Goal: Task Accomplishment & Management: Complete application form

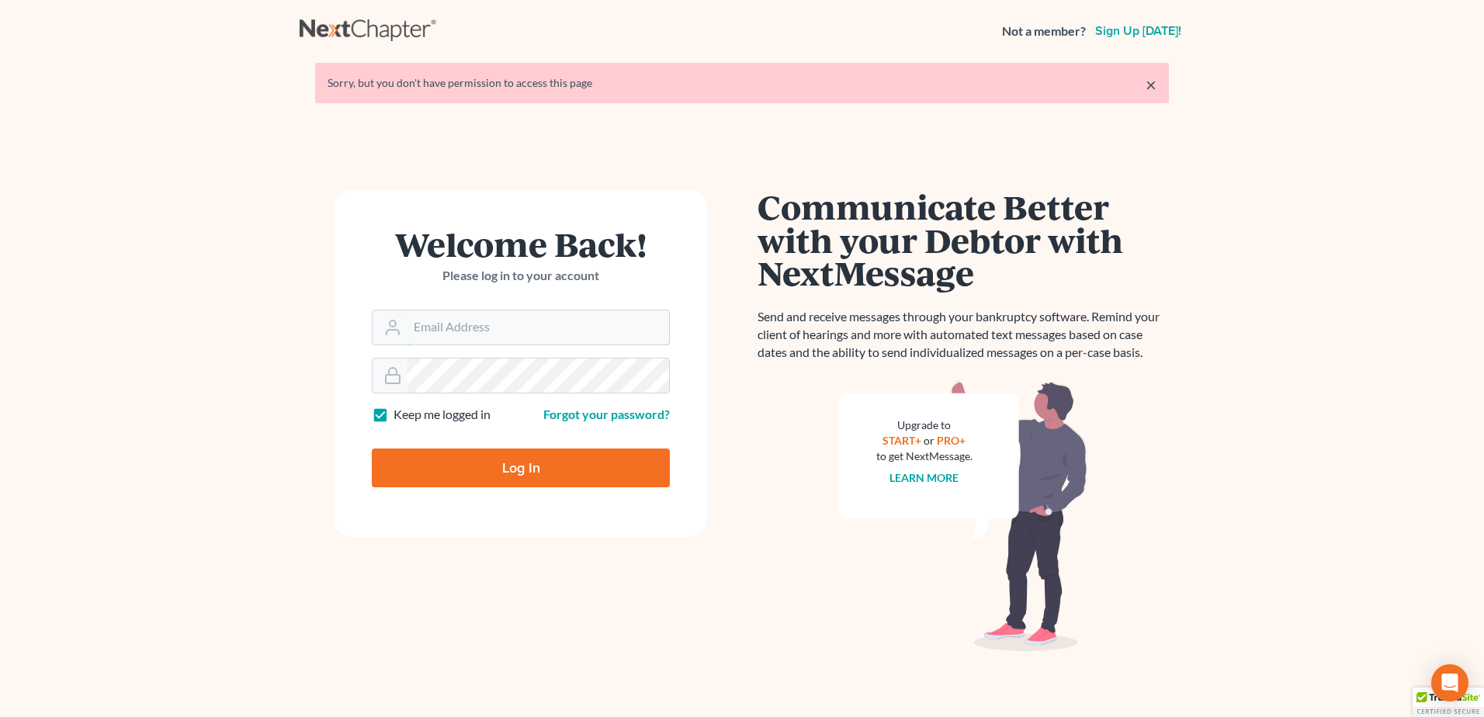
type input "[EMAIL_ADDRESS][DOMAIN_NAME]"
click at [542, 476] on input "Log In" at bounding box center [521, 468] width 298 height 39
type input "Thinking..."
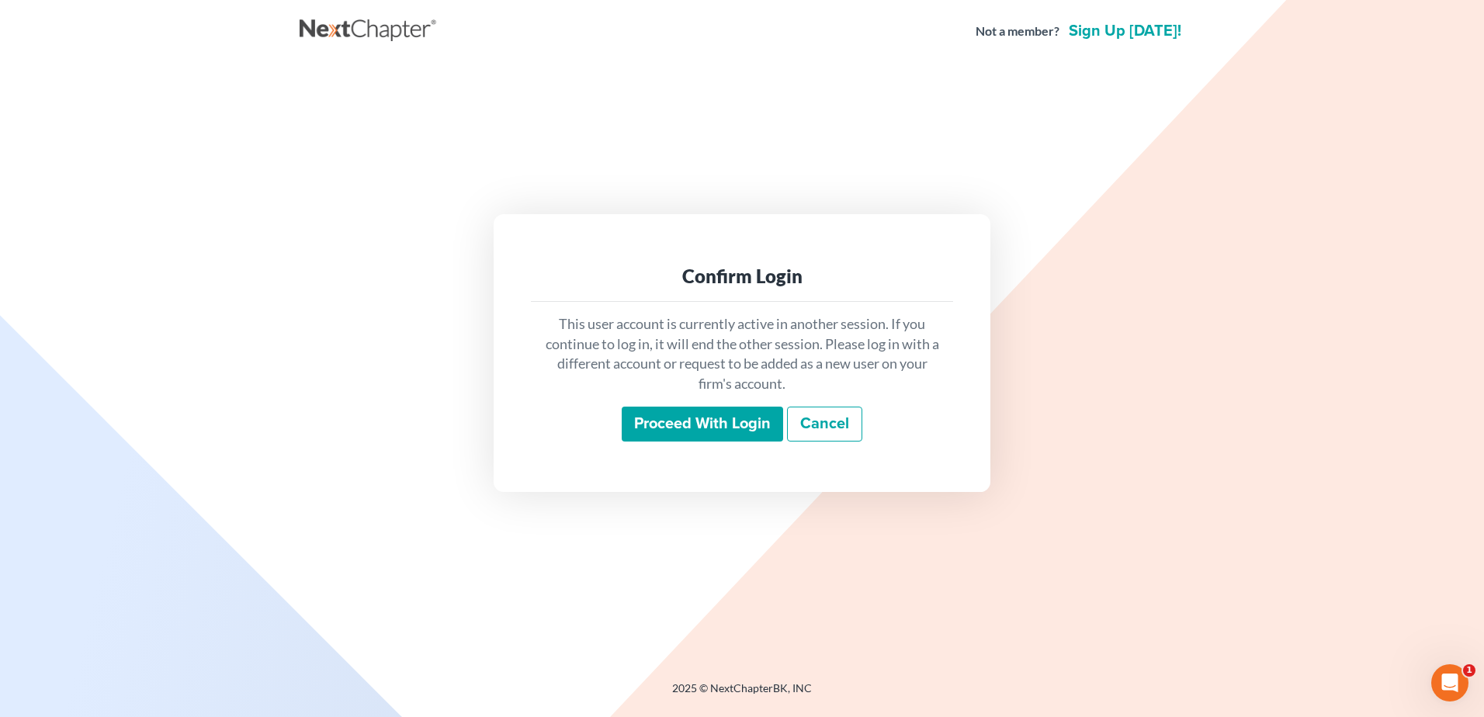
click at [726, 421] on input "Proceed with login" at bounding box center [702, 425] width 161 height 36
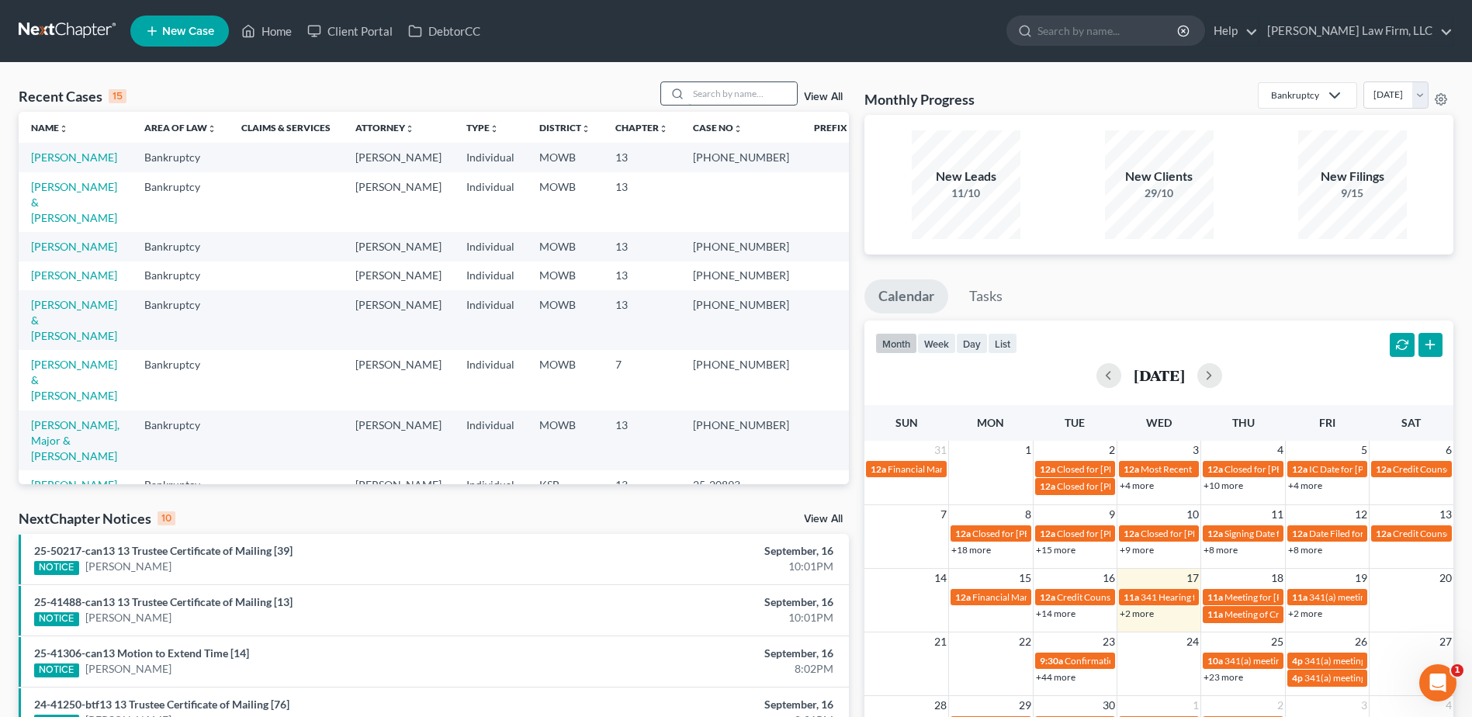
click at [705, 87] on input "search" at bounding box center [742, 93] width 109 height 23
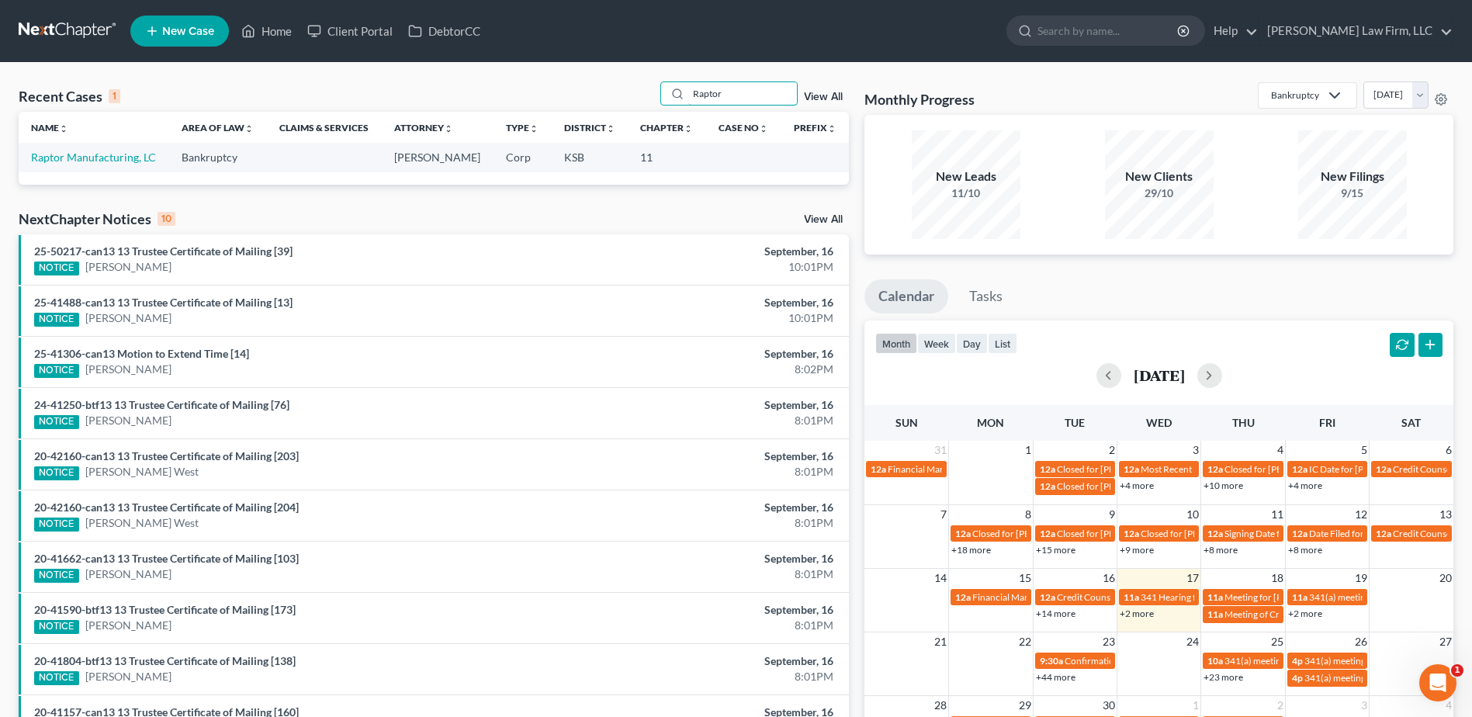
type input "Raptor"
click at [827, 100] on link "View All" at bounding box center [823, 97] width 39 height 11
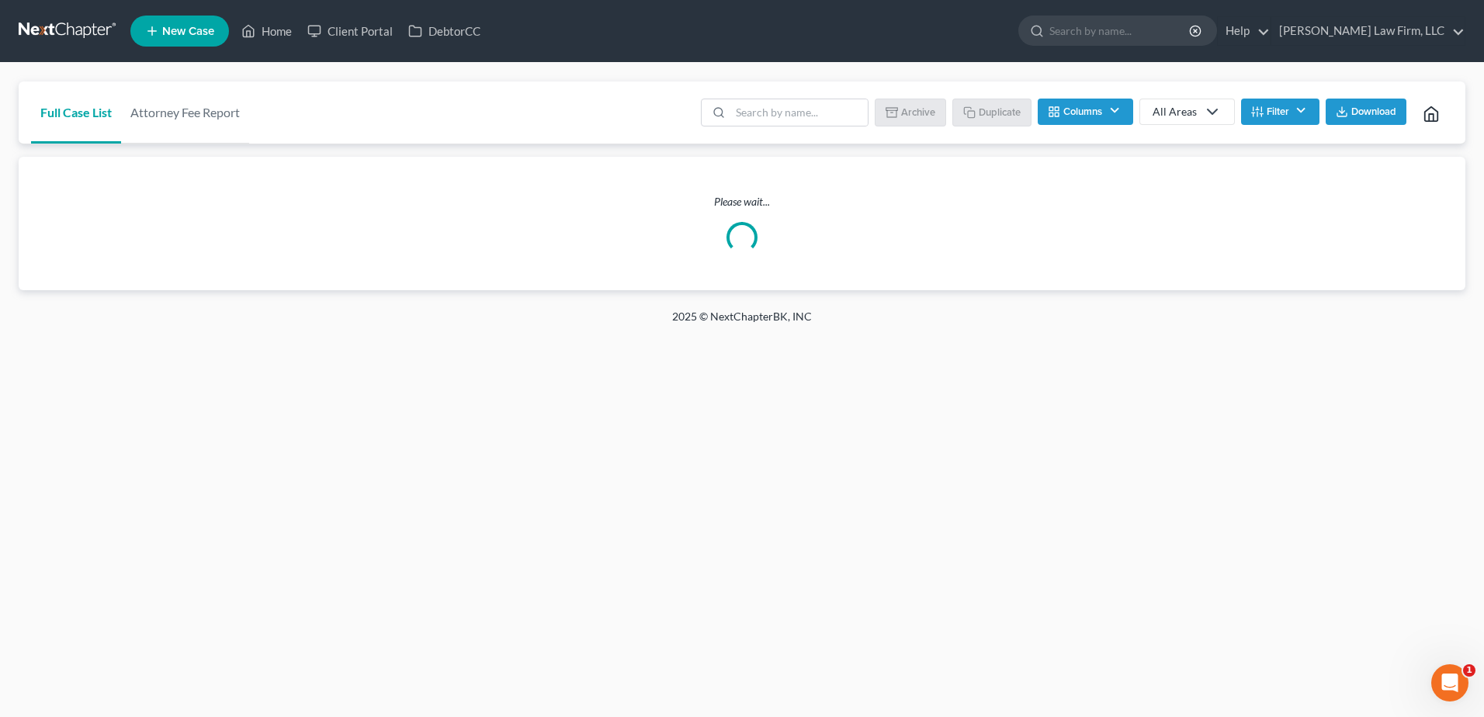
click at [87, 158] on div "Please wait..." at bounding box center [742, 223] width 1447 height 133
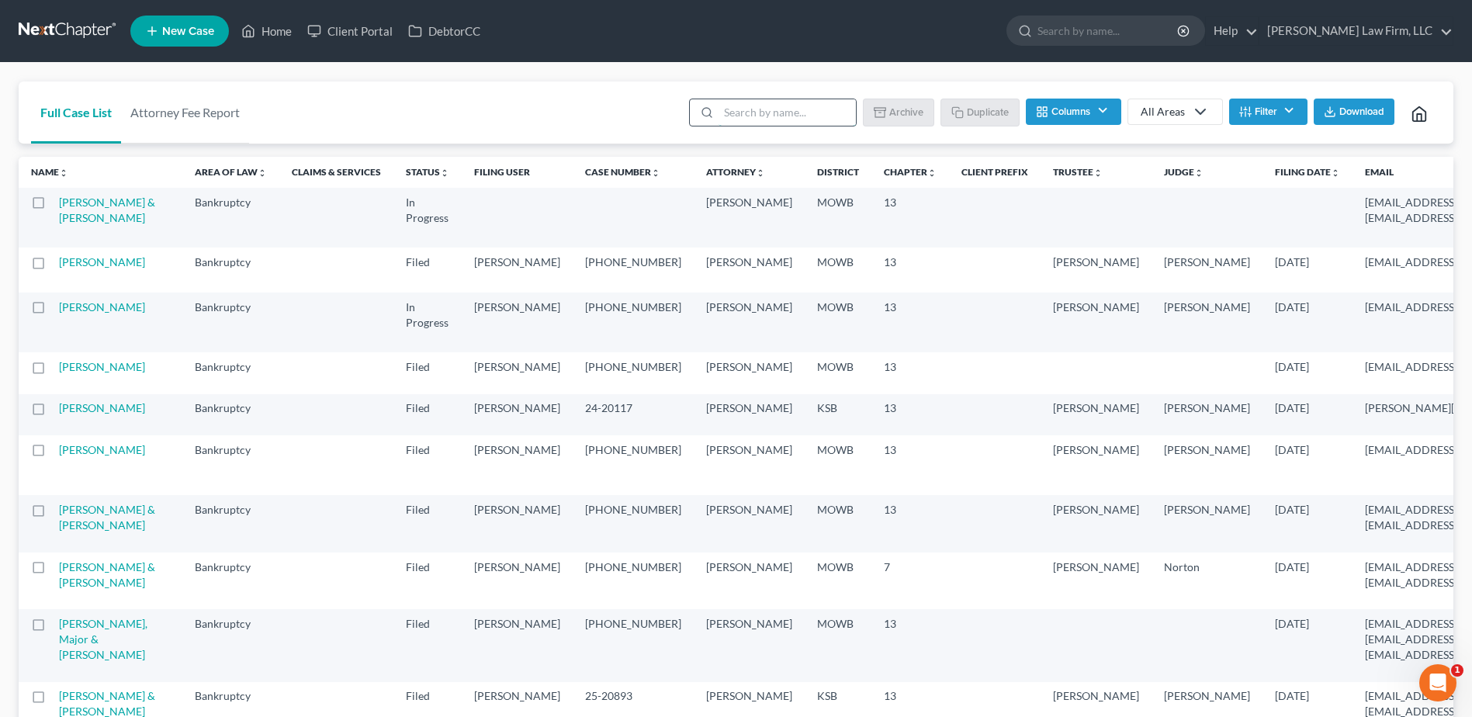
click at [768, 116] on input "search" at bounding box center [787, 112] width 137 height 26
type input "Raptor"
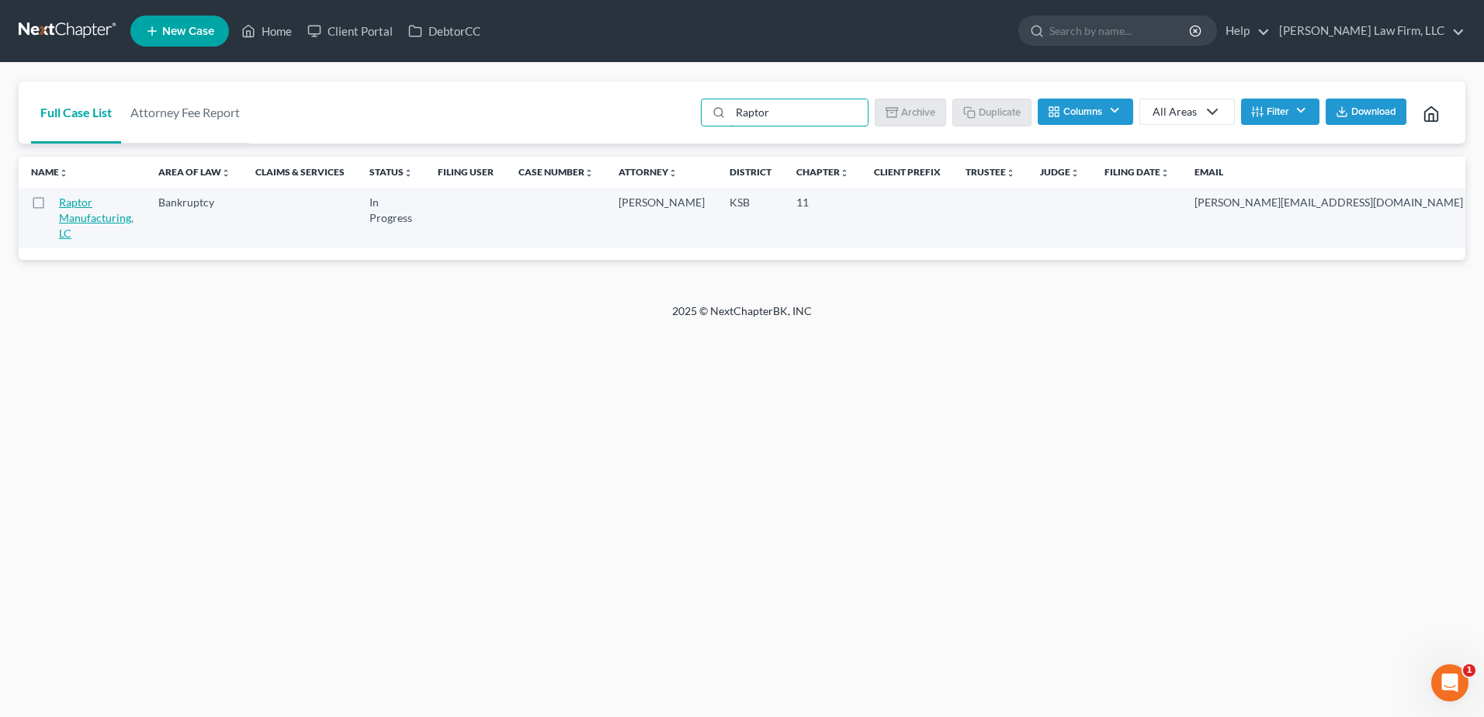
click at [77, 221] on link "Raptor Manufacturing, LC" at bounding box center [96, 218] width 74 height 44
select select "6"
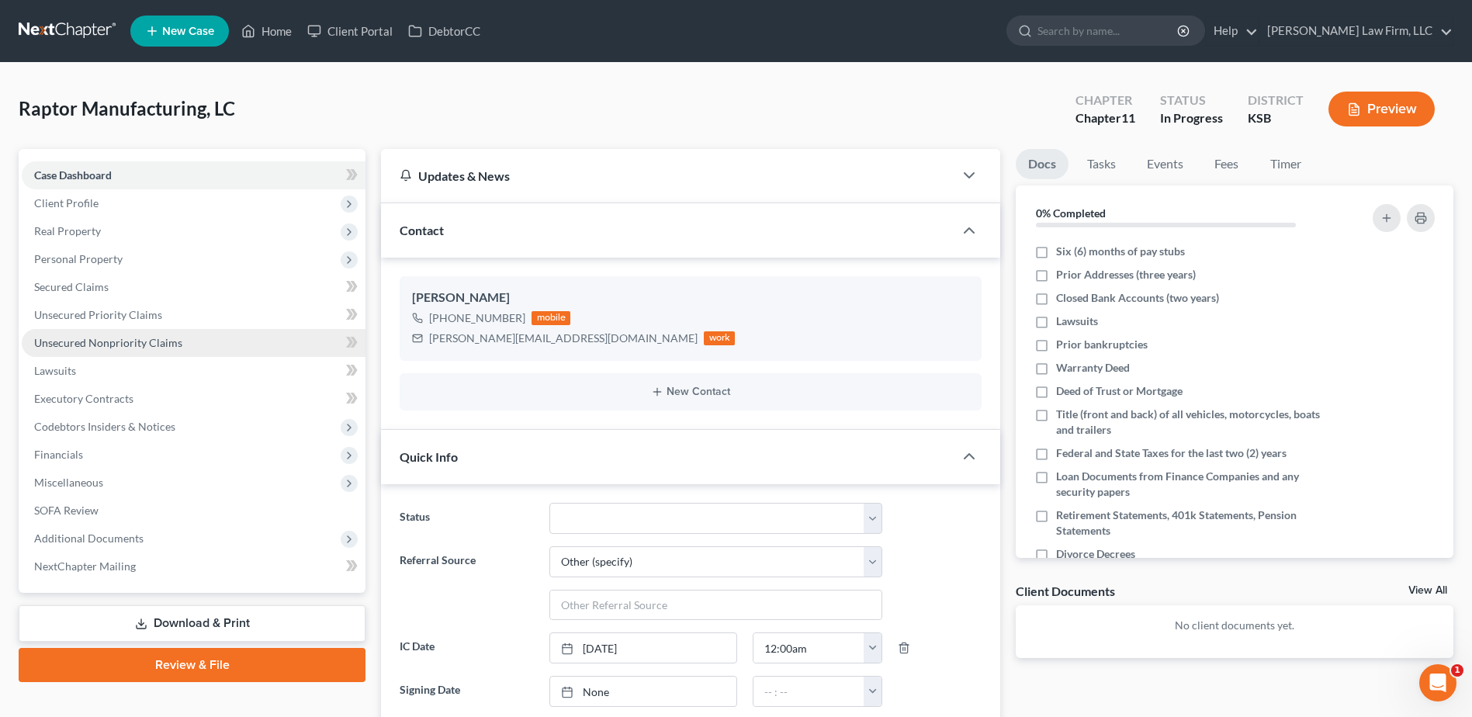
click at [118, 333] on link "Unsecured Nonpriority Claims" at bounding box center [194, 343] width 344 height 28
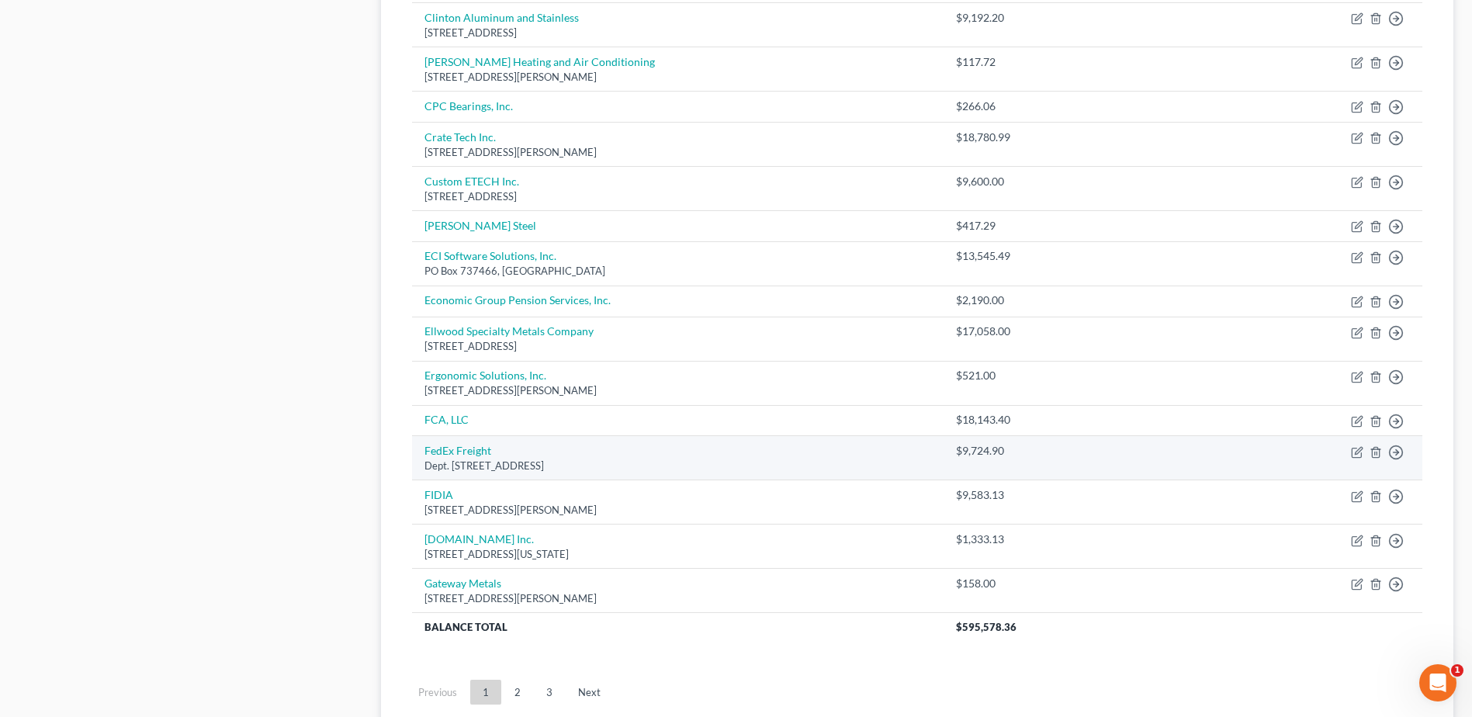
scroll to position [1008, 0]
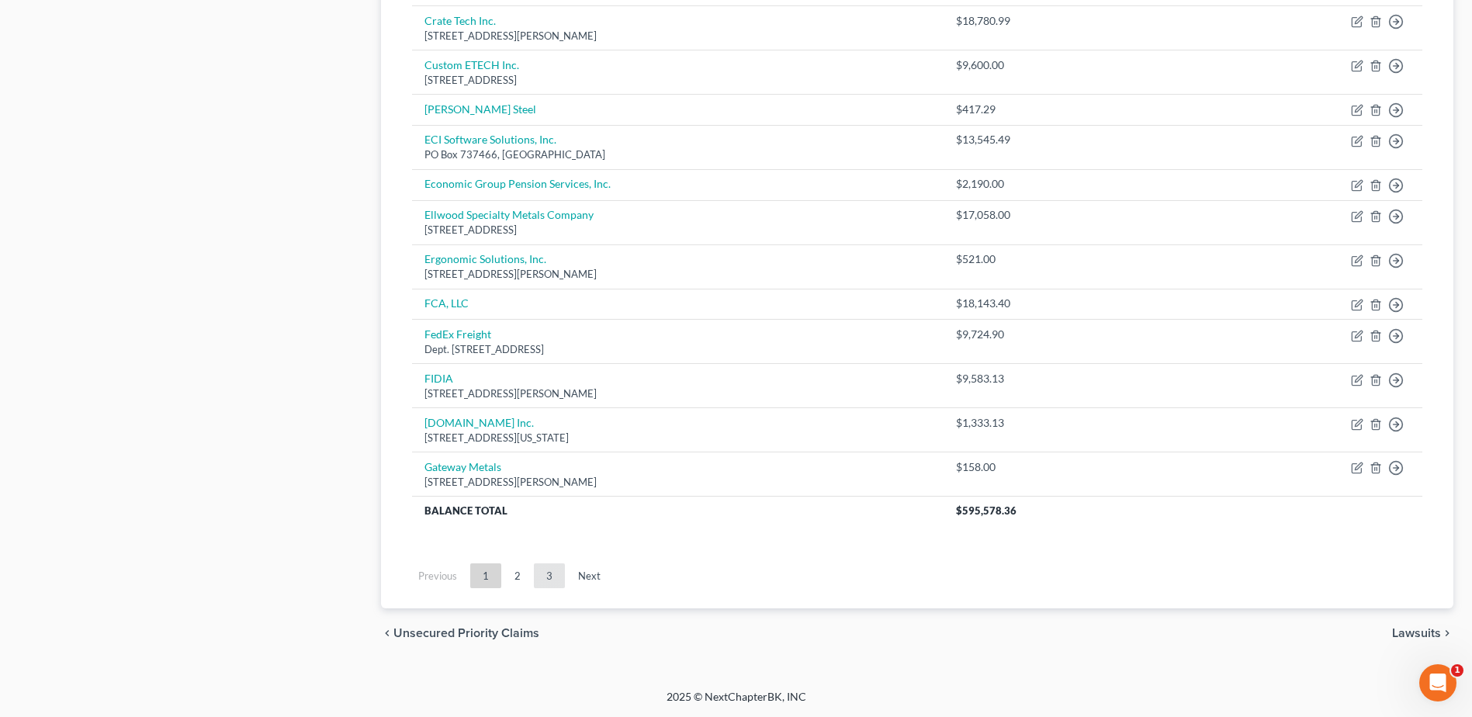
click at [546, 577] on link "3" at bounding box center [549, 575] width 31 height 25
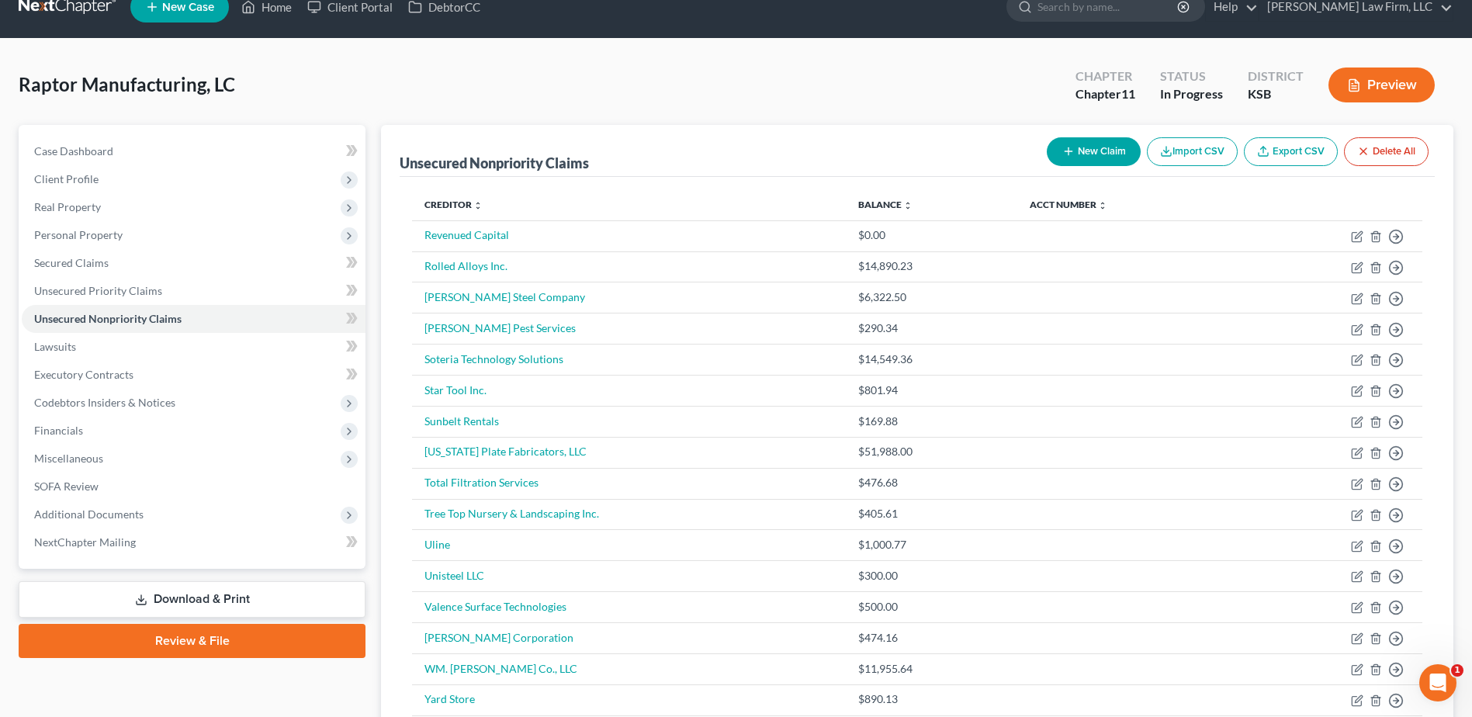
scroll to position [274, 0]
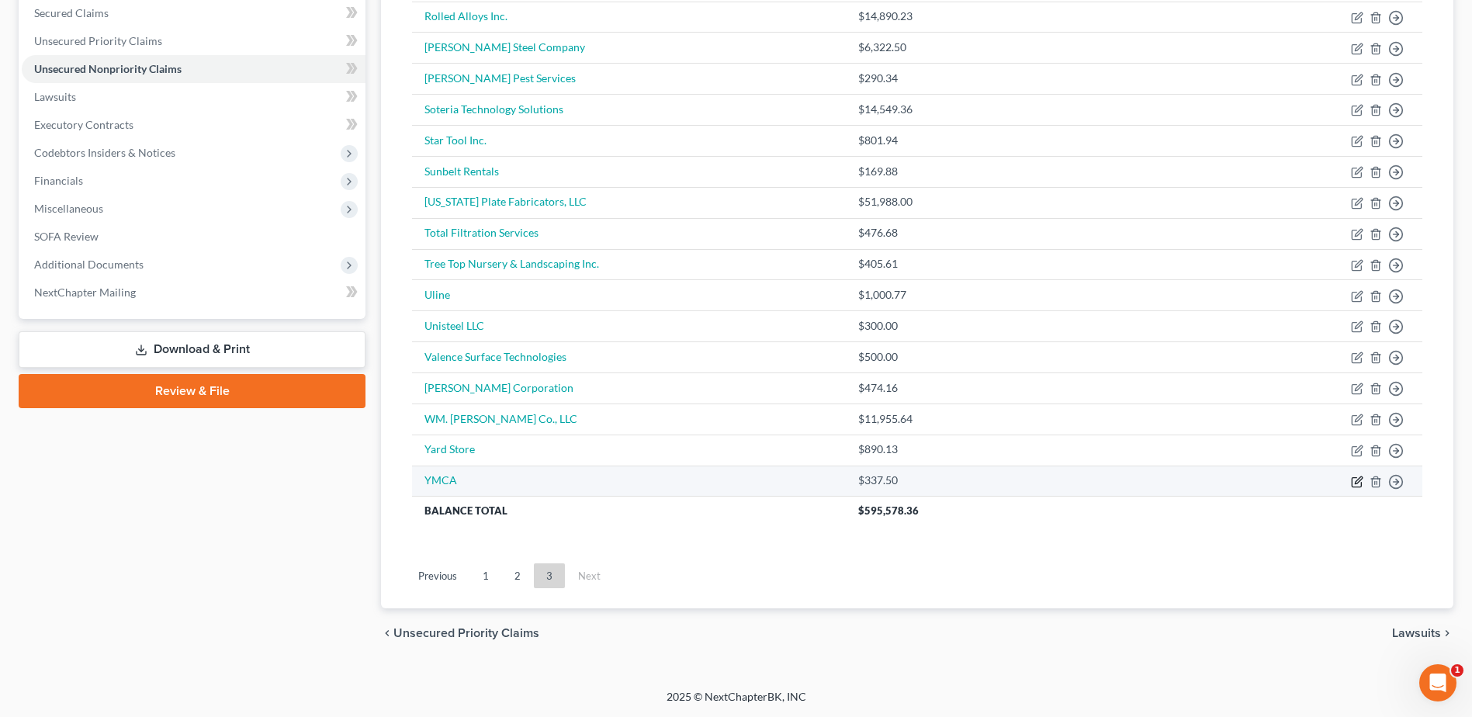
click at [1357, 480] on icon "button" at bounding box center [1358, 479] width 7 height 7
select select "15"
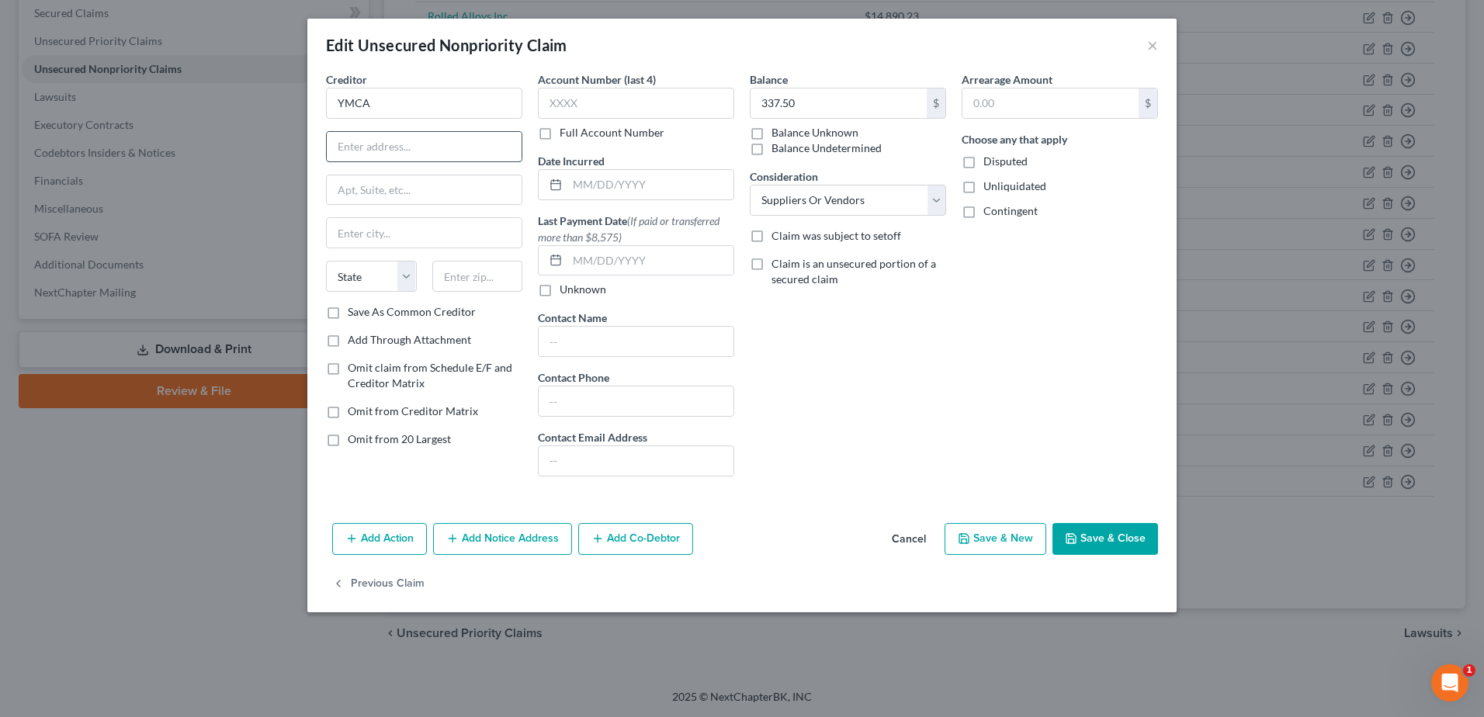
click at [426, 147] on input "text" at bounding box center [424, 146] width 195 height 29
click at [397, 145] on input "text" at bounding box center [424, 146] width 195 height 29
click at [407, 166] on div "Creditor * YMCA State [US_STATE] AK AR AZ CA CO [GEOGRAPHIC_DATA] DE DC [GEOGRA…" at bounding box center [424, 187] width 196 height 233
click at [607, 189] on input "text" at bounding box center [650, 184] width 166 height 29
type input "[DATE]"
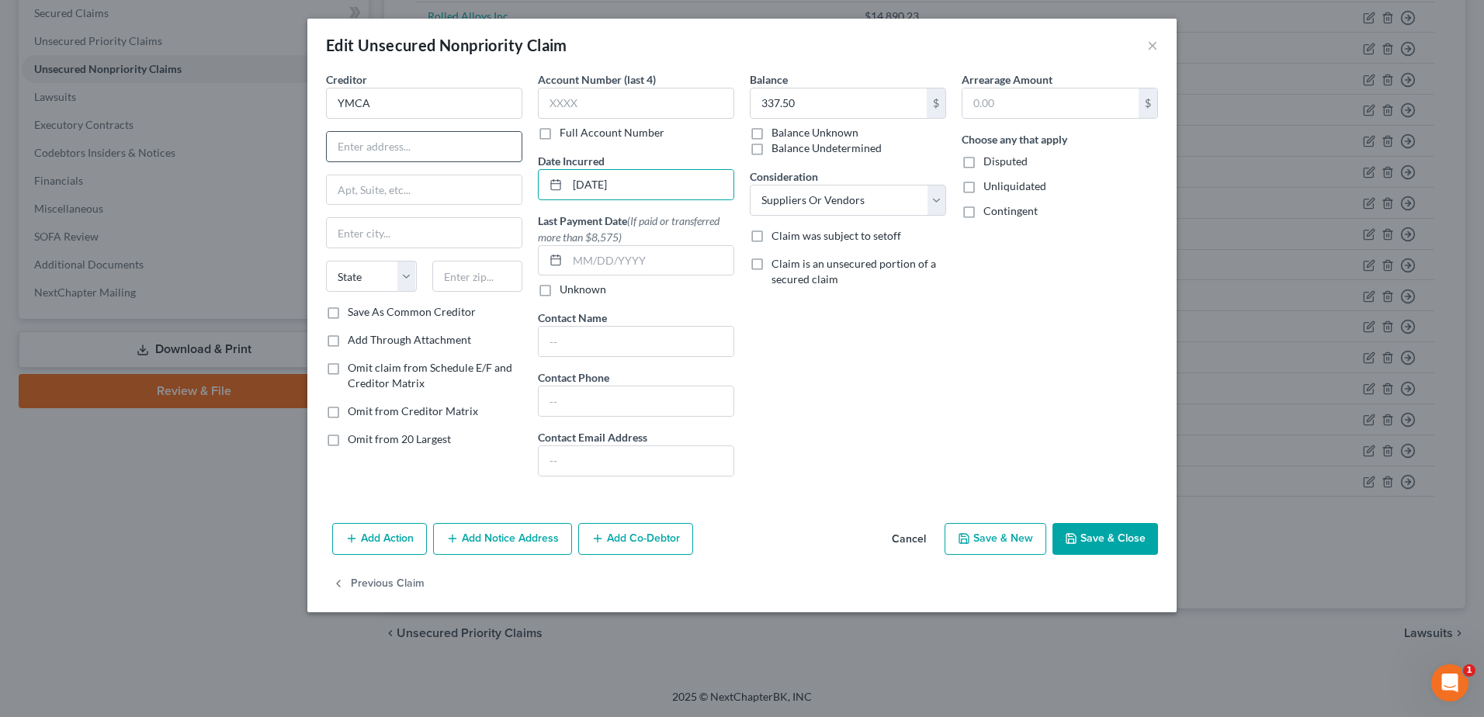
click at [432, 135] on input "text" at bounding box center [424, 146] width 195 height 29
click at [397, 140] on input "text" at bounding box center [424, 146] width 195 height 29
type input "[STREET_ADDRESS]"
click at [469, 279] on input "text" at bounding box center [477, 276] width 91 height 31
type input "67202"
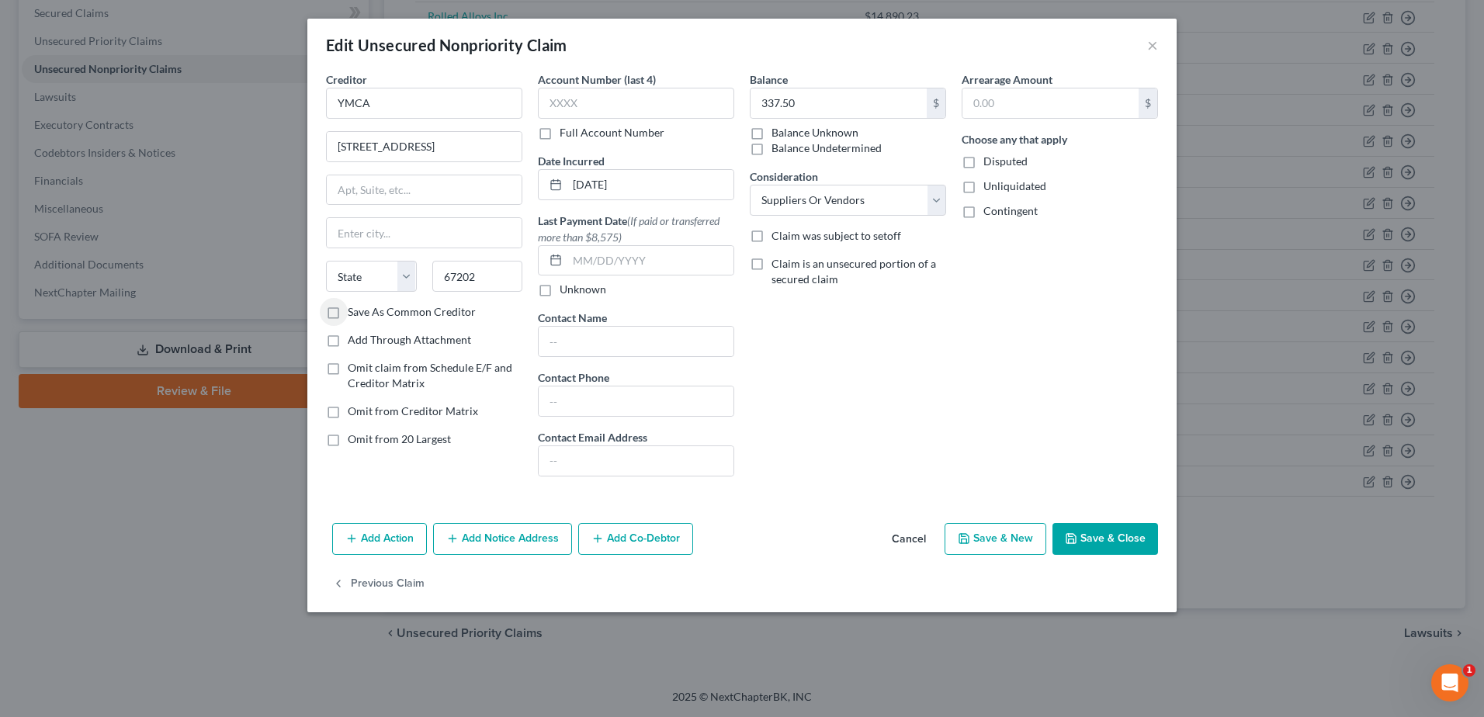
type input "Wichita"
select select "17"
click at [1104, 537] on button "Save & Close" at bounding box center [1105, 539] width 106 height 33
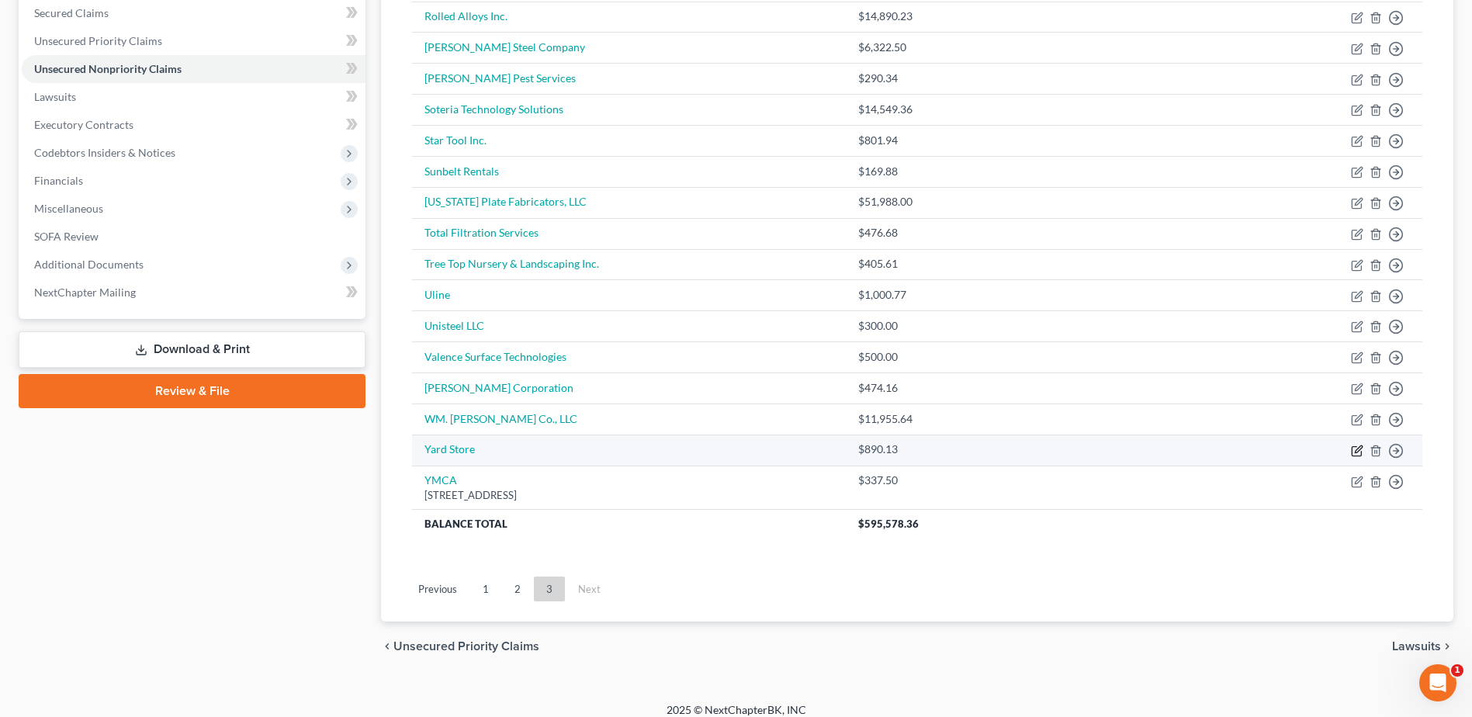
click at [1356, 452] on icon "button" at bounding box center [1358, 448] width 7 height 7
select select "15"
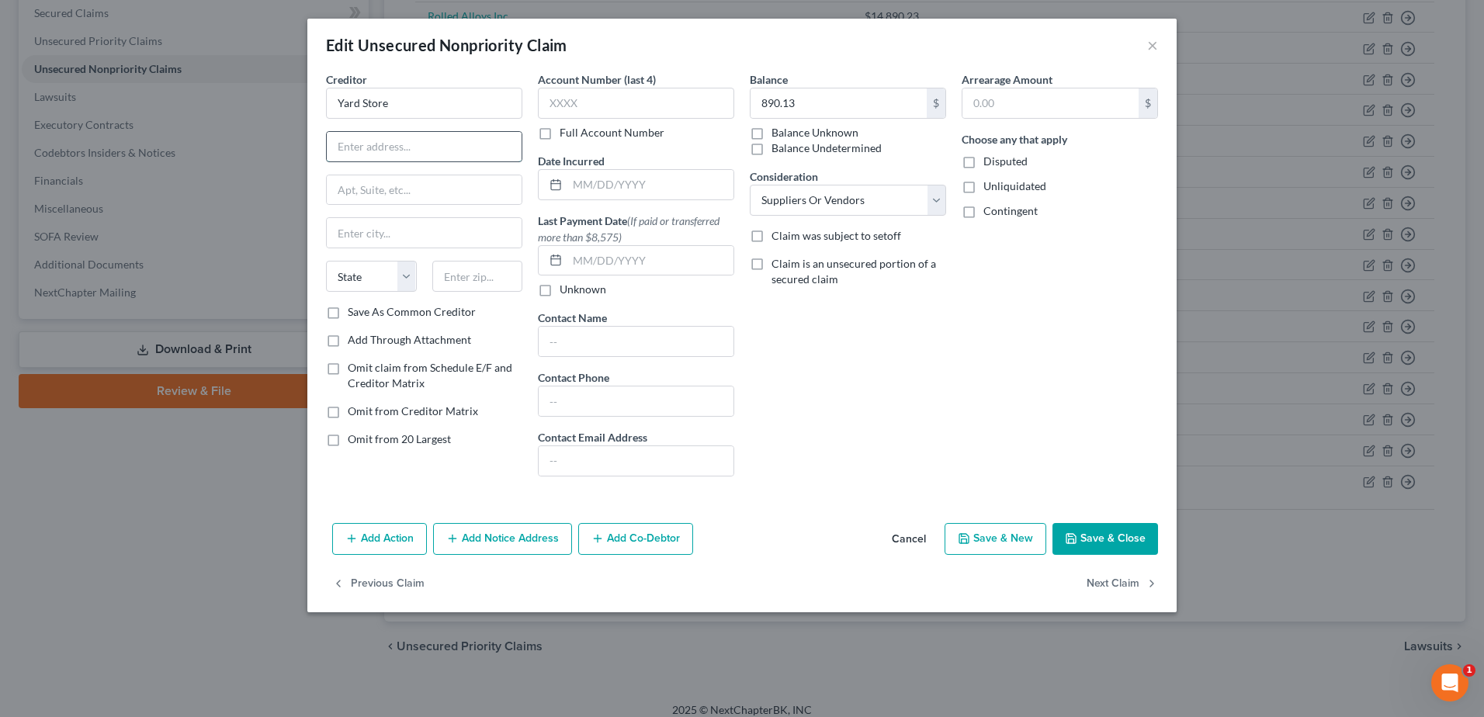
click at [389, 151] on input "text" at bounding box center [424, 146] width 195 height 29
click at [625, 193] on input "text" at bounding box center [650, 184] width 166 height 29
type input "[DATE]"
click at [421, 146] on input "text" at bounding box center [424, 146] width 195 height 29
type input "725 E. Central"
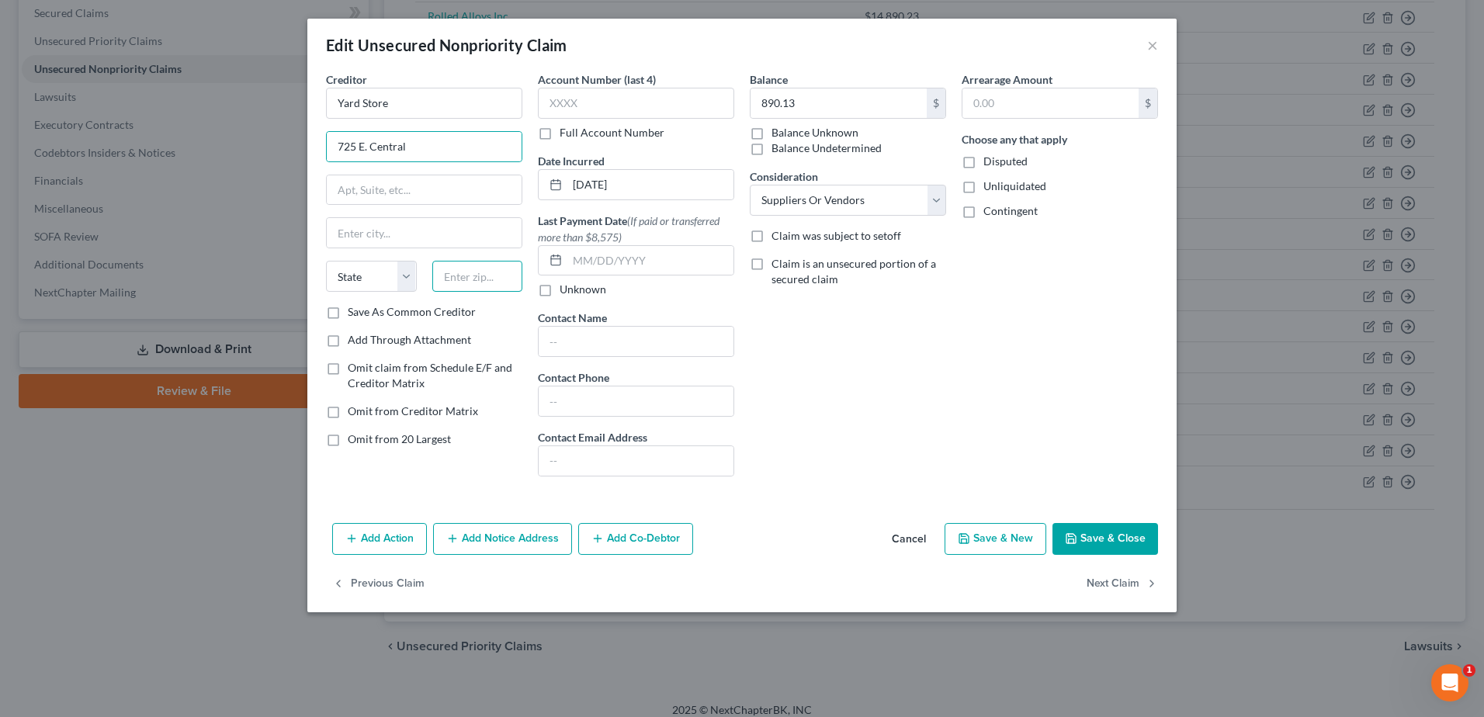
click at [448, 275] on input "text" at bounding box center [477, 276] width 91 height 31
type input "67202"
type input "Wichita"
select select "17"
click at [1115, 523] on button "Save & Close" at bounding box center [1105, 539] width 106 height 33
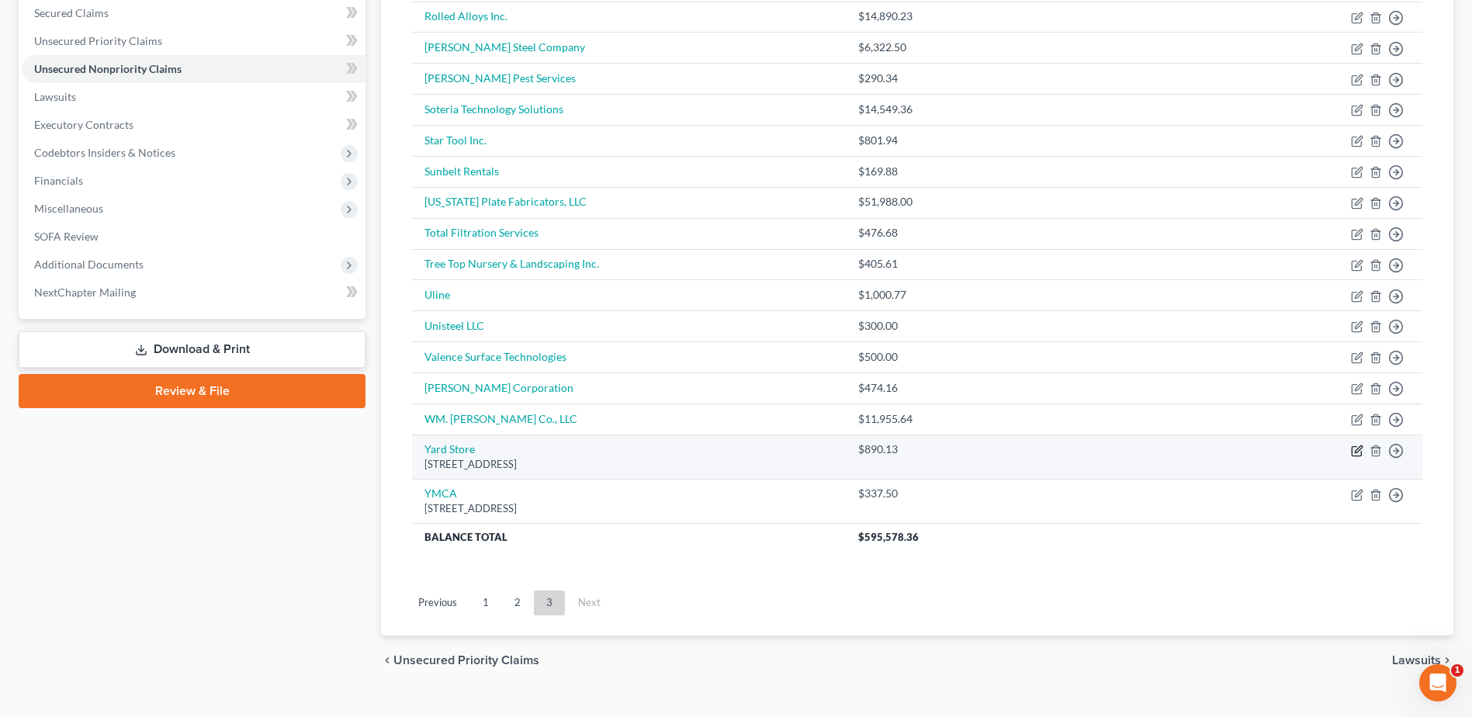
click at [1353, 447] on icon "button" at bounding box center [1356, 450] width 9 height 9
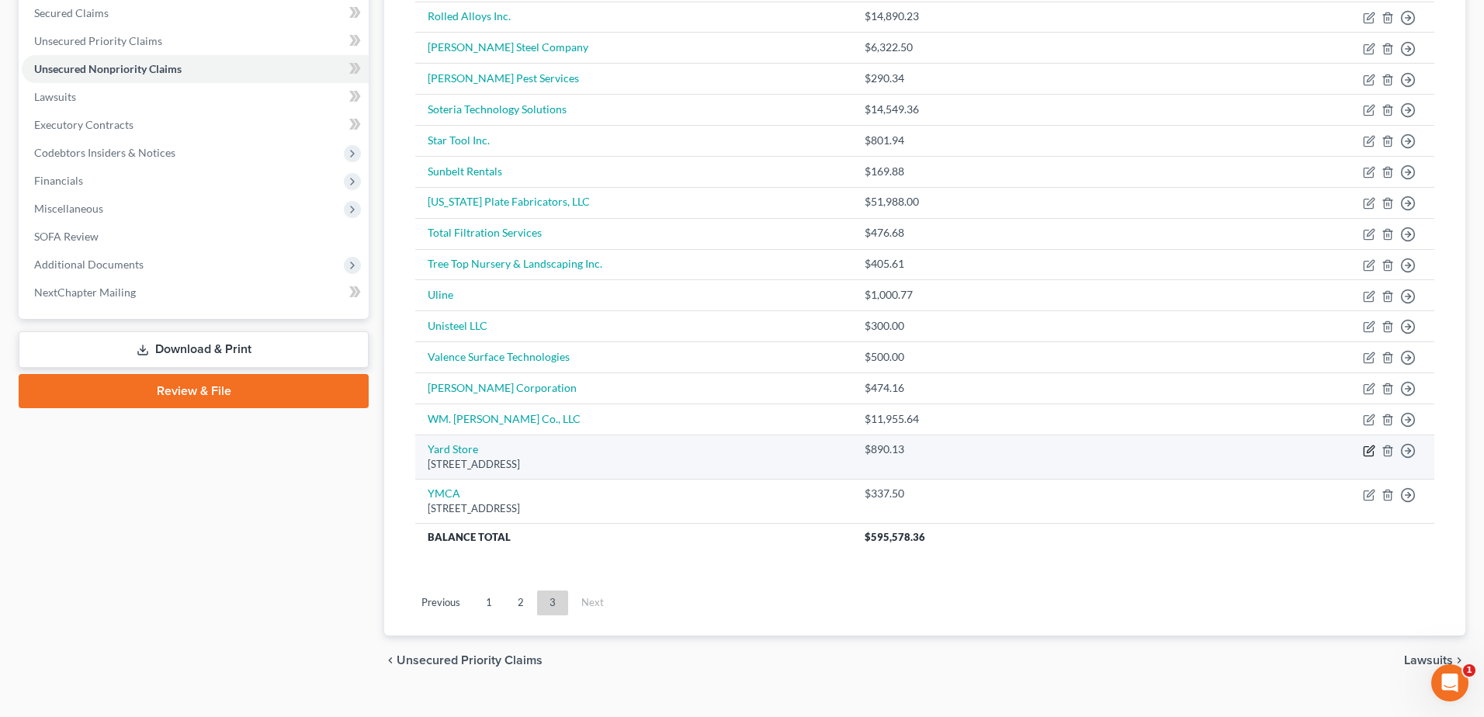
select select "17"
select select "15"
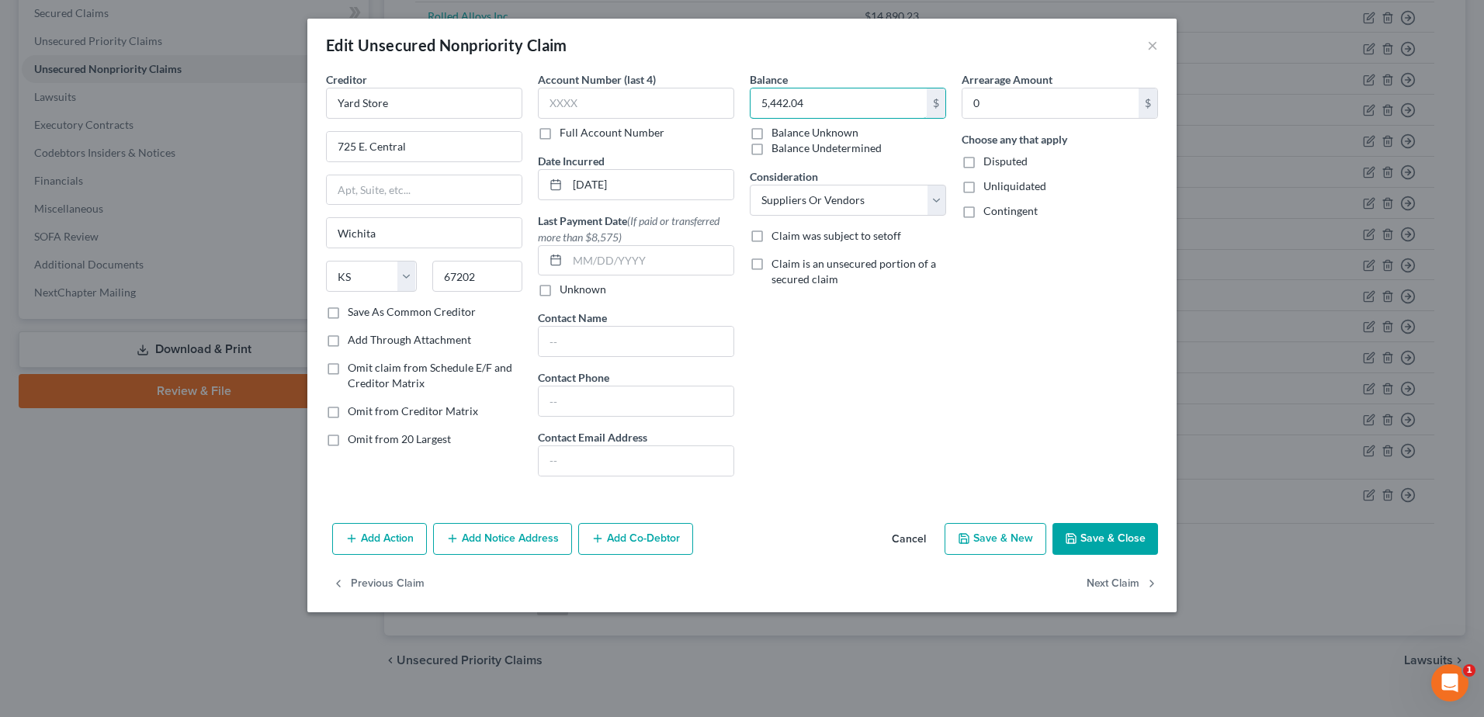
type input "5,442.04"
click at [1132, 544] on button "Save & Close" at bounding box center [1105, 539] width 106 height 33
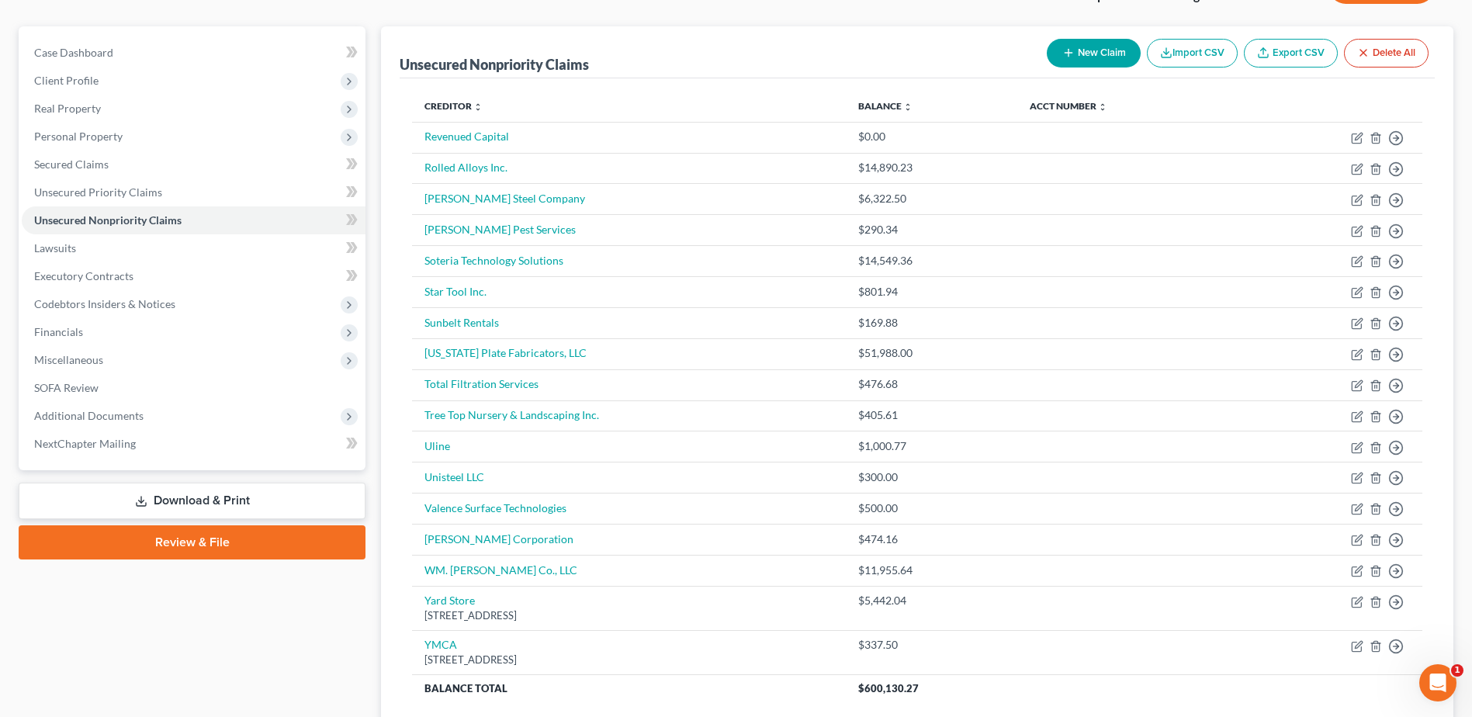
scroll to position [119, 0]
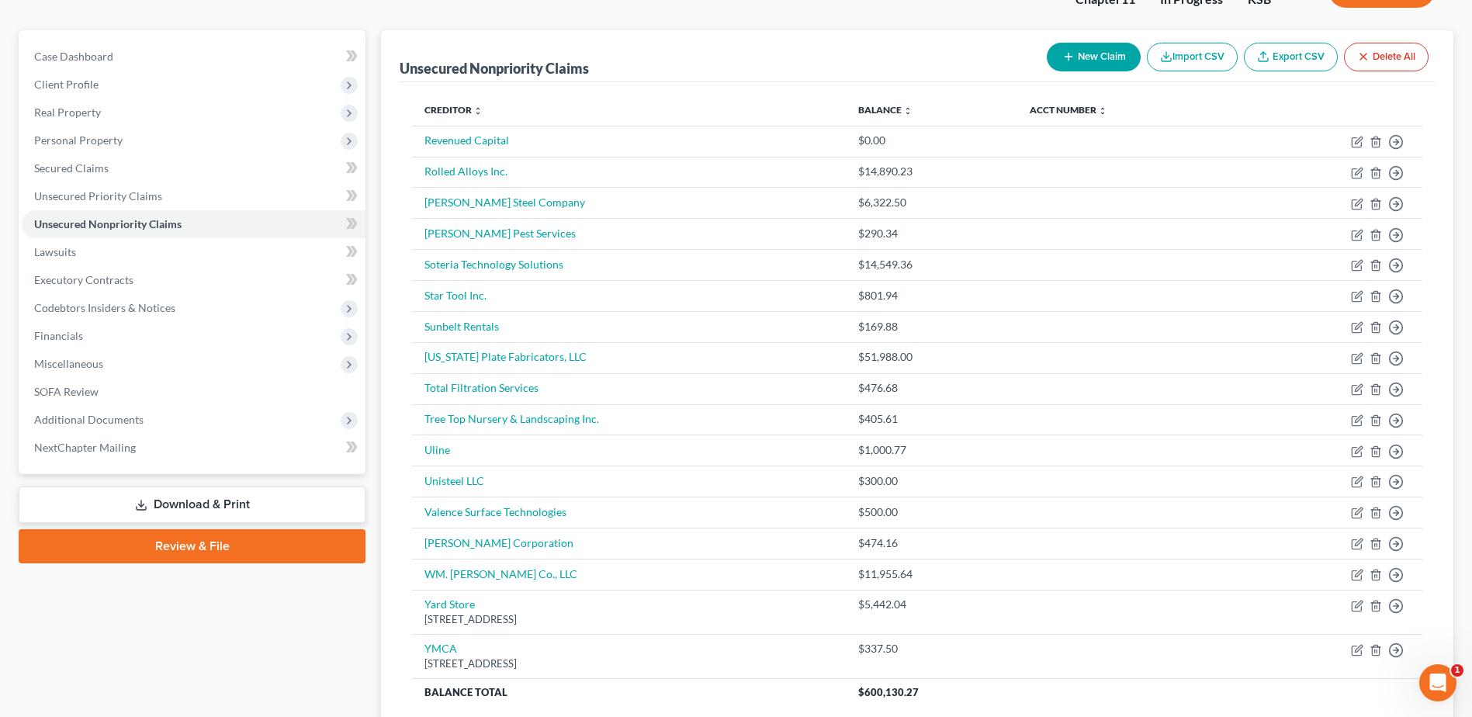
click at [1084, 57] on button "New Claim" at bounding box center [1094, 57] width 94 height 29
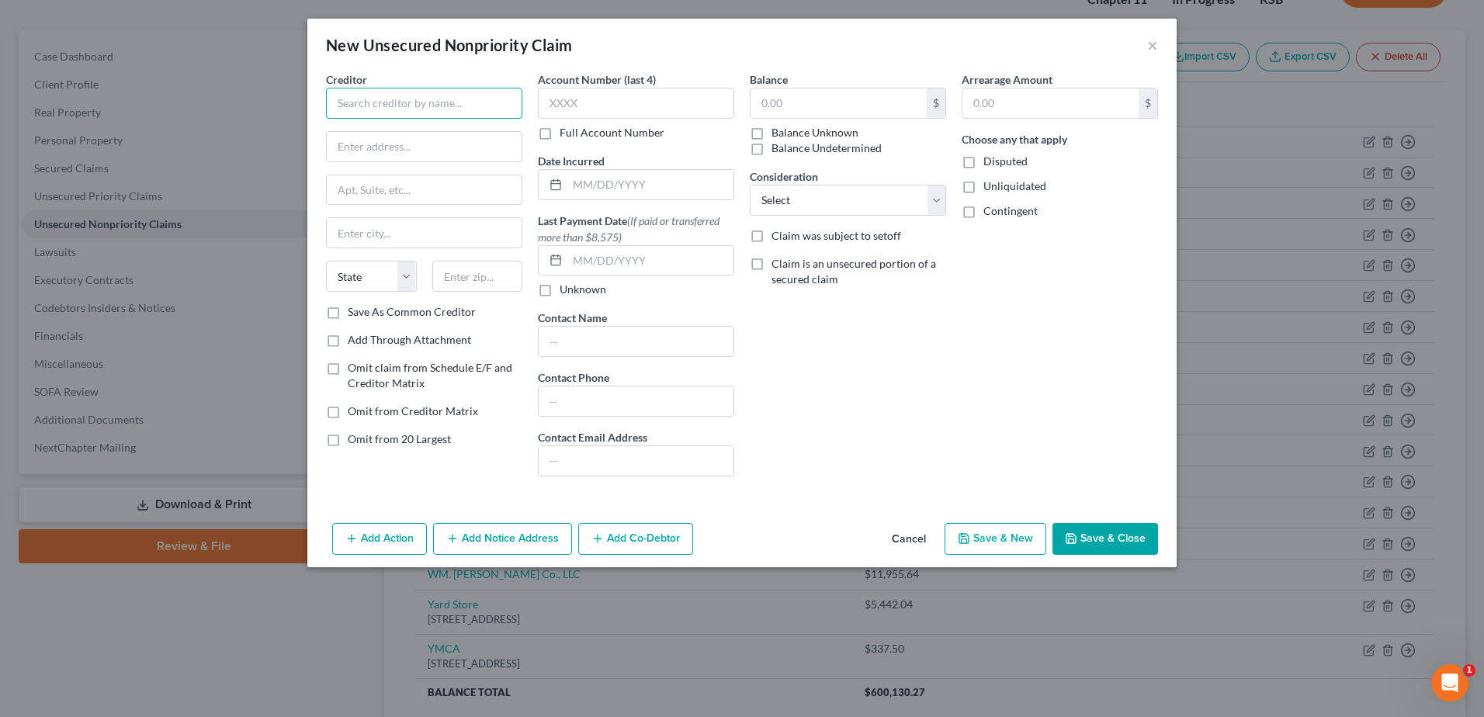
click at [362, 98] on input "text" at bounding box center [424, 103] width 196 height 31
type input "Vestis First Aid & Safety"
click at [375, 148] on input "text" at bounding box center [424, 146] width 195 height 29
type input "[STREET_ADDRESS]"
click at [409, 194] on input "text" at bounding box center [424, 189] width 195 height 29
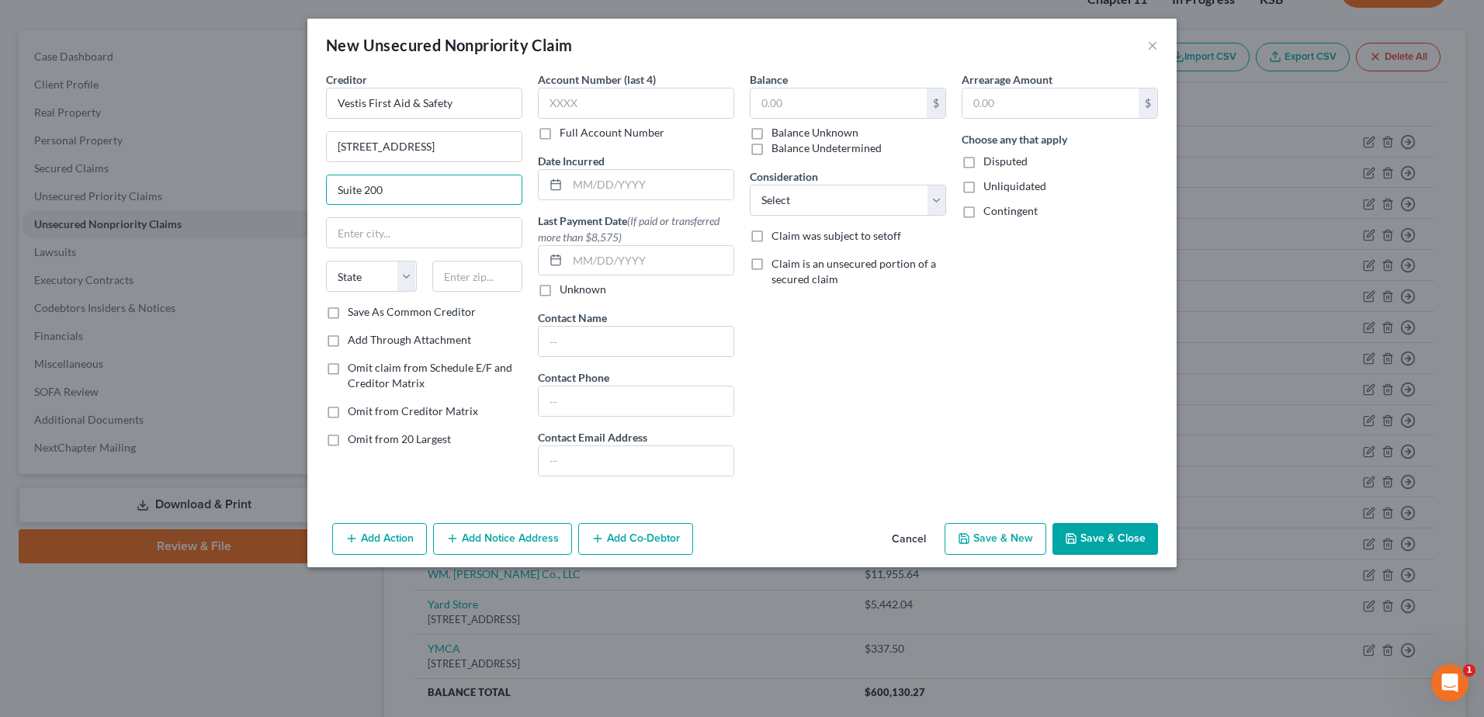
type input "Suite 200"
drag, startPoint x: 873, startPoint y: 376, endPoint x: 825, endPoint y: 368, distance: 48.7
click at [873, 376] on div "Balance $ Balance Unknown Balance Undetermined $ Balance Unknown Consideration …" at bounding box center [848, 280] width 212 height 418
click at [473, 282] on input "text" at bounding box center [477, 276] width 91 height 31
type input "66211"
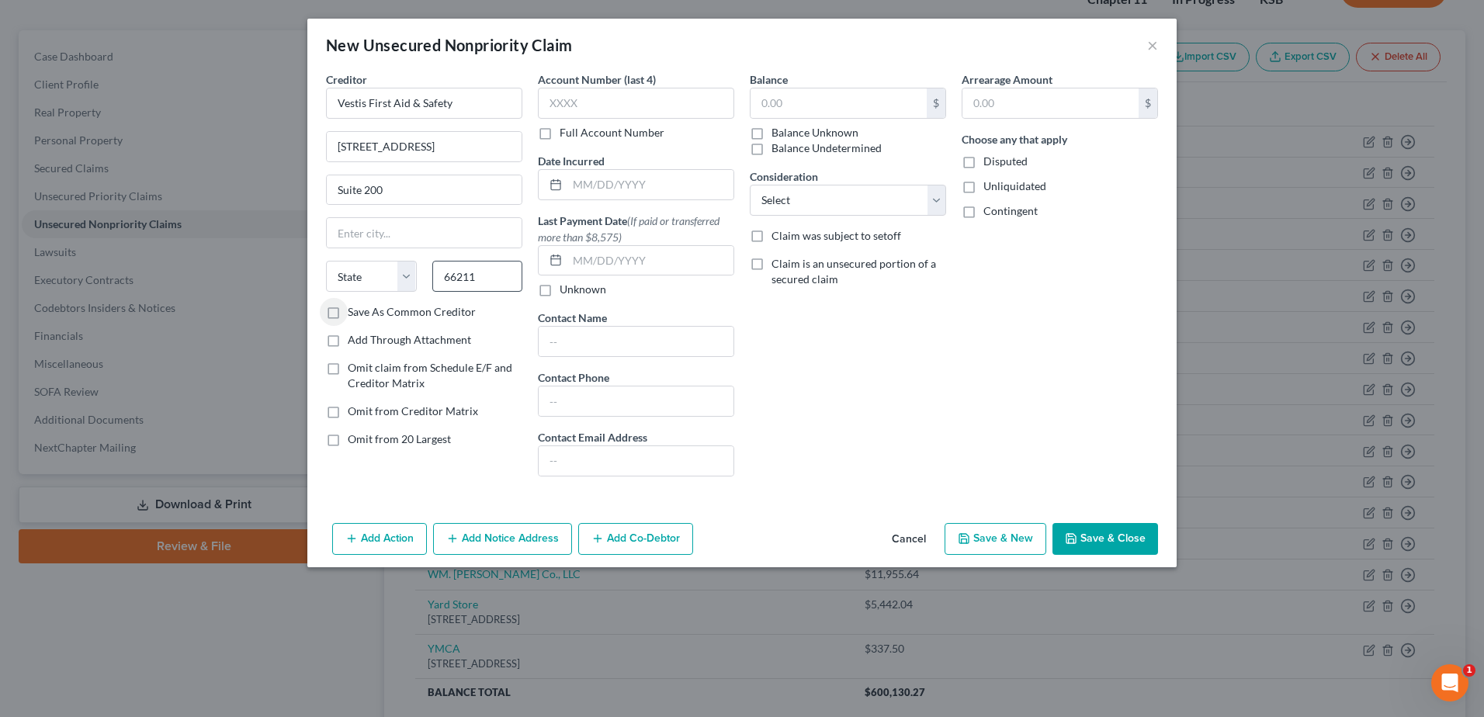
type input "Shawnee Mission"
select select "17"
click at [802, 107] on input "text" at bounding box center [838, 102] width 176 height 29
type input "166.29"
click at [670, 177] on input "text" at bounding box center [650, 184] width 166 height 29
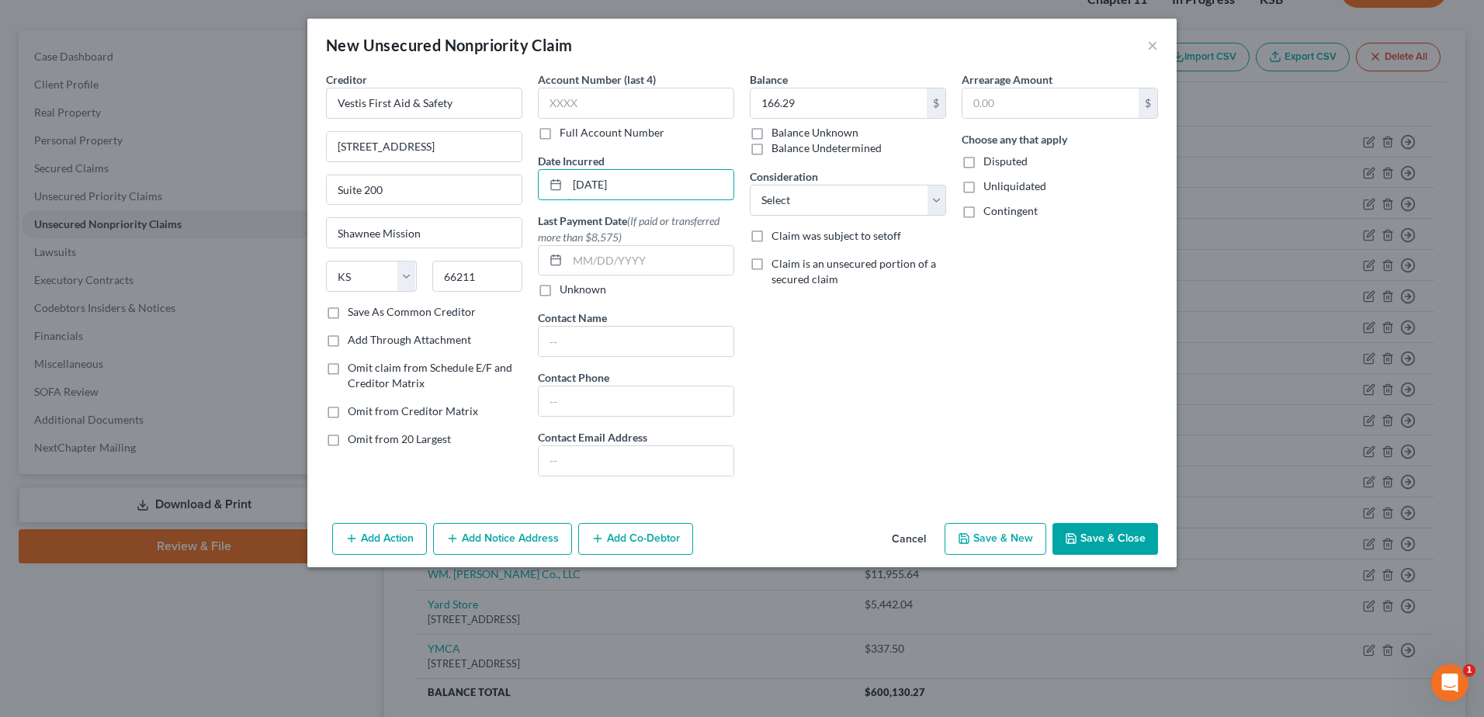
type input "[DATE]"
click at [1113, 533] on button "Save & Close" at bounding box center [1105, 539] width 106 height 33
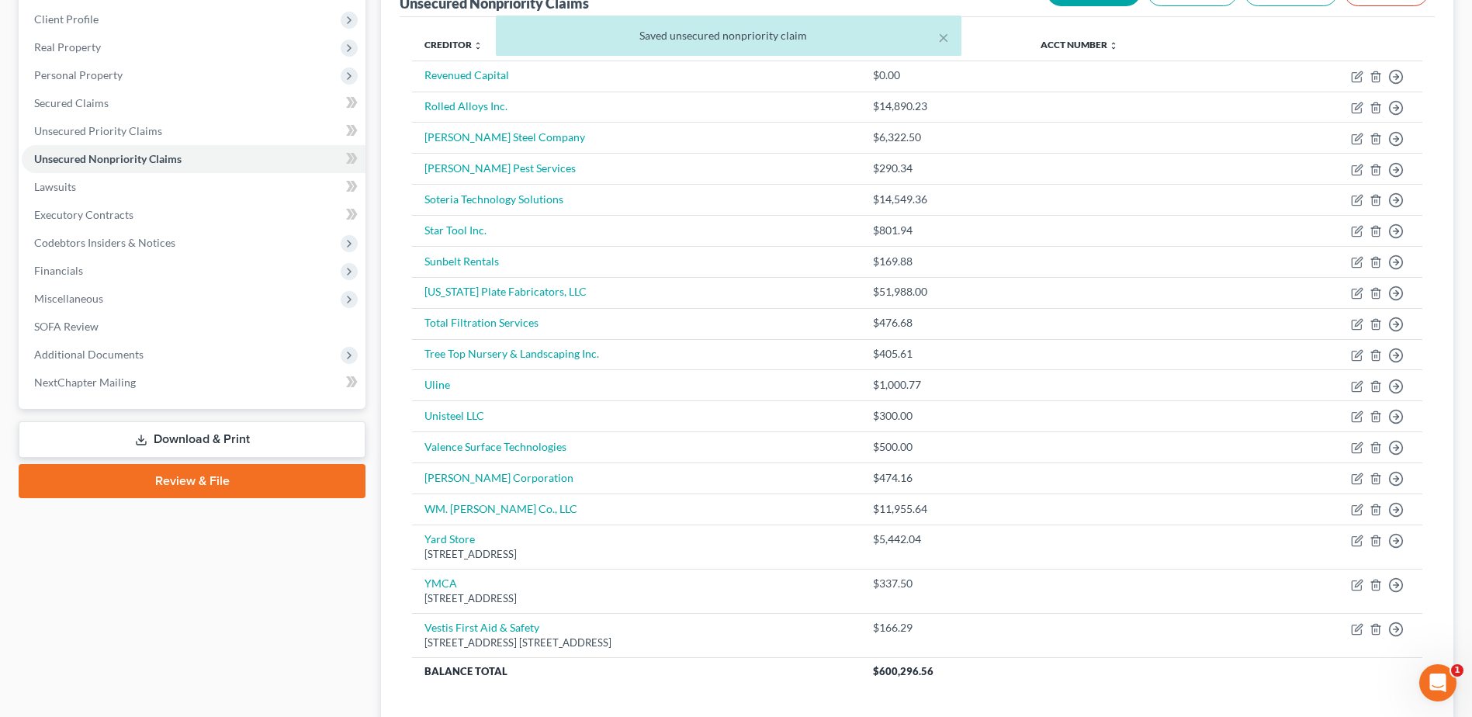
scroll to position [196, 0]
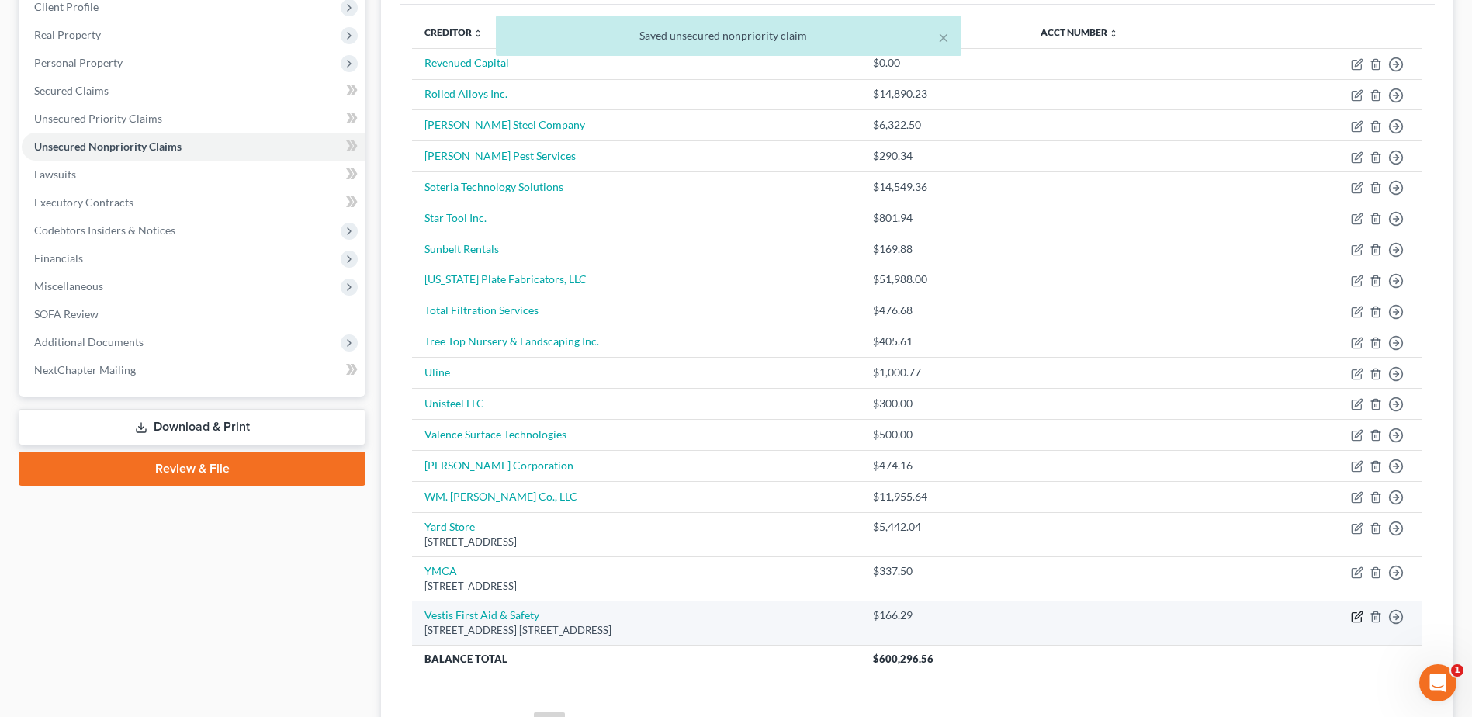
click at [1359, 618] on icon "button" at bounding box center [1357, 617] width 12 height 12
select select "17"
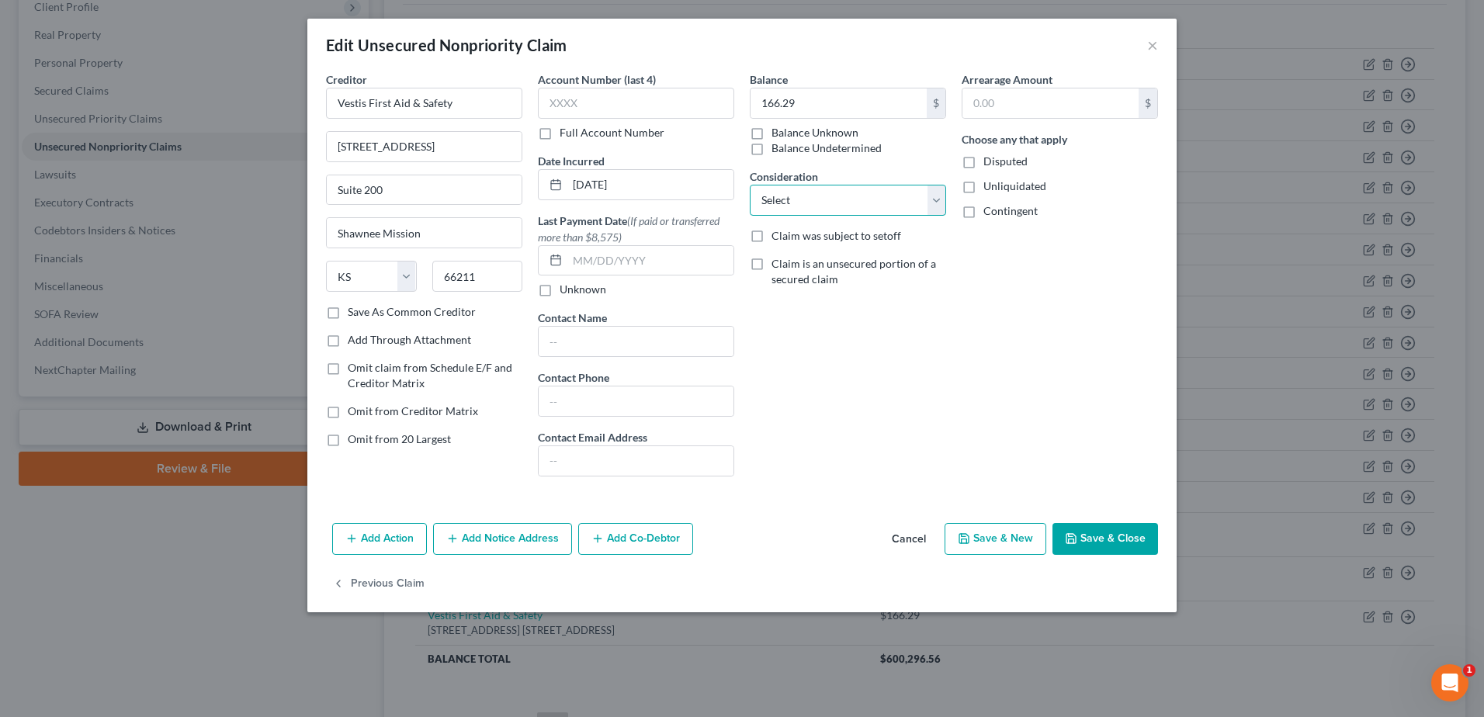
click at [840, 209] on select "Select Cable / Satellite Services Collection Agency Credit Card Debt Debt Couns…" at bounding box center [848, 200] width 196 height 31
select select "15"
click at [750, 185] on select "Select Cable / Satellite Services Collection Agency Credit Card Debt Debt Couns…" at bounding box center [848, 200] width 196 height 31
click at [1096, 540] on button "Save & Close" at bounding box center [1105, 539] width 106 height 33
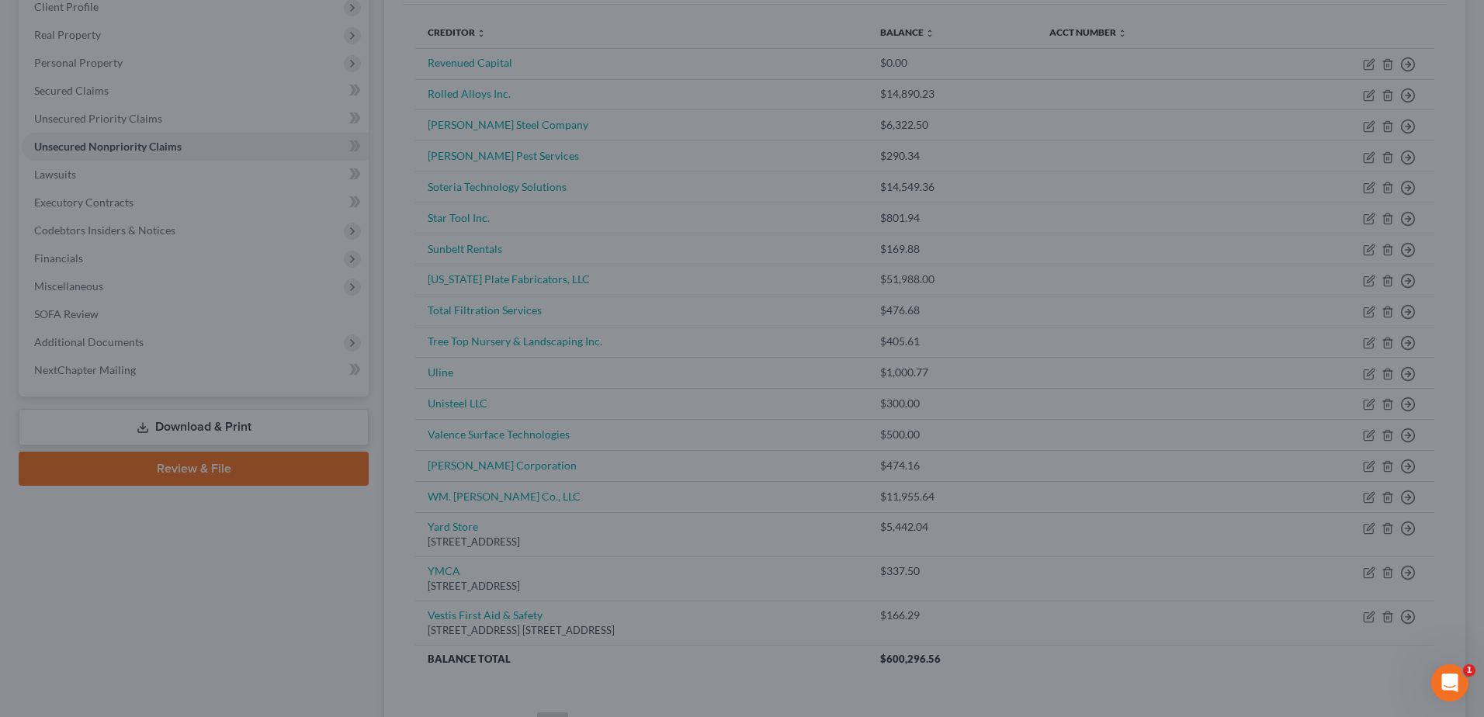
type input "0"
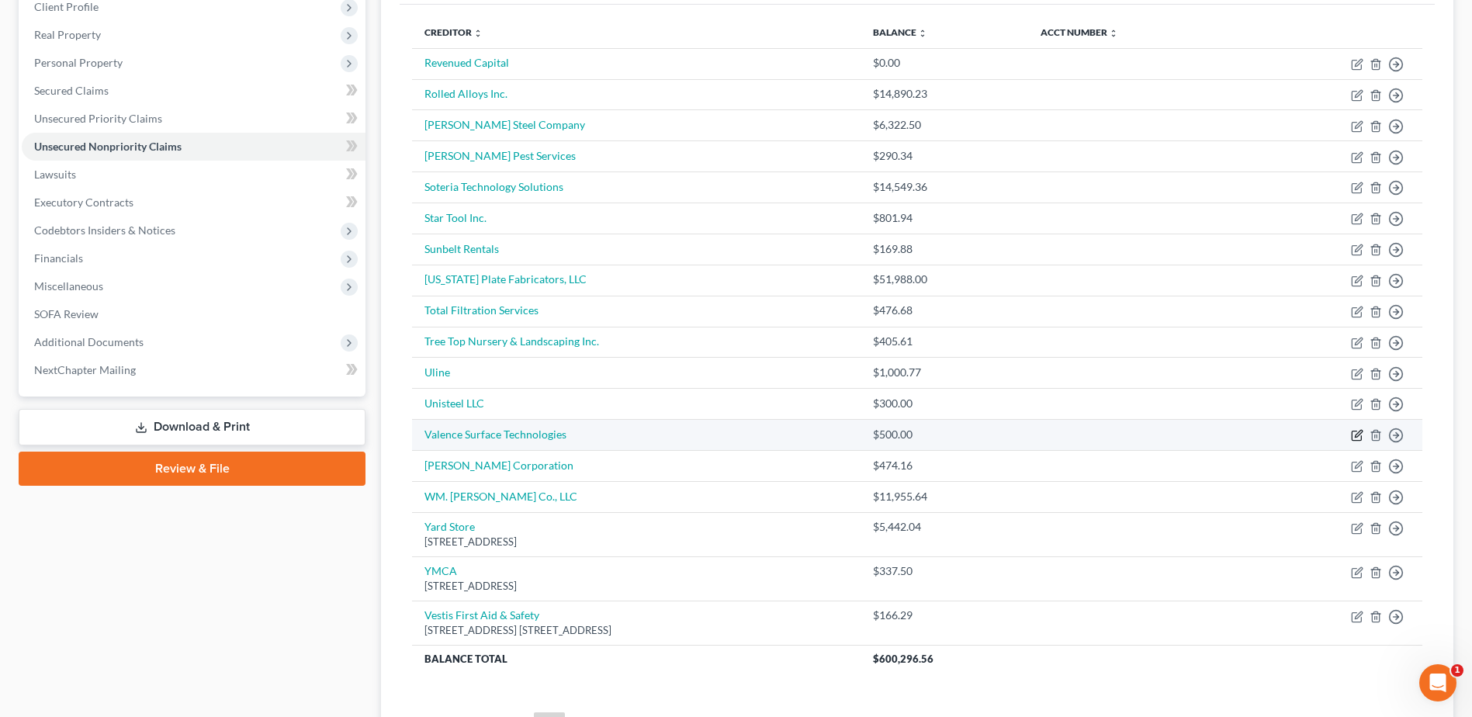
click at [1356, 436] on icon "button" at bounding box center [1358, 433] width 7 height 7
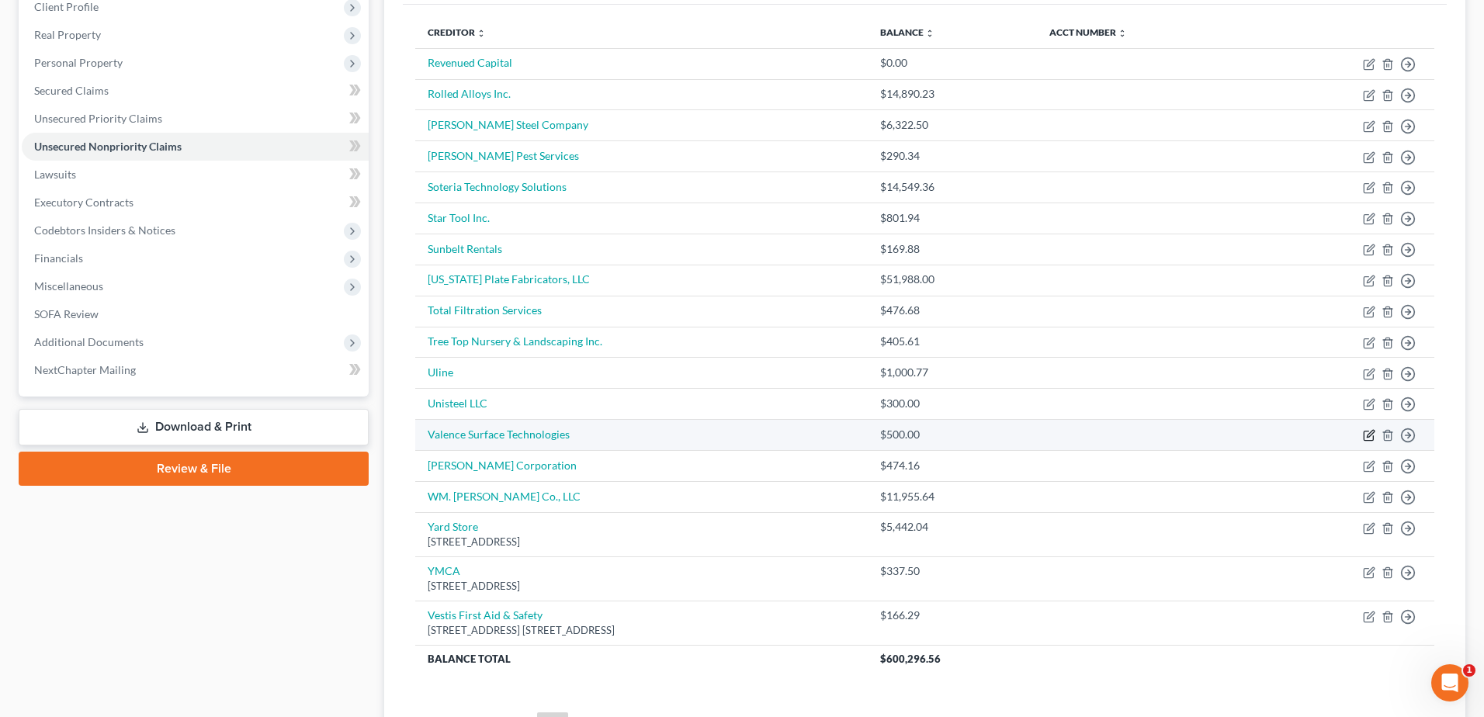
select select "15"
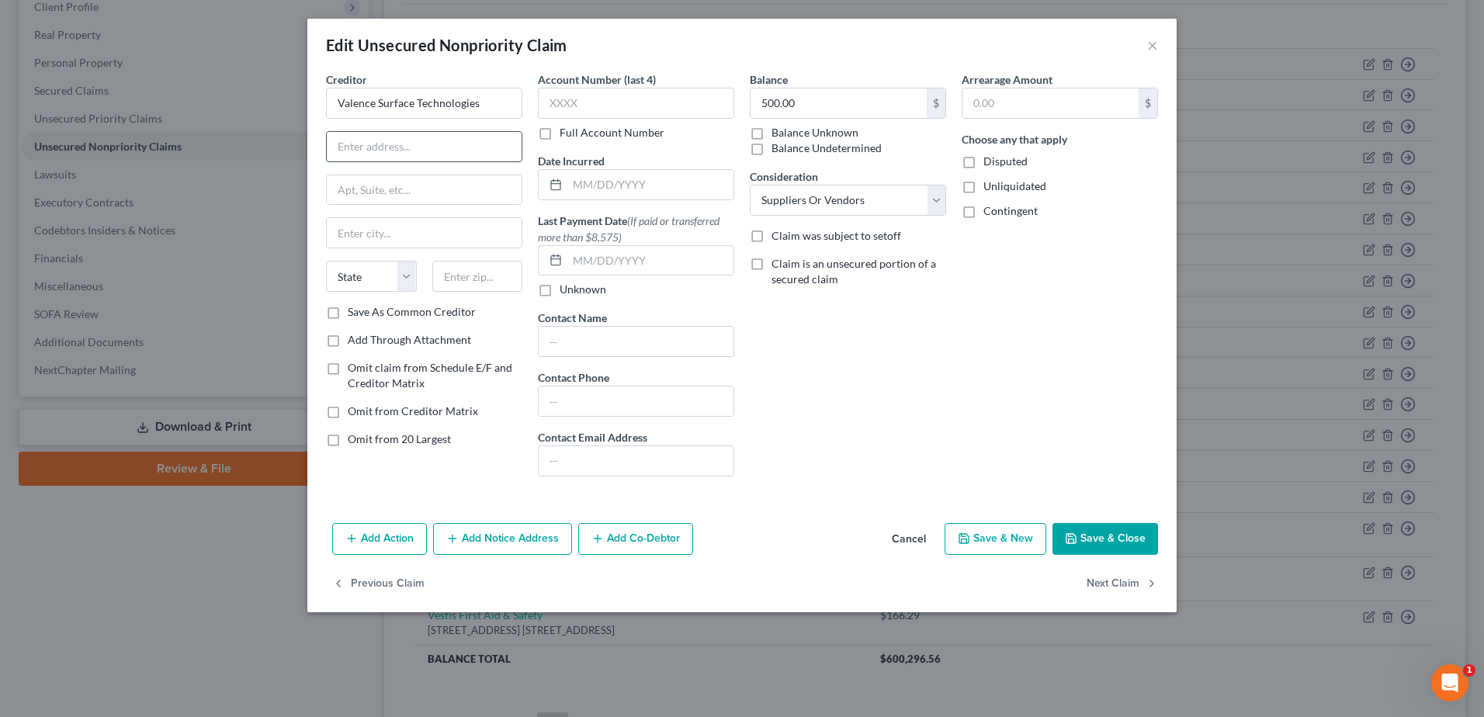
click at [395, 151] on input "text" at bounding box center [424, 146] width 195 height 29
click at [618, 190] on input "text" at bounding box center [650, 184] width 166 height 29
type input "[DATE]"
click at [445, 137] on input "text" at bounding box center [424, 146] width 195 height 29
type input "[STREET_ADDRESS]"
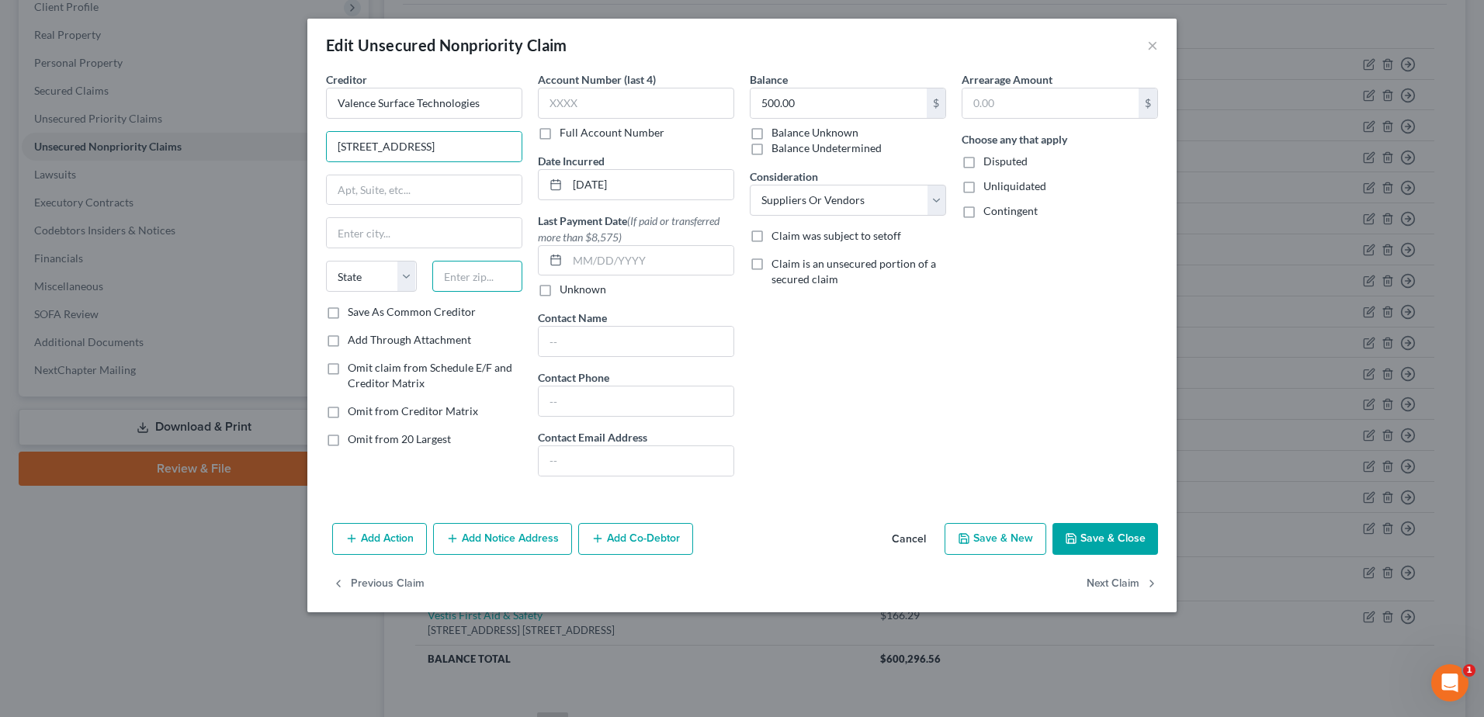
click at [466, 269] on input "text" at bounding box center [477, 276] width 91 height 31
type input "67217"
type input "Wichita"
select select "17"
click at [1087, 539] on button "Save & Close" at bounding box center [1105, 539] width 106 height 33
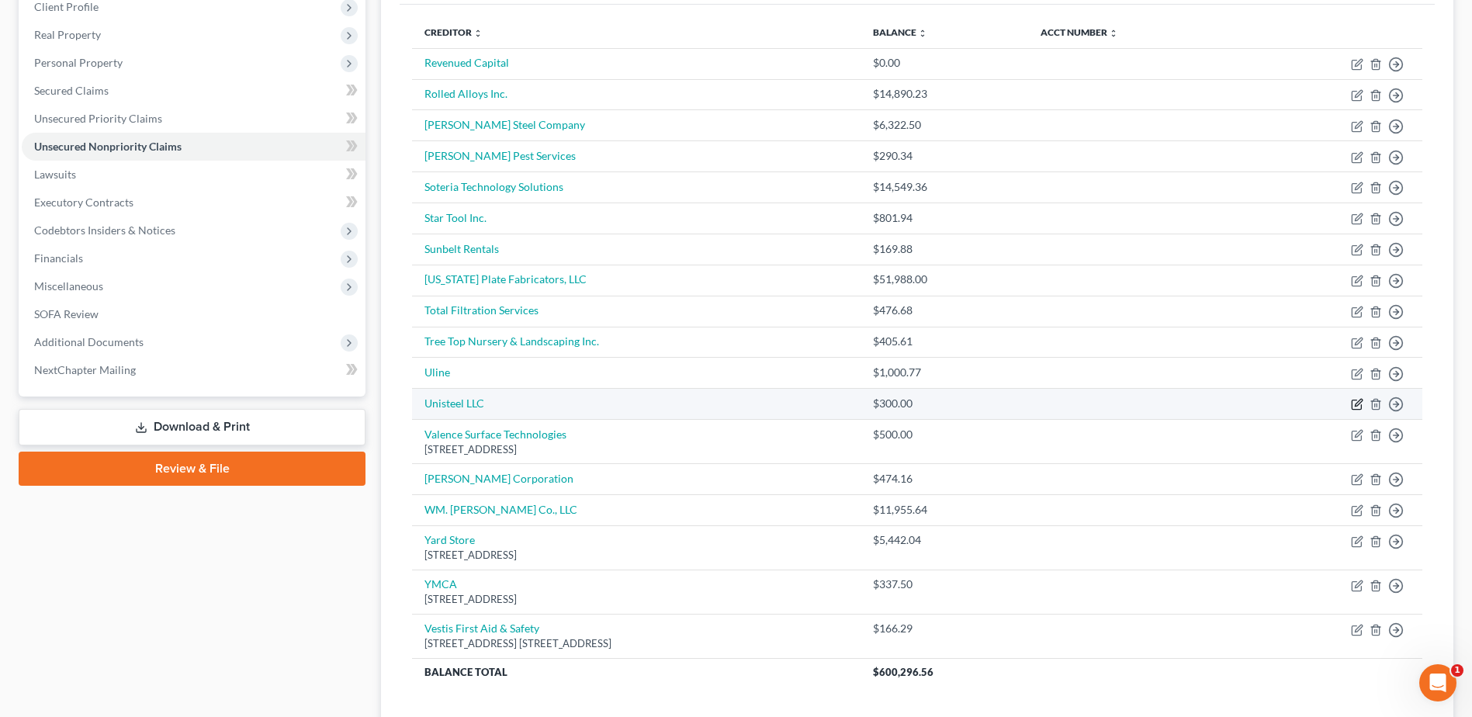
click at [1360, 403] on icon "button" at bounding box center [1357, 404] width 12 height 12
select select "15"
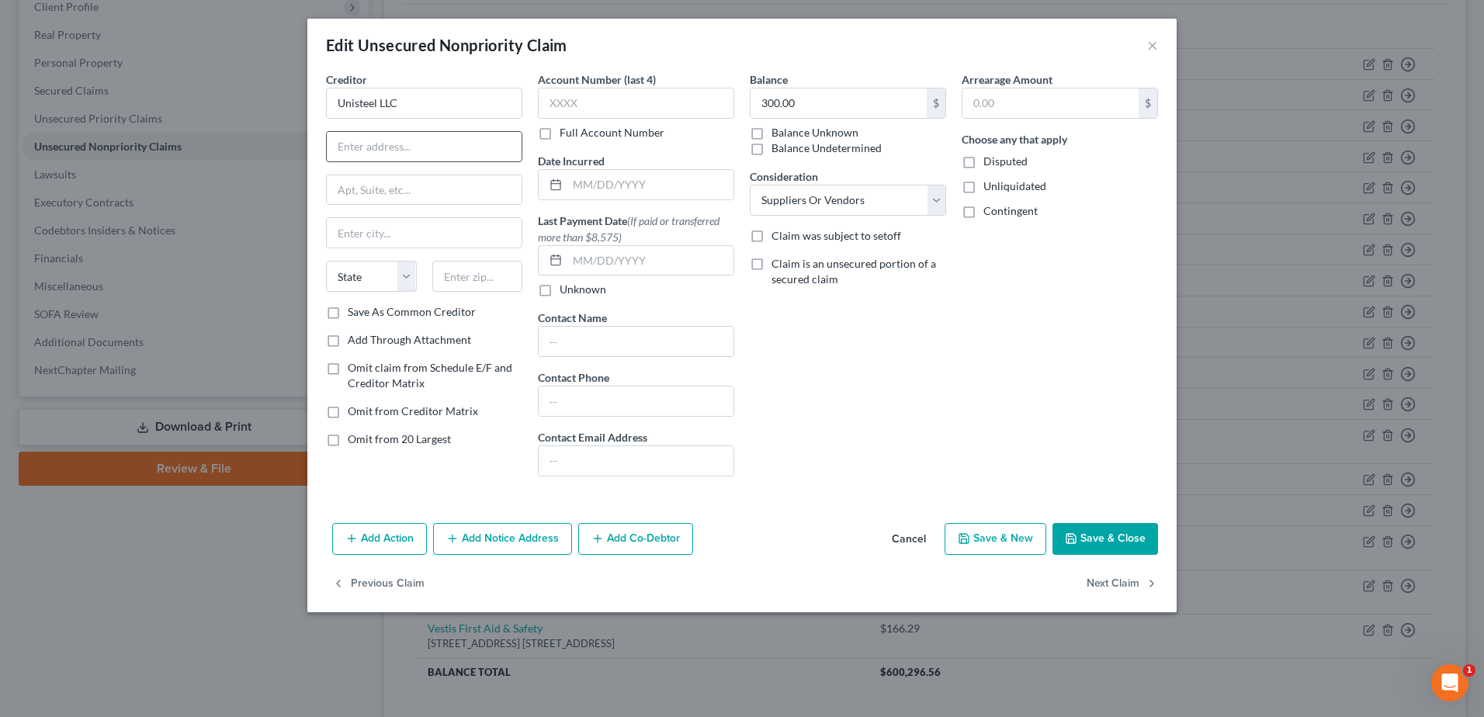
click at [417, 141] on input "text" at bounding box center [424, 146] width 195 height 29
click at [593, 194] on input "text" at bounding box center [650, 184] width 166 height 29
type input "[DATE]"
click at [414, 144] on input "text" at bounding box center [424, 146] width 195 height 29
type input "[STREET_ADDRESS][PERSON_NAME]"
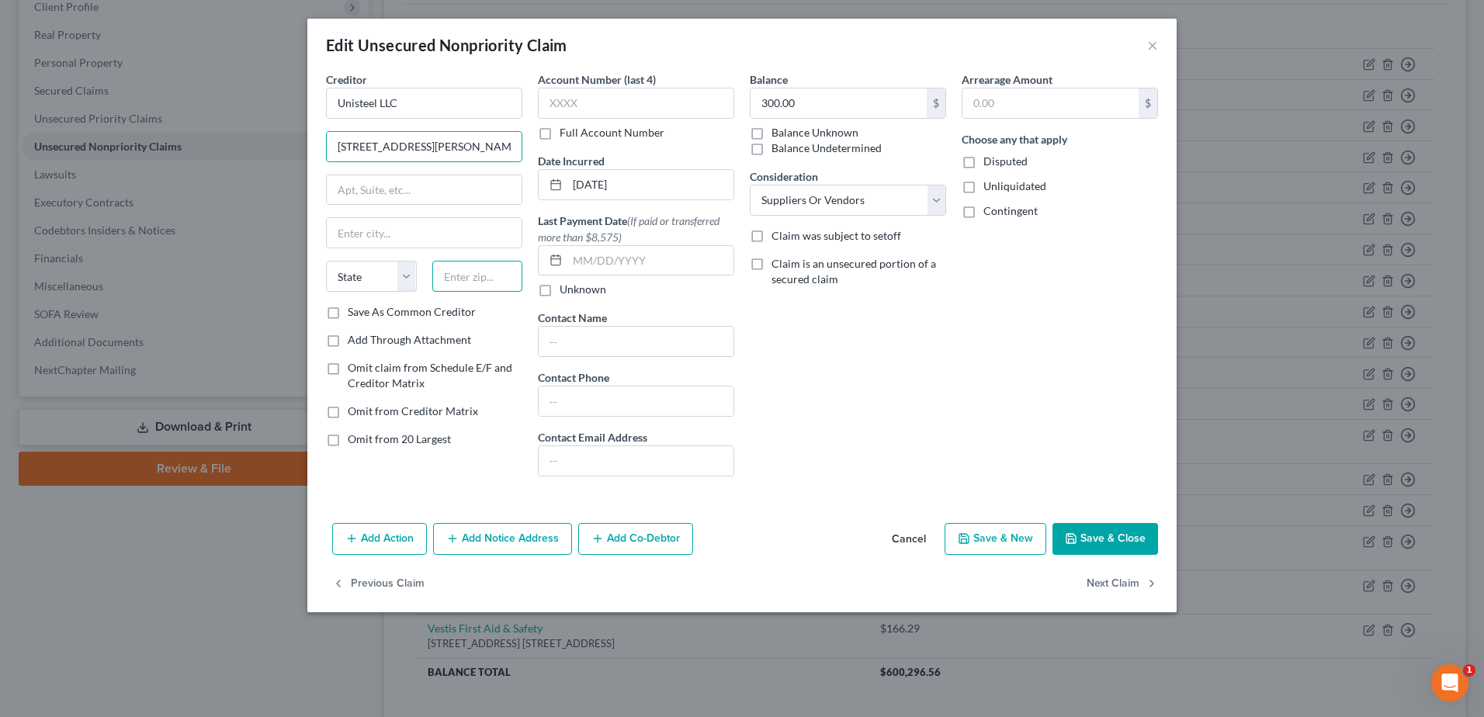
click at [475, 279] on input "text" at bounding box center [477, 276] width 91 height 31
type input "48313"
type input "[GEOGRAPHIC_DATA]"
select select "23"
click at [1117, 541] on button "Save & Close" at bounding box center [1105, 539] width 106 height 33
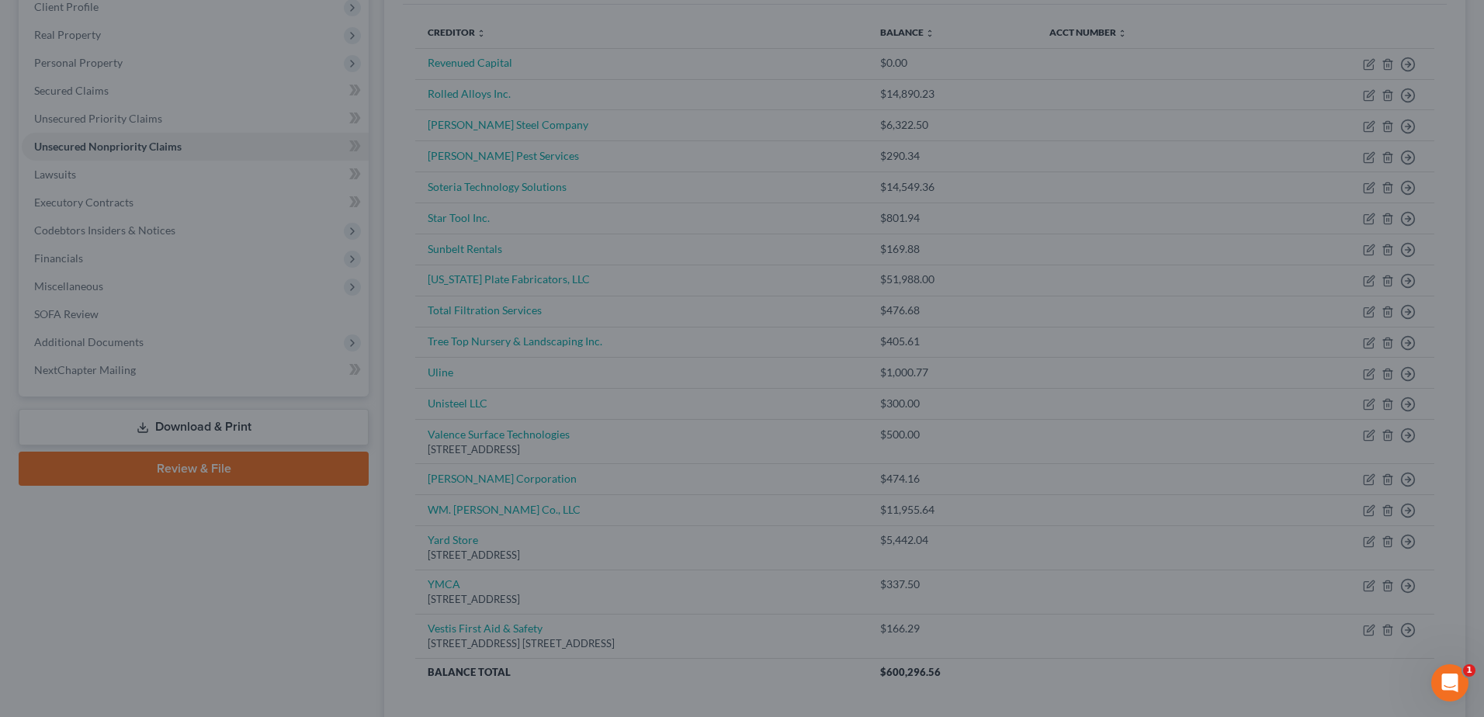
type input "0"
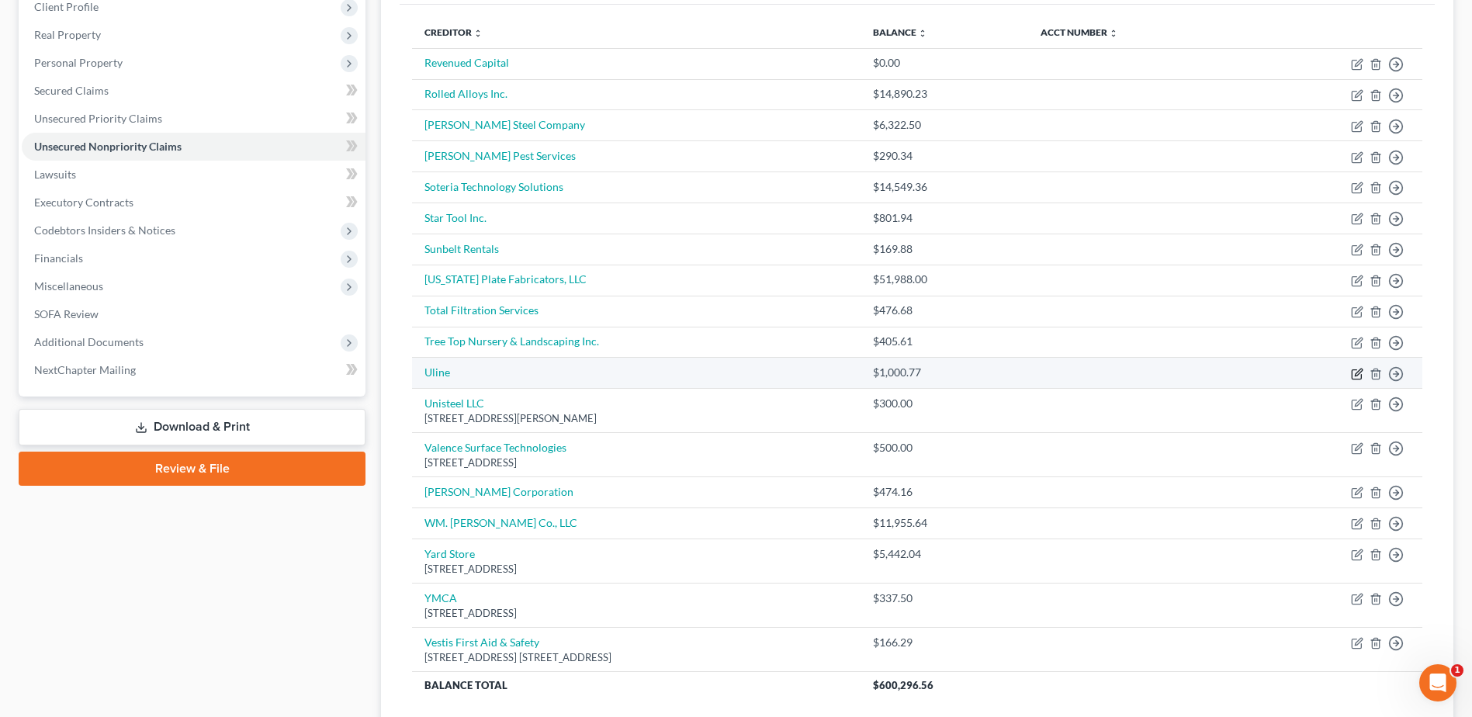
click at [1357, 373] on icon "button" at bounding box center [1358, 372] width 7 height 7
select select "15"
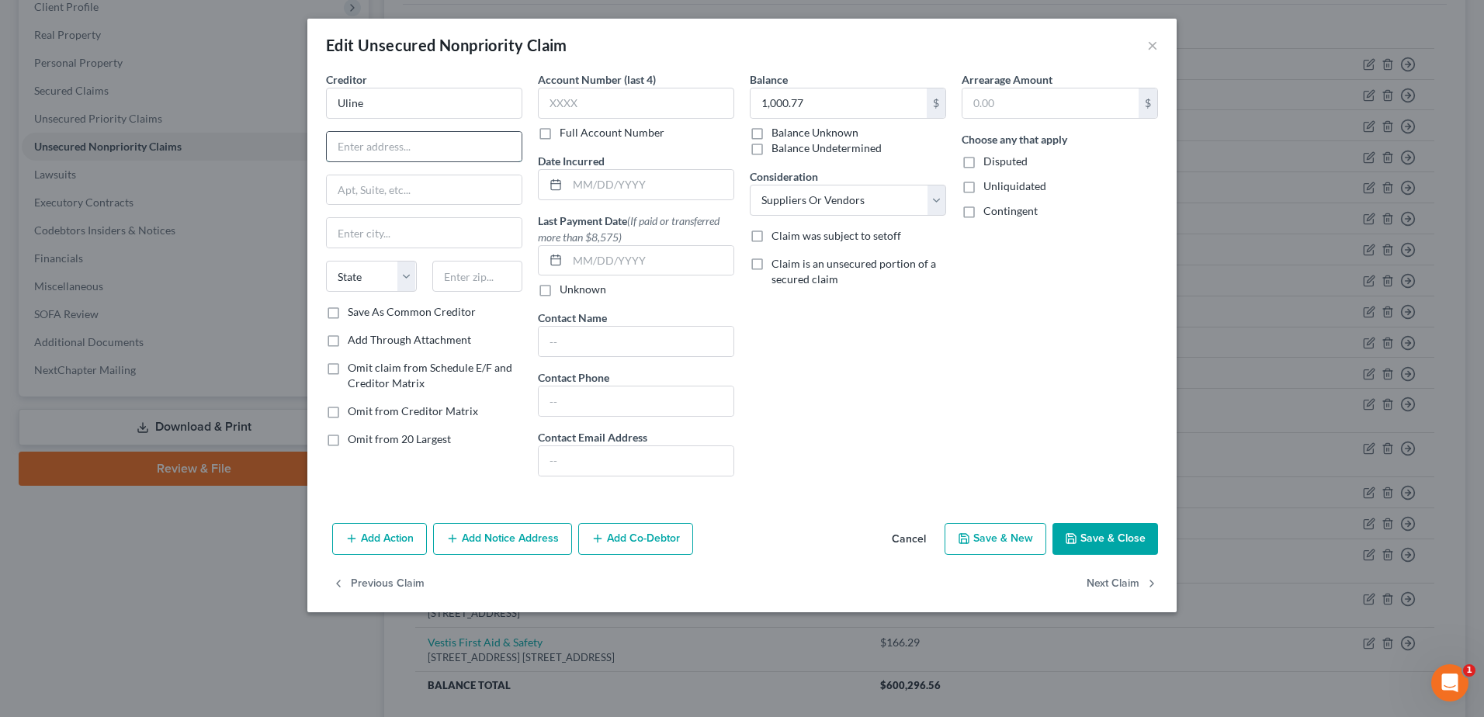
click at [368, 154] on input "text" at bounding box center [424, 146] width 195 height 29
click at [629, 195] on input "text" at bounding box center [650, 184] width 166 height 29
type input "[DATE]"
click at [384, 144] on input "text" at bounding box center [424, 146] width 195 height 29
type input "[STREET_ADDRESS]"
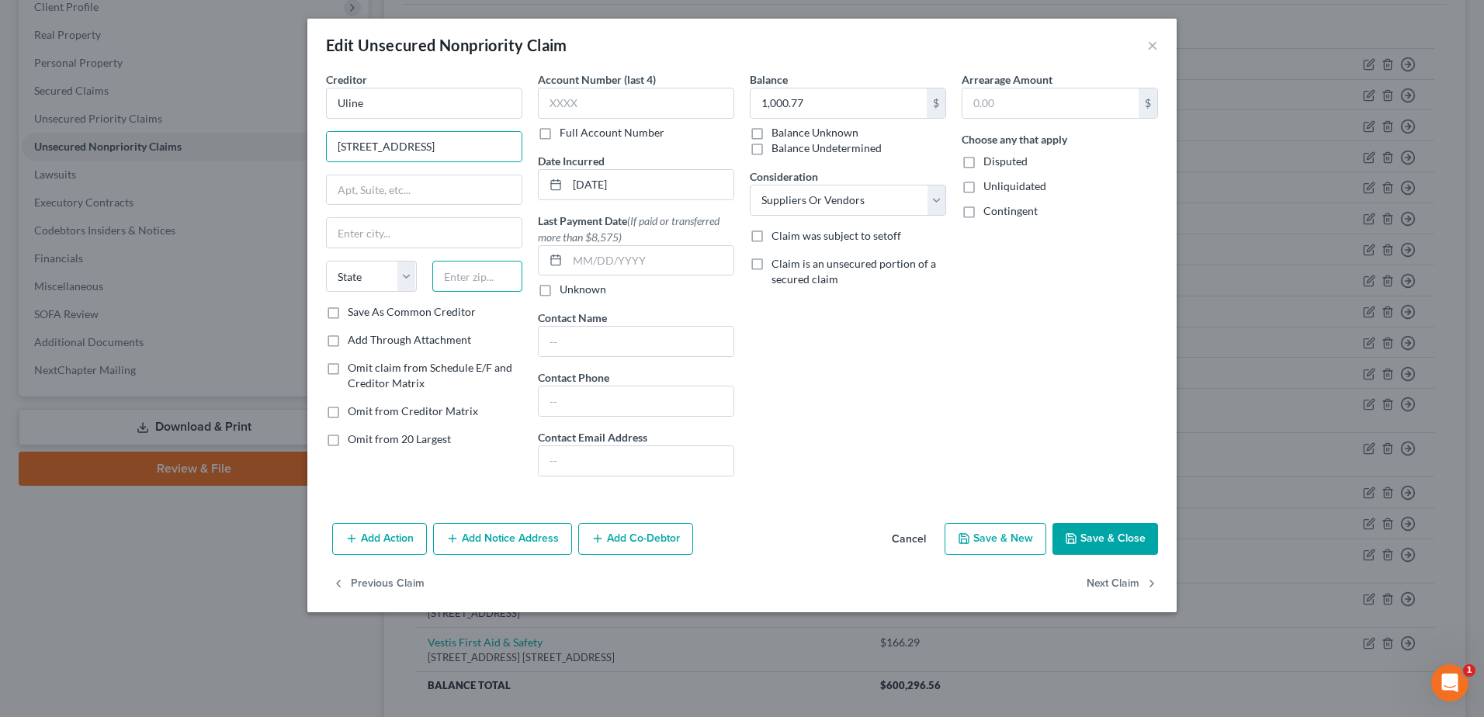
click at [473, 271] on input "text" at bounding box center [477, 276] width 91 height 31
type input "53158"
type input "[GEOGRAPHIC_DATA]"
select select "52"
type input "1,037.38"
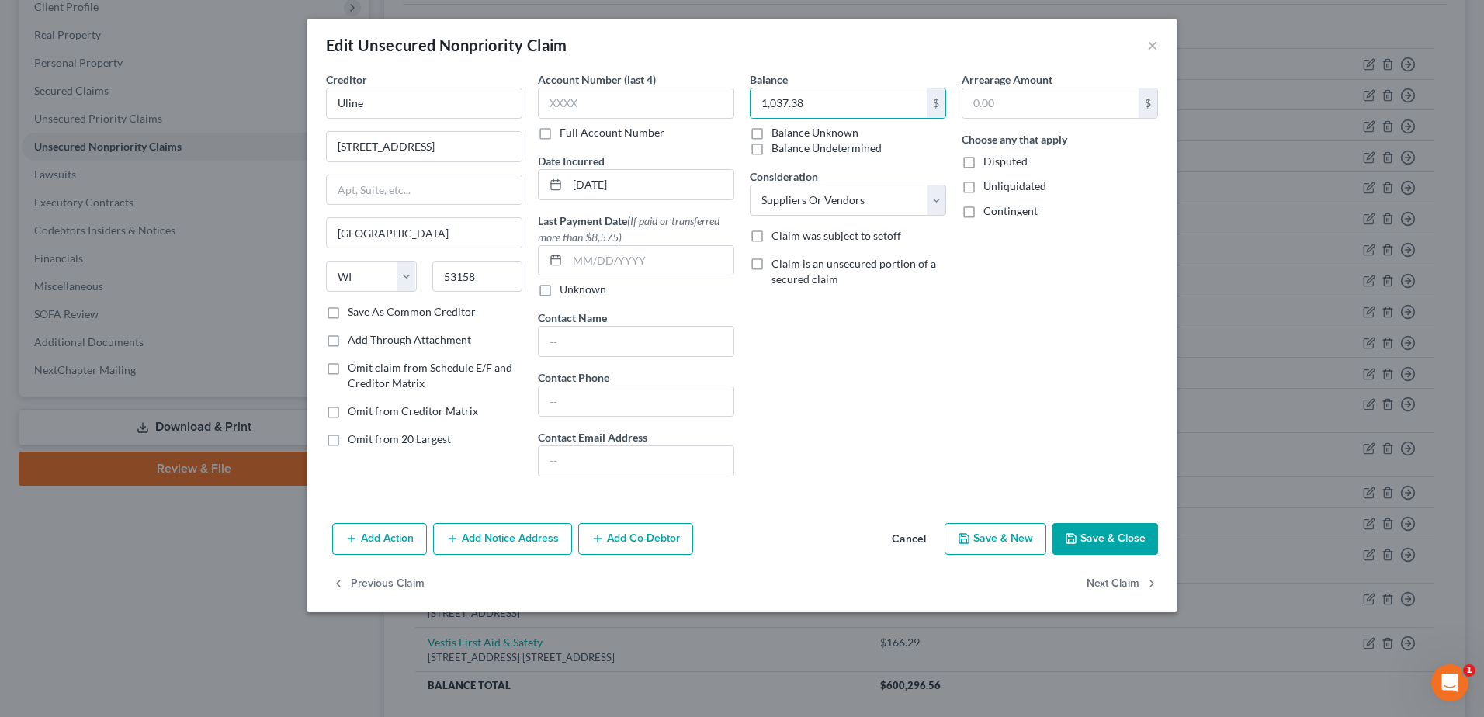
click at [1109, 537] on button "Save & Close" at bounding box center [1105, 539] width 106 height 33
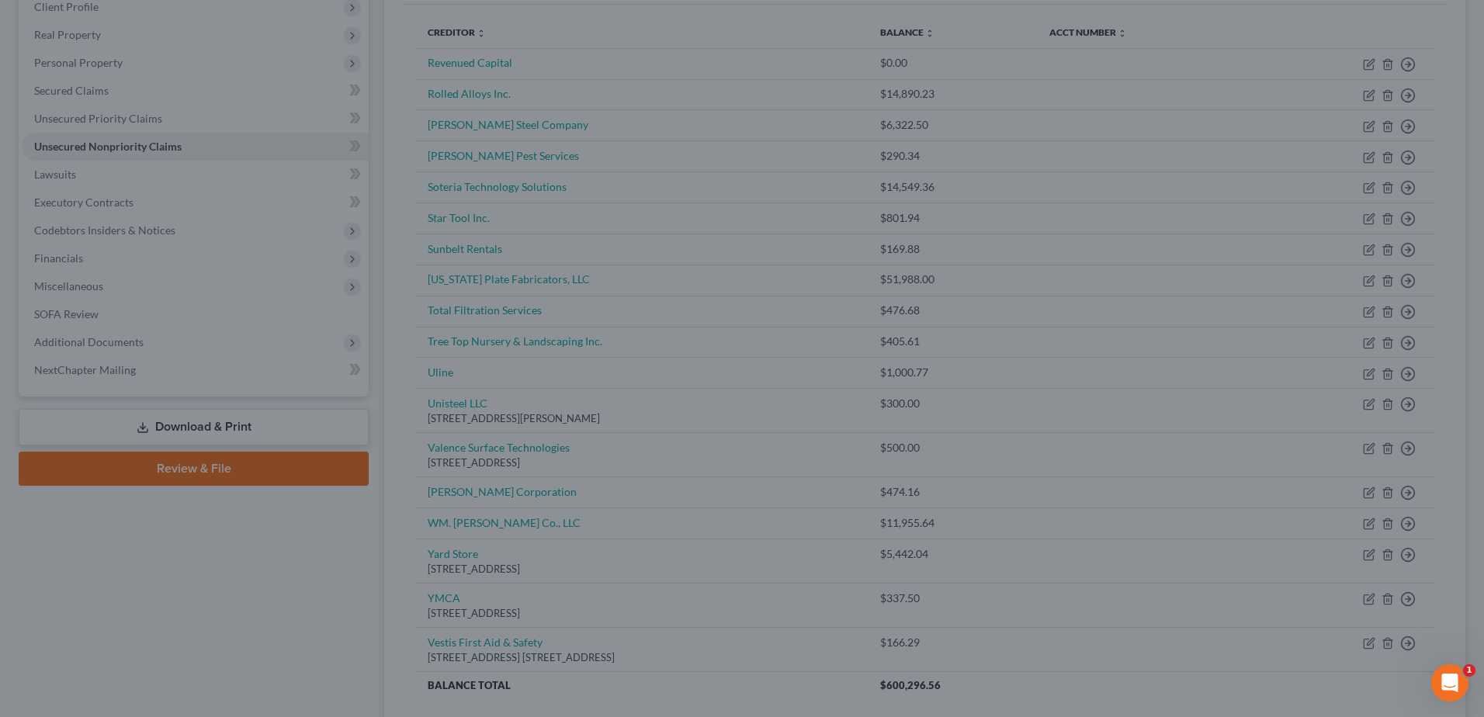
type input "0"
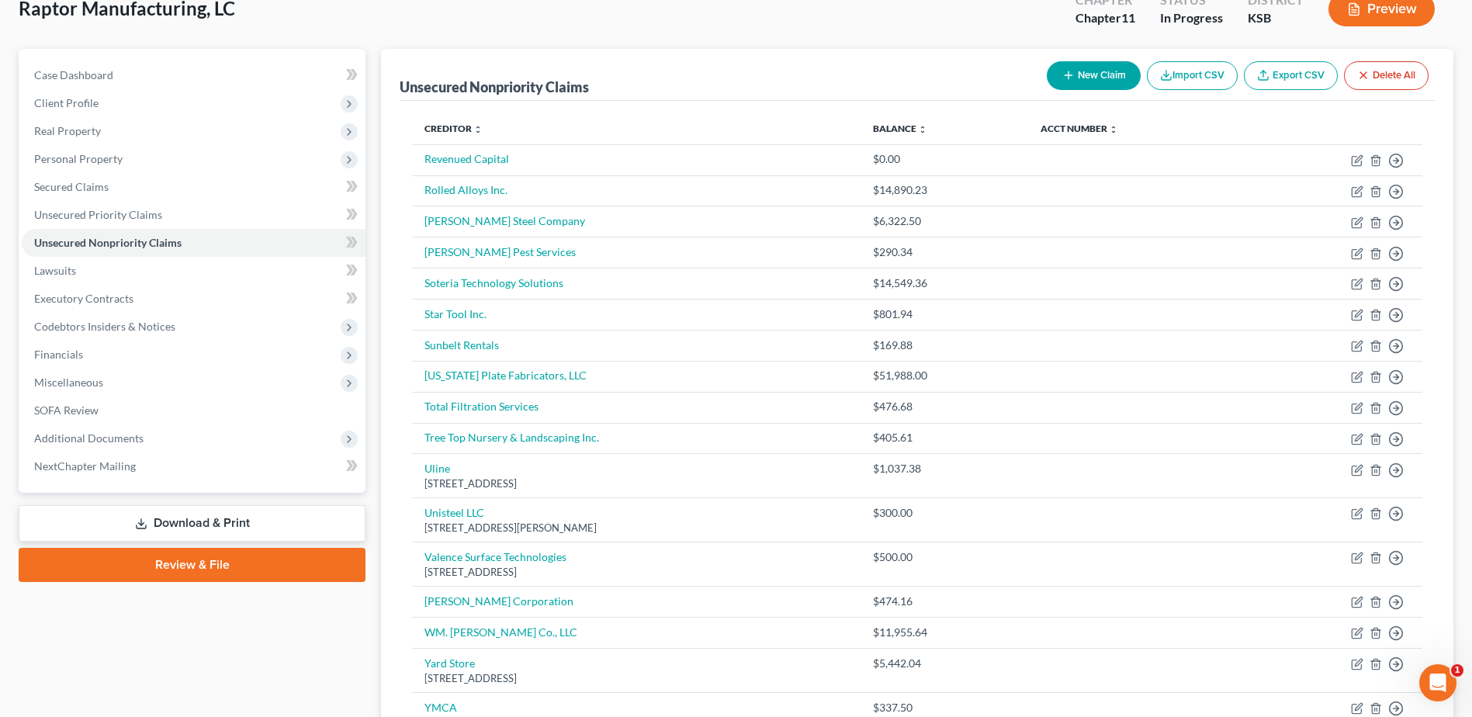
scroll to position [80, 0]
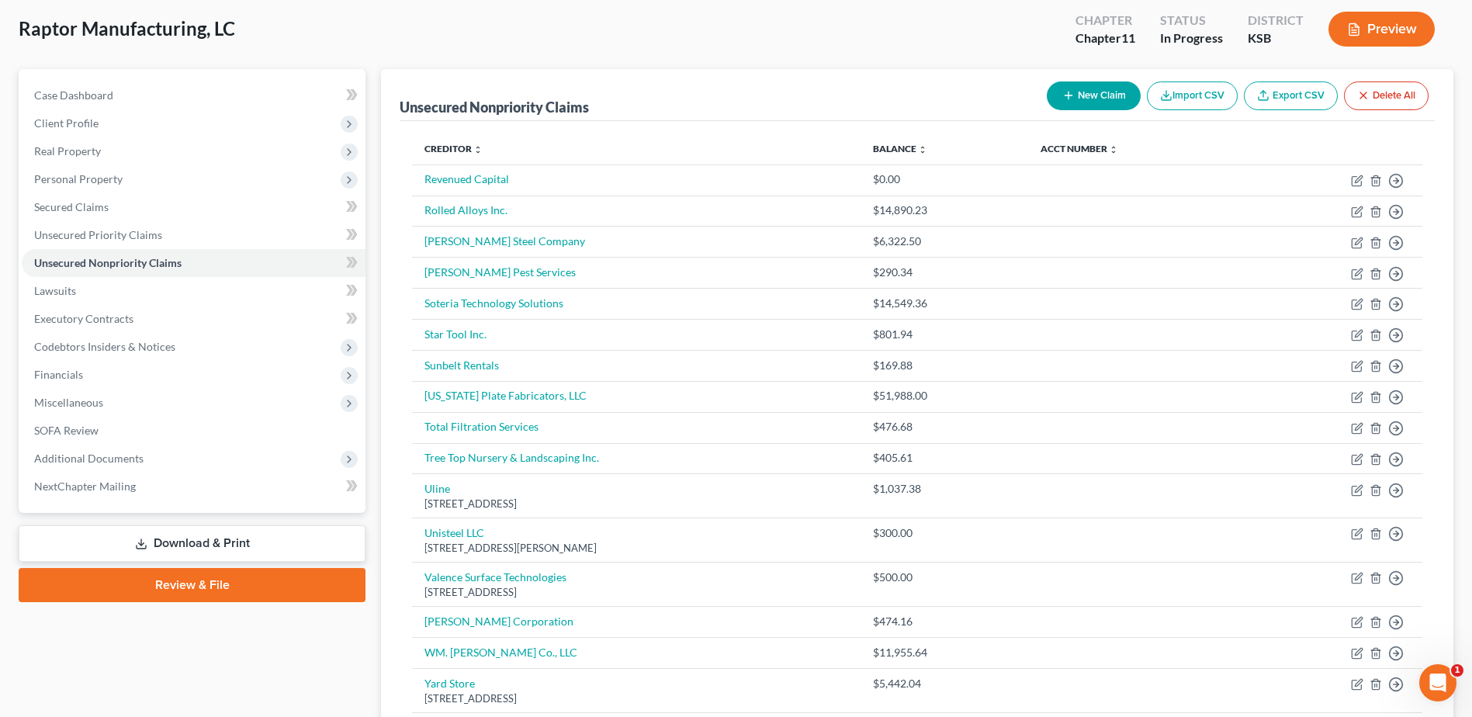
click at [1088, 92] on button "New Claim" at bounding box center [1094, 95] width 94 height 29
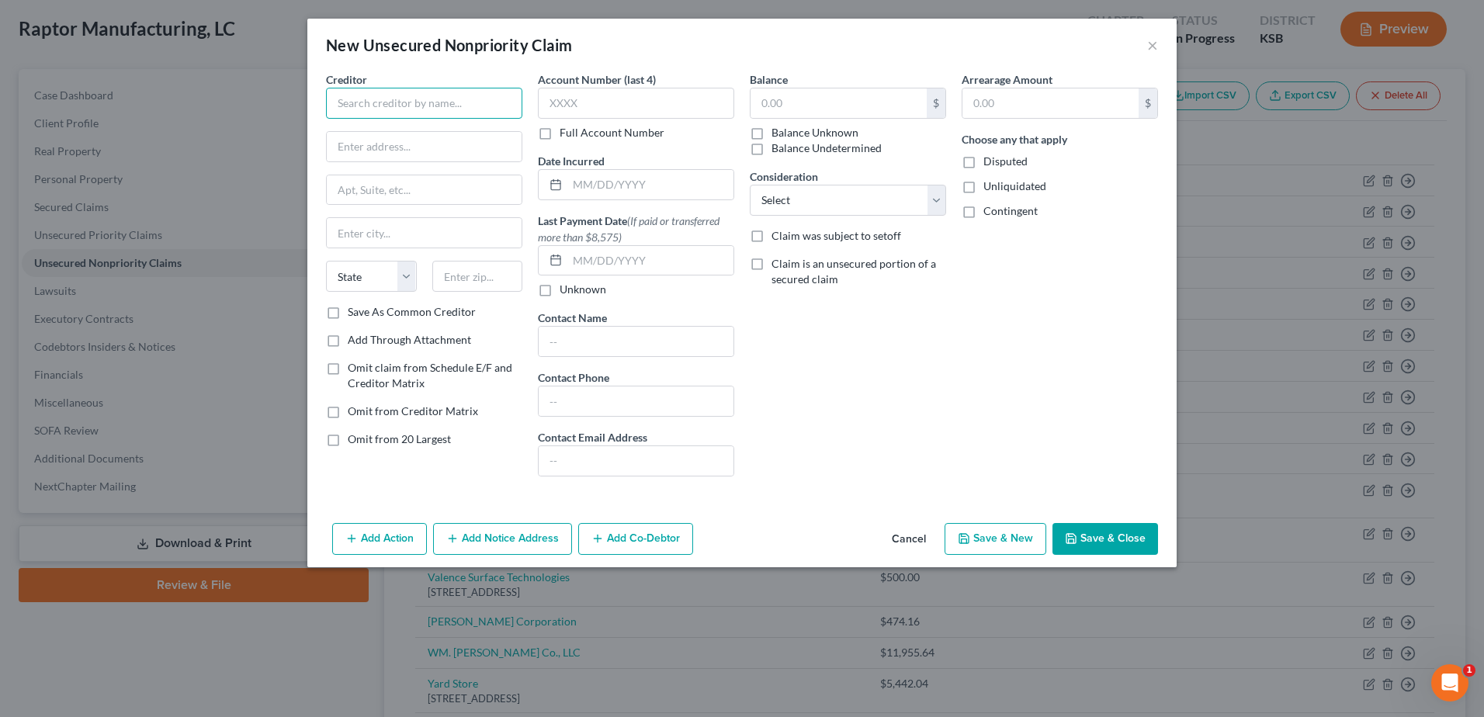
click at [393, 99] on input "text" at bounding box center [424, 103] width 196 height 31
type input "[PERSON_NAME] Tool Company"
click at [383, 154] on input "text" at bounding box center [424, 146] width 195 height 29
type input "PO Box 541550"
click at [368, 191] on input "text" at bounding box center [424, 189] width 195 height 29
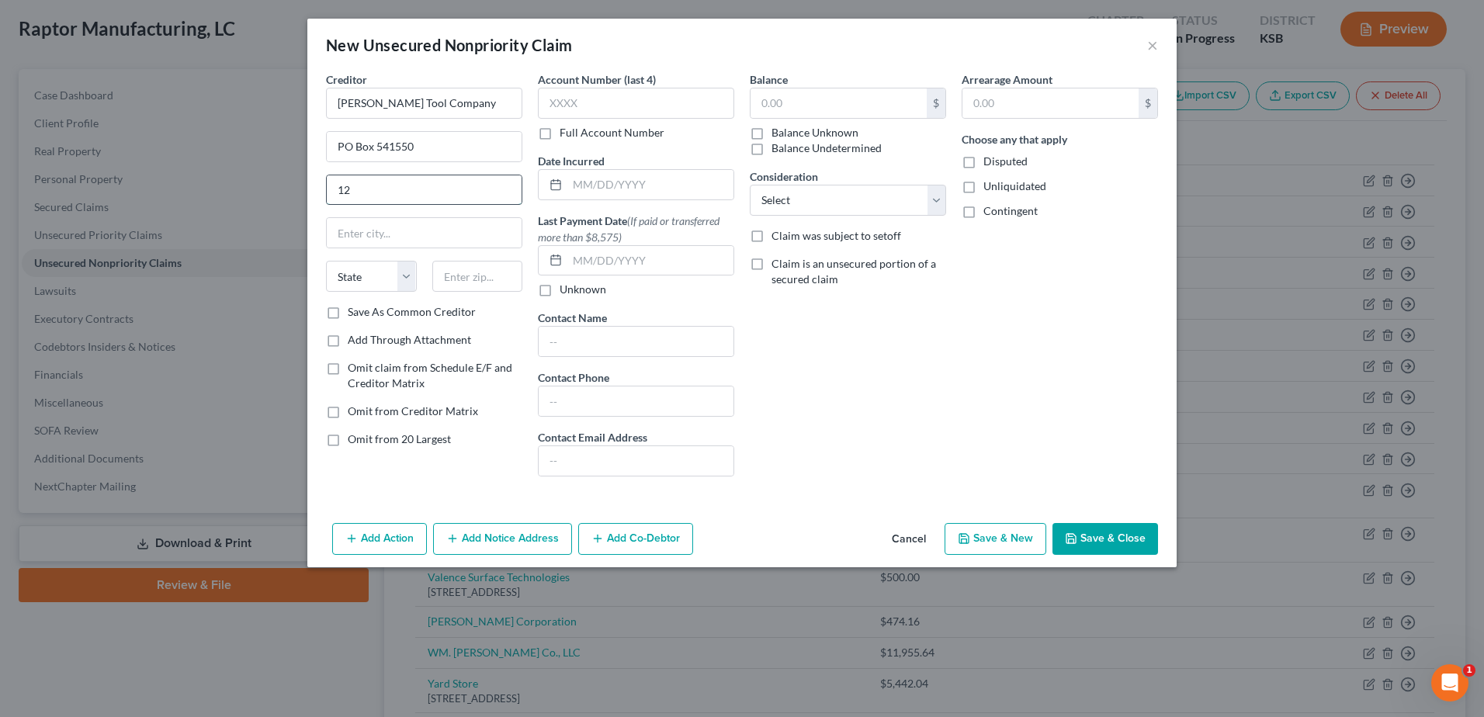
type input "1"
click at [466, 278] on input "text" at bounding box center [477, 276] width 91 height 31
type input "11354"
type input "Flushing"
select select "35"
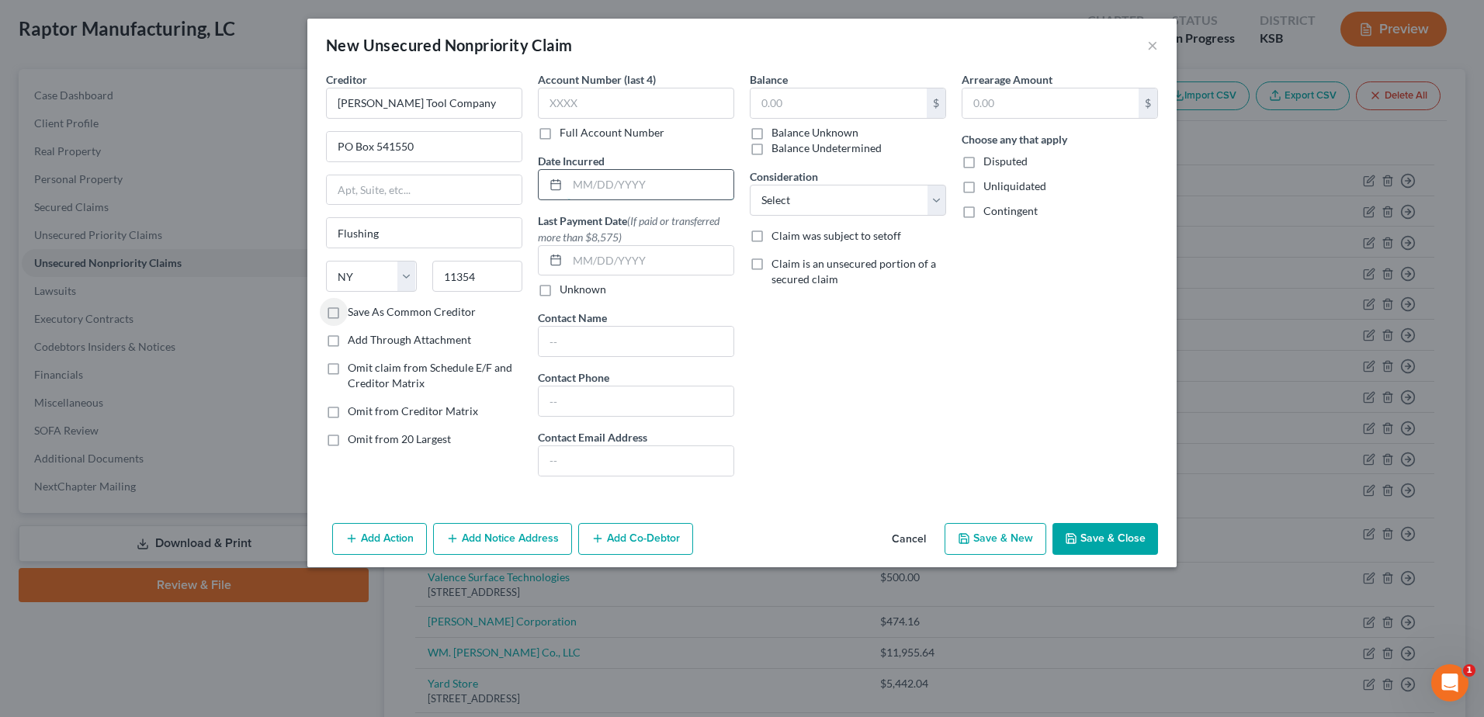
click at [636, 181] on input "text" at bounding box center [650, 184] width 166 height 29
type input "[DATE]"
click at [804, 199] on select "Select Cable / Satellite Services Collection Agency Credit Card Debt Debt Couns…" at bounding box center [848, 200] width 196 height 31
select select "15"
click at [750, 185] on select "Select Cable / Satellite Services Collection Agency Credit Card Debt Debt Couns…" at bounding box center [848, 200] width 196 height 31
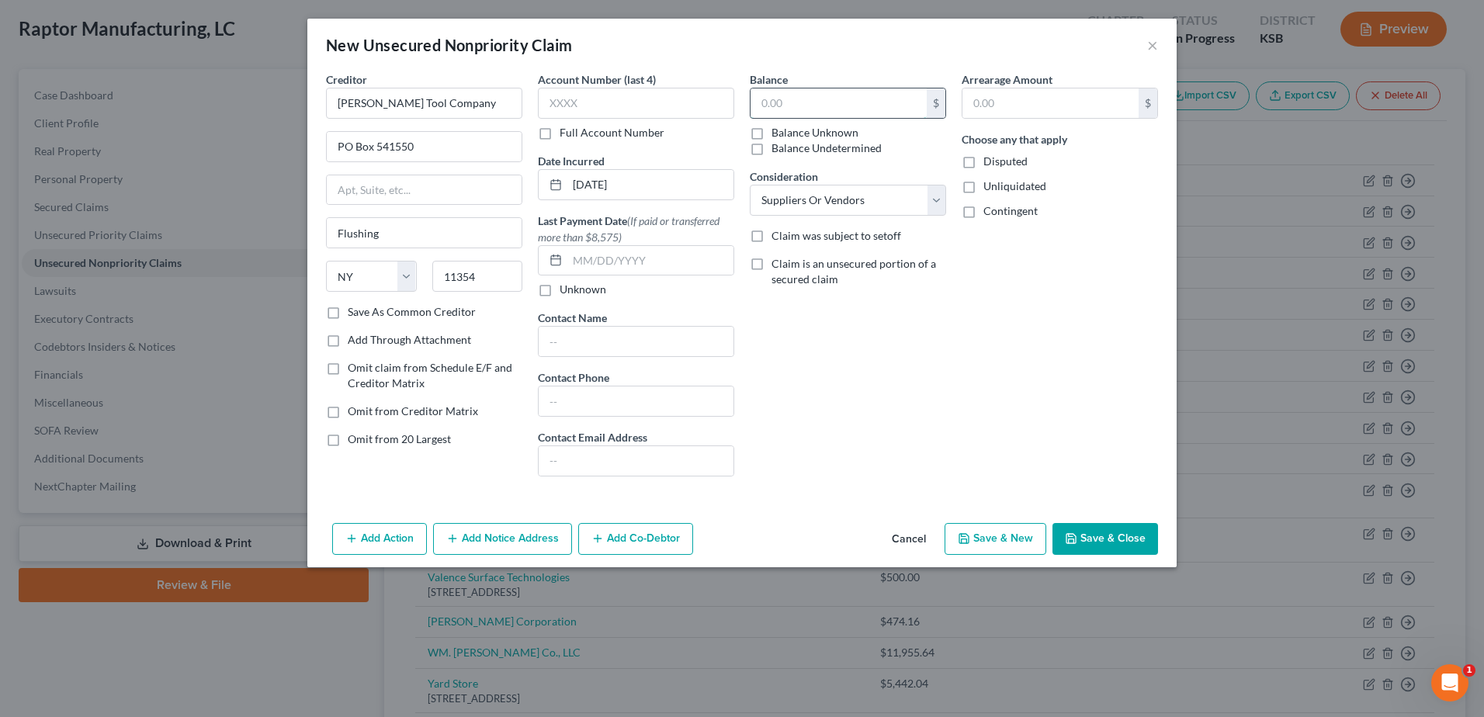
click at [821, 109] on input "text" at bounding box center [838, 102] width 176 height 29
type input "1,592.00"
click at [1139, 539] on button "Save & Close" at bounding box center [1105, 539] width 106 height 33
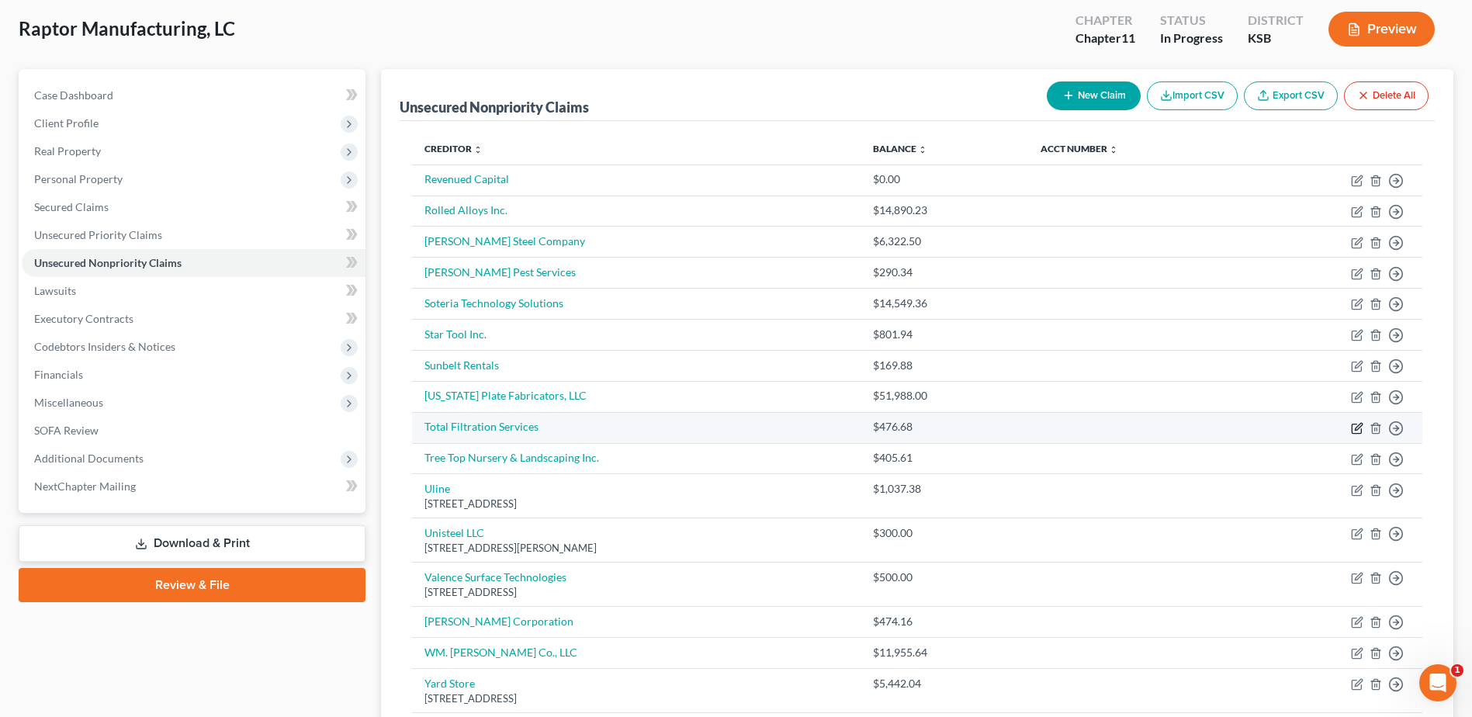
click at [1355, 425] on icon "button" at bounding box center [1357, 428] width 12 height 12
select select "15"
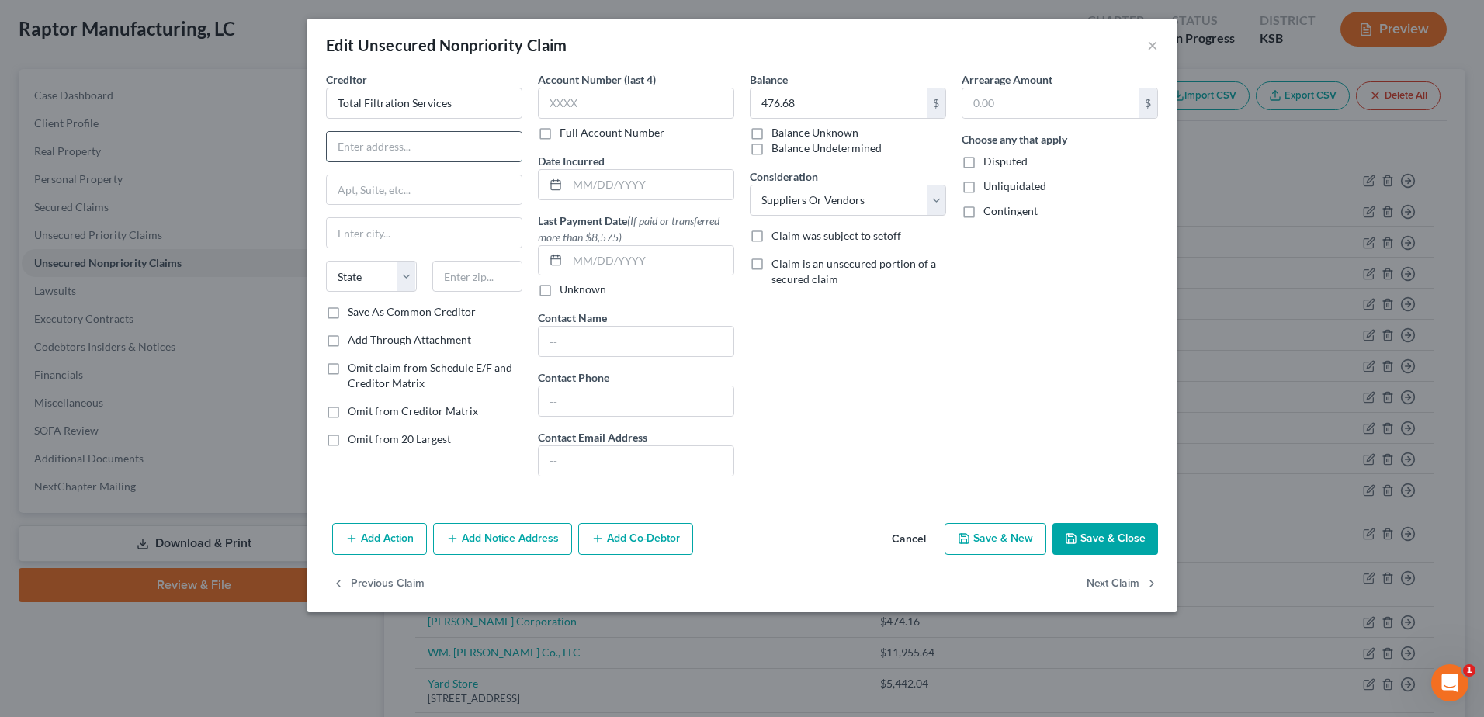
click at [419, 151] on input "text" at bounding box center [424, 146] width 195 height 29
click at [604, 182] on input "text" at bounding box center [650, 184] width 166 height 29
type input "[DATE]"
click at [408, 133] on input "text" at bounding box center [424, 146] width 195 height 29
type input "1970 [PERSON_NAME][GEOGRAPHIC_DATA]"
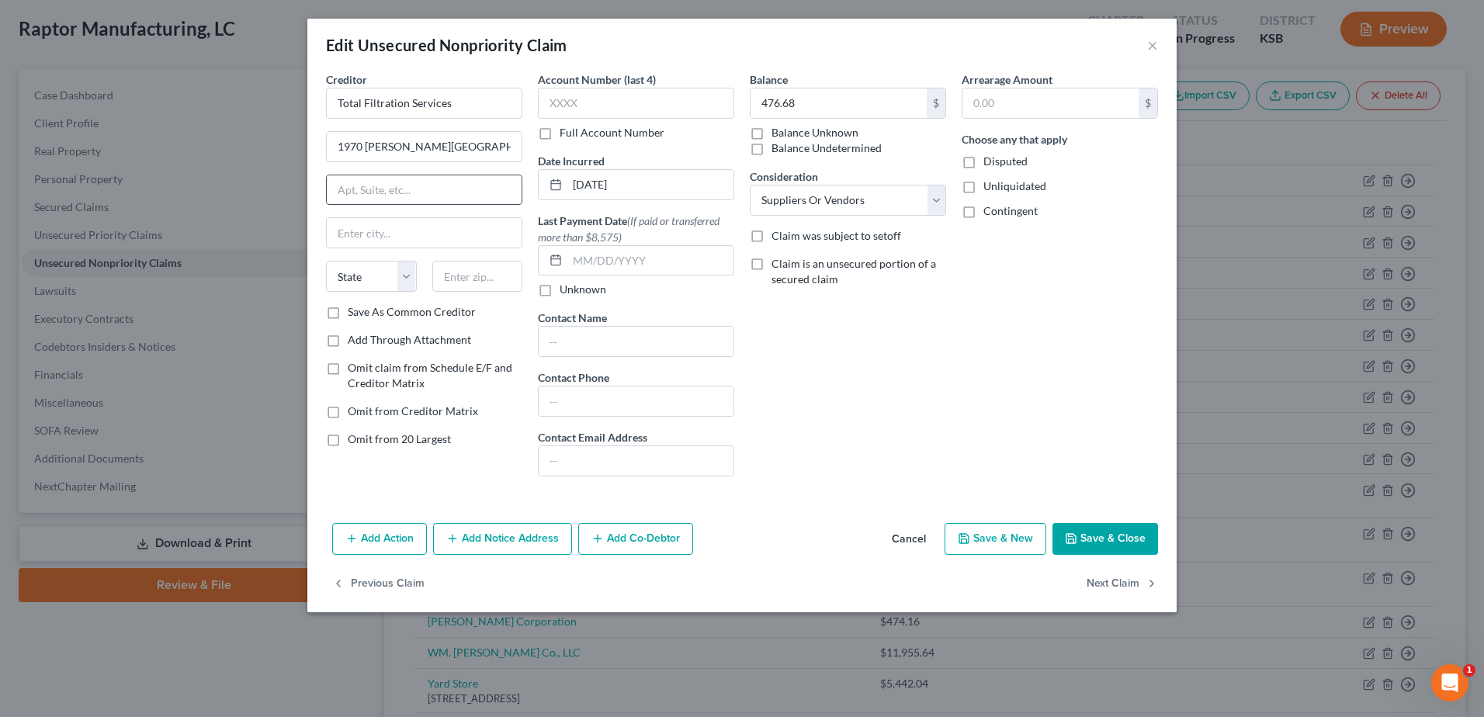
click at [422, 196] on input "text" at bounding box center [424, 189] width 195 height 29
type input "Suite 365"
click at [863, 378] on div "Balance 476.68 $ Balance Unknown Balance Undetermined 476.68 $ Balance Unknown …" at bounding box center [848, 280] width 212 height 418
click at [468, 288] on input "text" at bounding box center [477, 276] width 91 height 31
type input "67213"
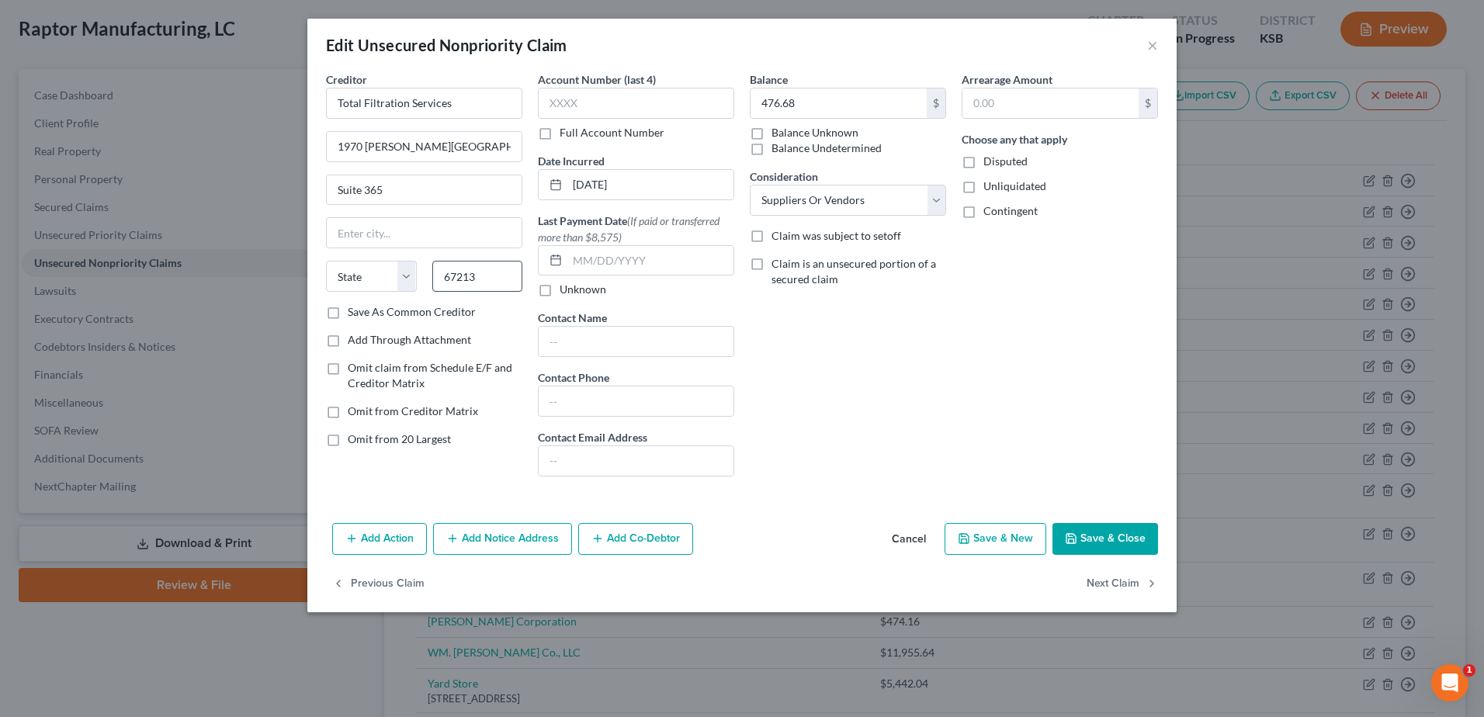
type input "Wichita"
select select "17"
click at [1104, 535] on button "Save & Close" at bounding box center [1105, 539] width 106 height 33
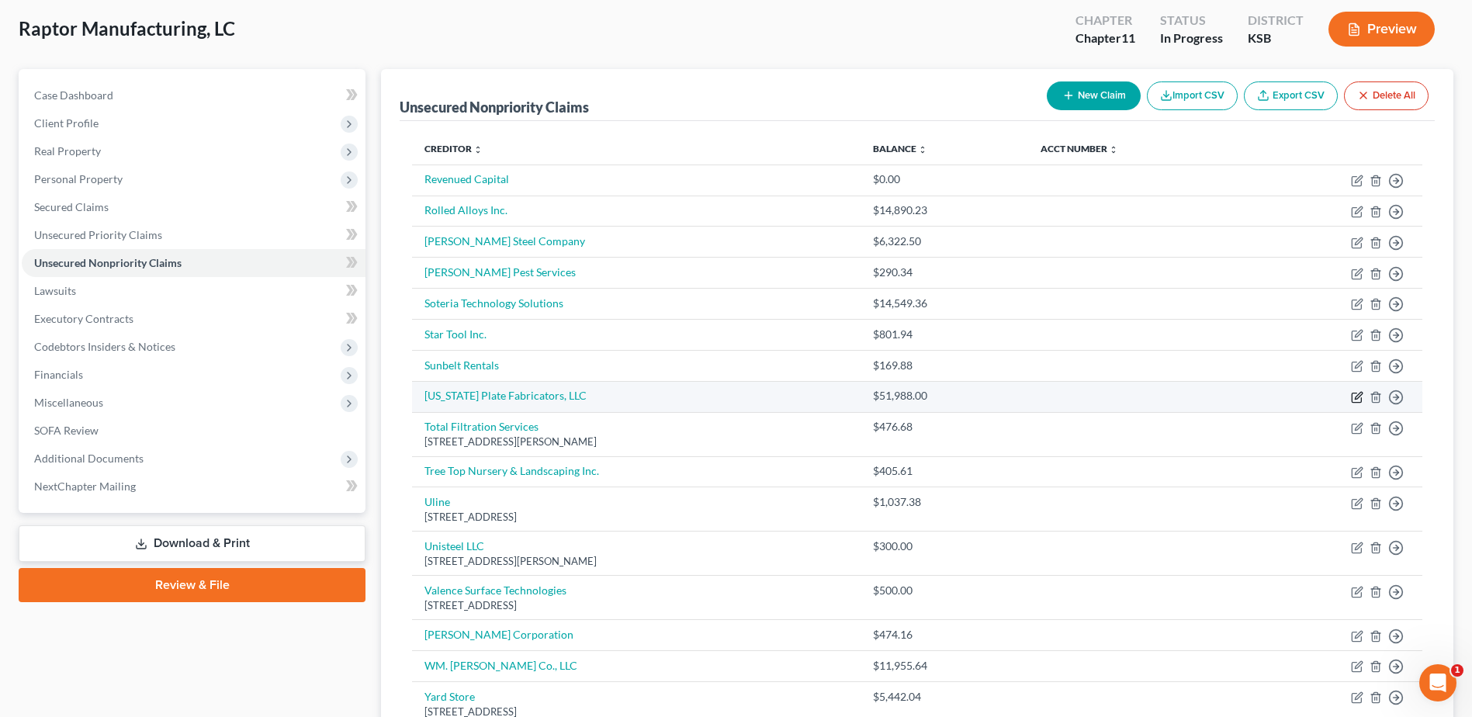
click at [1356, 394] on icon "button" at bounding box center [1357, 397] width 12 height 12
select select "15"
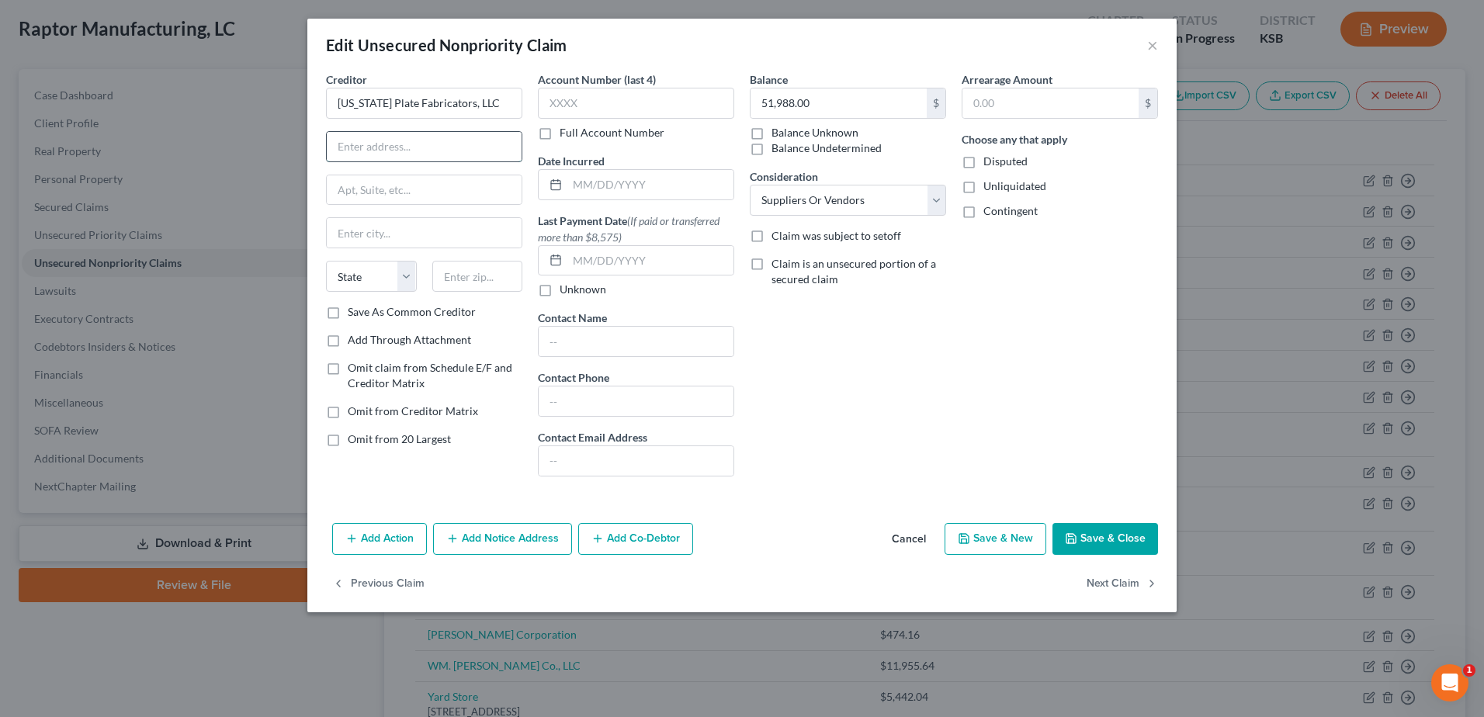
click at [413, 151] on input "text" at bounding box center [424, 146] width 195 height 29
click at [628, 182] on input "text" at bounding box center [650, 184] width 166 height 29
type input "[DATE]"
click at [383, 155] on input "text" at bounding box center [424, 146] width 195 height 29
type input "1"
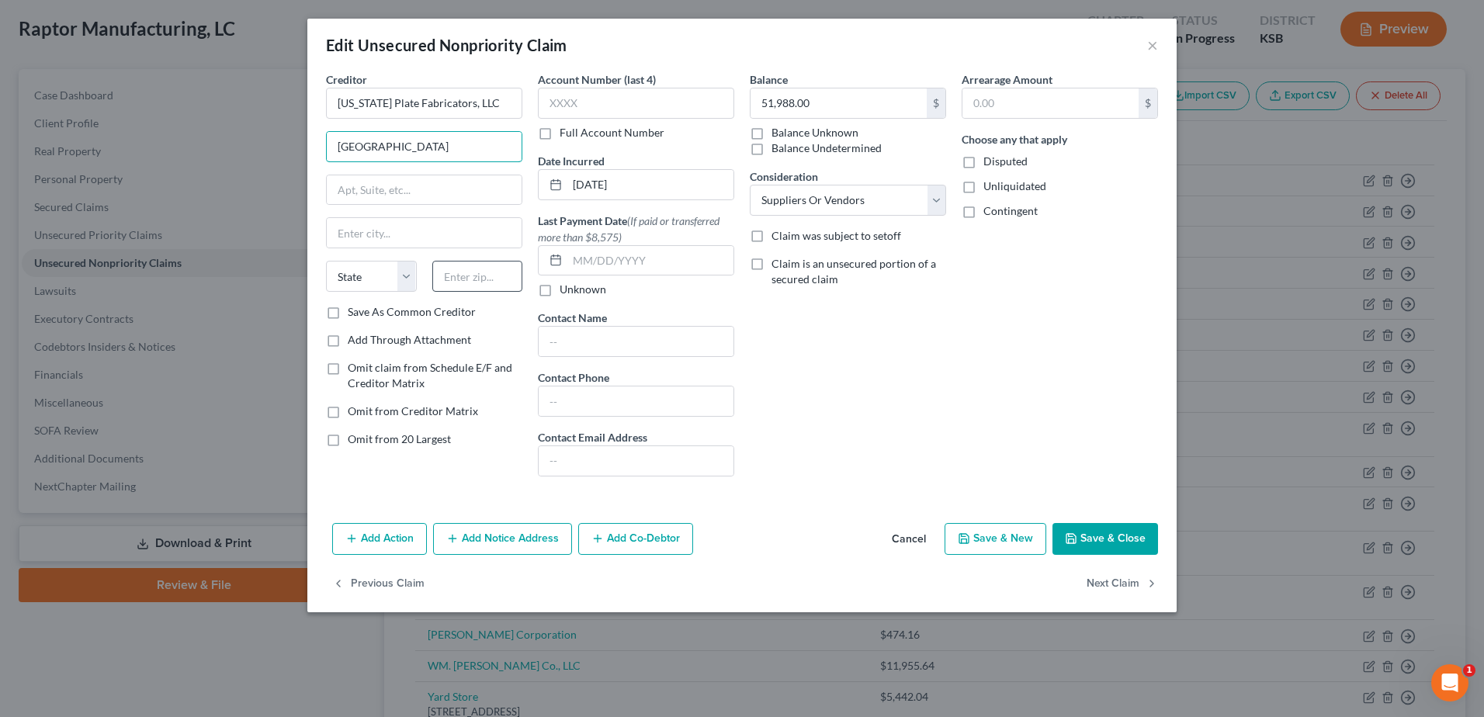
type input "[GEOGRAPHIC_DATA]"
click at [471, 278] on input "text" at bounding box center [477, 276] width 91 height 31
type input "77039"
click at [799, 369] on div "Balance 51,988.00 $ Balance Unknown Balance Undetermined 51,988.00 $ Balance Un…" at bounding box center [848, 280] width 212 height 418
type input "[GEOGRAPHIC_DATA]"
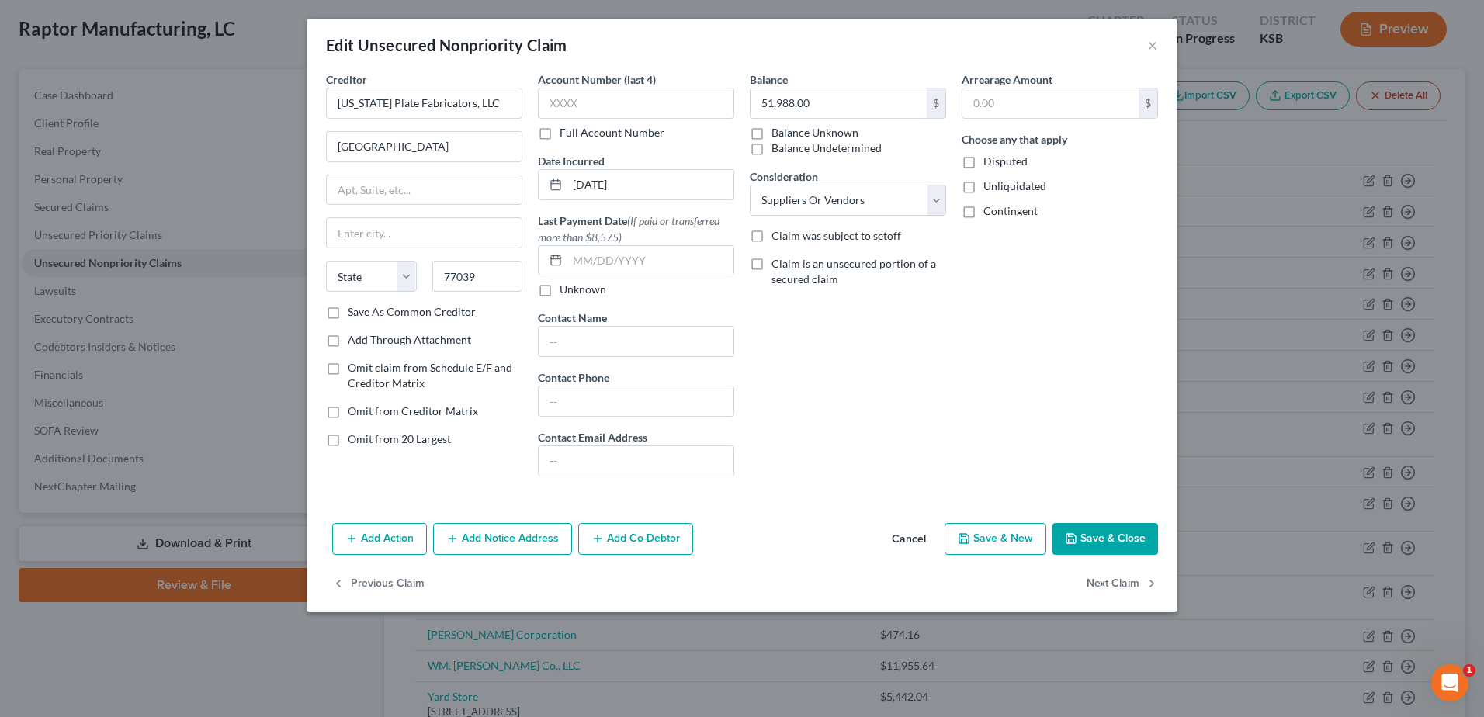
select select "45"
click at [1103, 540] on button "Save & Close" at bounding box center [1105, 539] width 106 height 33
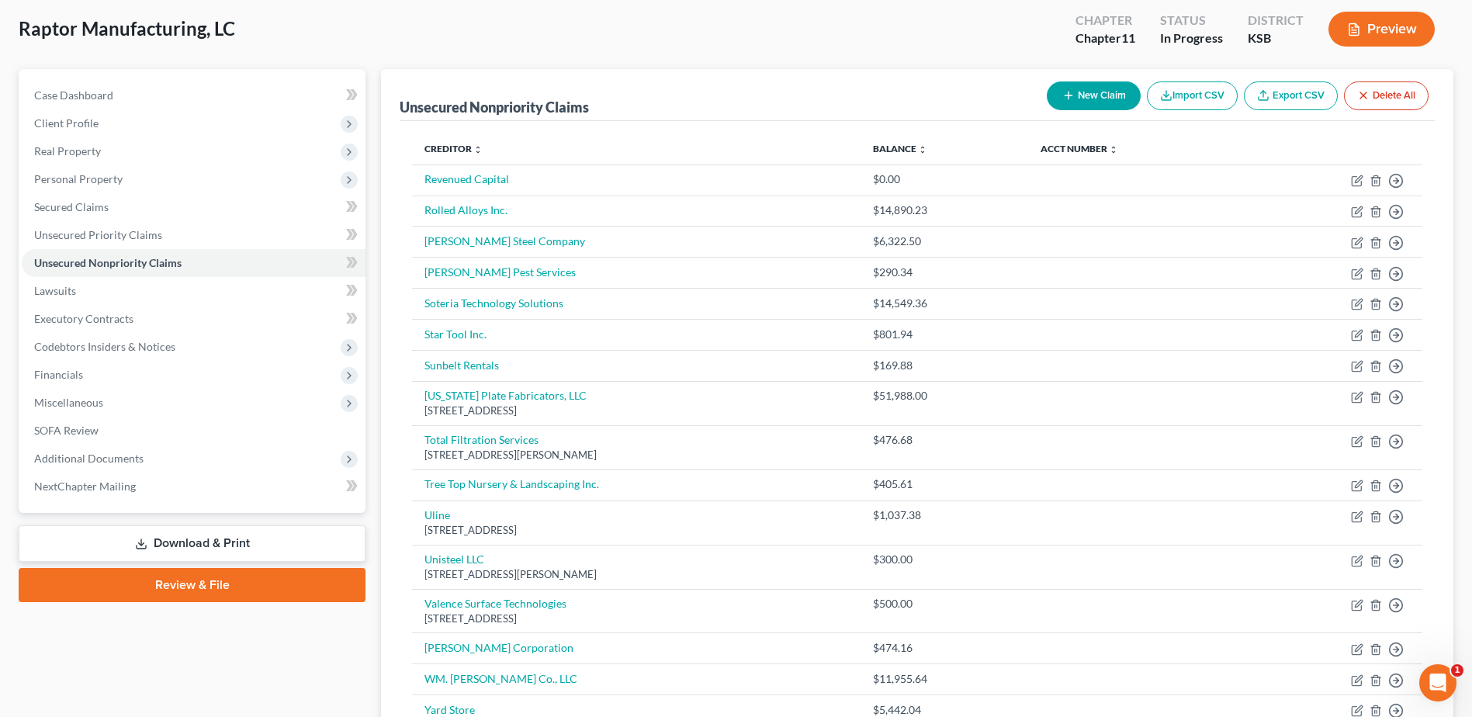
click at [1085, 87] on button "New Claim" at bounding box center [1094, 95] width 94 height 29
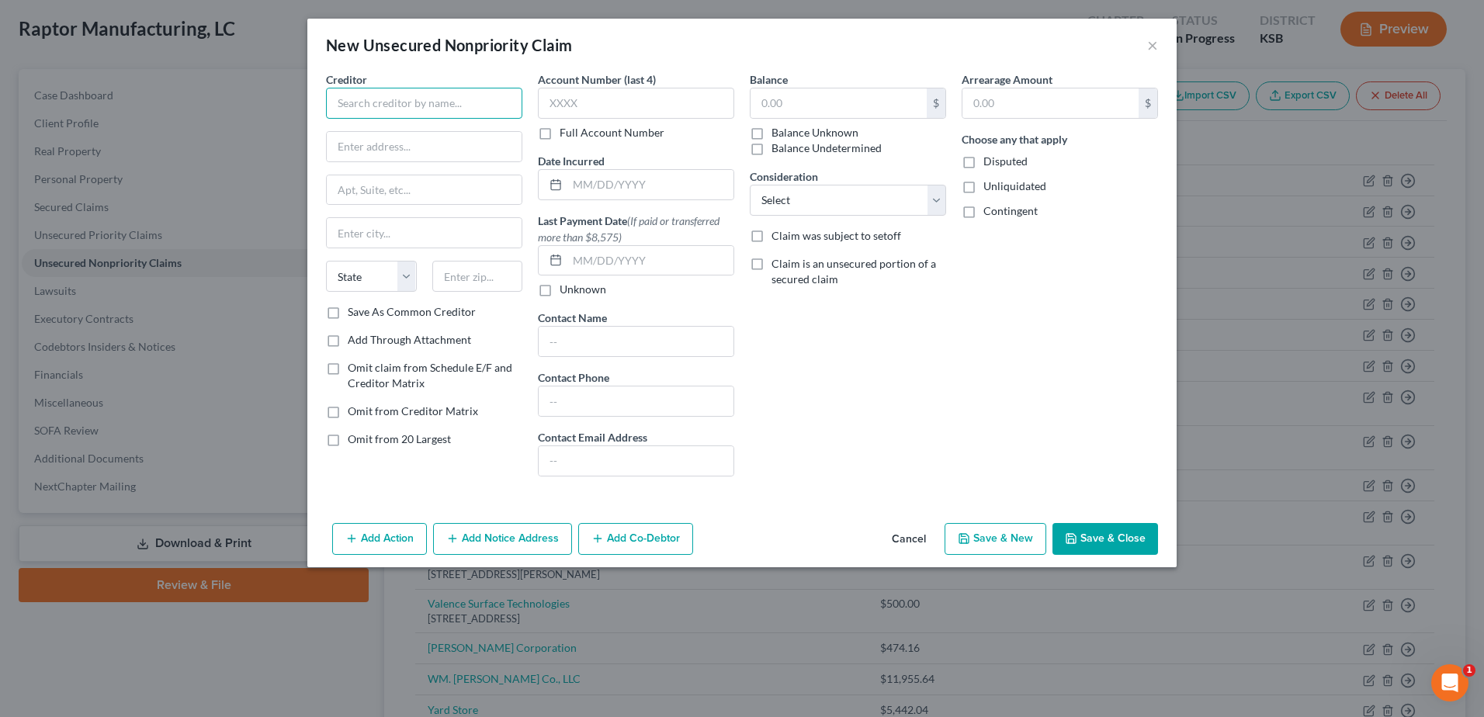
click at [447, 111] on input "text" at bounding box center [424, 103] width 196 height 31
type input "Succentrix"
click at [449, 147] on input "text" at bounding box center [424, 146] width 195 height 29
click at [591, 192] on input "text" at bounding box center [650, 184] width 166 height 29
type input "[DATE]"
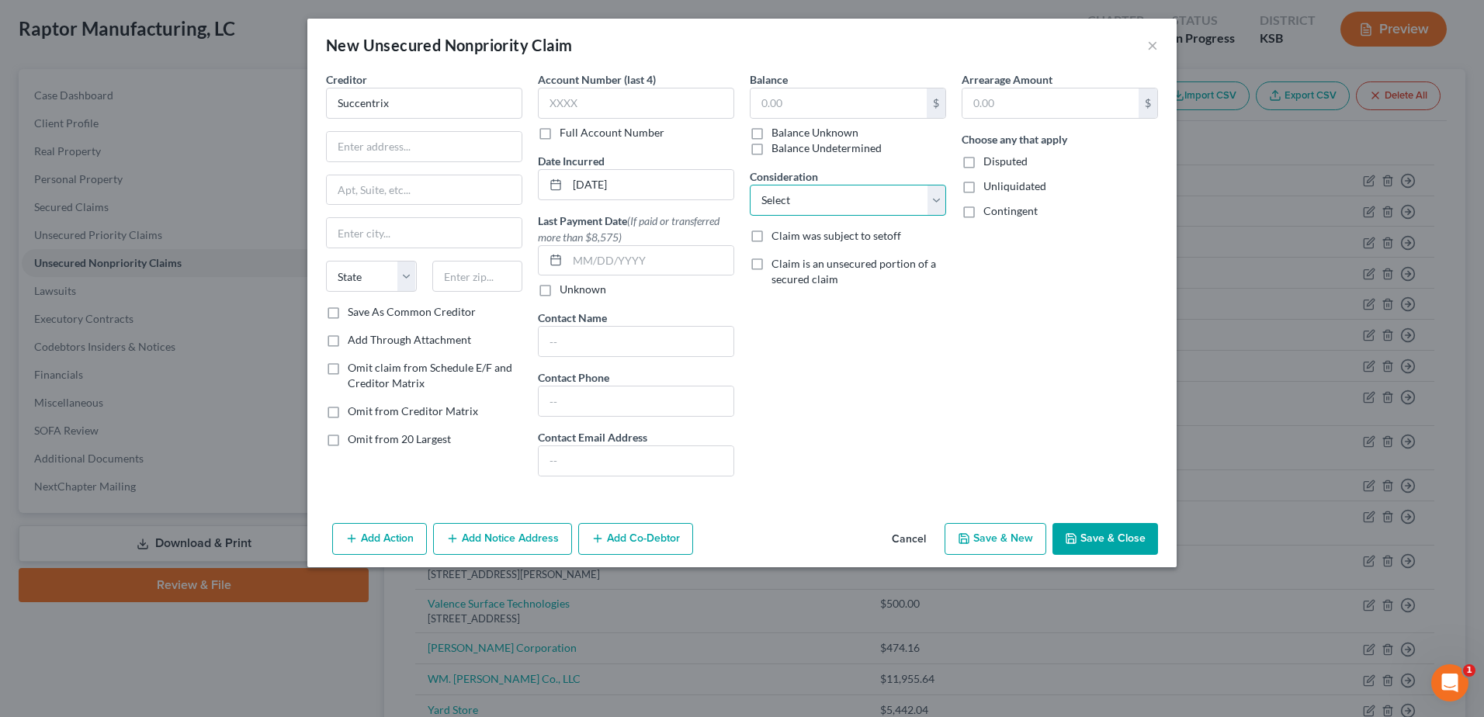
click at [819, 199] on select "Select Cable / Satellite Services Collection Agency Credit Card Debt Debt Couns…" at bounding box center [848, 200] width 196 height 31
select select "15"
click at [750, 185] on select "Select Cable / Satellite Services Collection Agency Credit Card Debt Debt Couns…" at bounding box center [848, 200] width 196 height 31
click at [824, 92] on input "text" at bounding box center [838, 102] width 176 height 29
type input "2,602.50"
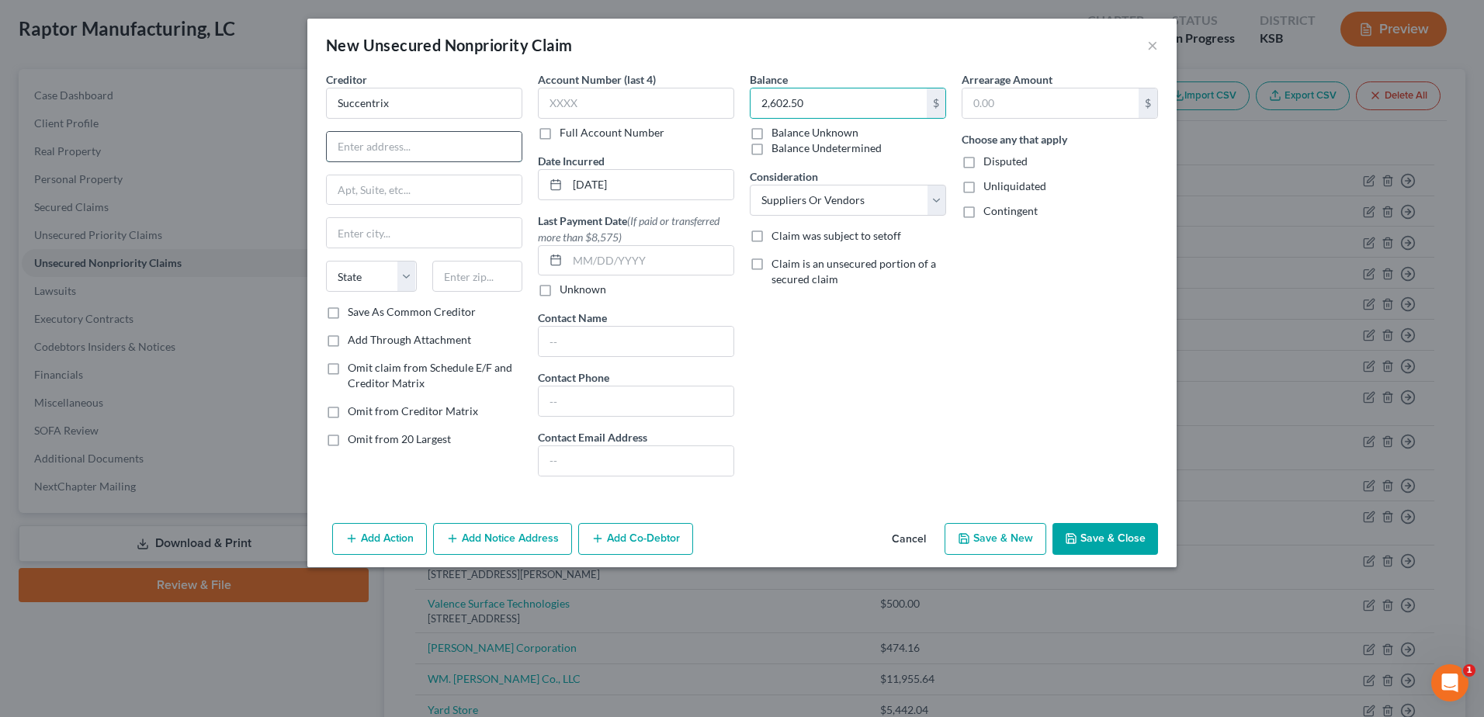
click at [404, 149] on input "text" at bounding box center [424, 146] width 195 height 29
type input "[STREET_ADDRESS][PERSON_NAME]"
click at [496, 280] on input "text" at bounding box center [477, 276] width 91 height 31
type input "67212"
type input "Wichita"
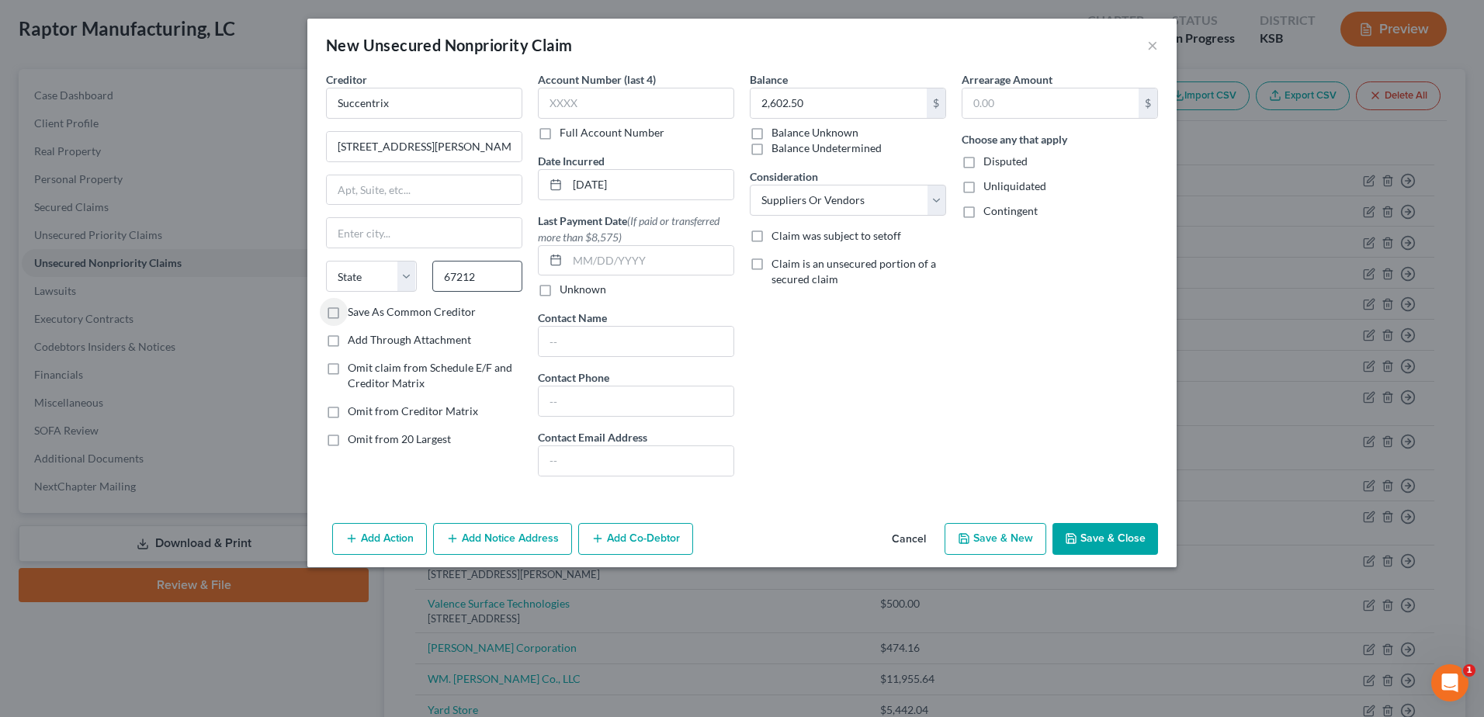
select select "17"
click at [1105, 539] on button "Save & Close" at bounding box center [1105, 539] width 106 height 33
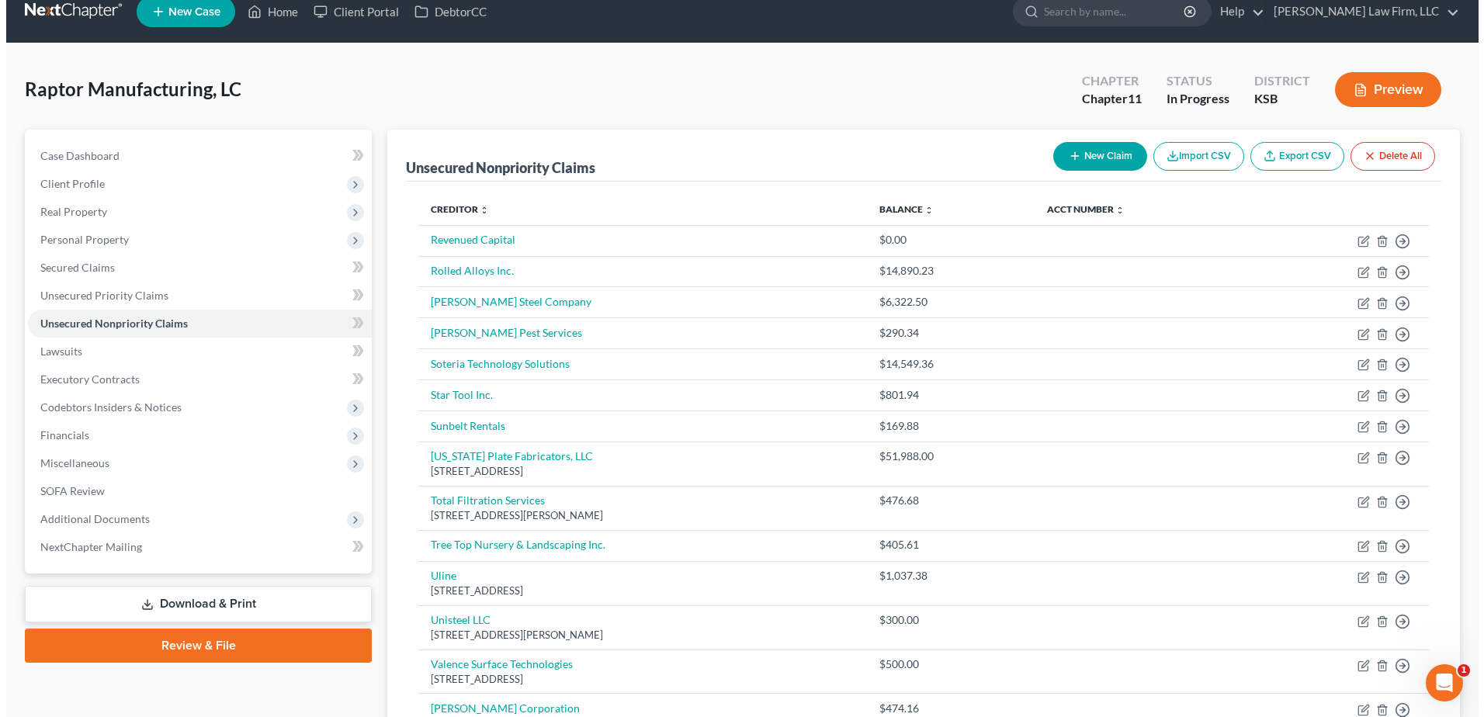
scroll to position [0, 0]
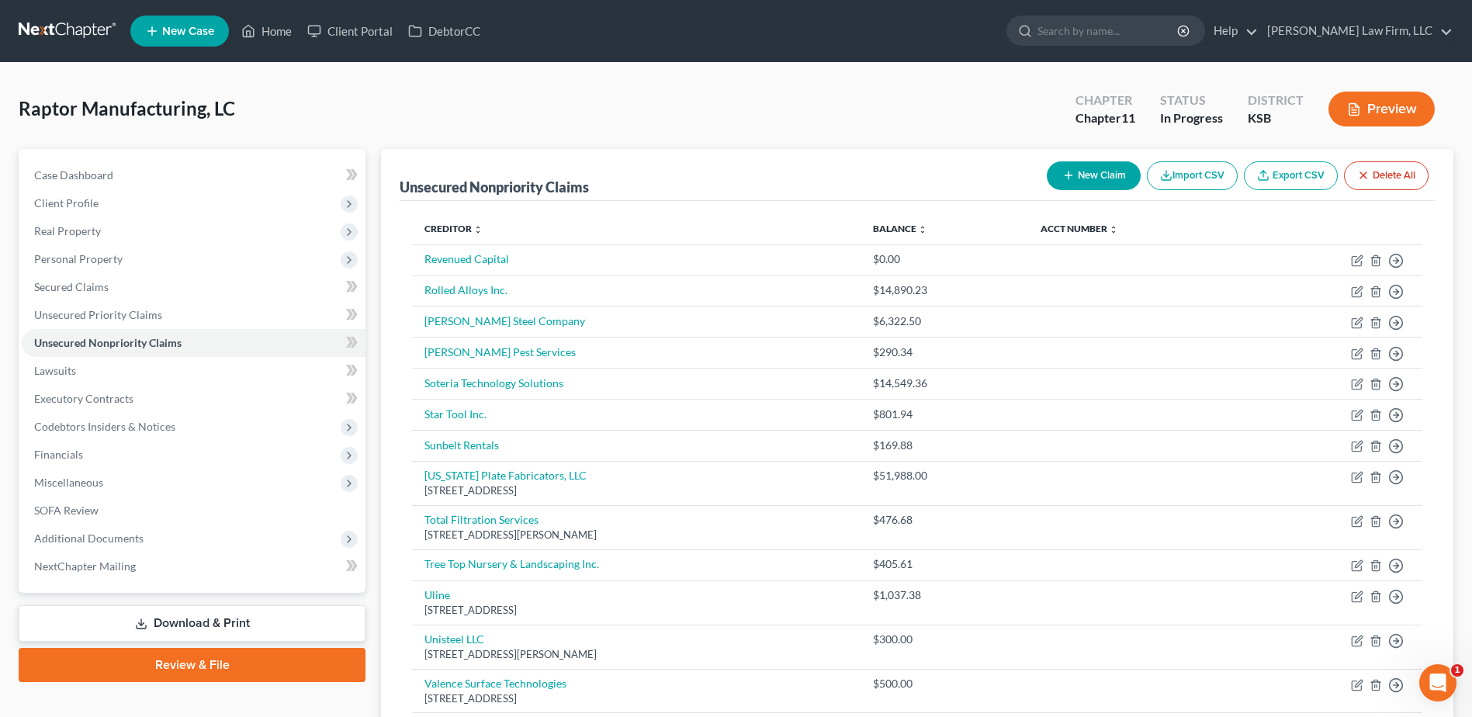
click at [1106, 177] on button "New Claim" at bounding box center [1094, 175] width 94 height 29
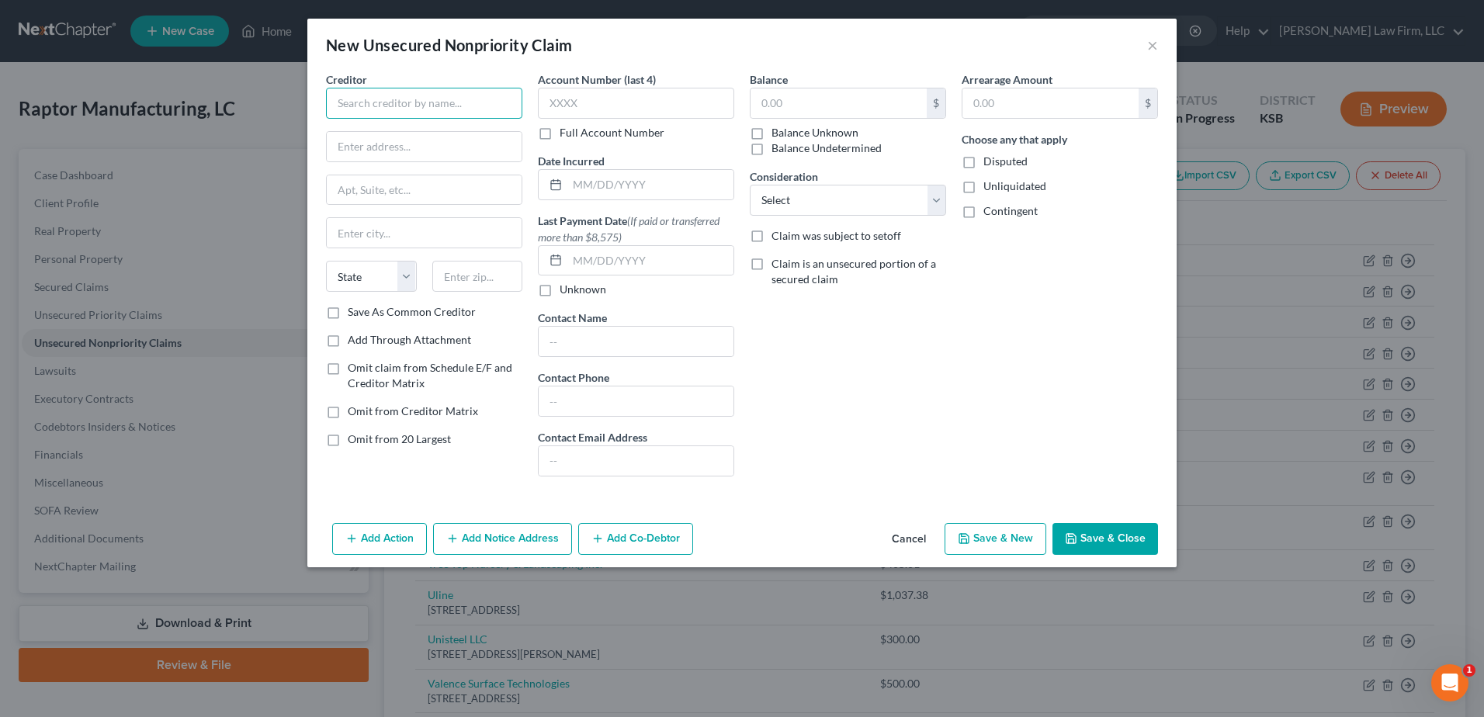
click at [442, 89] on input "text" at bounding box center [424, 103] width 196 height 31
type input "Stratus Buildings Solutions of [GEOGRAPHIC_DATA]"
click at [445, 151] on input "text" at bounding box center [424, 146] width 195 height 29
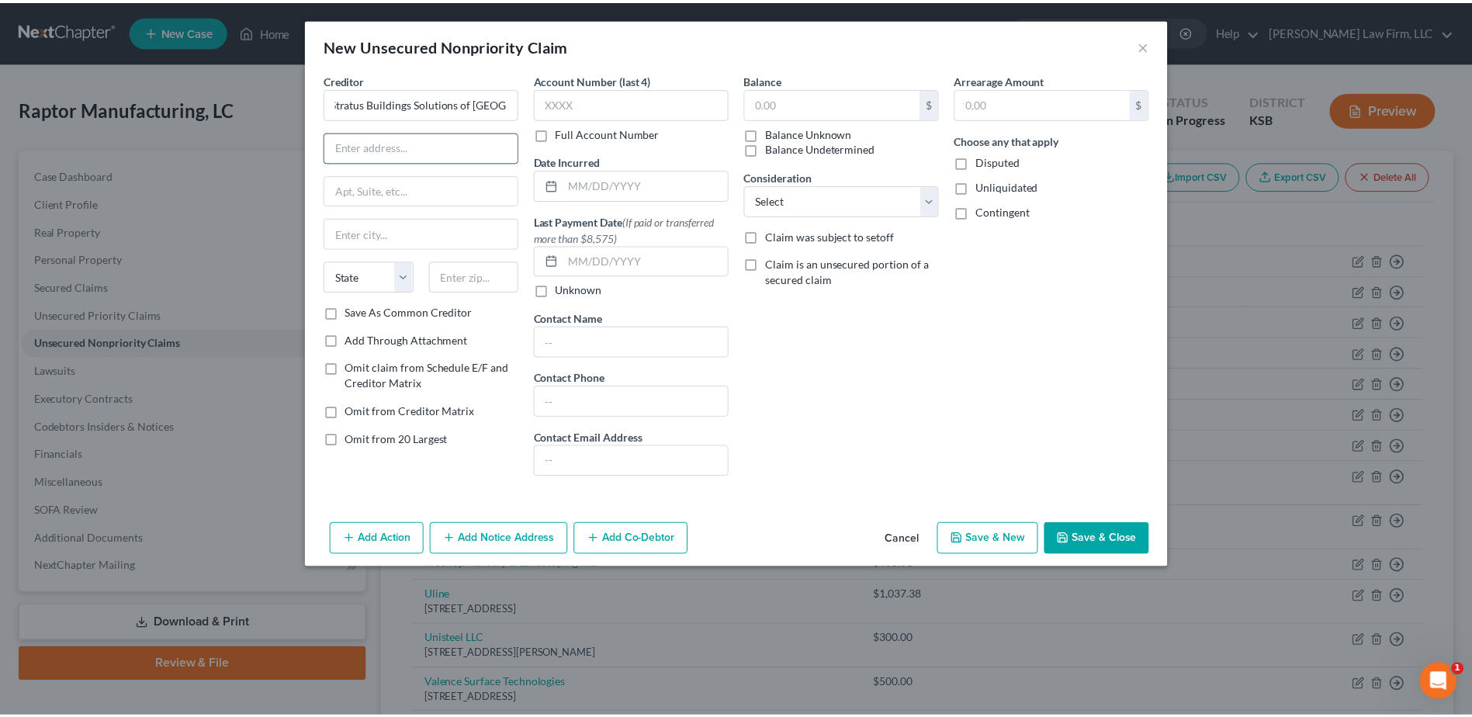
scroll to position [0, 0]
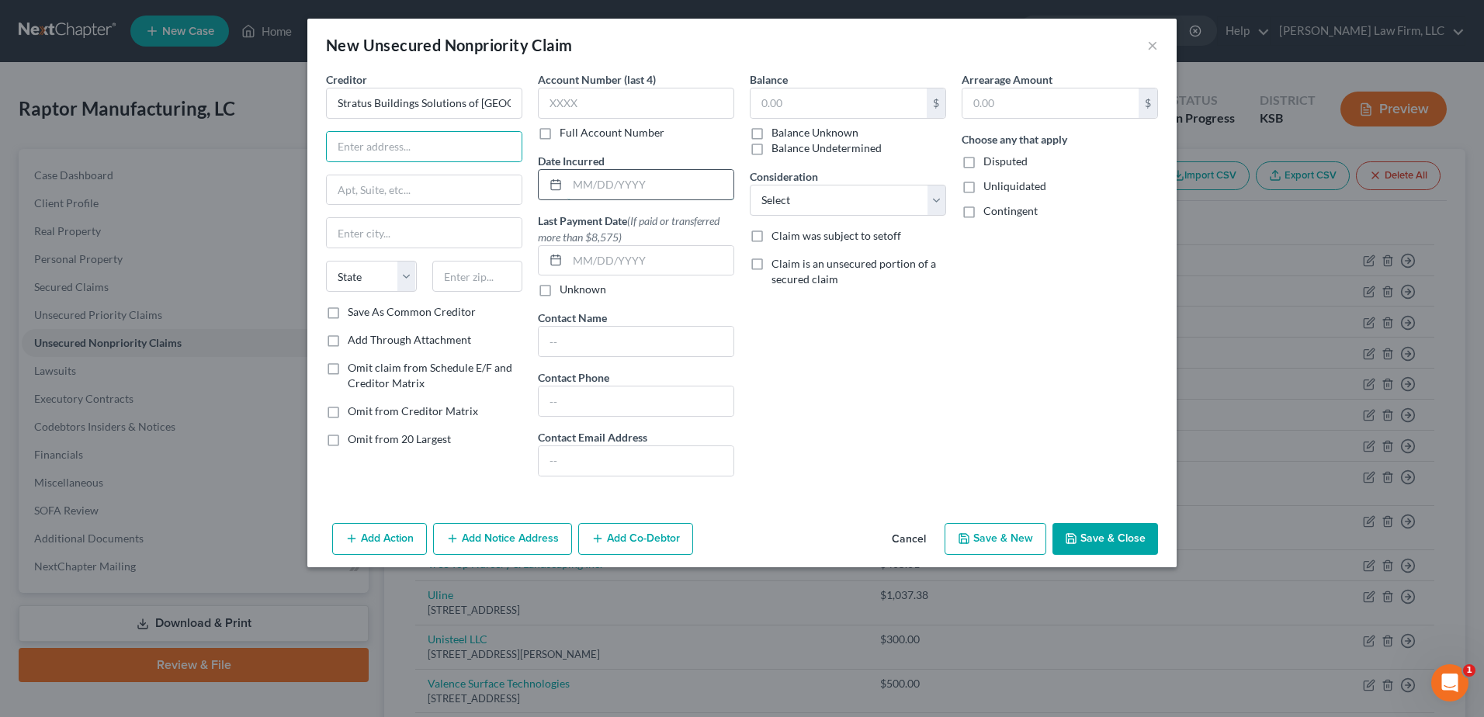
click at [628, 189] on input "text" at bounding box center [650, 184] width 166 height 29
type input "[DATE]"
click at [393, 148] on input "text" at bounding box center [424, 146] width 195 height 29
type input "[STREET_ADDRESS]"
click at [408, 191] on input "text" at bounding box center [424, 189] width 195 height 29
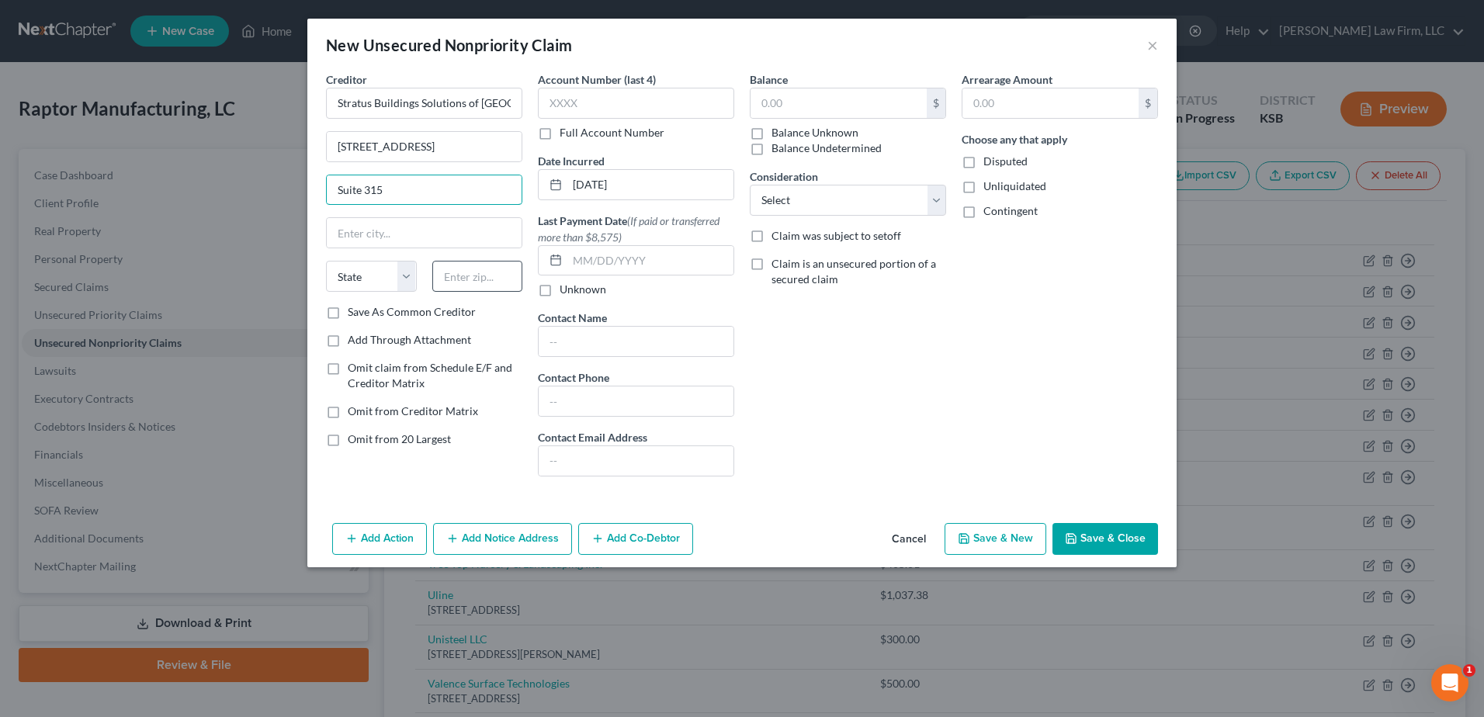
type input "Suite 315"
click at [472, 280] on input "text" at bounding box center [477, 276] width 91 height 31
type input "80221"
type input "[GEOGRAPHIC_DATA]"
select select "5"
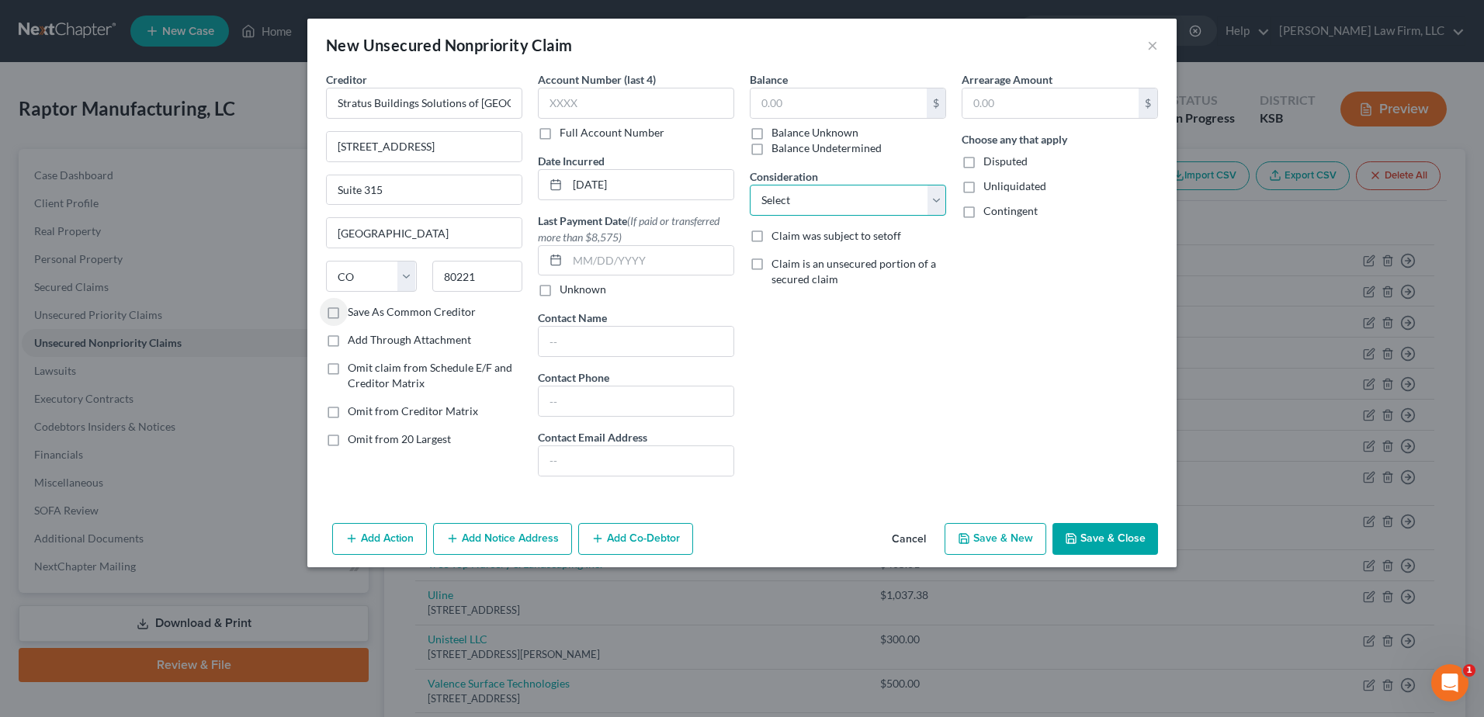
click at [869, 208] on select "Select Cable / Satellite Services Collection Agency Credit Card Debt Debt Couns…" at bounding box center [848, 200] width 196 height 31
select select "15"
click at [750, 185] on select "Select Cable / Satellite Services Collection Agency Credit Card Debt Debt Couns…" at bounding box center [848, 200] width 196 height 31
click at [809, 99] on input "text" at bounding box center [838, 102] width 176 height 29
type input "476.00"
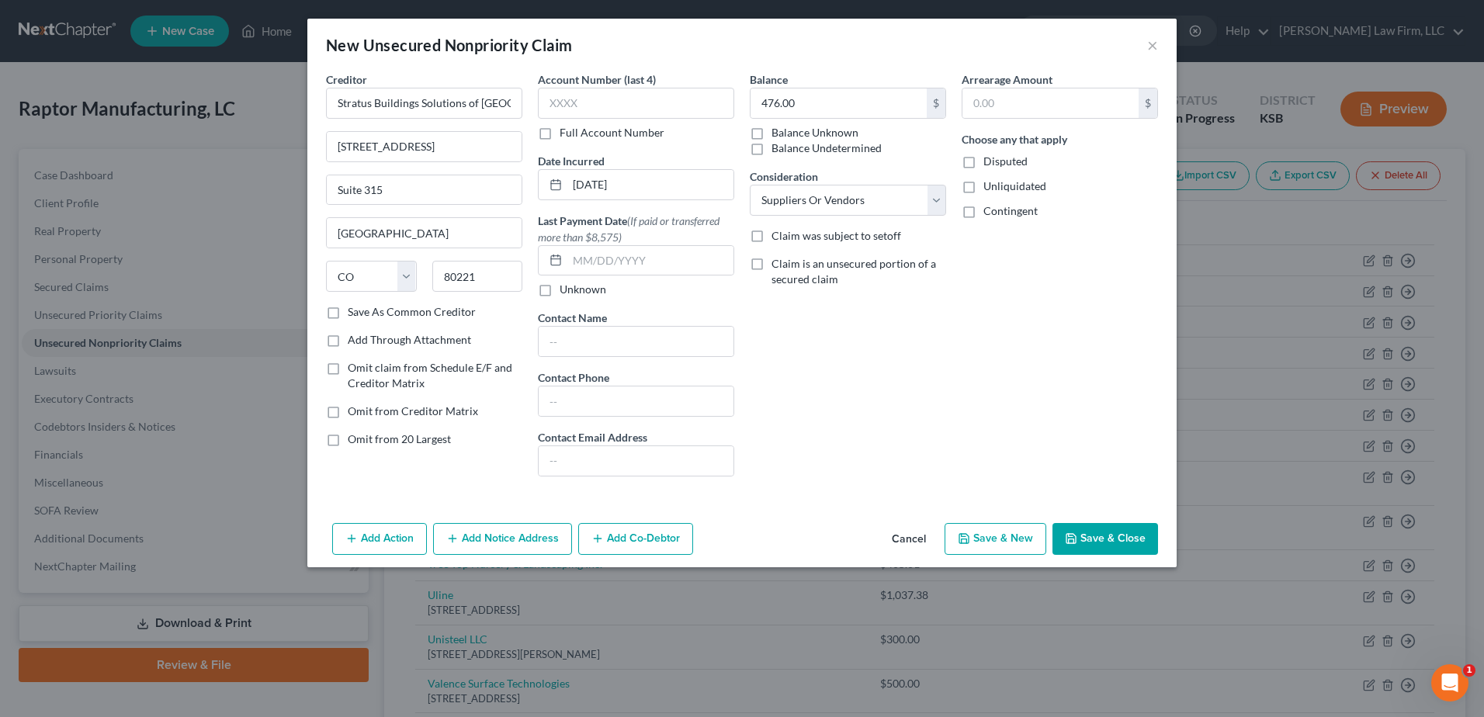
click at [1134, 547] on button "Save & Close" at bounding box center [1105, 539] width 106 height 33
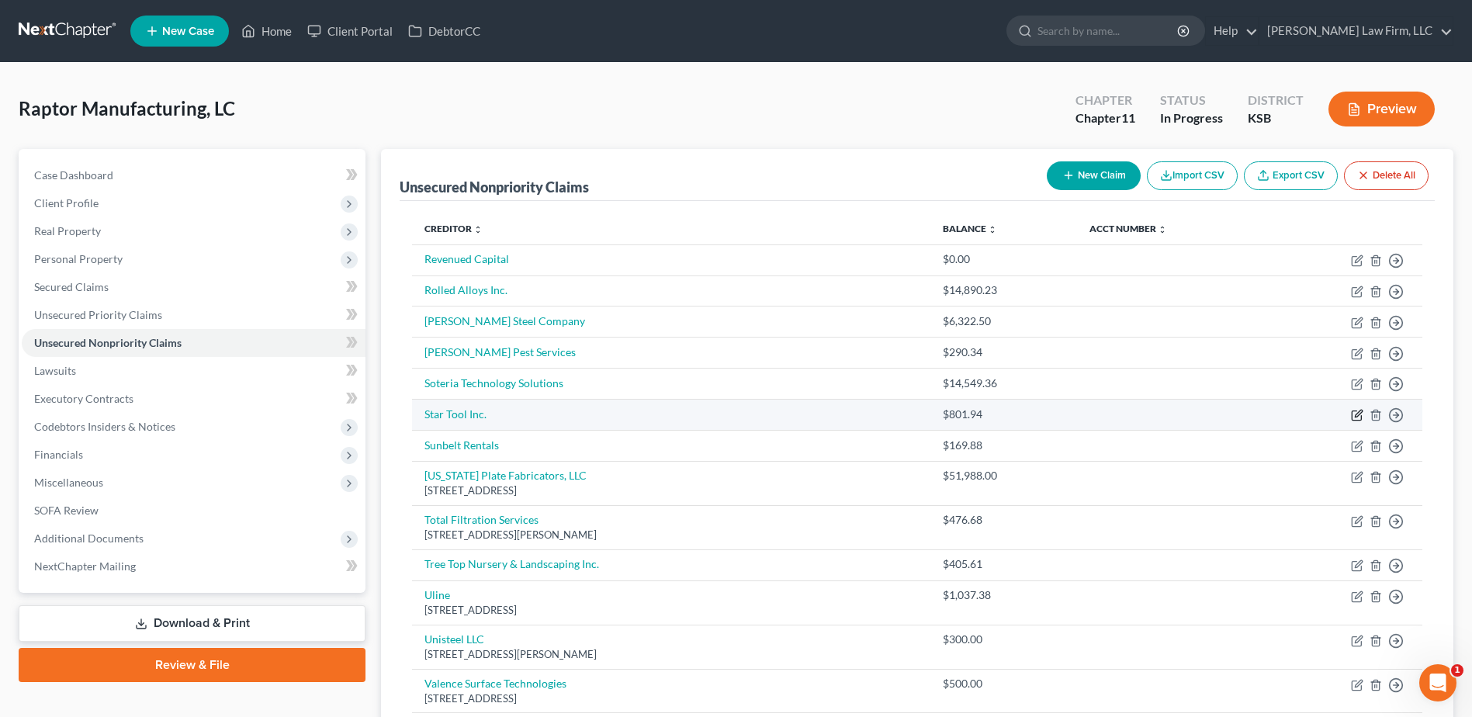
click at [1353, 414] on icon "button" at bounding box center [1357, 415] width 12 height 12
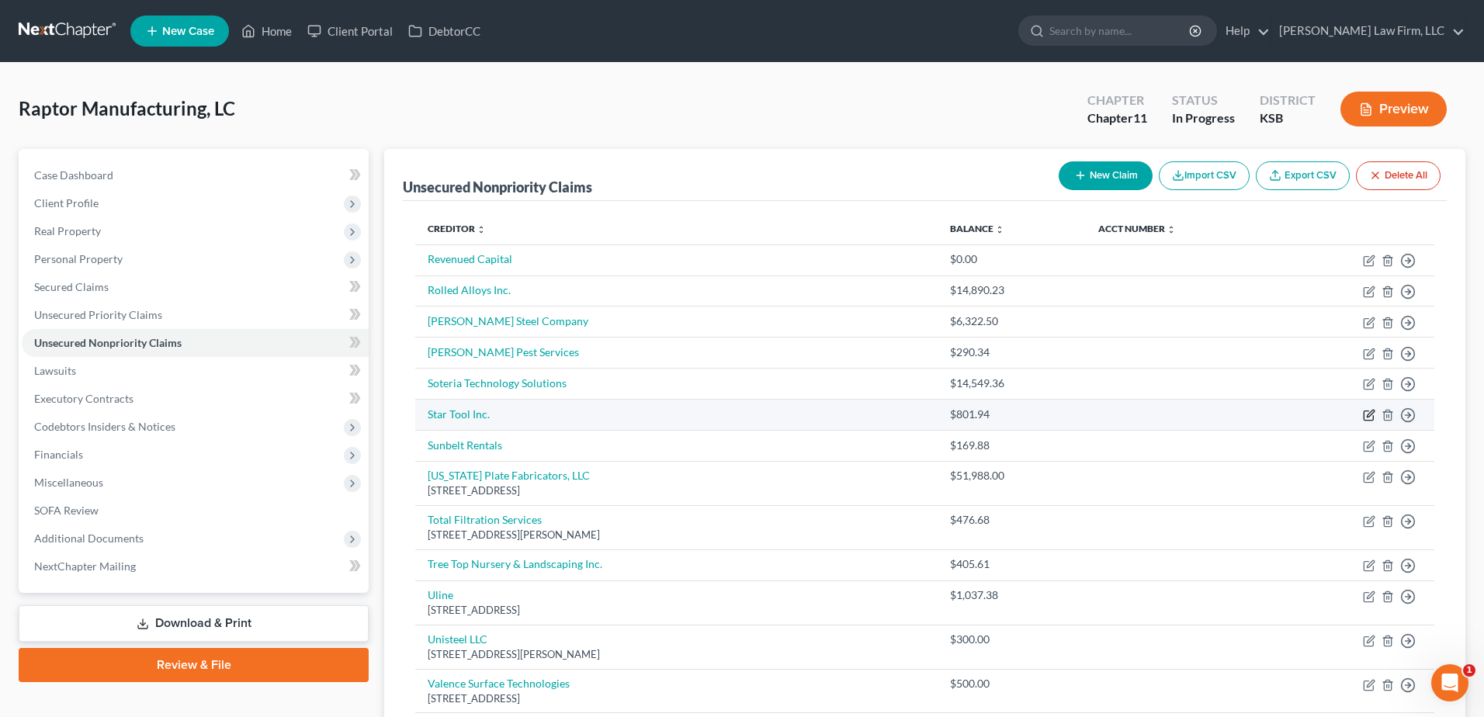
select select "15"
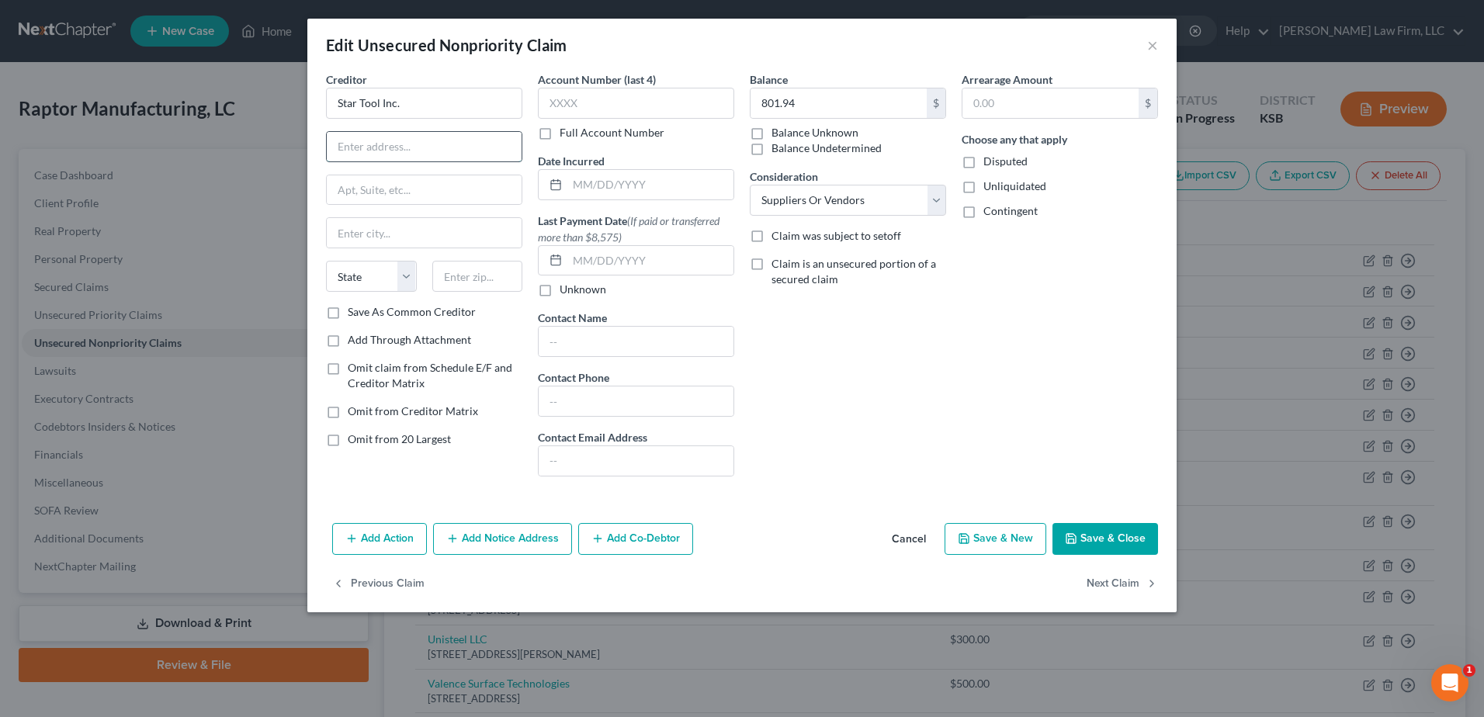
click at [375, 151] on input "text" at bounding box center [424, 146] width 195 height 29
click at [591, 172] on input "text" at bounding box center [650, 184] width 166 height 29
type input "[DATE]"
click at [476, 151] on input "text" at bounding box center [424, 146] width 195 height 29
type input "1920 S. Florence"
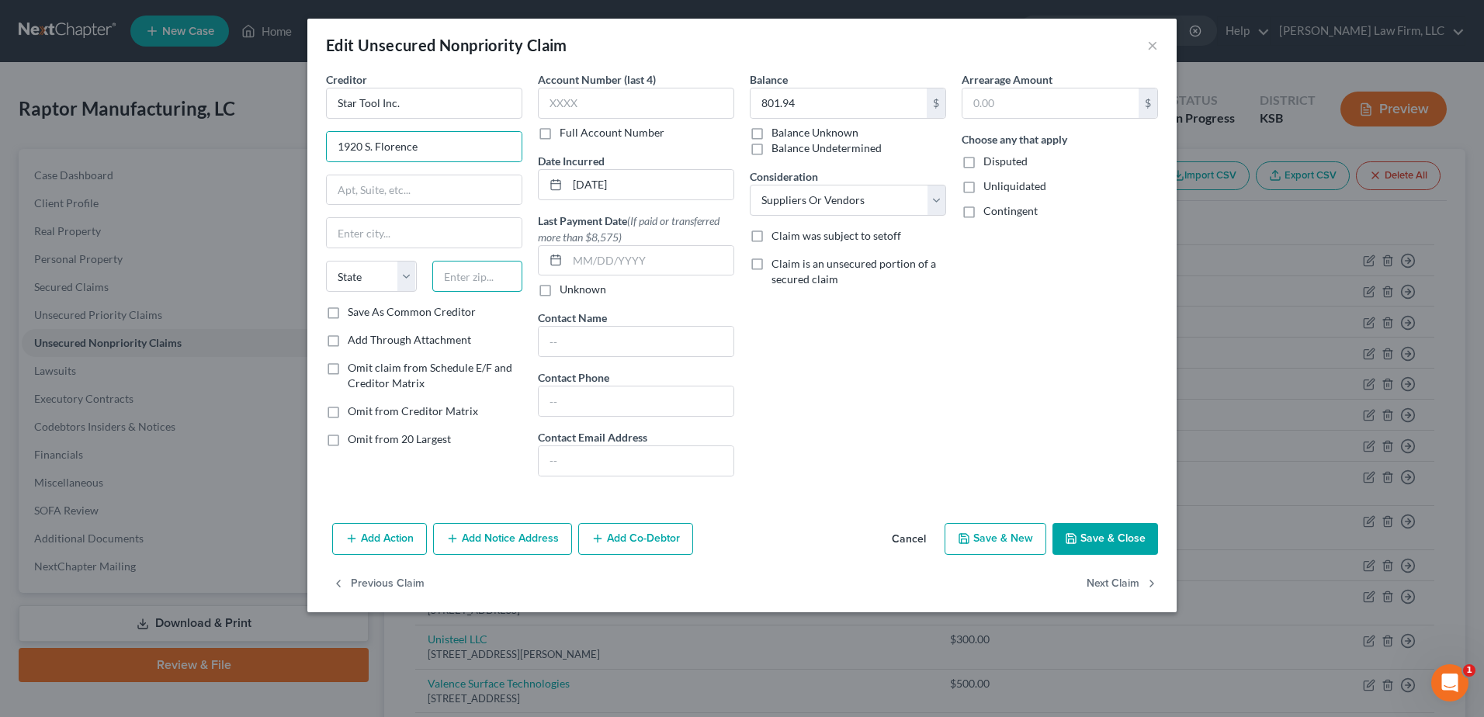
click at [477, 280] on input "text" at bounding box center [477, 276] width 91 height 31
type input "67209"
type input "Wichita"
select select "17"
click at [1113, 537] on button "Save & Close" at bounding box center [1105, 539] width 106 height 33
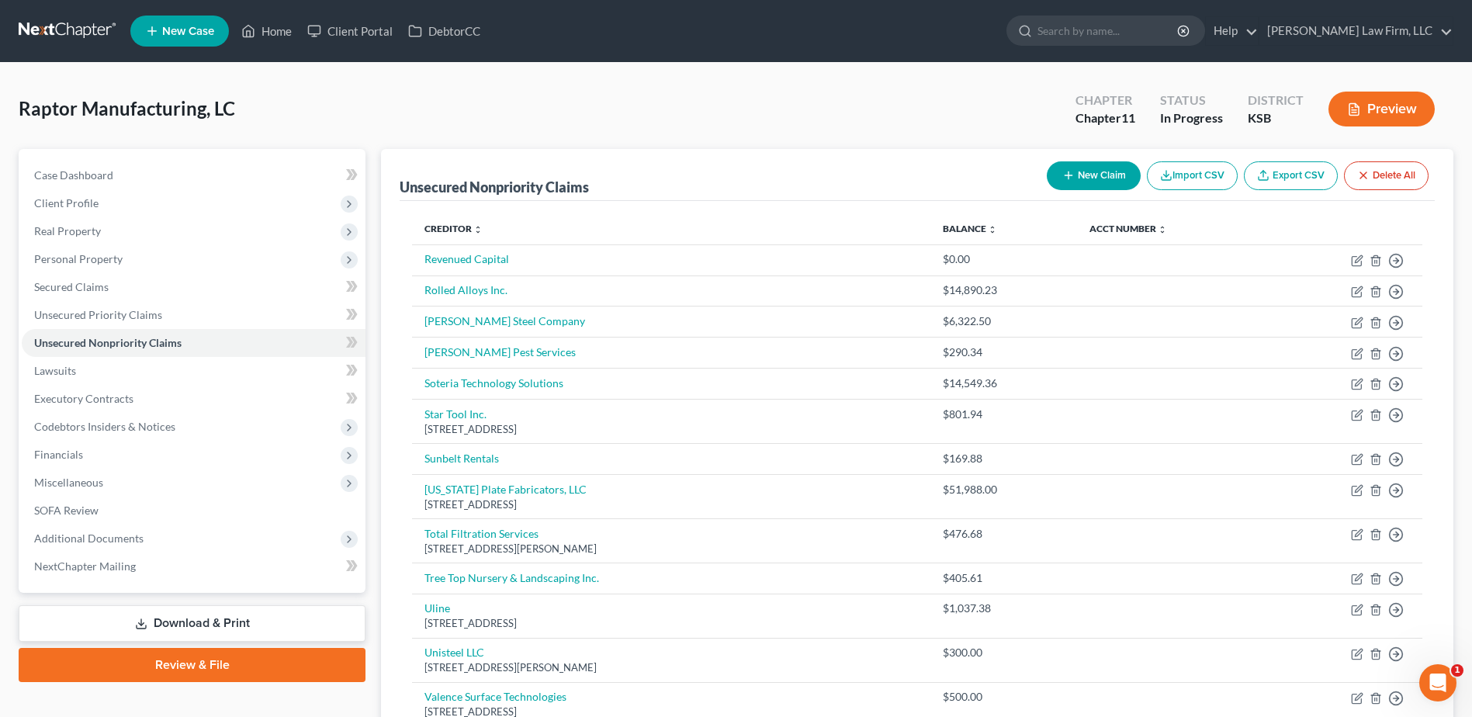
click at [1076, 180] on button "New Claim" at bounding box center [1094, 175] width 94 height 29
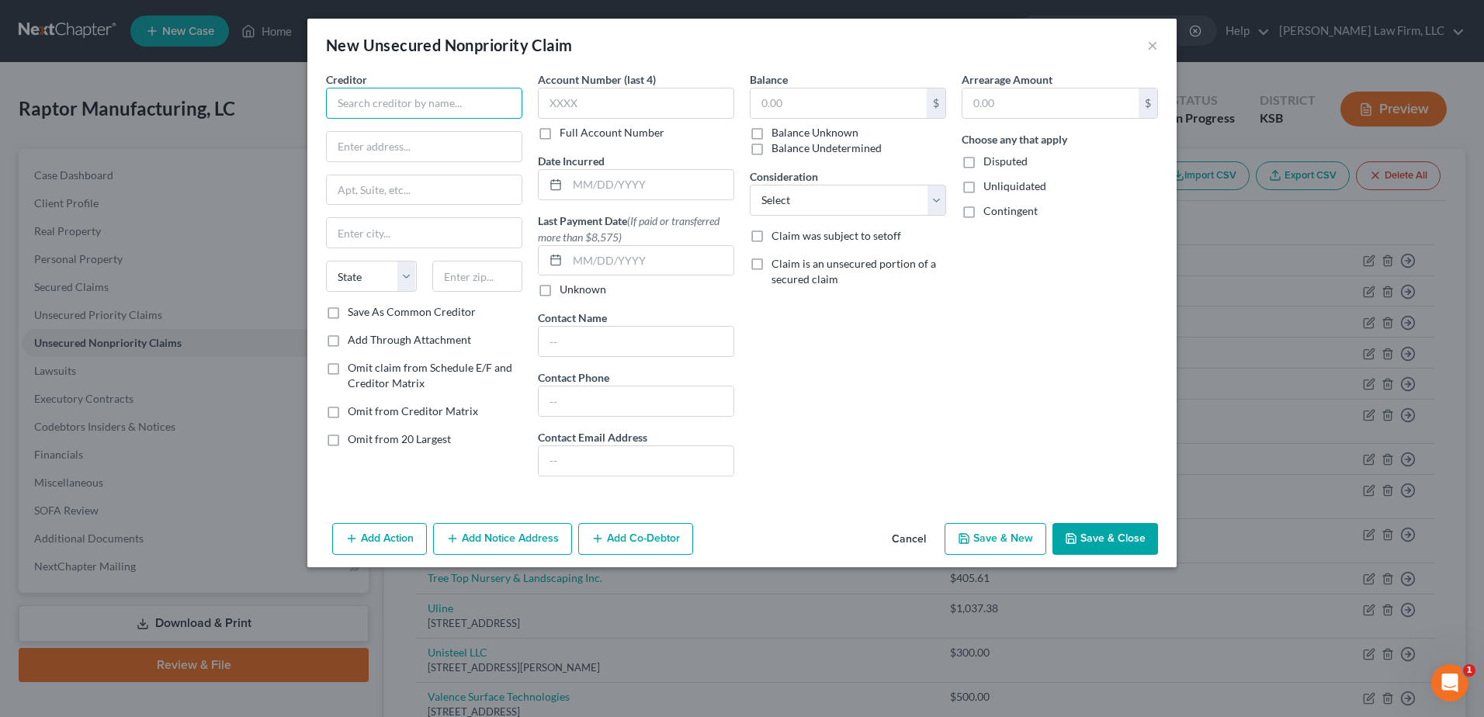
click at [365, 108] on input "text" at bounding box center [424, 103] width 196 height 31
type input "St. Louis Precision Cast Products"
click at [577, 197] on input "text" at bounding box center [650, 184] width 166 height 29
type input "[DATE]"
click at [395, 144] on input "text" at bounding box center [424, 146] width 195 height 29
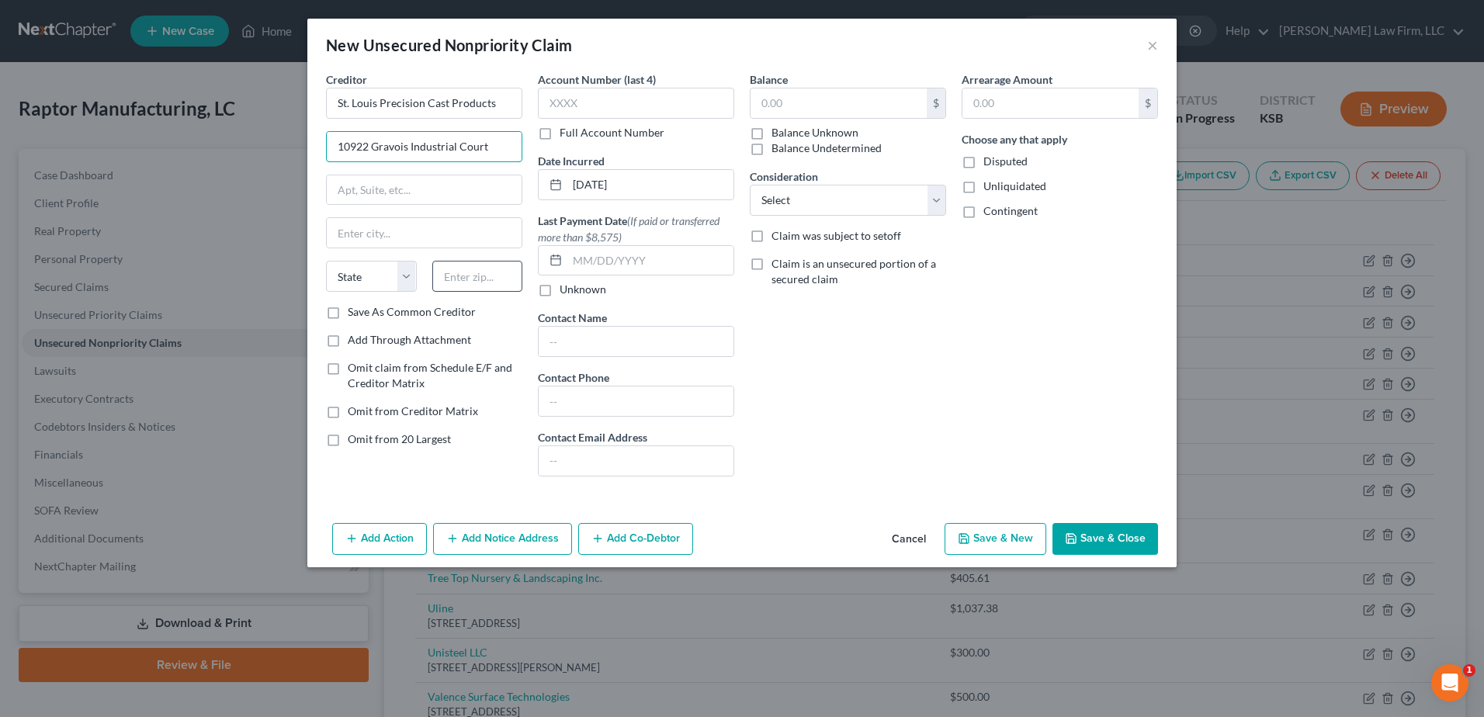
type input "10922 Gravois Industrial Court"
click at [506, 279] on input "text" at bounding box center [477, 276] width 91 height 31
type input "63128"
type input "Saint Louis"
select select "26"
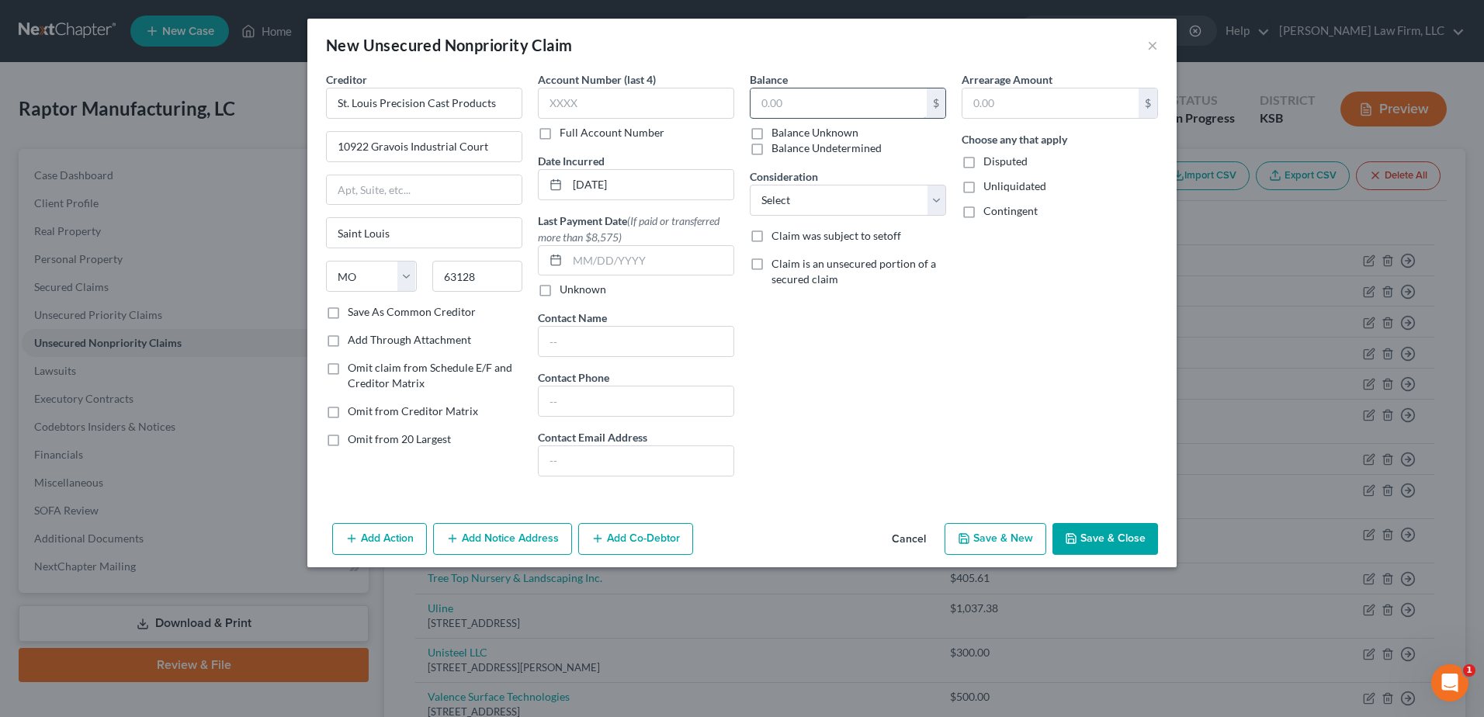
click at [877, 104] on input "text" at bounding box center [838, 102] width 176 height 29
type input "16,720.00"
click at [859, 199] on select "Select Cable / Satellite Services Collection Agency Credit Card Debt Debt Couns…" at bounding box center [848, 200] width 196 height 31
select select "15"
click at [750, 185] on select "Select Cable / Satellite Services Collection Agency Credit Card Debt Debt Couns…" at bounding box center [848, 200] width 196 height 31
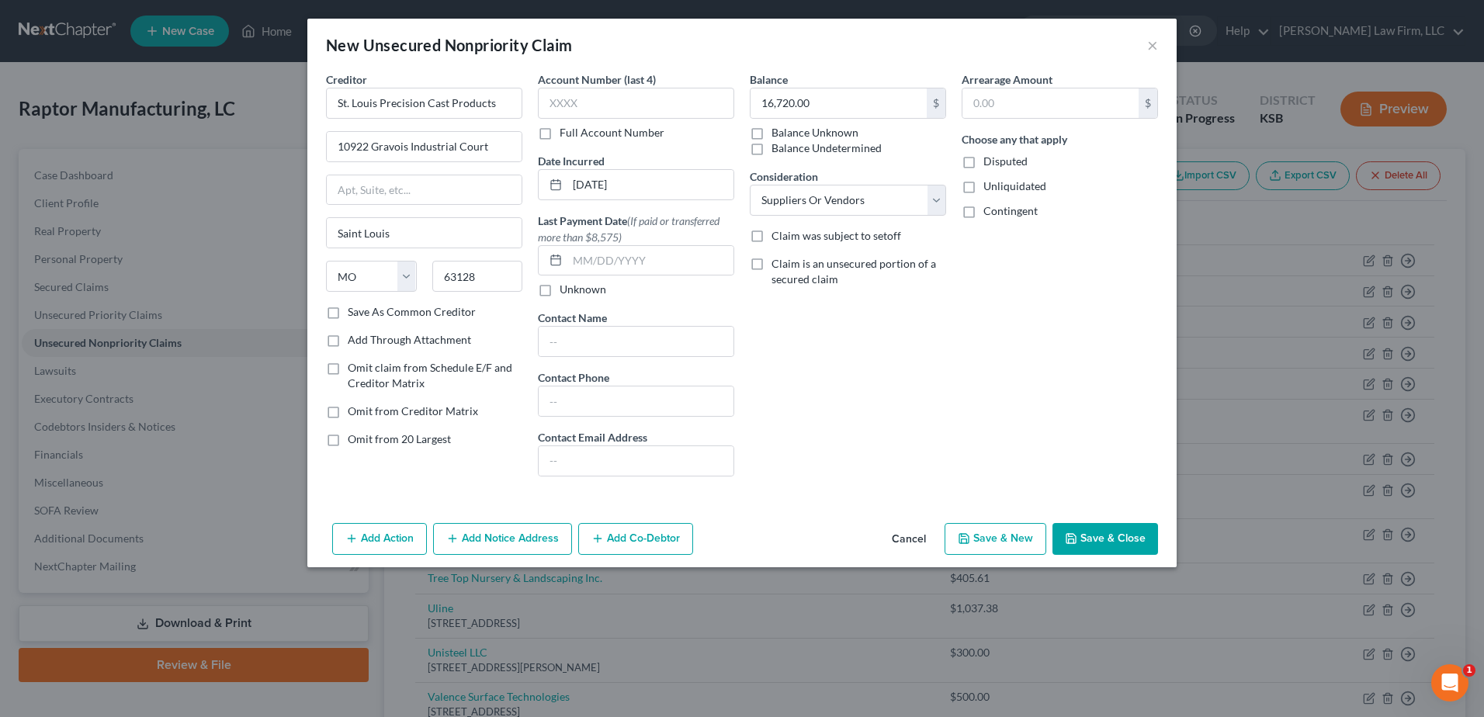
click at [1111, 539] on button "Save & Close" at bounding box center [1105, 539] width 106 height 33
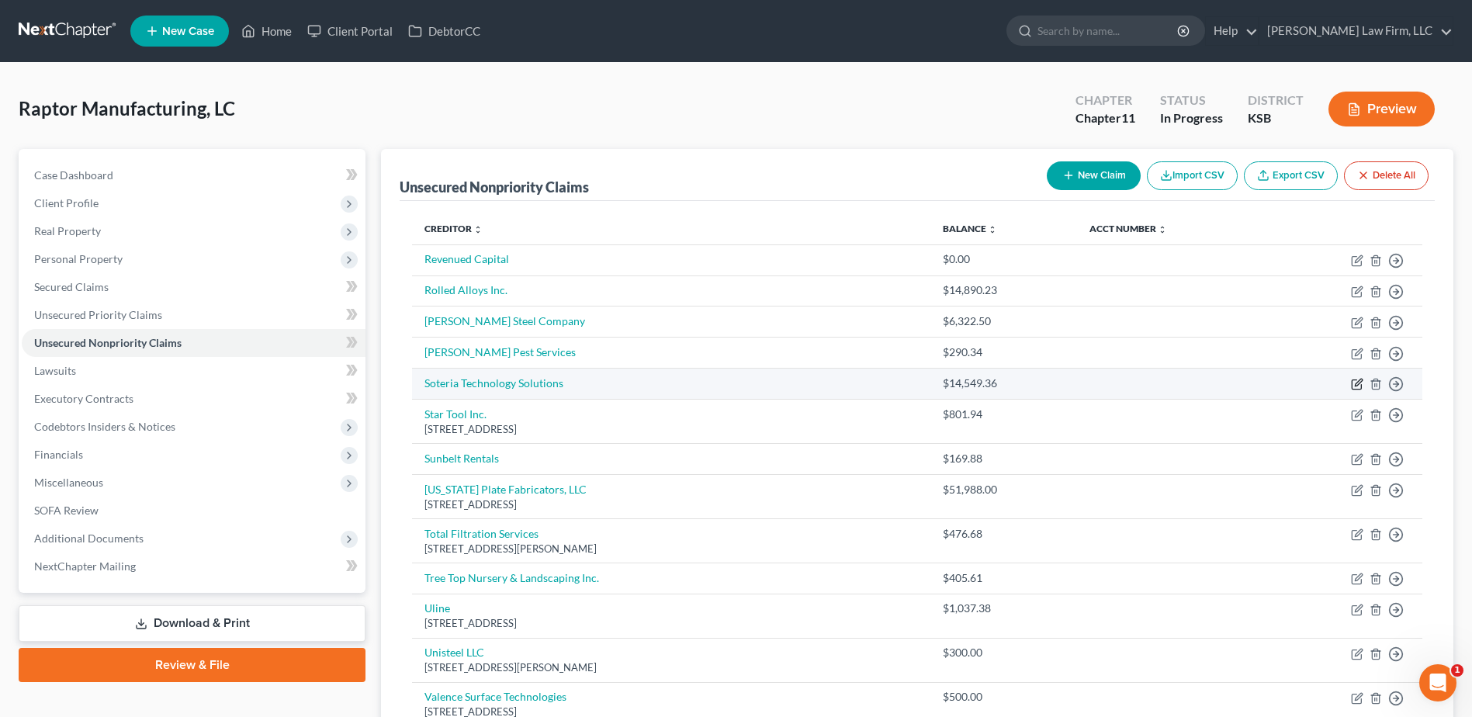
click at [1357, 383] on icon "button" at bounding box center [1357, 384] width 12 height 12
select select "15"
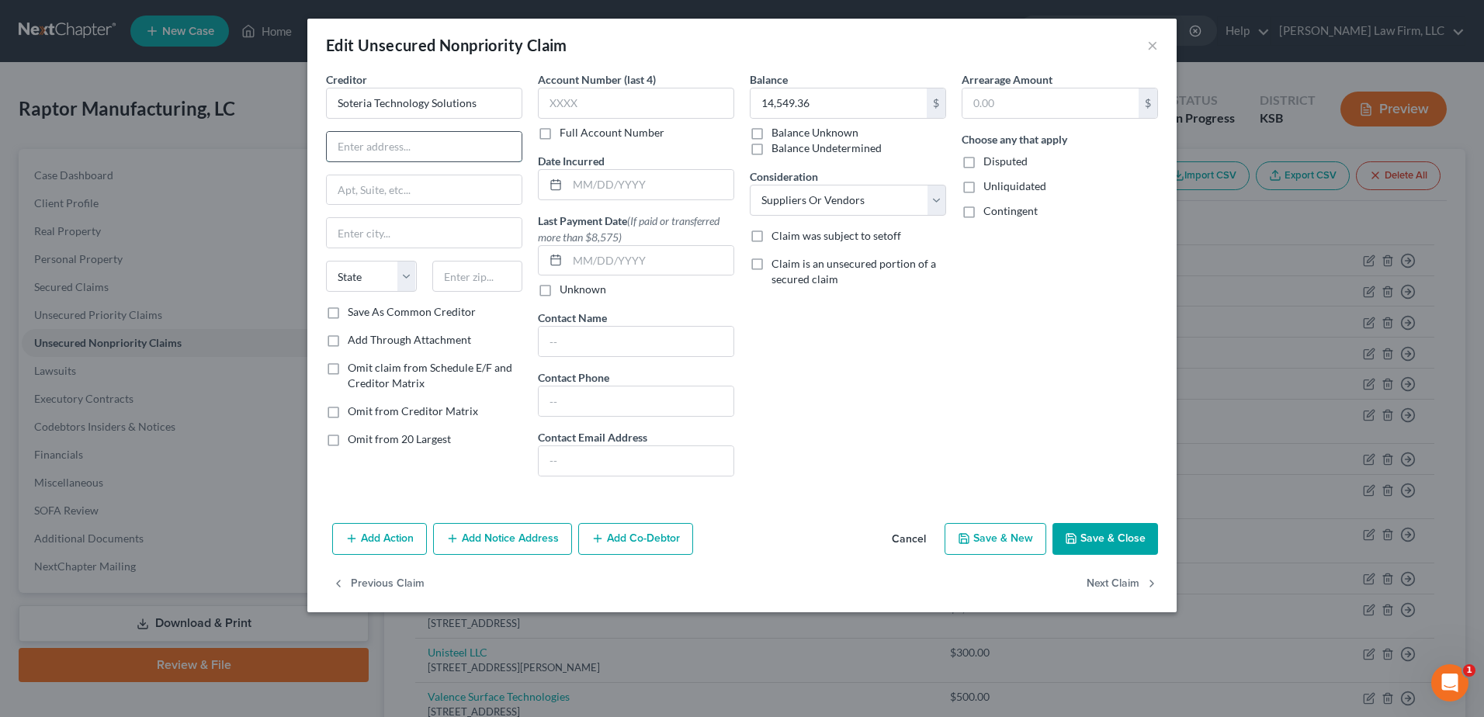
click at [449, 152] on input "text" at bounding box center [424, 146] width 195 height 29
click at [601, 175] on input "text" at bounding box center [650, 184] width 166 height 29
type input "[DATE]"
click at [377, 148] on input "text" at bounding box center [424, 146] width 195 height 29
type input "[STREET_ADDRESS]"
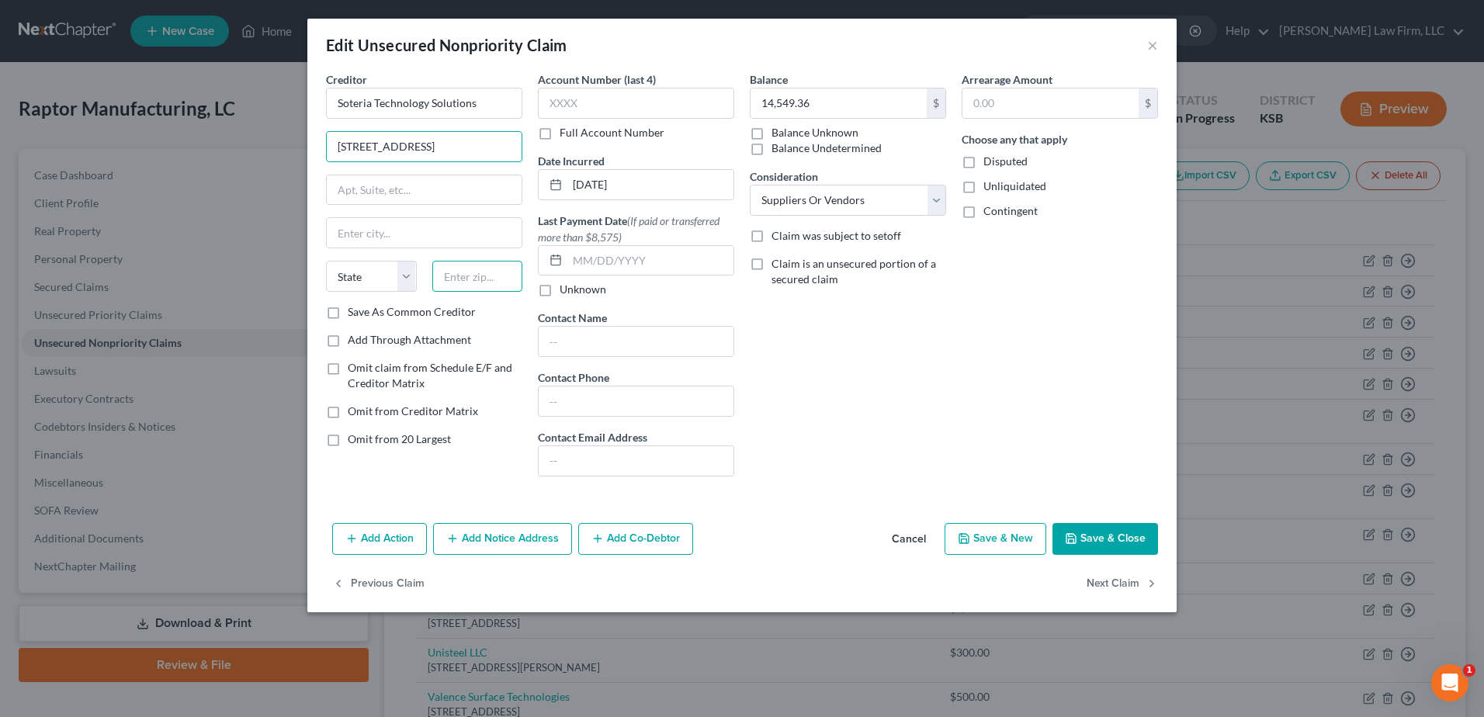
click at [485, 282] on input "text" at bounding box center [477, 276] width 91 height 31
type input "67214"
type input "Wichita"
select select "17"
click at [844, 104] on input "14,549.36" at bounding box center [838, 102] width 176 height 29
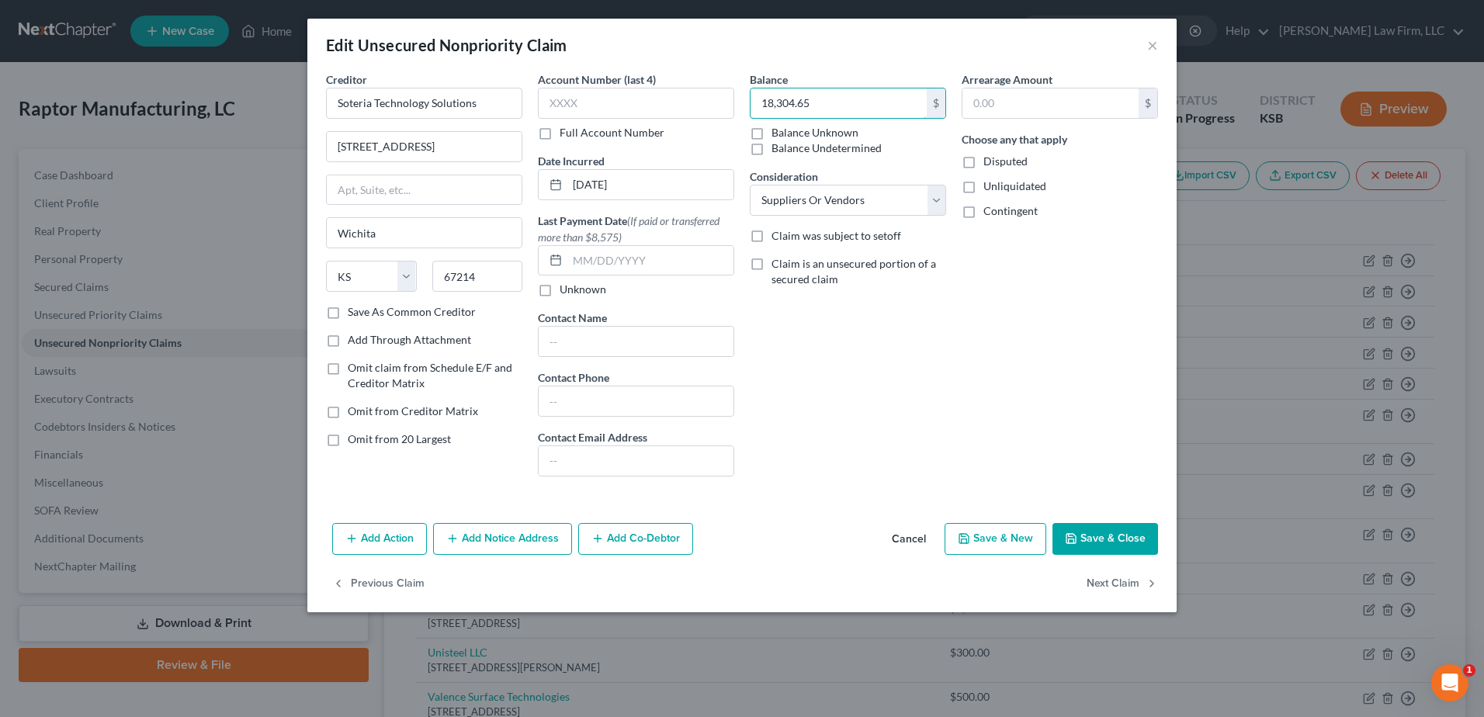
type input "18,304.65"
click at [1112, 542] on button "Save & Close" at bounding box center [1105, 539] width 106 height 33
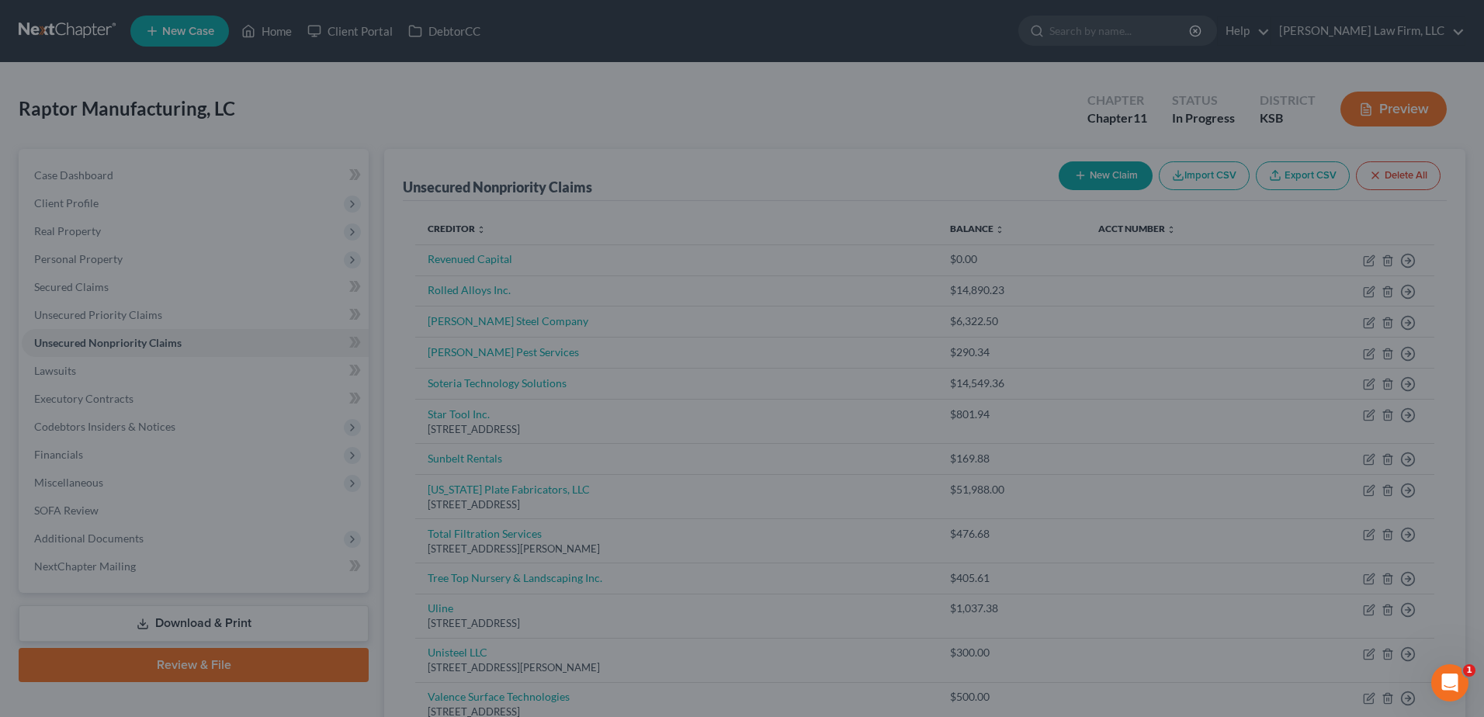
type input "0"
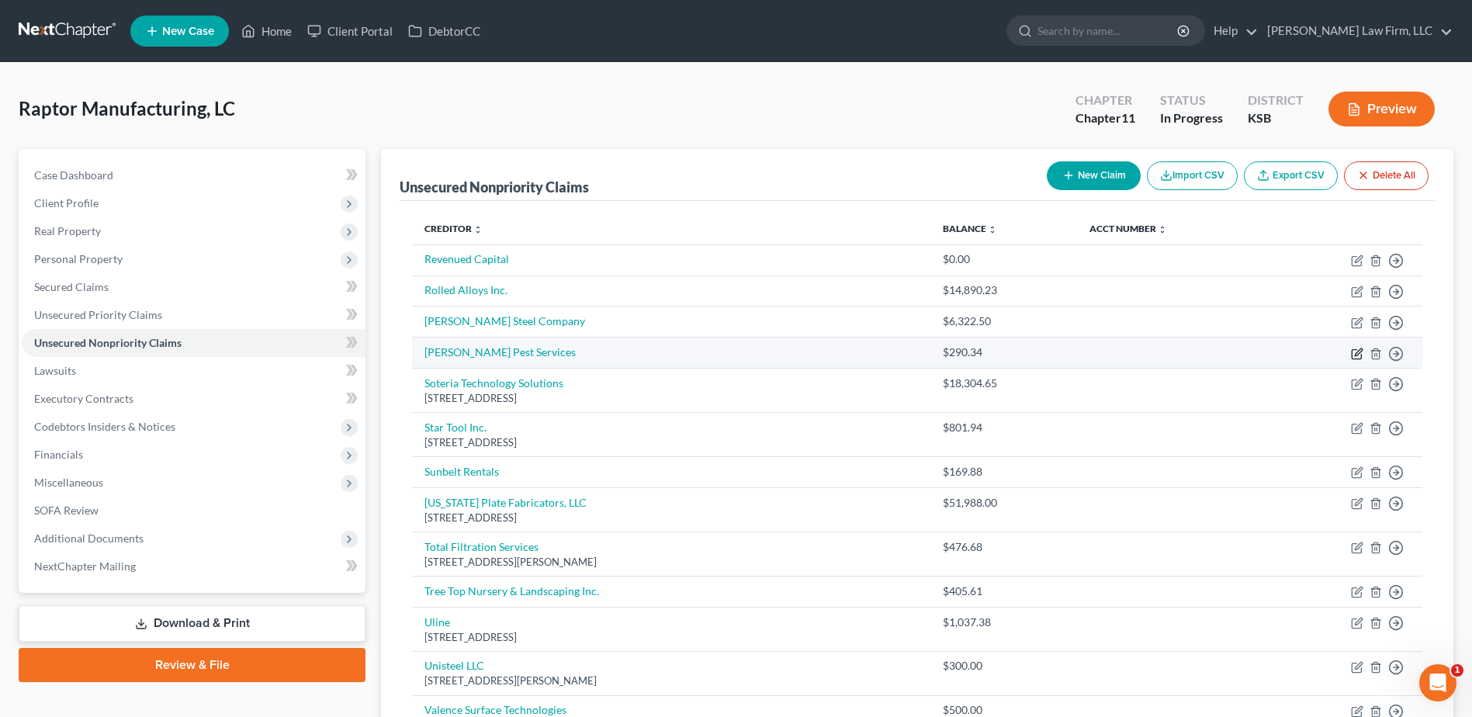
click at [1357, 355] on icon "button" at bounding box center [1358, 351] width 7 height 7
select select "15"
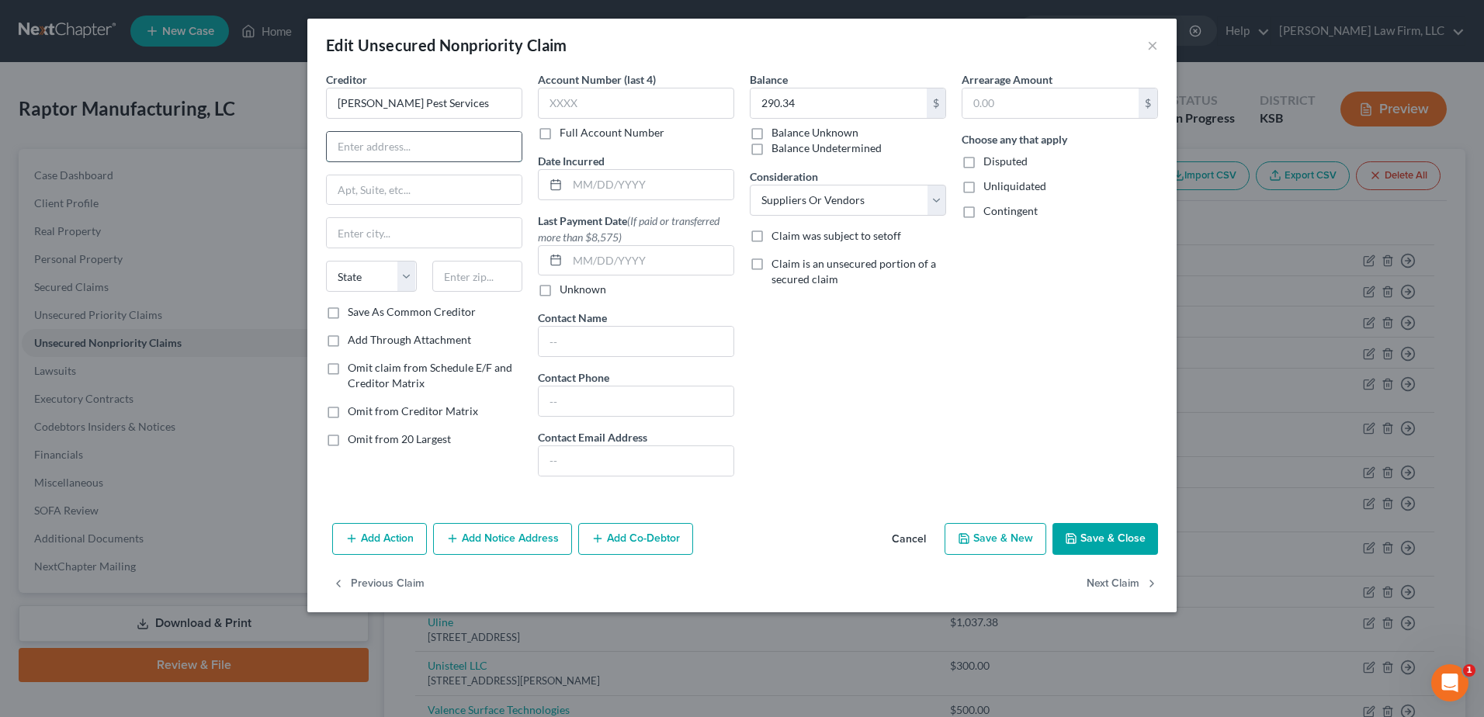
click at [369, 145] on input "text" at bounding box center [424, 146] width 195 height 29
type input "1035 SE Quincy"
click at [456, 273] on input "text" at bounding box center [477, 276] width 91 height 31
type input "66612"
type input "Topeka"
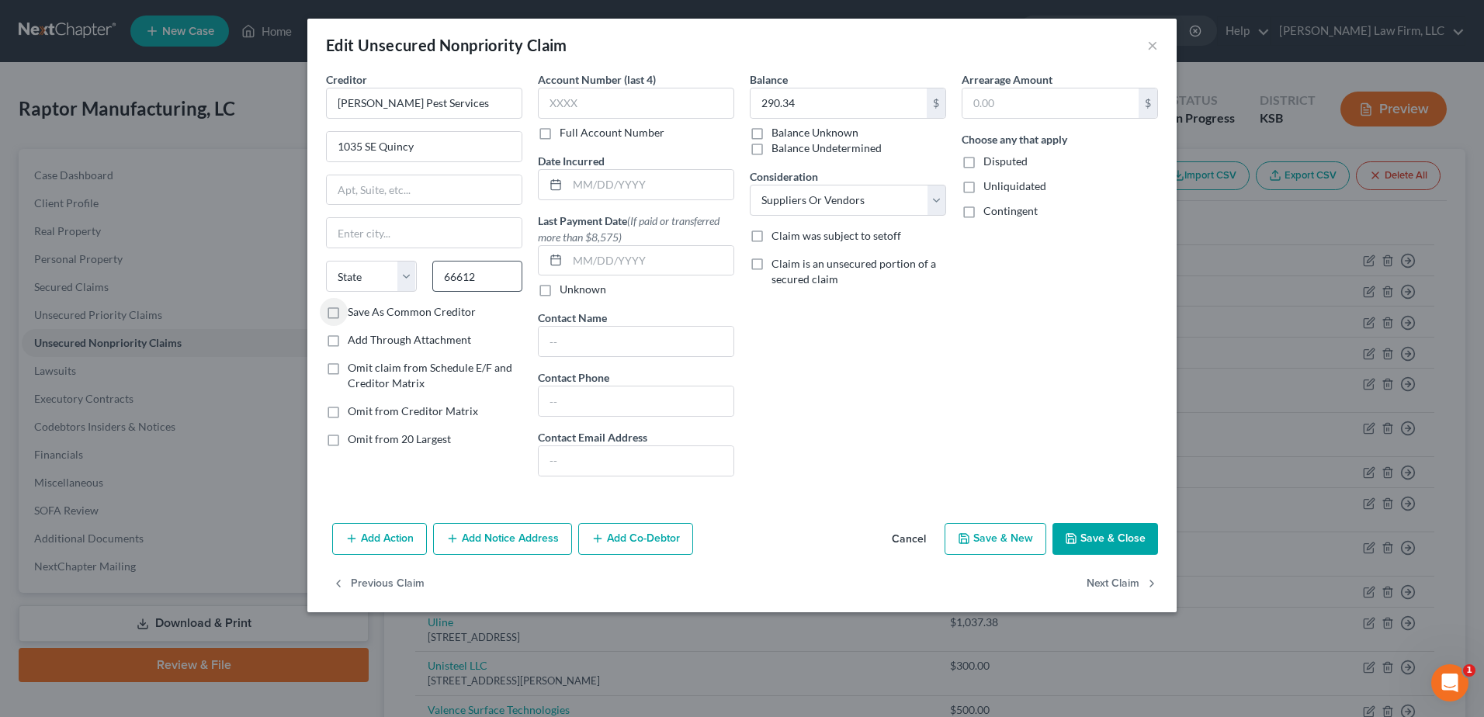
select select "17"
click at [819, 99] on input "290.34" at bounding box center [838, 102] width 176 height 29
type input "580.68"
click at [685, 166] on div "Date Incurred" at bounding box center [636, 176] width 196 height 47
click at [676, 177] on input "text" at bounding box center [650, 184] width 166 height 29
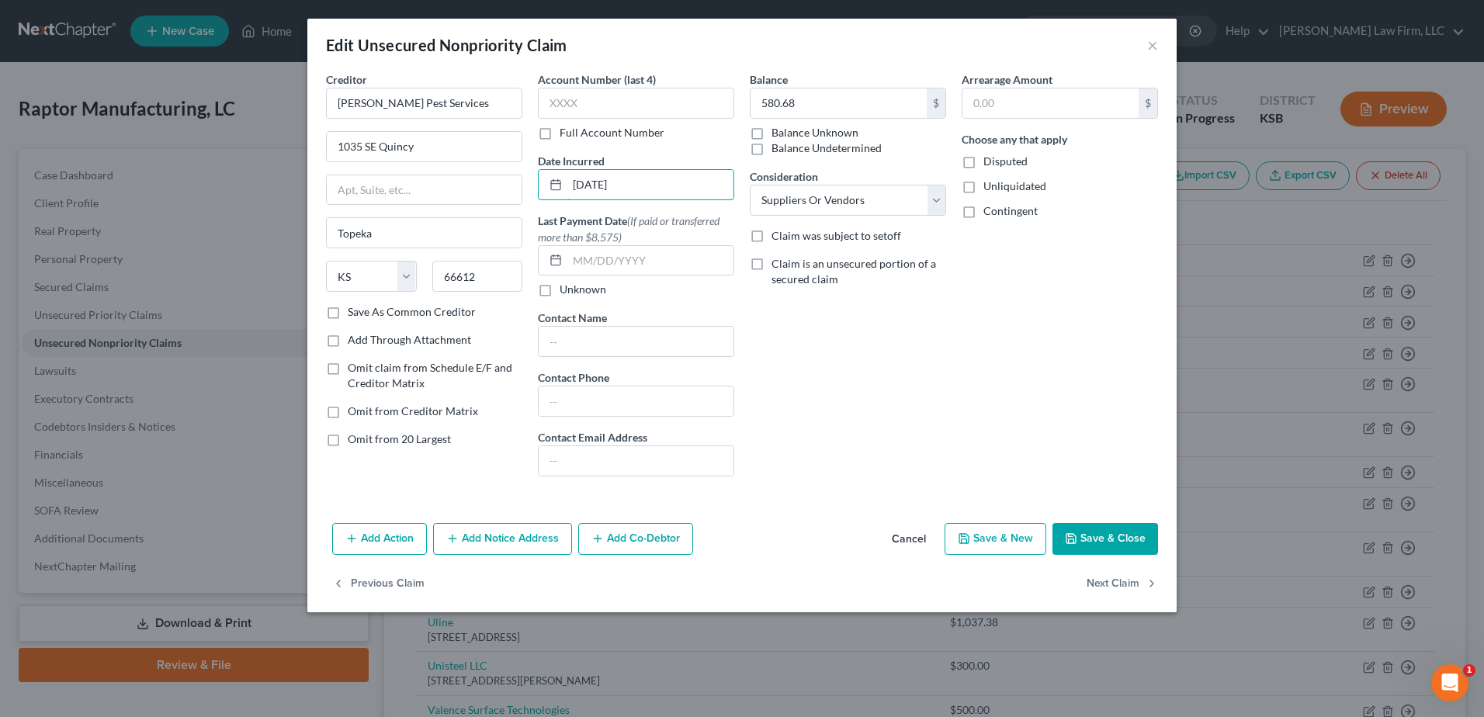
type input "[DATE]"
click at [1133, 539] on button "Save & Close" at bounding box center [1105, 539] width 106 height 33
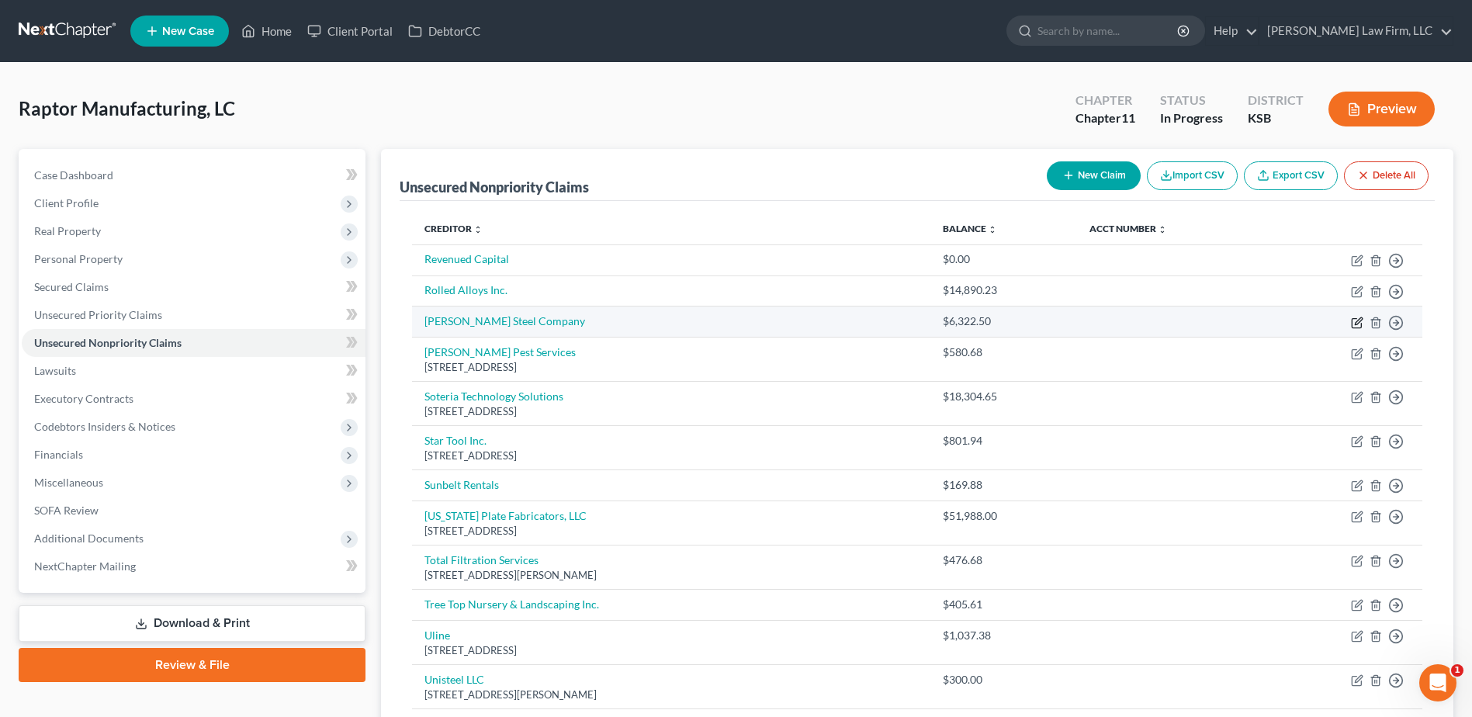
click at [1360, 321] on icon "button" at bounding box center [1358, 320] width 7 height 7
select select "15"
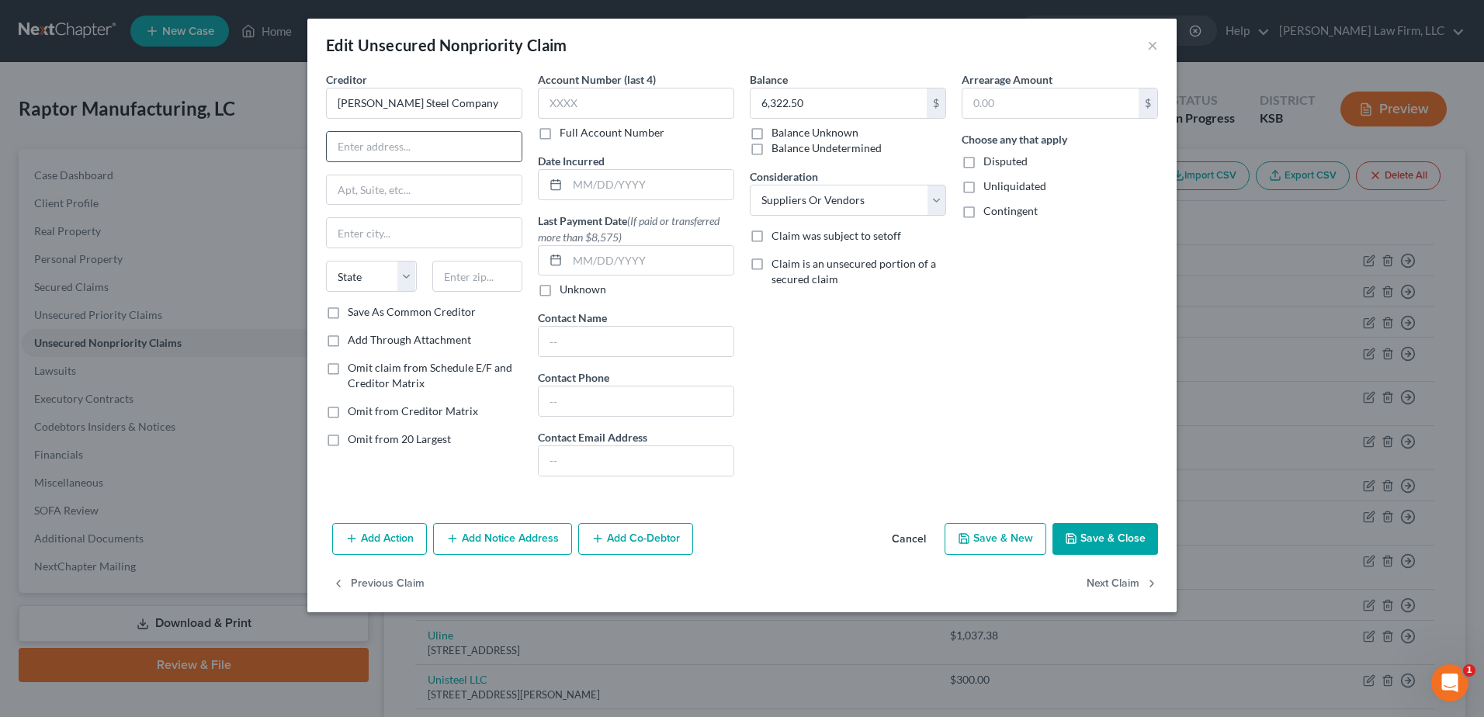
click at [442, 147] on input "text" at bounding box center [424, 146] width 195 height 29
type input "[STREET_ADDRESS][PERSON_NAME]"
click at [507, 286] on input "text" at bounding box center [477, 276] width 91 height 31
type input "19116"
type input "[GEOGRAPHIC_DATA]"
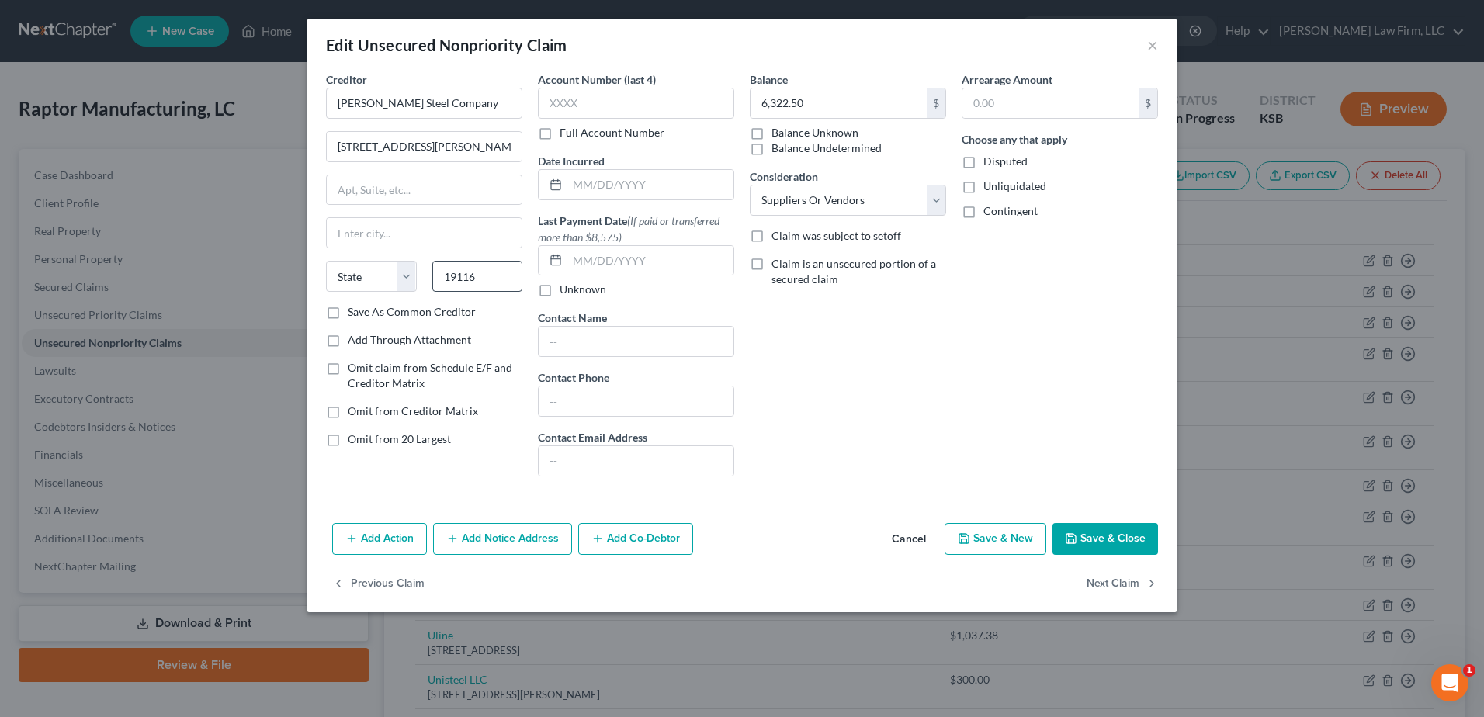
select select "39"
click at [644, 179] on input "text" at bounding box center [650, 184] width 166 height 29
type input "[DATE]"
click at [1107, 536] on button "Save & Close" at bounding box center [1105, 539] width 106 height 33
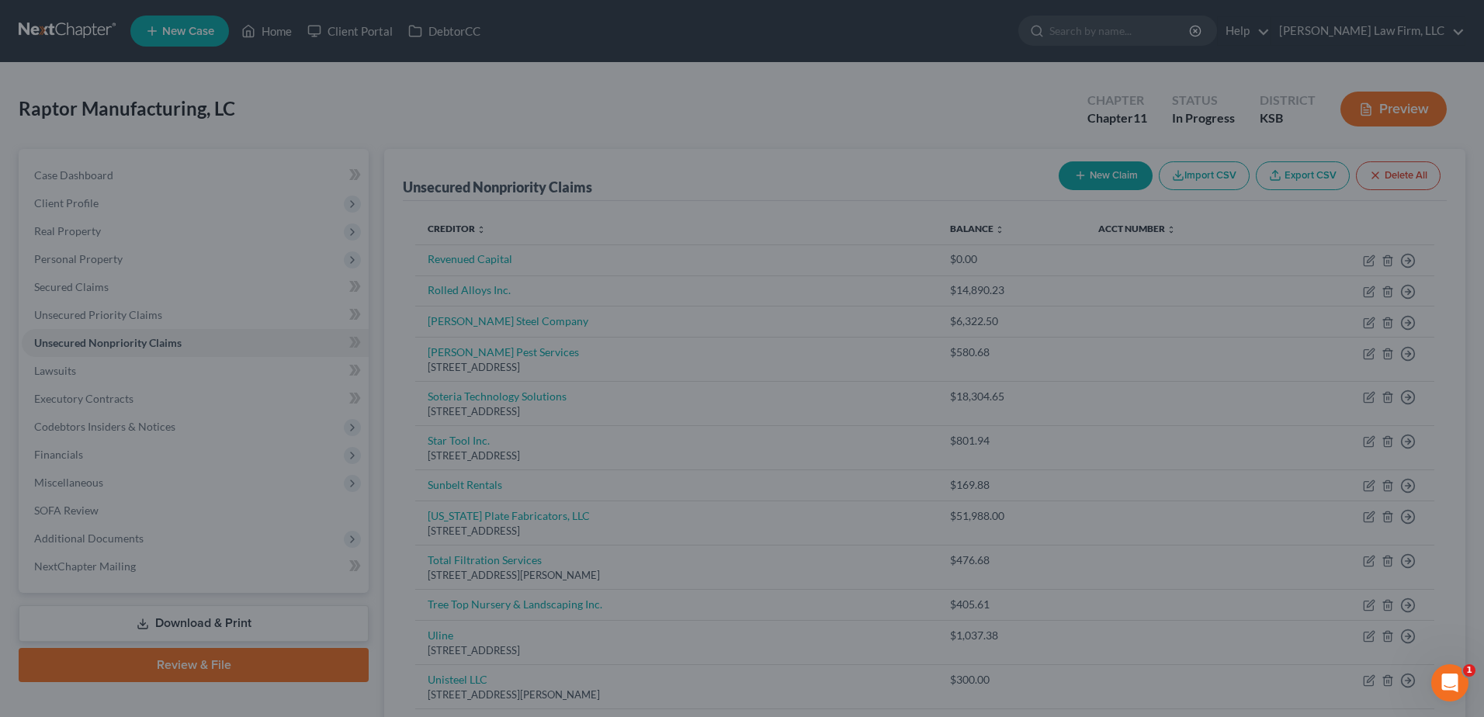
type input "0"
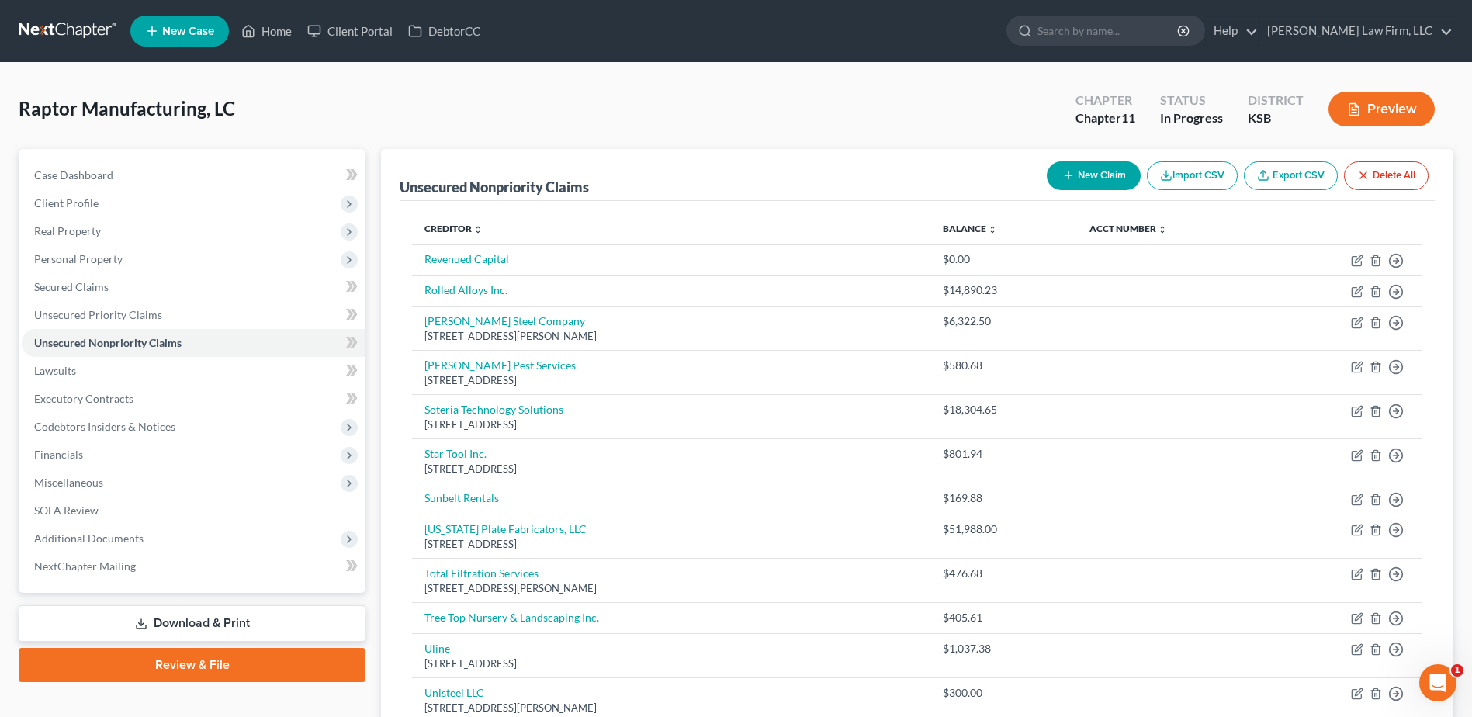
click at [1086, 169] on button "New Claim" at bounding box center [1094, 175] width 94 height 29
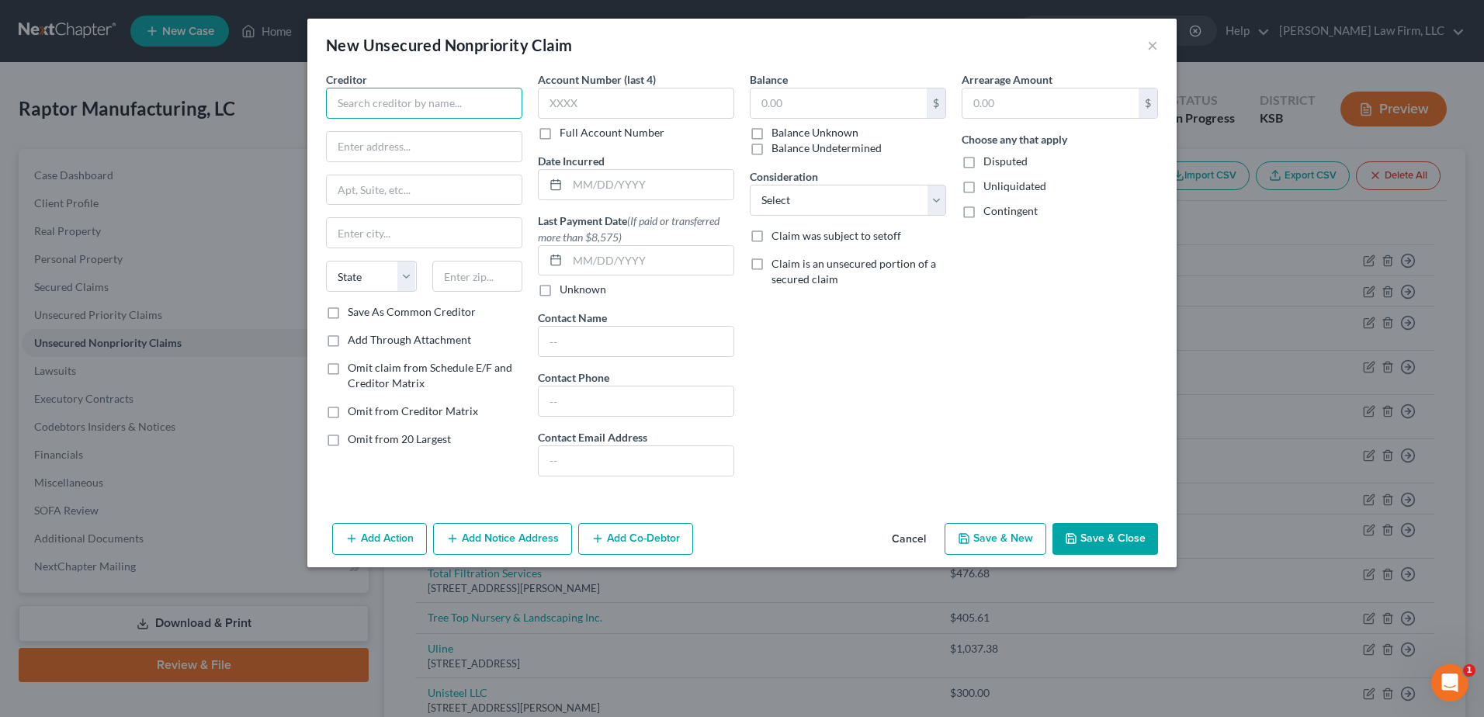
click at [366, 100] on input "text" at bounding box center [424, 103] width 196 height 31
click at [786, 103] on input "text" at bounding box center [838, 102] width 176 height 29
type input "RSM Marketing LLC"
type input "350.00"
click at [361, 141] on input "text" at bounding box center [424, 146] width 195 height 29
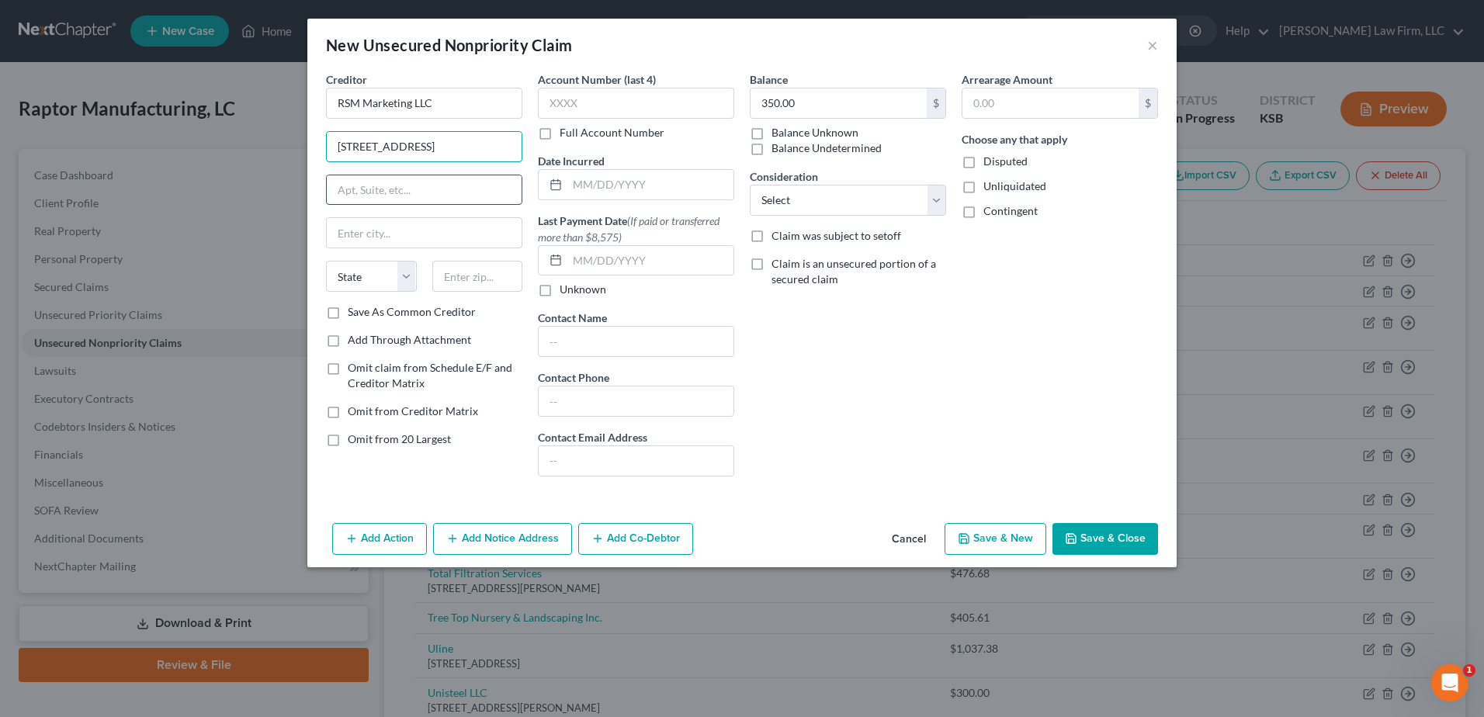
type input "[STREET_ADDRESS]"
click at [355, 199] on input "text" at bounding box center [424, 189] width 195 height 29
type input "Suite 448"
drag, startPoint x: 421, startPoint y: 190, endPoint x: 304, endPoint y: 189, distance: 117.2
click at [304, 189] on div "New Unsecured Nonpriority Claim × Creditor * RSM Marketing LLC [STREET_ADDRESS]…" at bounding box center [742, 358] width 1484 height 717
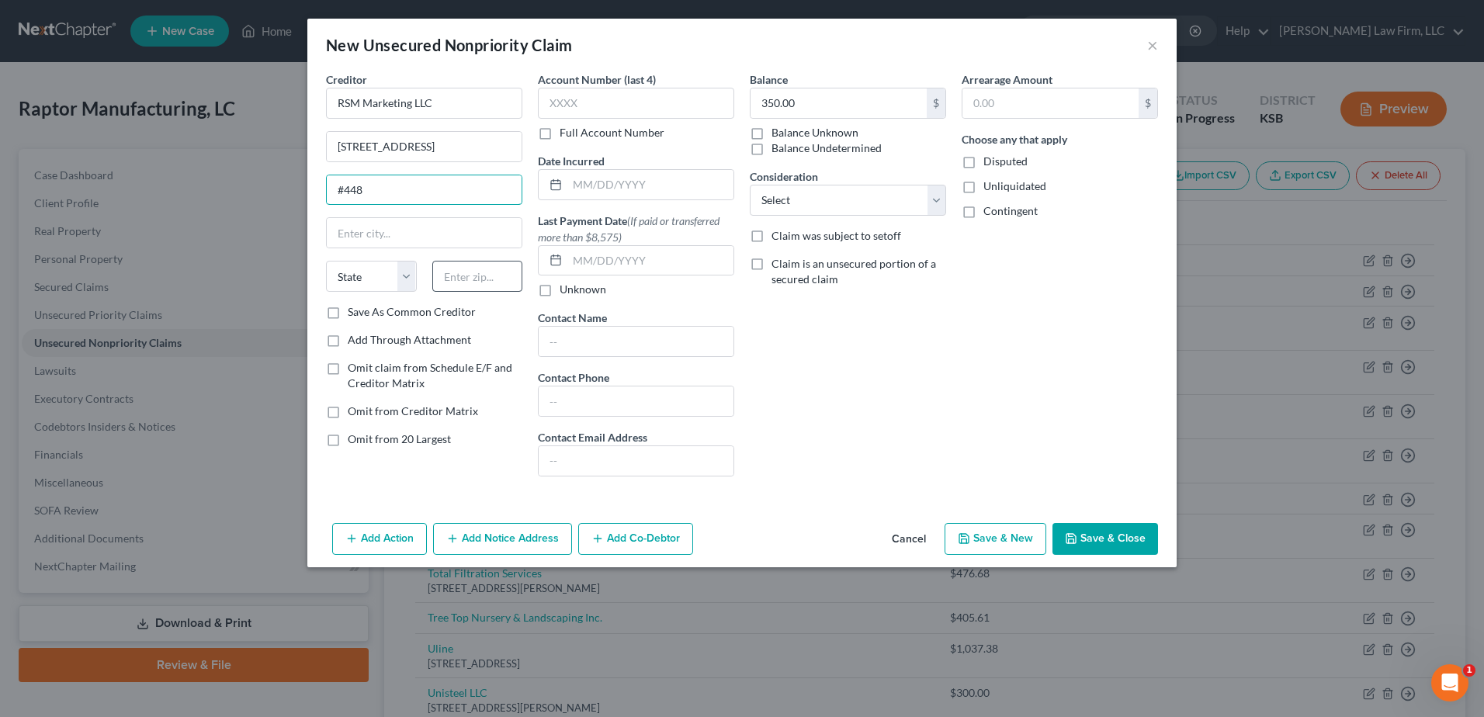
type input "#448"
click at [459, 276] on input "text" at bounding box center [477, 276] width 91 height 31
type input "66219"
type input "Shawnee Mission"
select select "17"
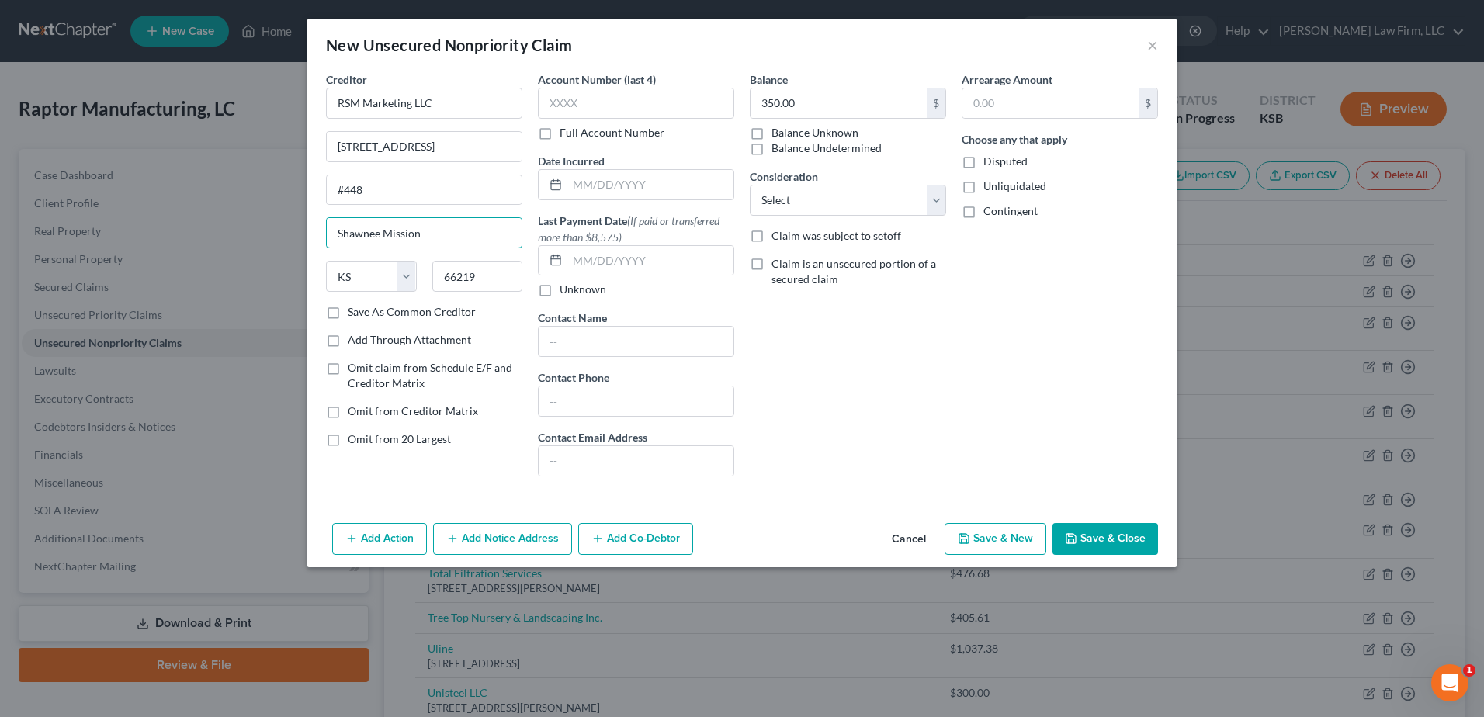
drag, startPoint x: 464, startPoint y: 239, endPoint x: 310, endPoint y: 240, distance: 153.7
click at [310, 240] on div "Creditor * RSM Marketing LLC [STREET_ADDRESS][GEOGRAPHIC_DATA] [US_STATE] AK AR…" at bounding box center [741, 293] width 869 height 445
type input "Lenexa"
click at [944, 344] on div "Balance 350.00 $ Balance Unknown Balance Undetermined 350.00 $ Balance Unknown …" at bounding box center [848, 280] width 212 height 418
click at [867, 212] on select "Select Cable / Satellite Services Collection Agency Credit Card Debt Debt Couns…" at bounding box center [848, 200] width 196 height 31
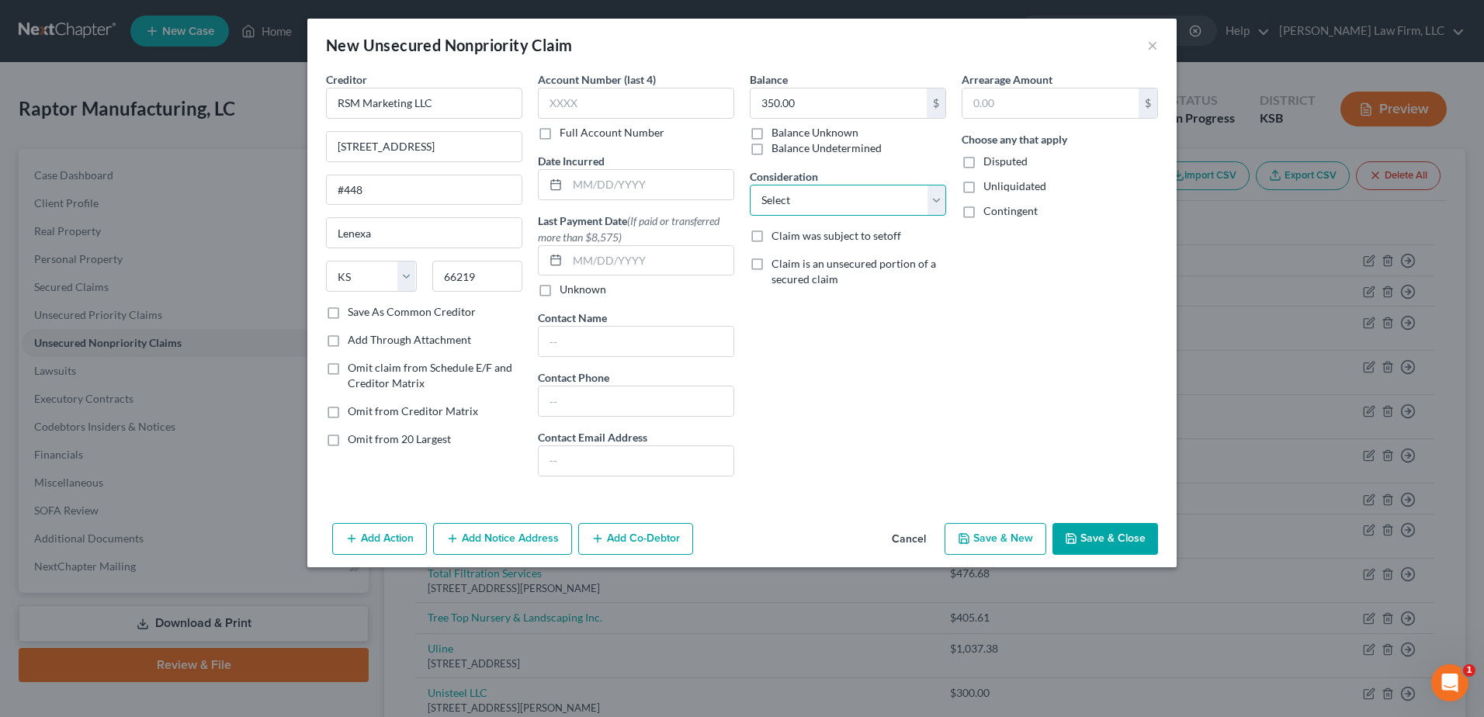
select select "15"
click at [750, 185] on select "Select Cable / Satellite Services Collection Agency Credit Card Debt Debt Couns…" at bounding box center [848, 200] width 196 height 31
click at [1100, 537] on button "Save & Close" at bounding box center [1105, 539] width 106 height 33
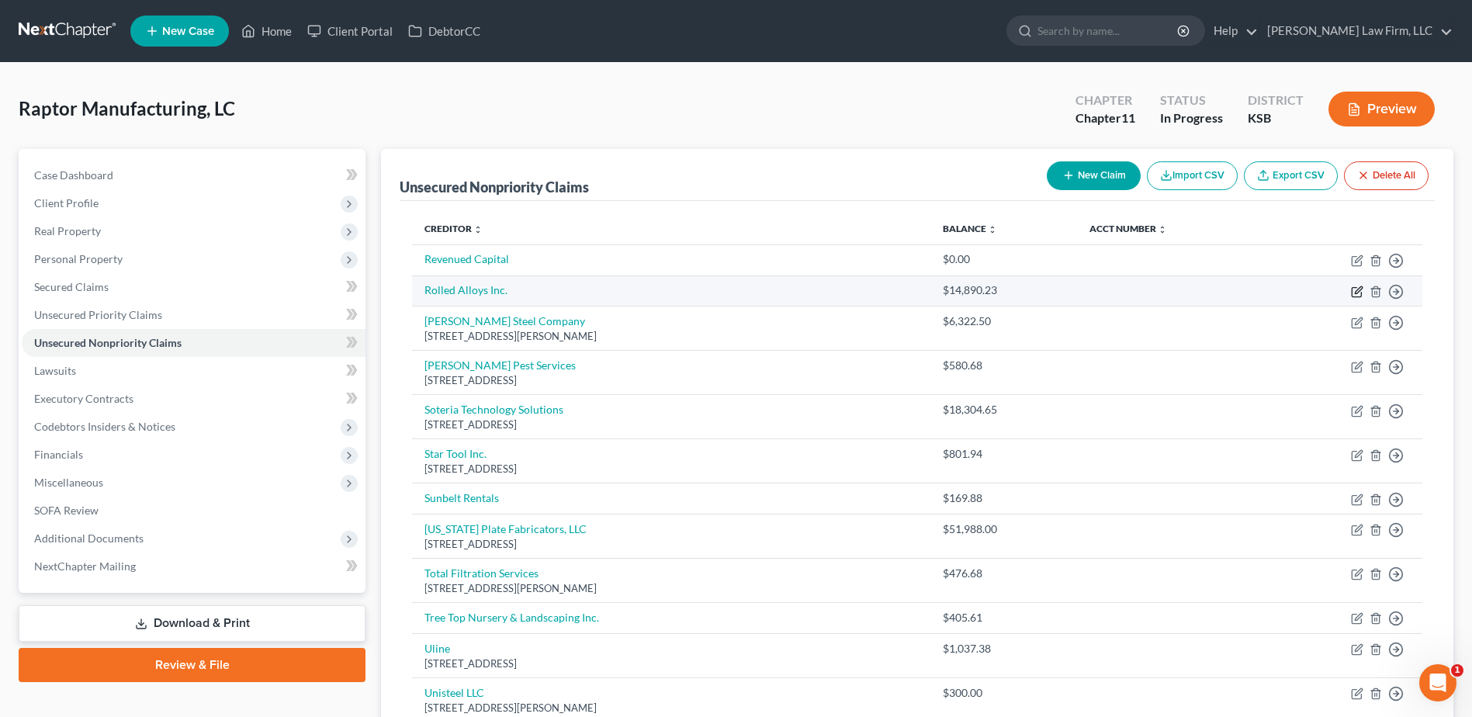
click at [1354, 288] on icon "button" at bounding box center [1356, 291] width 9 height 9
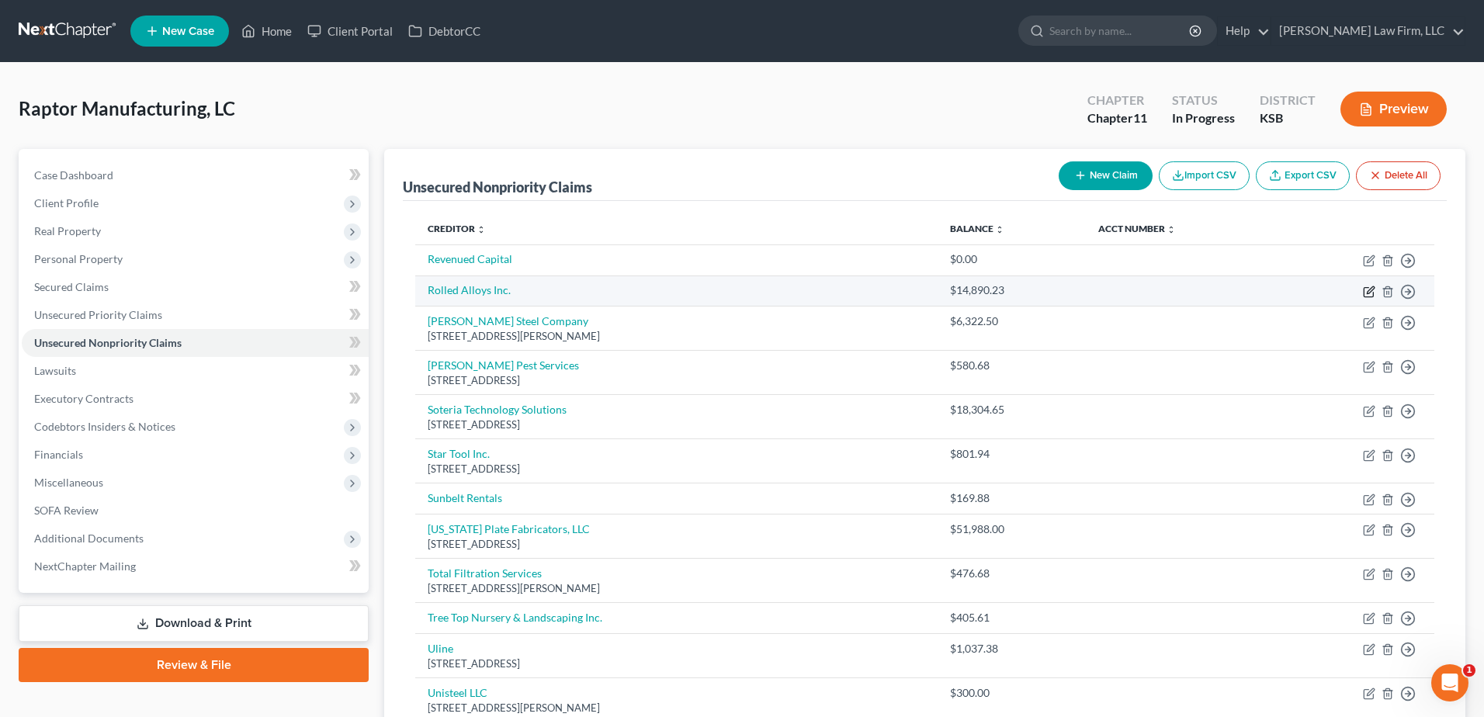
select select "15"
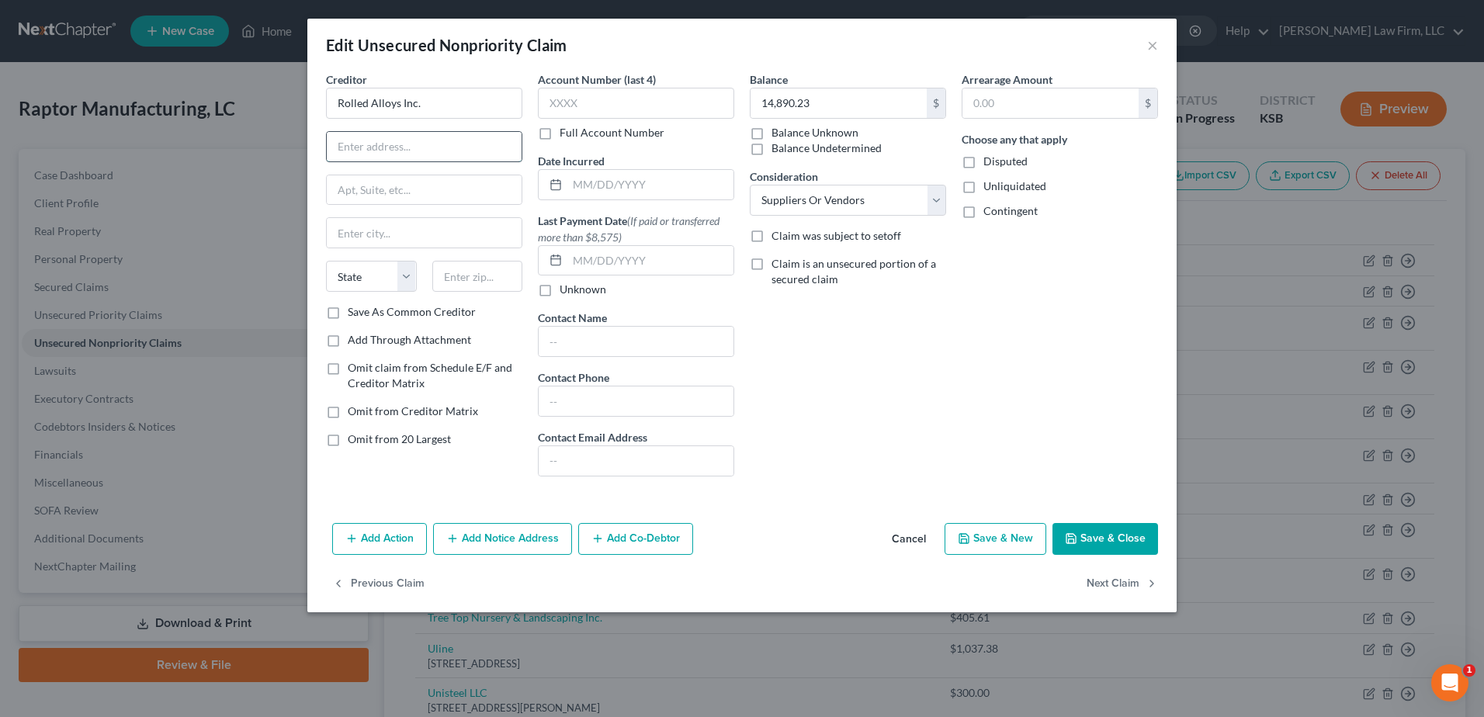
click at [435, 148] on input "text" at bounding box center [424, 146] width 195 height 29
click at [645, 192] on input "text" at bounding box center [650, 184] width 166 height 29
type input "[DATE]"
click at [354, 138] on input "text" at bounding box center [424, 146] width 195 height 29
type input "[STREET_ADDRESS]"
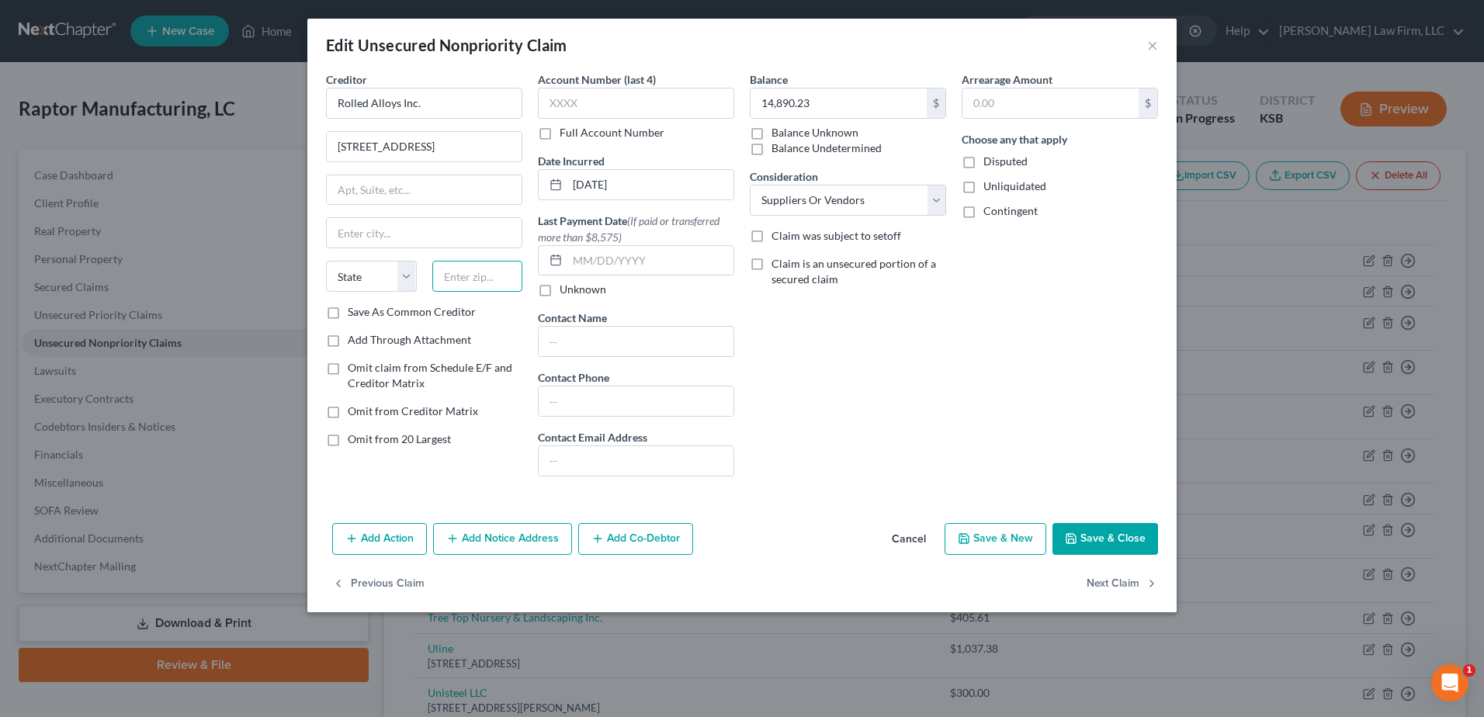
click at [479, 272] on input "text" at bounding box center [477, 276] width 91 height 31
type input "74131"
type input "Tulsa"
select select "37"
click at [1132, 544] on button "Save & Close" at bounding box center [1105, 539] width 106 height 33
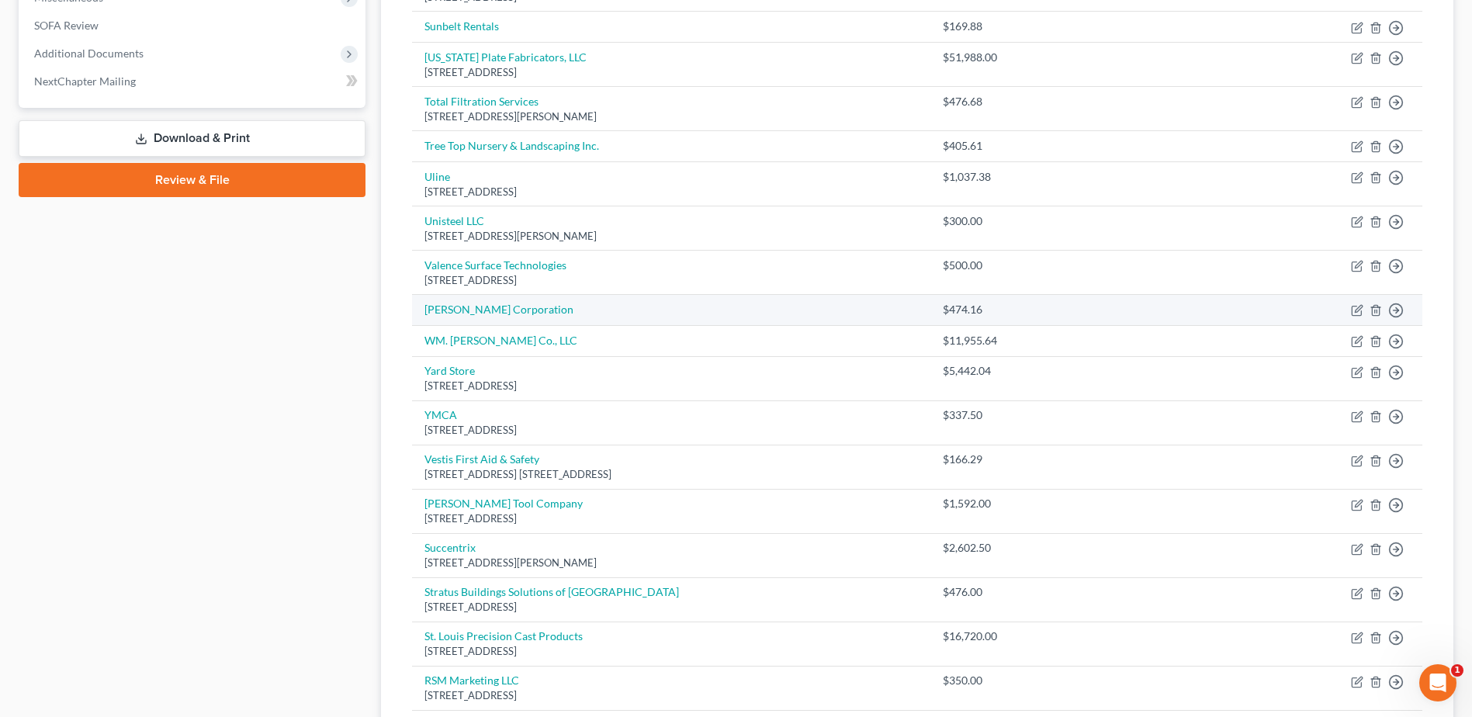
scroll to position [698, 0]
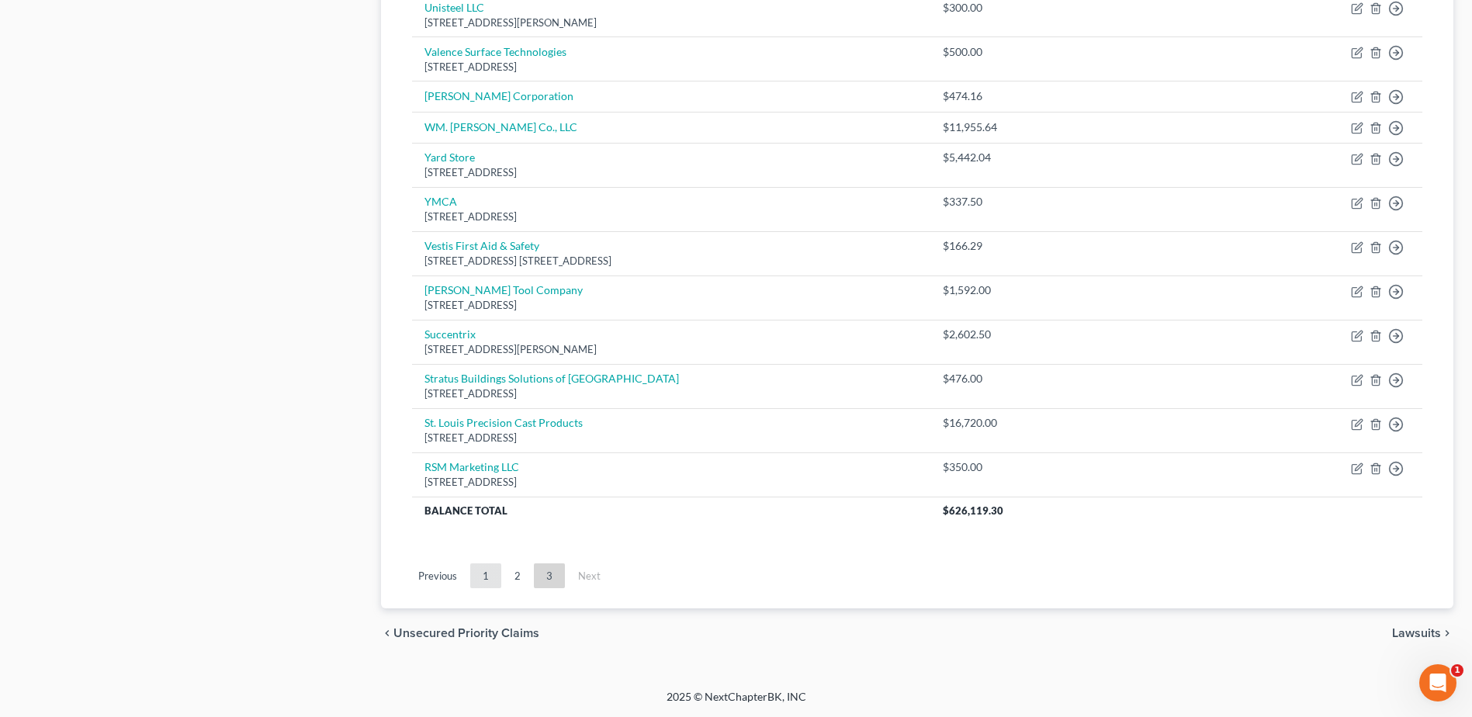
click at [485, 578] on link "1" at bounding box center [485, 575] width 31 height 25
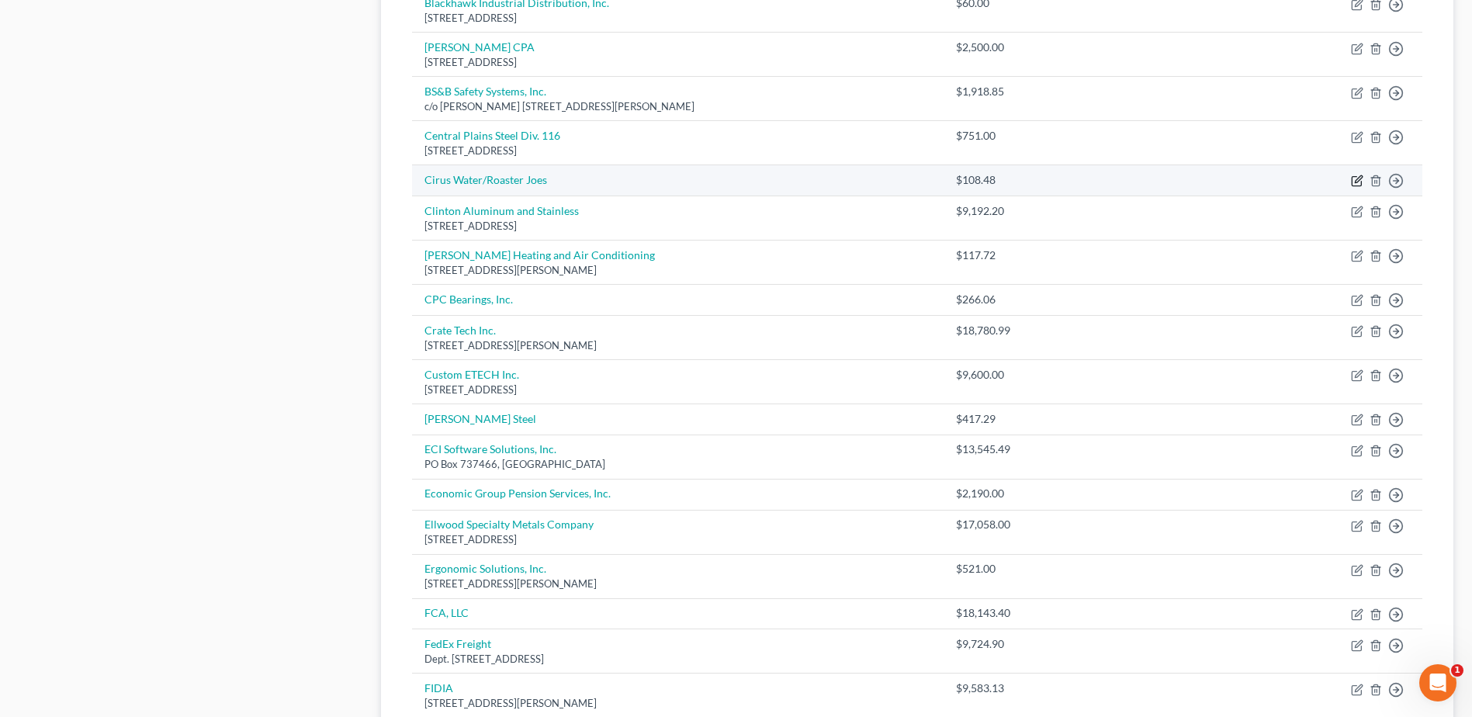
click at [1356, 181] on icon "button" at bounding box center [1358, 179] width 7 height 7
select select "15"
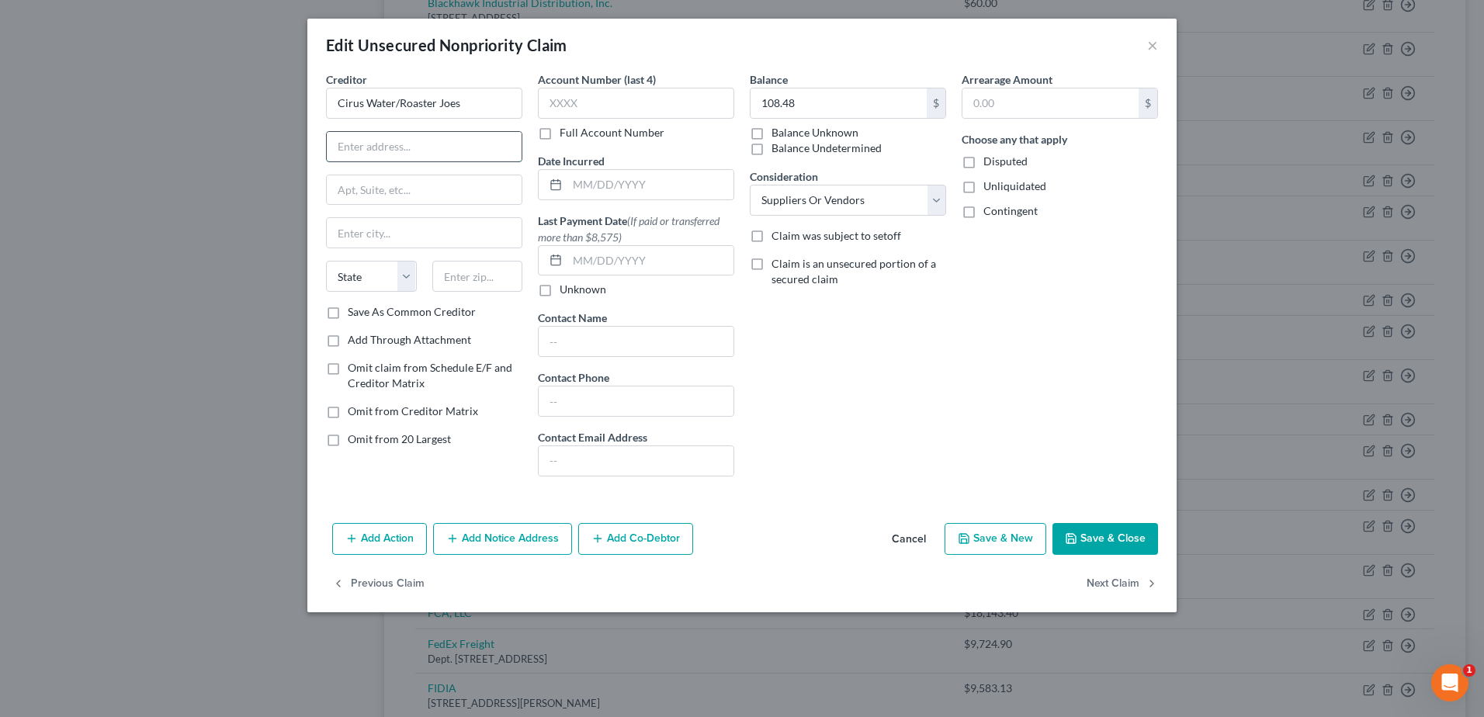
click at [460, 137] on input "text" at bounding box center [424, 146] width 195 height 29
click at [602, 175] on input "text" at bounding box center [650, 184] width 166 height 29
type input "[DATE]"
click at [409, 154] on input "text" at bounding box center [424, 146] width 195 height 29
type input "8225 [PERSON_NAME]"
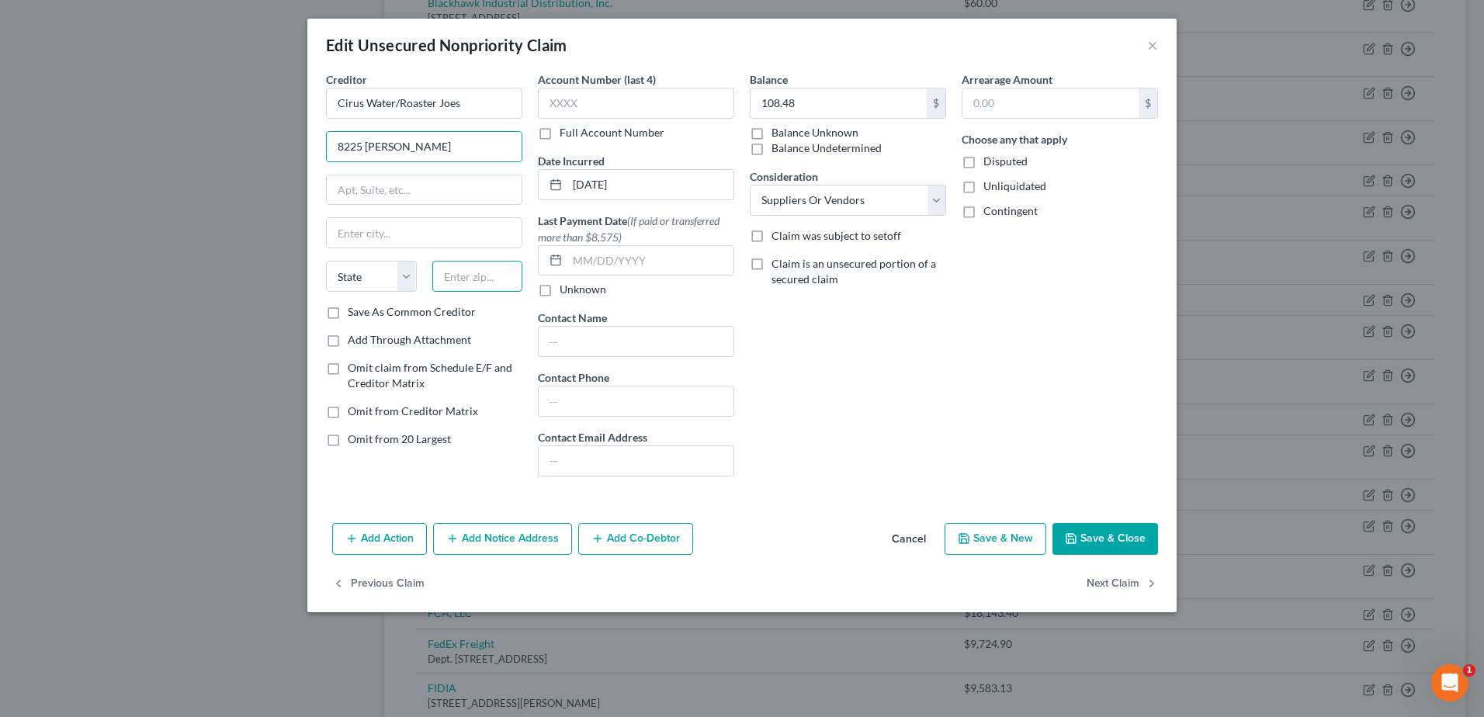
click at [466, 270] on input "text" at bounding box center [477, 276] width 91 height 31
type input "67209"
type input "Wichita"
select select "17"
drag, startPoint x: 1142, startPoint y: 542, endPoint x: 1039, endPoint y: 563, distance: 105.3
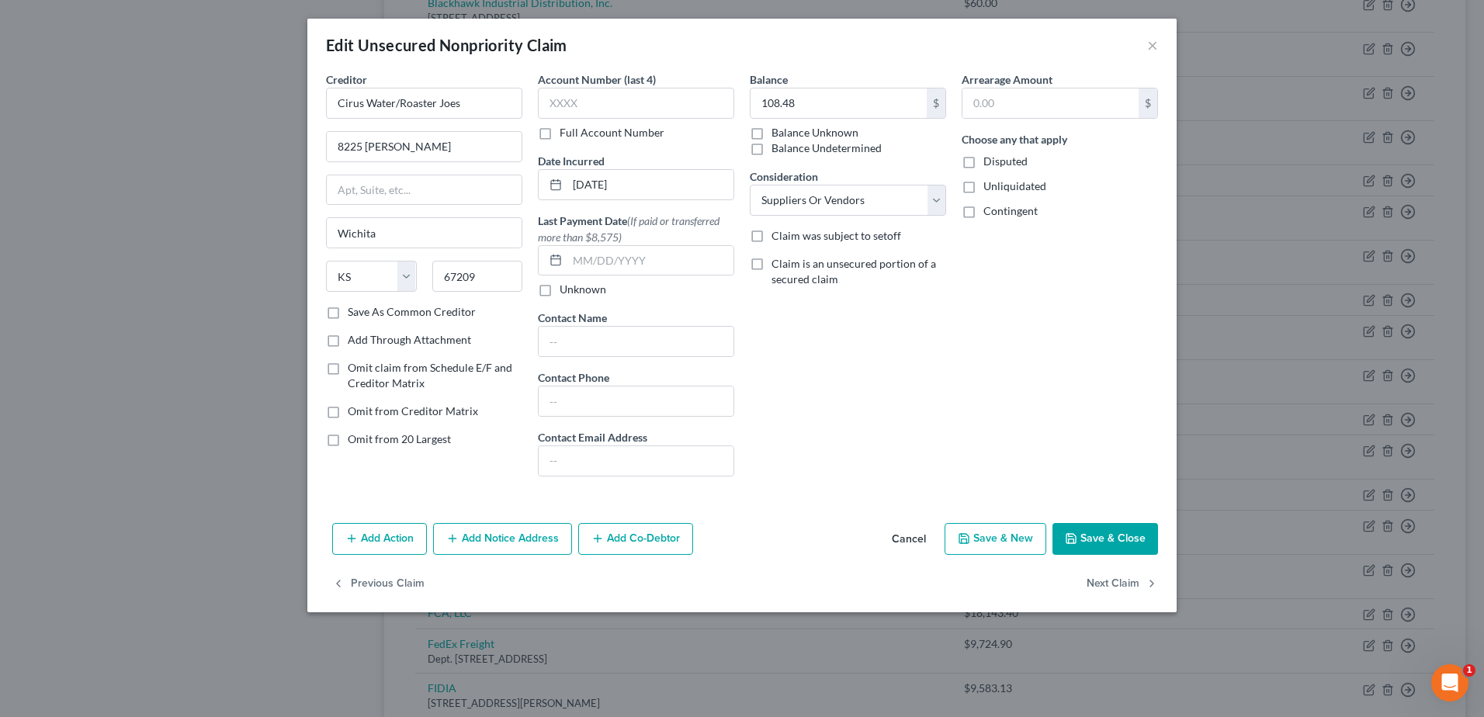
click at [1046, 570] on div "Edit Unsecured Nonpriority Claim × Creditor * Cirus Water/Roaster Joes 8225 [PE…" at bounding box center [741, 316] width 869 height 594
click at [826, 99] on input "108.48" at bounding box center [838, 102] width 176 height 29
type input "266.32"
click at [1128, 546] on button "Save & Close" at bounding box center [1105, 539] width 106 height 33
type input "0"
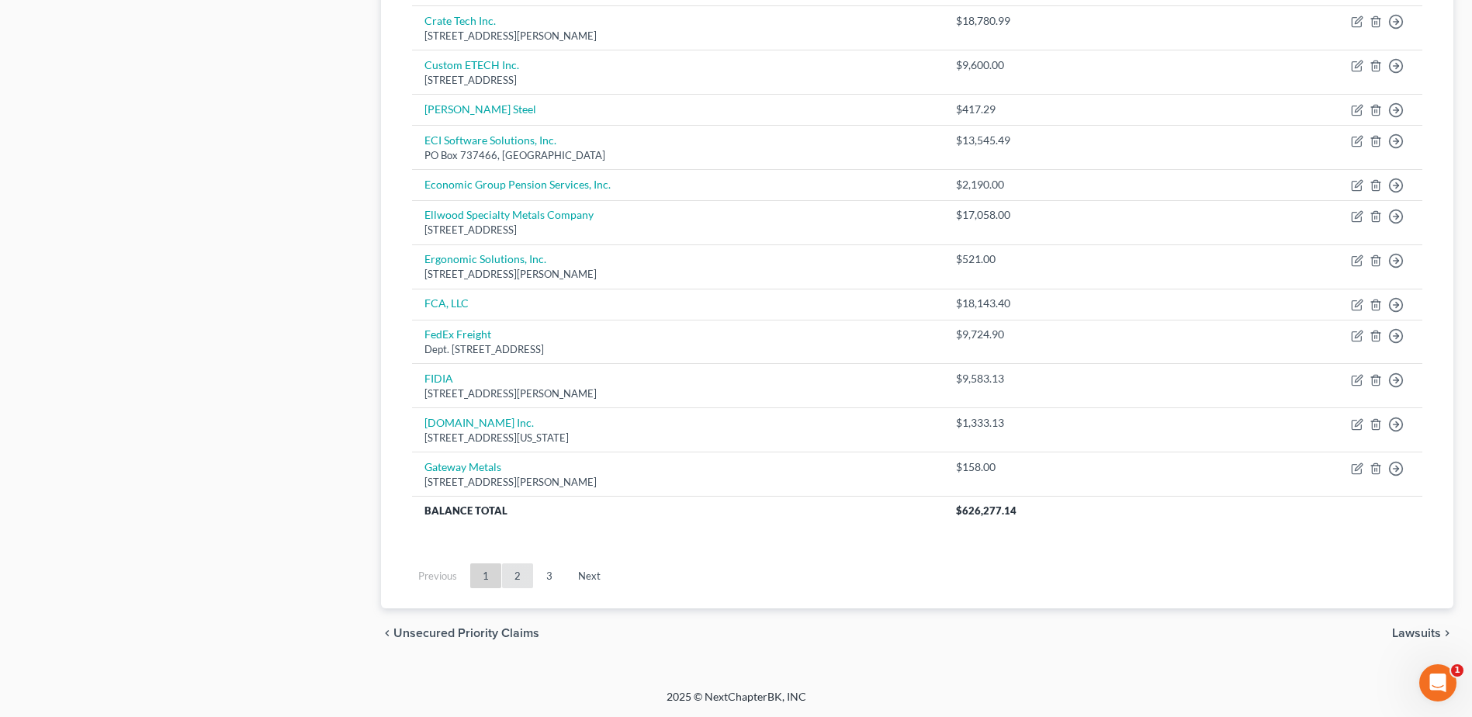
click at [517, 580] on link "2" at bounding box center [517, 575] width 31 height 25
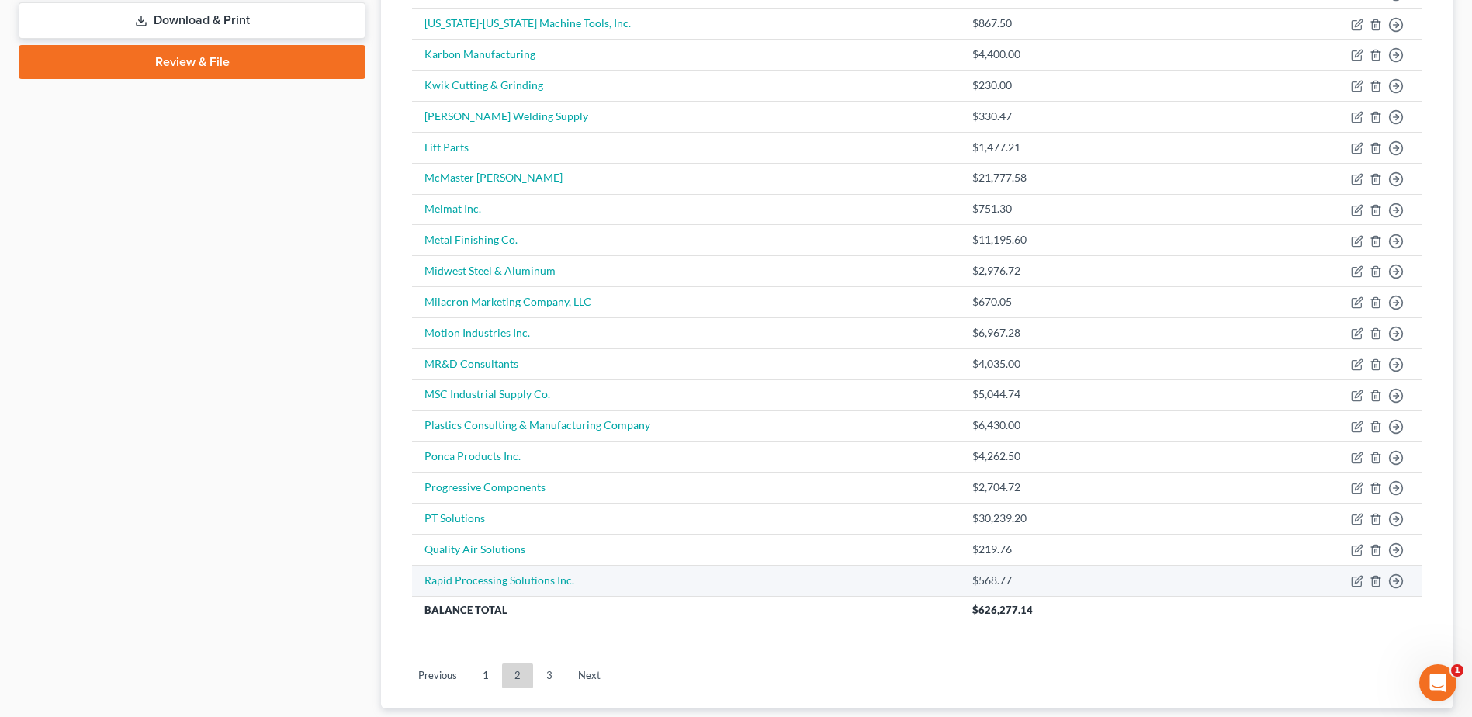
scroll to position [645, 0]
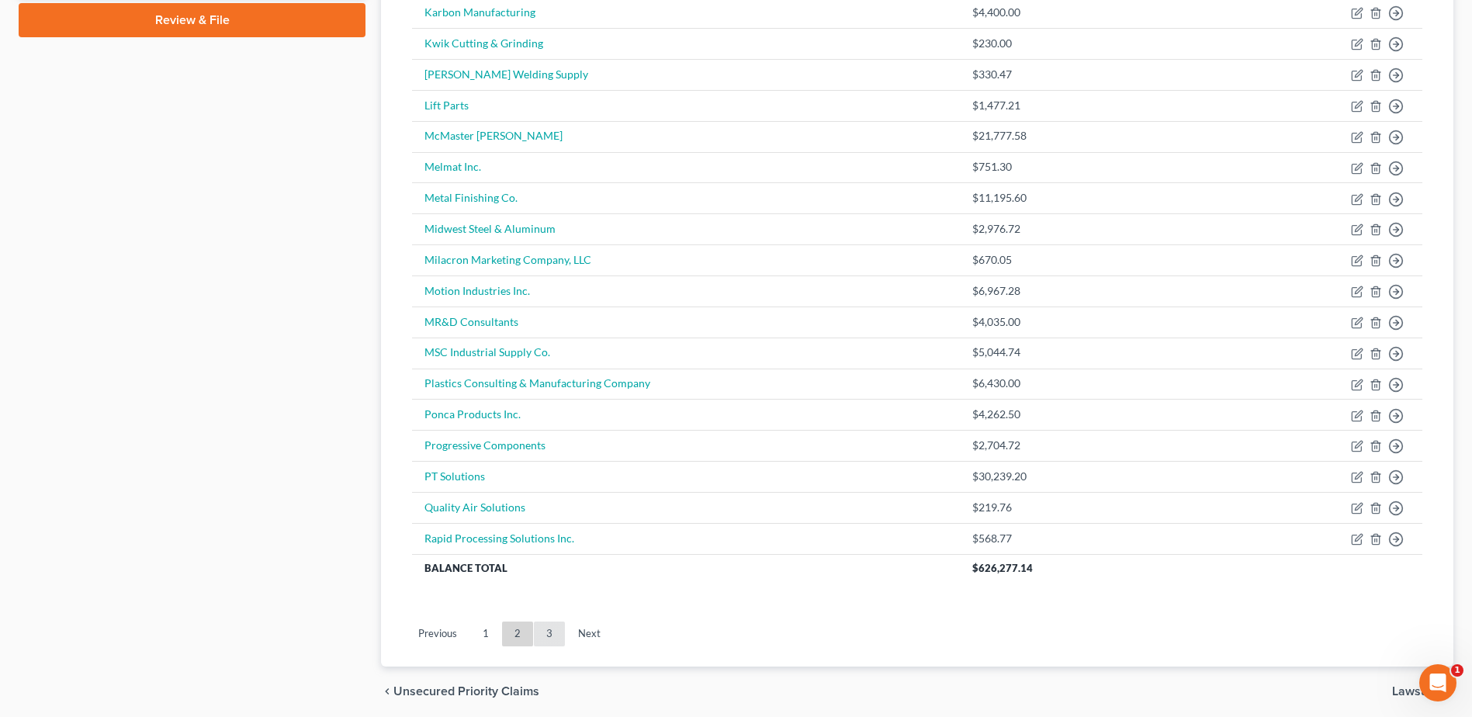
click at [550, 635] on link "3" at bounding box center [549, 634] width 31 height 25
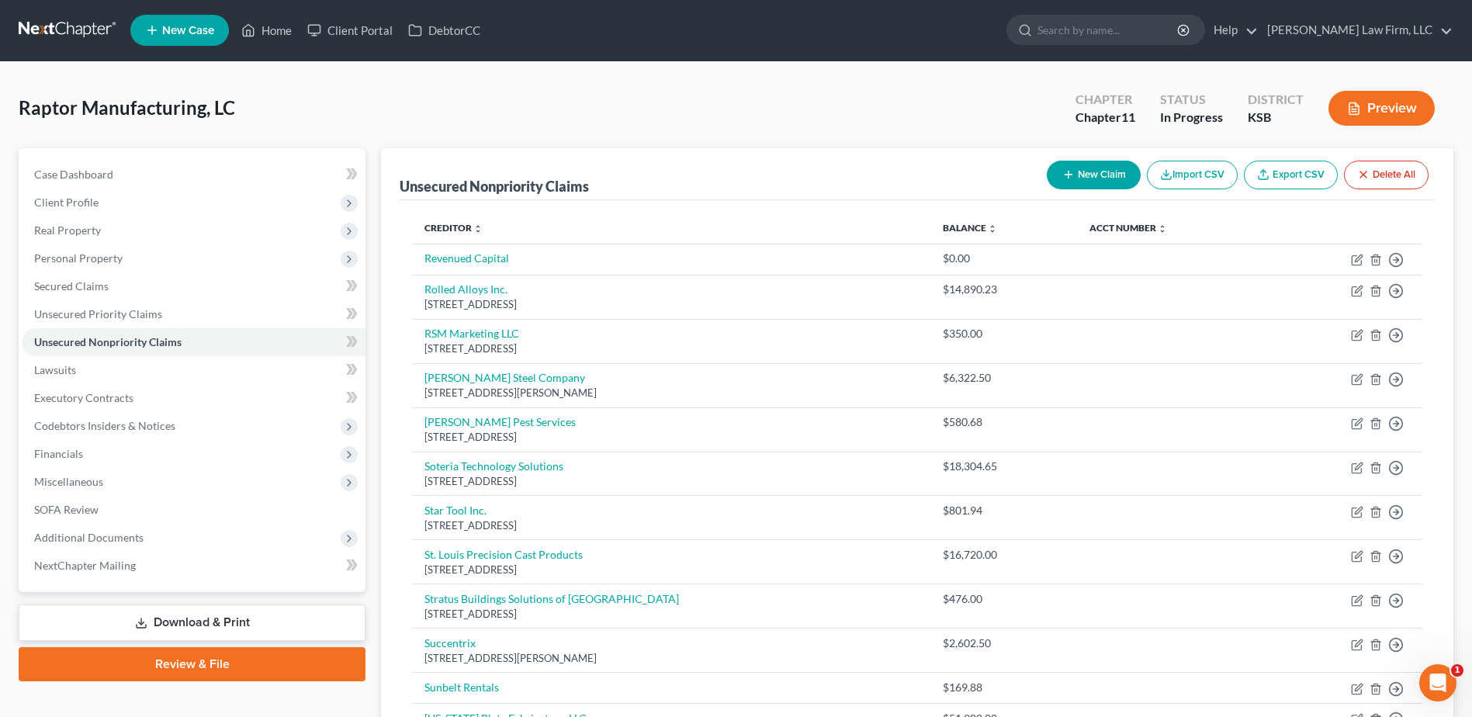
scroll to position [0, 0]
click at [1094, 177] on button "New Claim" at bounding box center [1094, 175] width 94 height 29
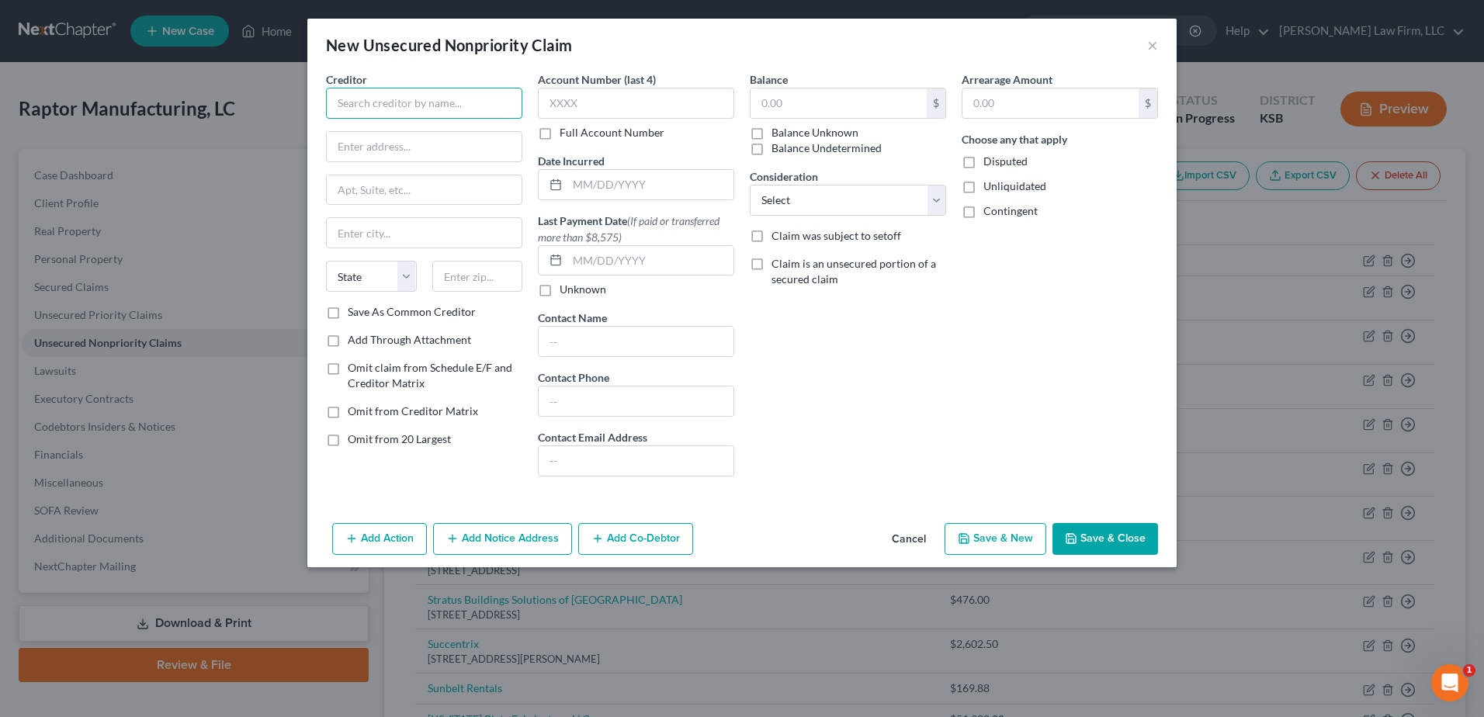
click at [376, 107] on input "text" at bounding box center [424, 103] width 196 height 31
click at [381, 139] on input "text" at bounding box center [424, 146] width 195 height 29
type input "River City Mechanical Inc."
type input "PO Box 21379"
click at [480, 275] on input "text" at bounding box center [477, 276] width 91 height 31
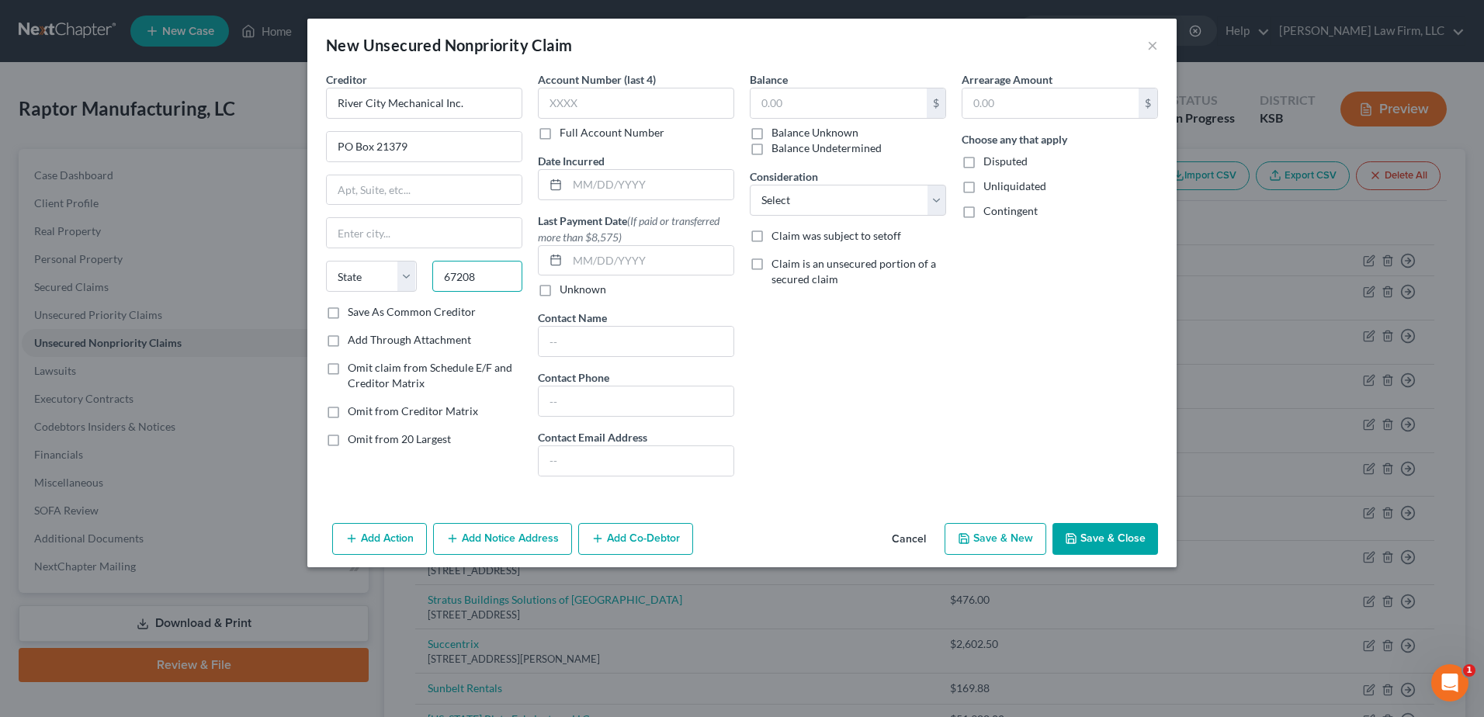
type input "67208"
type input "Wichita"
select select "17"
click at [792, 104] on input "text" at bounding box center [838, 102] width 176 height 29
type input "3,585.13"
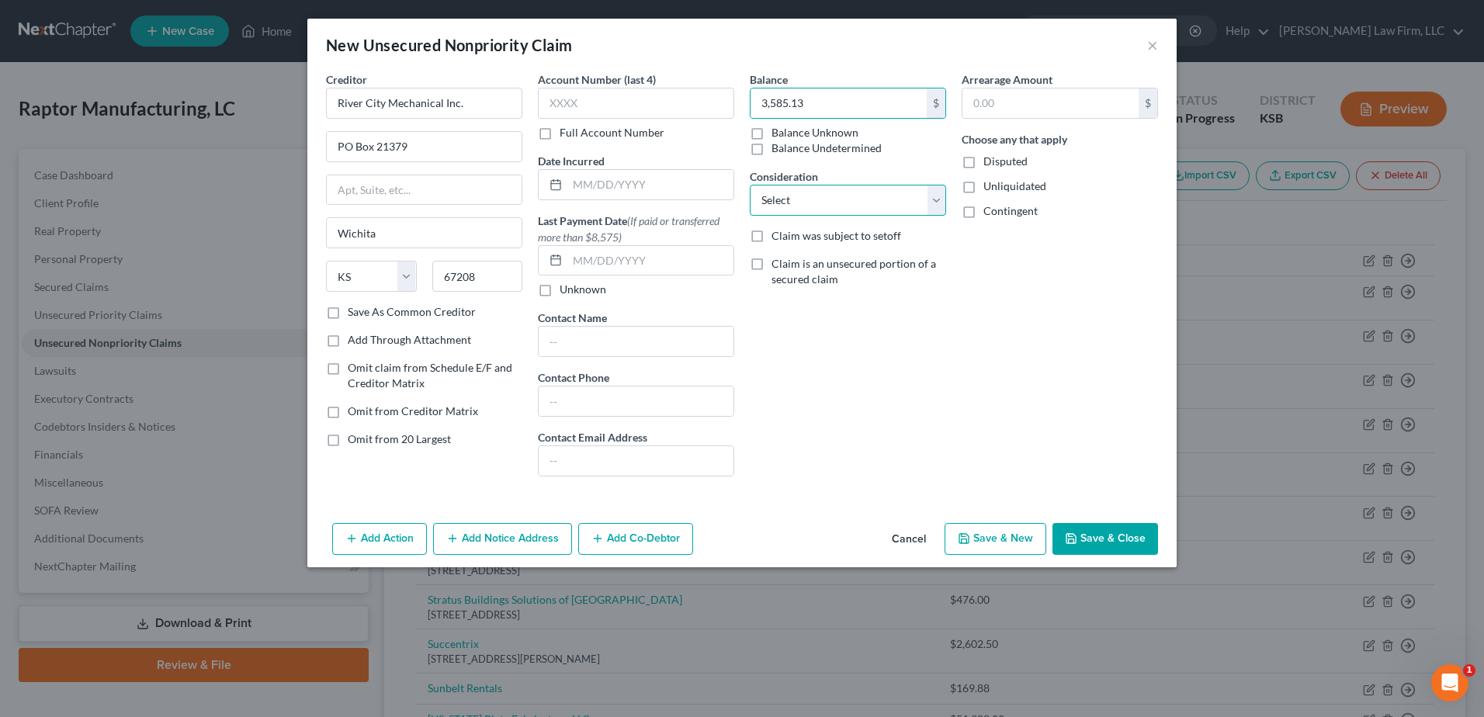
click at [836, 208] on select "Select Cable / Satellite Services Collection Agency Credit Card Debt Debt Couns…" at bounding box center [848, 200] width 196 height 31
select select "15"
click at [750, 185] on select "Select Cable / Satellite Services Collection Agency Credit Card Debt Debt Couns…" at bounding box center [848, 200] width 196 height 31
click at [625, 180] on input "text" at bounding box center [650, 184] width 166 height 29
type input "[DATE]"
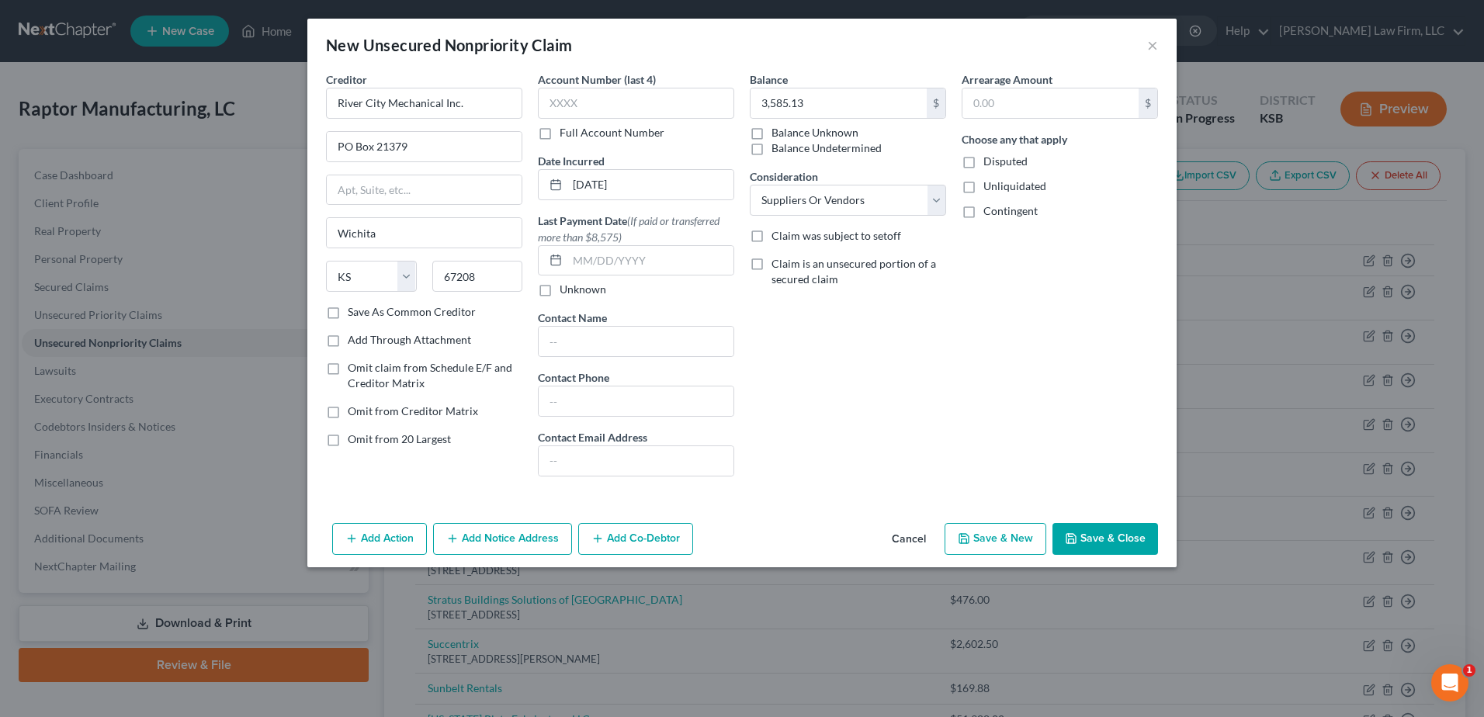
click at [1092, 542] on button "Save & Close" at bounding box center [1105, 539] width 106 height 33
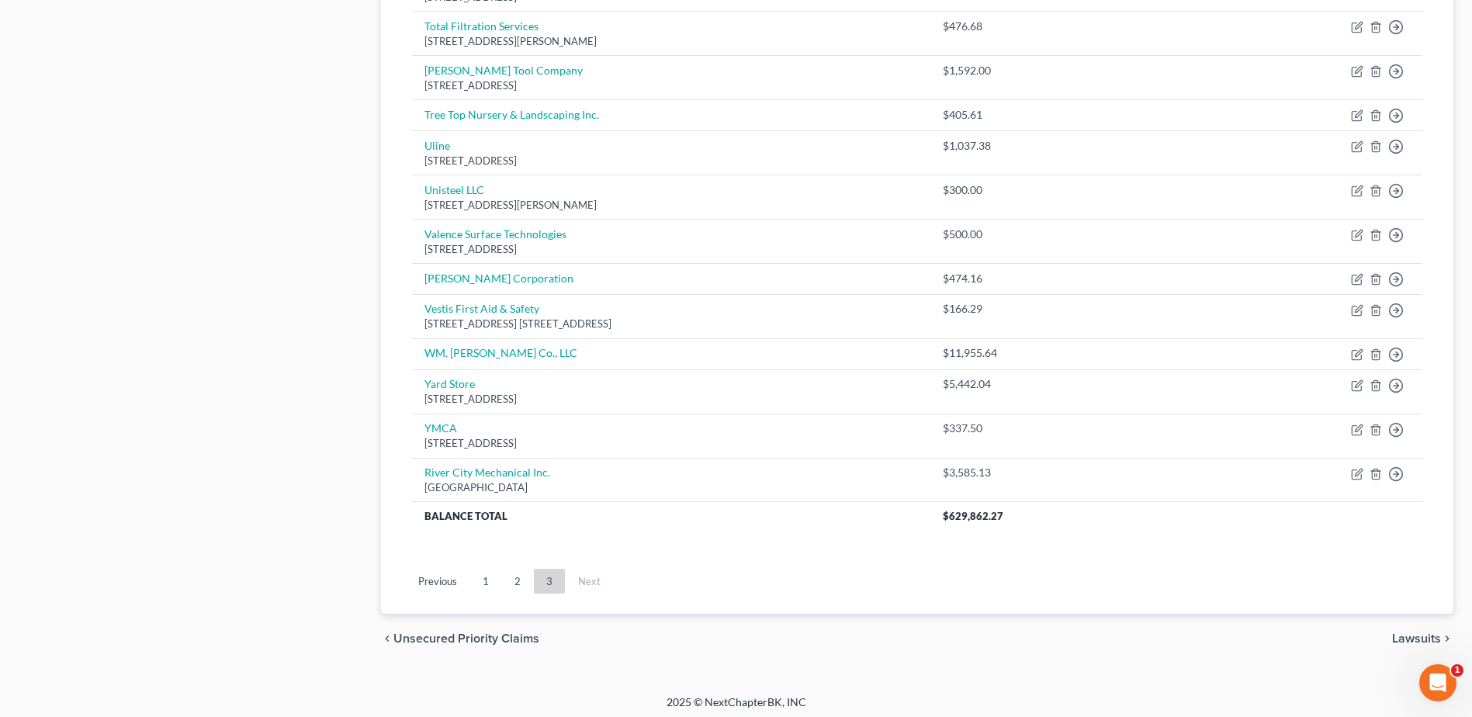
drag, startPoint x: 519, startPoint y: 586, endPoint x: 562, endPoint y: 584, distance: 42.7
click at [519, 586] on link "2" at bounding box center [517, 581] width 31 height 25
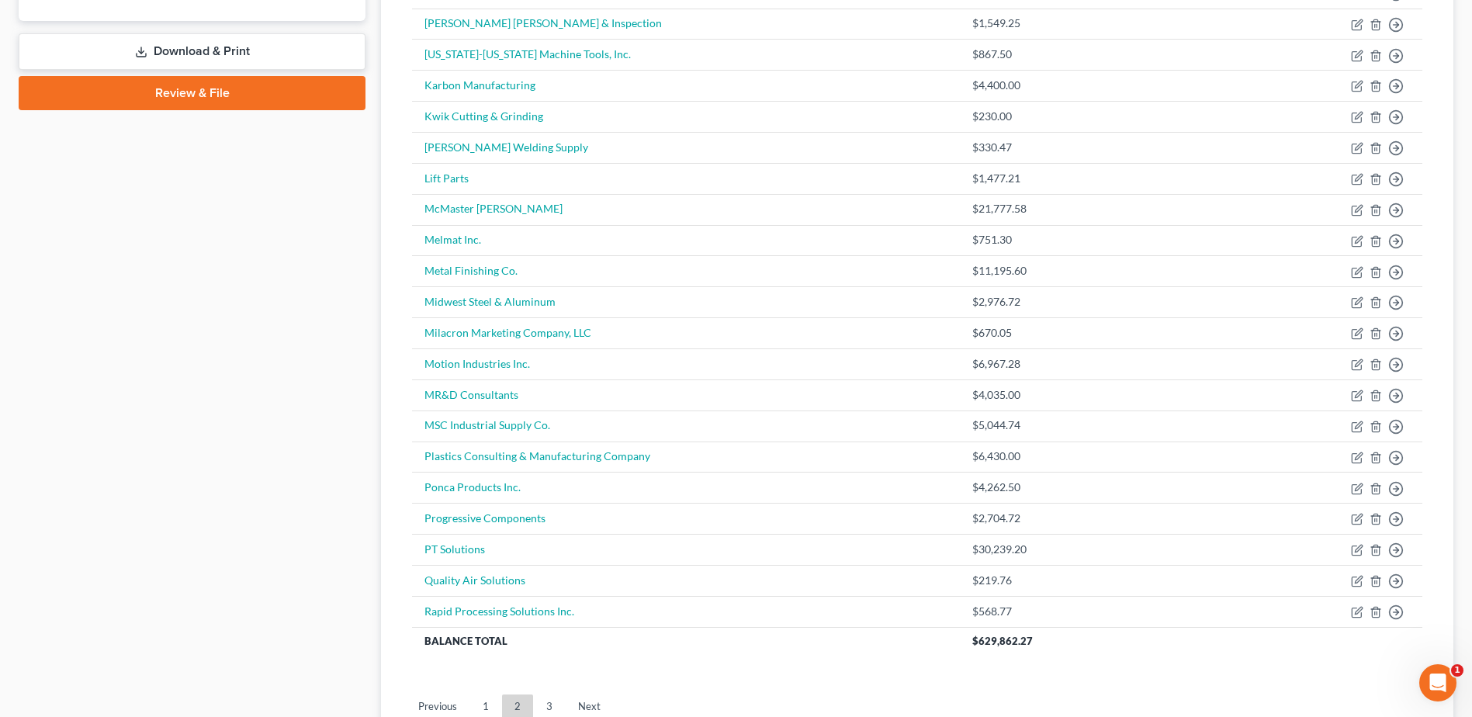
scroll to position [606, 0]
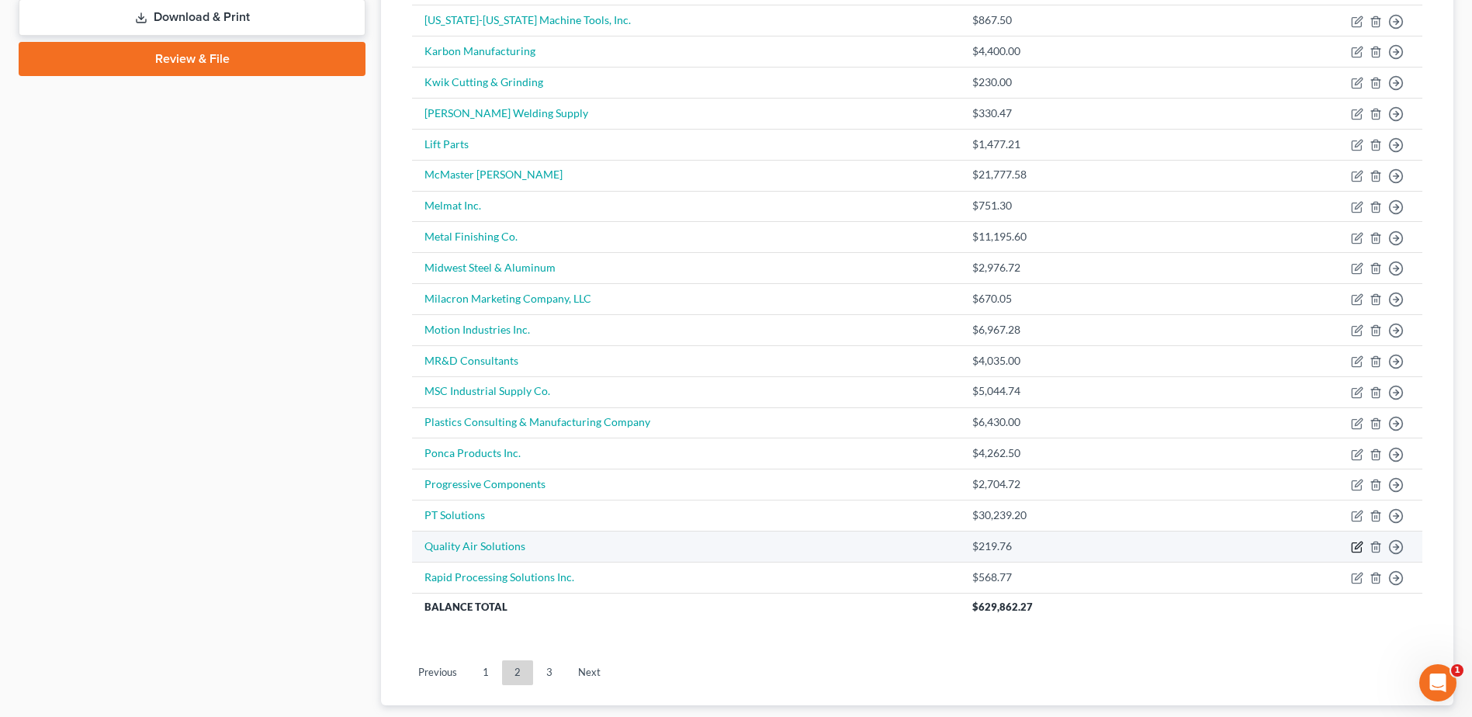
click at [1355, 542] on icon "button" at bounding box center [1357, 547] width 12 height 12
select select "15"
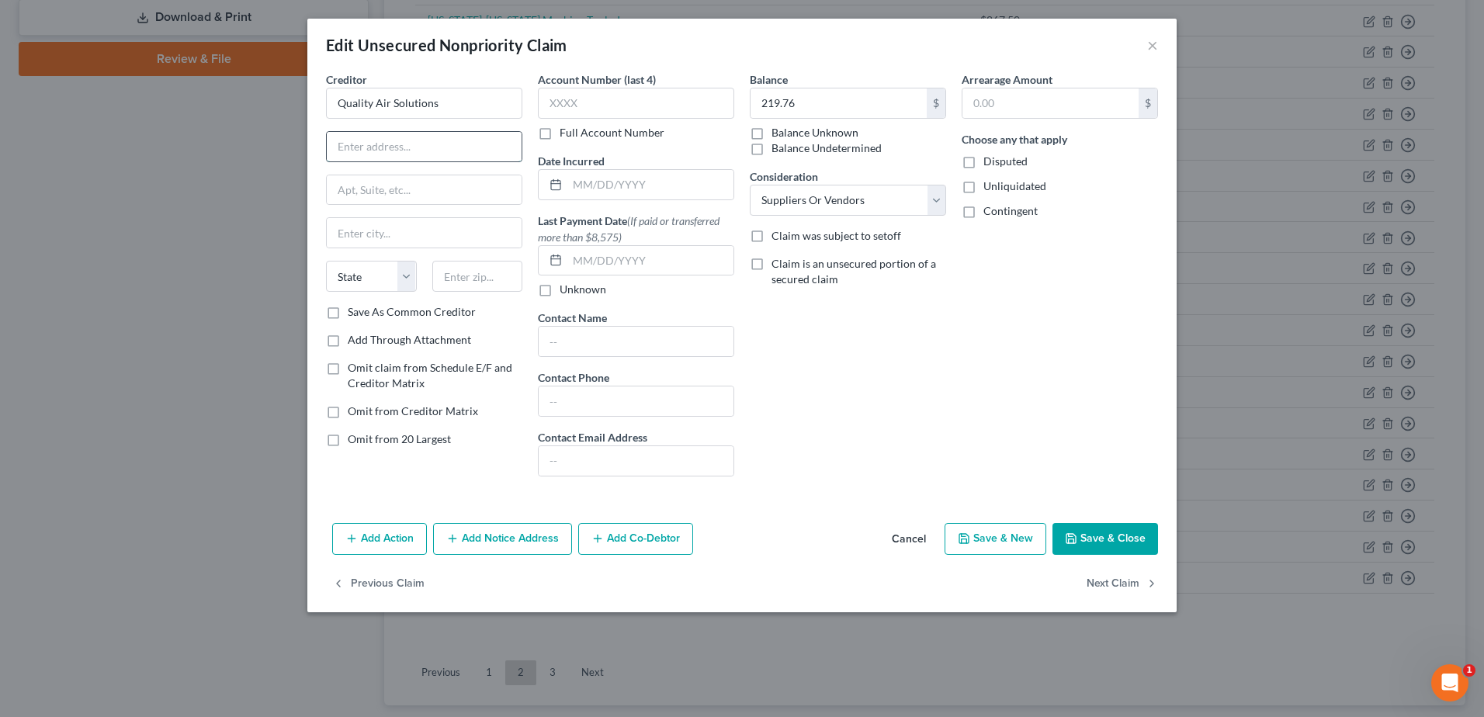
click at [426, 147] on input "text" at bounding box center [424, 146] width 195 height 29
click at [634, 172] on input "text" at bounding box center [650, 184] width 166 height 29
type input "[DATE]"
click at [386, 147] on input "text" at bounding box center [424, 146] width 195 height 29
type input "[STREET_ADDRESS]"
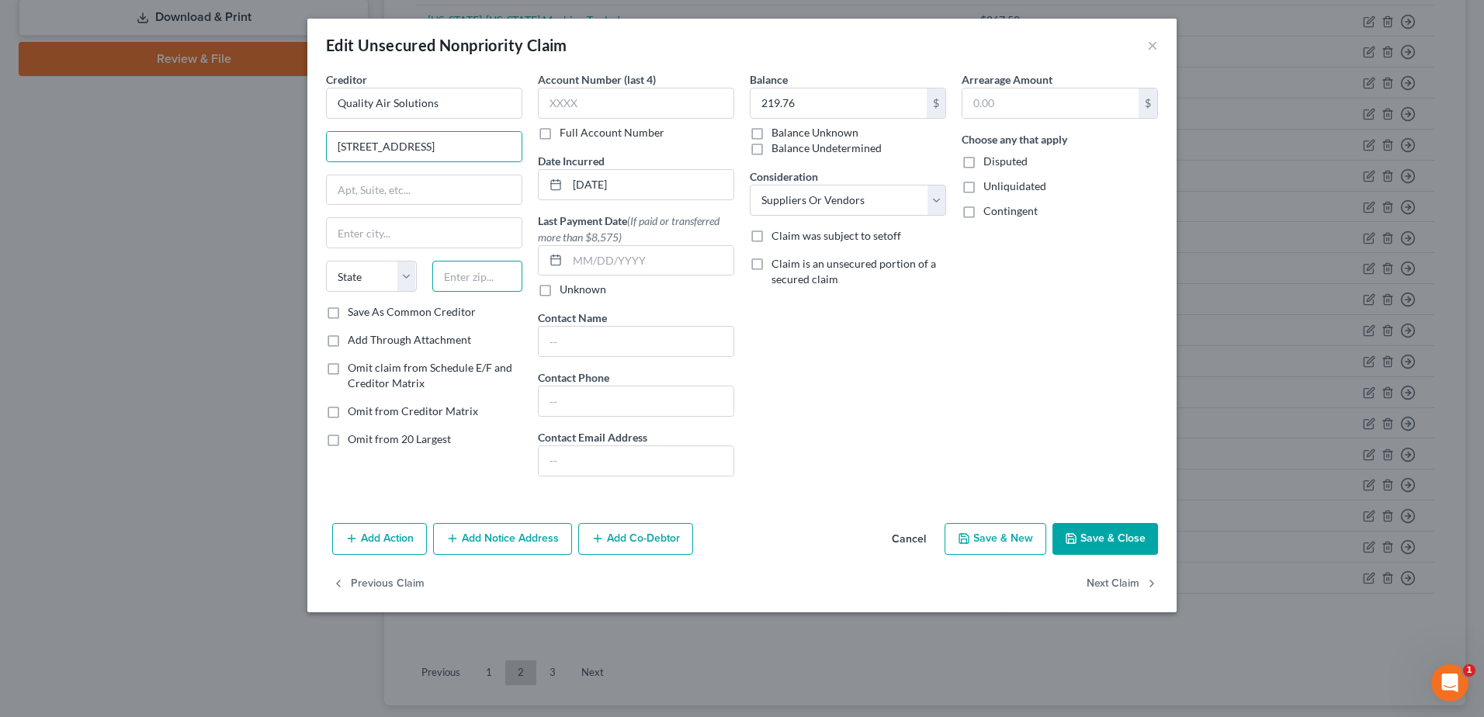
click at [477, 272] on input "text" at bounding box center [477, 276] width 91 height 31
type input "66215"
type input "Shawnee Mission"
select select "17"
click at [1103, 539] on button "Save & Close" at bounding box center [1105, 539] width 106 height 33
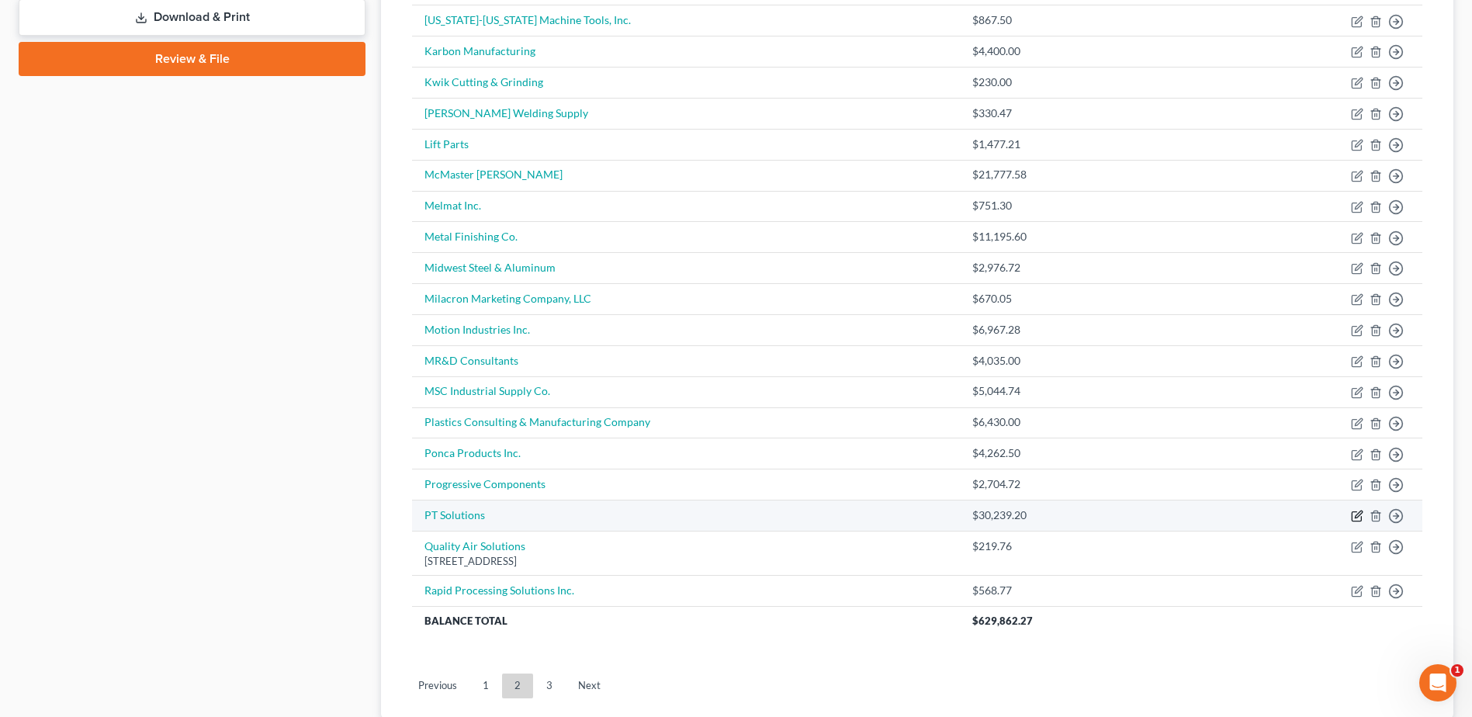
click at [1357, 515] on icon "button" at bounding box center [1358, 514] width 7 height 7
select select "15"
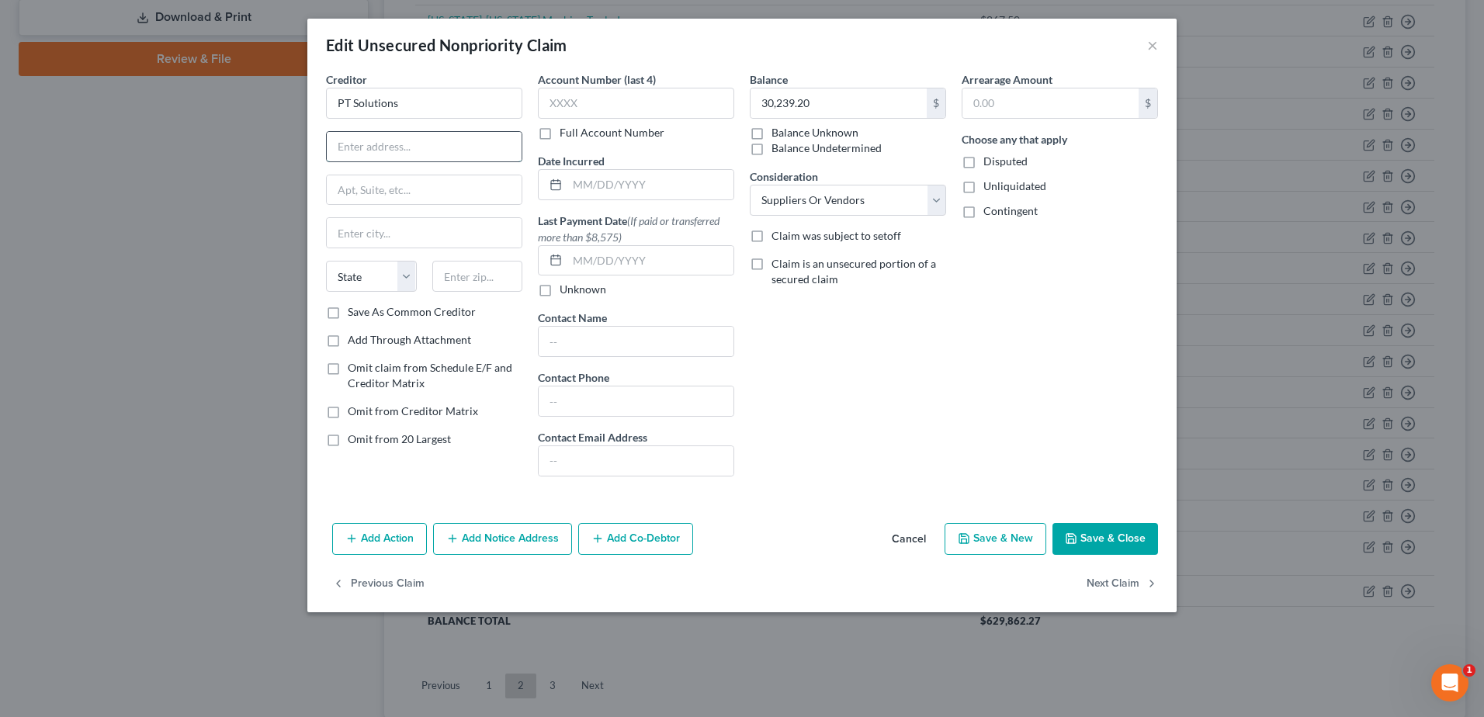
click at [369, 144] on input "text" at bounding box center [424, 146] width 195 height 29
click at [622, 182] on input "text" at bounding box center [650, 184] width 166 height 29
type input "[DATE]"
click at [450, 157] on input "text" at bounding box center [424, 146] width 195 height 29
type input "[STREET_ADDRESS][PERSON_NAME]"
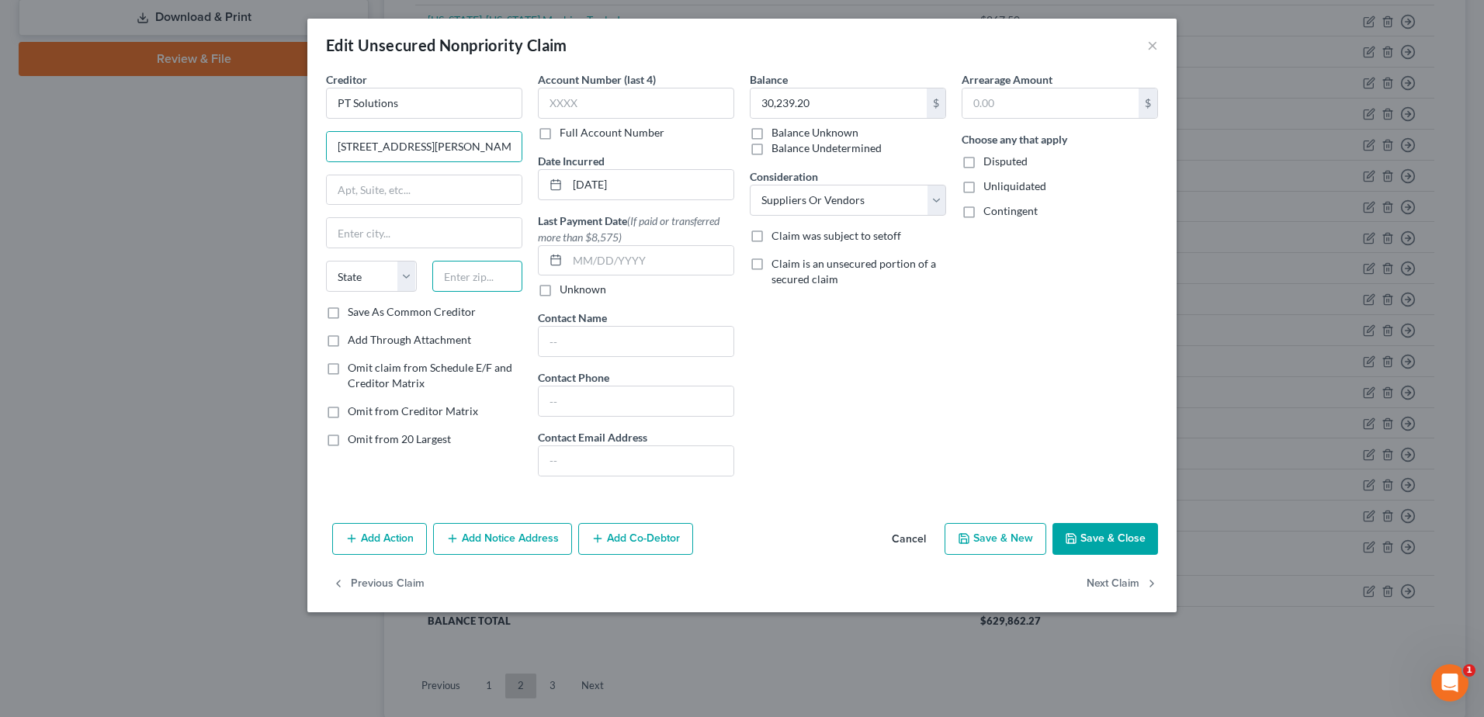
click at [453, 276] on input "text" at bounding box center [477, 276] width 91 height 31
type input "67209"
type input "Wichita"
select select "17"
type input "35,152.54"
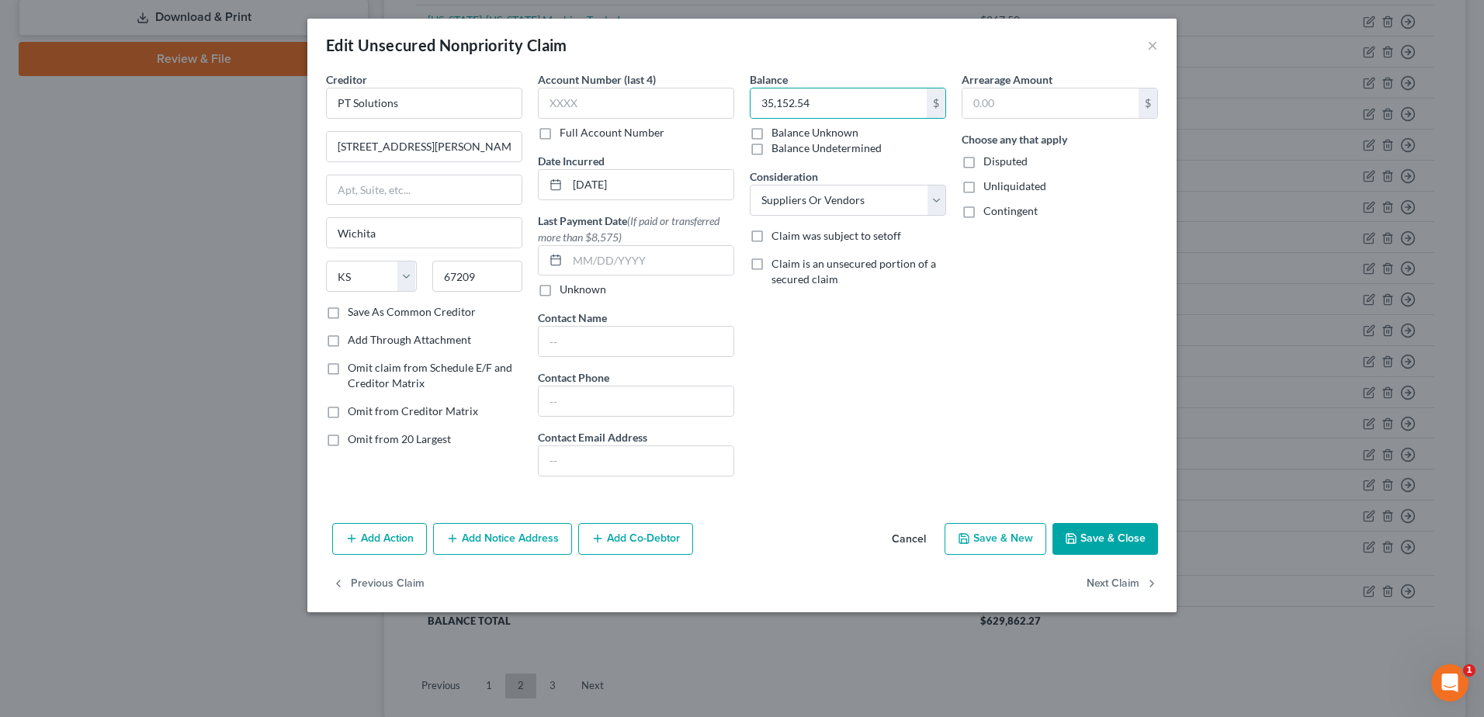
click at [1107, 533] on button "Save & Close" at bounding box center [1105, 539] width 106 height 33
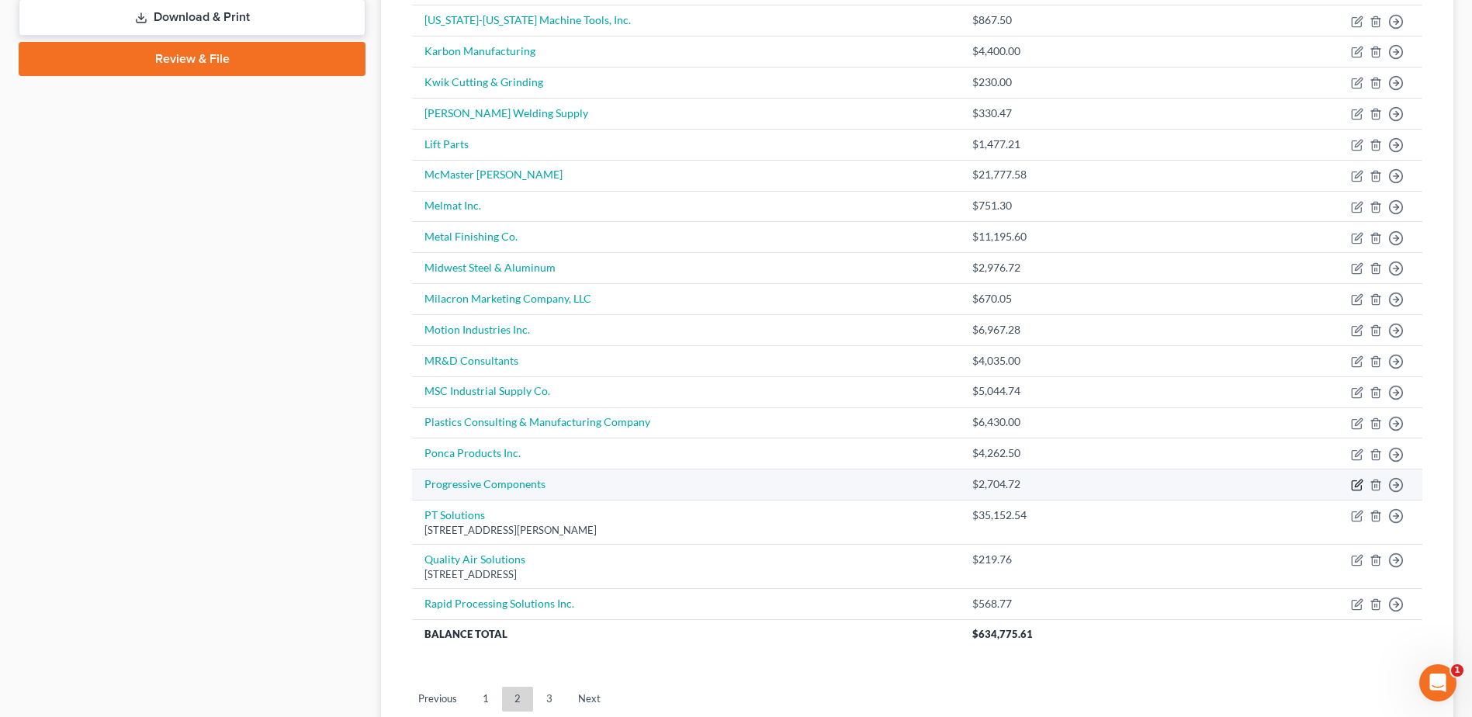
click at [1356, 481] on icon "button" at bounding box center [1356, 485] width 9 height 9
select select "15"
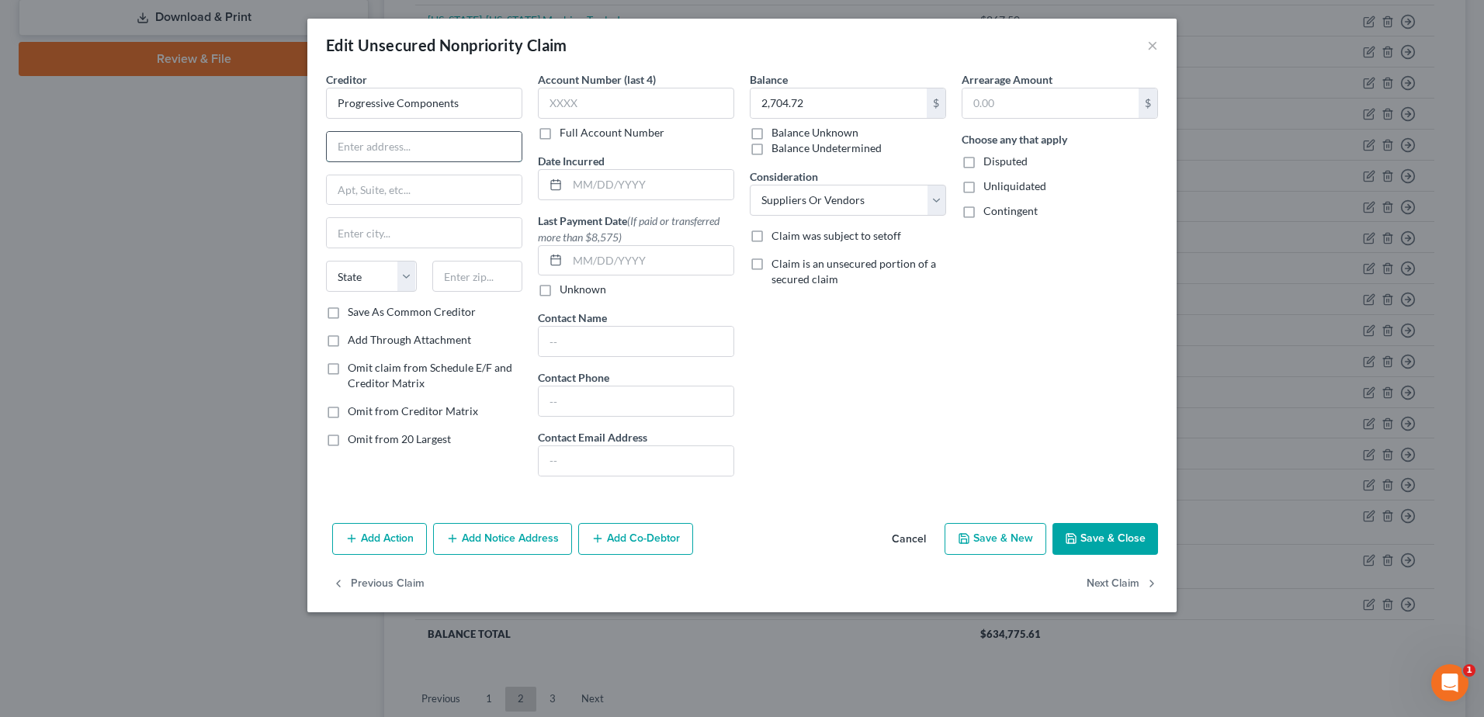
click at [414, 151] on input "text" at bounding box center [424, 146] width 195 height 29
type input "[STREET_ADDRESS]"
click at [470, 276] on input "text" at bounding box center [477, 276] width 91 height 31
type input "60084"
type input "Wauconda"
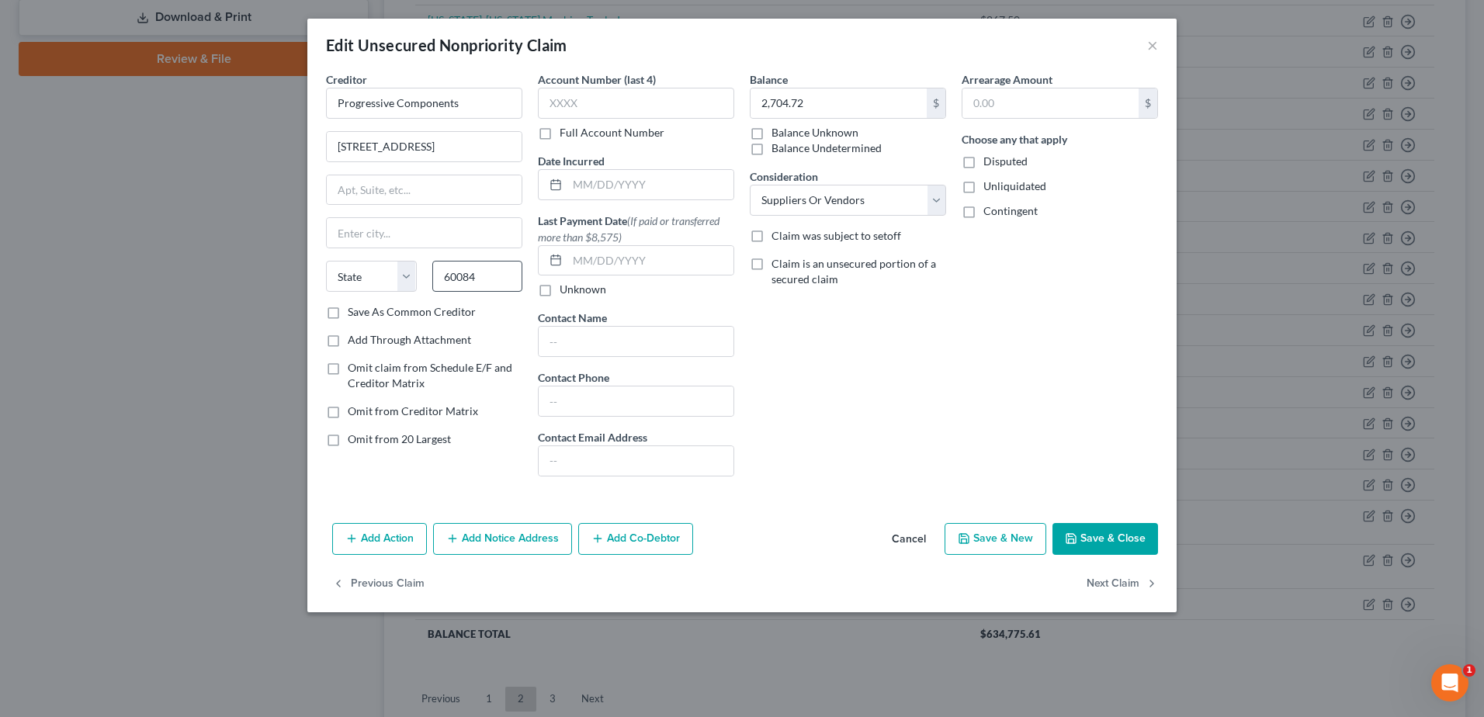
select select "14"
click at [636, 186] on input "text" at bounding box center [650, 184] width 166 height 29
type input "[DATE]"
click at [1107, 538] on button "Save & Close" at bounding box center [1105, 539] width 106 height 33
type input "0"
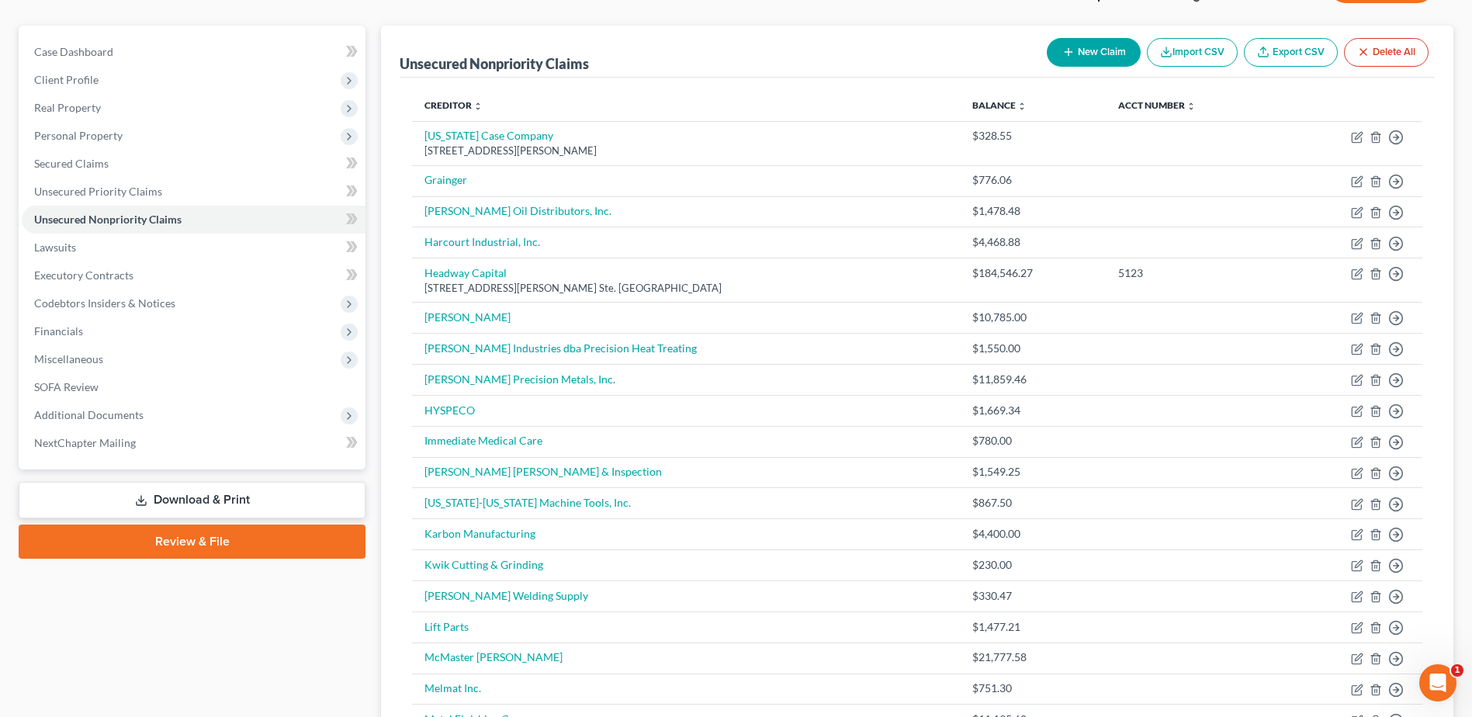
scroll to position [102, 0]
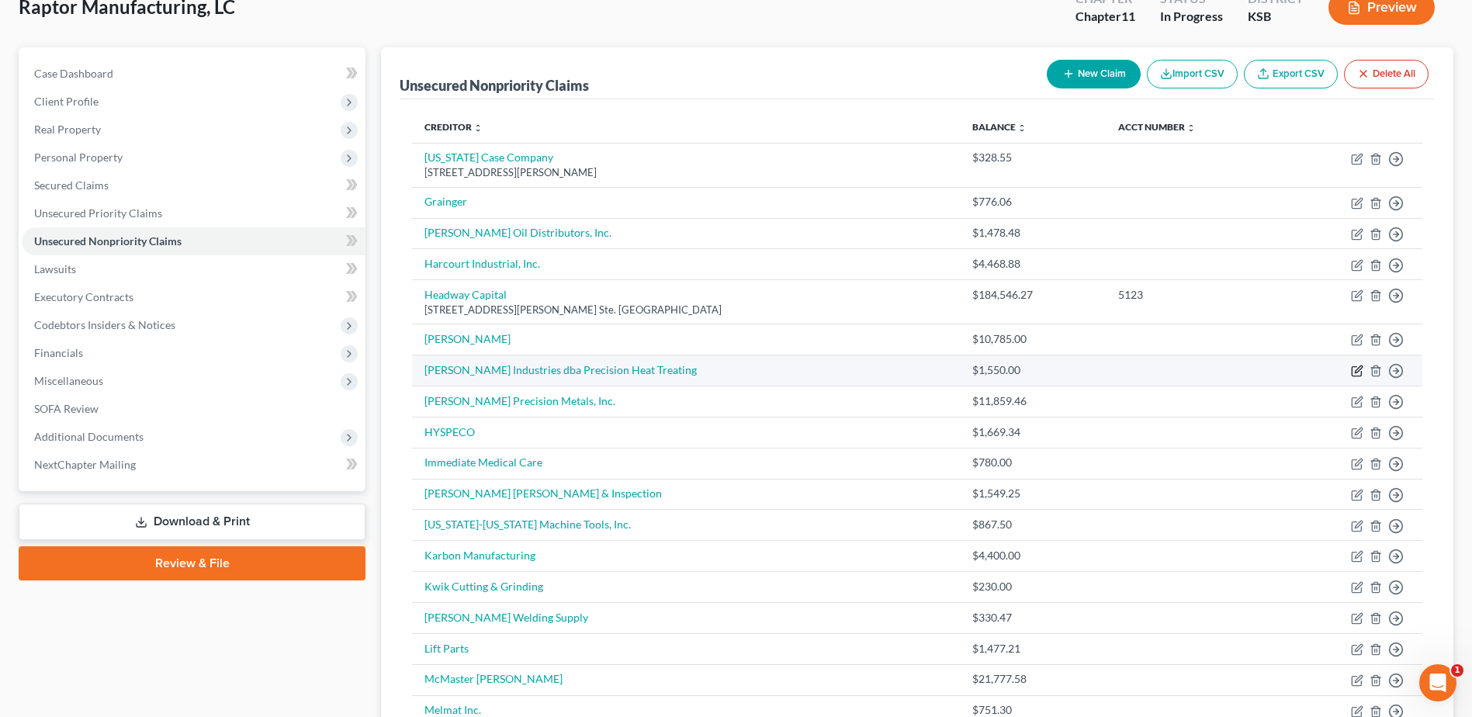
click at [1357, 370] on icon "button" at bounding box center [1358, 369] width 7 height 7
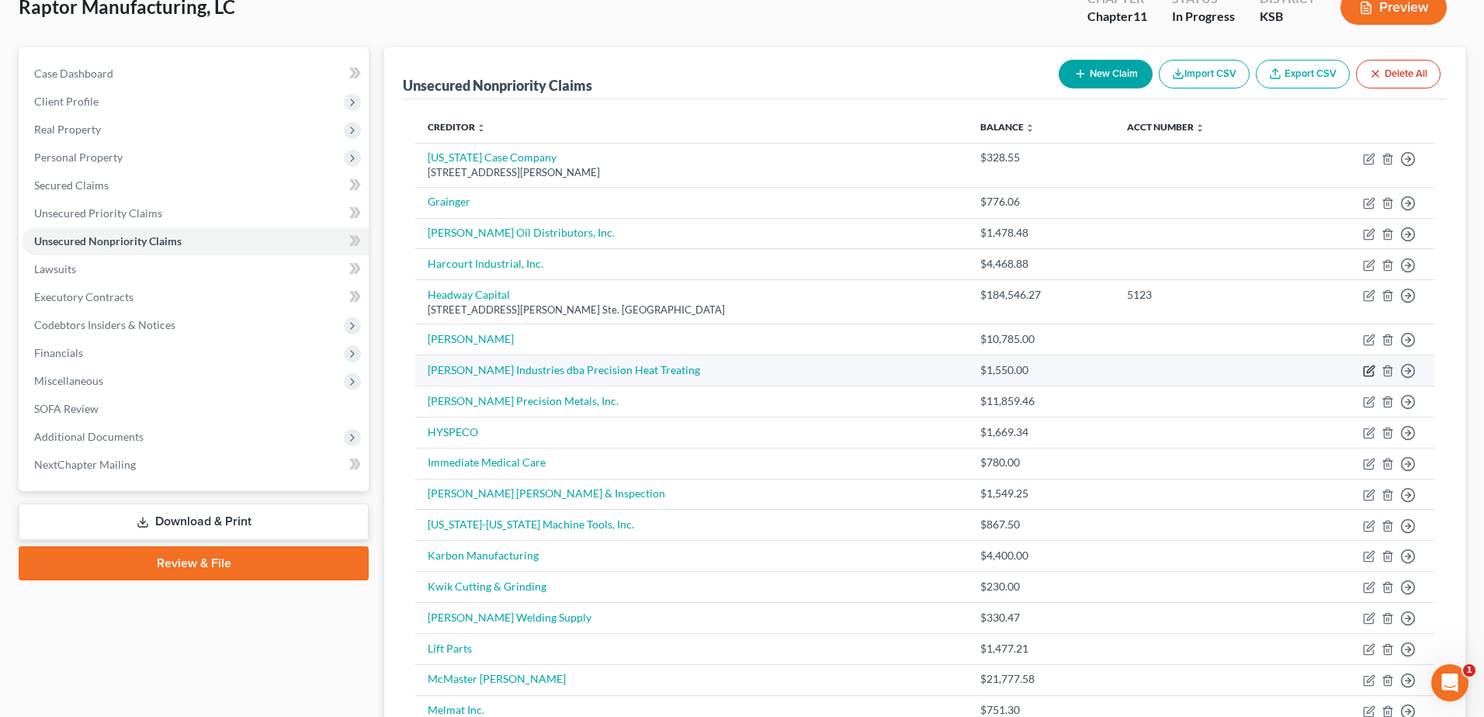
select select "15"
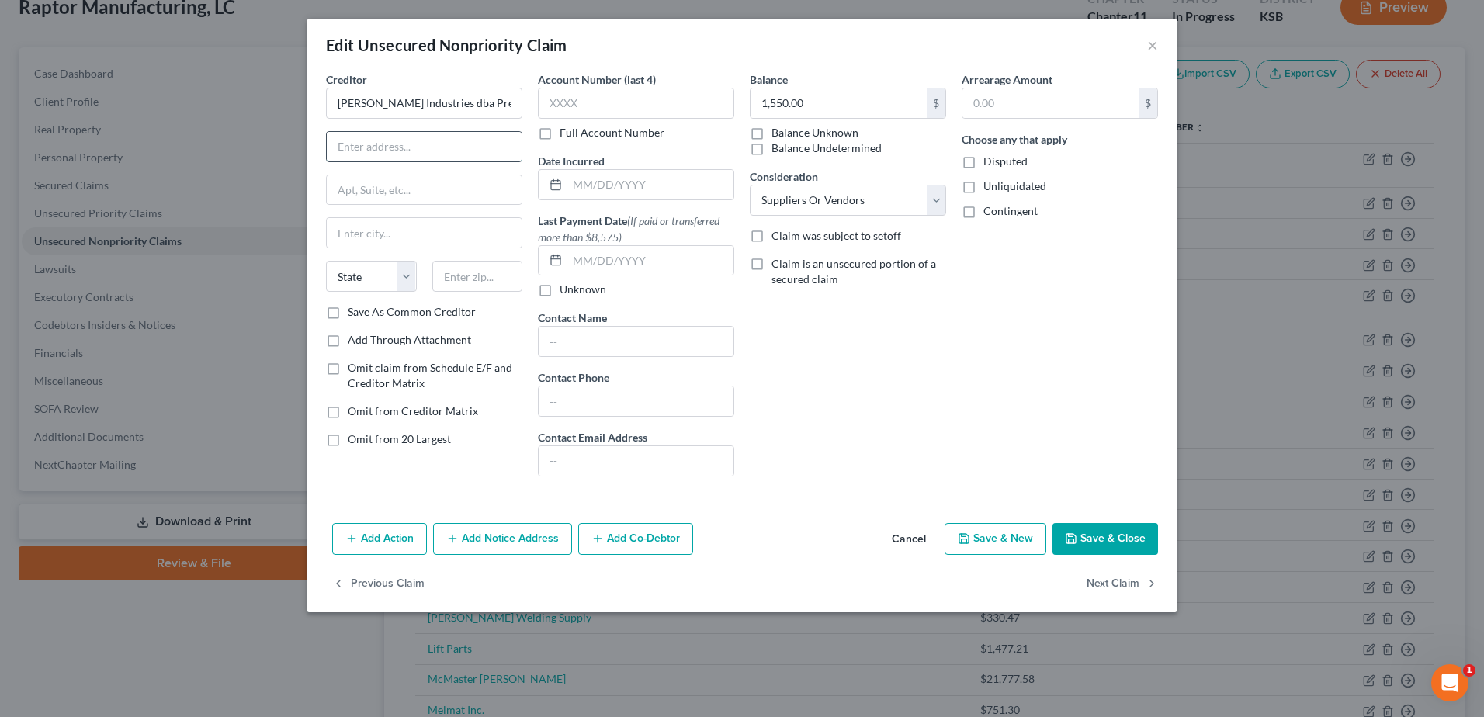
click at [463, 154] on input "text" at bounding box center [424, 146] width 195 height 29
click at [657, 186] on input "text" at bounding box center [650, 184] width 166 height 29
type input "[DATE]"
click at [445, 152] on input "text" at bounding box center [424, 146] width 195 height 29
type input "PO Box 9676"
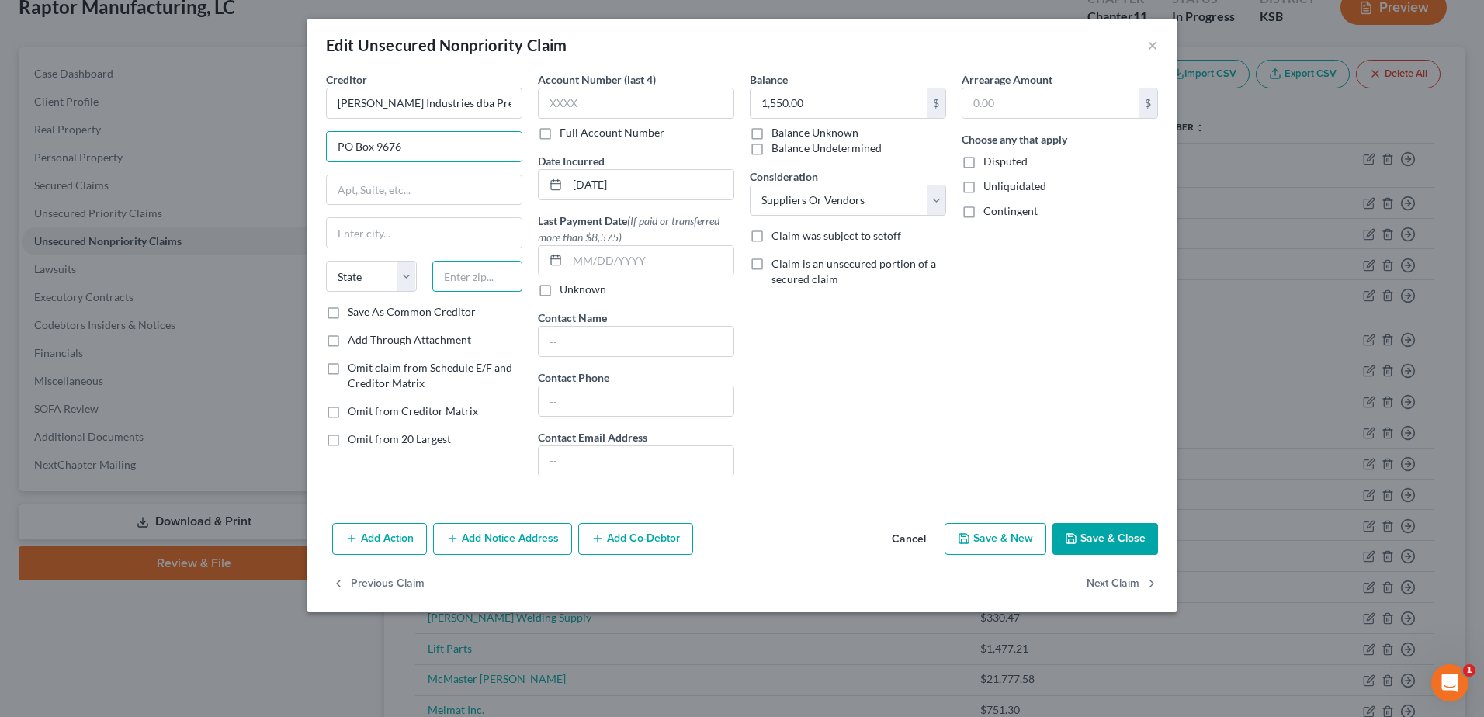
click at [475, 274] on input "text" at bounding box center [477, 276] width 91 height 31
type input "74157"
type input "Tulsa"
select select "37"
click at [848, 93] on input "1,550.00" at bounding box center [838, 102] width 176 height 29
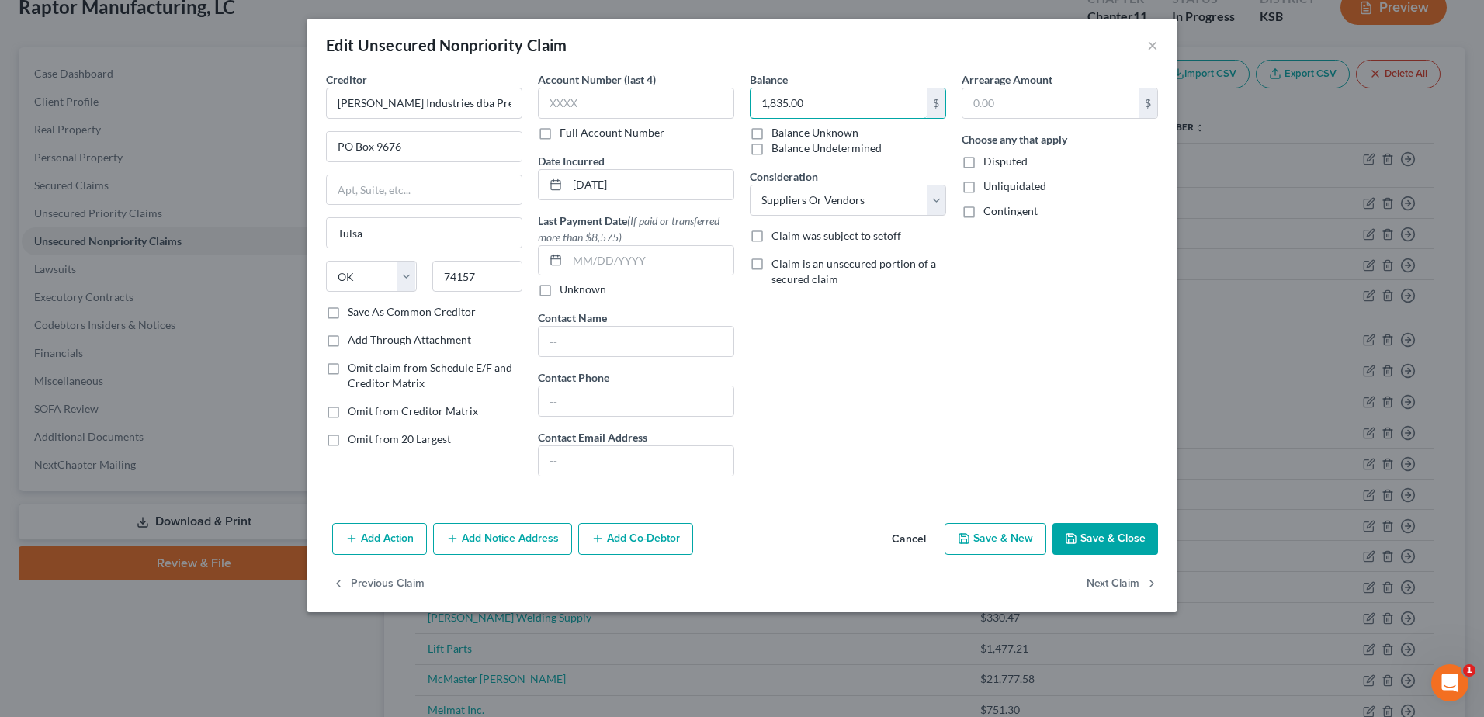
type input "1,835.00"
click at [1128, 539] on button "Save & Close" at bounding box center [1105, 539] width 106 height 33
type input "0"
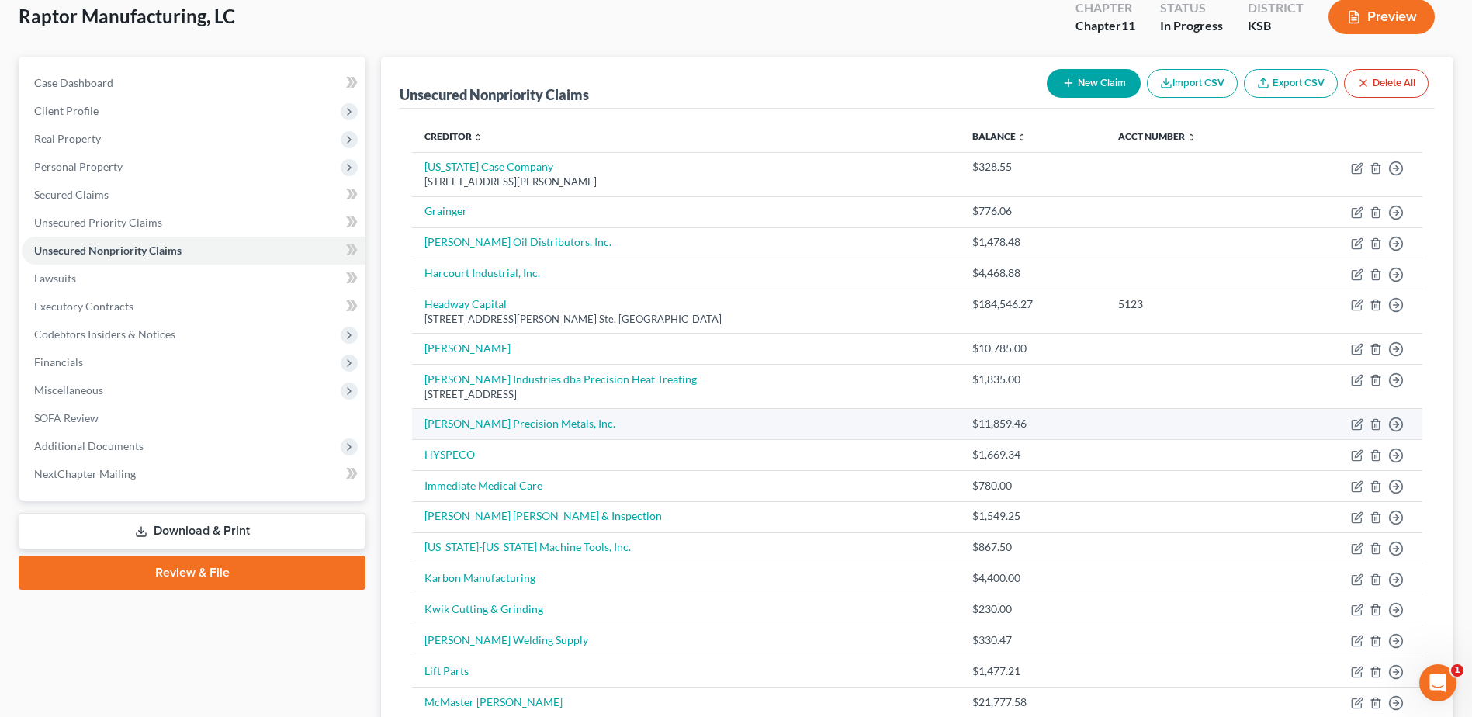
scroll to position [63, 0]
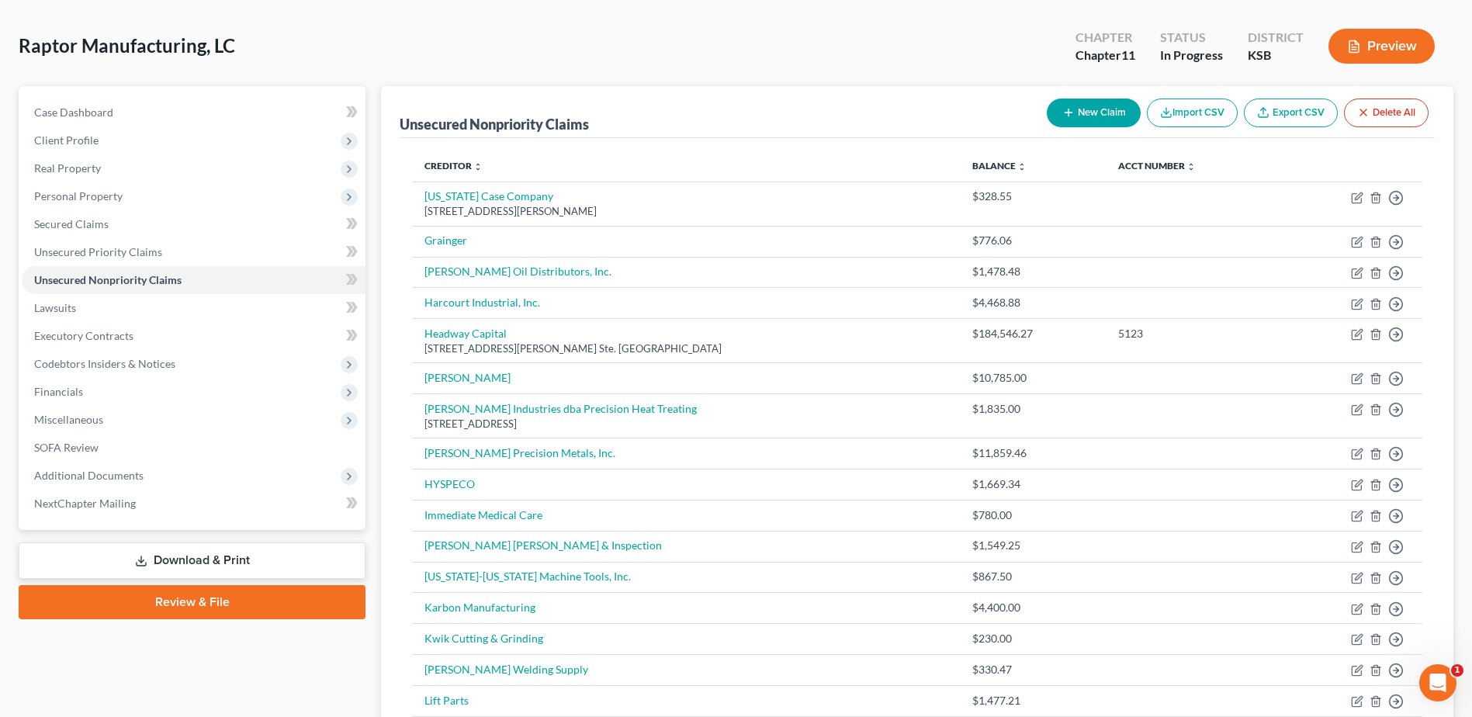
click at [1113, 109] on button "New Claim" at bounding box center [1094, 113] width 94 height 29
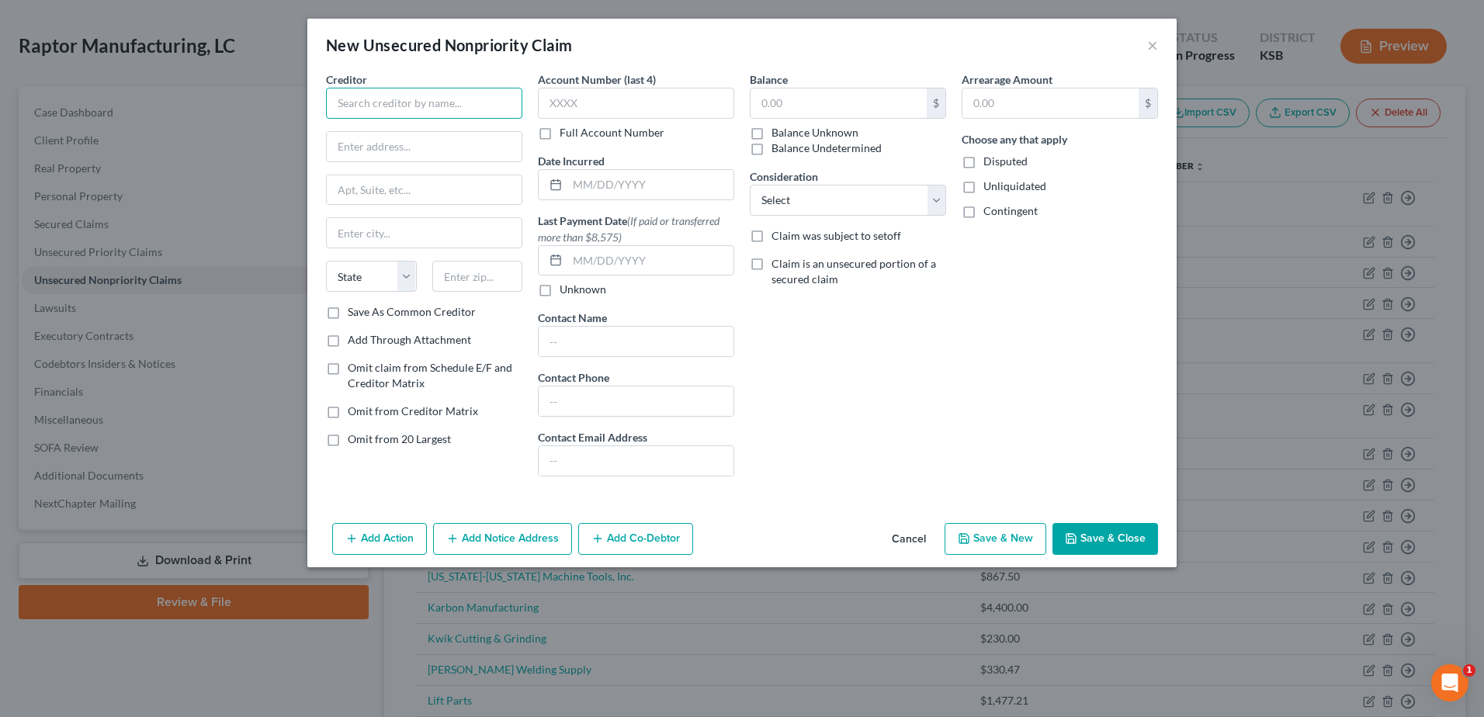
click at [392, 102] on input "text" at bounding box center [424, 103] width 196 height 31
type input "Precision Fabricating & Cleaning Inc."
click at [390, 151] on input "text" at bounding box center [424, 146] width 195 height 29
type input "[STREET_ADDRESS]"
click at [494, 272] on input "text" at bounding box center [477, 276] width 91 height 31
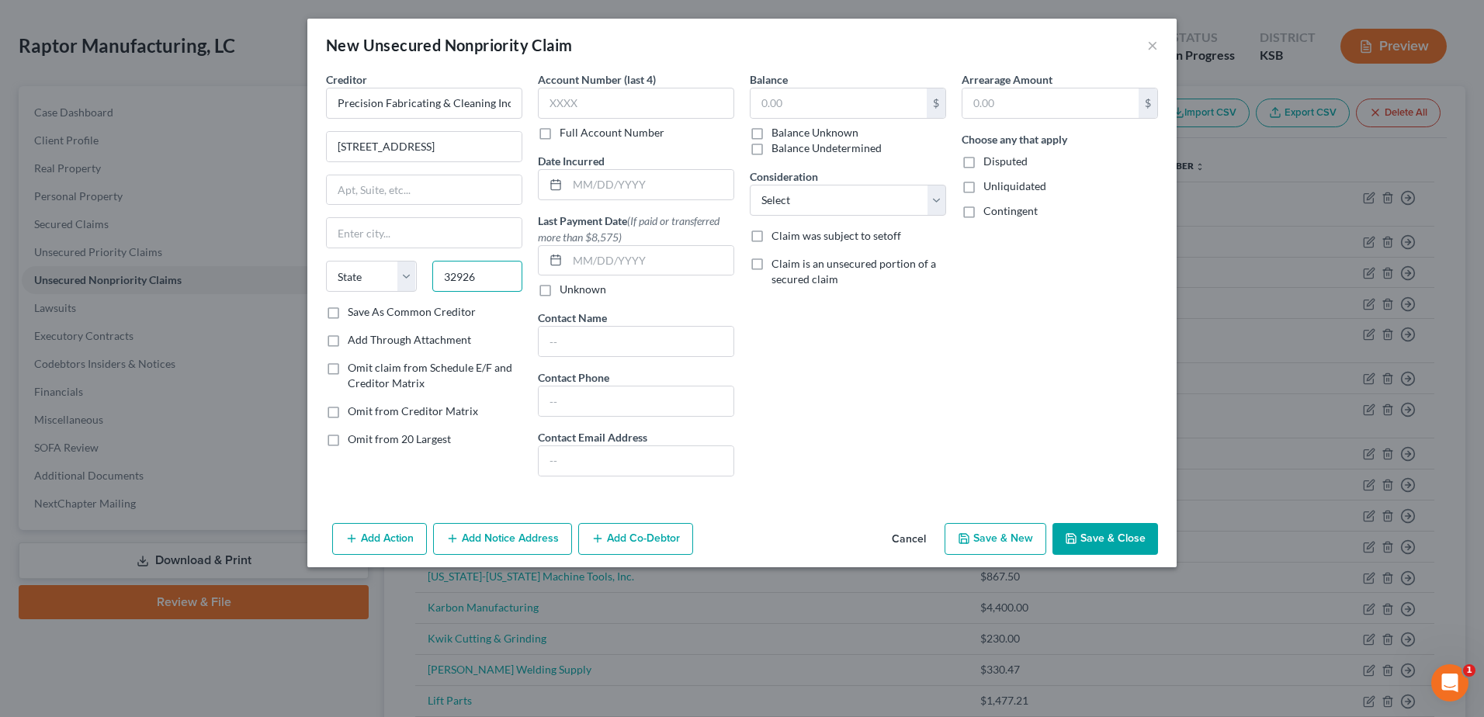
type input "32926"
type input "Cocoa"
select select "9"
click at [809, 104] on input "text" at bounding box center [838, 102] width 176 height 29
type input "520.00"
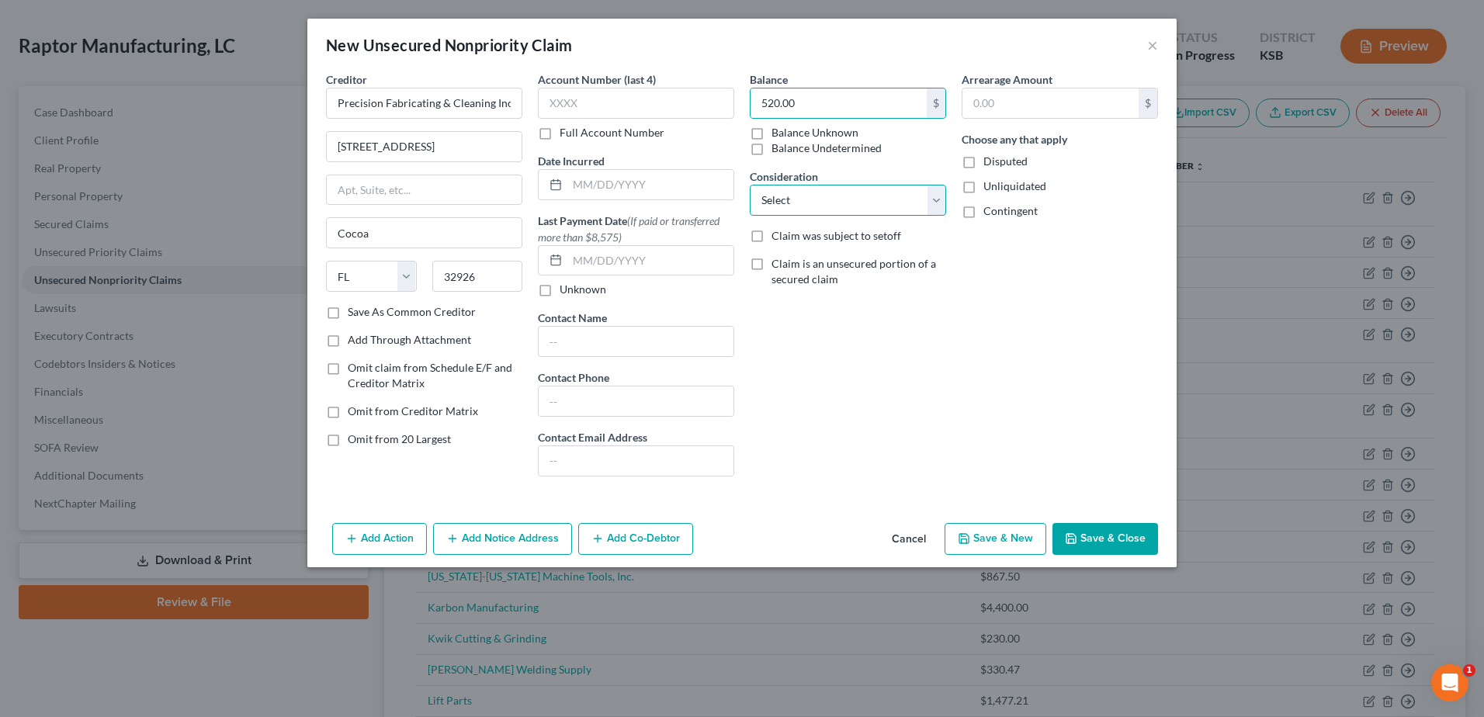
click at [819, 199] on select "Select Cable / Satellite Services Collection Agency Credit Card Debt Debt Couns…" at bounding box center [848, 200] width 196 height 31
select select "15"
click at [750, 185] on select "Select Cable / Satellite Services Collection Agency Credit Card Debt Debt Couns…" at bounding box center [848, 200] width 196 height 31
click at [635, 199] on input "text" at bounding box center [650, 184] width 166 height 29
click at [633, 185] on input "text" at bounding box center [650, 184] width 166 height 29
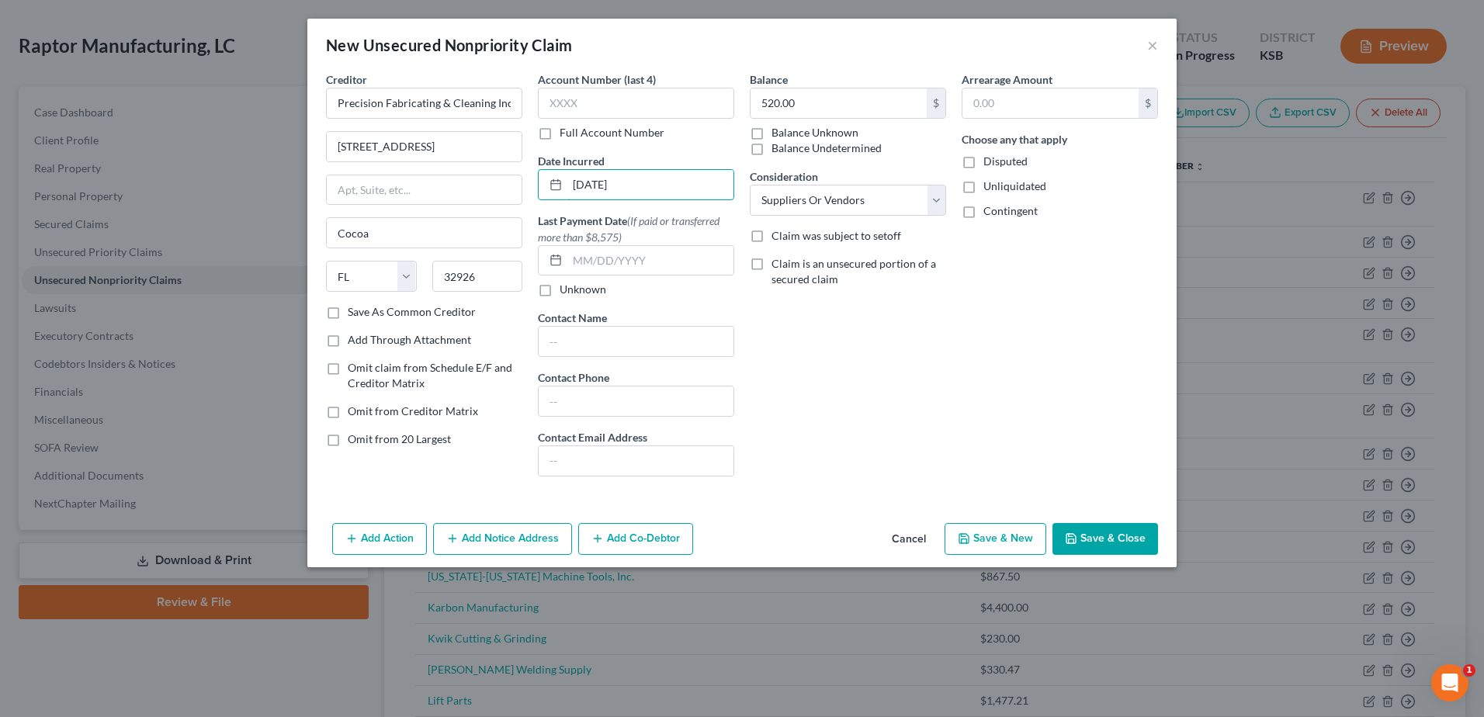
type input "[DATE]"
click at [1098, 537] on button "Save & Close" at bounding box center [1105, 539] width 106 height 33
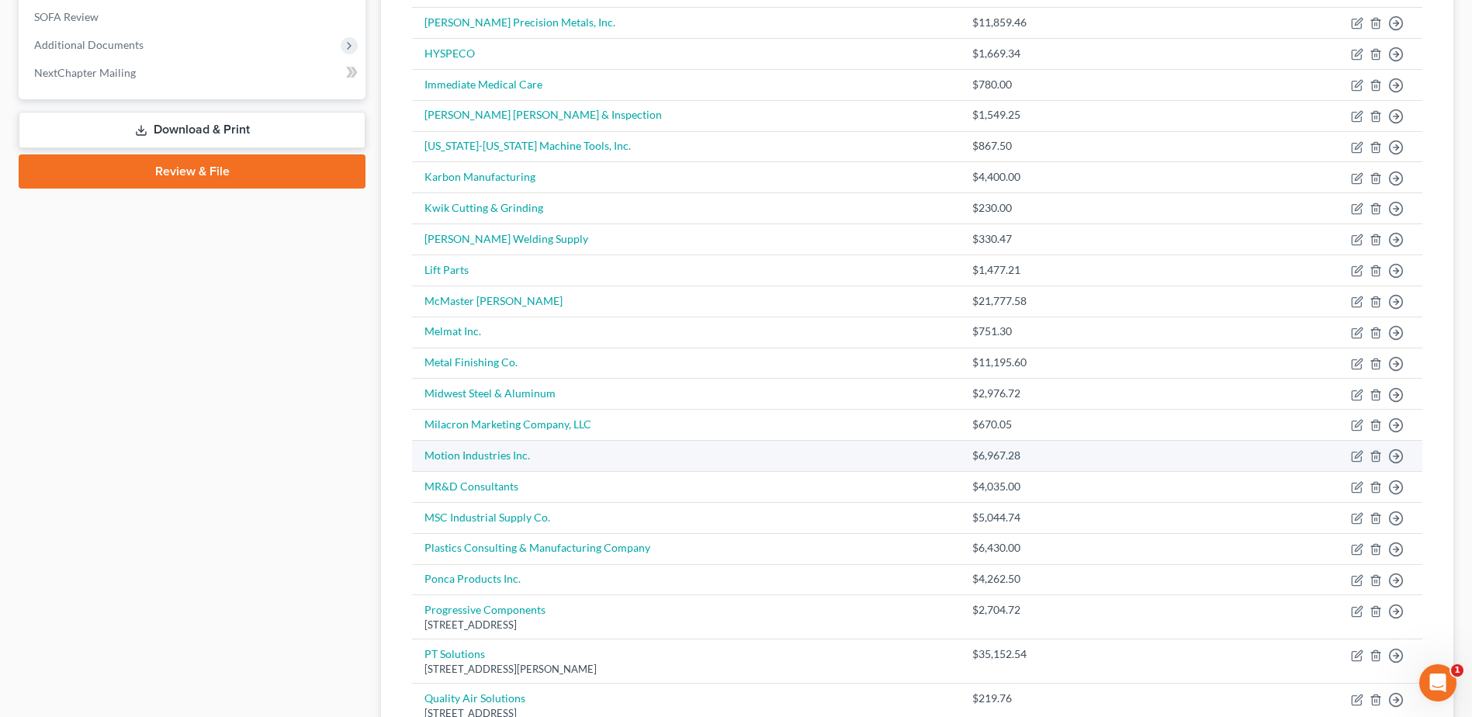
scroll to position [509, 0]
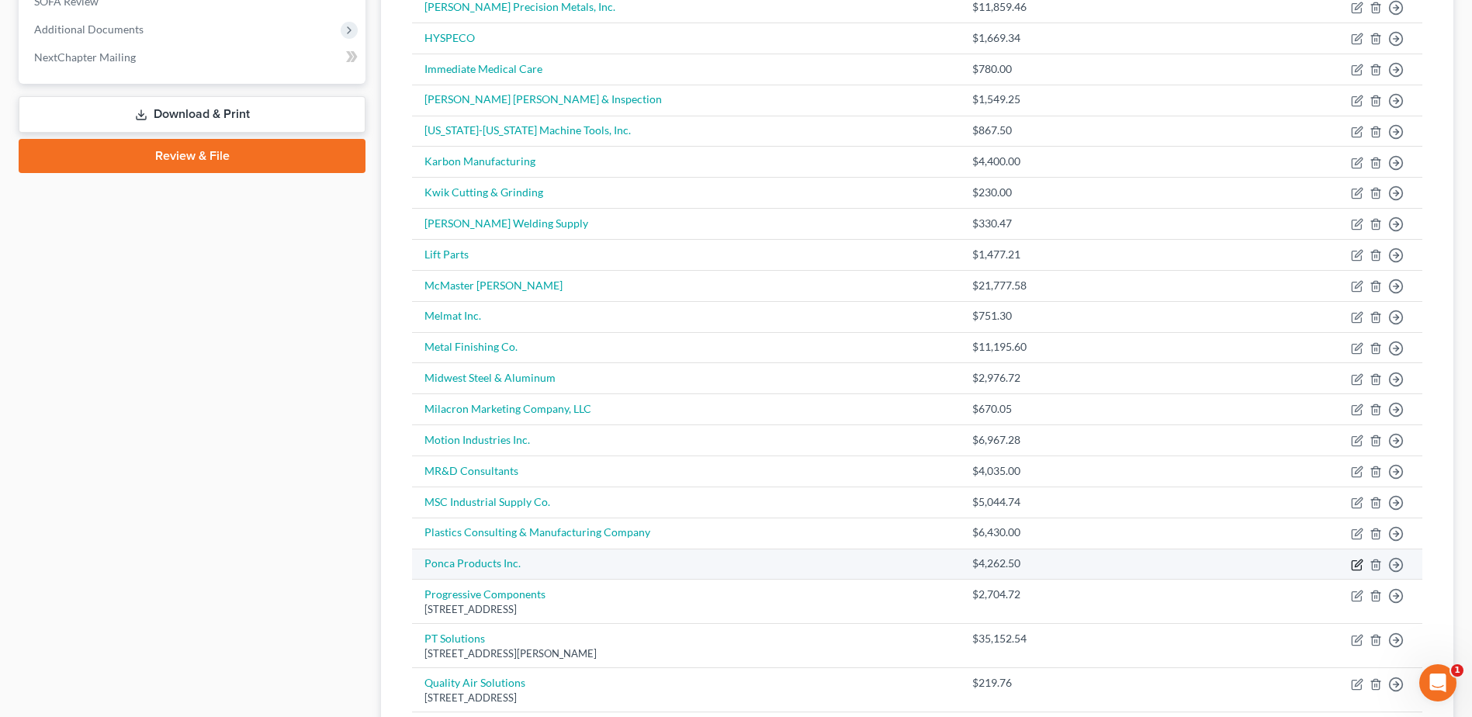
click at [1358, 563] on icon "button" at bounding box center [1358, 563] width 7 height 7
select select "15"
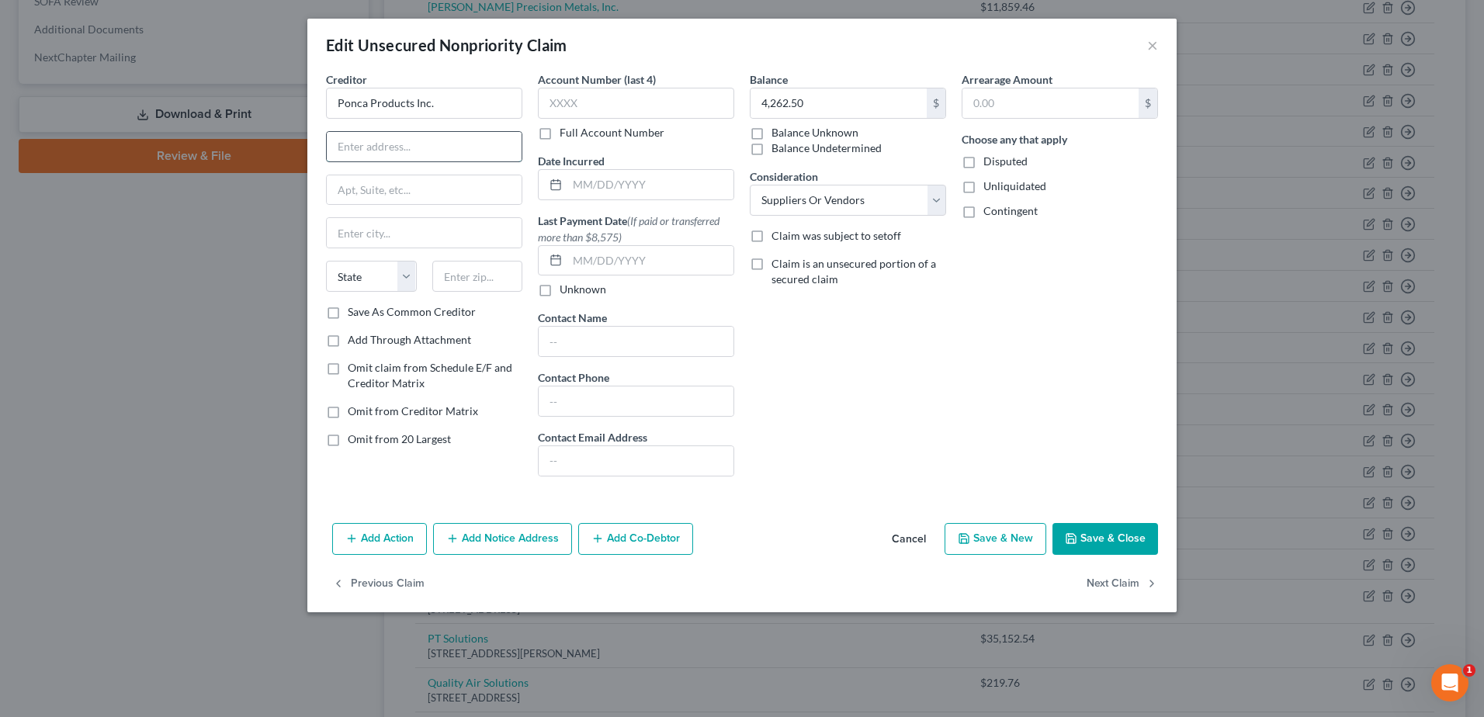
click at [431, 138] on input "text" at bounding box center [424, 146] width 195 height 29
type input "1910 E. Northern"
click at [490, 286] on input "text" at bounding box center [477, 276] width 91 height 31
type input "67216"
type input "Wichita"
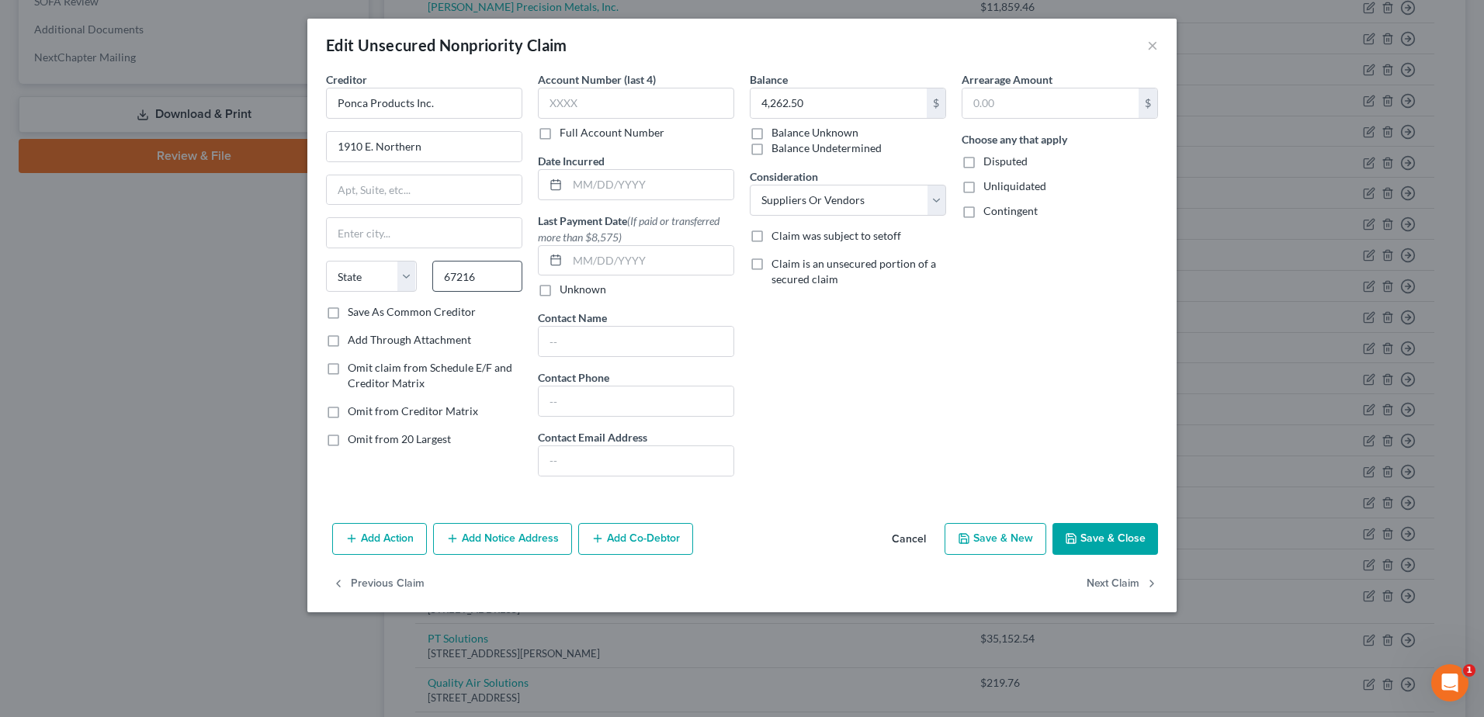
select select "17"
click at [629, 182] on input "text" at bounding box center [650, 184] width 166 height 29
click at [1114, 532] on button "Save & Close" at bounding box center [1105, 539] width 106 height 33
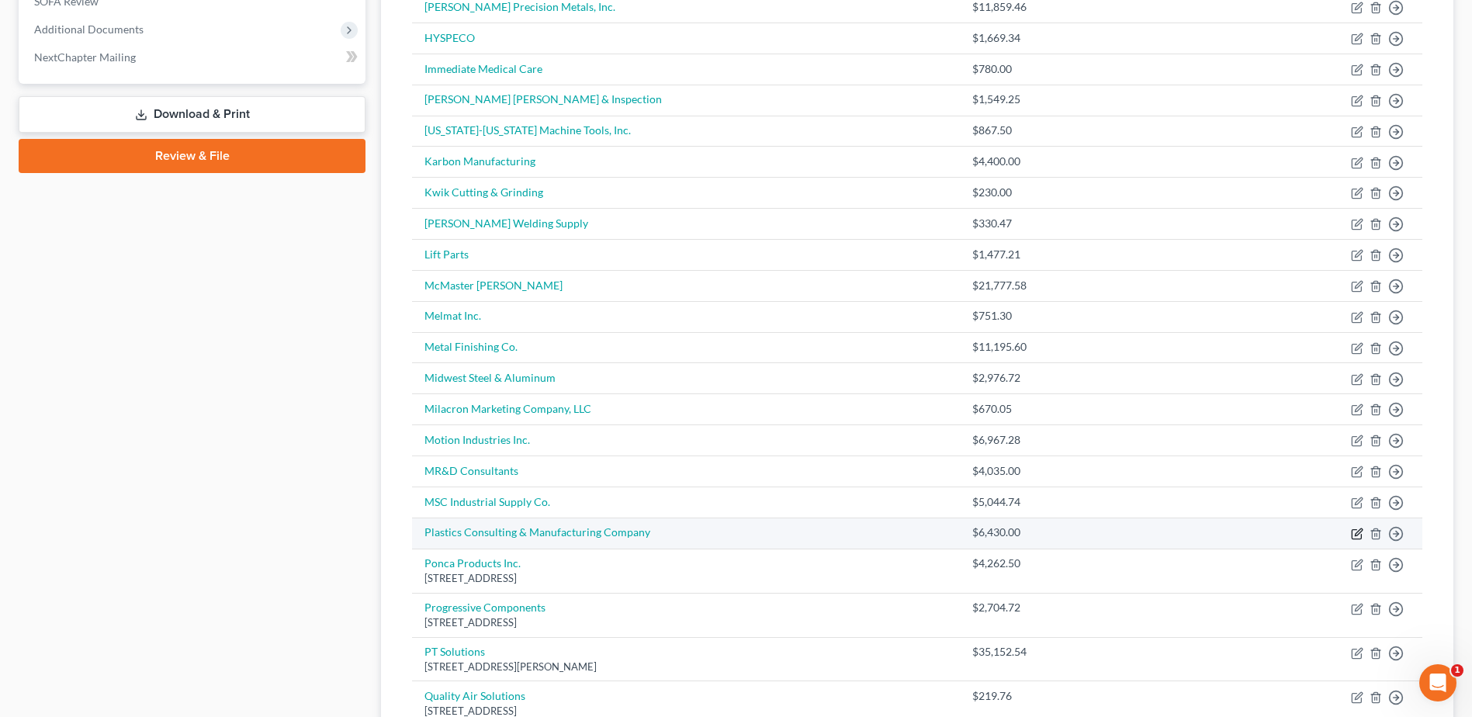
click at [1358, 535] on icon "button" at bounding box center [1358, 531] width 7 height 7
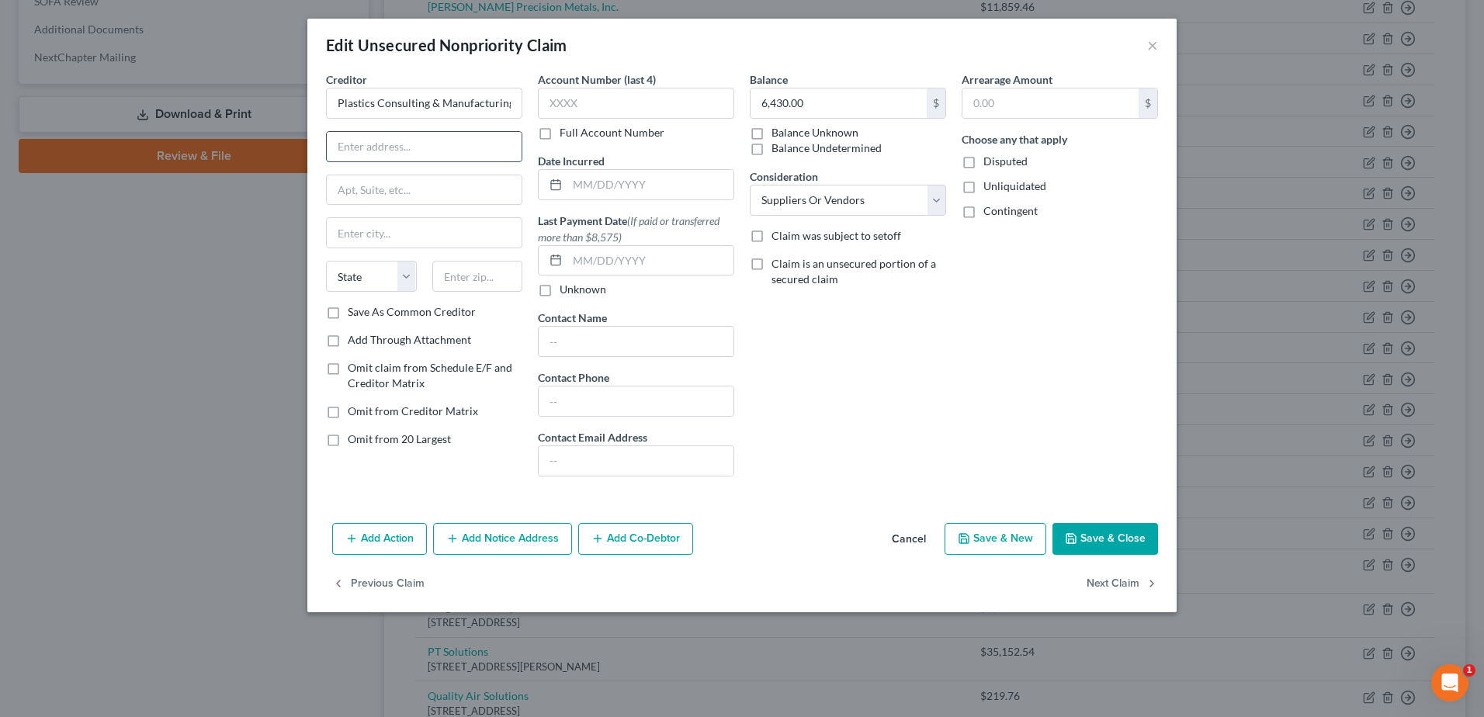
click at [404, 147] on input "text" at bounding box center [424, 146] width 195 height 29
drag, startPoint x: 638, startPoint y: 192, endPoint x: 606, endPoint y: 190, distance: 31.9
click at [638, 192] on input "text" at bounding box center [650, 184] width 166 height 29
click at [490, 276] on input "text" at bounding box center [477, 276] width 91 height 31
click at [1131, 547] on button "Save & Close" at bounding box center [1105, 539] width 106 height 33
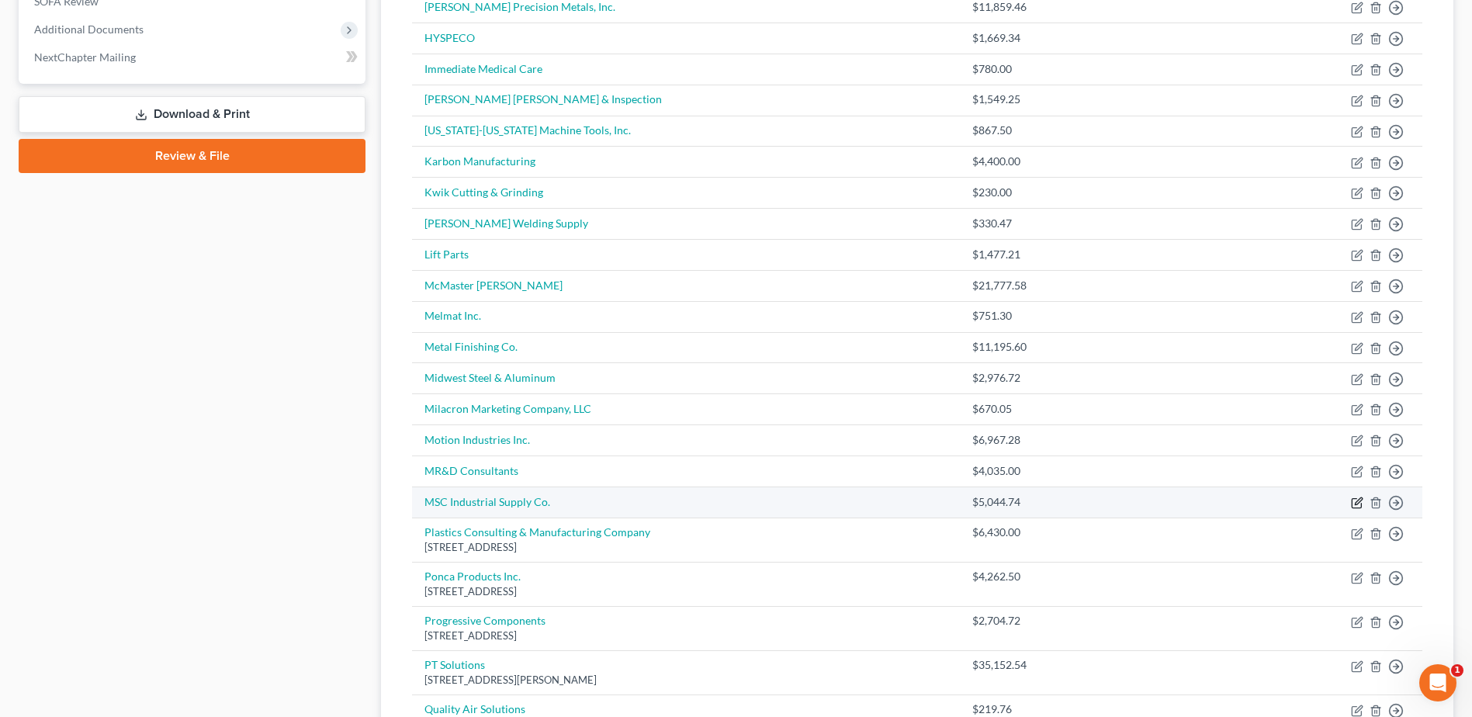
click at [1357, 503] on icon "button" at bounding box center [1357, 503] width 12 height 12
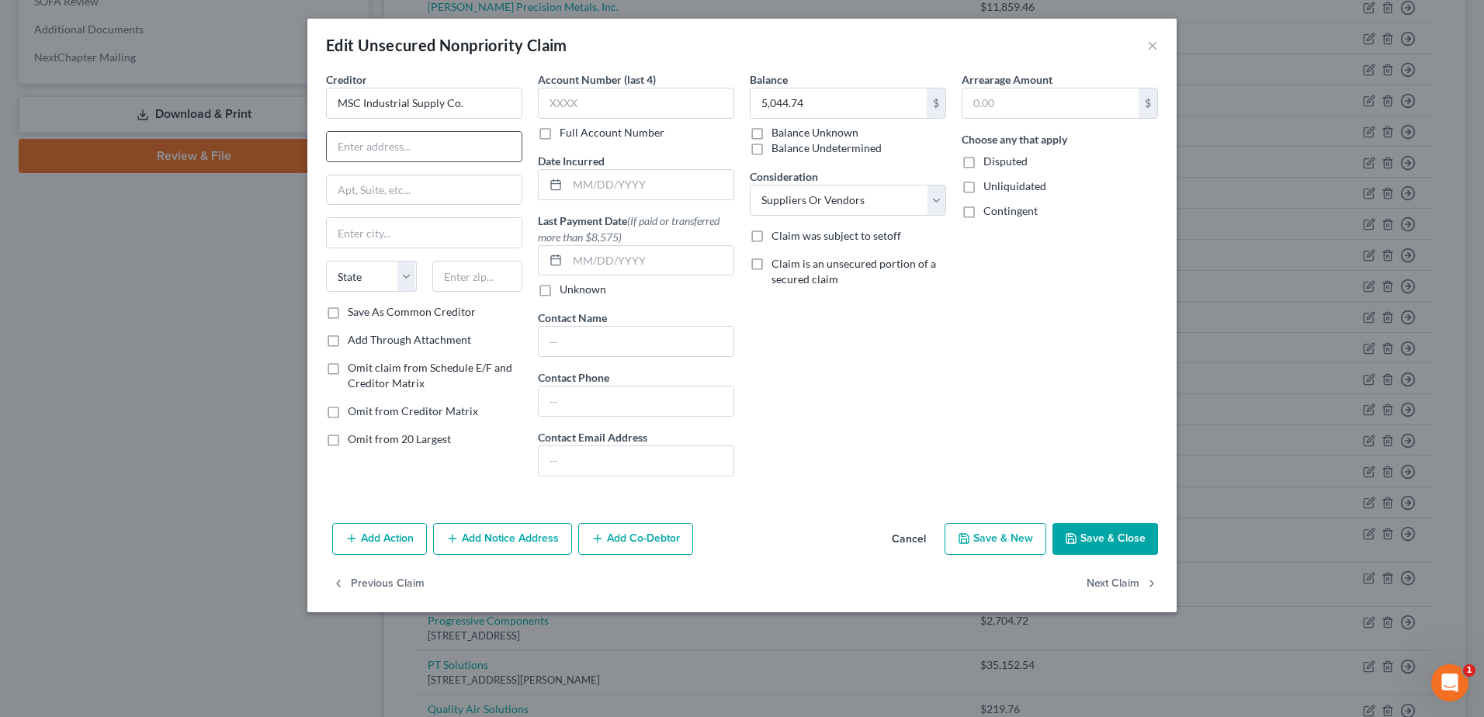
click at [459, 145] on input "text" at bounding box center [424, 146] width 195 height 29
click at [676, 185] on input "text" at bounding box center [650, 184] width 166 height 29
click at [461, 146] on input "text" at bounding box center [424, 146] width 195 height 29
click at [494, 281] on input "text" at bounding box center [477, 276] width 91 height 31
click at [819, 100] on input "5,044.74" at bounding box center [838, 102] width 176 height 29
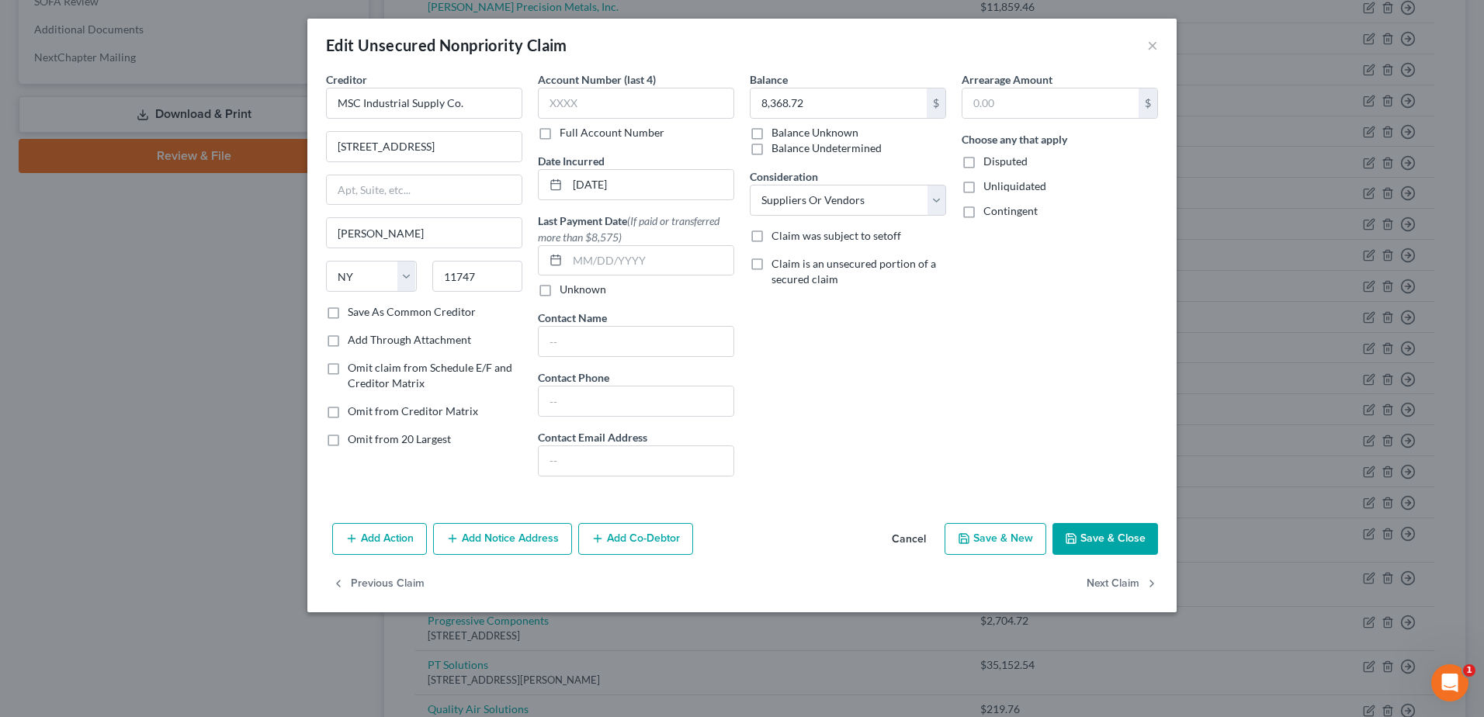
click at [1134, 536] on button "Save & Close" at bounding box center [1105, 539] width 106 height 33
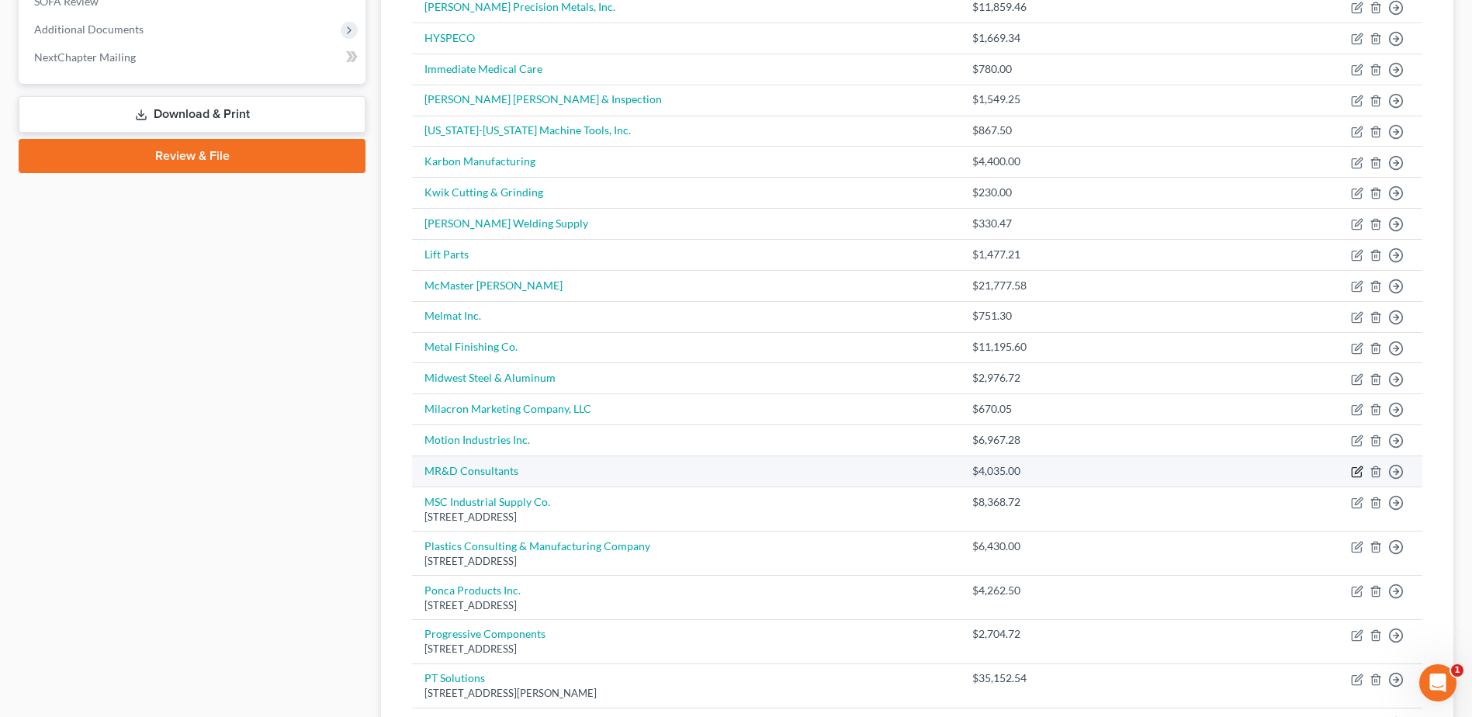
click at [1357, 470] on icon "button" at bounding box center [1357, 472] width 12 height 12
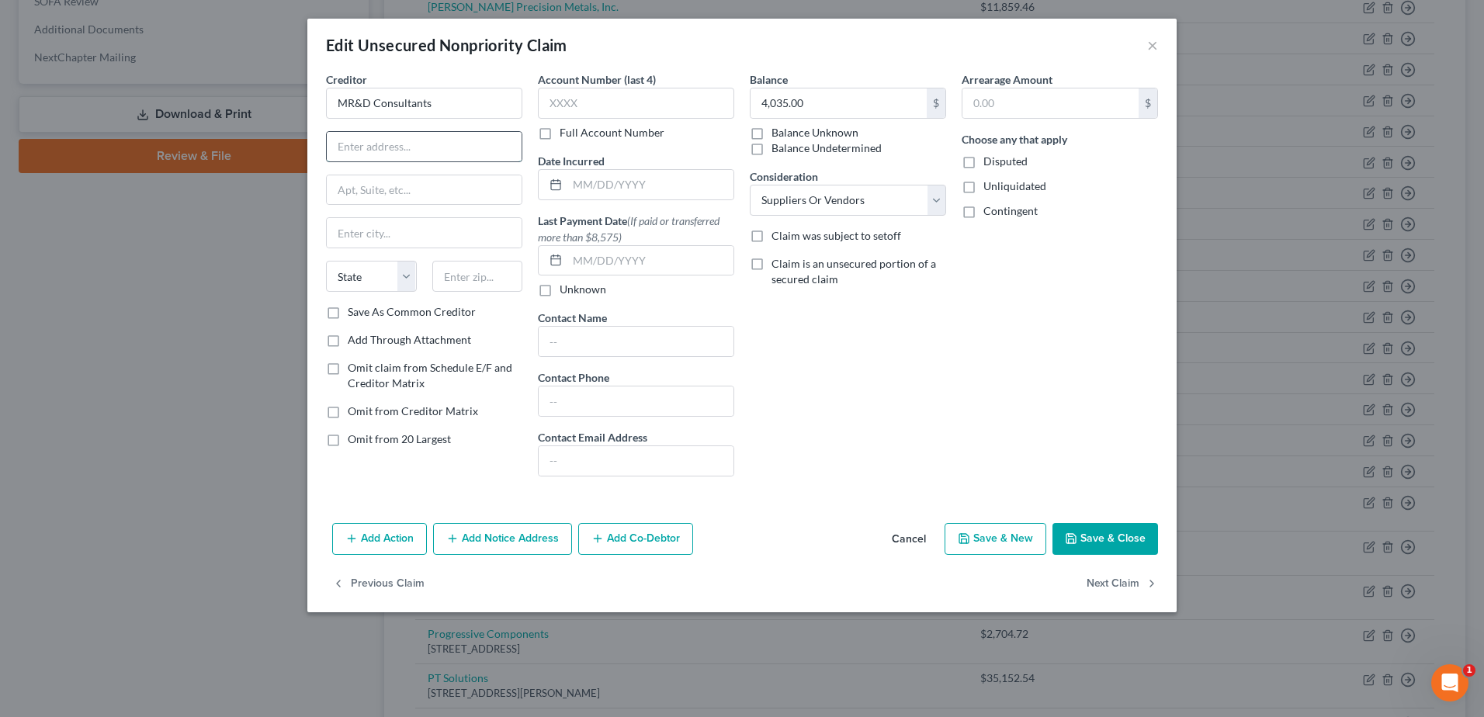
click at [386, 143] on input "text" at bounding box center [424, 146] width 195 height 29
click at [449, 150] on input "text" at bounding box center [424, 146] width 195 height 29
click at [470, 275] on input "text" at bounding box center [477, 276] width 91 height 31
click at [639, 187] on input "text" at bounding box center [650, 184] width 166 height 29
click at [1107, 537] on button "Save & Close" at bounding box center [1105, 539] width 106 height 33
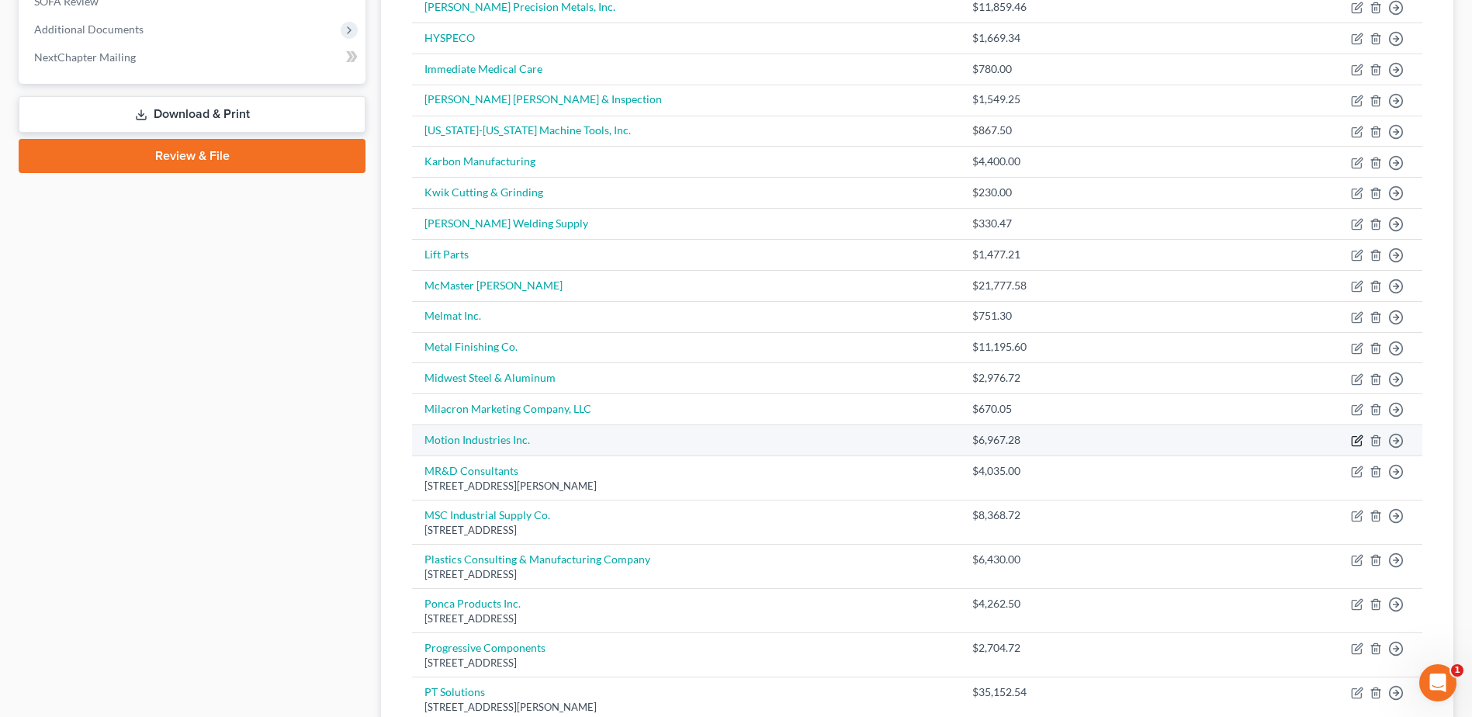
click at [1353, 437] on icon "button" at bounding box center [1357, 441] width 12 height 12
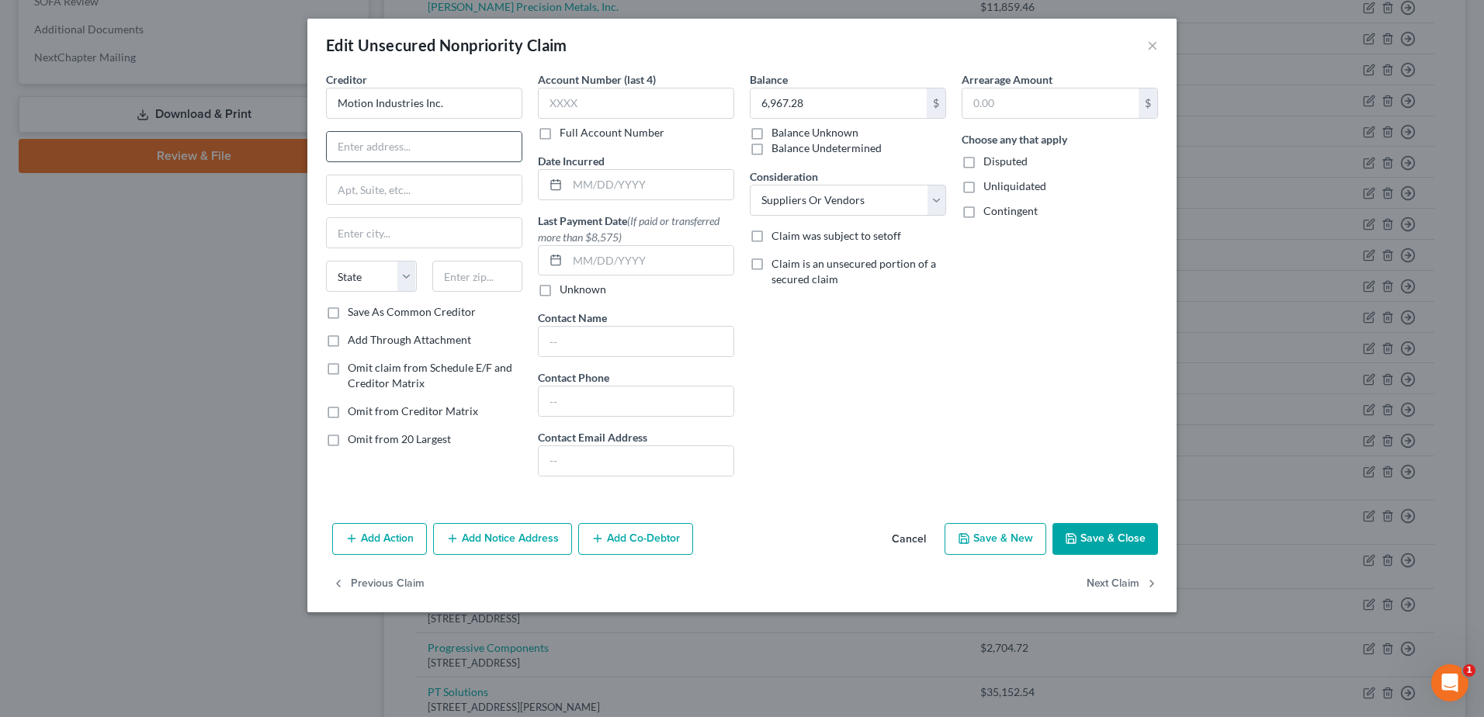
click at [423, 144] on input "text" at bounding box center [424, 146] width 195 height 29
click at [459, 269] on input "text" at bounding box center [477, 276] width 91 height 31
click at [598, 180] on input "text" at bounding box center [650, 184] width 166 height 29
click at [1110, 537] on button "Save & Close" at bounding box center [1105, 539] width 106 height 33
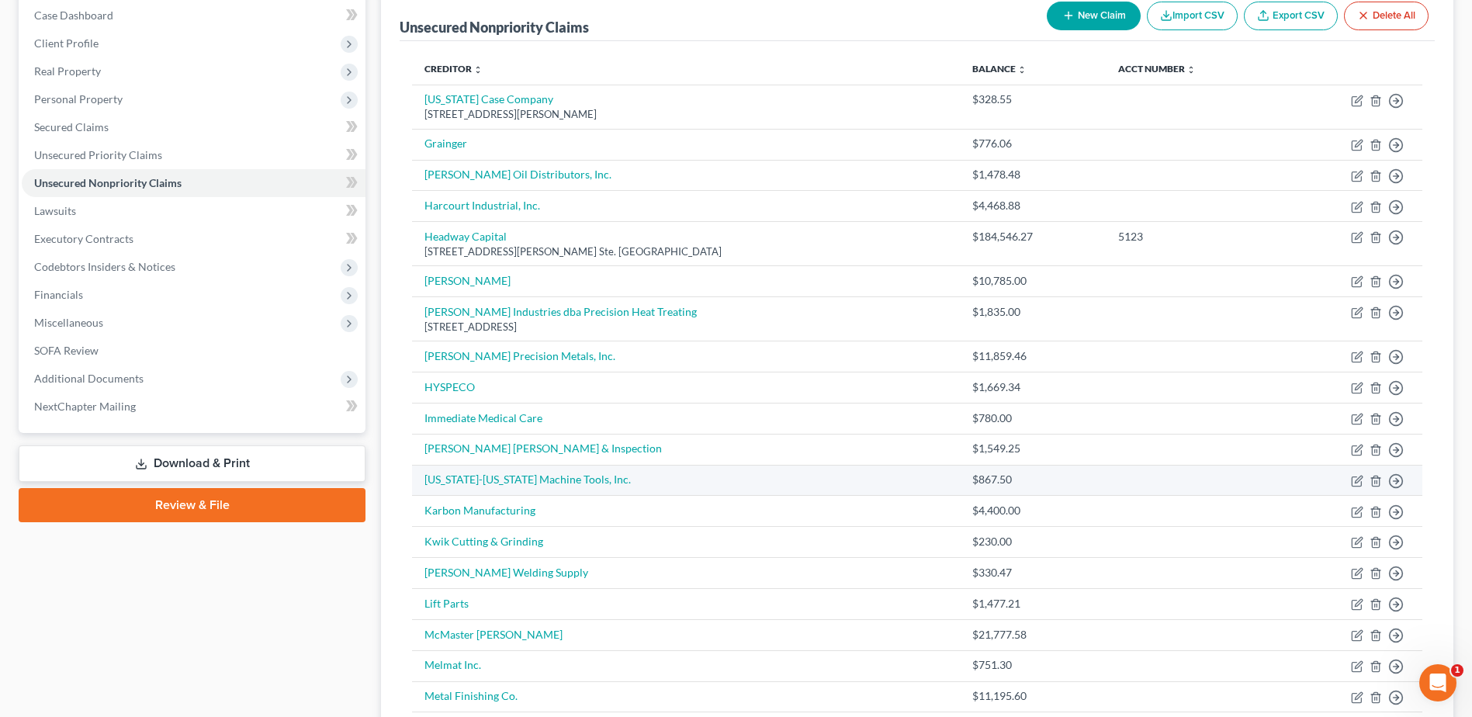
scroll to position [0, 0]
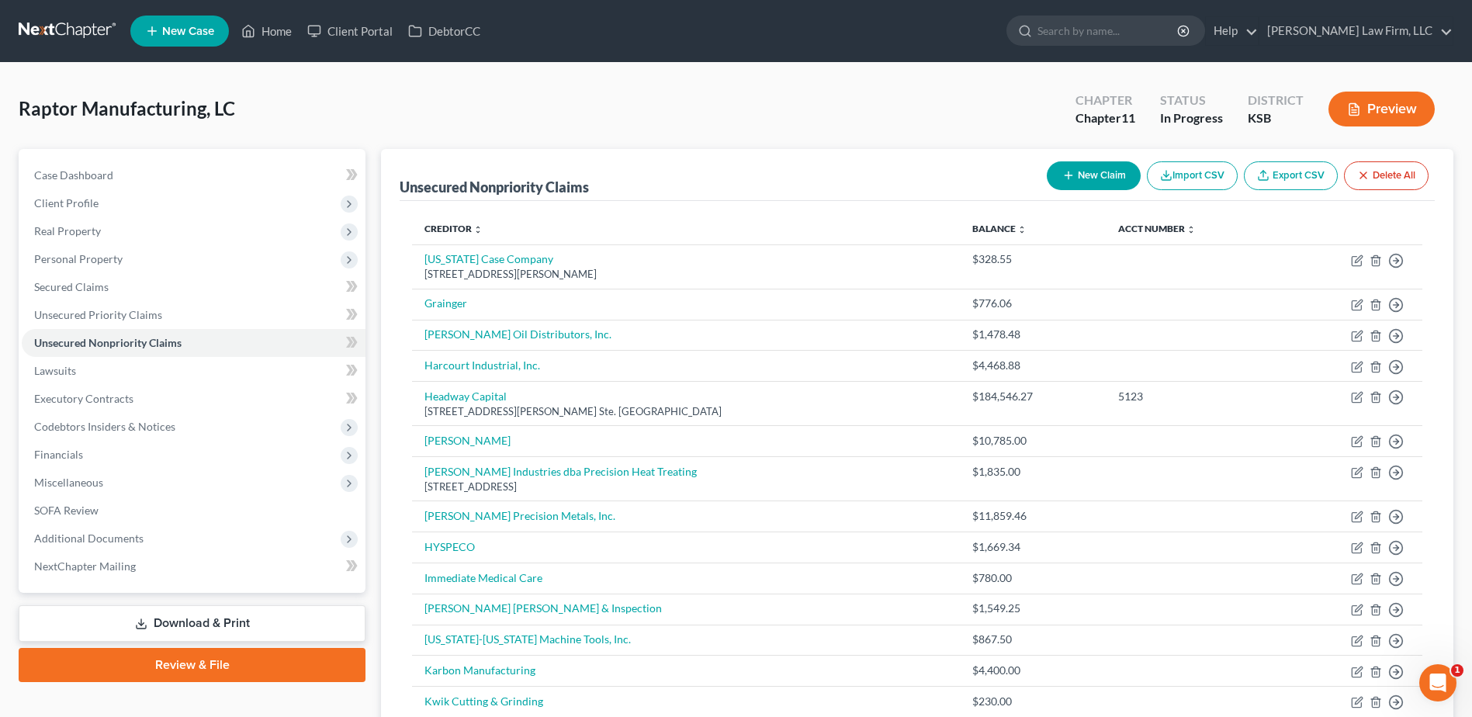
click at [1090, 172] on button "New Claim" at bounding box center [1094, 175] width 94 height 29
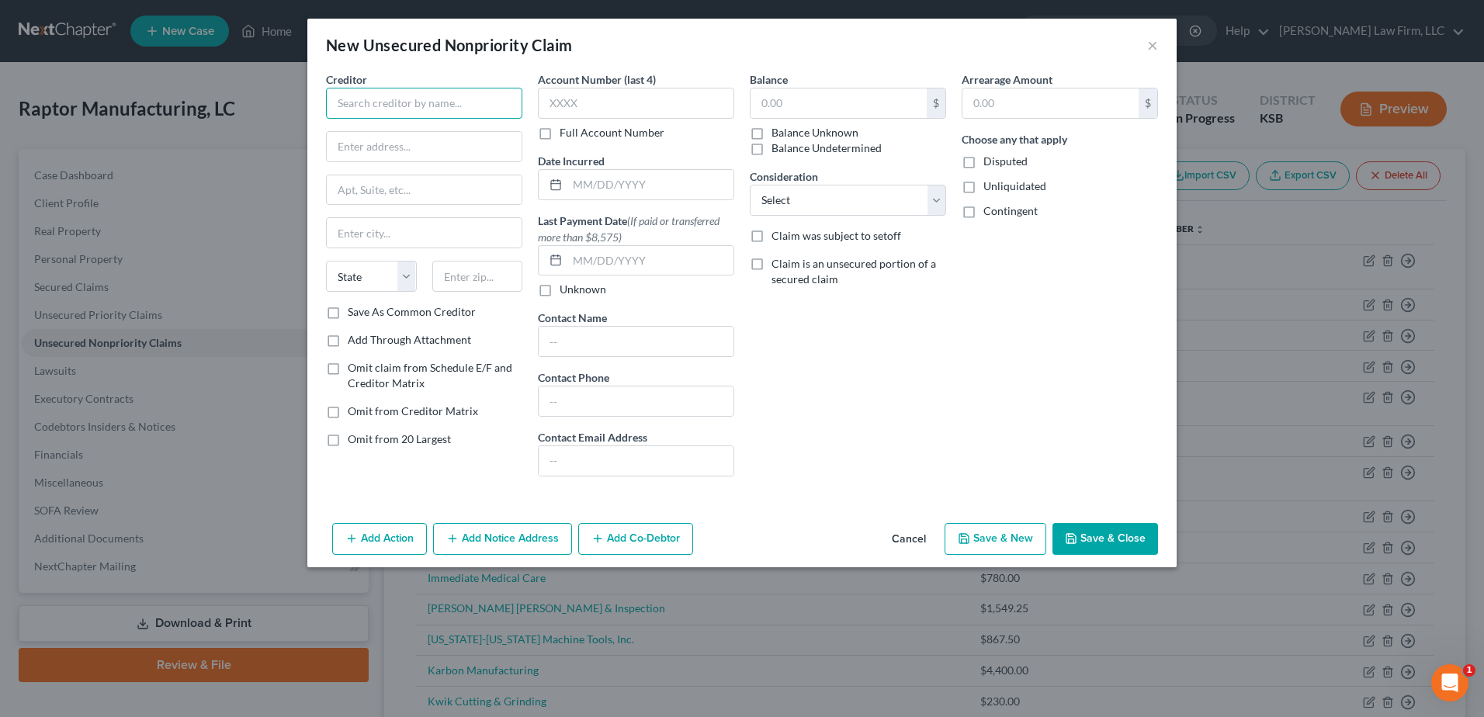
click at [402, 108] on input "text" at bounding box center [424, 103] width 196 height 31
click at [394, 145] on input "text" at bounding box center [424, 146] width 195 height 29
click at [469, 279] on input "text" at bounding box center [477, 276] width 91 height 31
click at [969, 383] on div "Arrearage Amount $ Choose any that apply Disputed Unliquidated Contingent" at bounding box center [1060, 280] width 212 height 418
click at [880, 99] on input "text" at bounding box center [838, 102] width 176 height 29
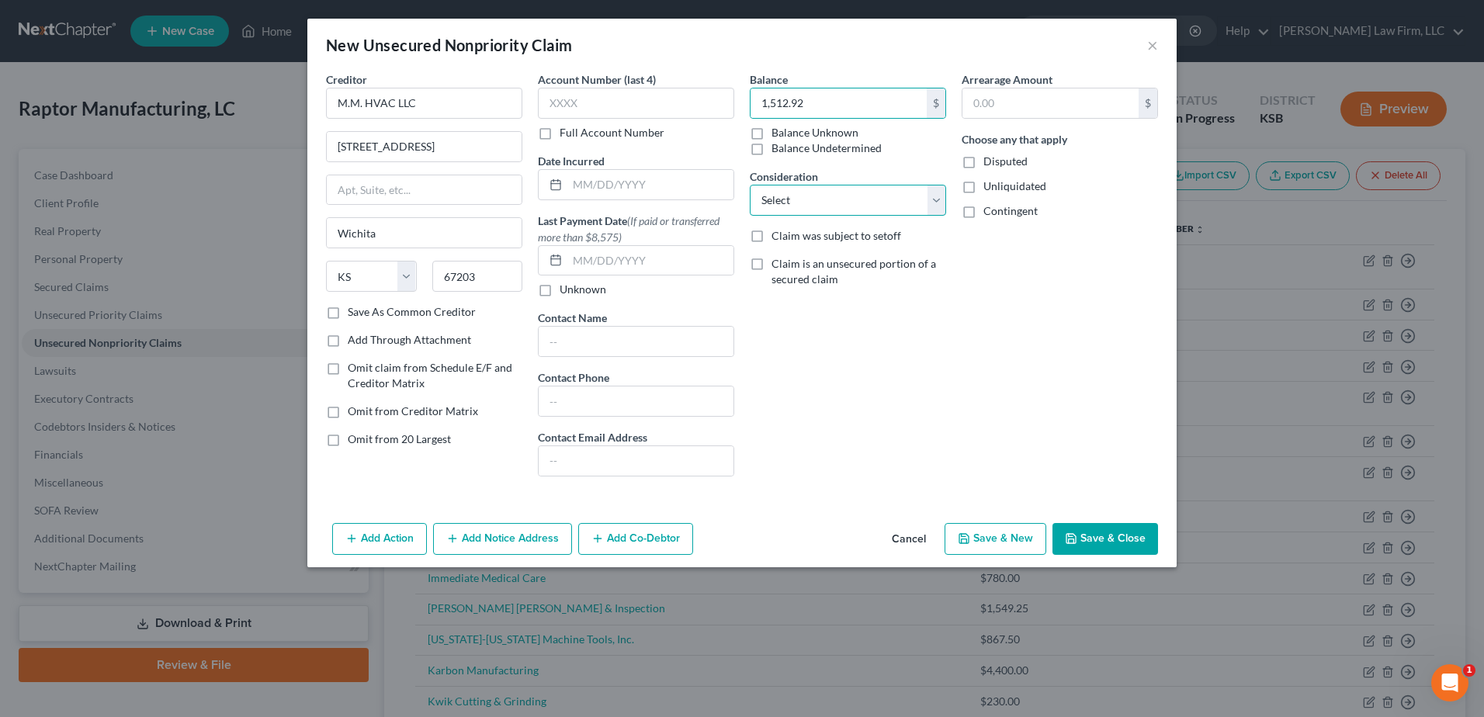
click at [871, 199] on select "Select Cable / Satellite Services Collection Agency Credit Card Debt Debt Couns…" at bounding box center [848, 200] width 196 height 31
click at [750, 185] on select "Select Cable / Satellite Services Collection Agency Credit Card Debt Debt Couns…" at bounding box center [848, 200] width 196 height 31
click at [607, 190] on input "text" at bounding box center [650, 184] width 166 height 29
click at [1096, 525] on button "Save & Close" at bounding box center [1105, 539] width 106 height 33
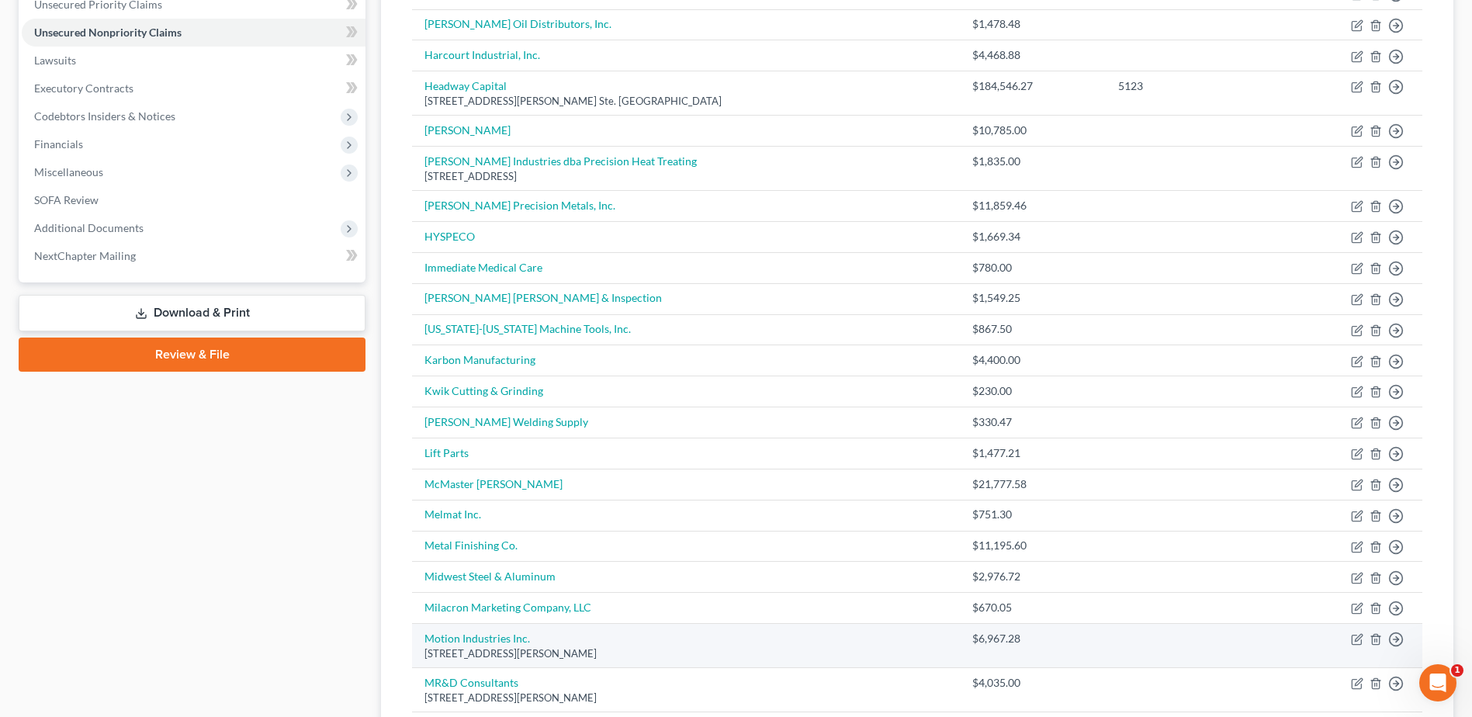
scroll to position [349, 0]
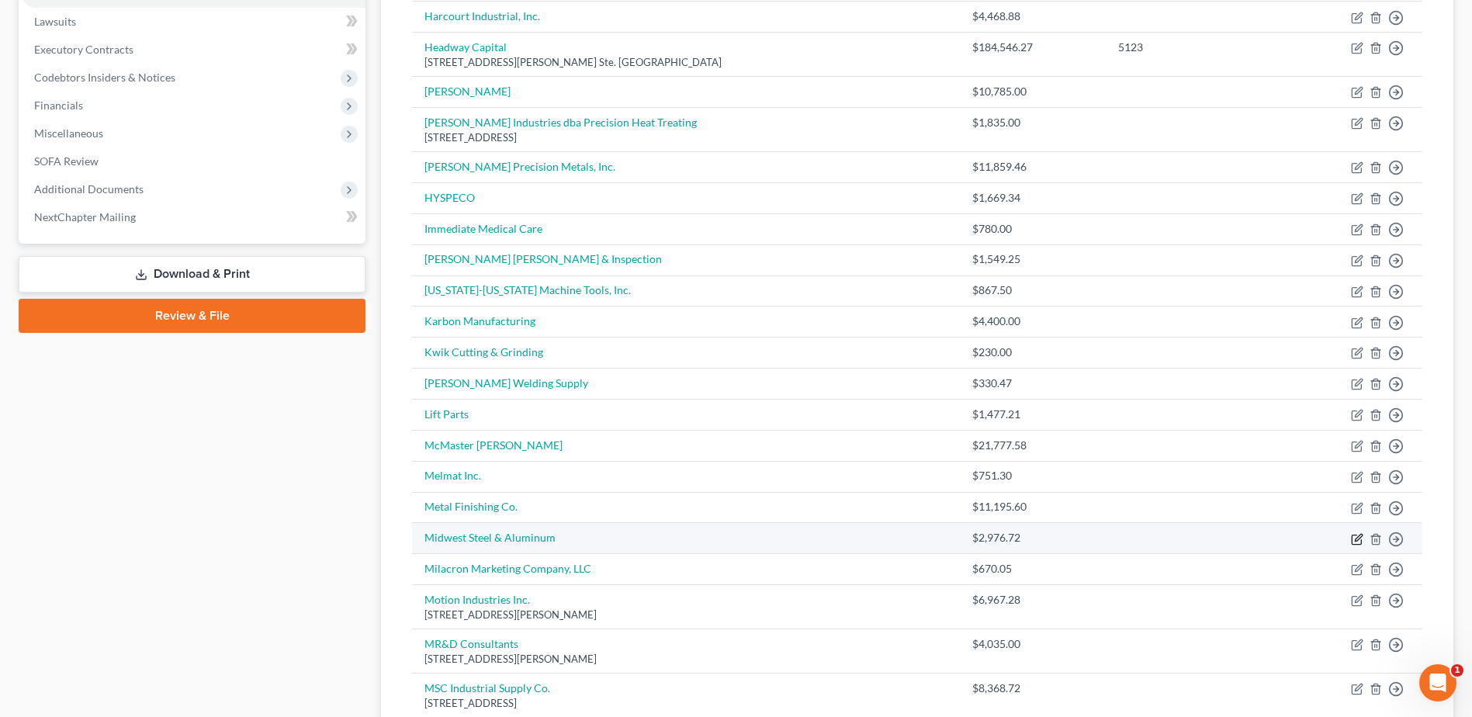
click at [1354, 538] on icon "button" at bounding box center [1357, 539] width 12 height 12
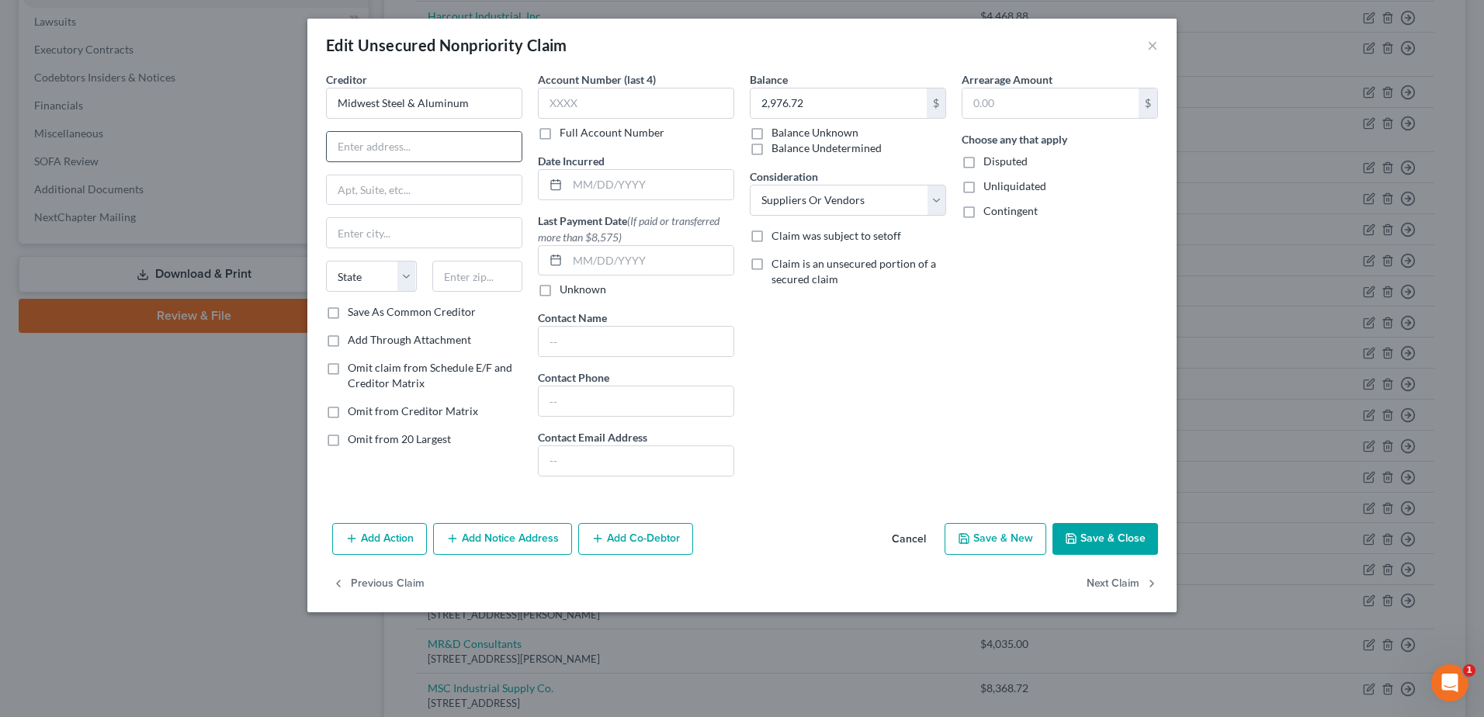
click at [462, 147] on input "text" at bounding box center [424, 146] width 195 height 29
click at [476, 278] on input "text" at bounding box center [477, 276] width 91 height 31
click at [594, 191] on input "text" at bounding box center [650, 184] width 166 height 29
click at [1108, 535] on button "Save & Close" at bounding box center [1105, 539] width 106 height 33
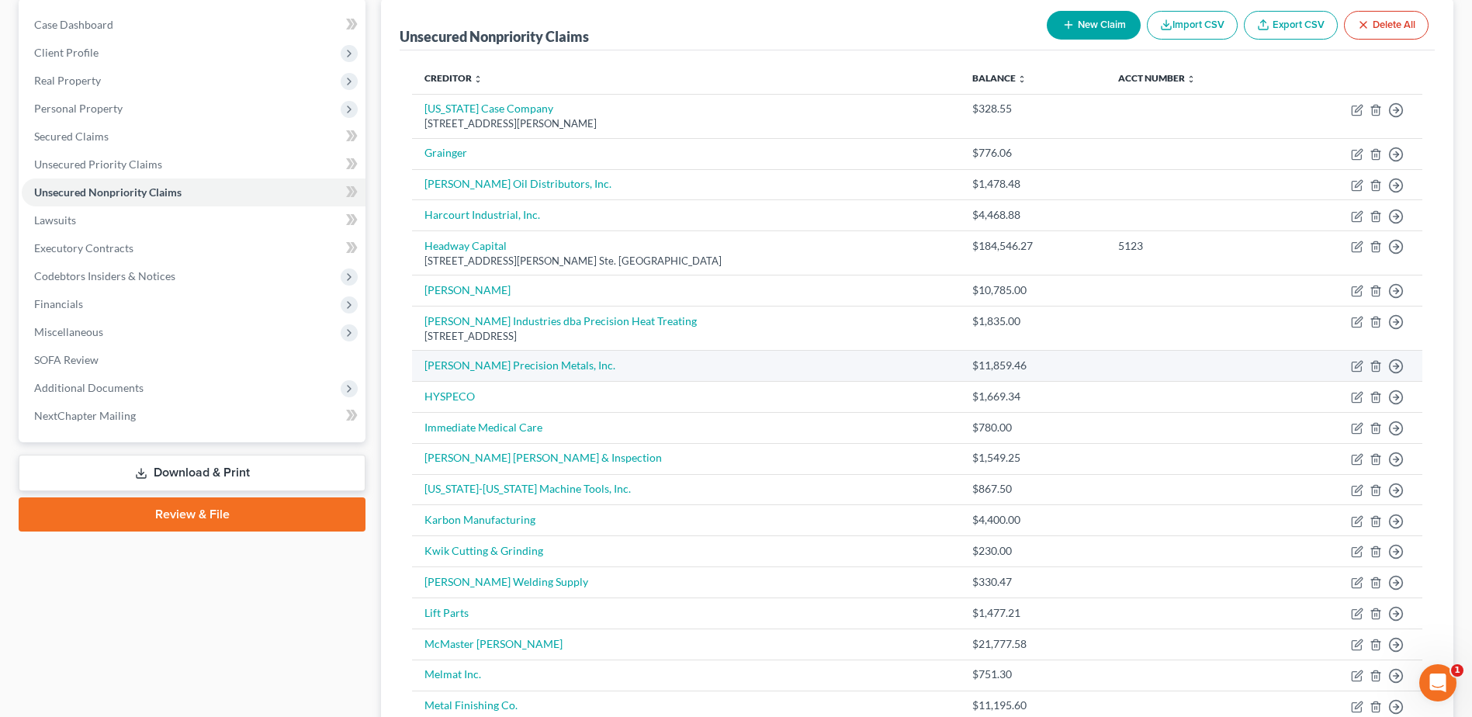
scroll to position [136, 0]
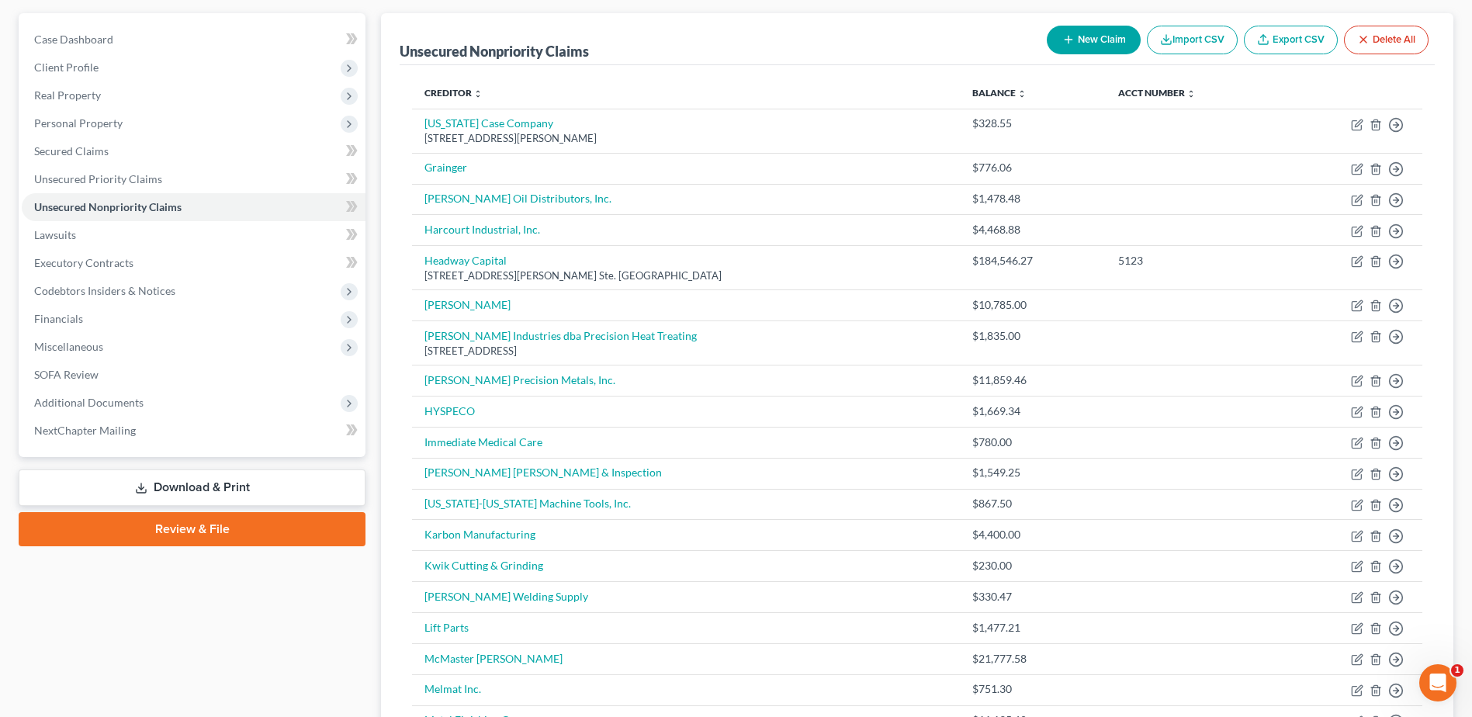
click at [1086, 26] on button "New Claim" at bounding box center [1094, 40] width 94 height 29
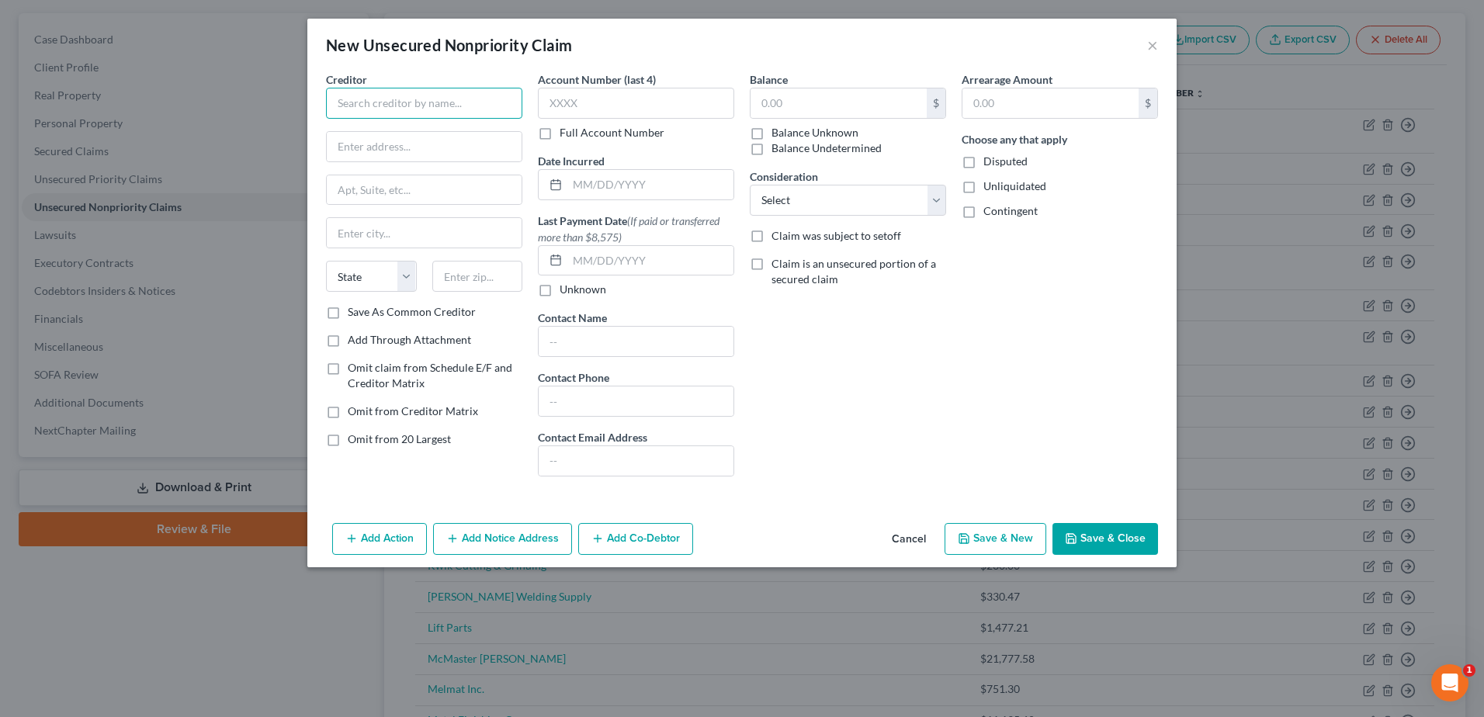
click at [445, 96] on input "text" at bounding box center [424, 103] width 196 height 31
click at [428, 141] on input "text" at bounding box center [424, 146] width 195 height 29
click at [503, 260] on div "Creditor * Metallurgical Services LLC [STREET_ADDRESS][GEOGRAPHIC_DATA][US_STAT…" at bounding box center [424, 187] width 196 height 233
click at [494, 273] on input "text" at bounding box center [477, 276] width 91 height 31
click at [799, 103] on input "text" at bounding box center [838, 102] width 176 height 29
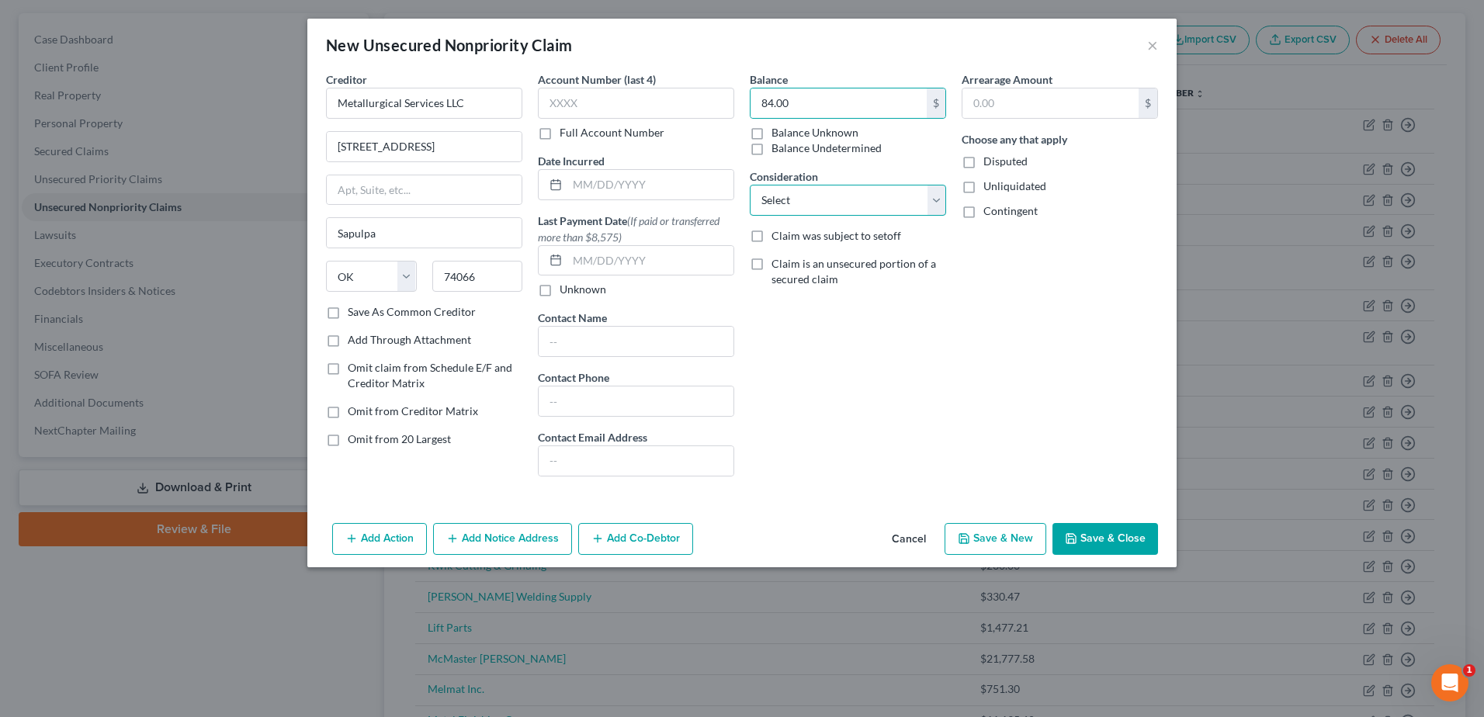
click at [811, 206] on select "Select Cable / Satellite Services Collection Agency Credit Card Debt Debt Couns…" at bounding box center [848, 200] width 196 height 31
click at [750, 185] on select "Select Cable / Satellite Services Collection Agency Credit Card Debt Debt Couns…" at bounding box center [848, 200] width 196 height 31
click at [635, 182] on input "text" at bounding box center [650, 184] width 166 height 29
click at [1089, 535] on button "Save & Close" at bounding box center [1105, 539] width 106 height 33
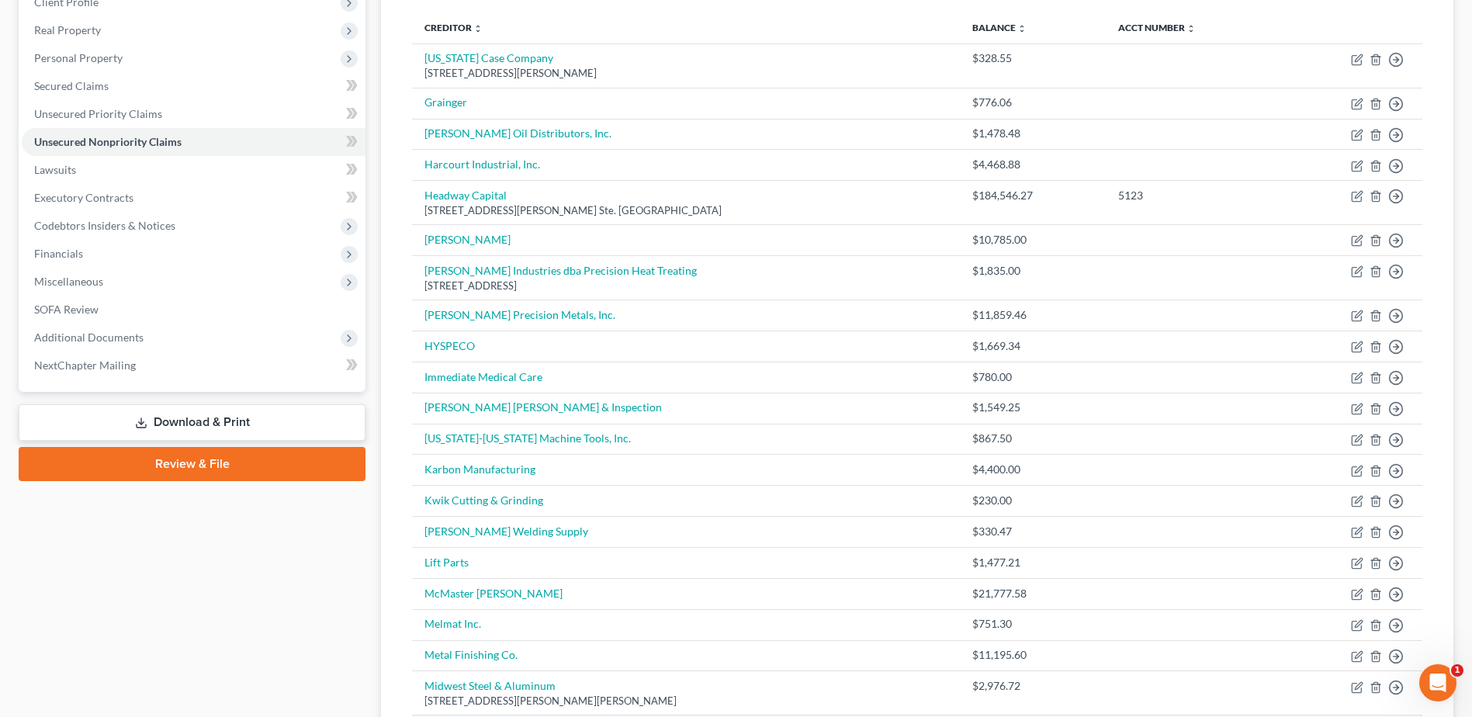
scroll to position [213, 0]
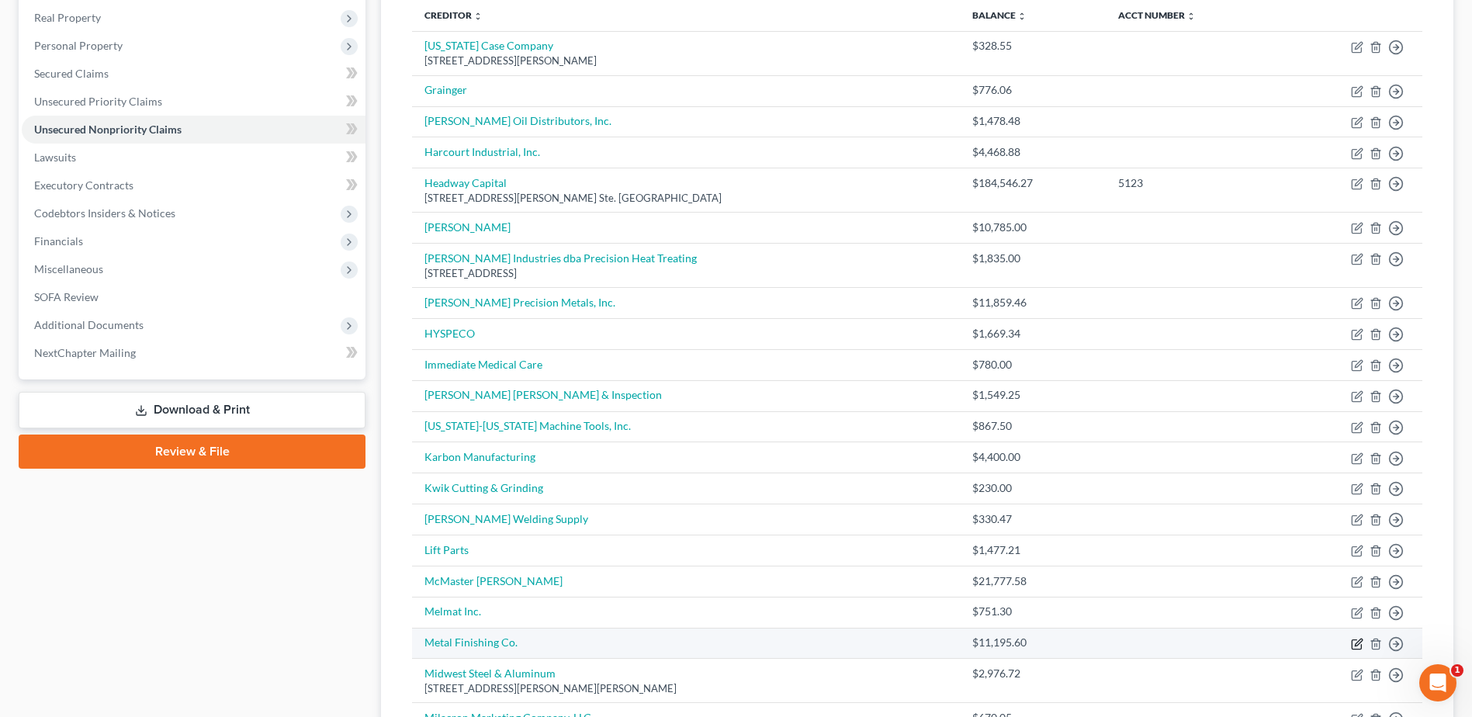
click at [1359, 643] on icon "button" at bounding box center [1357, 644] width 12 height 12
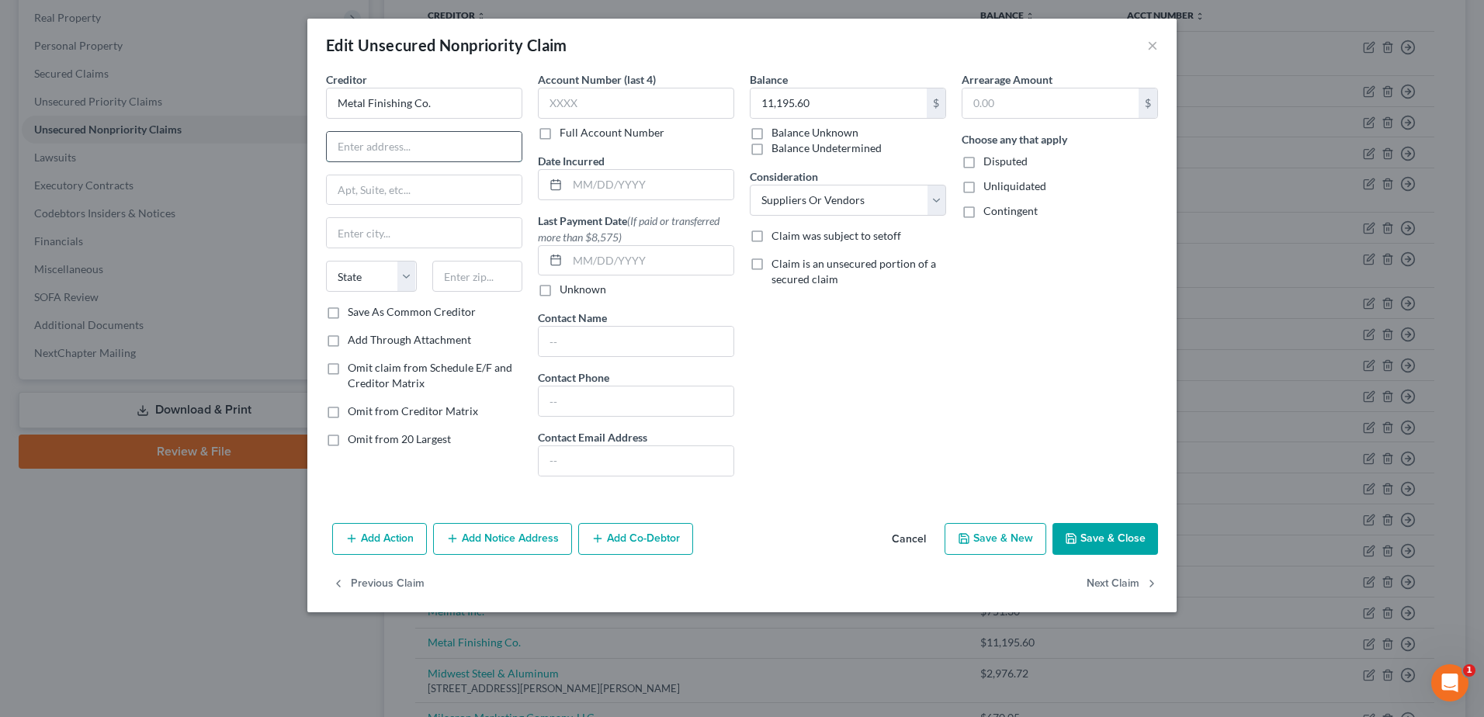
click at [406, 137] on input "text" at bounding box center [424, 146] width 195 height 29
drag, startPoint x: 669, startPoint y: 184, endPoint x: 661, endPoint y: 183, distance: 7.8
click at [669, 184] on input "text" at bounding box center [650, 184] width 166 height 29
click at [470, 146] on input "text" at bounding box center [424, 146] width 195 height 29
click at [485, 270] on input "text" at bounding box center [477, 276] width 91 height 31
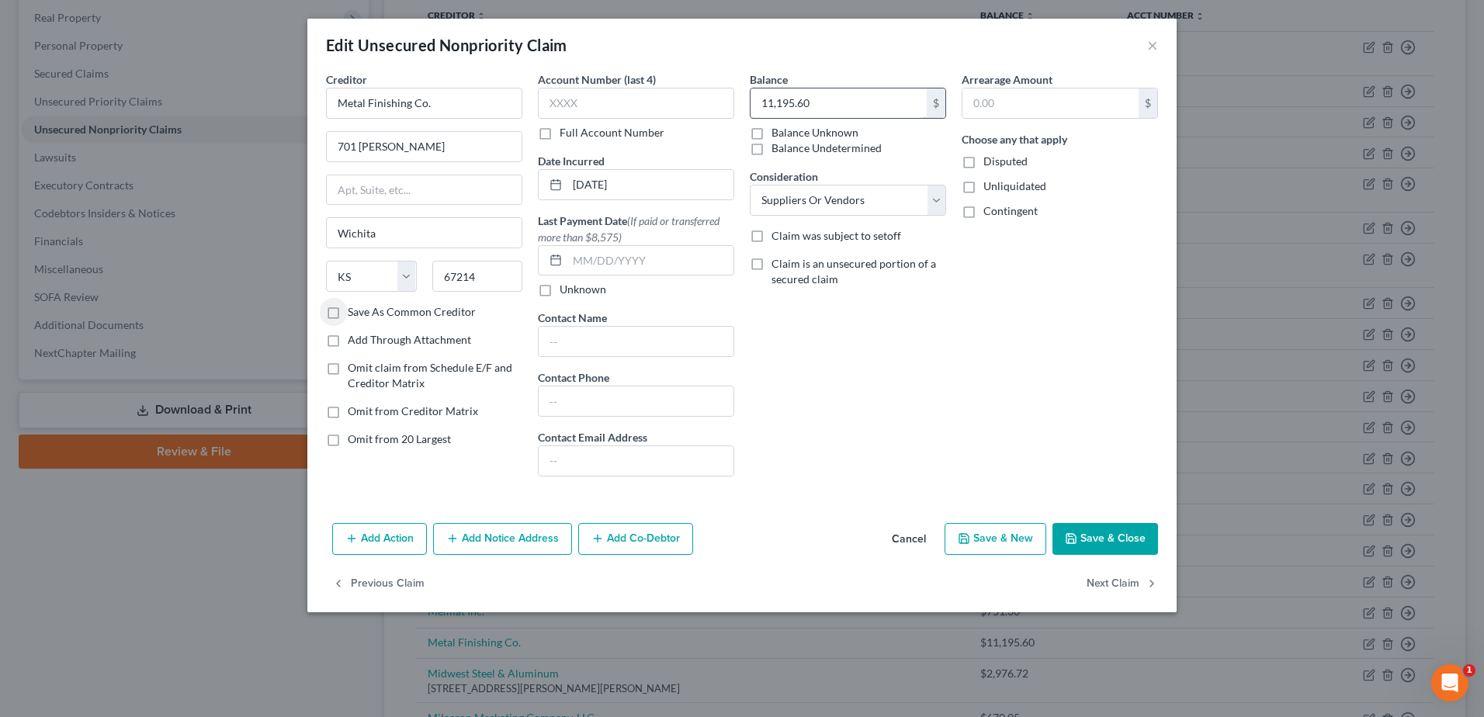
click at [837, 101] on input "11,195.60" at bounding box center [838, 102] width 176 height 29
click at [1114, 540] on button "Save & Close" at bounding box center [1105, 539] width 106 height 33
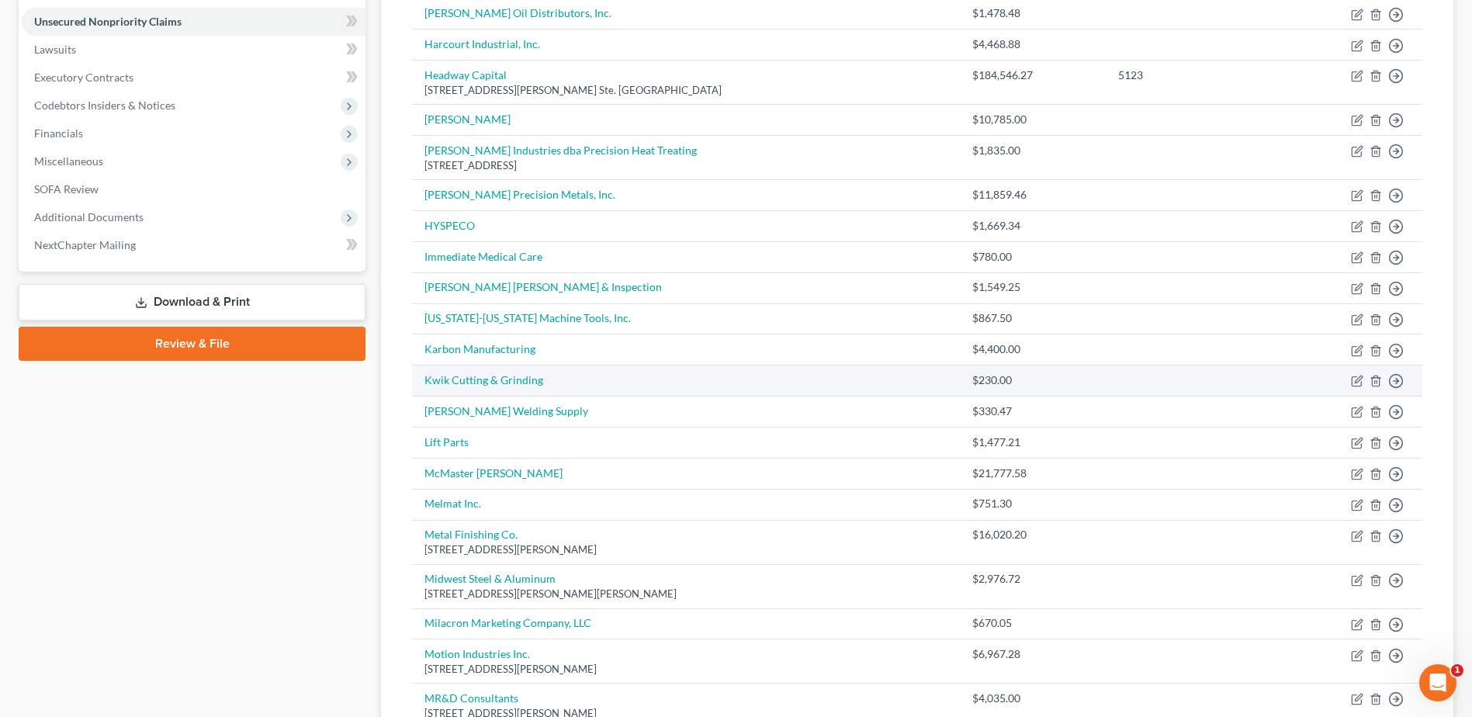
scroll to position [330, 0]
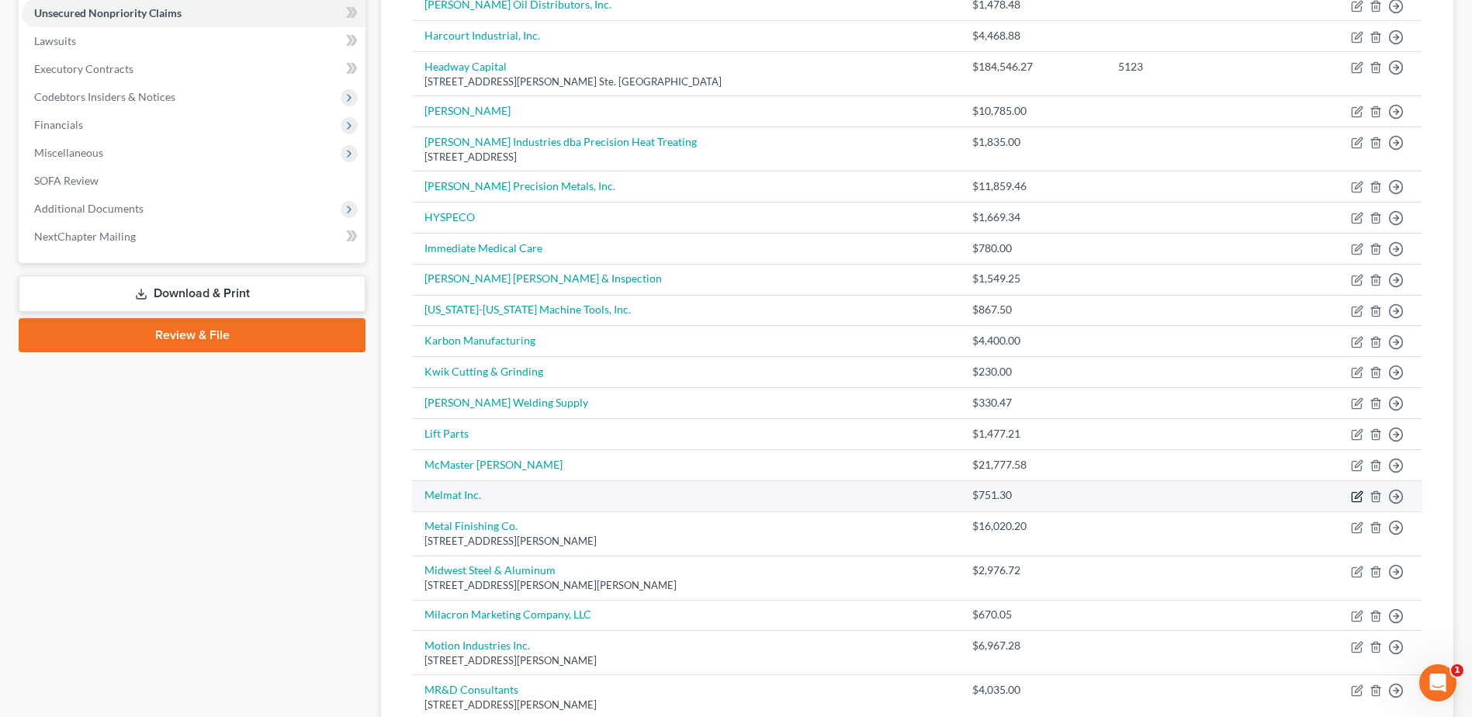
click at [1360, 497] on icon "button" at bounding box center [1357, 496] width 12 height 12
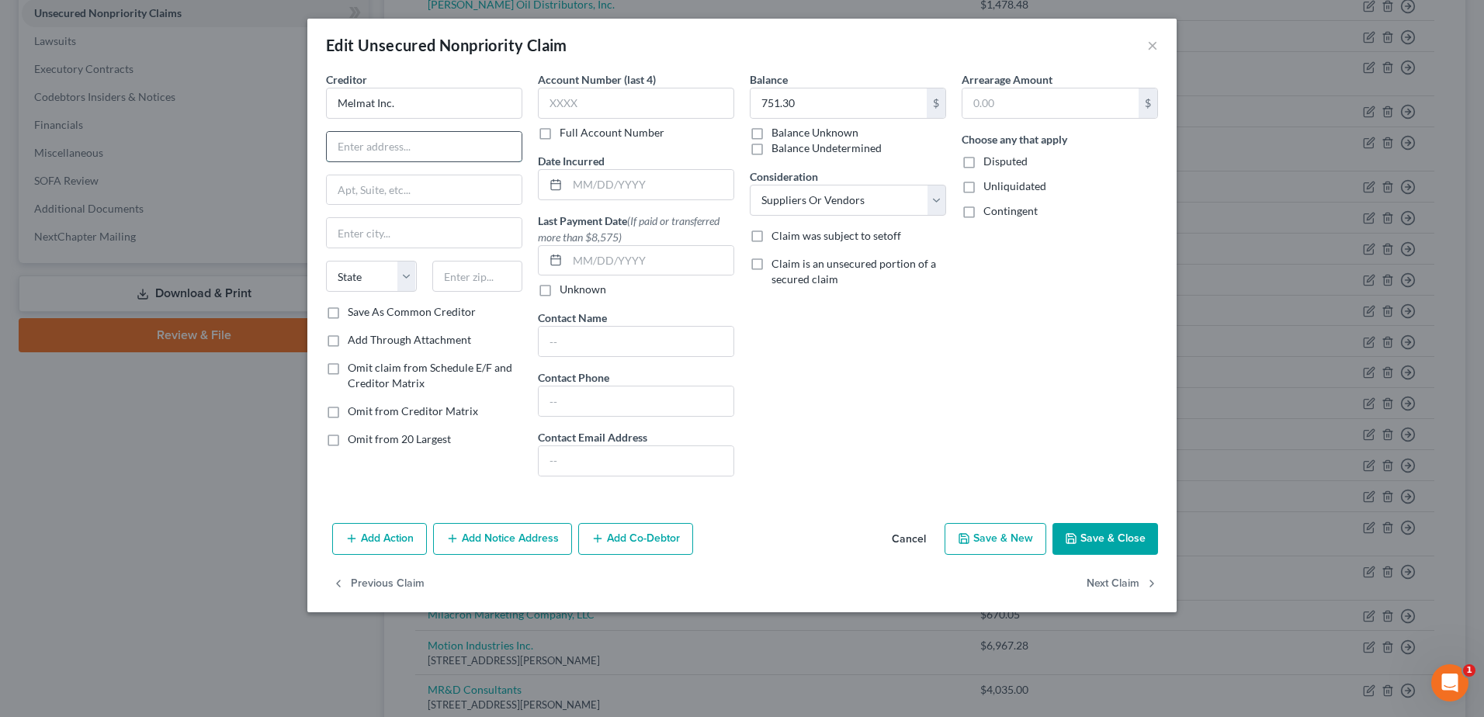
click at [361, 147] on input "text" at bounding box center [424, 146] width 195 height 29
click at [627, 192] on input "text" at bounding box center [650, 184] width 166 height 29
click at [355, 147] on input "text" at bounding box center [424, 146] width 195 height 29
click at [469, 272] on input "text" at bounding box center [477, 276] width 91 height 31
click at [1121, 532] on button "Save & Close" at bounding box center [1105, 539] width 106 height 33
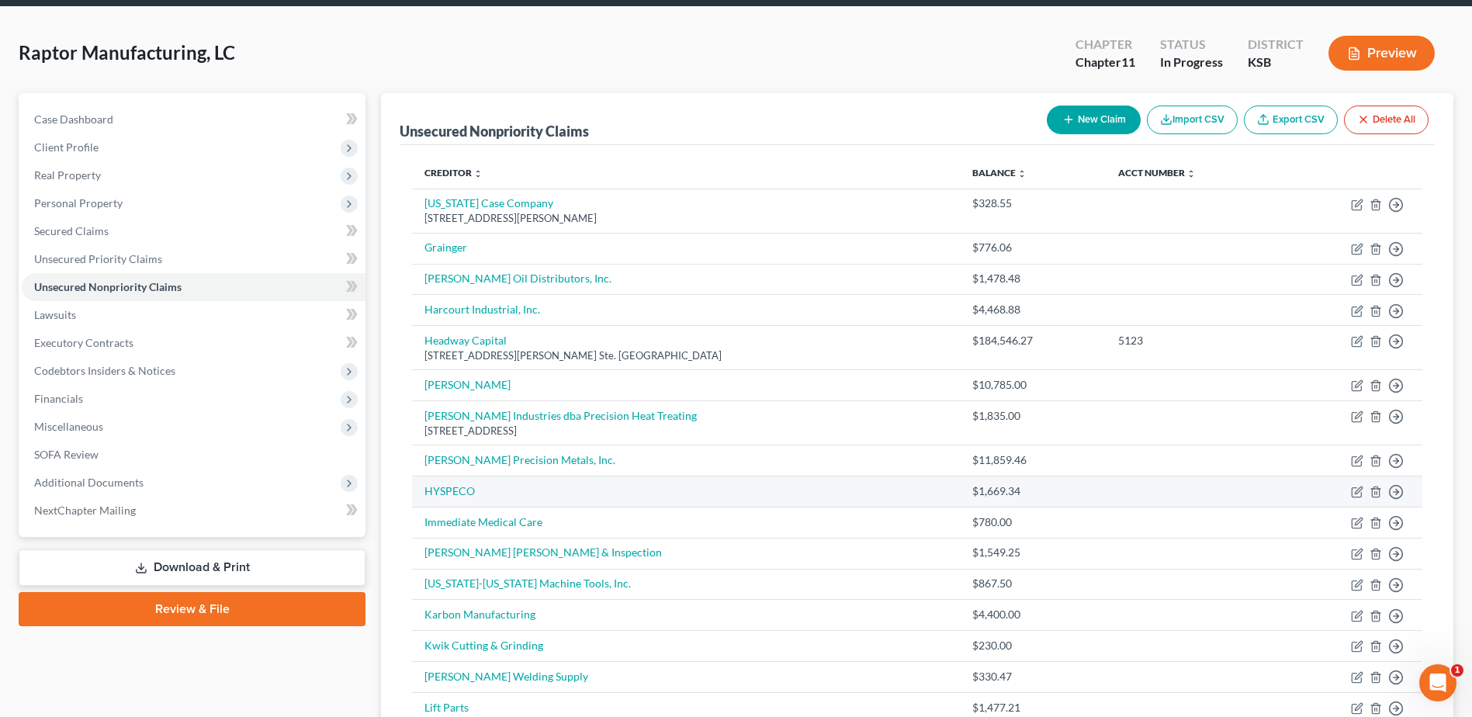
scroll to position [44, 0]
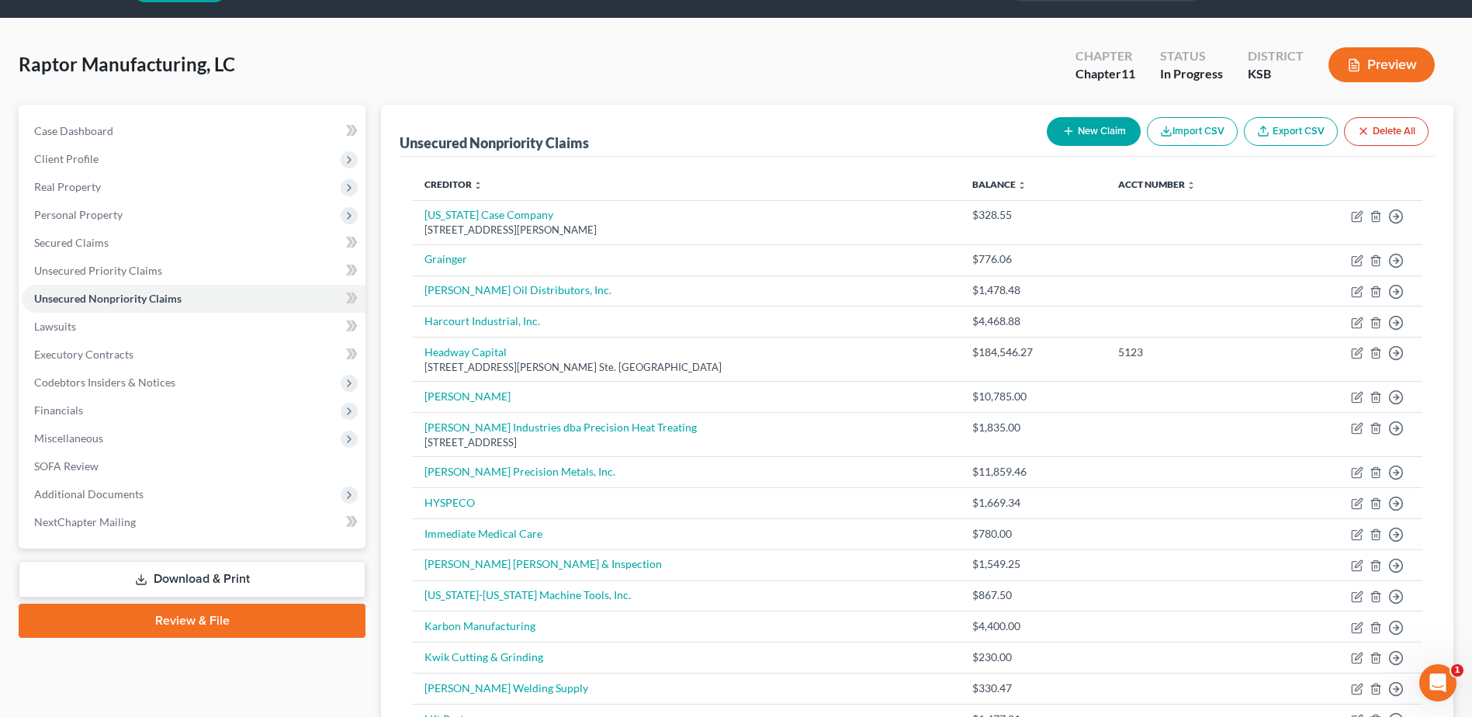
click at [1081, 126] on button "New Claim" at bounding box center [1094, 131] width 94 height 29
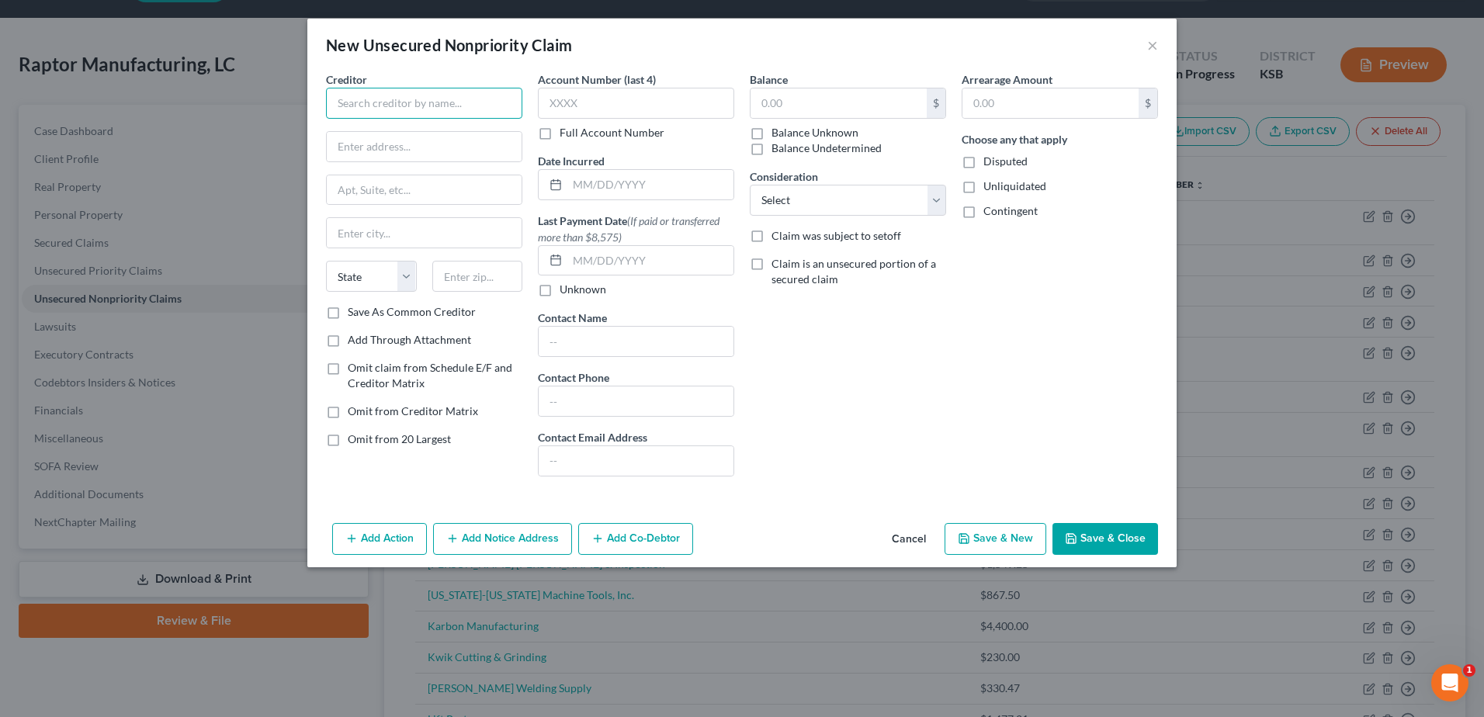
click at [449, 102] on input "text" at bounding box center [424, 103] width 196 height 31
click at [440, 153] on input "text" at bounding box center [424, 146] width 195 height 29
click at [612, 189] on input "text" at bounding box center [650, 184] width 166 height 29
click at [432, 152] on input "text" at bounding box center [424, 146] width 195 height 29
click at [494, 279] on input "text" at bounding box center [477, 276] width 91 height 31
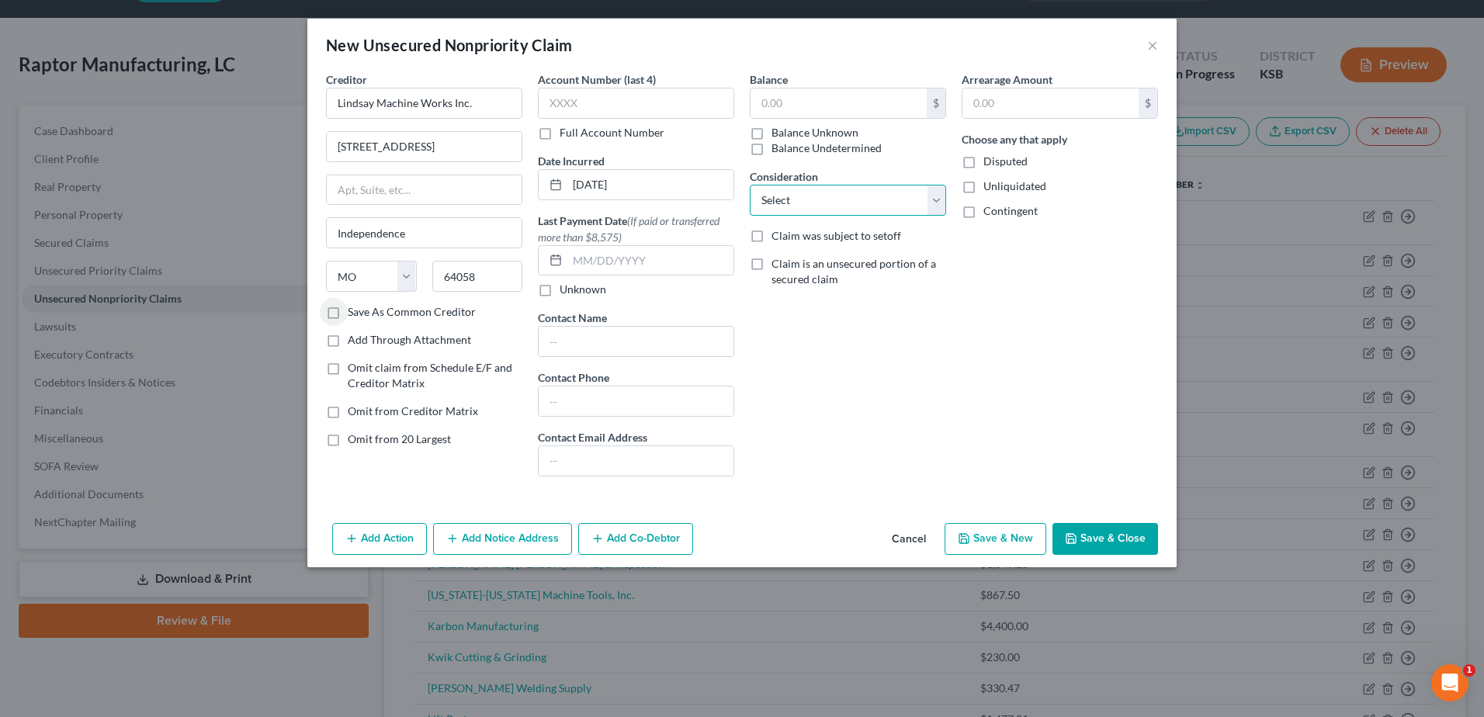
click at [813, 201] on select "Select Cable / Satellite Services Collection Agency Credit Card Debt Debt Couns…" at bounding box center [848, 200] width 196 height 31
click at [750, 185] on select "Select Cable / Satellite Services Collection Agency Credit Card Debt Debt Couns…" at bounding box center [848, 200] width 196 height 31
click at [852, 109] on input "text" at bounding box center [838, 102] width 176 height 29
click at [1131, 539] on button "Save & Close" at bounding box center [1105, 539] width 106 height 33
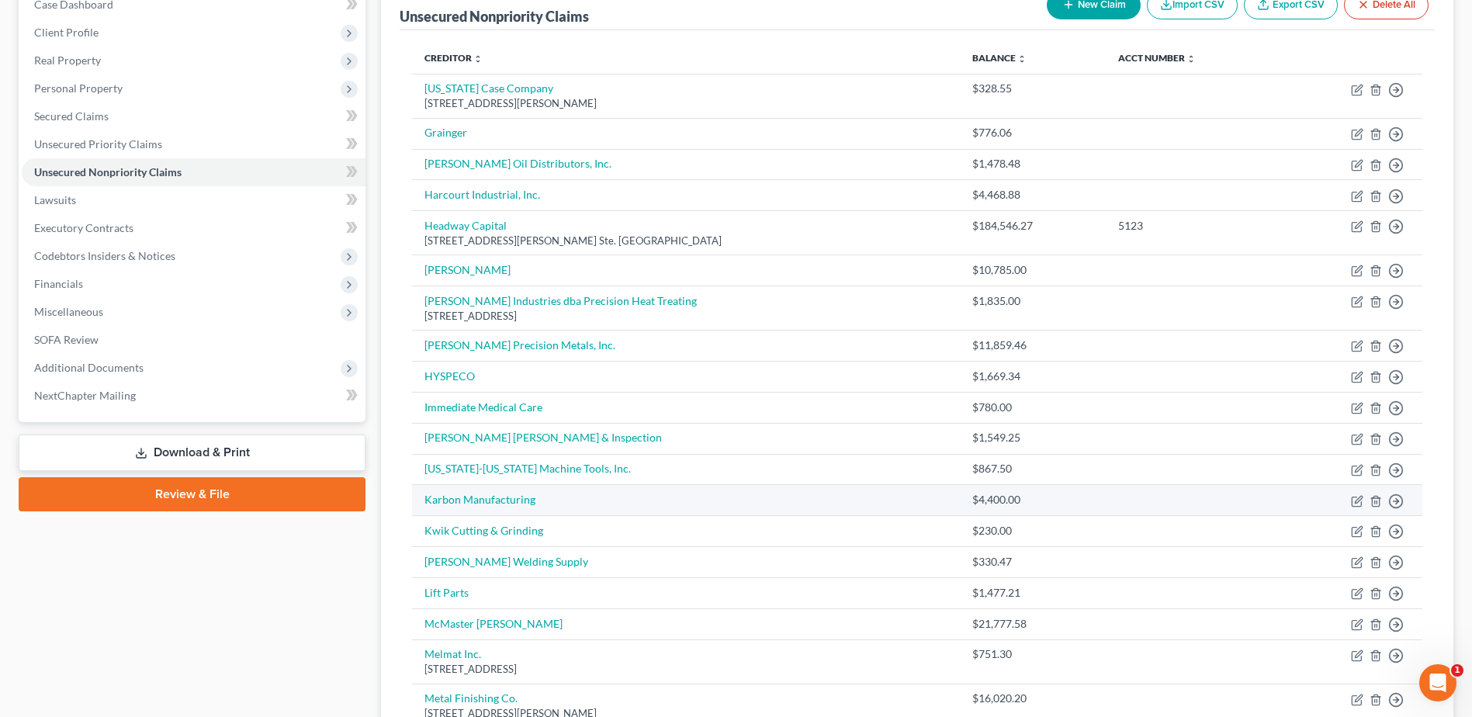
scroll to position [199, 0]
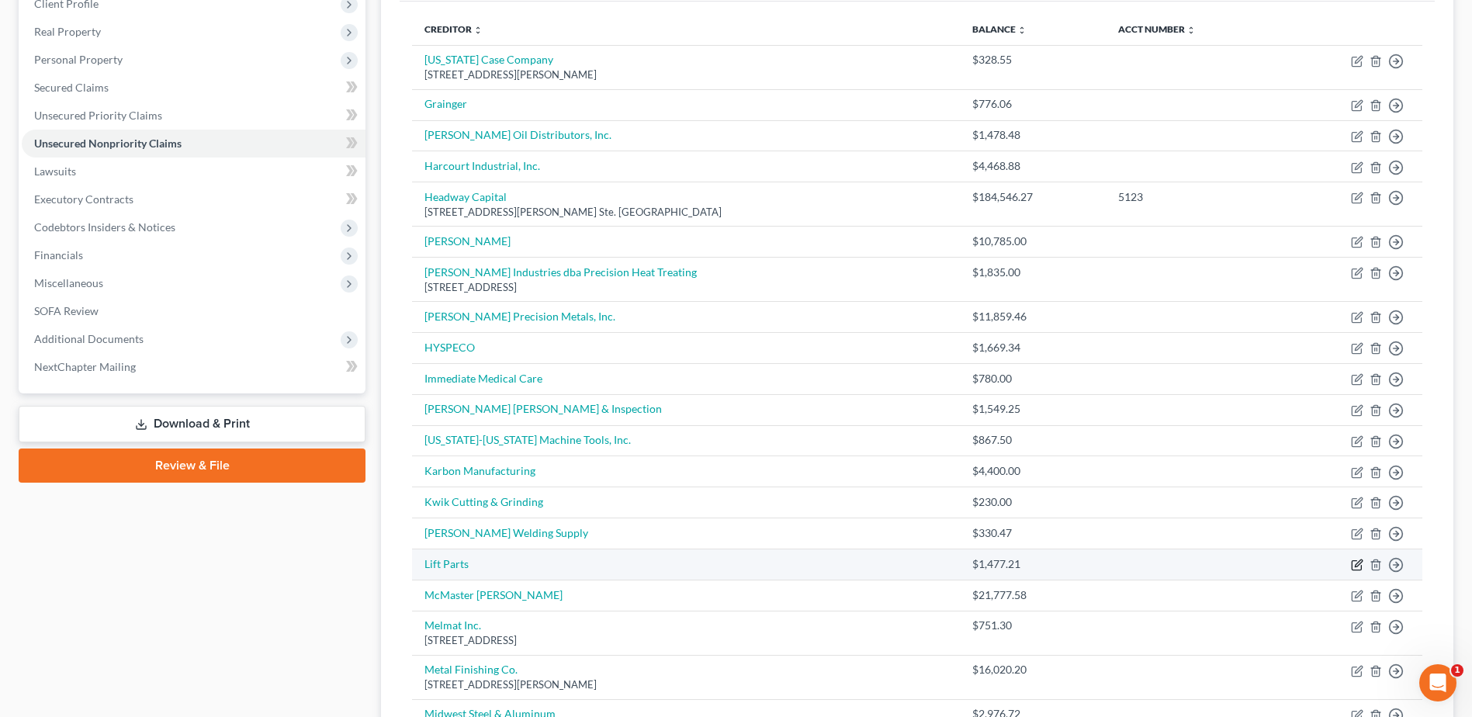
click at [1354, 563] on icon "button" at bounding box center [1357, 565] width 12 height 12
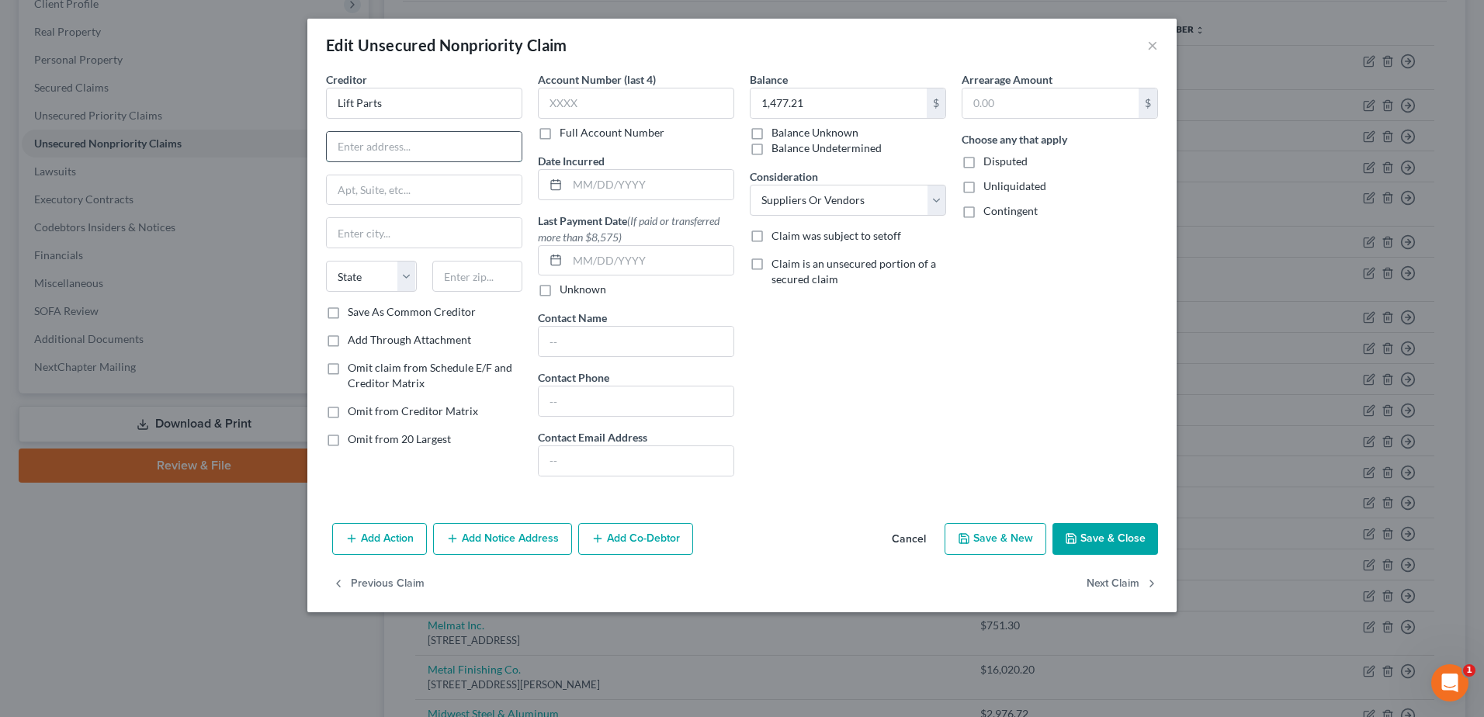
click at [370, 149] on input "text" at bounding box center [424, 146] width 195 height 29
click at [487, 272] on input "text" at bounding box center [477, 276] width 91 height 31
click at [638, 188] on input "text" at bounding box center [650, 184] width 166 height 29
click at [1111, 533] on button "Save & Close" at bounding box center [1105, 539] width 106 height 33
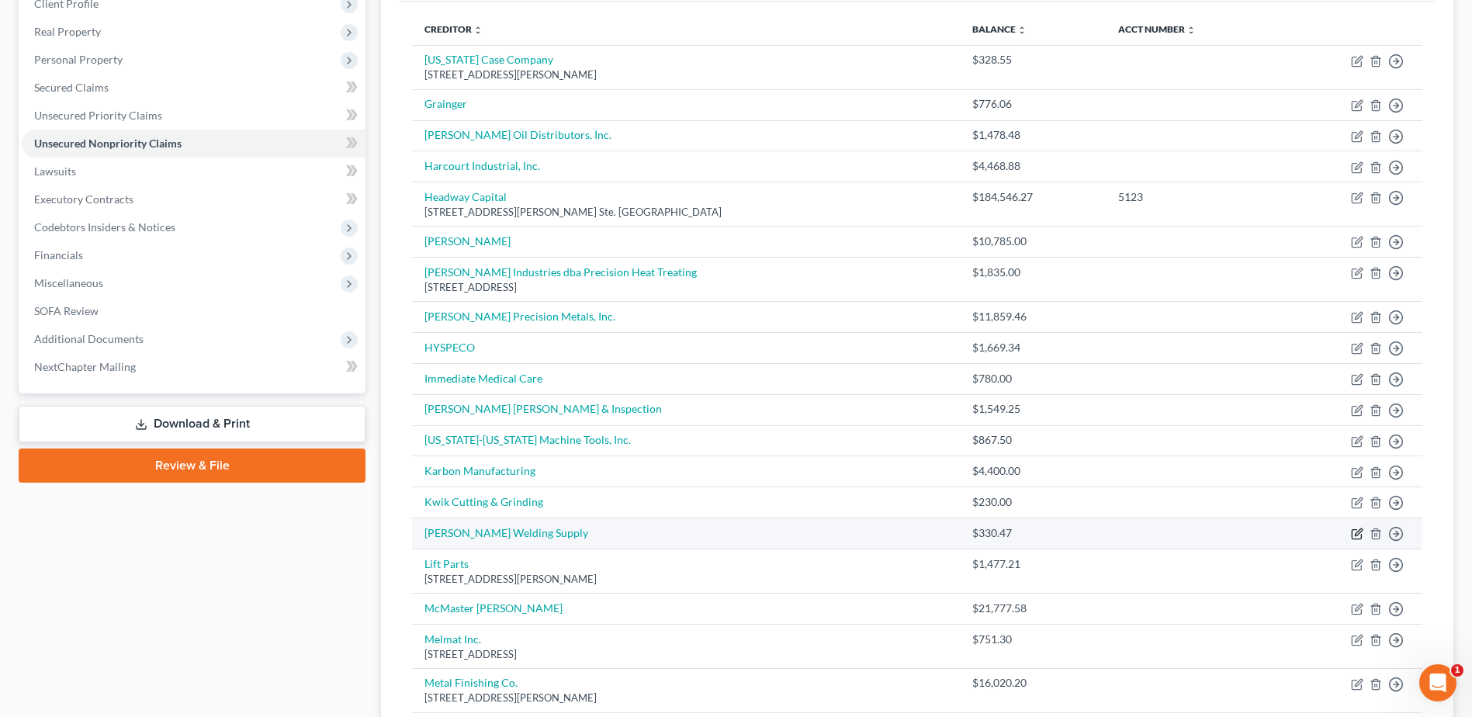
click at [1358, 528] on icon "button" at bounding box center [1357, 534] width 12 height 12
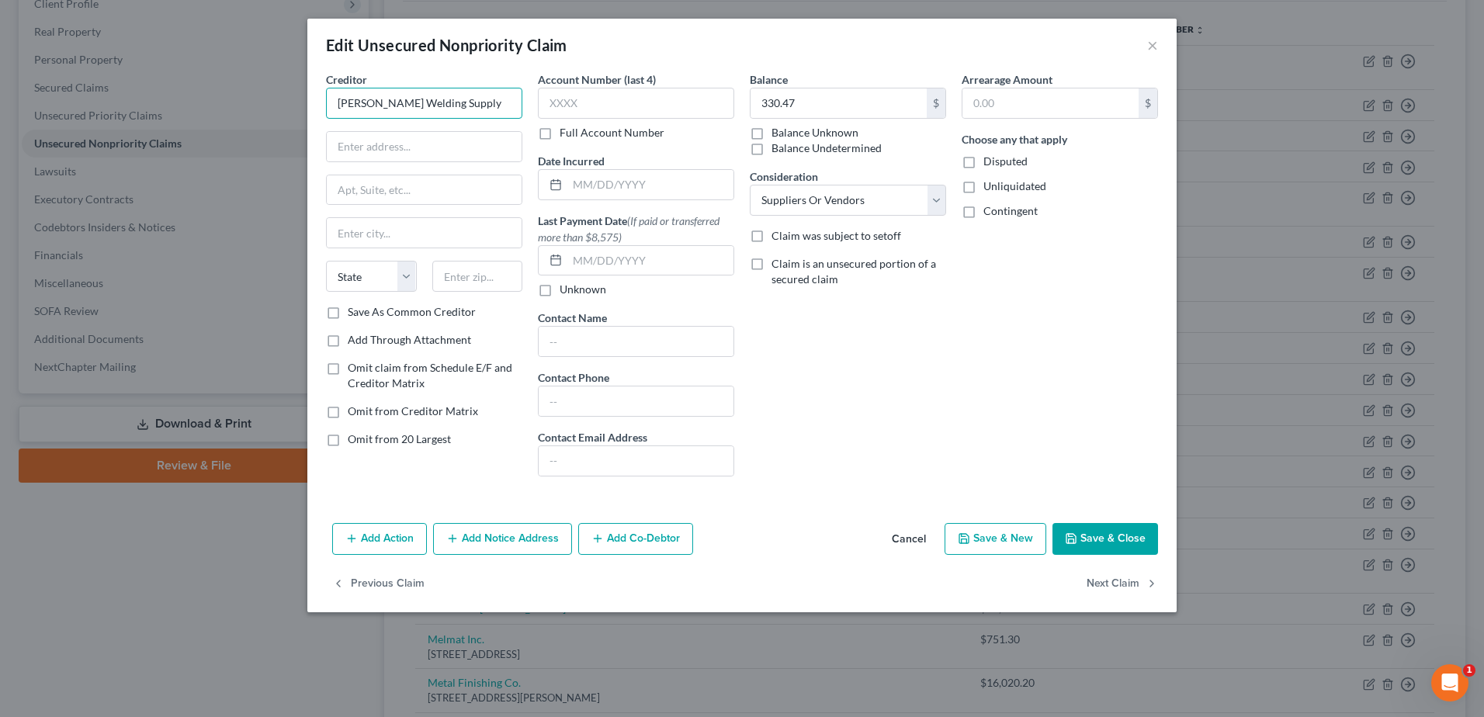
click at [420, 102] on input "[PERSON_NAME] Welding Supply" at bounding box center [424, 103] width 196 height 31
click at [417, 137] on input "text" at bounding box center [424, 146] width 195 height 29
click at [652, 188] on input "text" at bounding box center [650, 184] width 166 height 29
click at [390, 147] on input "text" at bounding box center [424, 146] width 195 height 29
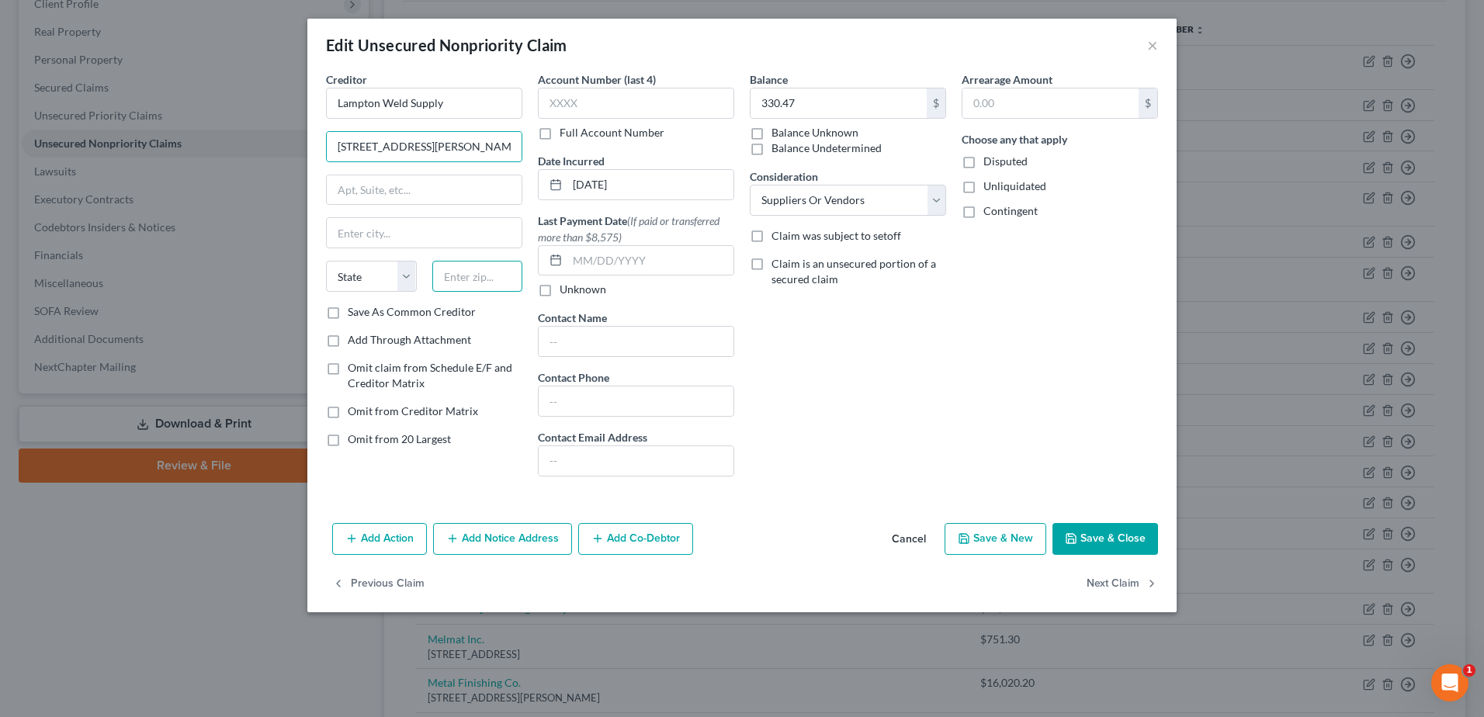
click at [494, 284] on input "text" at bounding box center [477, 276] width 91 height 31
click at [1090, 542] on button "Save & Close" at bounding box center [1105, 539] width 106 height 33
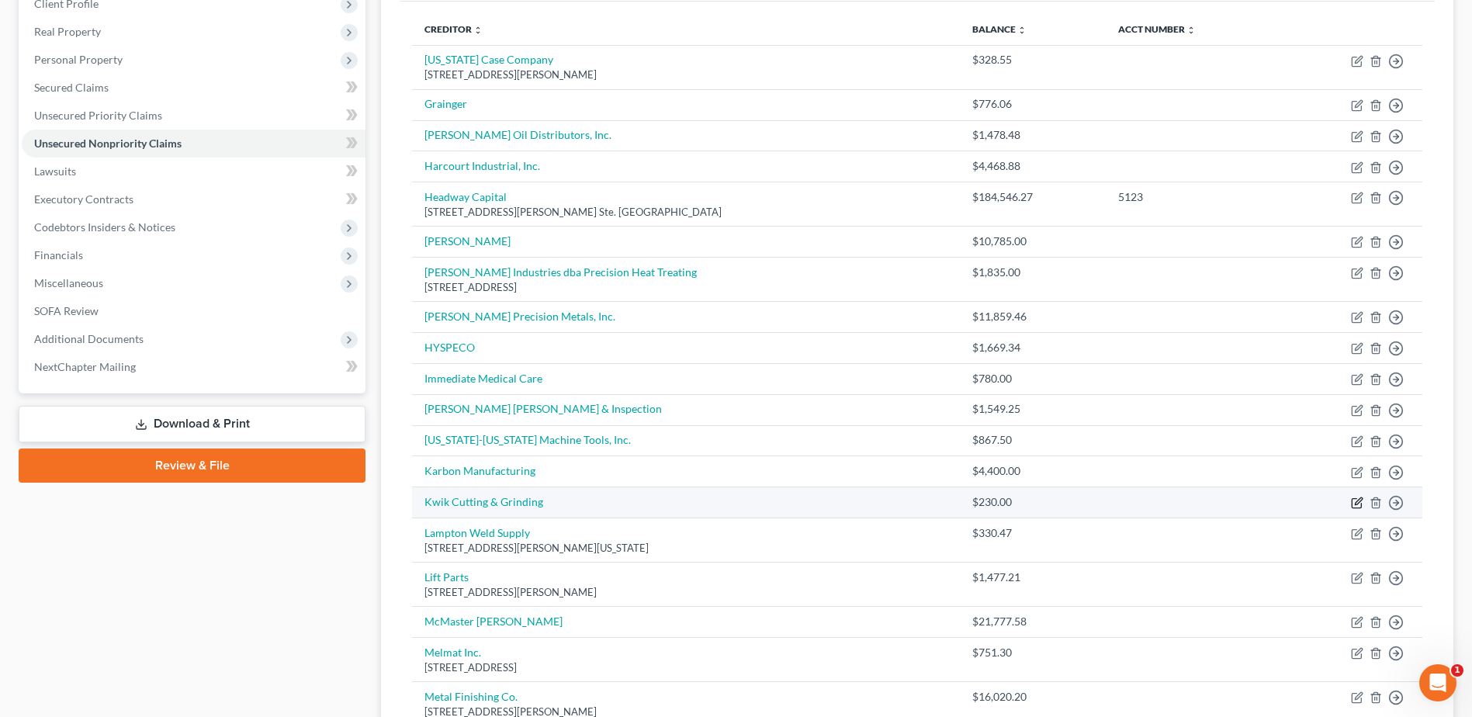
click at [1357, 500] on icon "button" at bounding box center [1357, 503] width 12 height 12
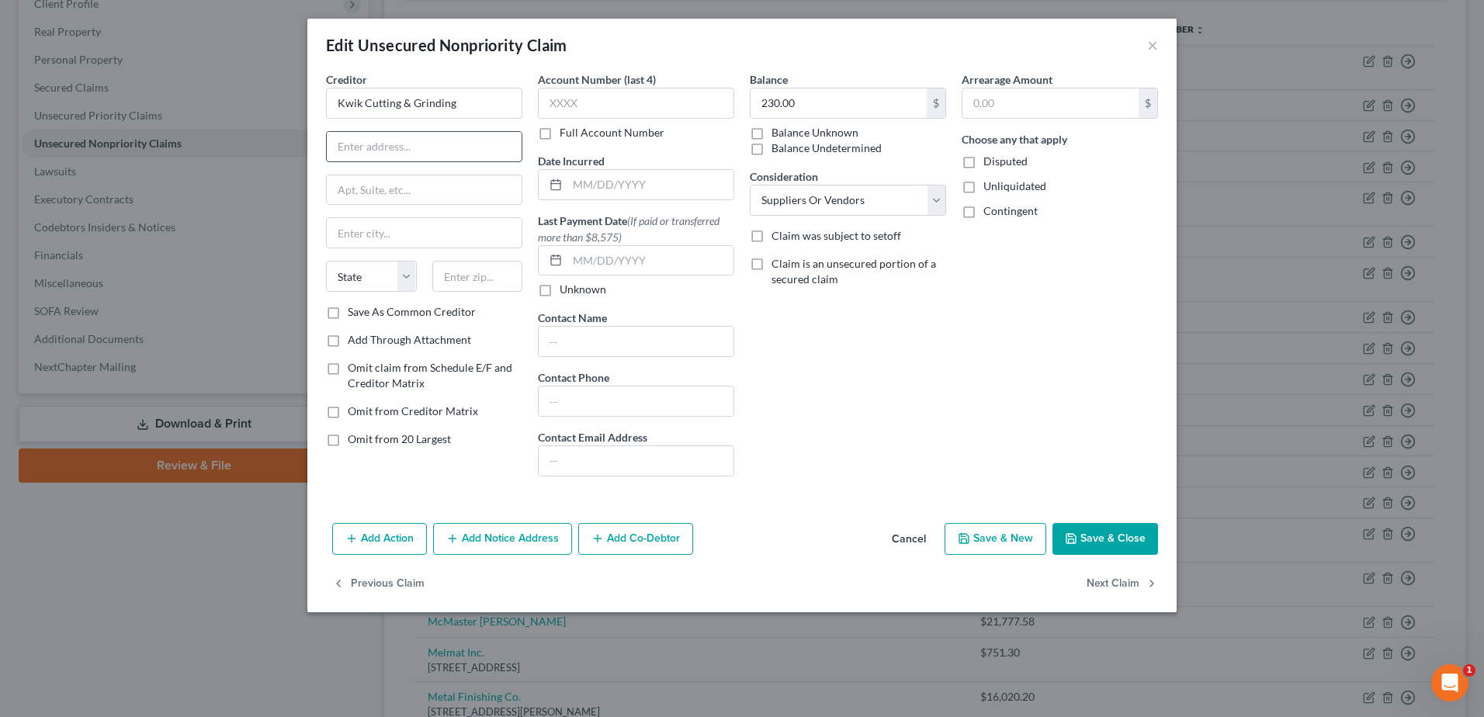
click at [390, 147] on input "text" at bounding box center [424, 146] width 195 height 29
click at [650, 182] on input "text" at bounding box center [650, 184] width 166 height 29
click at [431, 139] on input "text" at bounding box center [424, 146] width 195 height 29
click at [473, 282] on input "text" at bounding box center [477, 276] width 91 height 31
click at [1121, 532] on button "Save & Close" at bounding box center [1105, 539] width 106 height 33
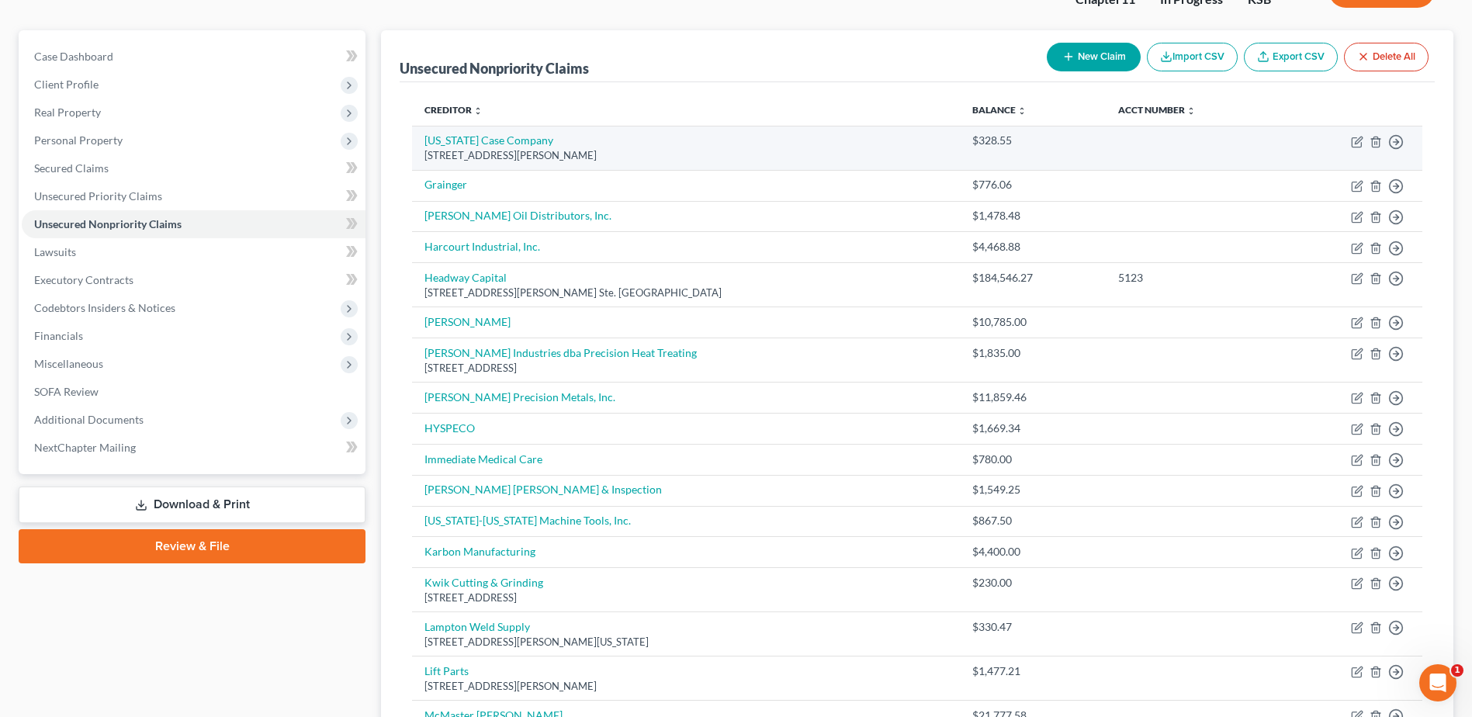
scroll to position [64, 0]
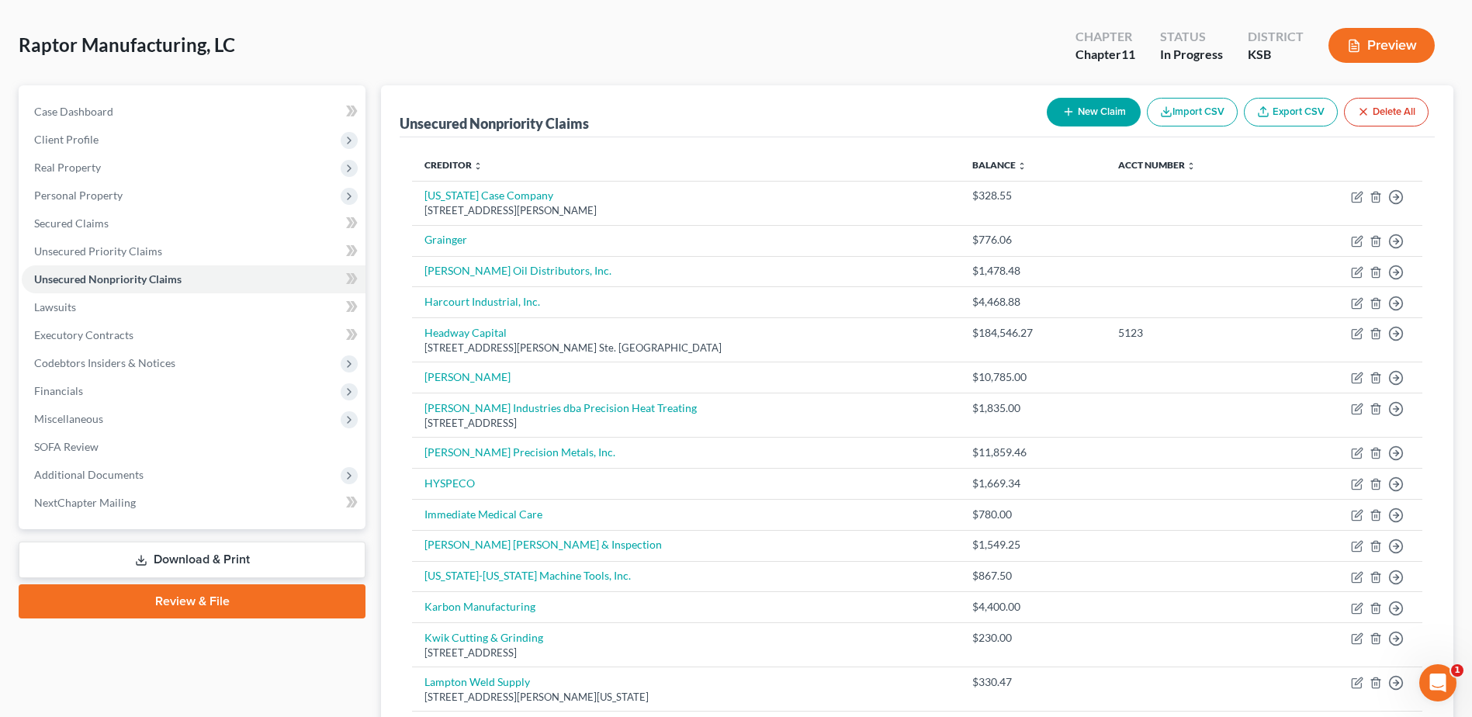
click at [1071, 116] on icon "button" at bounding box center [1068, 112] width 12 height 12
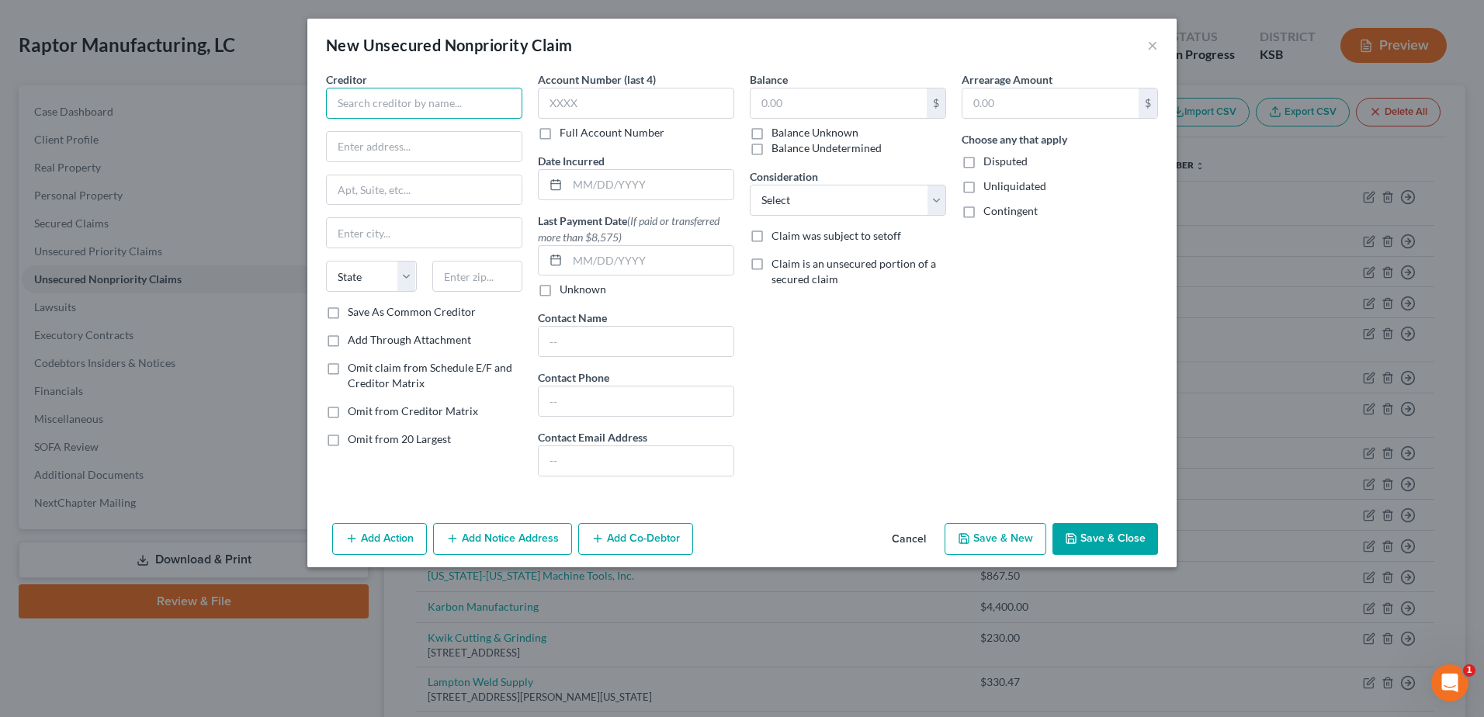
click at [433, 103] on input "text" at bounding box center [424, 103] width 196 height 31
click at [404, 147] on input "text" at bounding box center [424, 146] width 195 height 29
click at [410, 148] on input "text" at bounding box center [424, 146] width 195 height 29
click at [488, 271] on input "text" at bounding box center [477, 276] width 91 height 31
click at [809, 114] on input "text" at bounding box center [838, 102] width 176 height 29
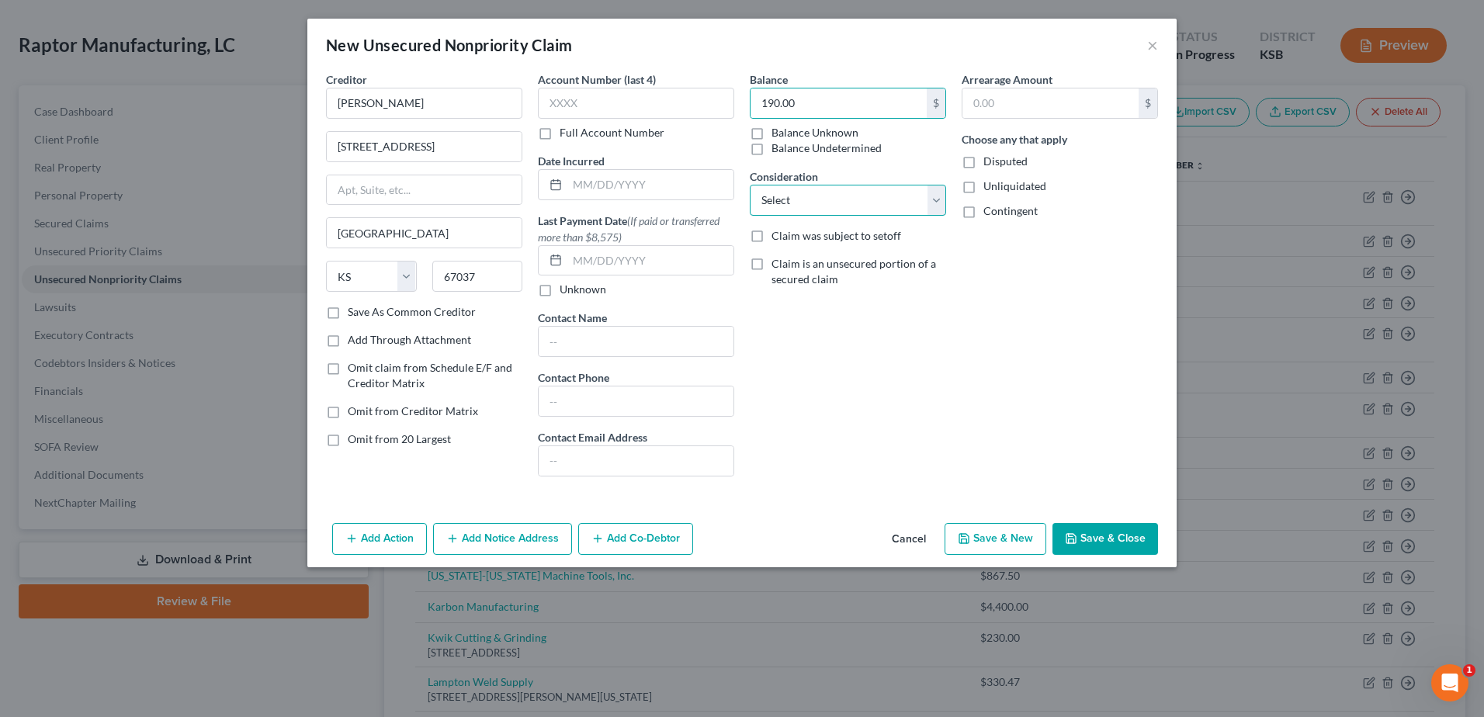
click at [821, 192] on select "Select Cable / Satellite Services Collection Agency Credit Card Debt Debt Couns…" at bounding box center [848, 200] width 196 height 31
click at [750, 185] on select "Select Cable / Satellite Services Collection Agency Credit Card Debt Debt Couns…" at bounding box center [848, 200] width 196 height 31
click at [641, 178] on input "text" at bounding box center [650, 184] width 166 height 29
click at [1107, 536] on button "Save & Close" at bounding box center [1105, 539] width 106 height 33
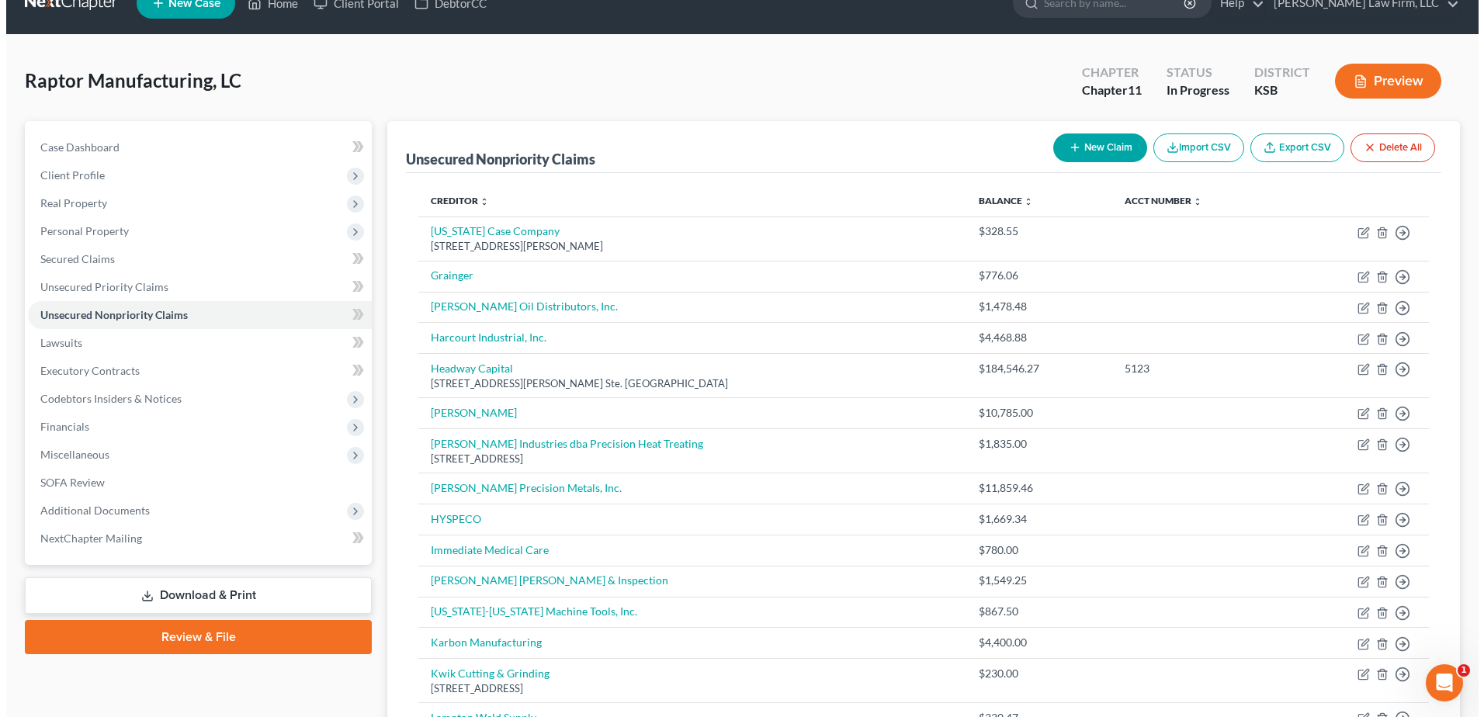
scroll to position [0, 0]
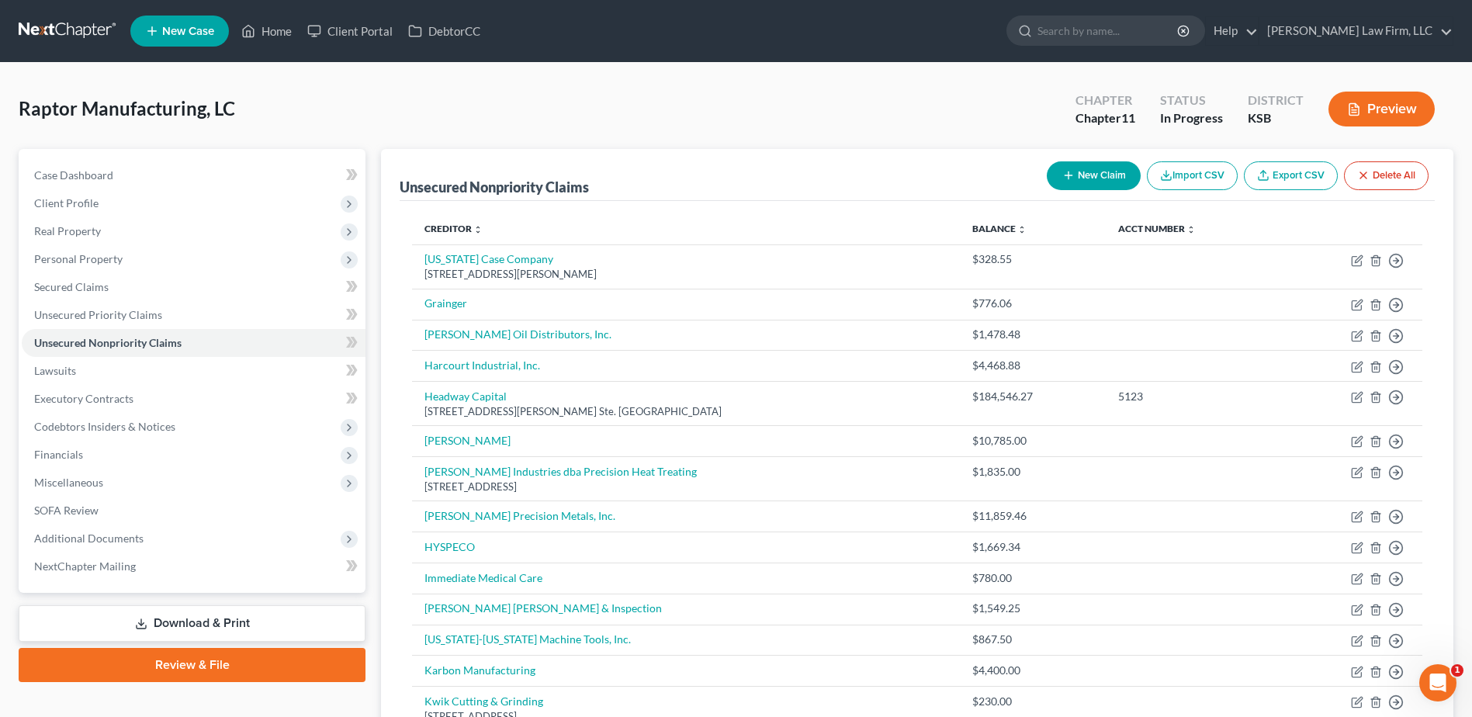
click at [1093, 178] on button "New Claim" at bounding box center [1094, 175] width 94 height 29
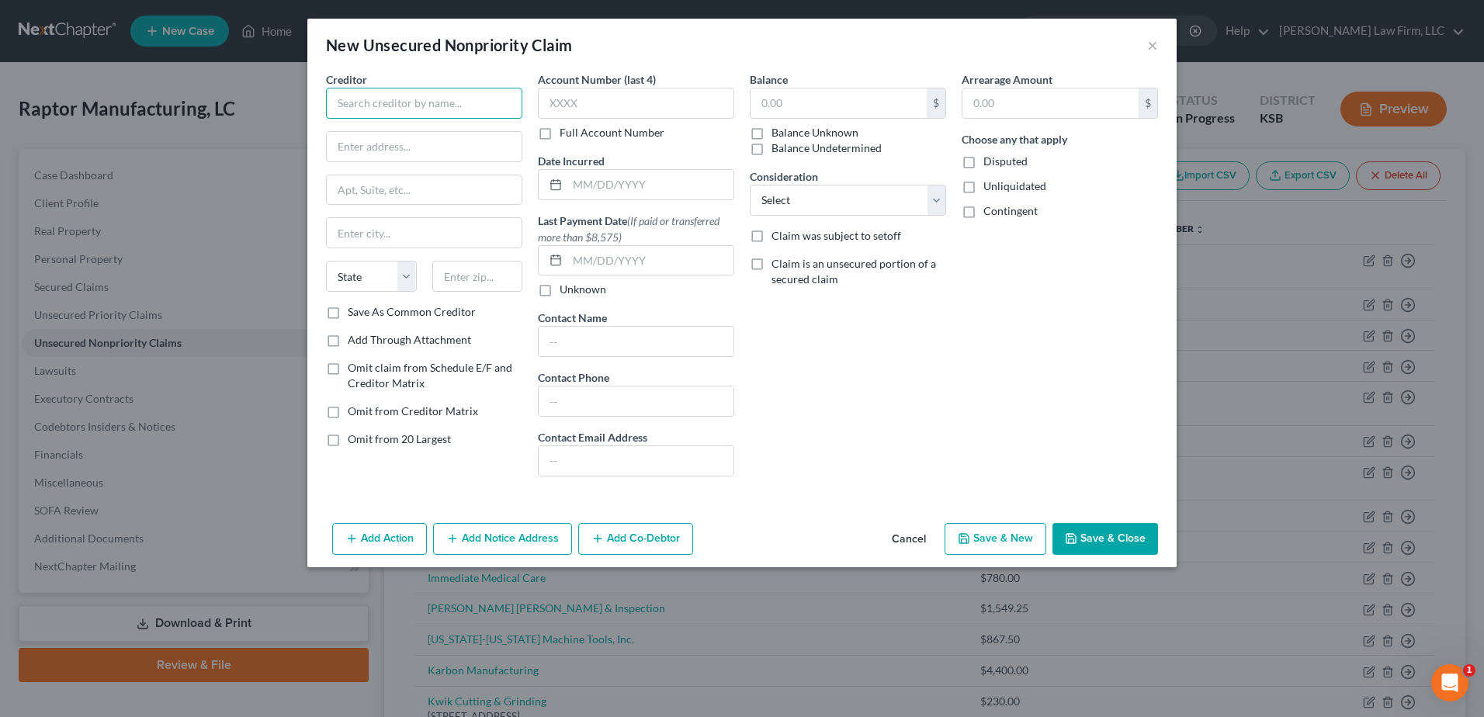
click at [441, 93] on input "text" at bounding box center [424, 103] width 196 height 31
click at [435, 149] on input "text" at bounding box center [424, 146] width 195 height 29
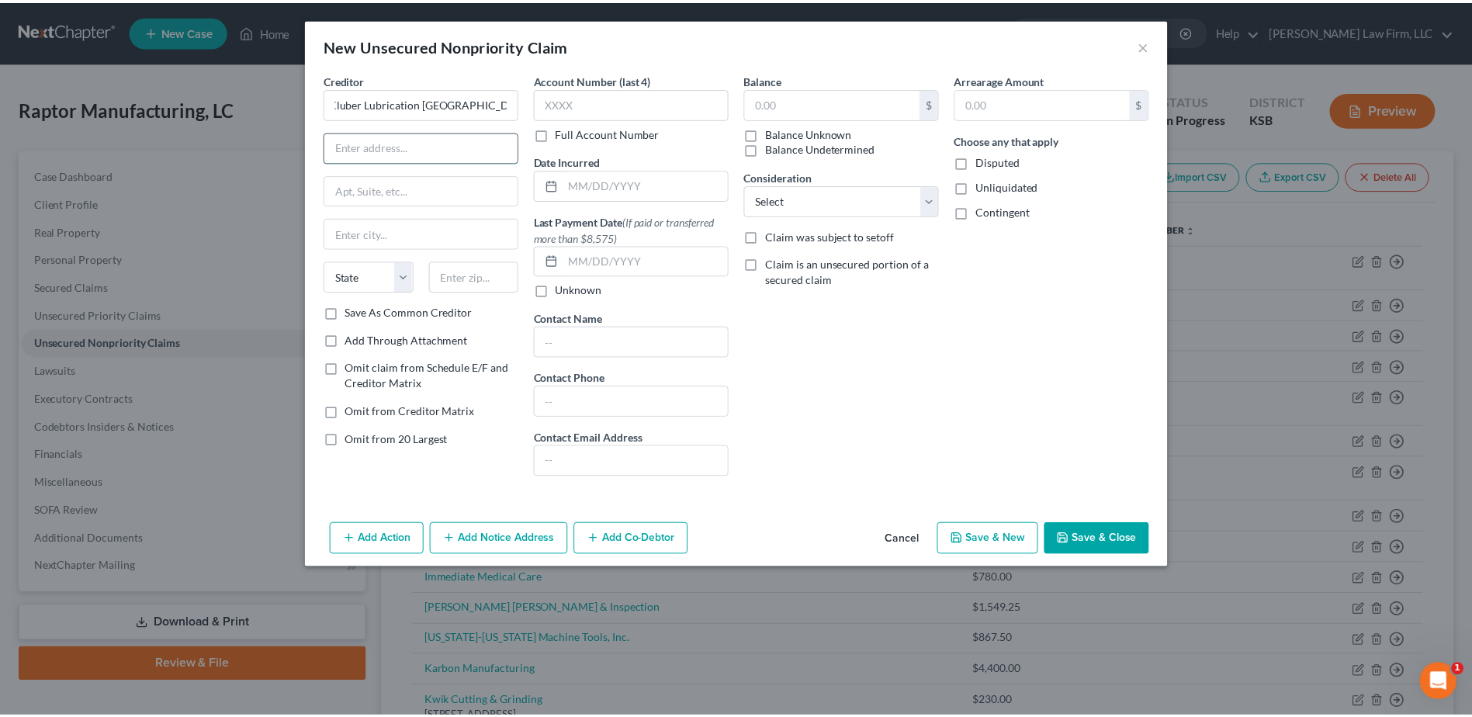
scroll to position [0, 0]
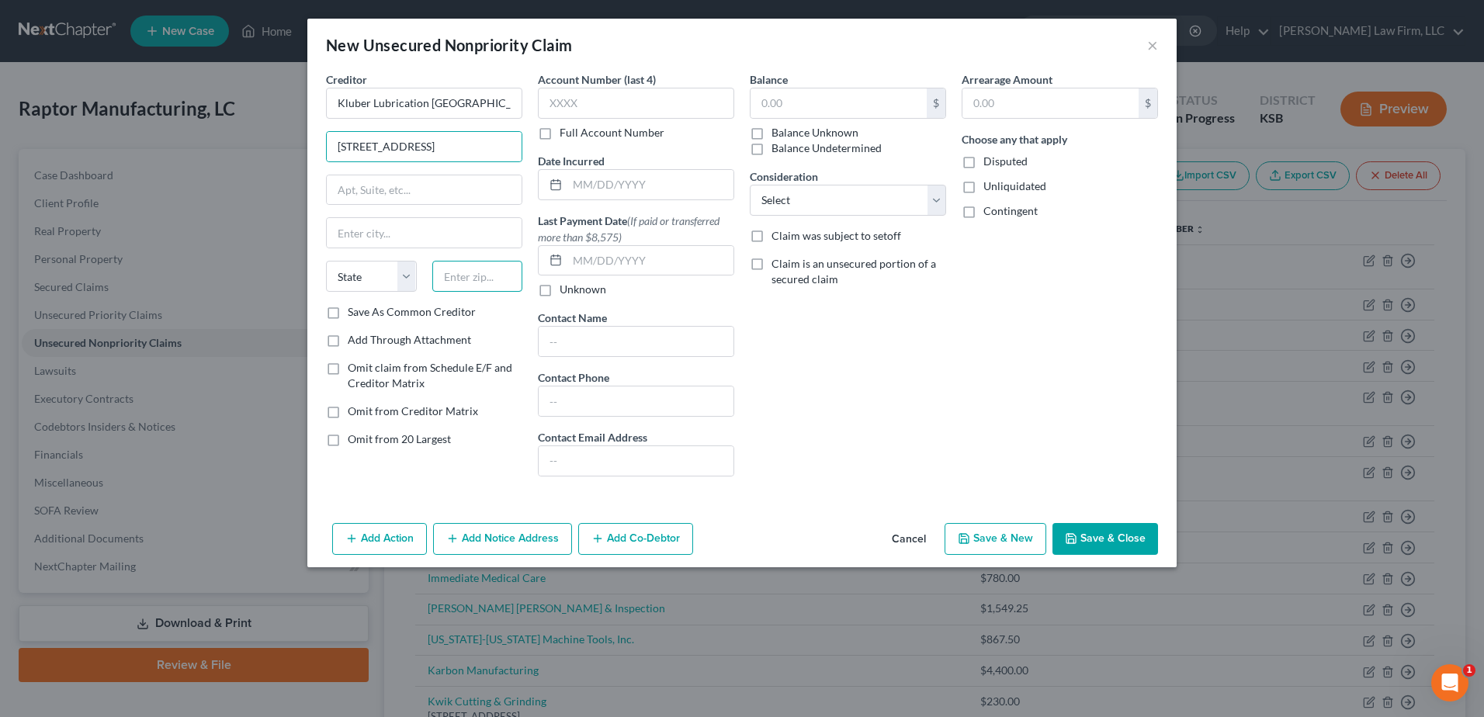
click at [470, 275] on input "text" at bounding box center [477, 276] width 91 height 31
click at [840, 101] on input "text" at bounding box center [838, 102] width 176 height 29
click at [834, 195] on select "Select Cable / Satellite Services Collection Agency Credit Card Debt Debt Couns…" at bounding box center [848, 200] width 196 height 31
click at [750, 185] on select "Select Cable / Satellite Services Collection Agency Credit Card Debt Debt Couns…" at bounding box center [848, 200] width 196 height 31
click at [636, 182] on input "text" at bounding box center [650, 184] width 166 height 29
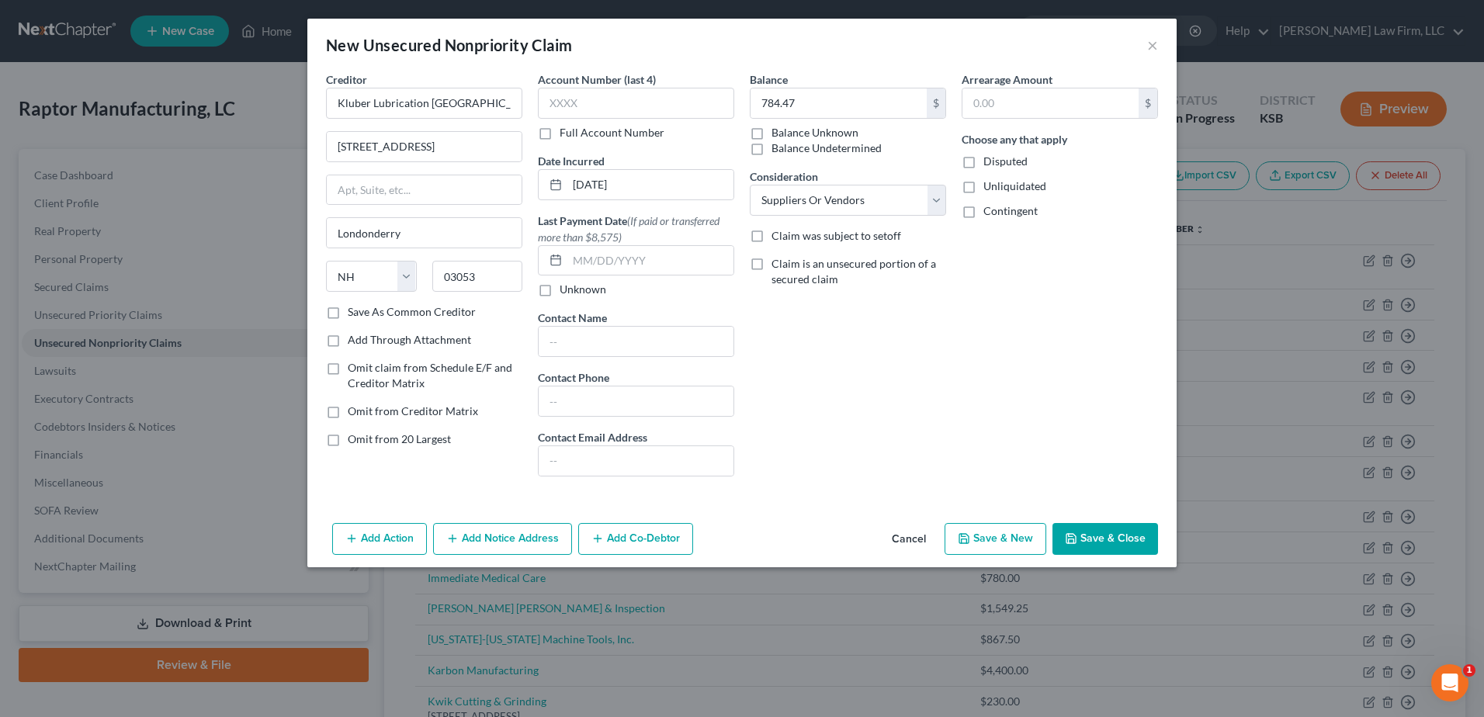
click at [1100, 538] on button "Save & Close" at bounding box center [1105, 539] width 106 height 33
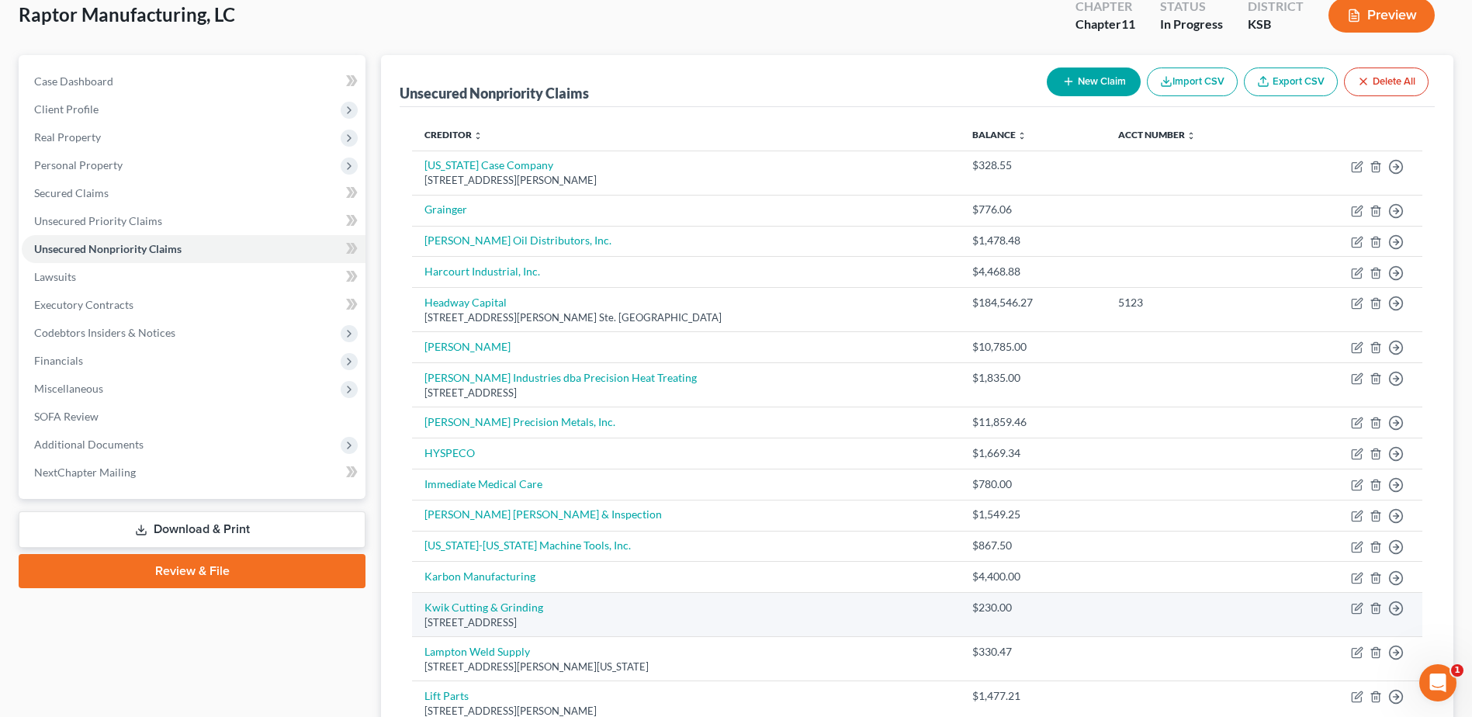
scroll to position [97, 0]
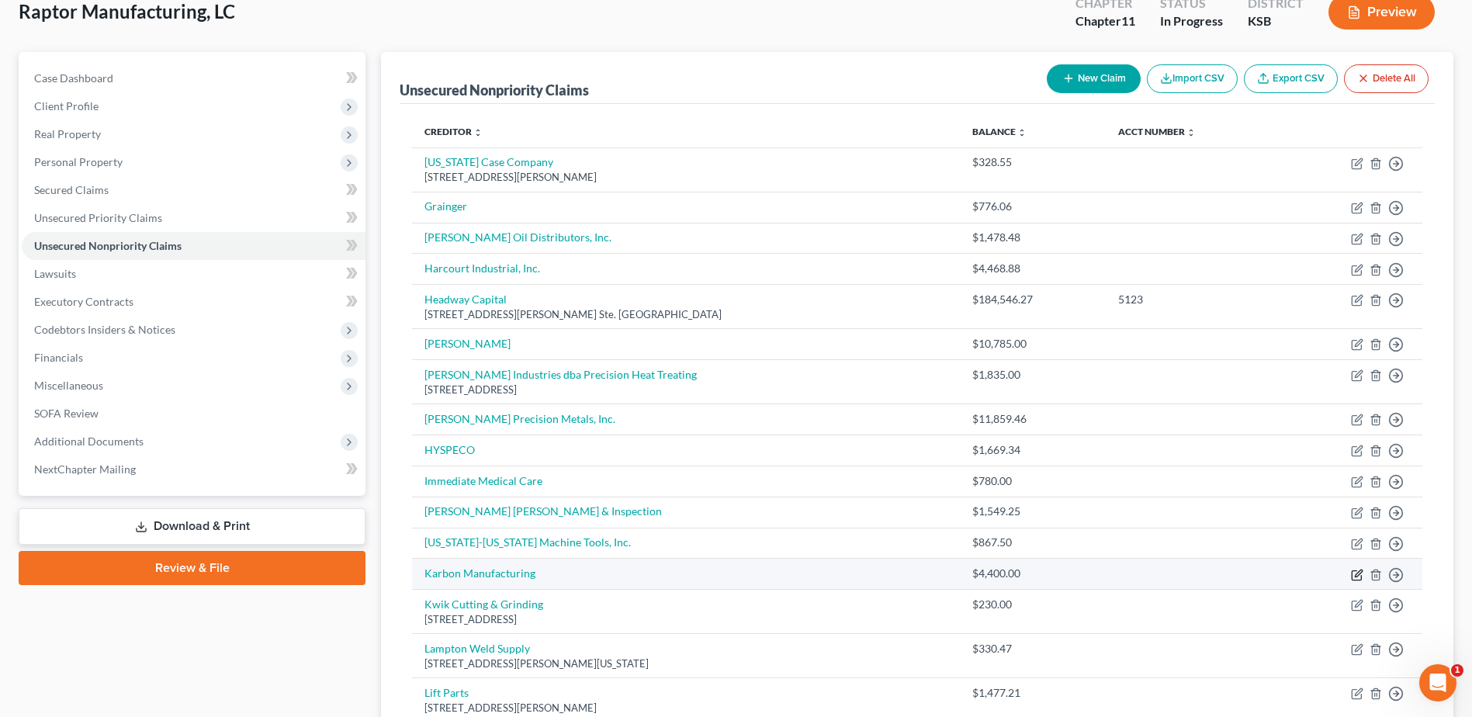
click at [1357, 577] on icon "button" at bounding box center [1358, 573] width 7 height 7
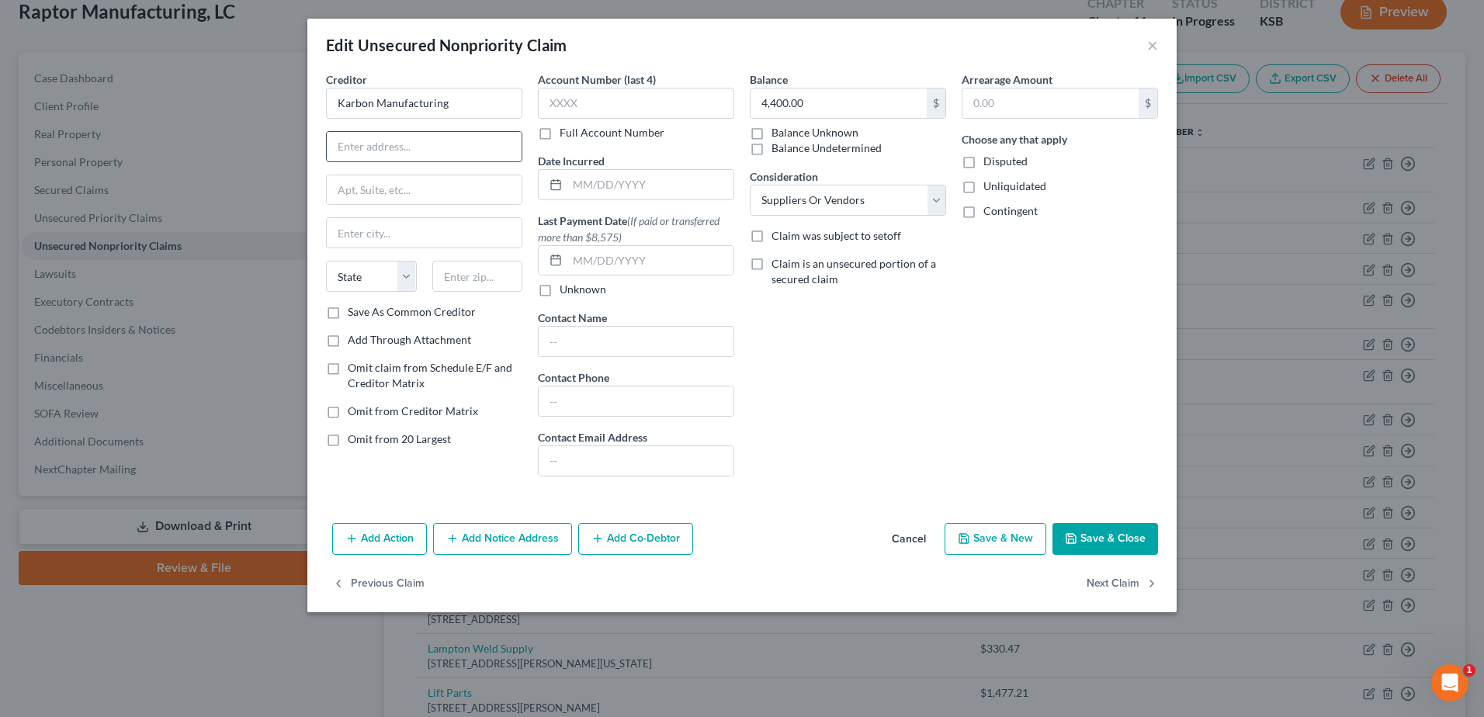
click at [422, 154] on input "text" at bounding box center [424, 146] width 195 height 29
click at [608, 185] on input "text" at bounding box center [650, 184] width 166 height 29
click at [439, 146] on input "text" at bounding box center [424, 146] width 195 height 29
click at [466, 278] on input "text" at bounding box center [477, 276] width 91 height 31
click at [817, 99] on input "4,400.00" at bounding box center [838, 102] width 176 height 29
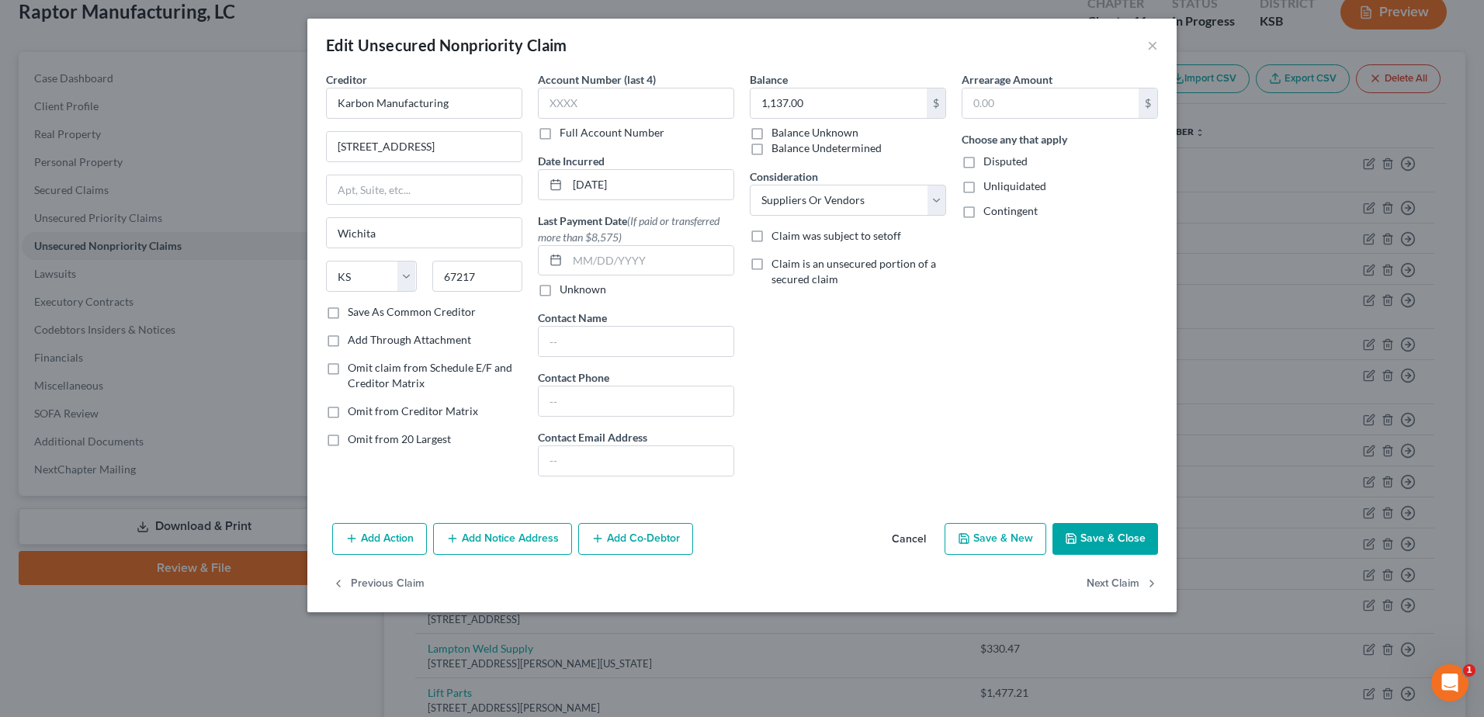
click at [1087, 536] on button "Save & Close" at bounding box center [1105, 539] width 106 height 33
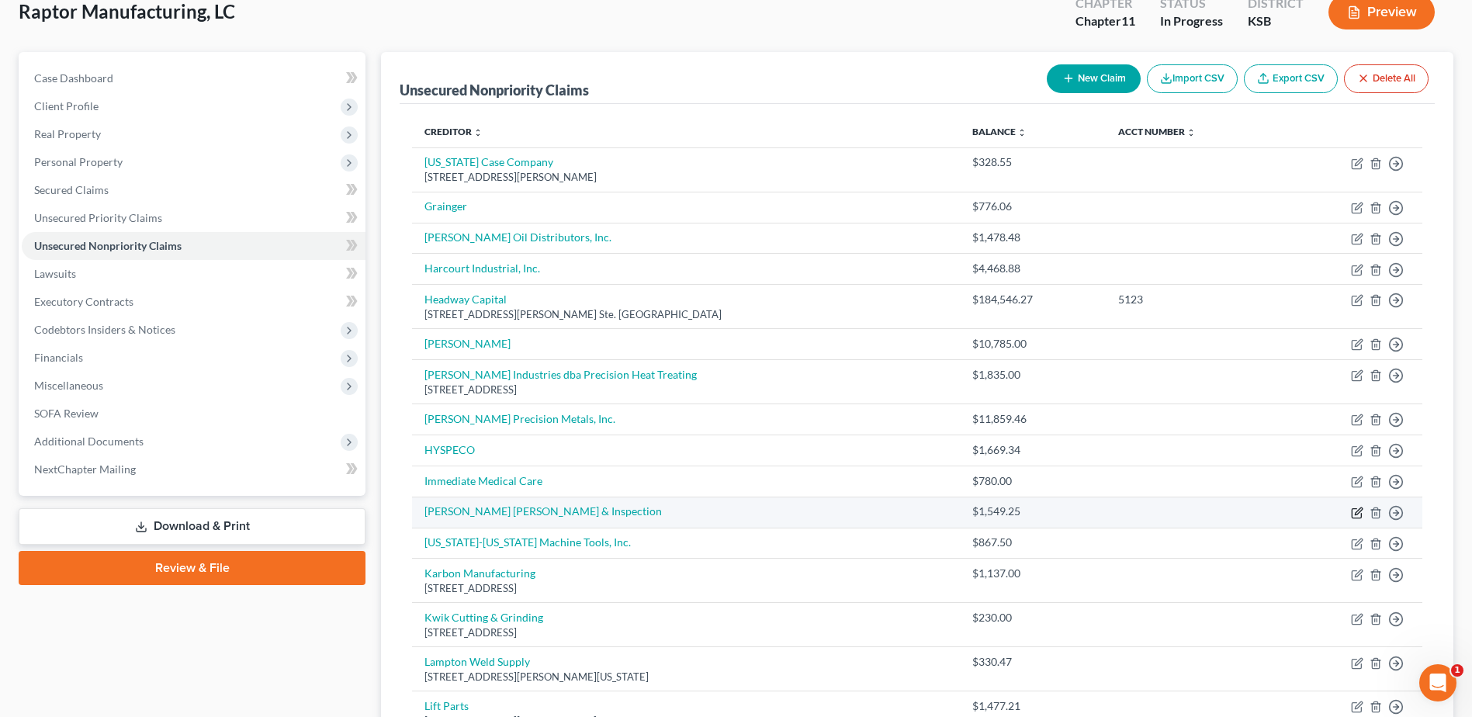
click at [1355, 511] on icon "button" at bounding box center [1357, 513] width 12 height 12
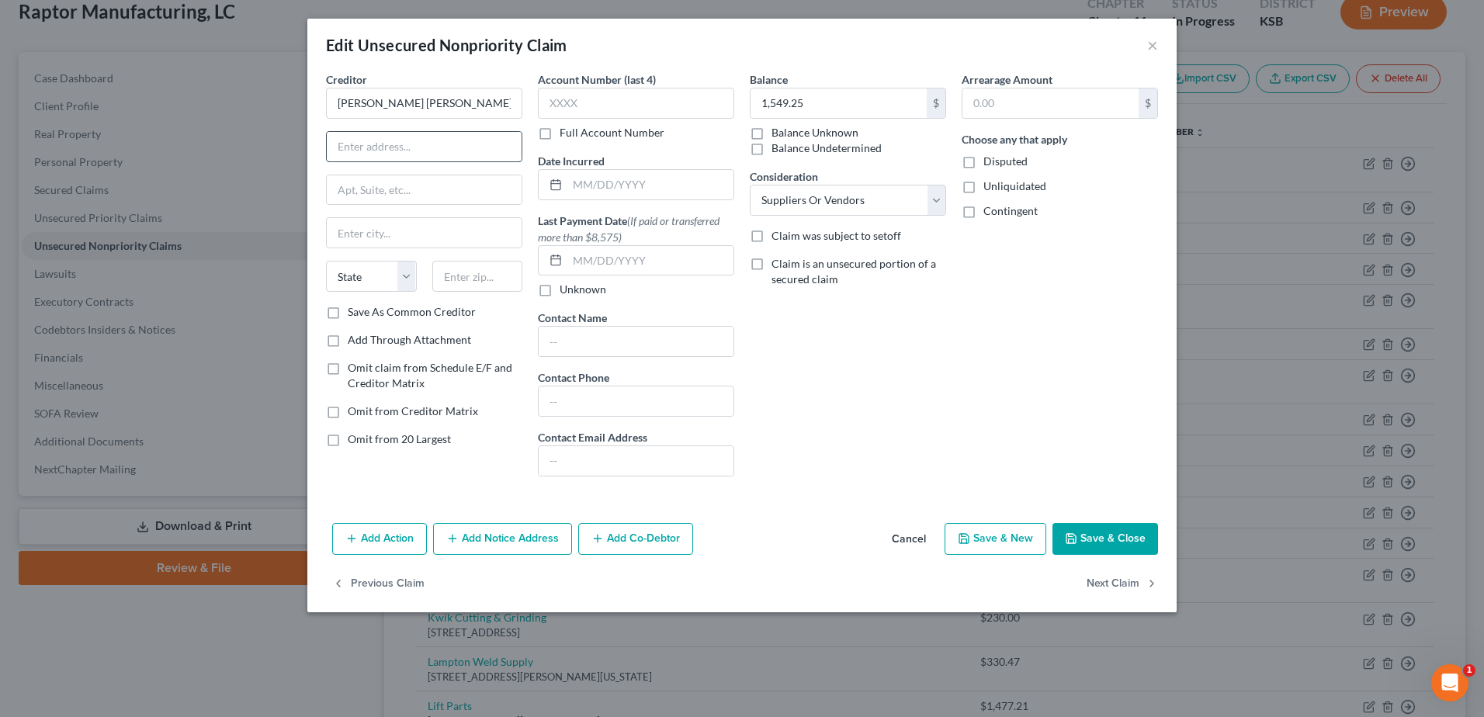
click at [419, 137] on input "text" at bounding box center [424, 146] width 195 height 29
click at [463, 282] on input "text" at bounding box center [477, 276] width 91 height 31
click at [689, 182] on input "text" at bounding box center [650, 184] width 166 height 29
click at [846, 108] on input "1,549.25" at bounding box center [838, 102] width 176 height 29
click at [1100, 538] on button "Save & Close" at bounding box center [1105, 539] width 106 height 33
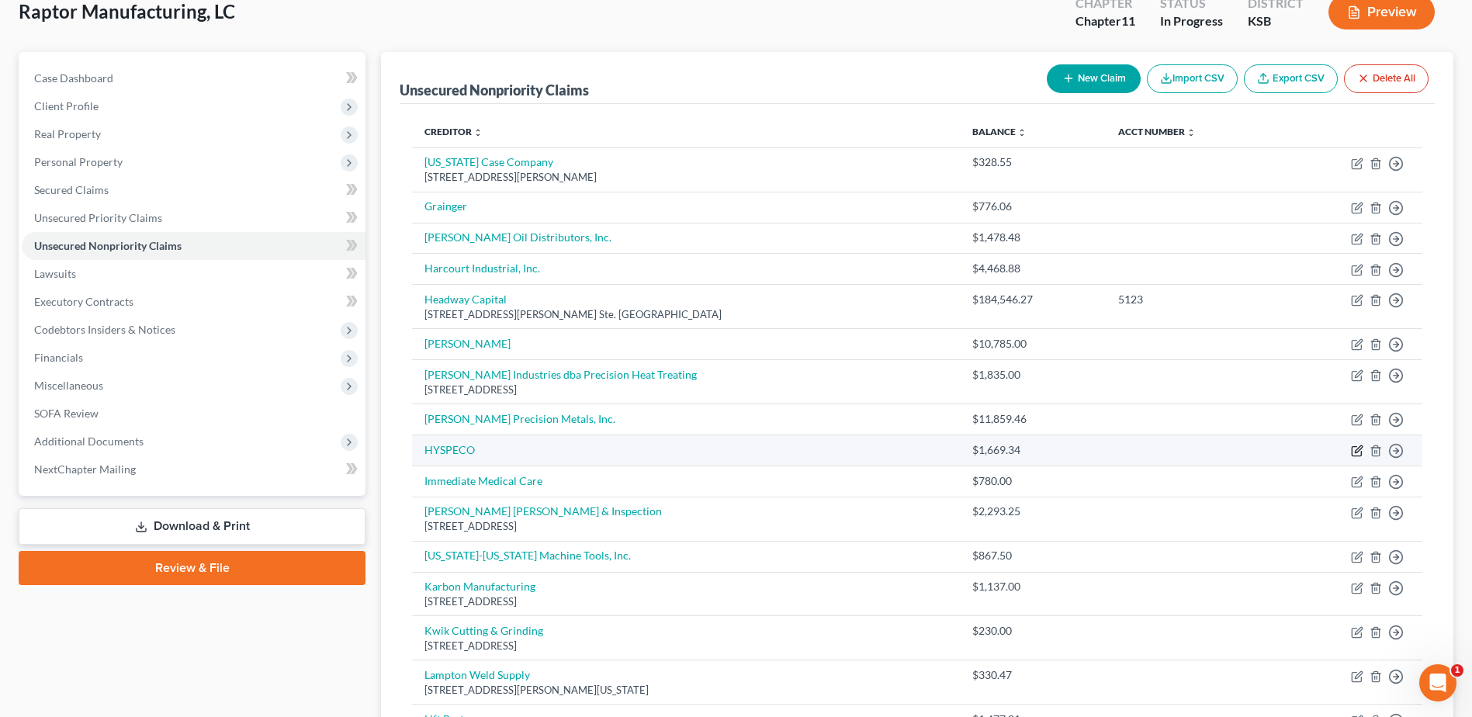
click at [1354, 451] on icon "button" at bounding box center [1357, 451] width 12 height 12
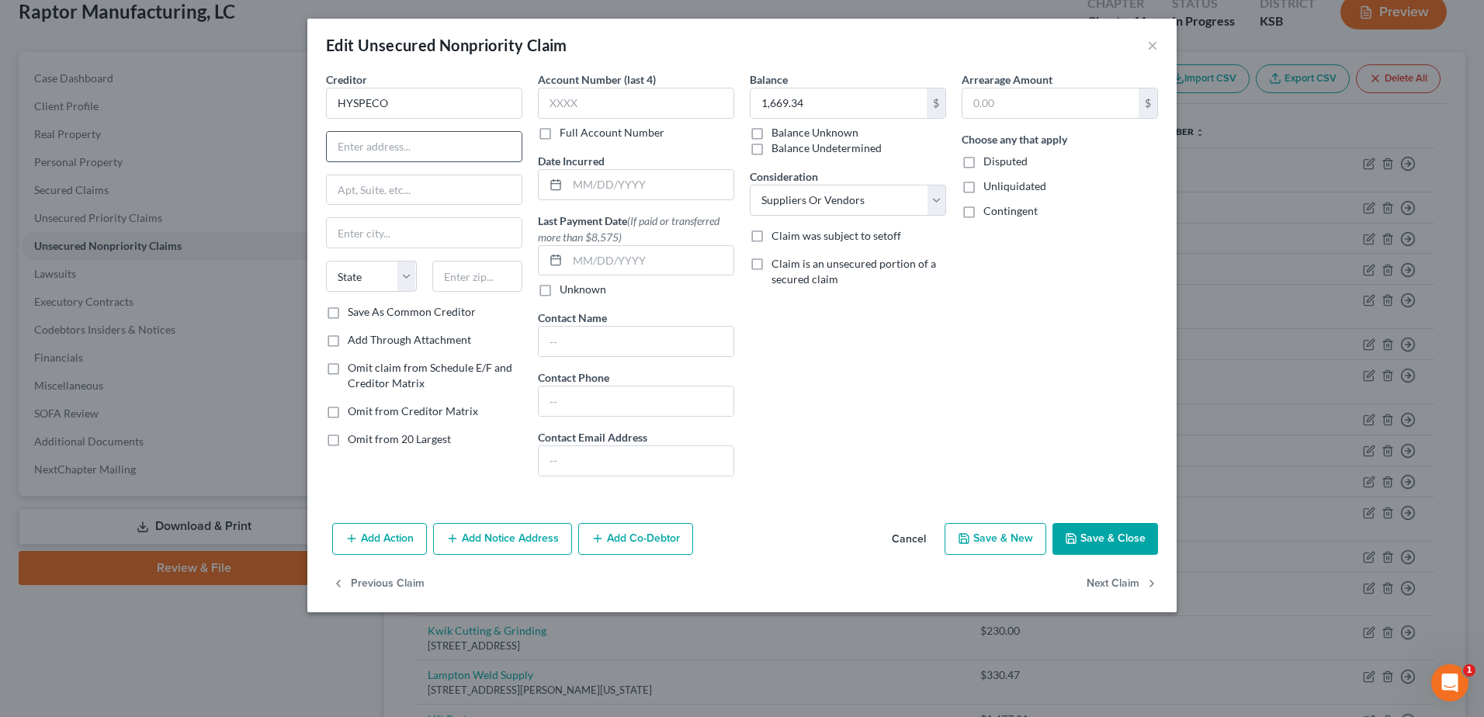
click at [418, 139] on input "text" at bounding box center [424, 146] width 195 height 29
click at [463, 275] on input "text" at bounding box center [477, 276] width 91 height 31
click at [644, 198] on input "text" at bounding box center [650, 184] width 166 height 29
click at [1133, 546] on button "Save & Close" at bounding box center [1105, 539] width 106 height 33
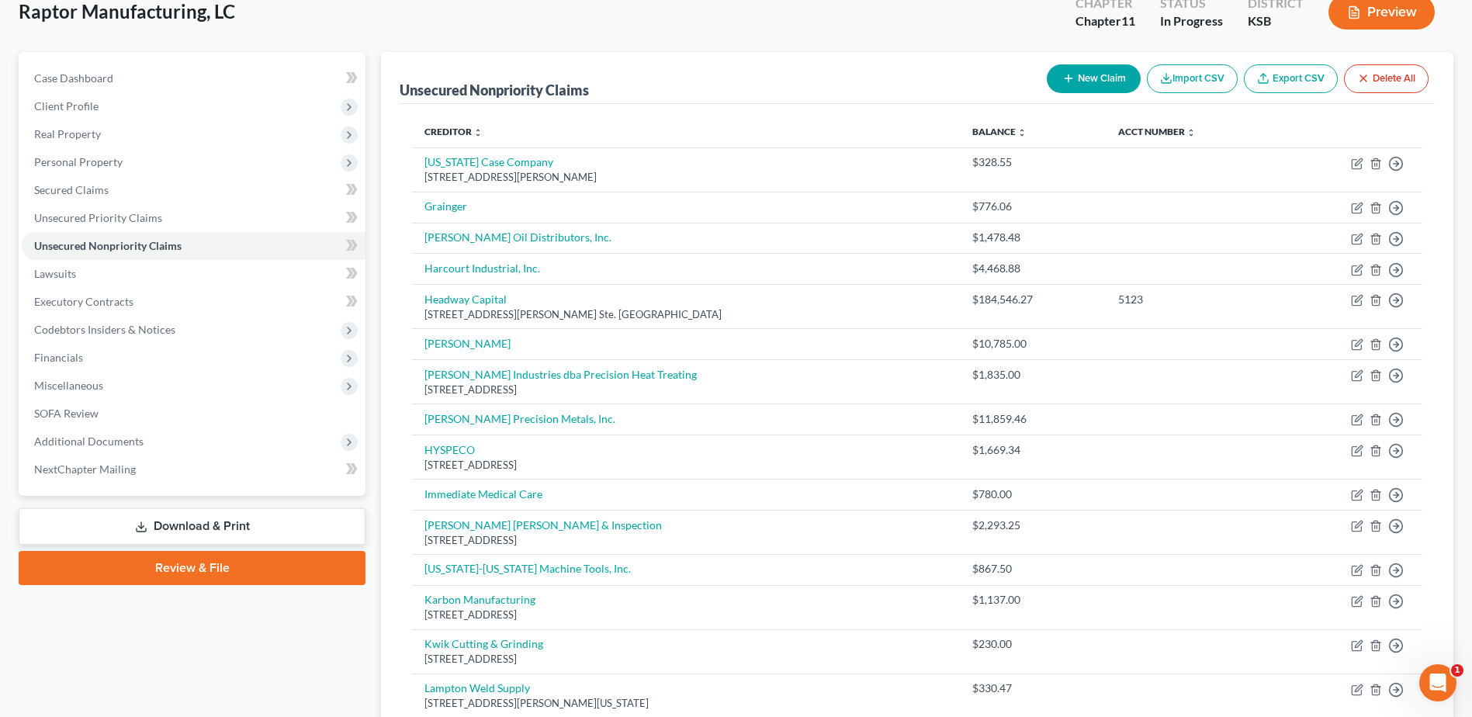
click at [1079, 84] on button "New Claim" at bounding box center [1094, 78] width 94 height 29
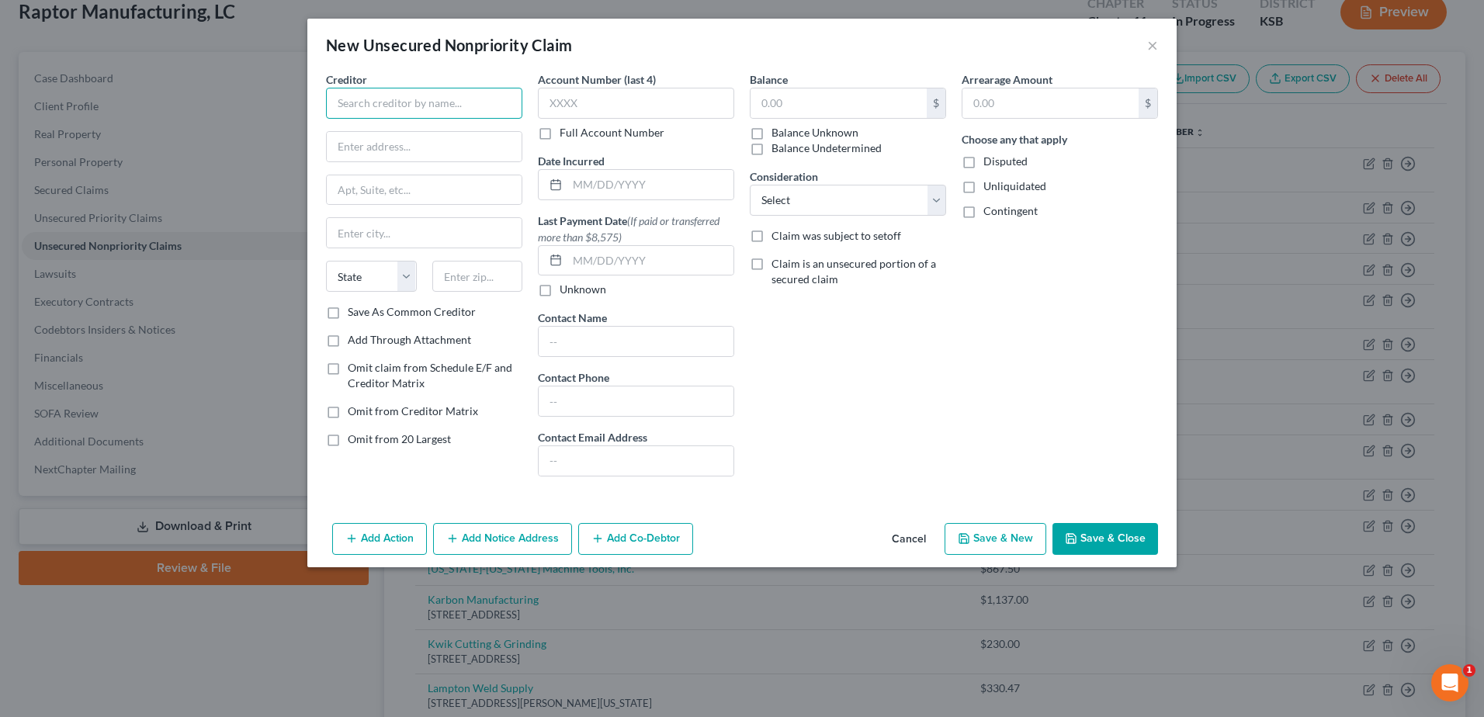
click at [446, 112] on input "text" at bounding box center [424, 103] width 196 height 31
click at [437, 144] on input "text" at bounding box center [424, 146] width 195 height 29
click at [485, 273] on input "text" at bounding box center [477, 276] width 91 height 31
click at [874, 99] on input "text" at bounding box center [838, 102] width 176 height 29
click at [896, 201] on select "Select Cable / Satellite Services Collection Agency Credit Card Debt Debt Couns…" at bounding box center [848, 200] width 196 height 31
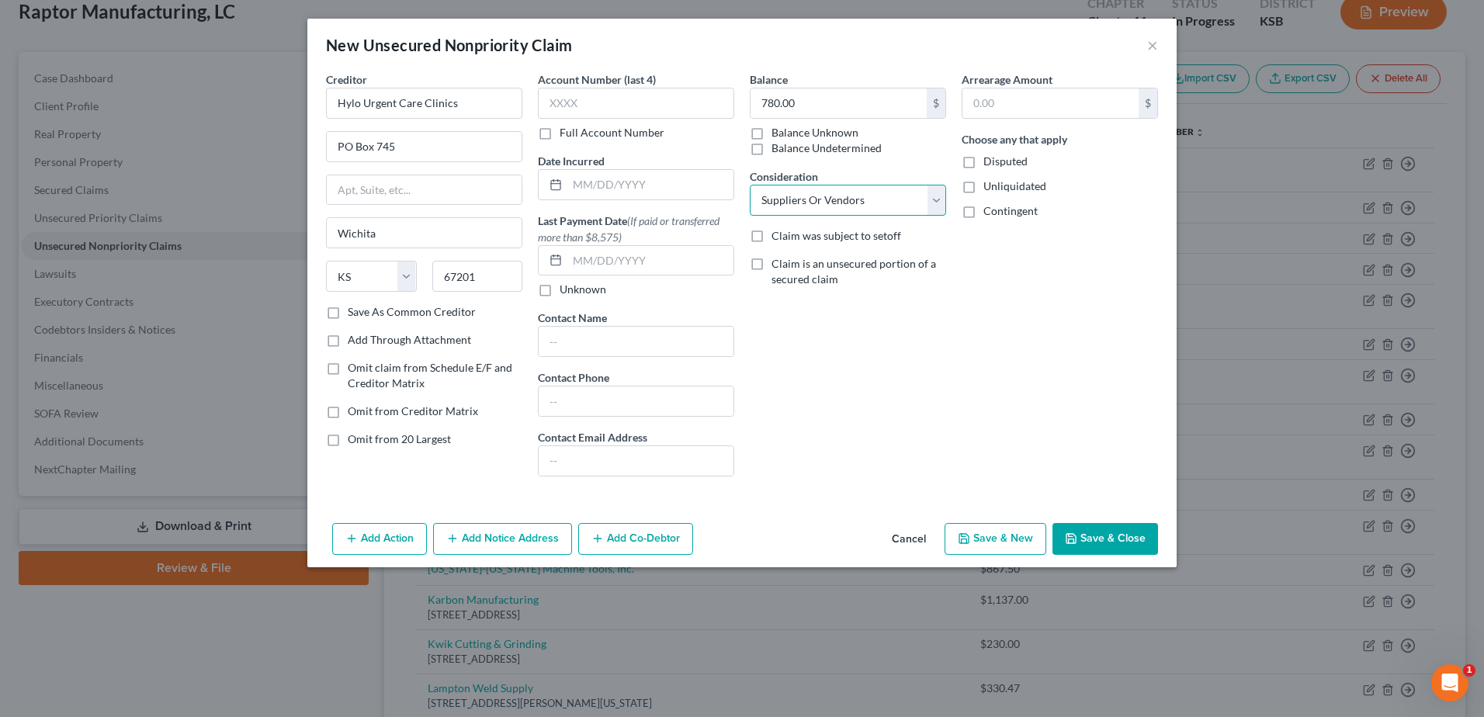
click at [750, 185] on select "Select Cable / Satellite Services Collection Agency Credit Card Debt Debt Couns…" at bounding box center [848, 200] width 196 height 31
click at [657, 178] on input "text" at bounding box center [650, 184] width 166 height 29
click at [1121, 530] on button "Save & Close" at bounding box center [1105, 539] width 106 height 33
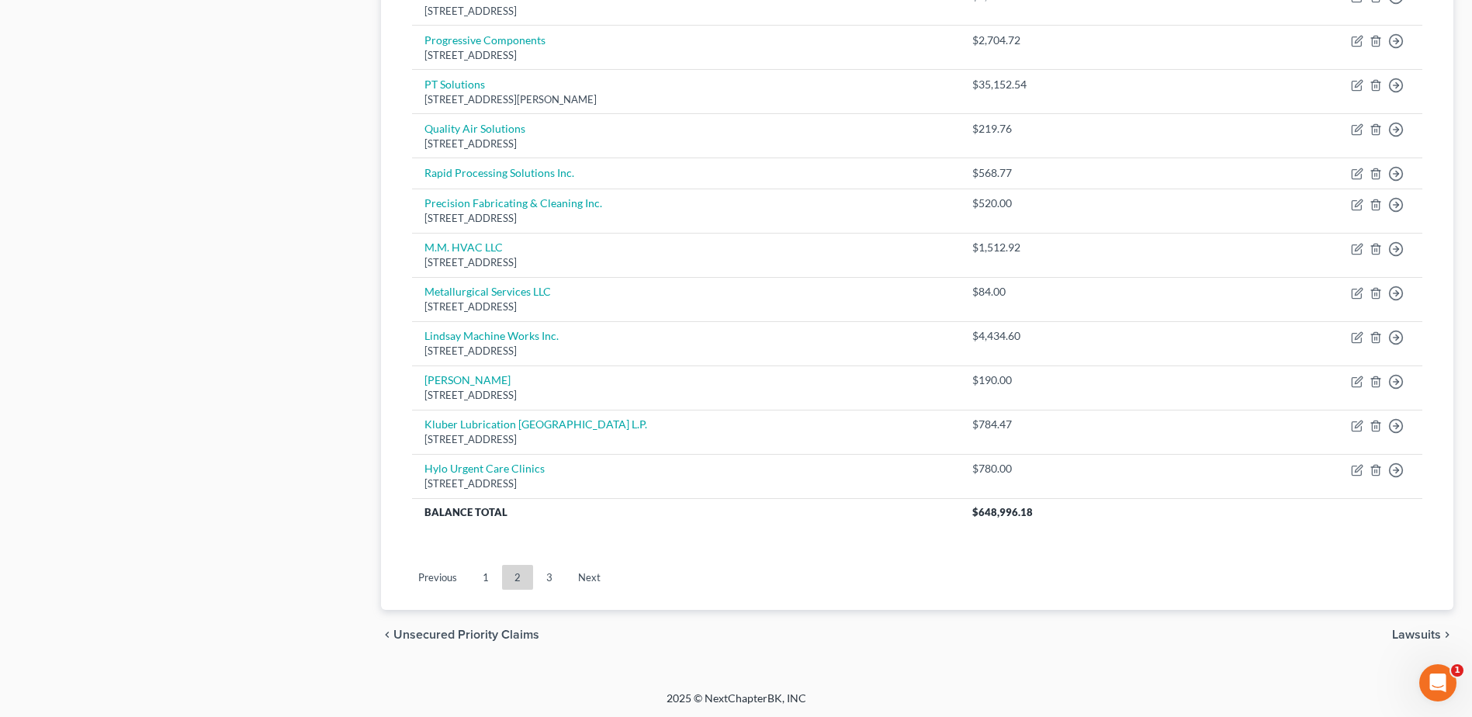
scroll to position [1251, 0]
click at [551, 571] on link "3" at bounding box center [549, 575] width 31 height 25
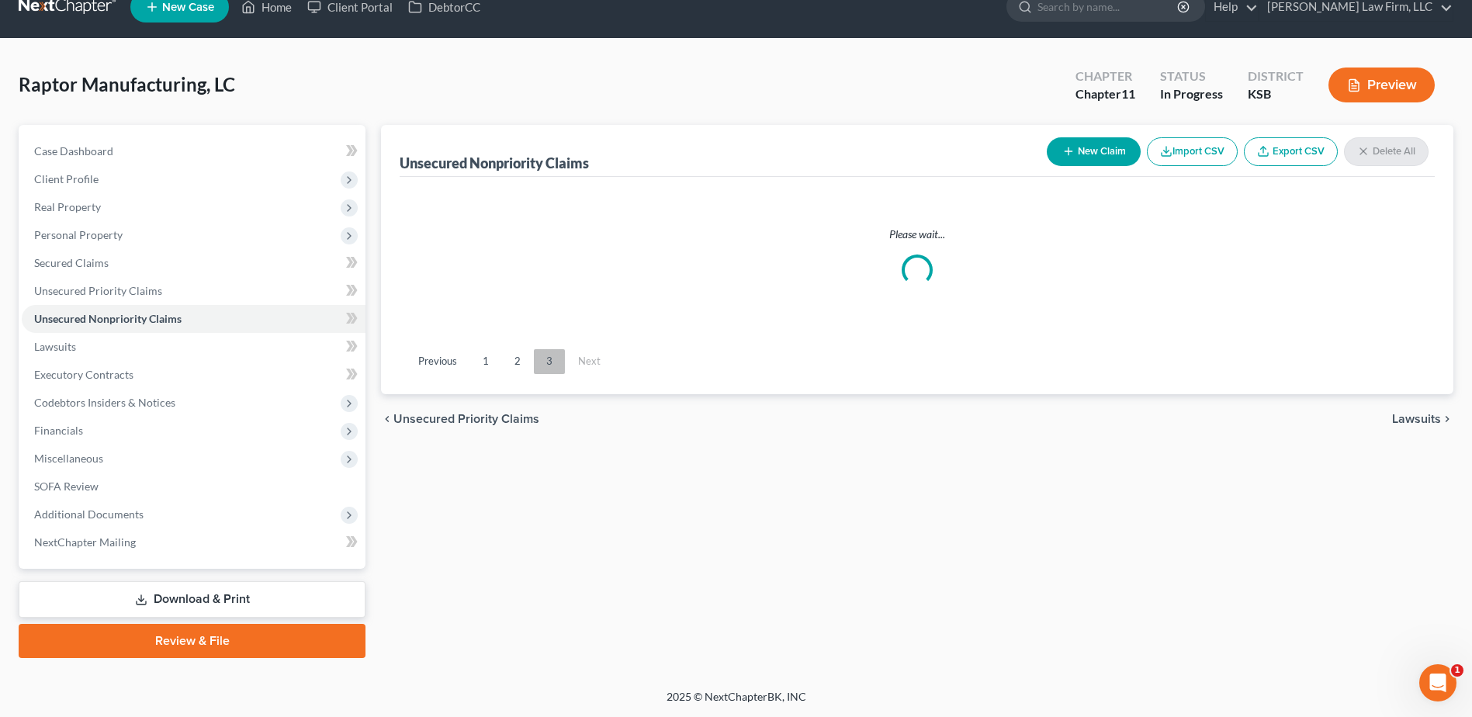
scroll to position [995, 0]
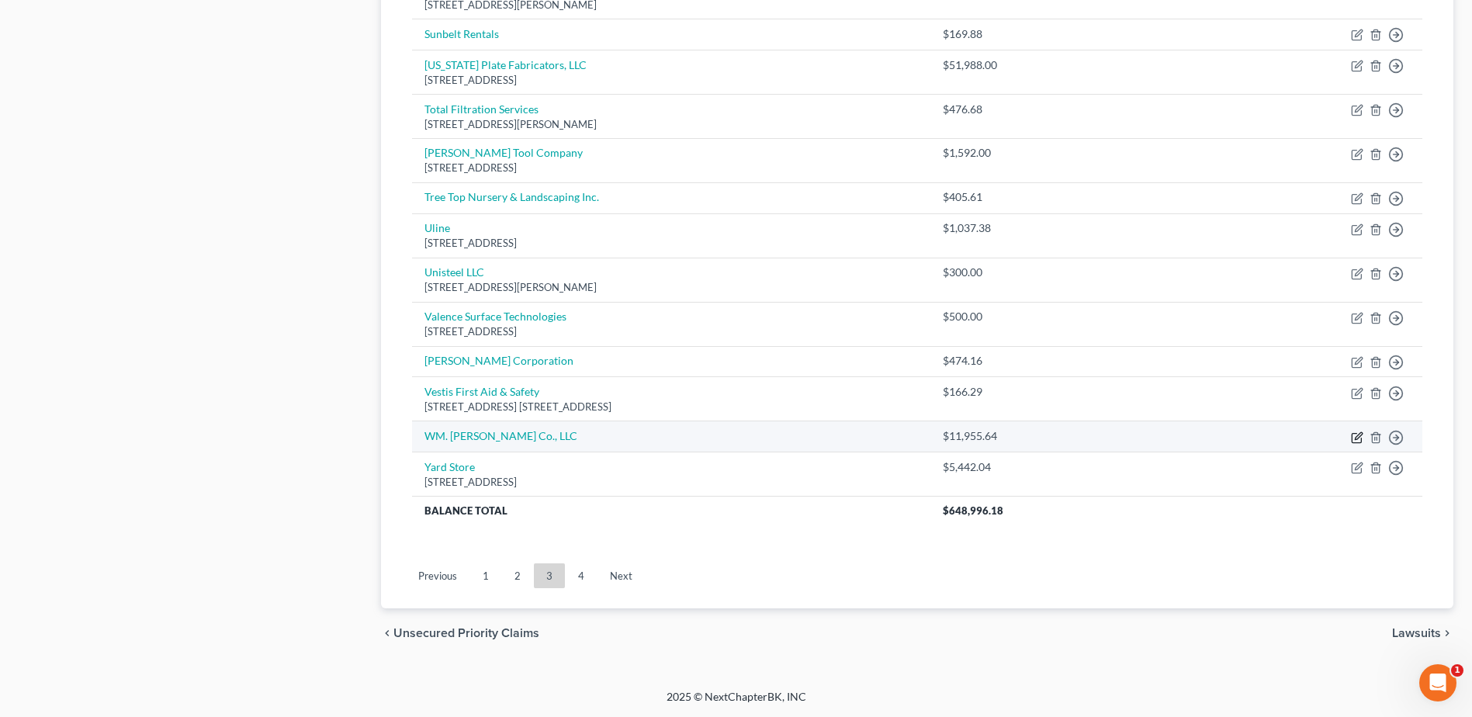
click at [1360, 436] on icon "button" at bounding box center [1358, 435] width 7 height 7
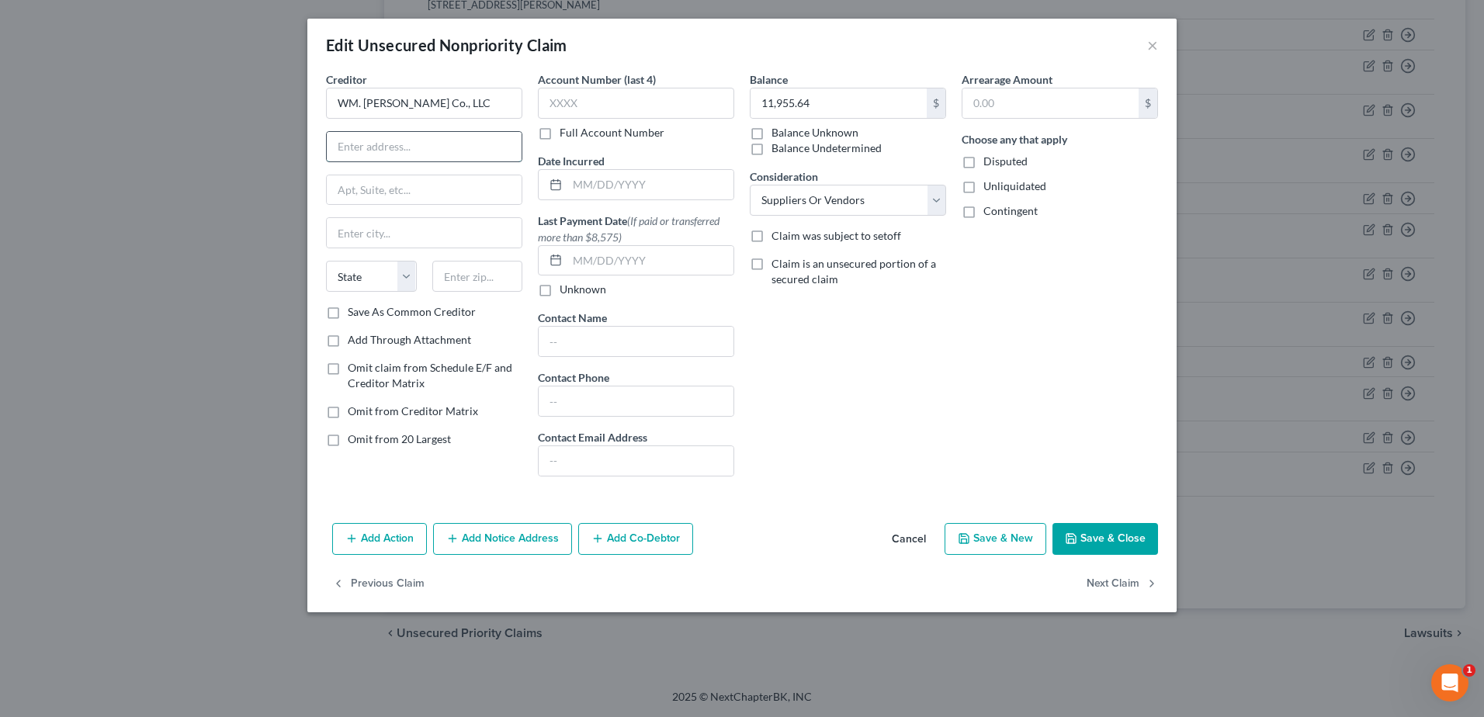
click at [411, 147] on input "text" at bounding box center [424, 146] width 195 height 29
click at [614, 183] on input "text" at bounding box center [650, 184] width 166 height 29
click at [397, 142] on input "text" at bounding box center [424, 146] width 195 height 29
click at [469, 280] on input "text" at bounding box center [477, 276] width 91 height 31
click at [897, 95] on input "11,955.64" at bounding box center [838, 102] width 176 height 29
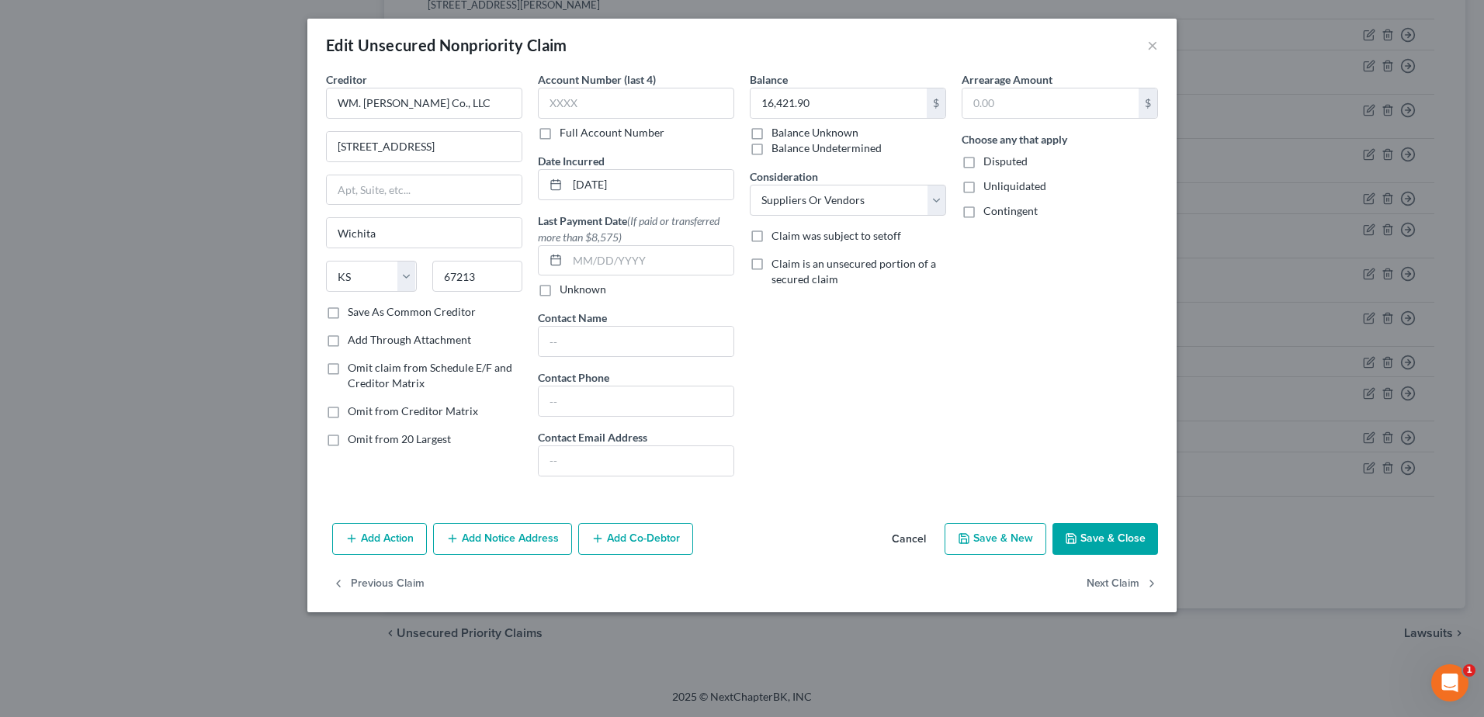
click at [1100, 543] on button "Save & Close" at bounding box center [1105, 539] width 106 height 33
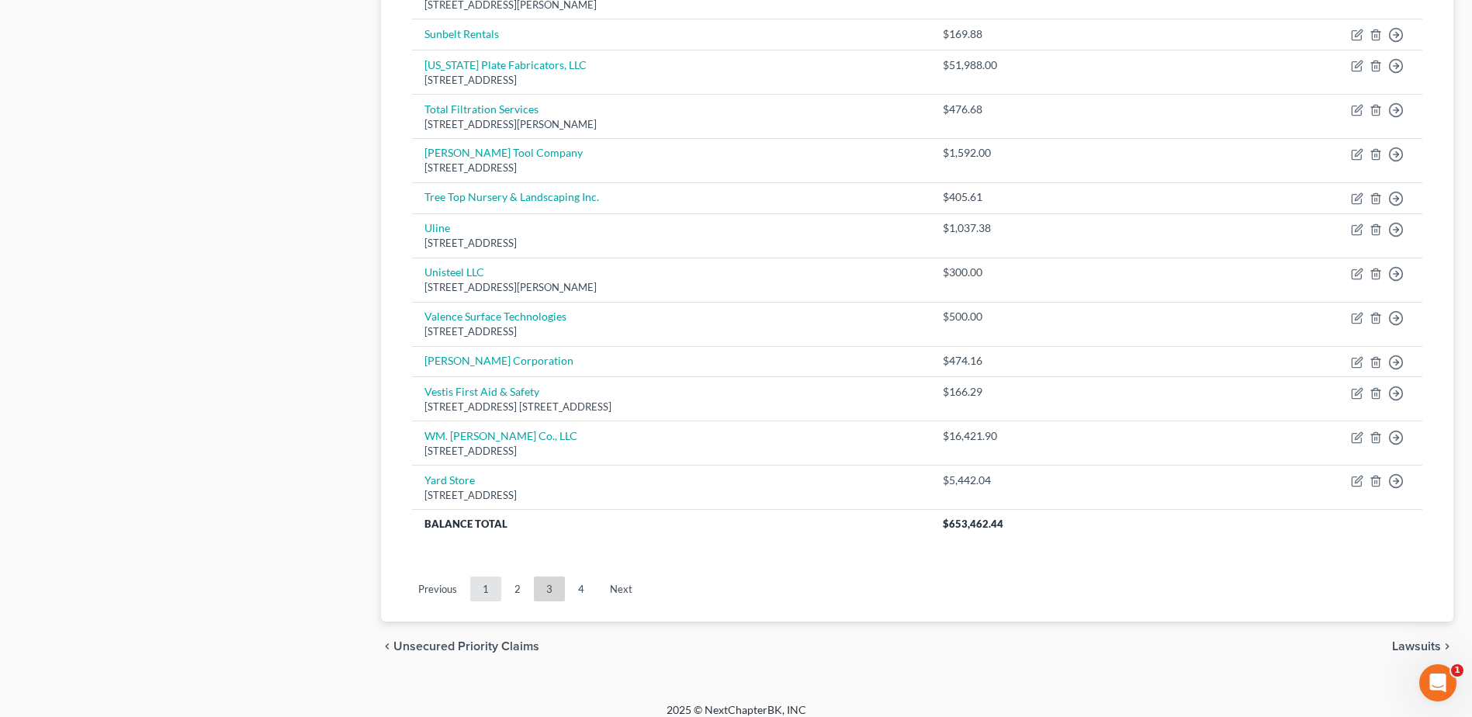
click at [487, 592] on link "1" at bounding box center [485, 589] width 31 height 25
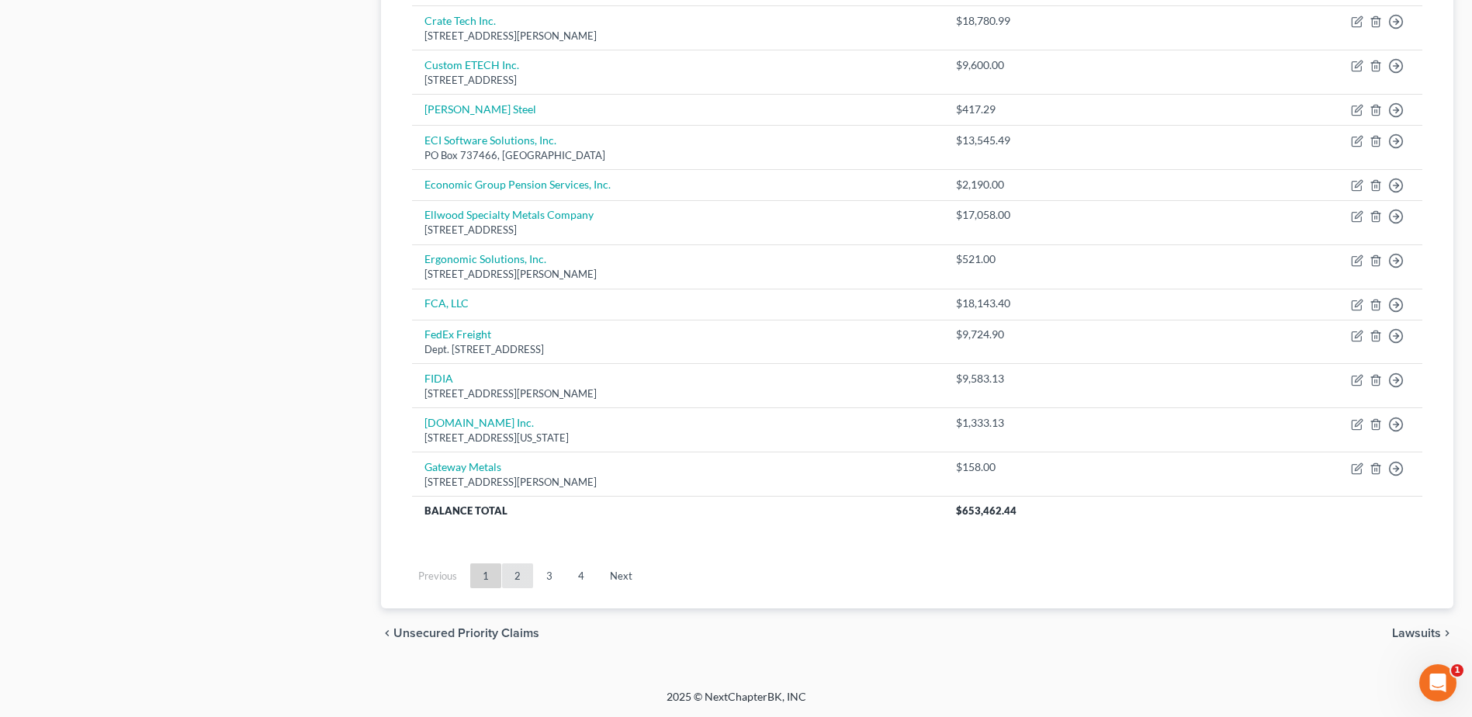
click at [515, 580] on link "2" at bounding box center [517, 575] width 31 height 25
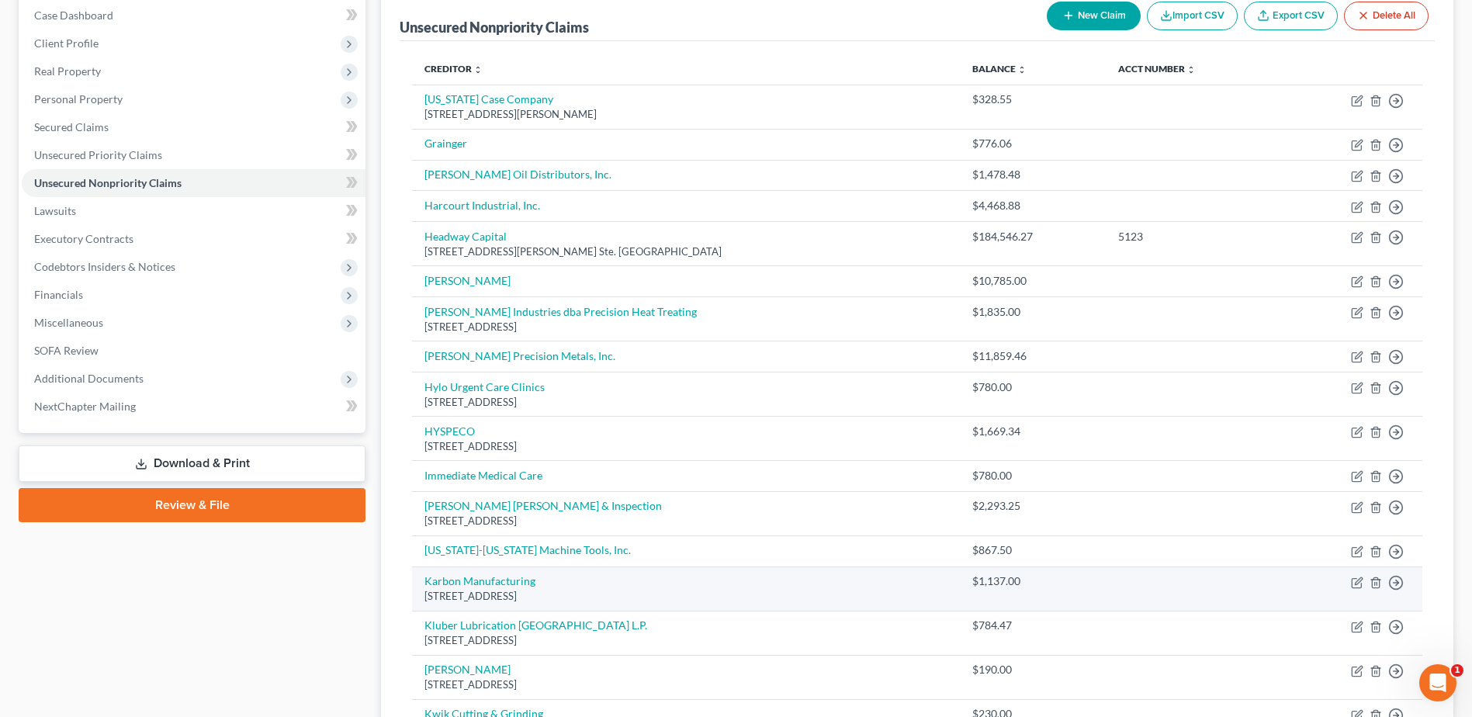
scroll to position [140, 0]
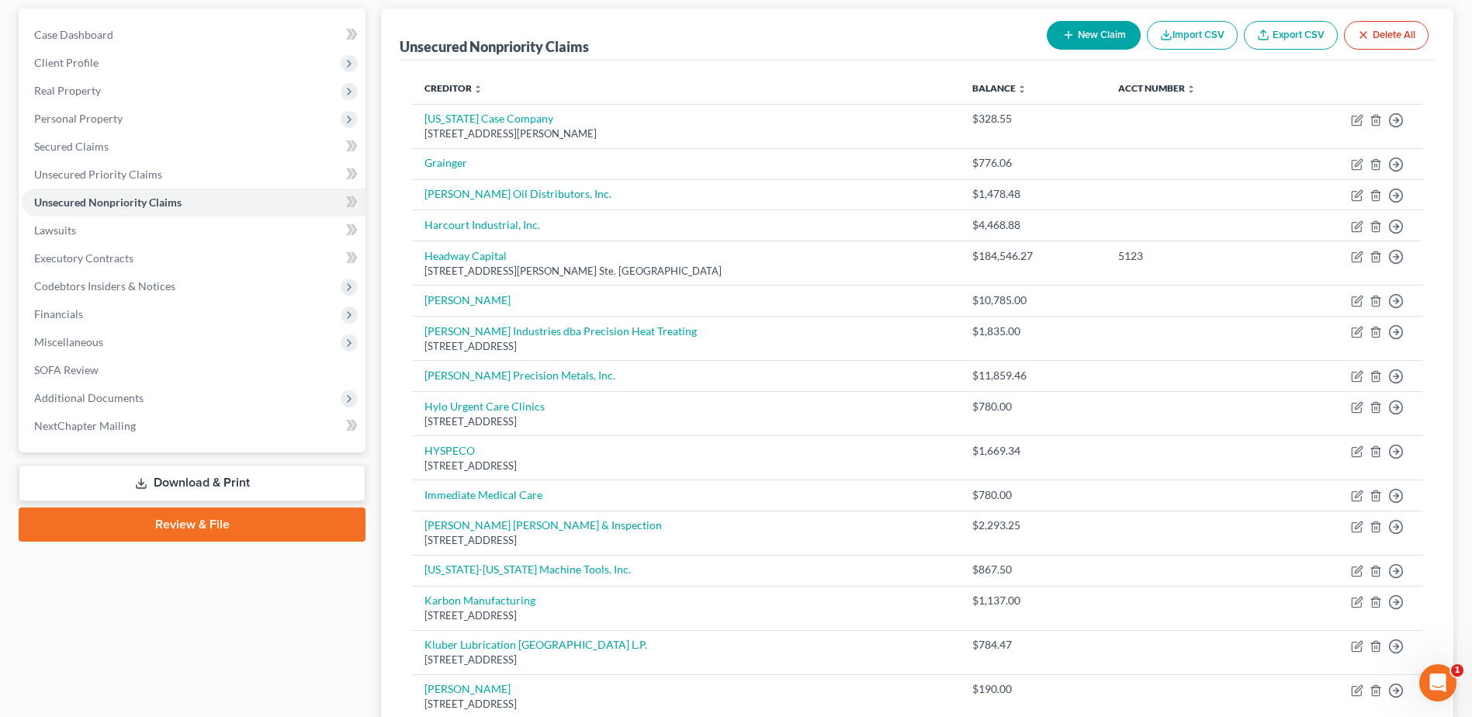
click at [1099, 31] on button "New Claim" at bounding box center [1094, 35] width 94 height 29
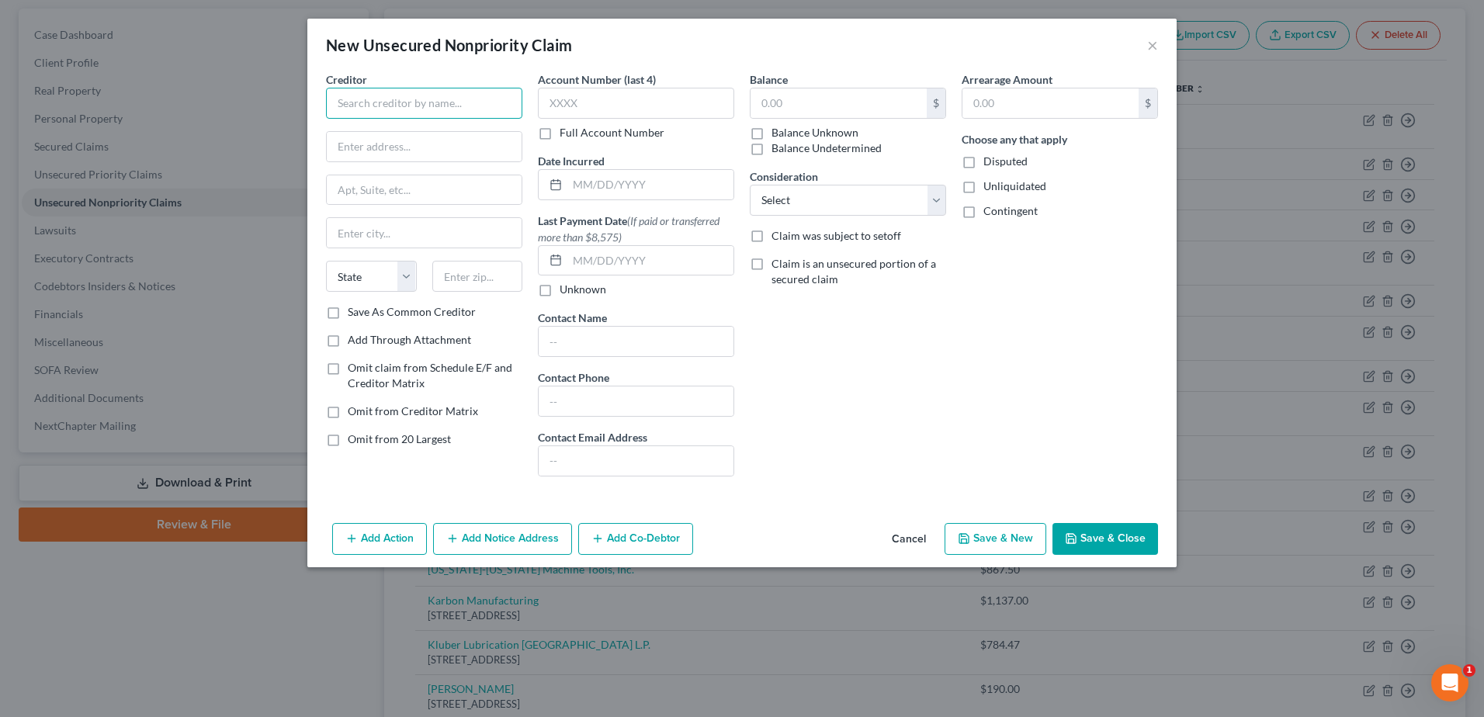
click at [373, 99] on input "text" at bounding box center [424, 103] width 196 height 31
click at [383, 145] on input "text" at bounding box center [424, 146] width 195 height 29
click at [639, 190] on input "text" at bounding box center [650, 184] width 166 height 29
click at [434, 138] on input "text" at bounding box center [424, 146] width 195 height 29
click at [476, 271] on input "text" at bounding box center [477, 276] width 91 height 31
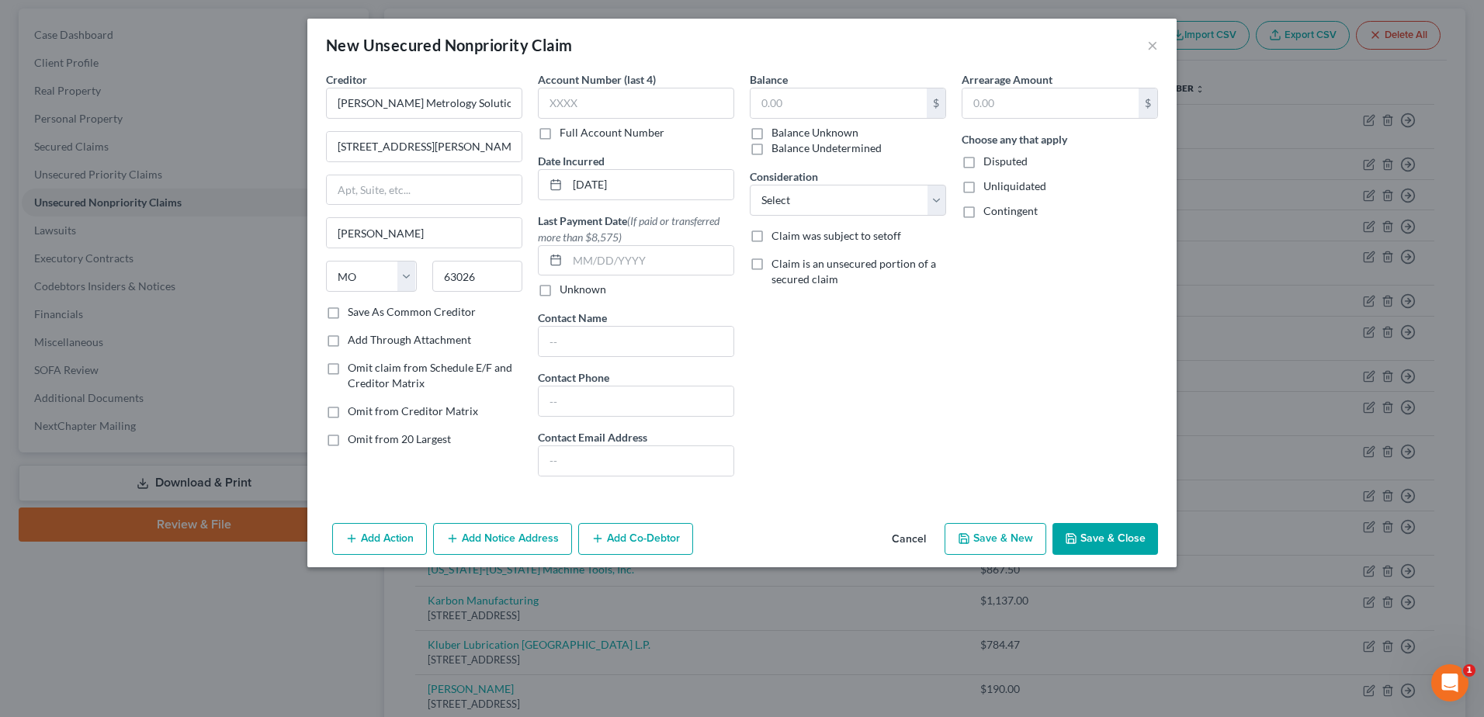
click at [925, 400] on div "Balance $ Balance Unknown Balance Undetermined $ Balance Unknown Consideration …" at bounding box center [848, 280] width 212 height 418
click at [826, 203] on select "Select Cable / Satellite Services Collection Agency Credit Card Debt Debt Couns…" at bounding box center [848, 200] width 196 height 31
click at [750, 185] on select "Select Cable / Satellite Services Collection Agency Credit Card Debt Debt Couns…" at bounding box center [848, 200] width 196 height 31
click at [816, 99] on input "text" at bounding box center [838, 102] width 176 height 29
click at [1121, 546] on button "Save & Close" at bounding box center [1105, 539] width 106 height 33
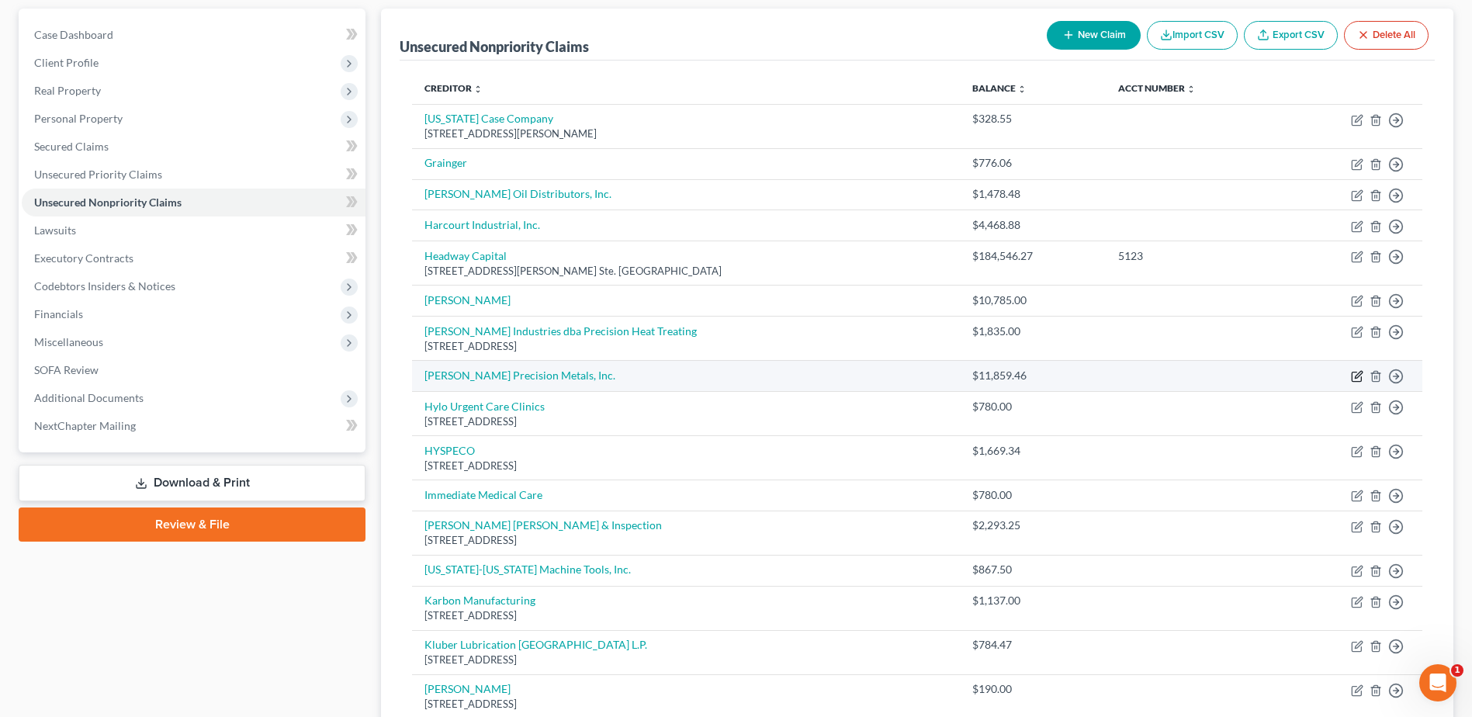
click at [1356, 374] on icon "button" at bounding box center [1357, 376] width 12 height 12
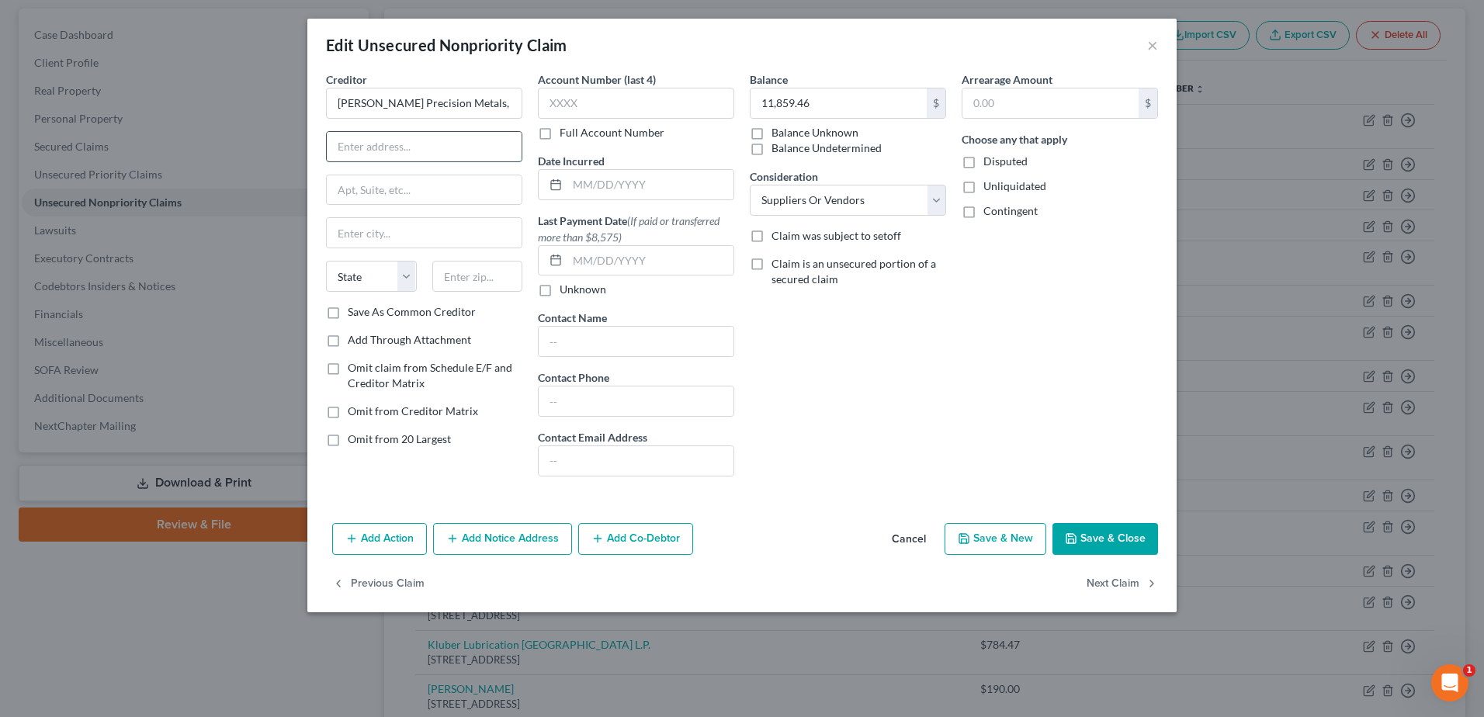
click at [356, 160] on input "text" at bounding box center [424, 146] width 195 height 29
click at [666, 180] on input "text" at bounding box center [650, 184] width 166 height 29
click at [439, 155] on input "text" at bounding box center [424, 146] width 195 height 29
click at [469, 274] on input "text" at bounding box center [477, 276] width 91 height 31
click at [861, 109] on input "11,859.46" at bounding box center [838, 102] width 176 height 29
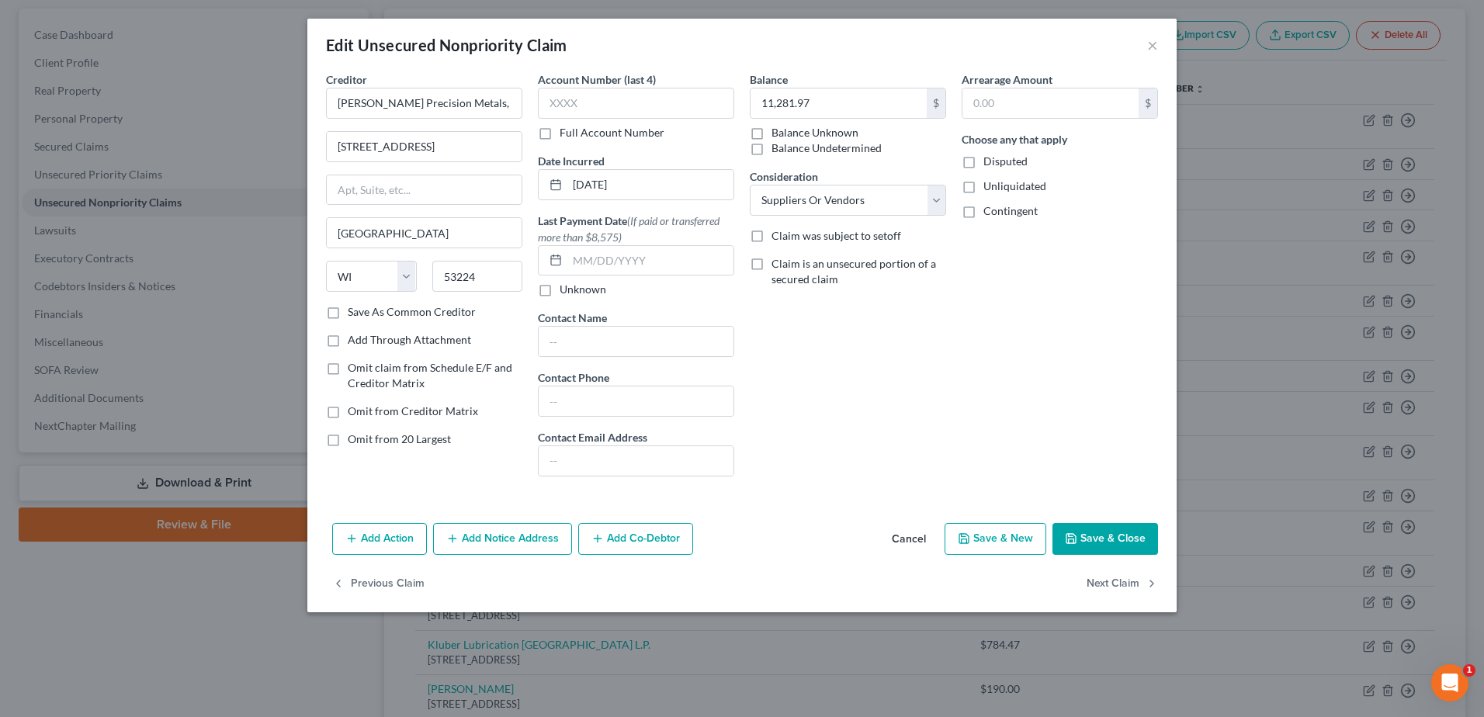
click at [1092, 535] on button "Save & Close" at bounding box center [1105, 539] width 106 height 33
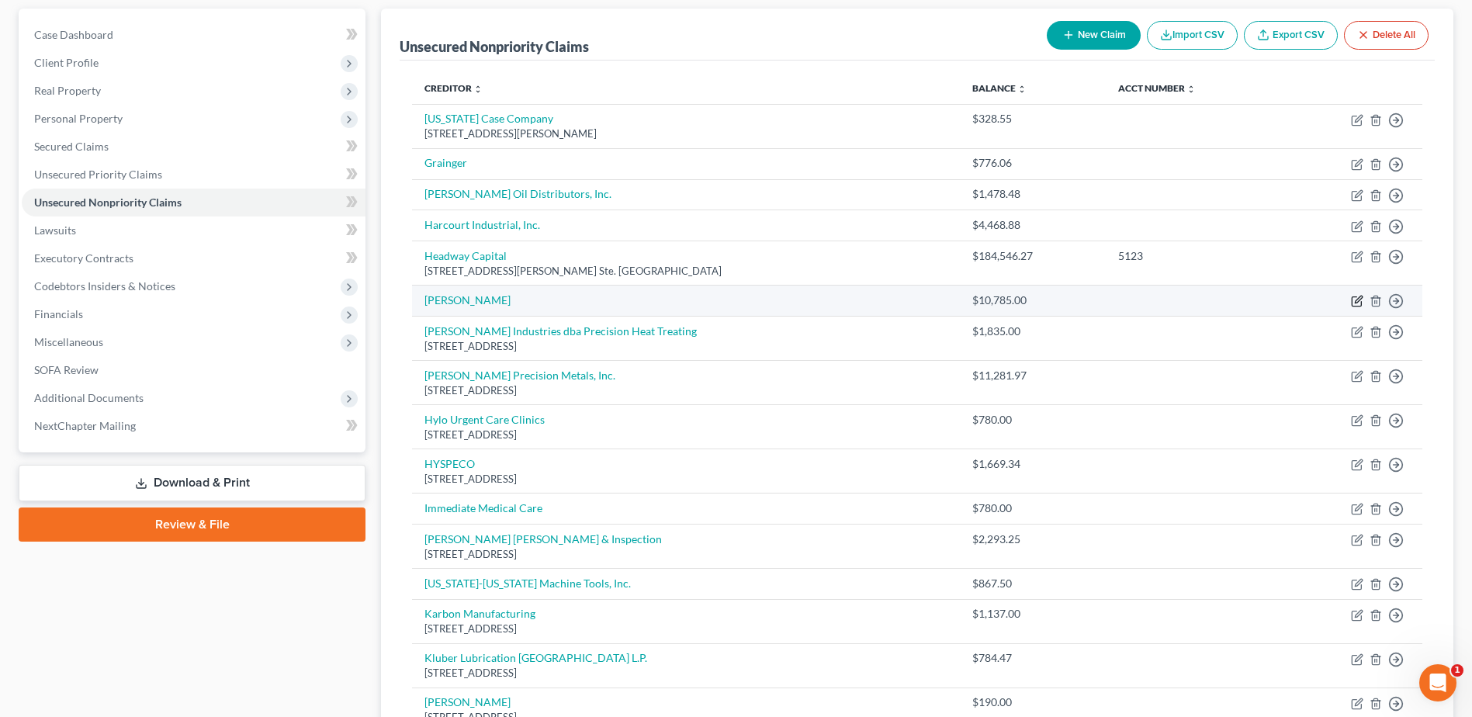
click at [1357, 296] on icon "button" at bounding box center [1357, 301] width 12 height 12
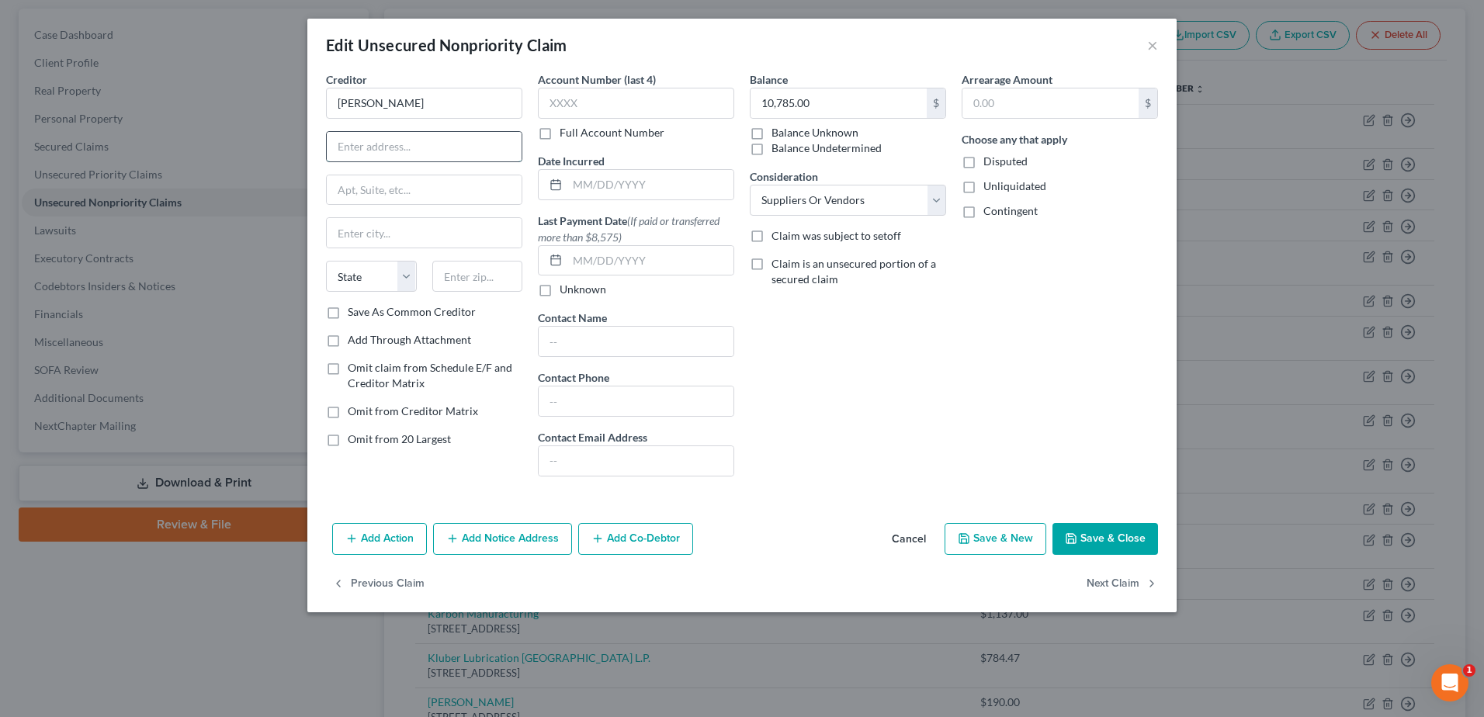
click at [392, 151] on input "text" at bounding box center [424, 146] width 195 height 29
click at [494, 285] on input "text" at bounding box center [477, 276] width 91 height 31
click at [658, 195] on input "text" at bounding box center [650, 184] width 166 height 29
click at [1097, 535] on button "Save & Close" at bounding box center [1105, 539] width 106 height 33
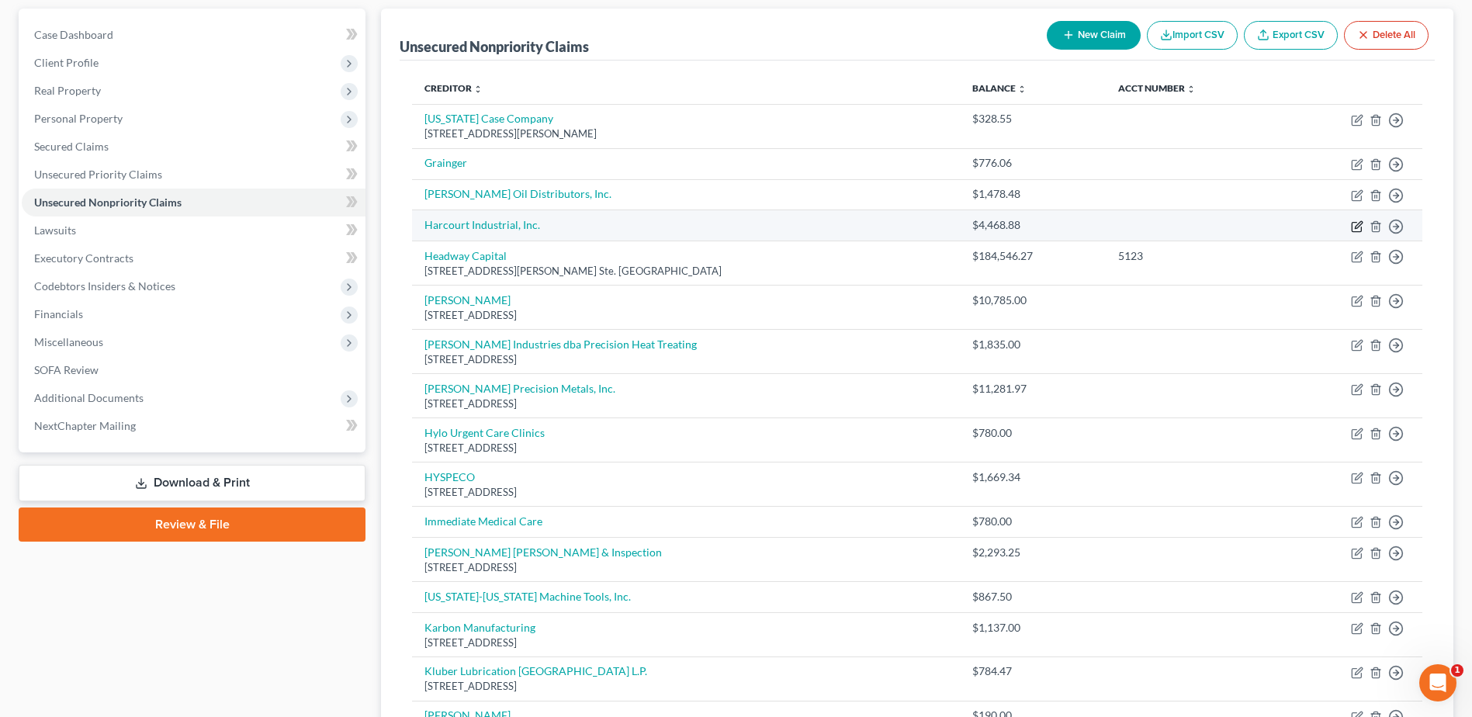
click at [1356, 225] on icon "button" at bounding box center [1357, 226] width 12 height 12
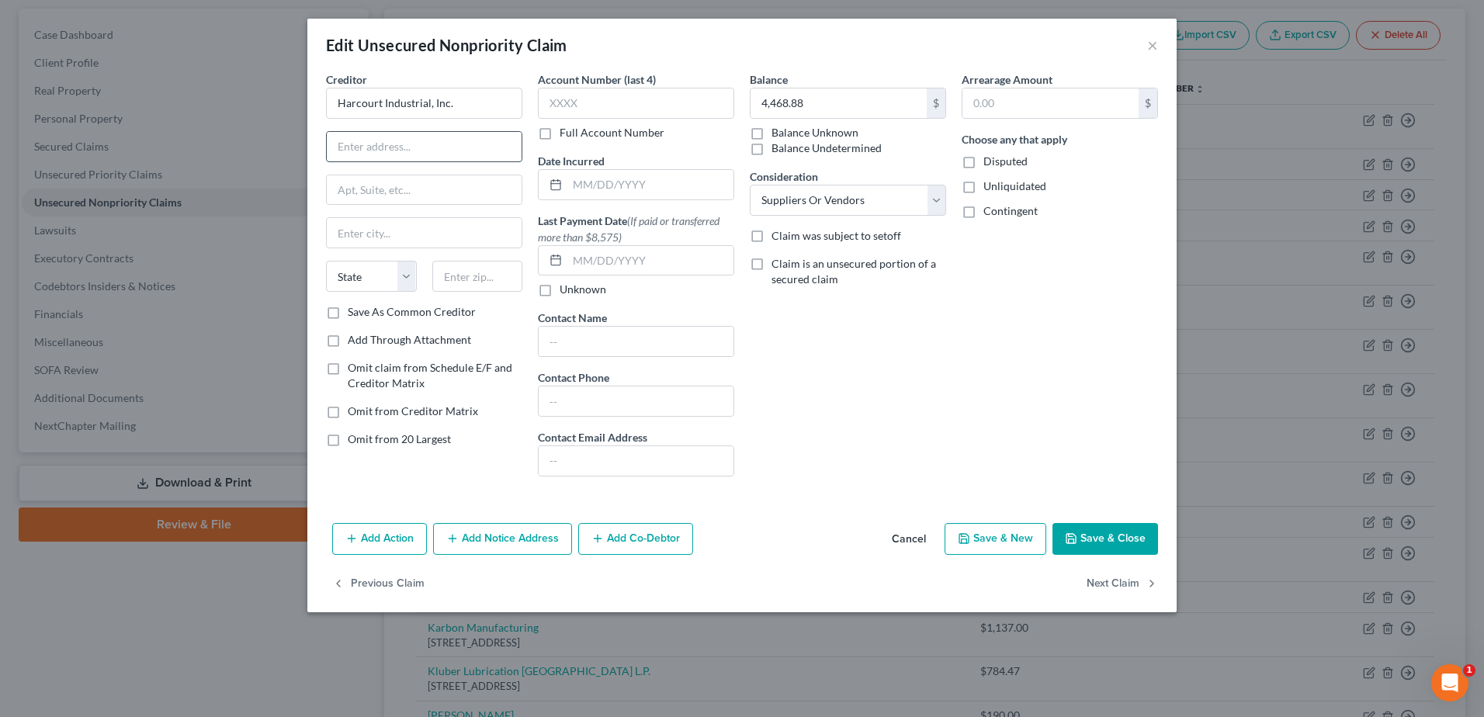
click at [437, 149] on input "text" at bounding box center [424, 146] width 195 height 29
click at [429, 102] on input "Harcourt Industrial, Inc." at bounding box center [424, 103] width 196 height 31
click at [483, 161] on div at bounding box center [424, 146] width 196 height 31
click at [477, 154] on input "text" at bounding box center [424, 146] width 195 height 29
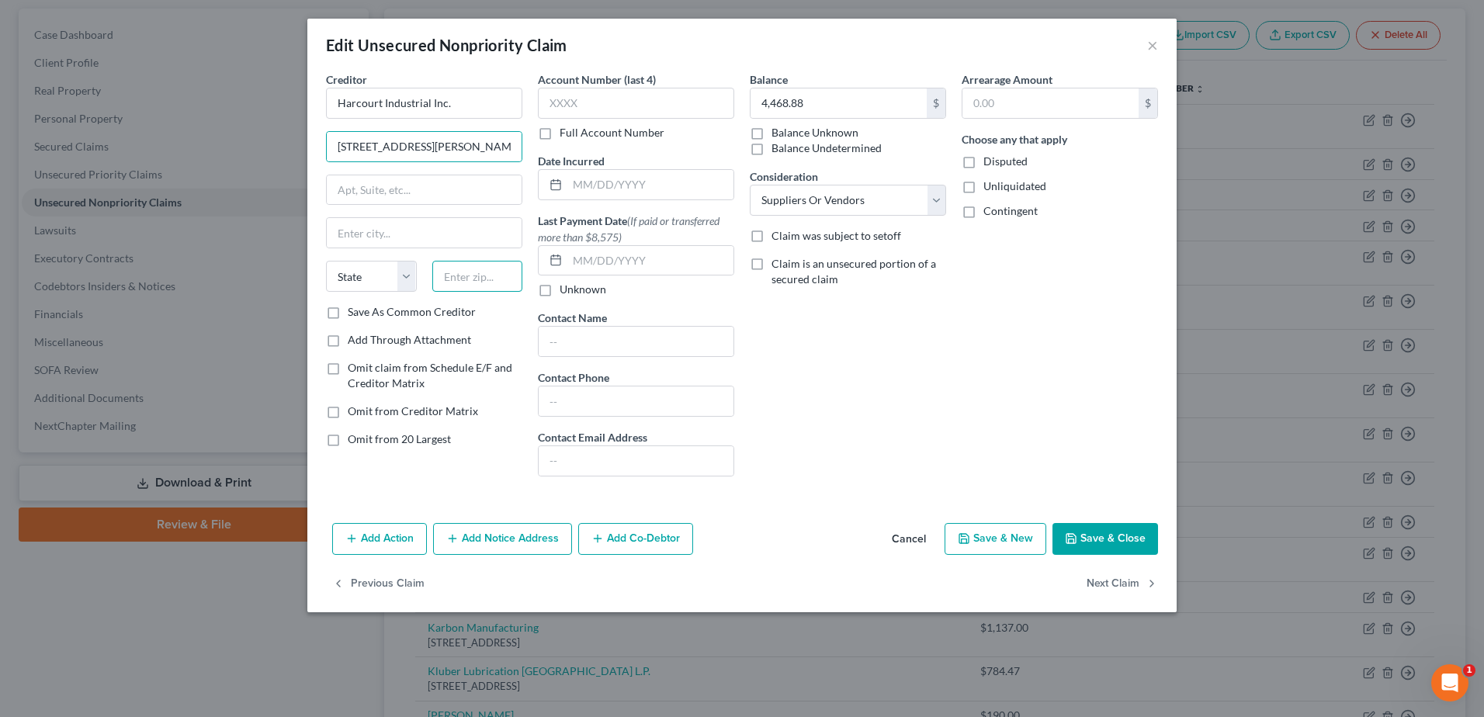
click at [466, 282] on input "text" at bounding box center [477, 276] width 91 height 31
click at [833, 108] on input "4,468.88" at bounding box center [838, 102] width 176 height 29
click at [676, 191] on input "text" at bounding box center [650, 184] width 166 height 29
click at [1117, 542] on button "Save & Close" at bounding box center [1105, 539] width 106 height 33
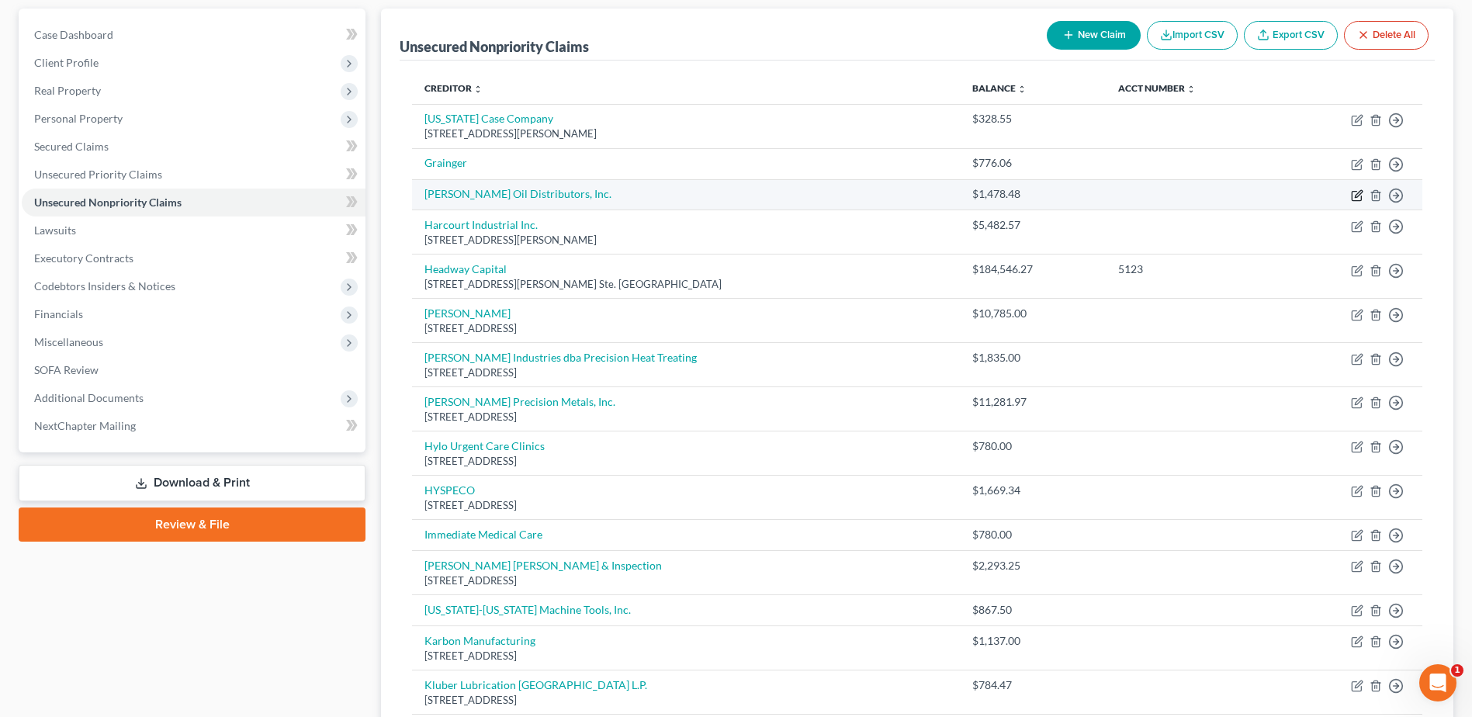
click at [1359, 194] on icon "button" at bounding box center [1357, 195] width 12 height 12
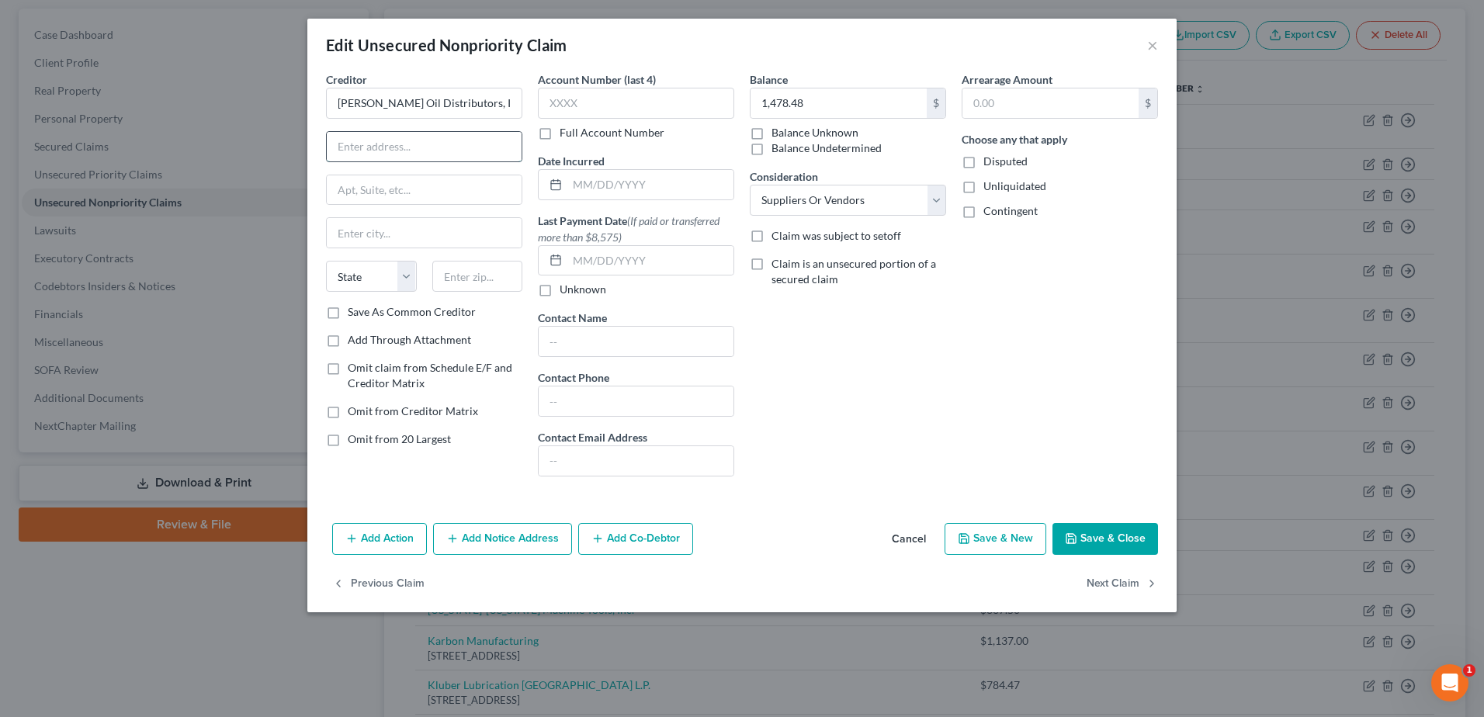
click at [352, 154] on input "text" at bounding box center [424, 146] width 195 height 29
click at [452, 105] on input "[PERSON_NAME] Oil Distributors, Inc." at bounding box center [424, 103] width 196 height 31
click at [455, 137] on input "text" at bounding box center [424, 146] width 195 height 29
click at [480, 276] on input "text" at bounding box center [477, 276] width 91 height 31
click at [596, 185] on input "text" at bounding box center [650, 184] width 166 height 29
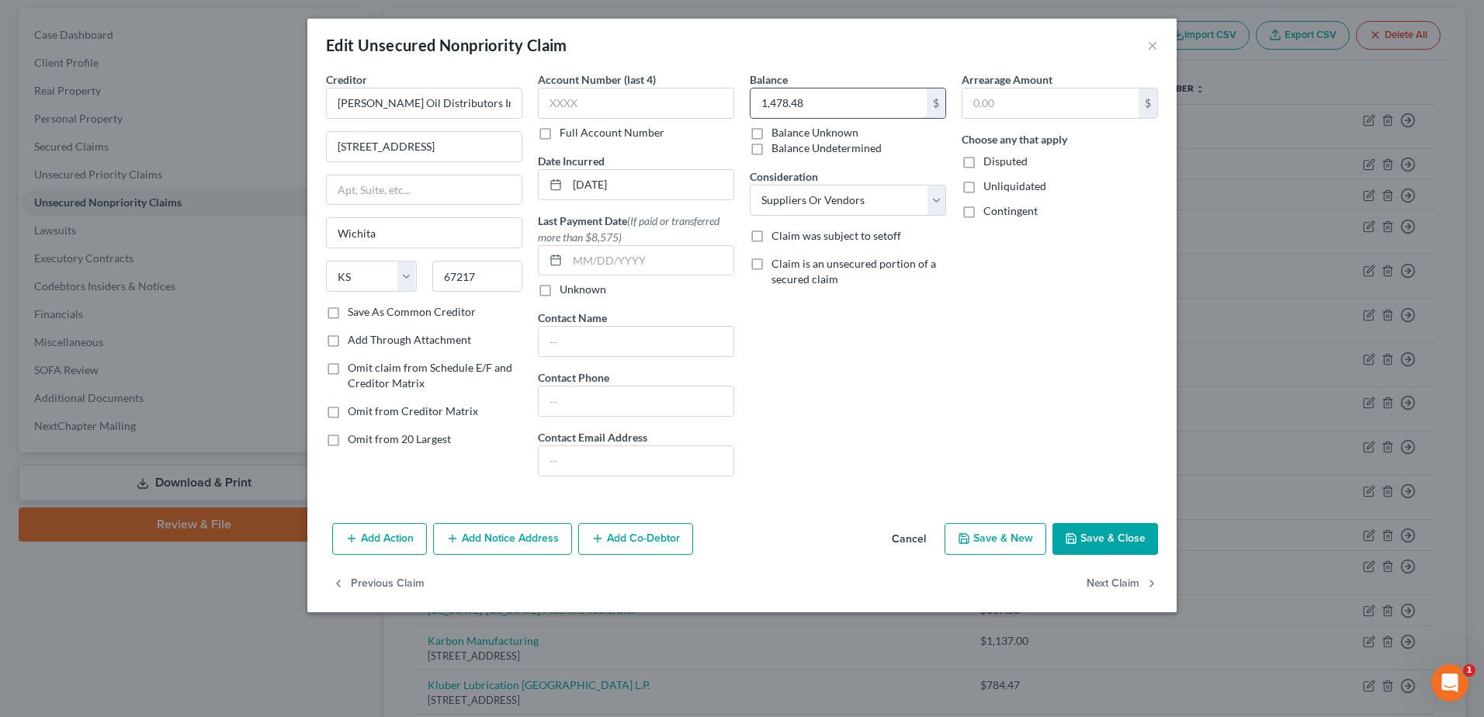
click at [815, 95] on input "1,478.48" at bounding box center [838, 102] width 176 height 29
click at [1121, 539] on button "Save & Close" at bounding box center [1105, 539] width 106 height 33
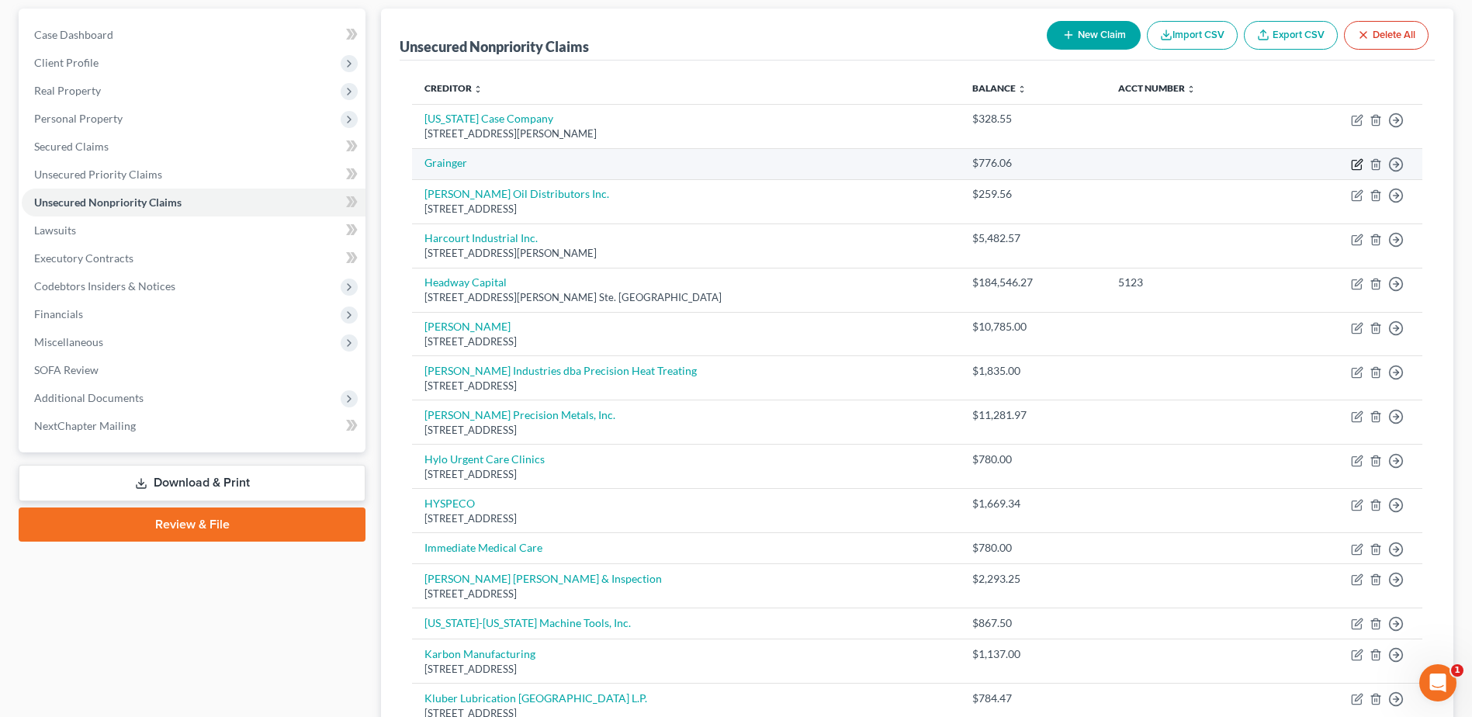
click at [1356, 162] on icon "button" at bounding box center [1357, 164] width 12 height 12
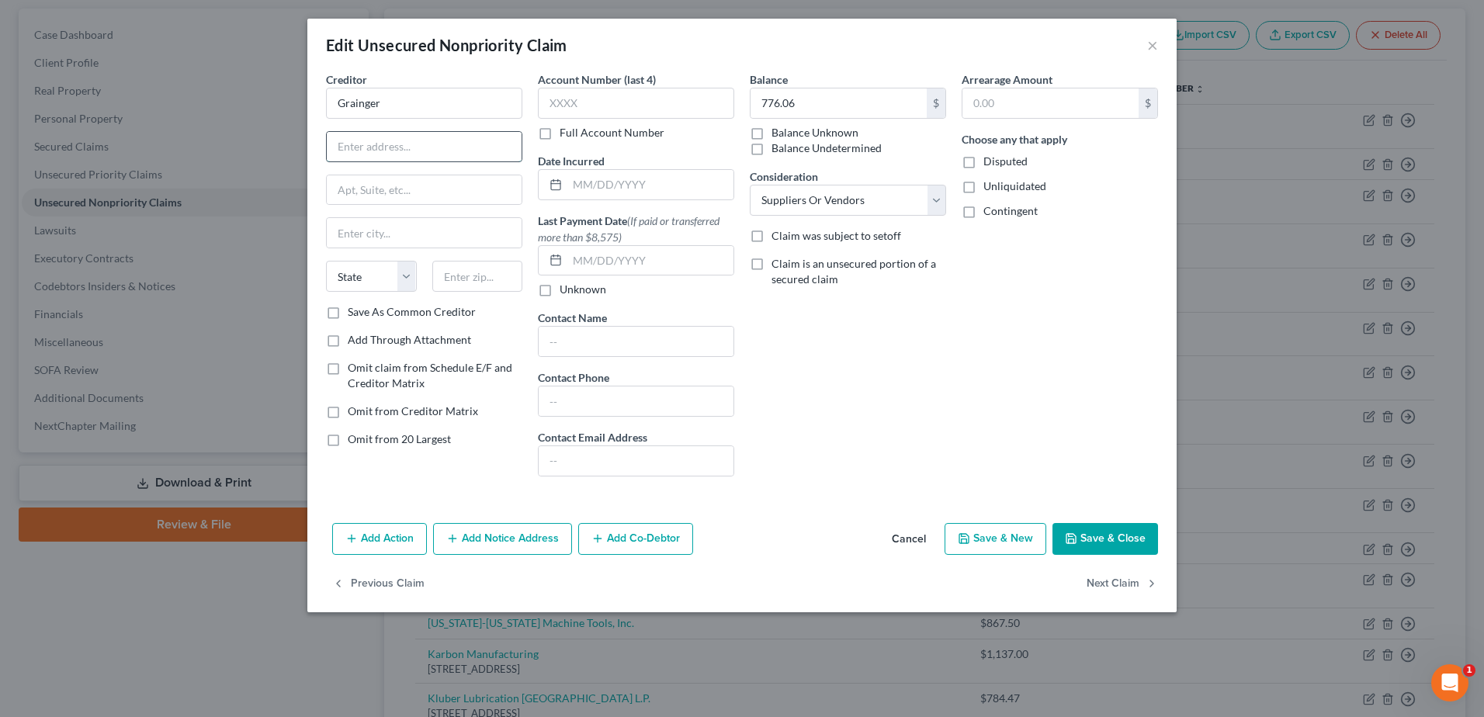
click at [465, 147] on input "text" at bounding box center [424, 146] width 195 height 29
click at [476, 276] on input "text" at bounding box center [477, 276] width 91 height 31
click at [686, 195] on input "text" at bounding box center [650, 184] width 166 height 29
click at [1119, 528] on button "Save & Close" at bounding box center [1105, 539] width 106 height 33
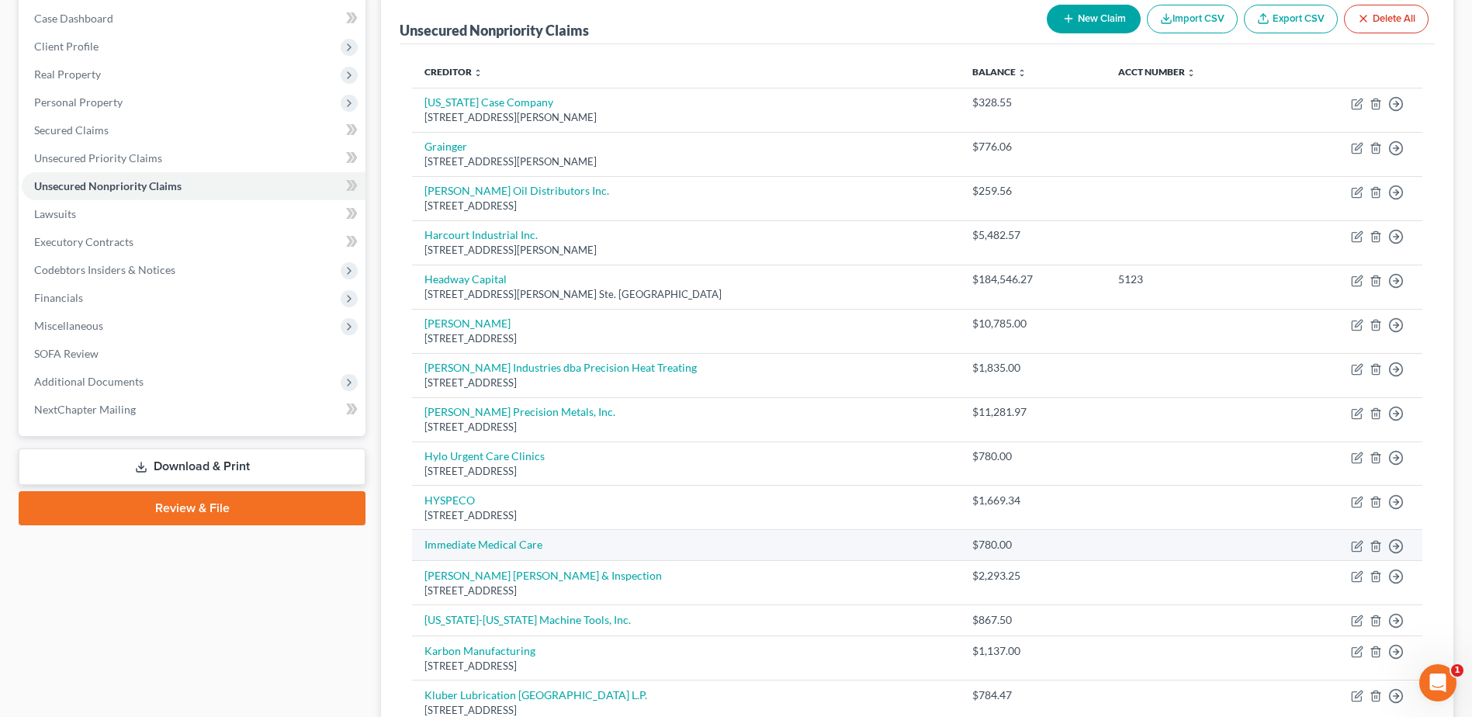
scroll to position [160, 0]
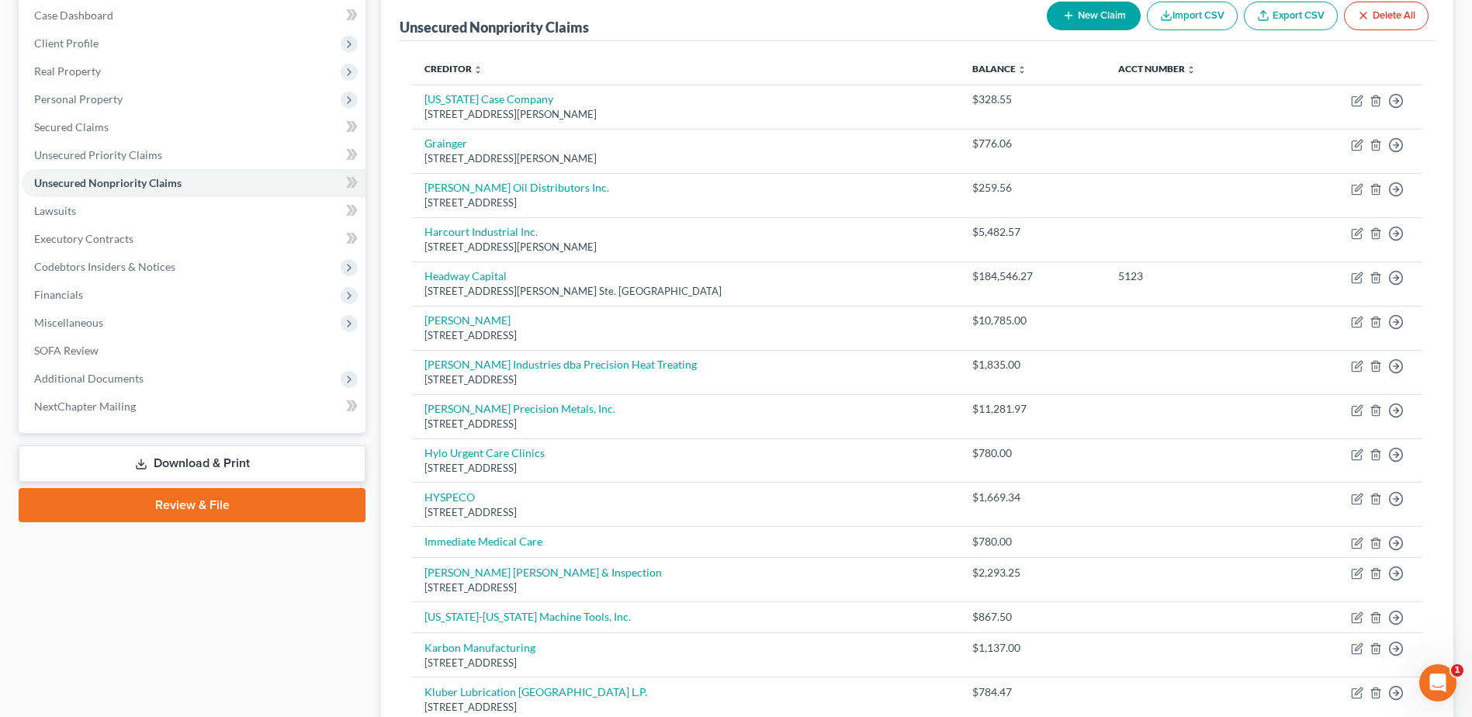
click at [1098, 13] on button "New Claim" at bounding box center [1094, 16] width 94 height 29
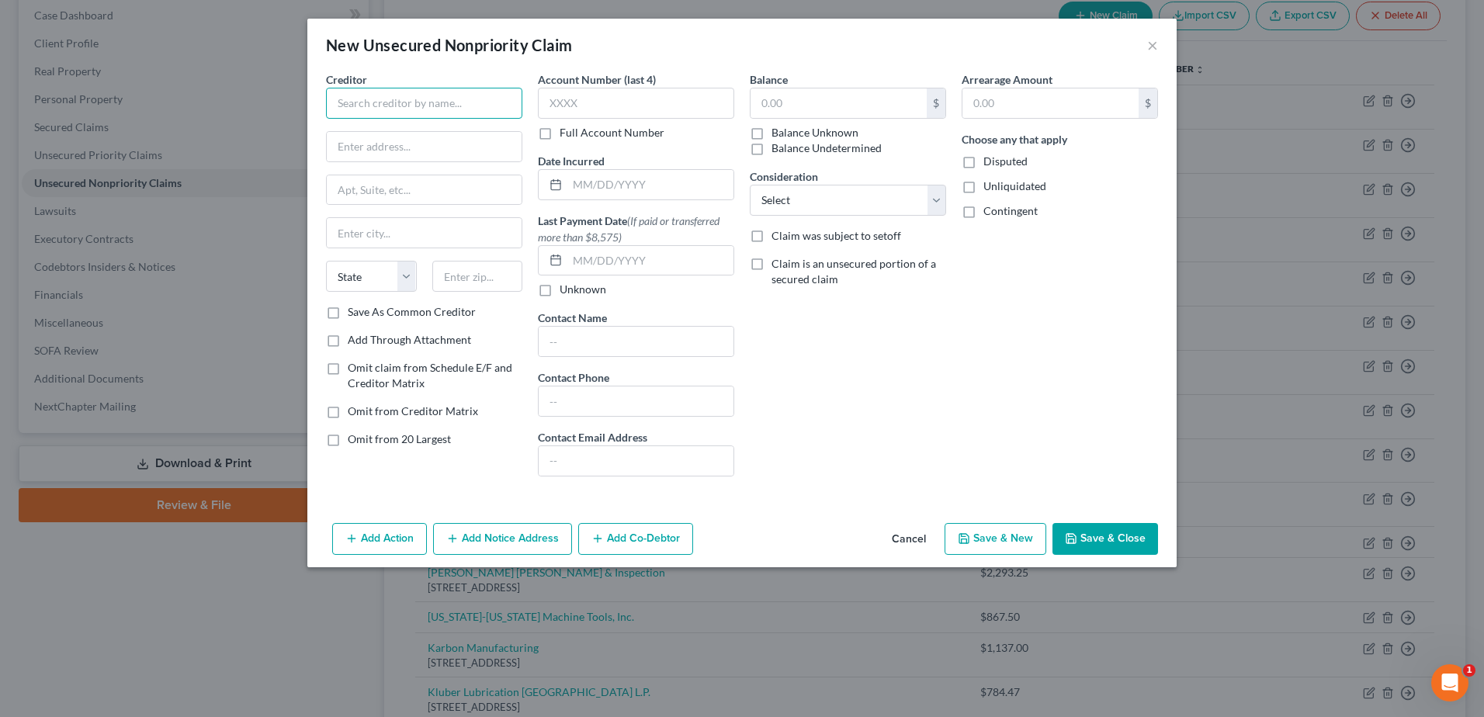
click at [460, 100] on input "text" at bounding box center [424, 103] width 196 height 31
click at [456, 148] on input "text" at bounding box center [424, 146] width 195 height 29
click at [484, 284] on input "text" at bounding box center [477, 276] width 91 height 31
click at [861, 100] on input "text" at bounding box center [838, 102] width 176 height 29
click at [852, 192] on select "Select Cable / Satellite Services Collection Agency Credit Card Debt Debt Couns…" at bounding box center [848, 200] width 196 height 31
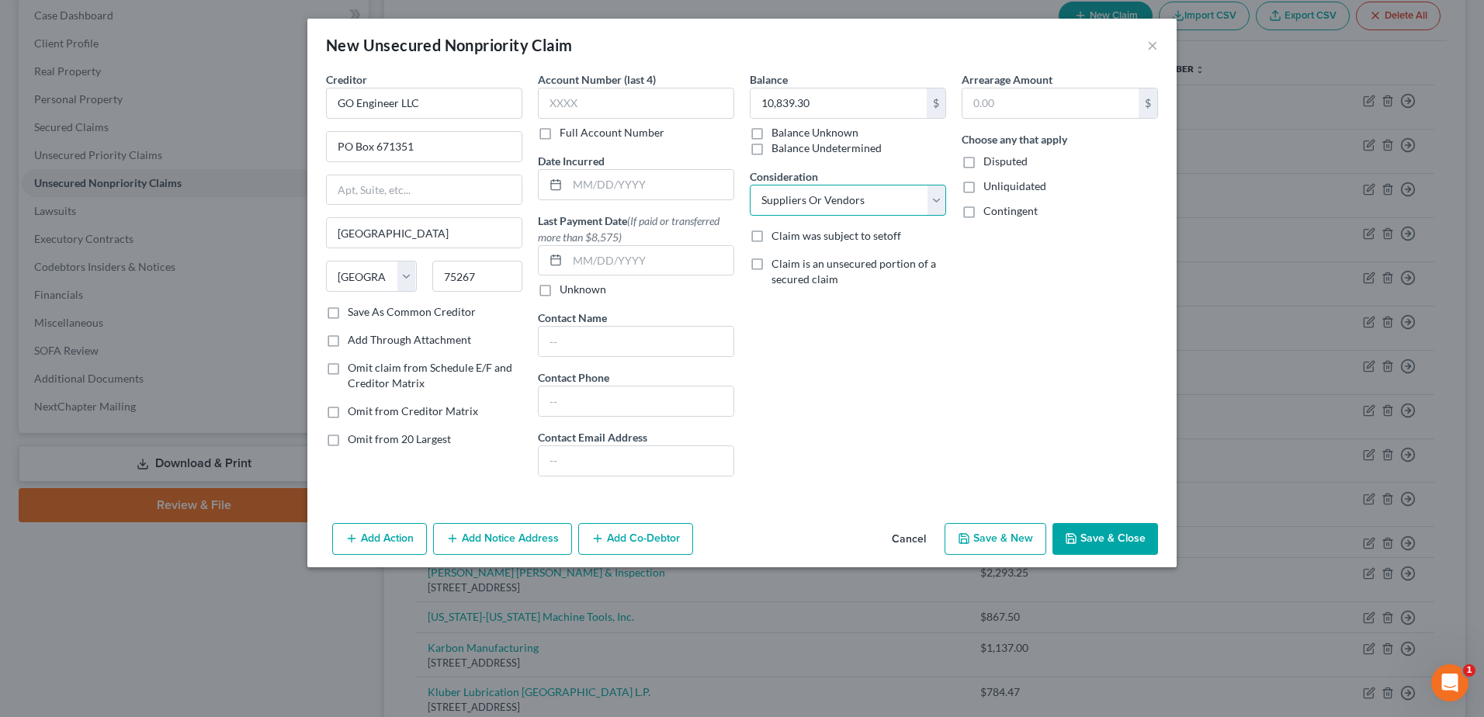
click at [750, 185] on select "Select Cable / Satellite Services Collection Agency Credit Card Debt Debt Couns…" at bounding box center [848, 200] width 196 height 31
click at [654, 182] on input "text" at bounding box center [650, 184] width 166 height 29
click at [1100, 537] on button "Save & Close" at bounding box center [1105, 539] width 106 height 33
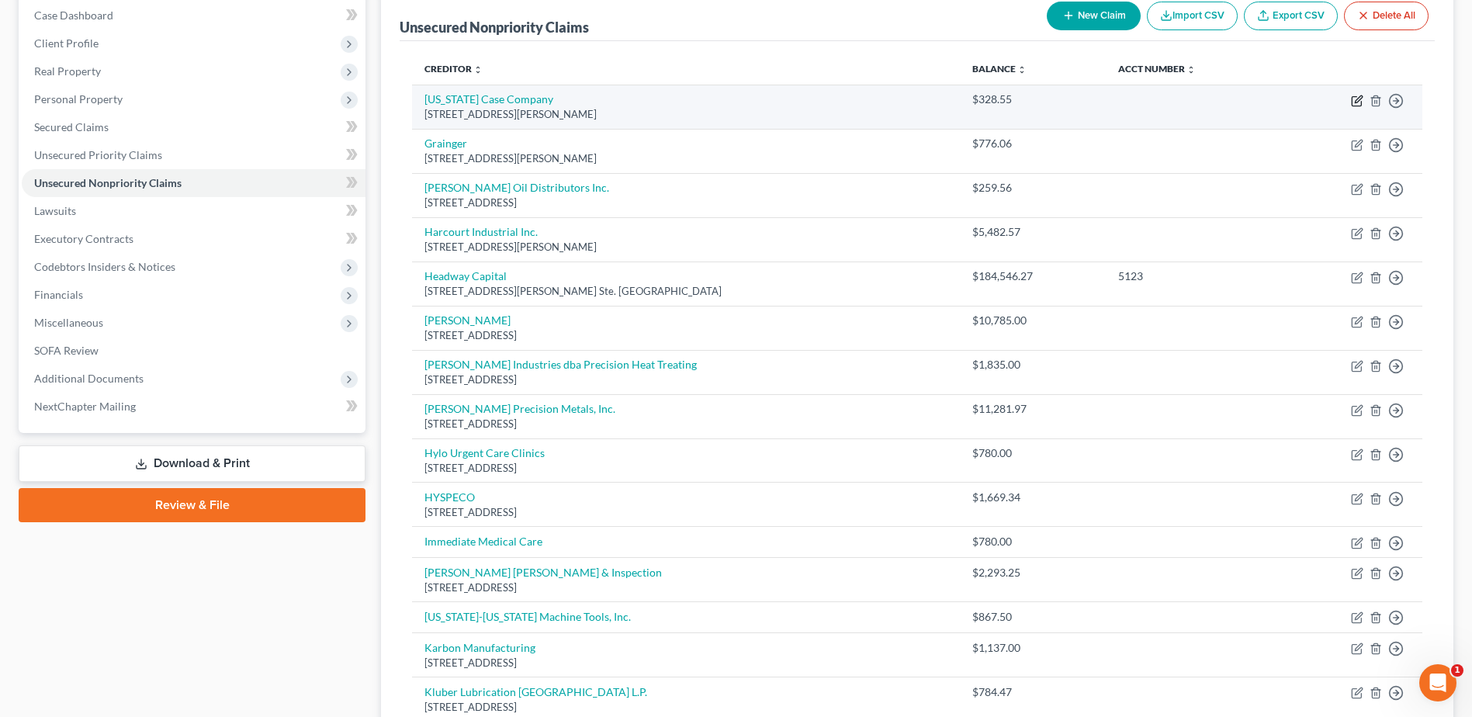
click at [1355, 102] on icon "button" at bounding box center [1358, 98] width 7 height 7
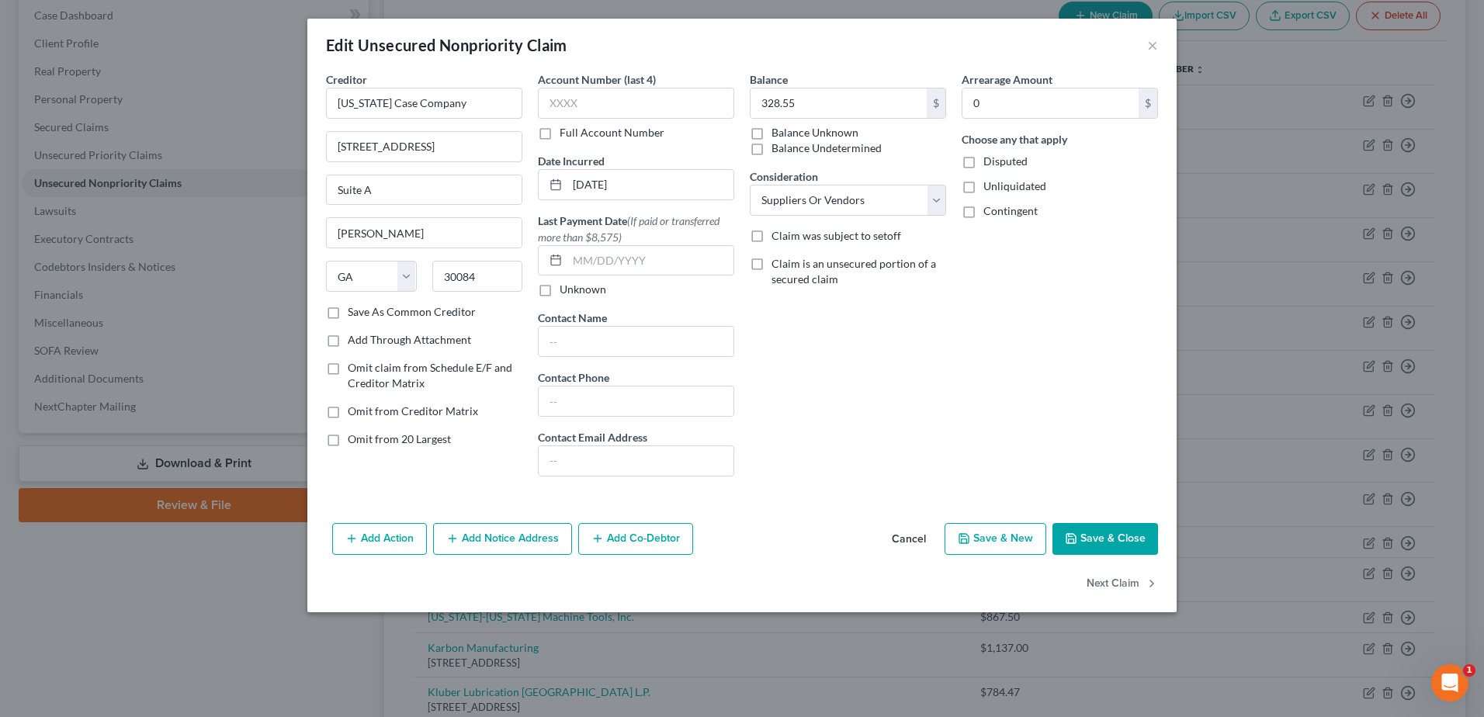
click at [1129, 546] on button "Save & Close" at bounding box center [1105, 539] width 106 height 33
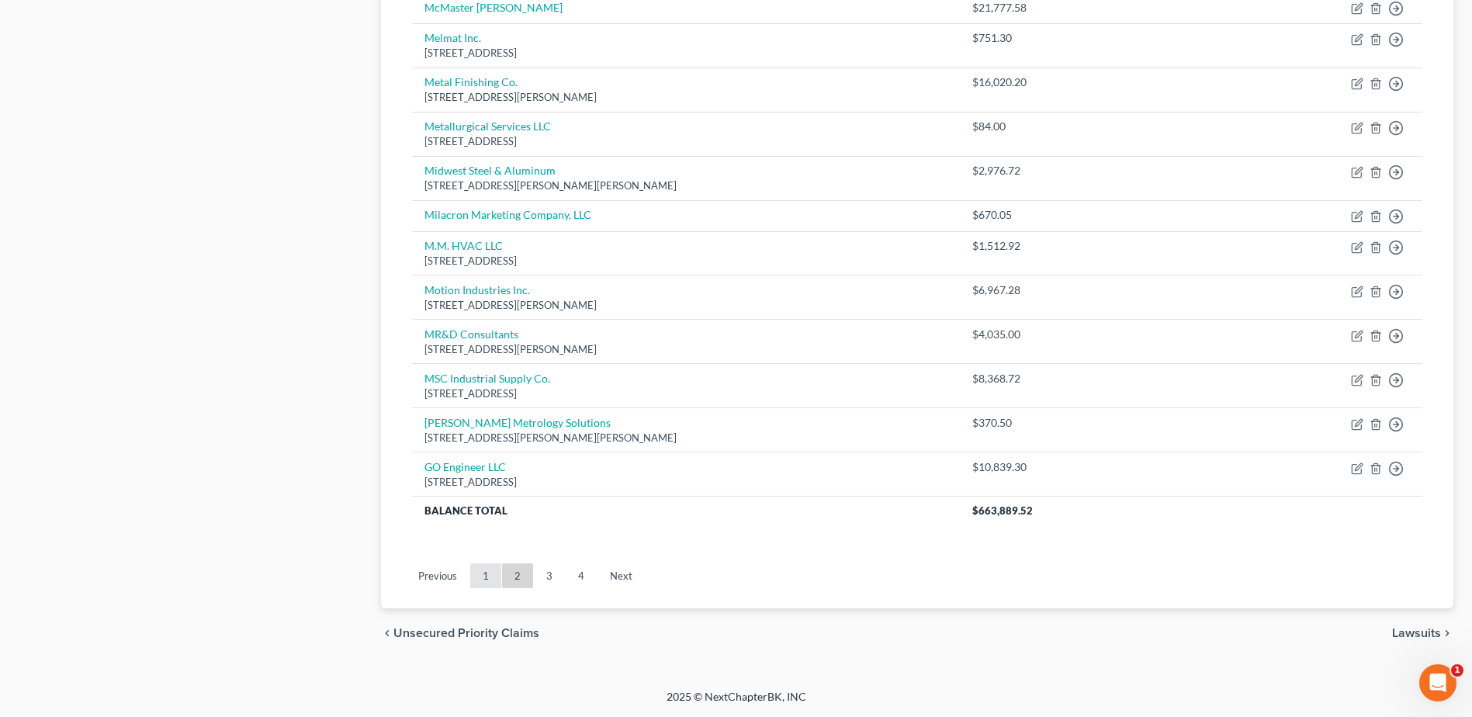
click at [489, 583] on link "1" at bounding box center [485, 575] width 31 height 25
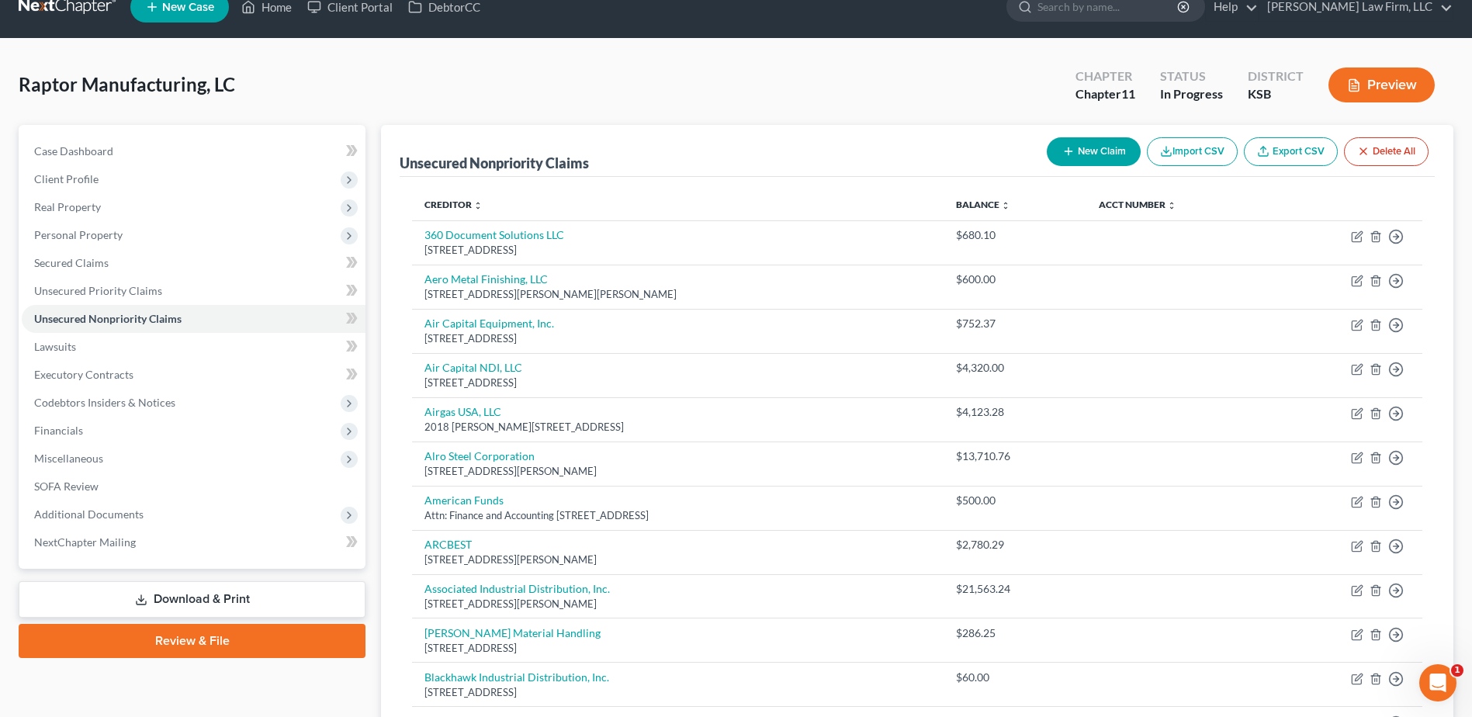
scroll to position [1021, 0]
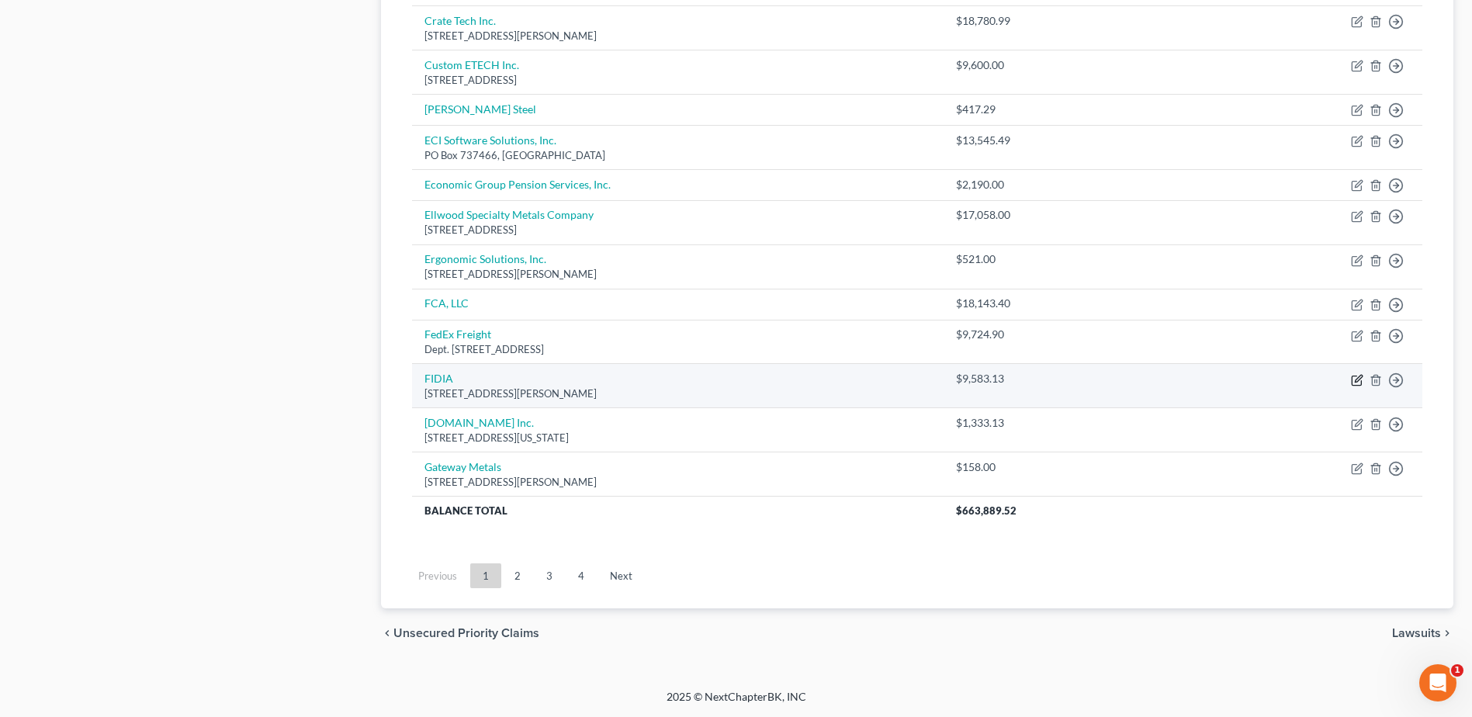
click at [1354, 379] on icon "button" at bounding box center [1357, 380] width 12 height 12
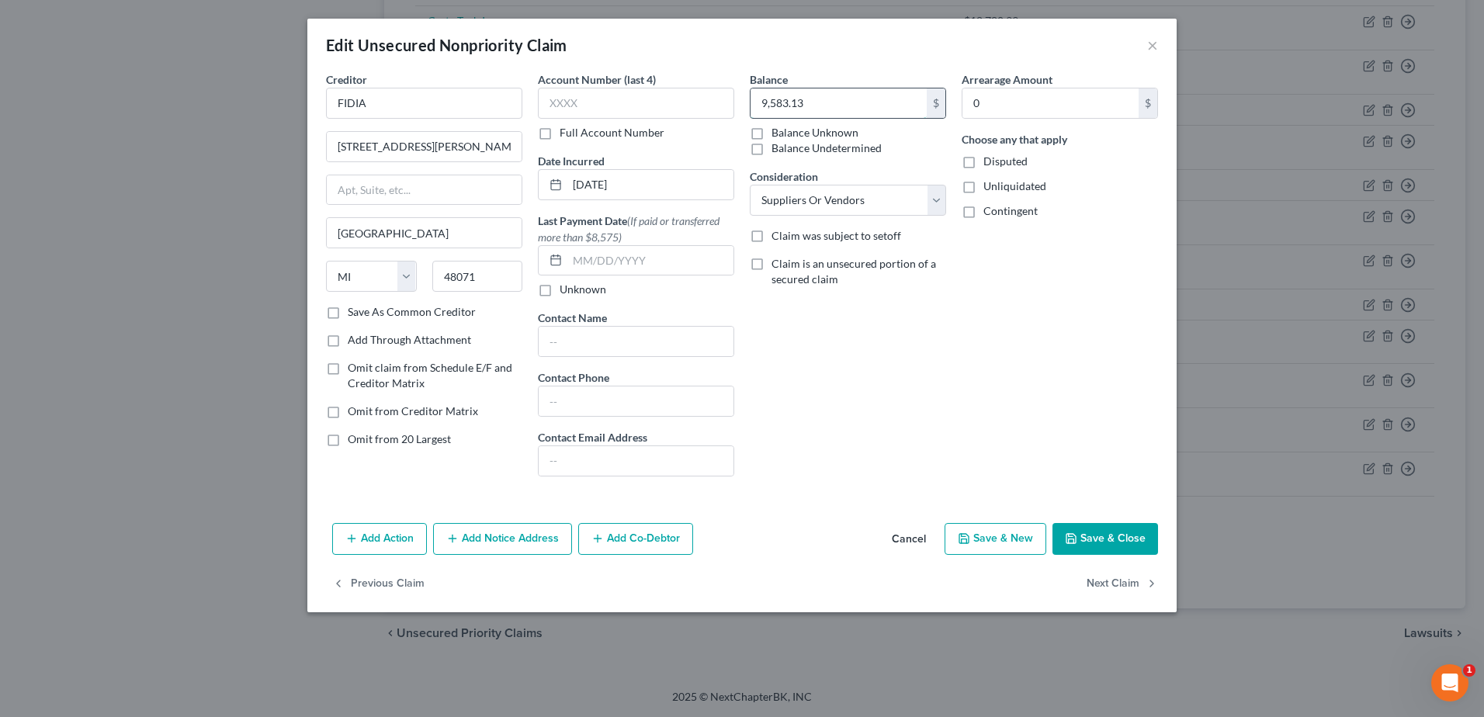
click at [850, 104] on input "9,583.13" at bounding box center [838, 102] width 176 height 29
click at [1104, 540] on button "Save & Close" at bounding box center [1105, 539] width 106 height 33
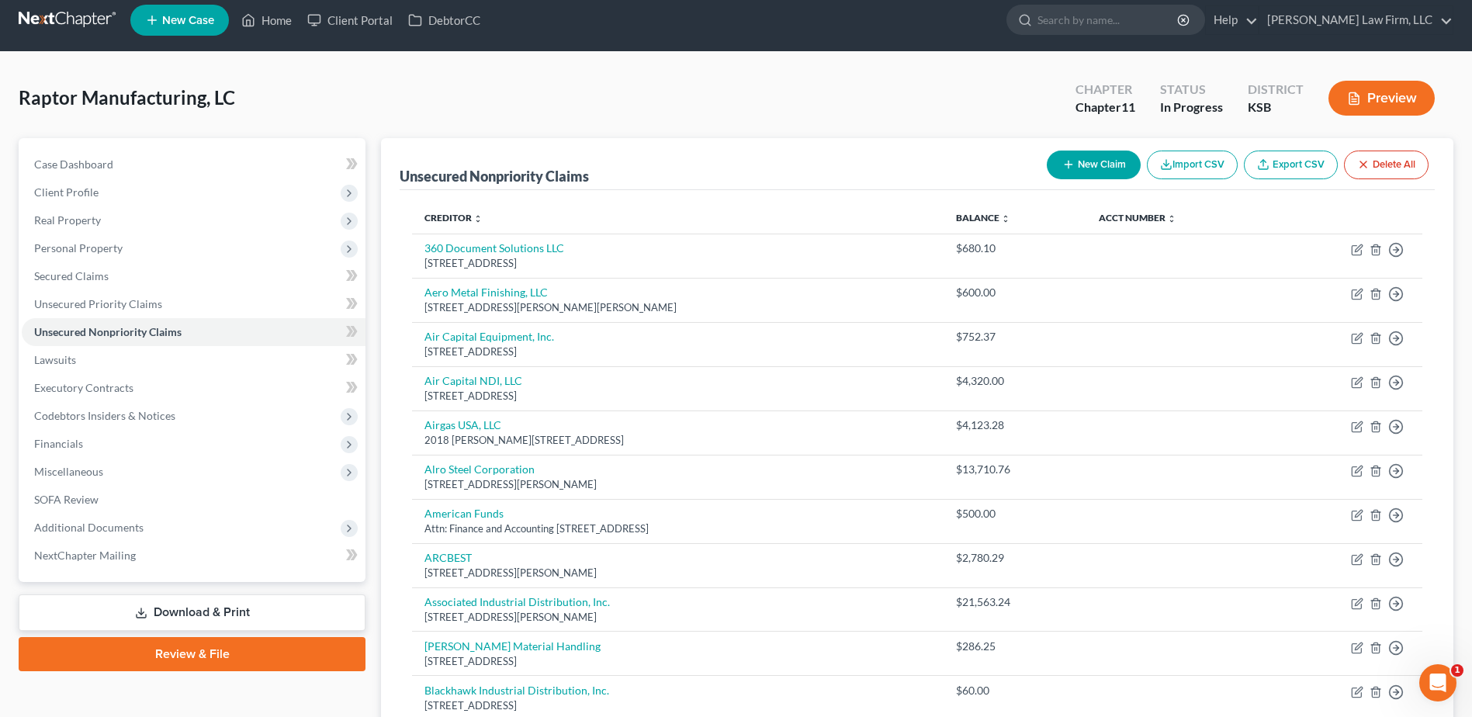
scroll to position [0, 0]
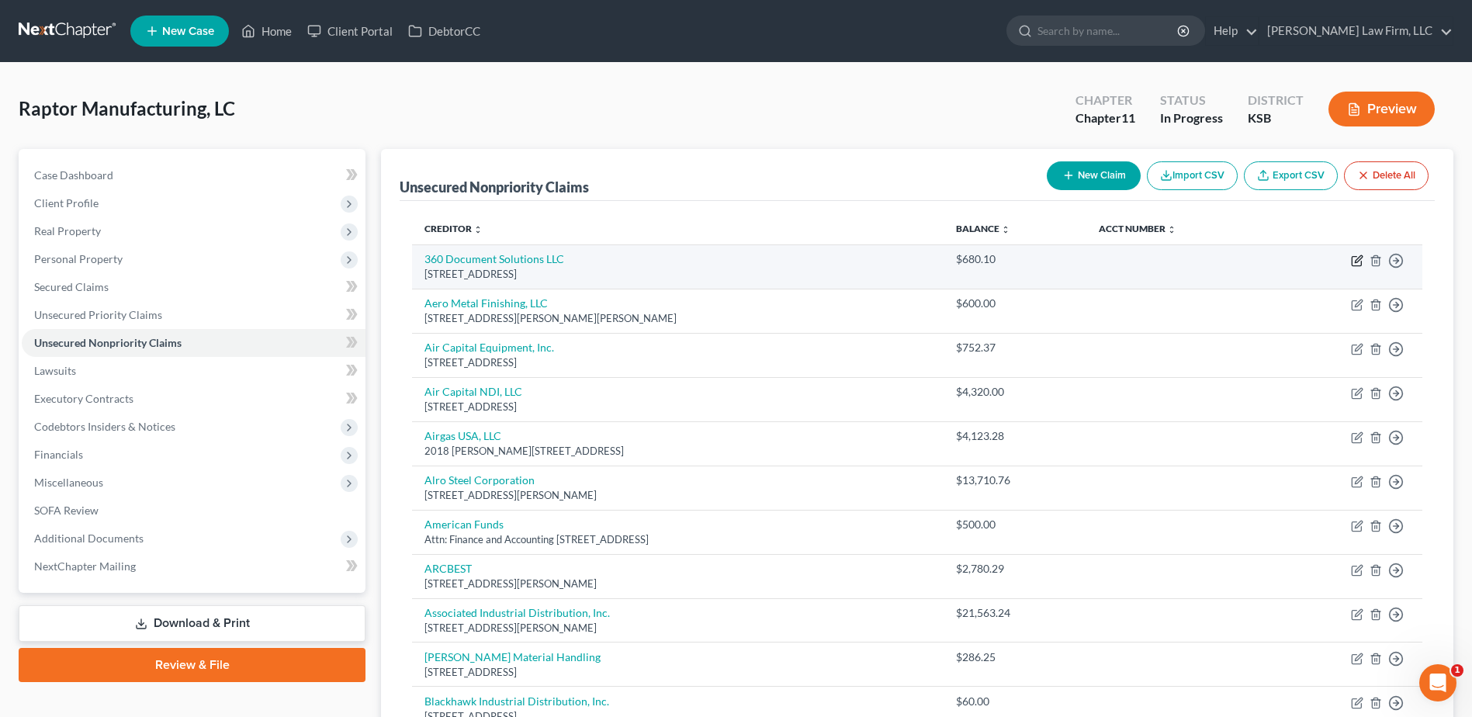
click at [1361, 258] on icon "button" at bounding box center [1358, 258] width 7 height 7
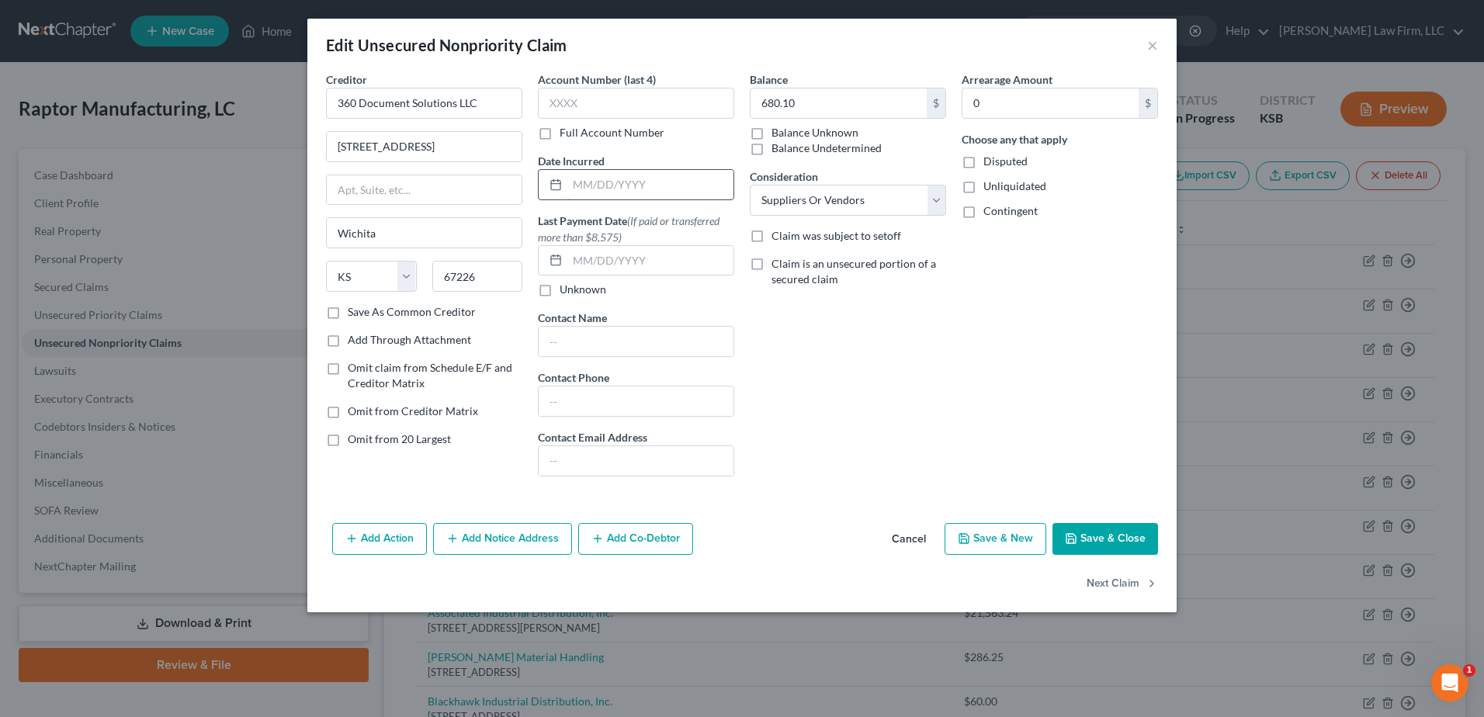
click at [614, 182] on input "text" at bounding box center [650, 184] width 166 height 29
click at [1110, 535] on button "Save & Close" at bounding box center [1105, 539] width 106 height 33
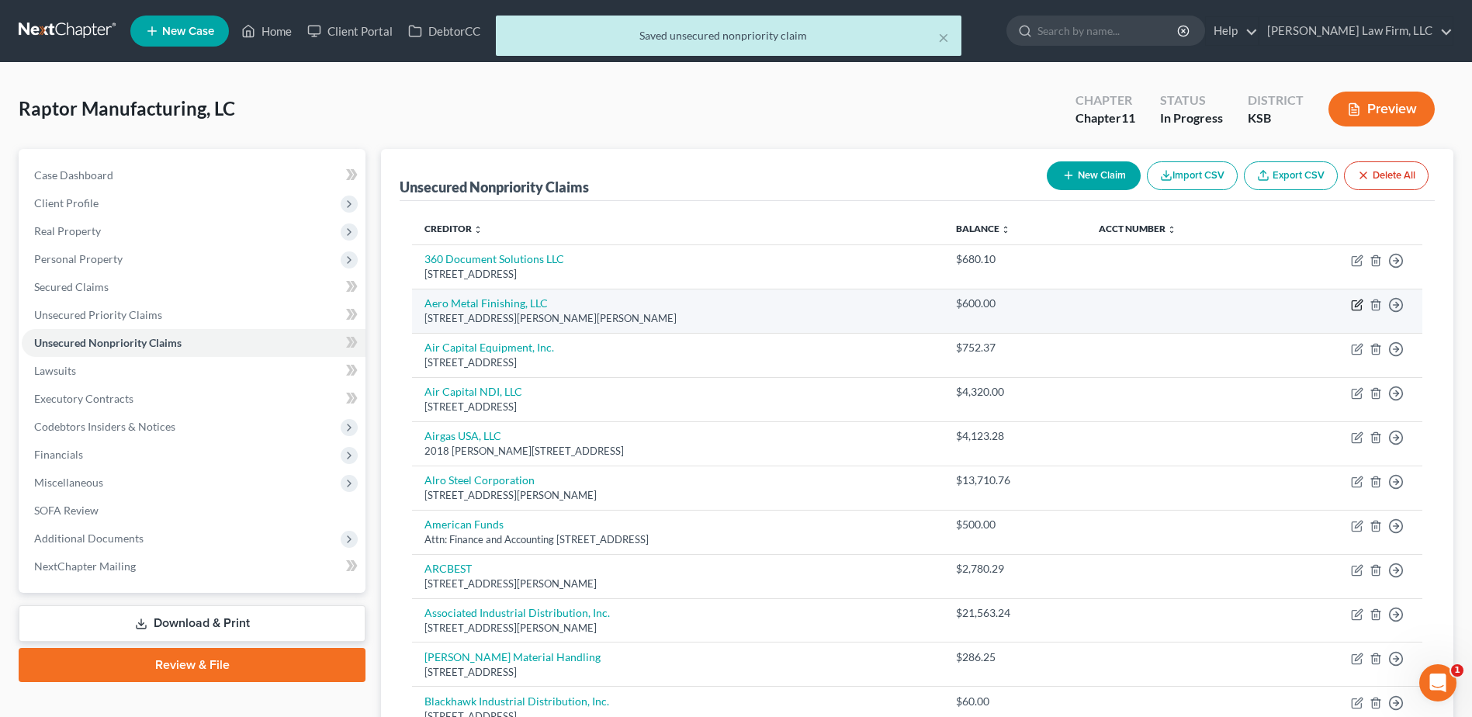
click at [1355, 304] on icon "button" at bounding box center [1357, 305] width 12 height 12
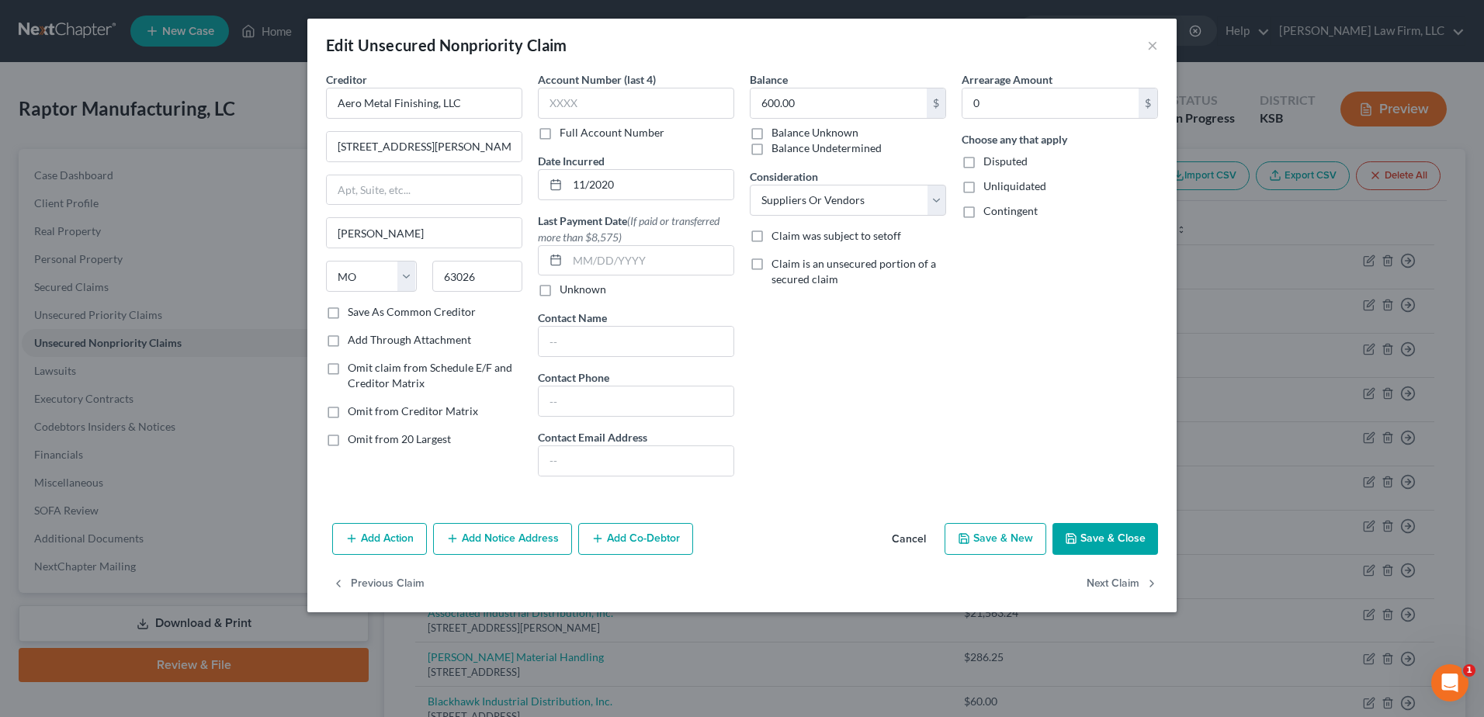
click at [1107, 540] on button "Save & Close" at bounding box center [1105, 539] width 106 height 33
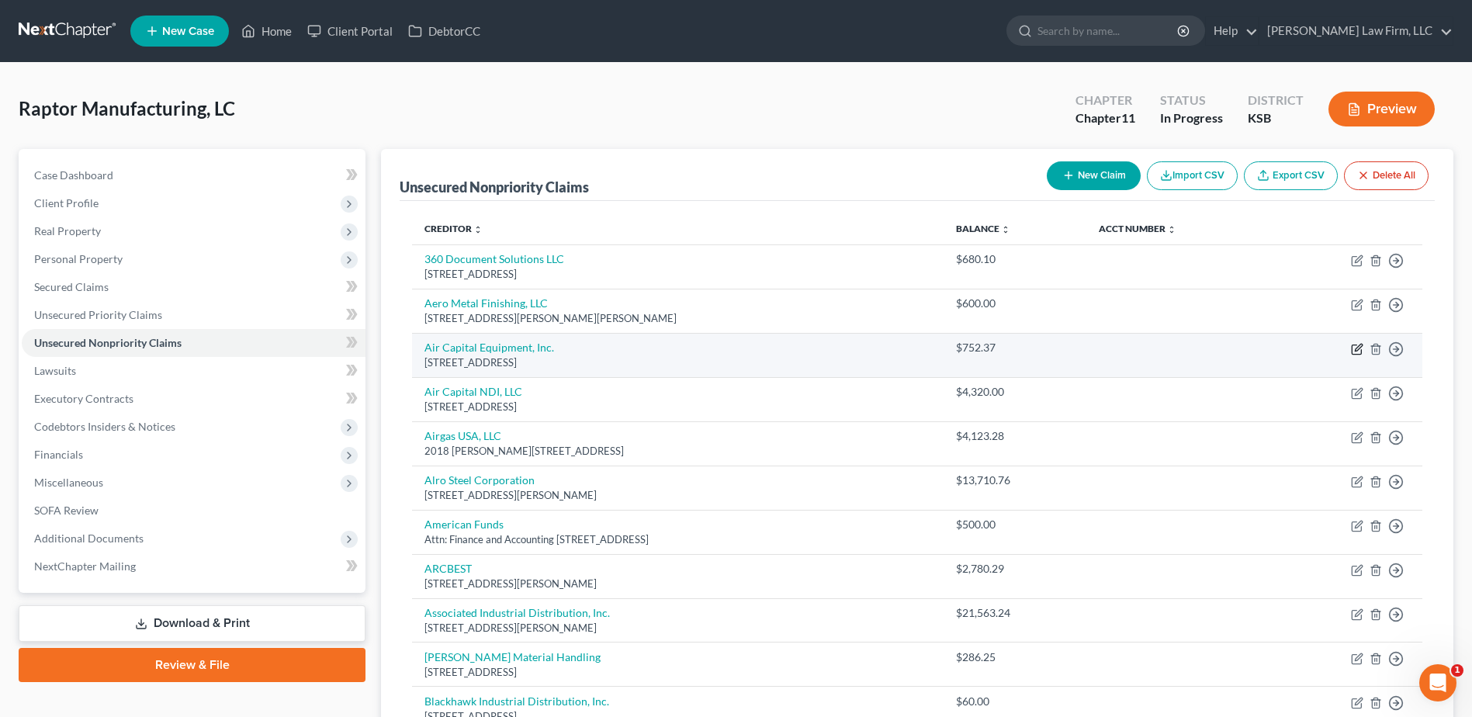
click at [1356, 346] on icon "button" at bounding box center [1357, 349] width 12 height 12
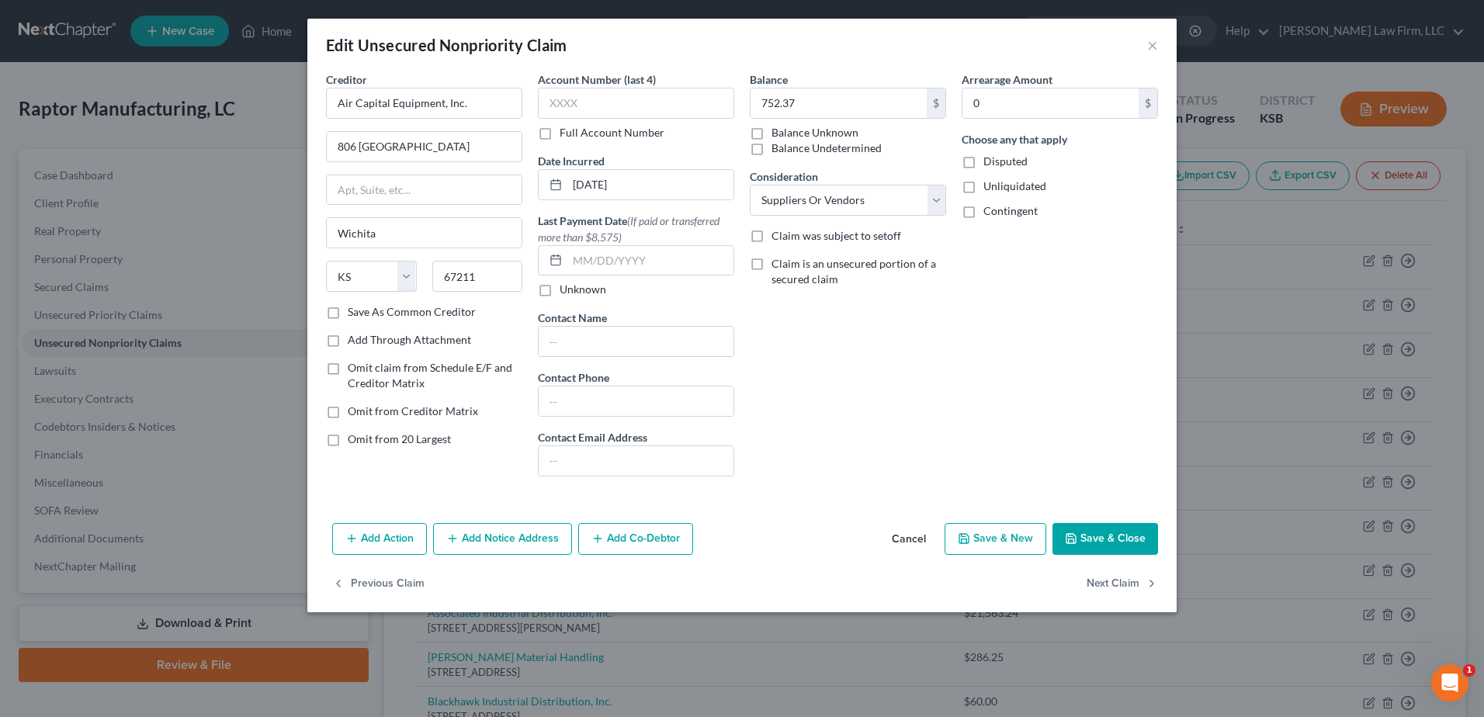
click at [1093, 535] on button "Save & Close" at bounding box center [1105, 539] width 106 height 33
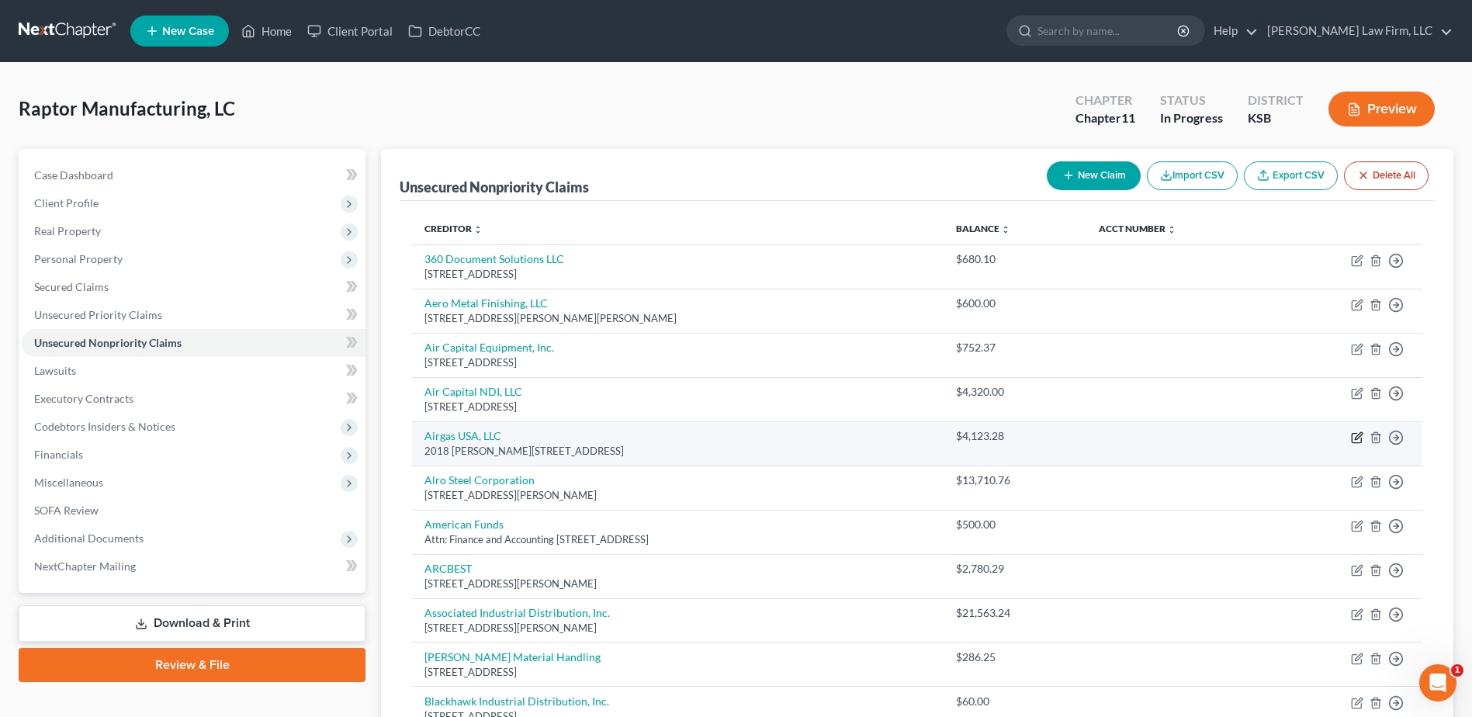
click at [1358, 437] on icon "button" at bounding box center [1357, 437] width 12 height 12
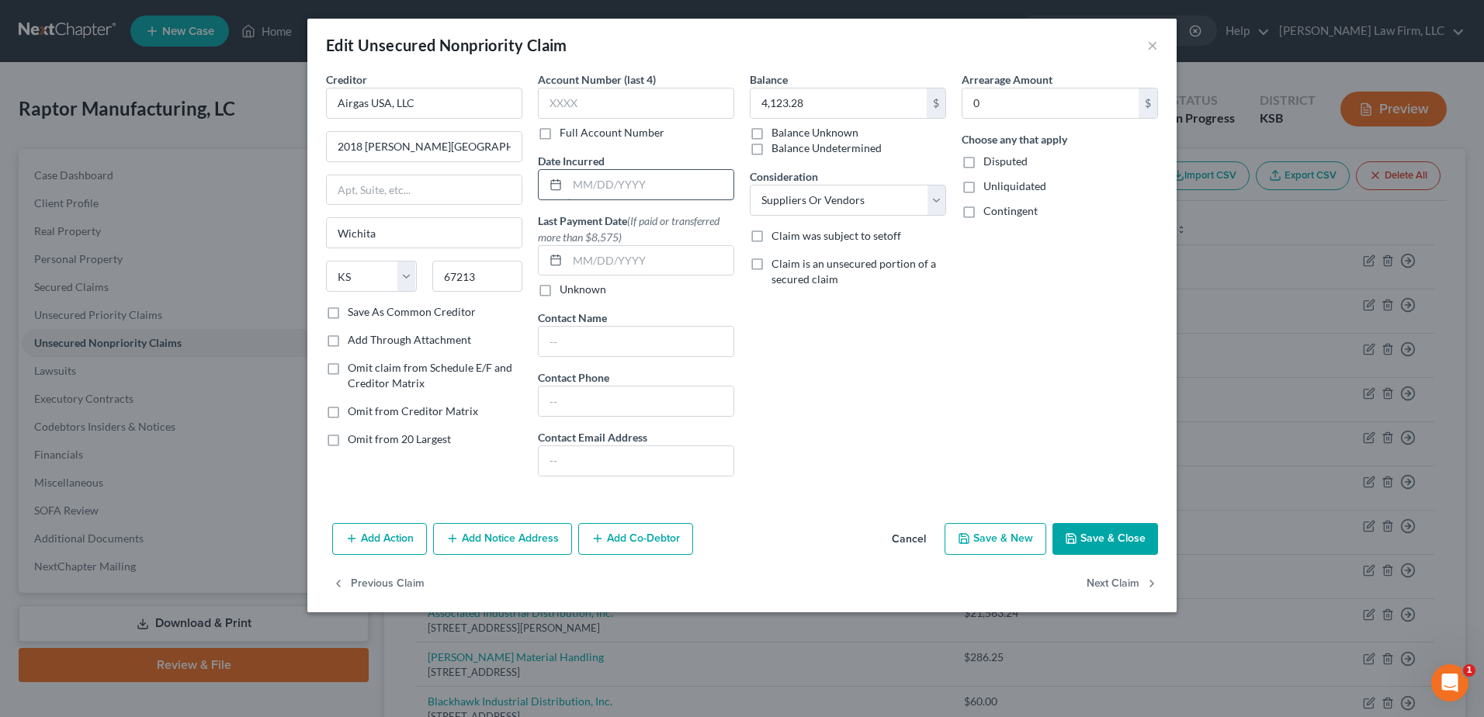
click at [698, 190] on input "text" at bounding box center [650, 184] width 166 height 29
click at [1101, 531] on button "Save & Close" at bounding box center [1105, 539] width 106 height 33
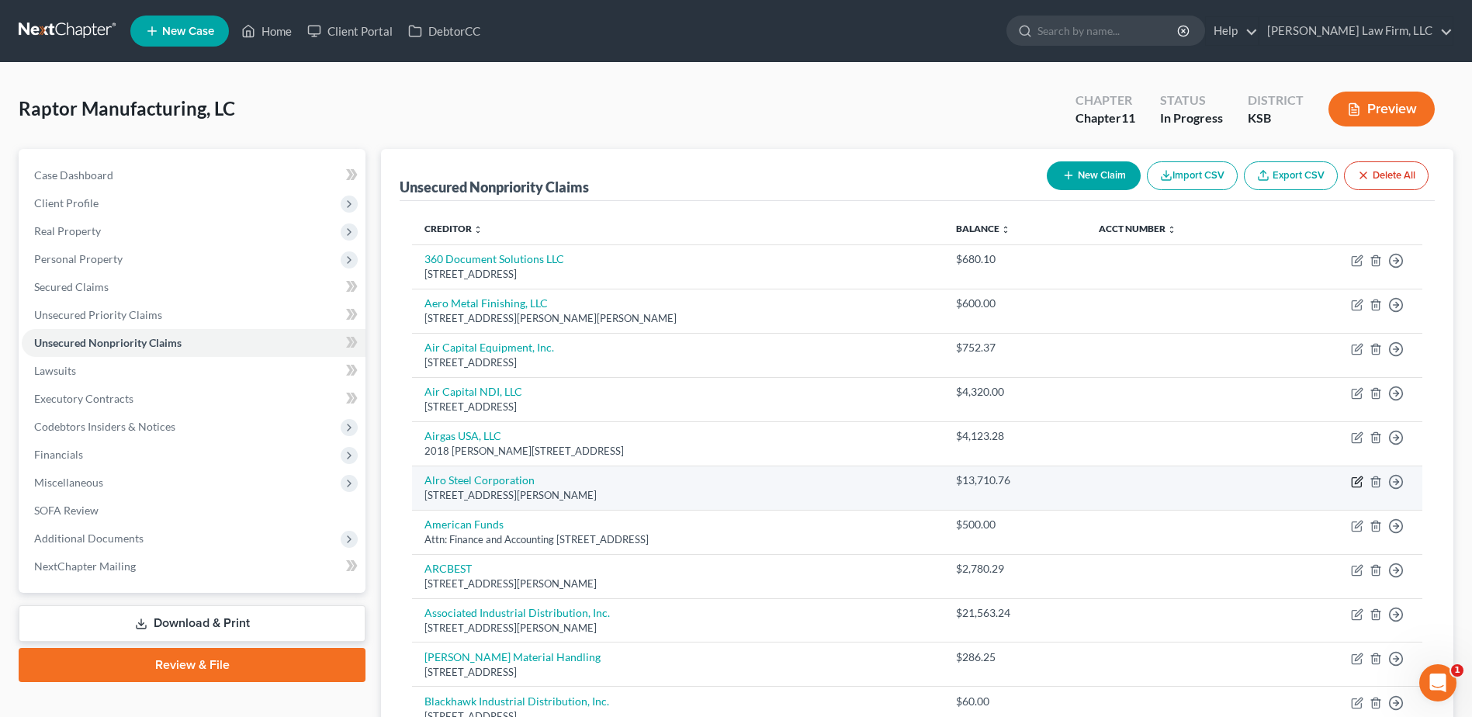
click at [1351, 480] on icon "button" at bounding box center [1357, 482] width 12 height 12
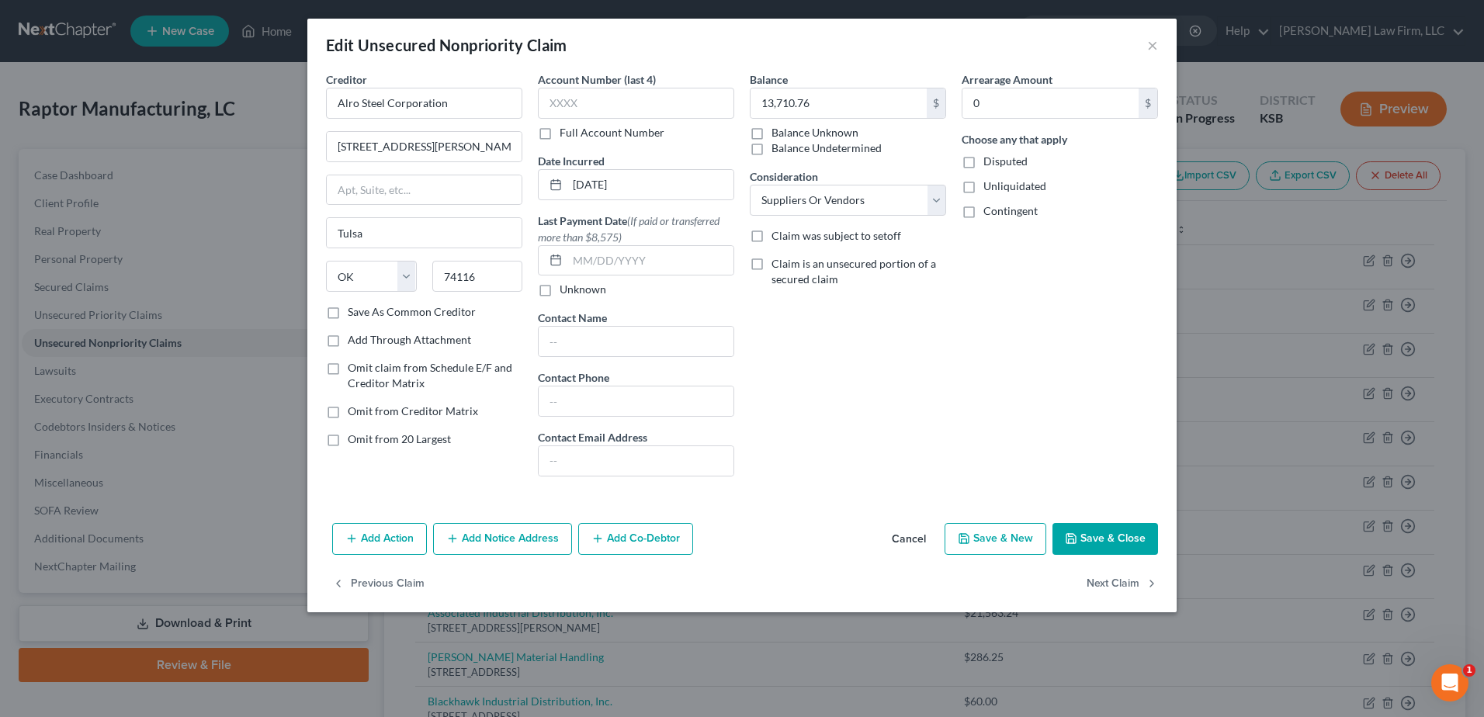
click at [1128, 542] on button "Save & Close" at bounding box center [1105, 539] width 106 height 33
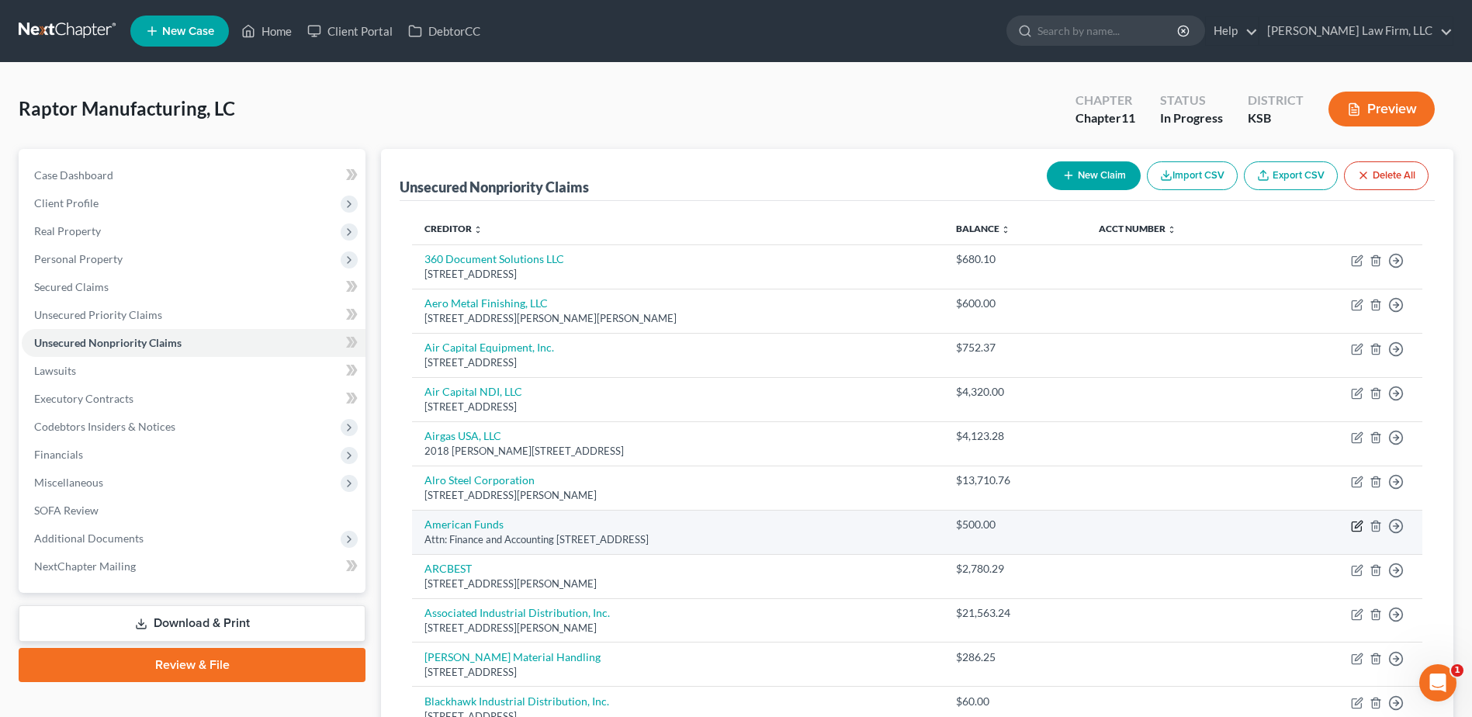
click at [1353, 520] on icon "button" at bounding box center [1357, 526] width 12 height 12
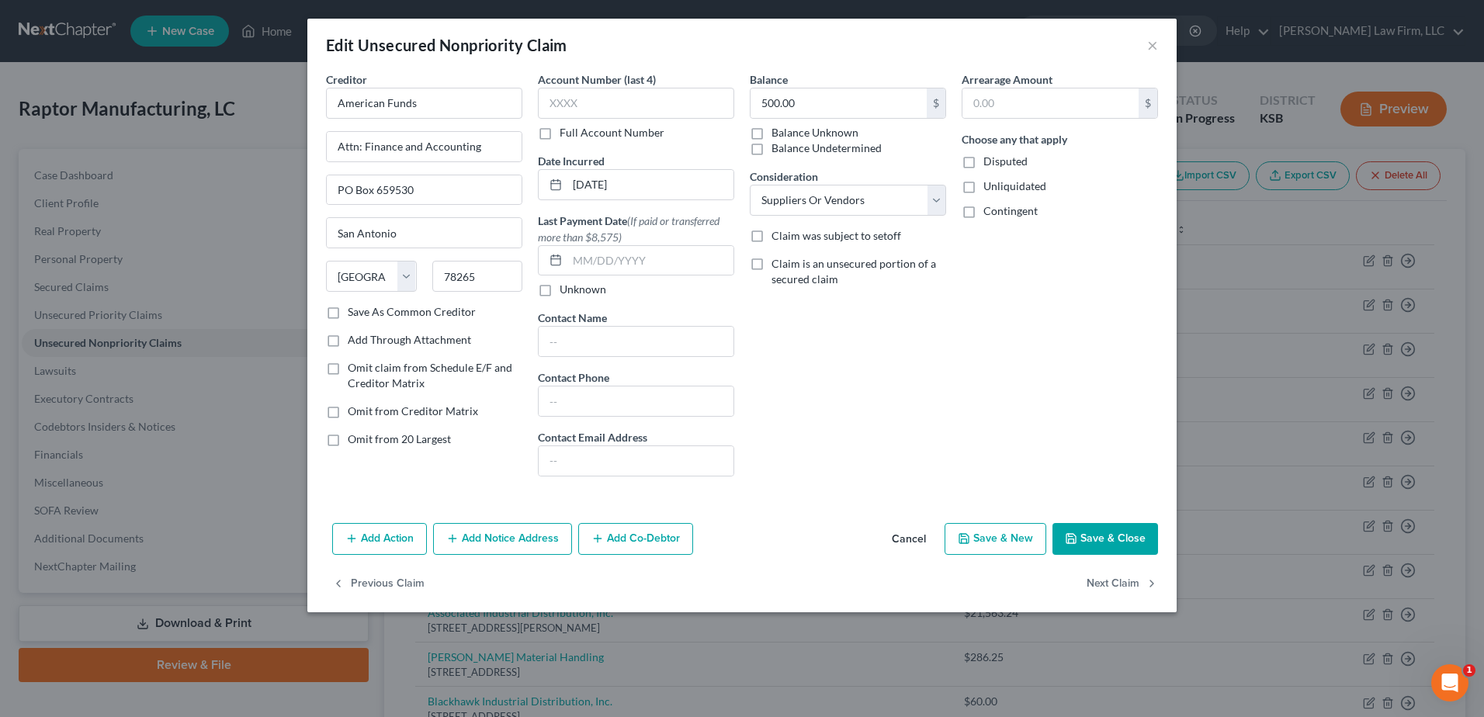
click at [1100, 526] on button "Save & Close" at bounding box center [1105, 539] width 106 height 33
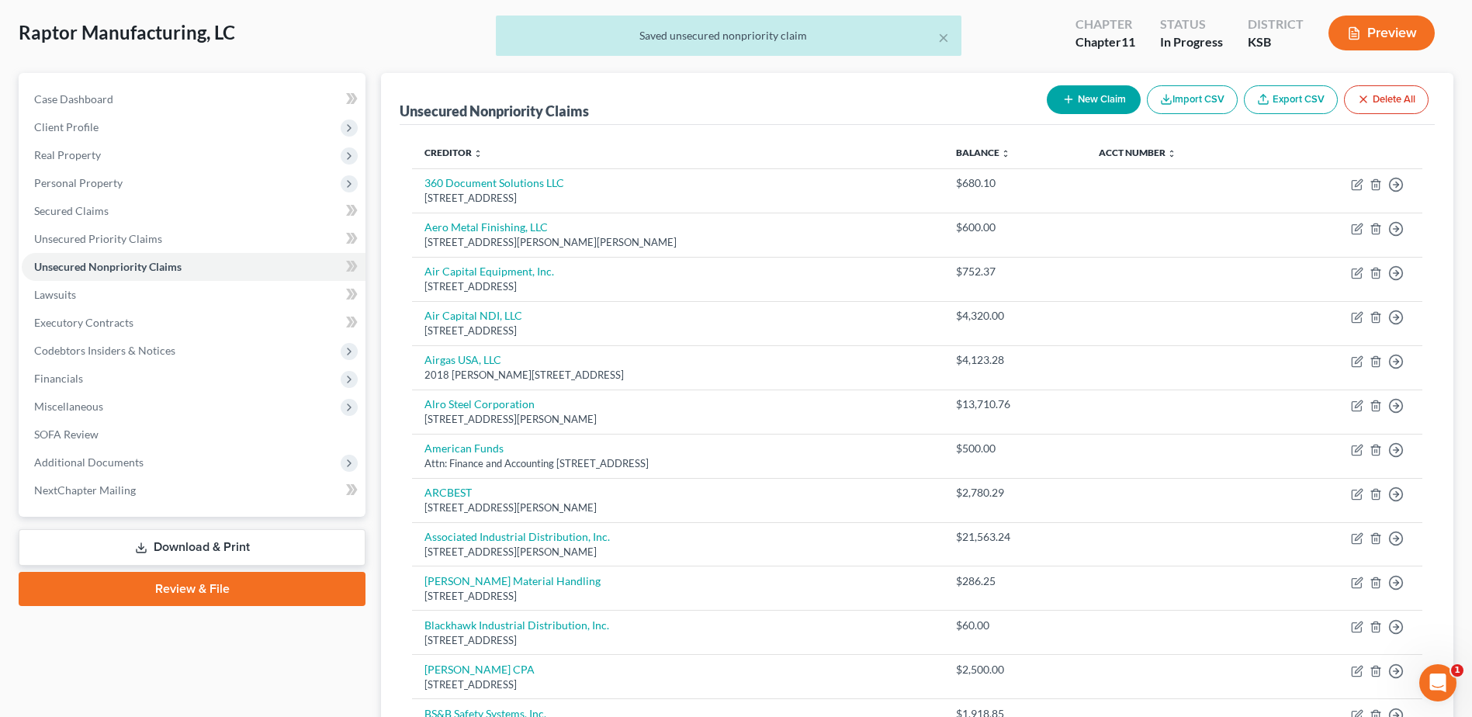
scroll to position [78, 0]
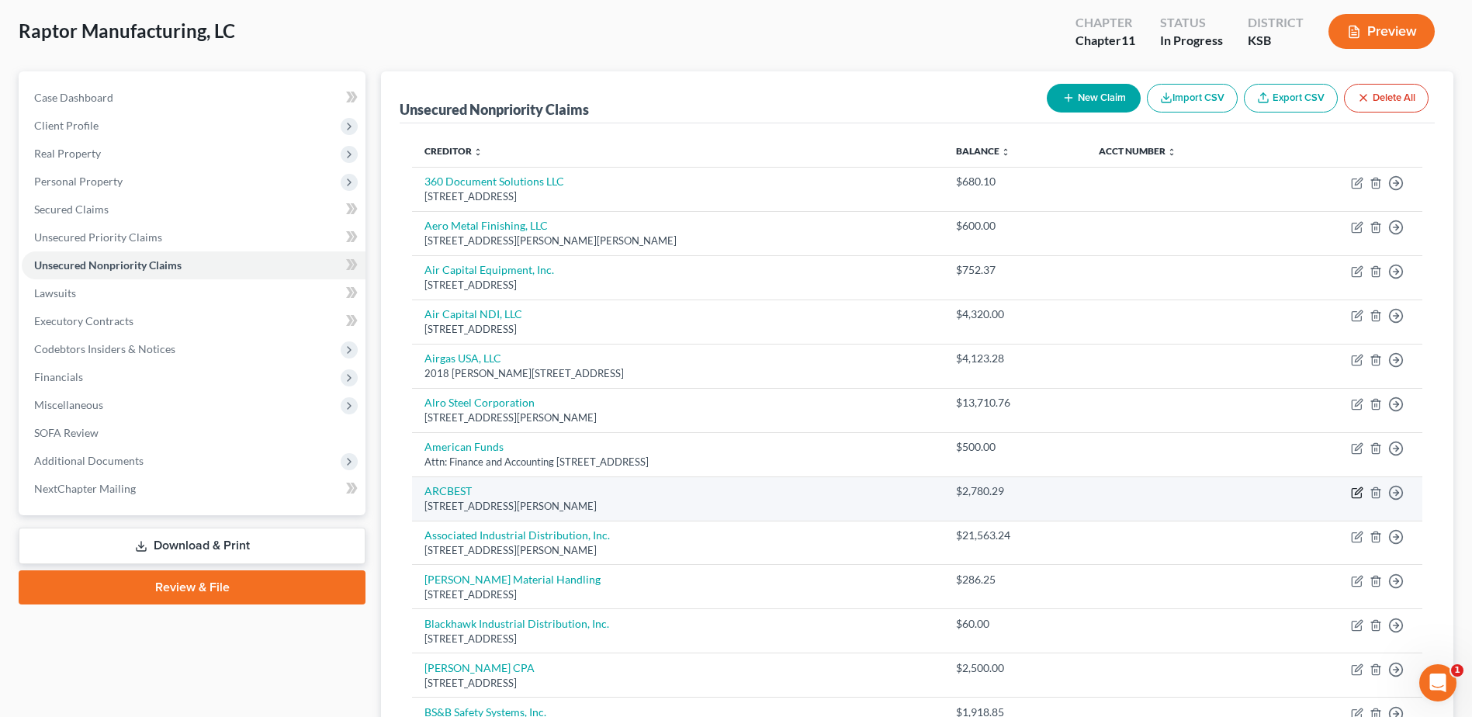
click at [1357, 494] on icon "button" at bounding box center [1358, 490] width 7 height 7
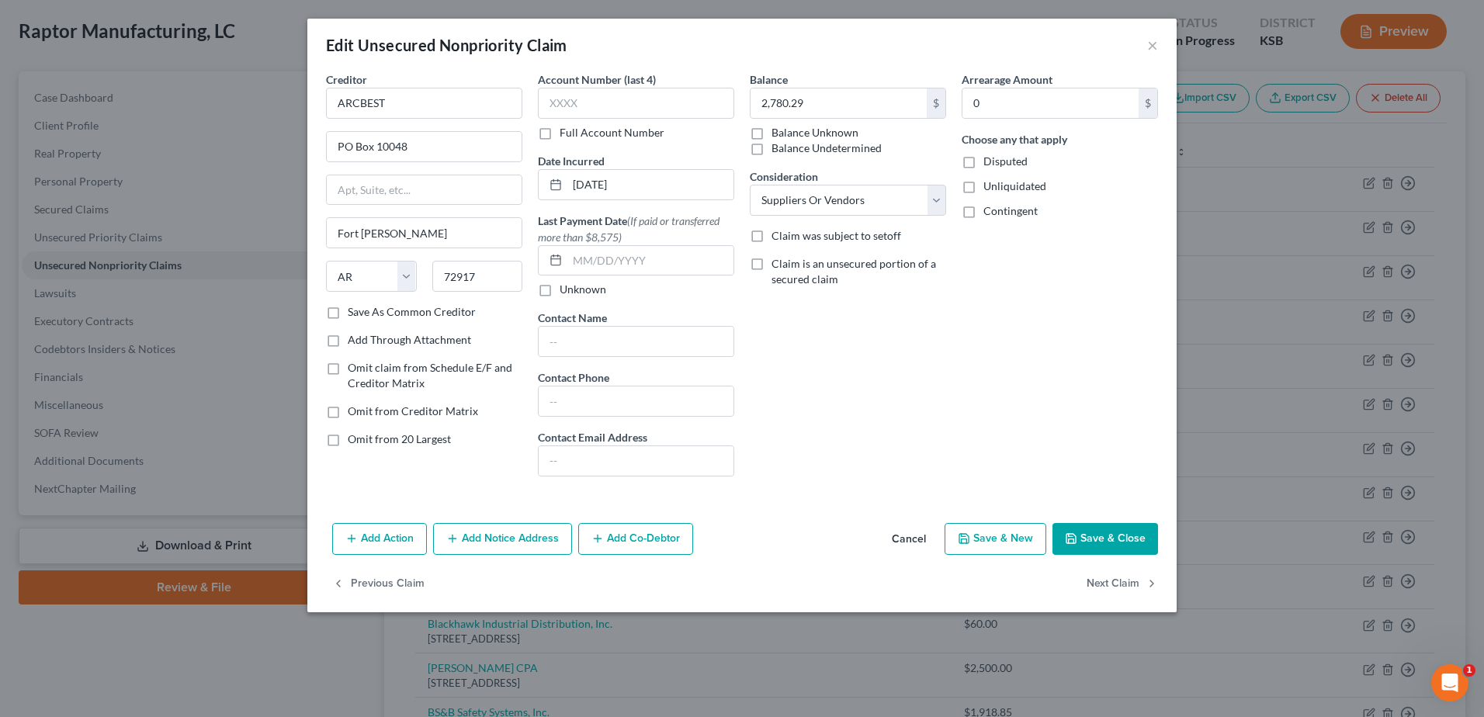
click at [1112, 543] on button "Save & Close" at bounding box center [1105, 539] width 106 height 33
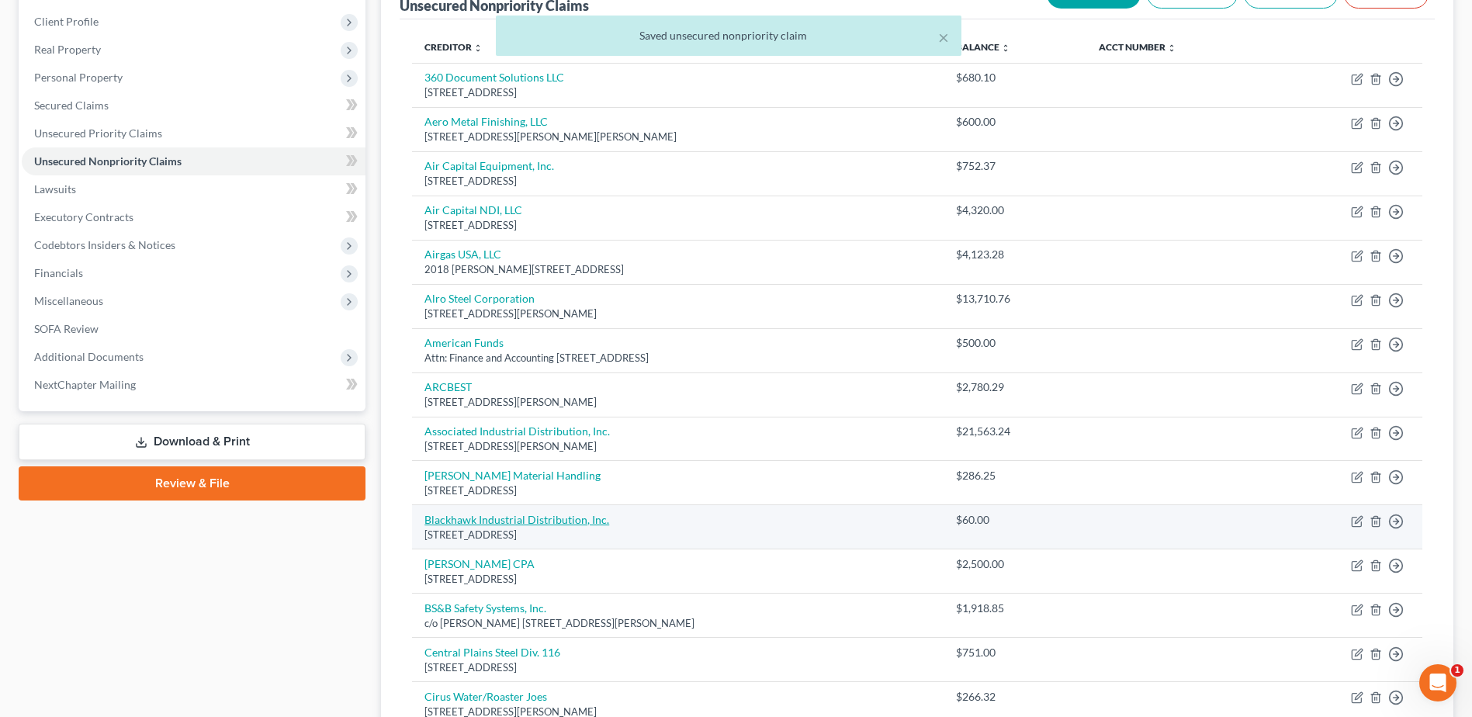
scroll to position [194, 0]
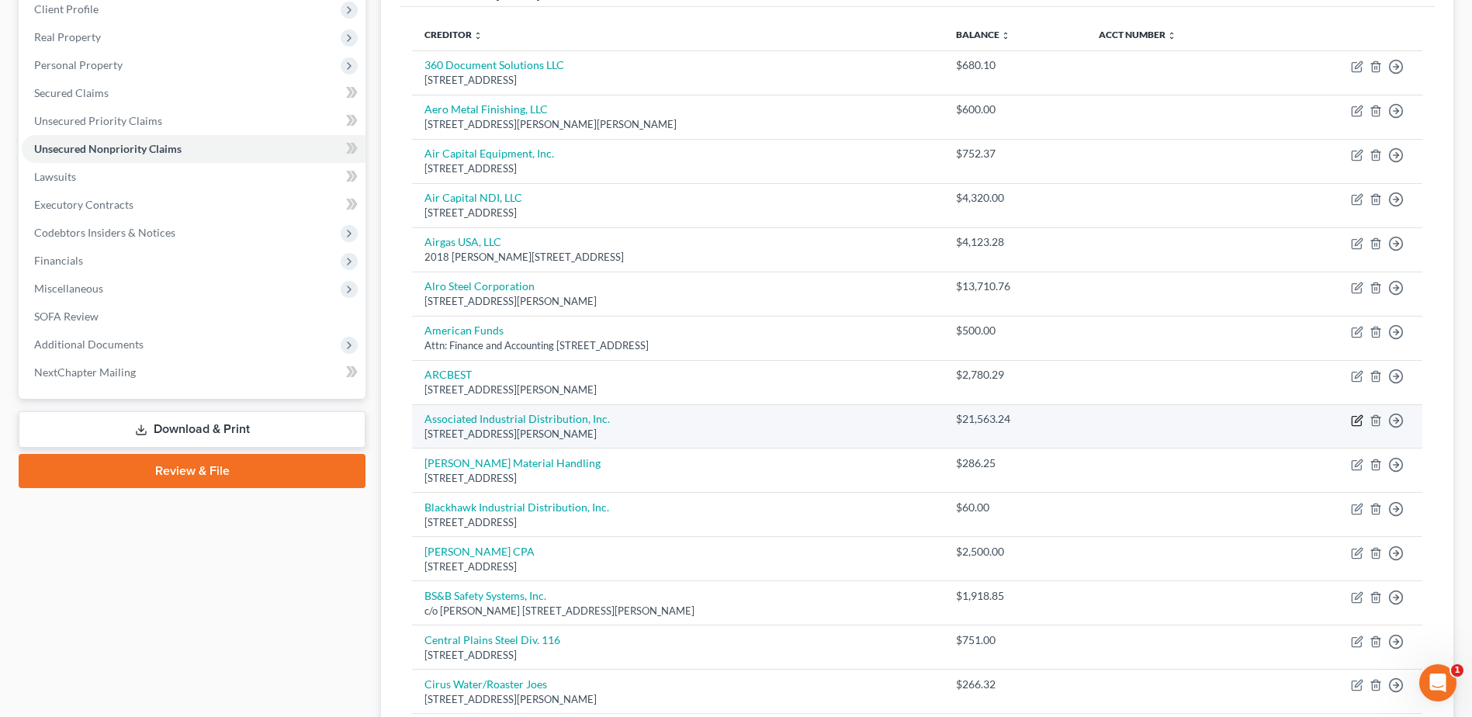
click at [1355, 418] on icon "button" at bounding box center [1357, 420] width 12 height 12
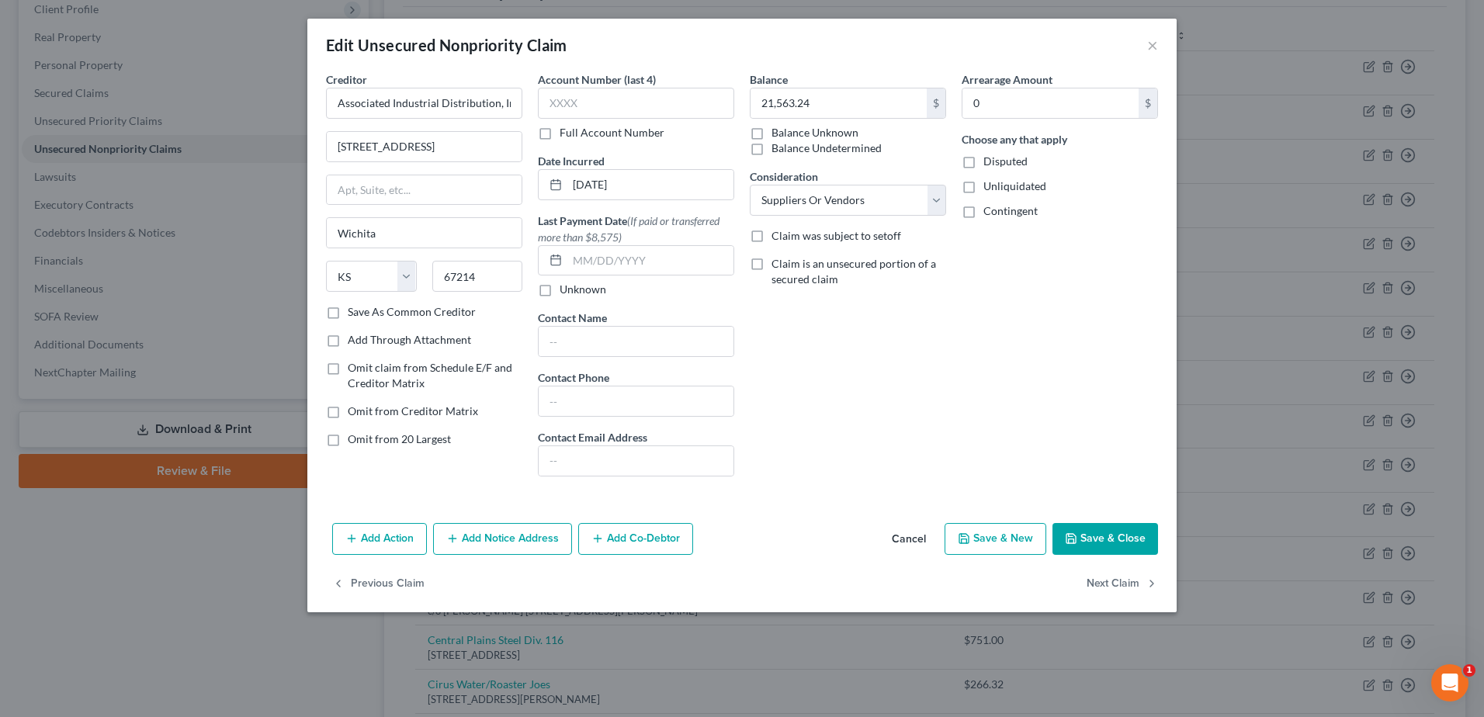
click at [1107, 546] on button "Save & Close" at bounding box center [1105, 539] width 106 height 33
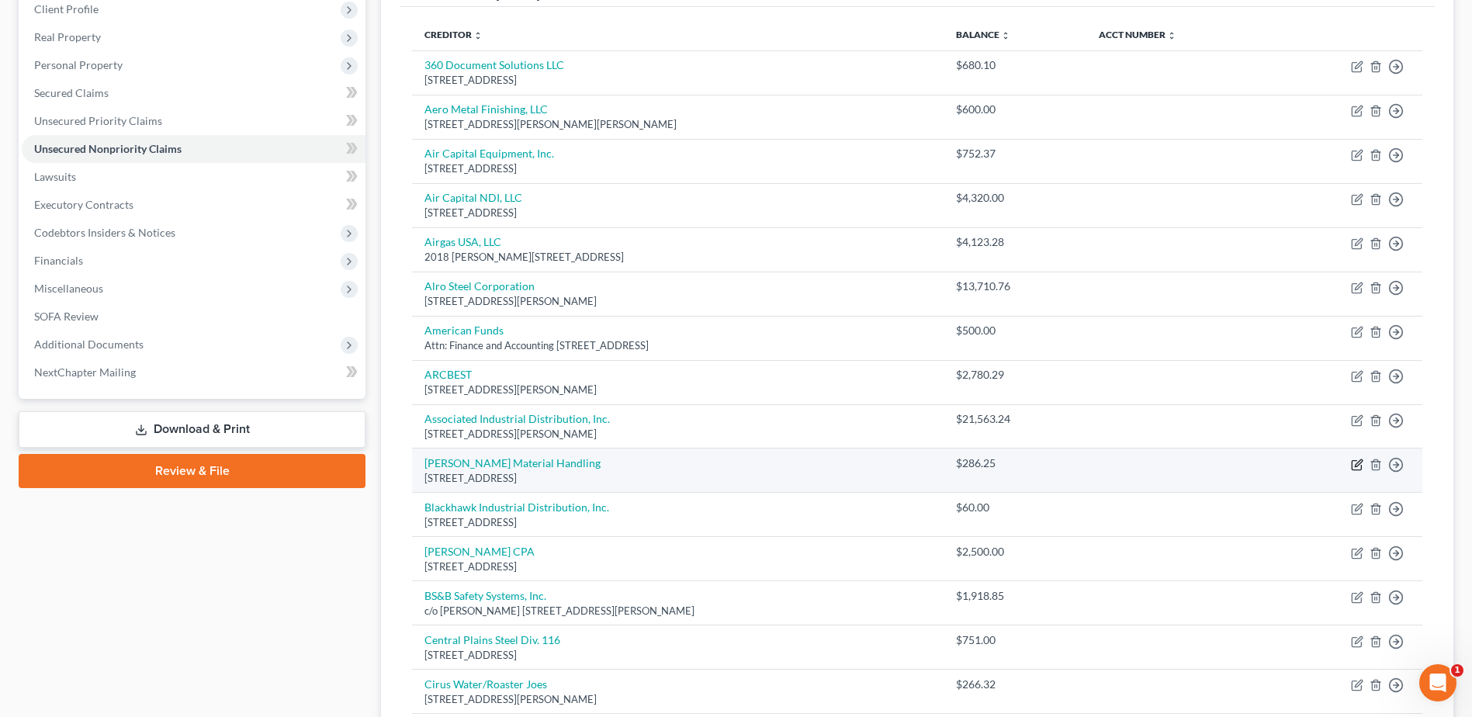
click at [1358, 467] on icon "button" at bounding box center [1357, 465] width 12 height 12
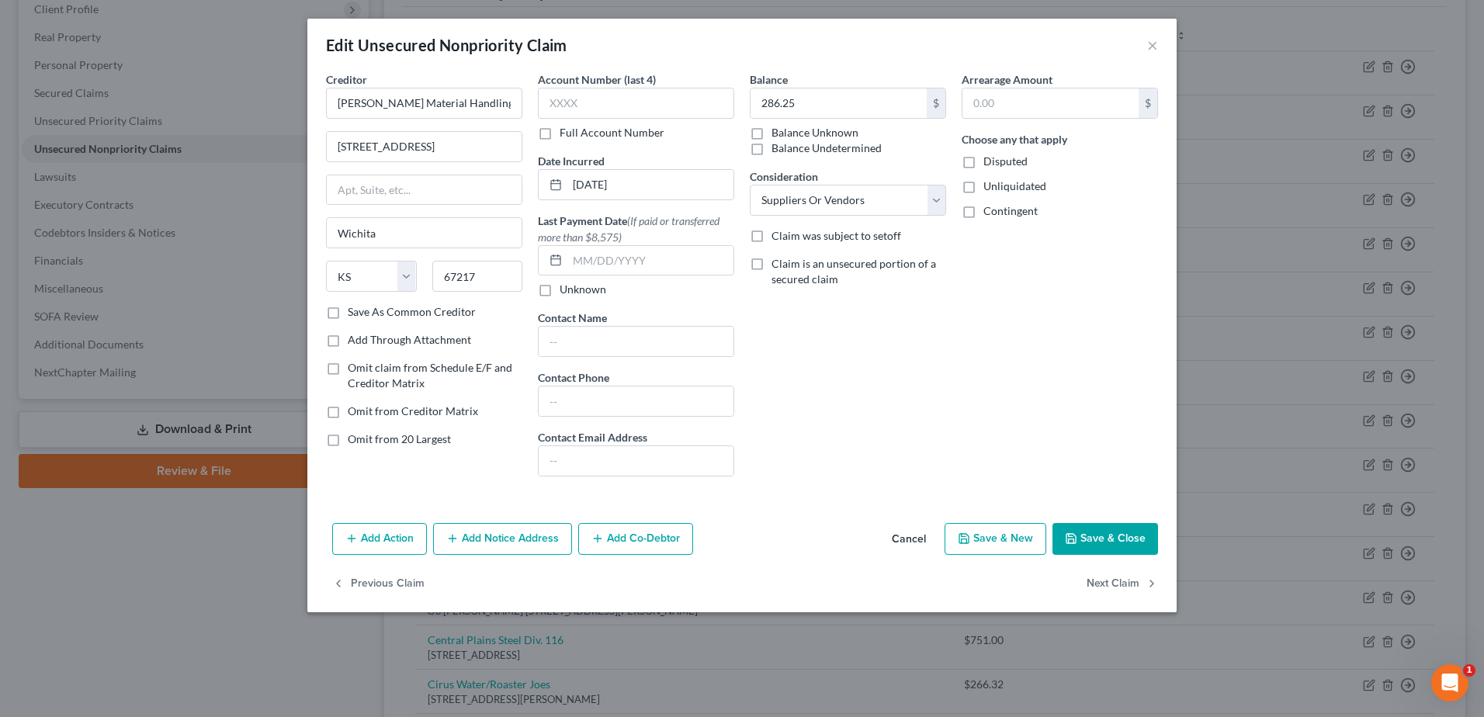
click at [1125, 541] on button "Save & Close" at bounding box center [1105, 539] width 106 height 33
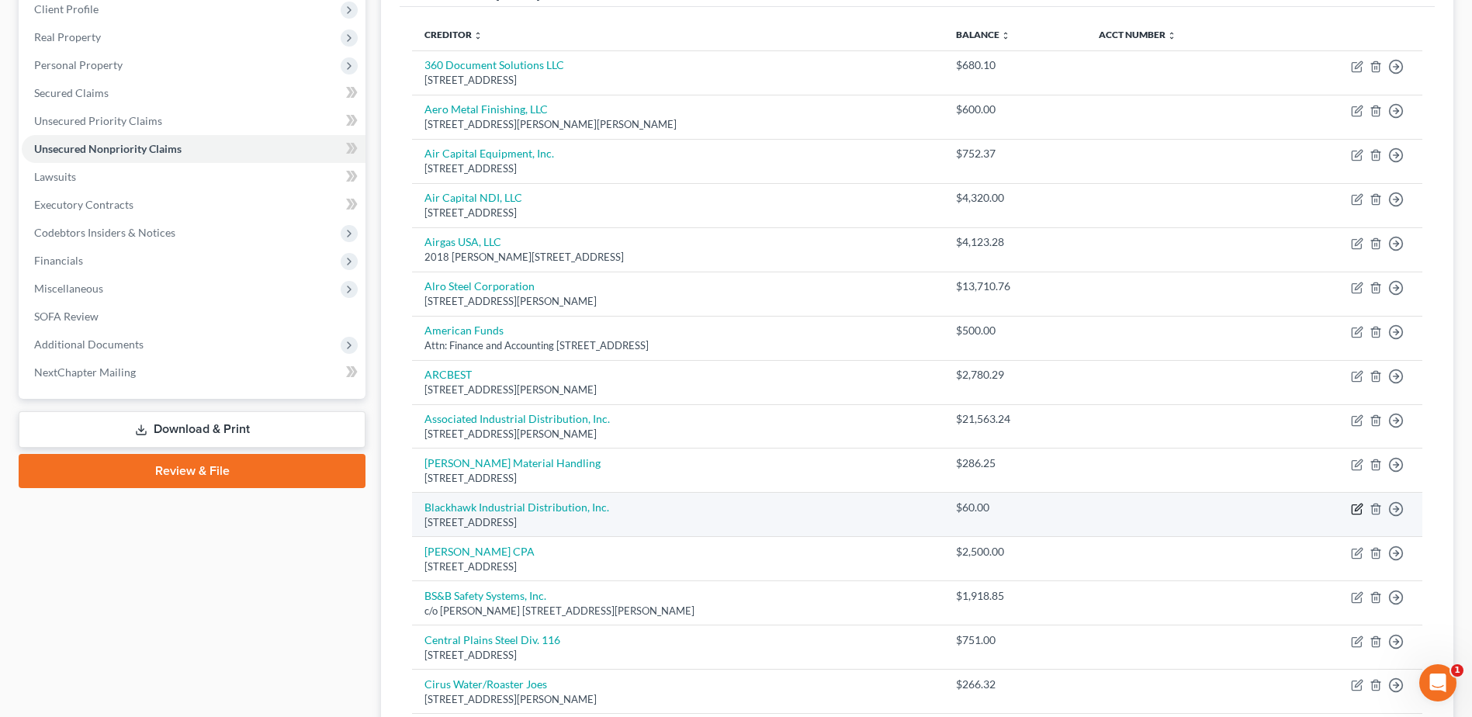
click at [1358, 504] on icon "button" at bounding box center [1357, 509] width 12 height 12
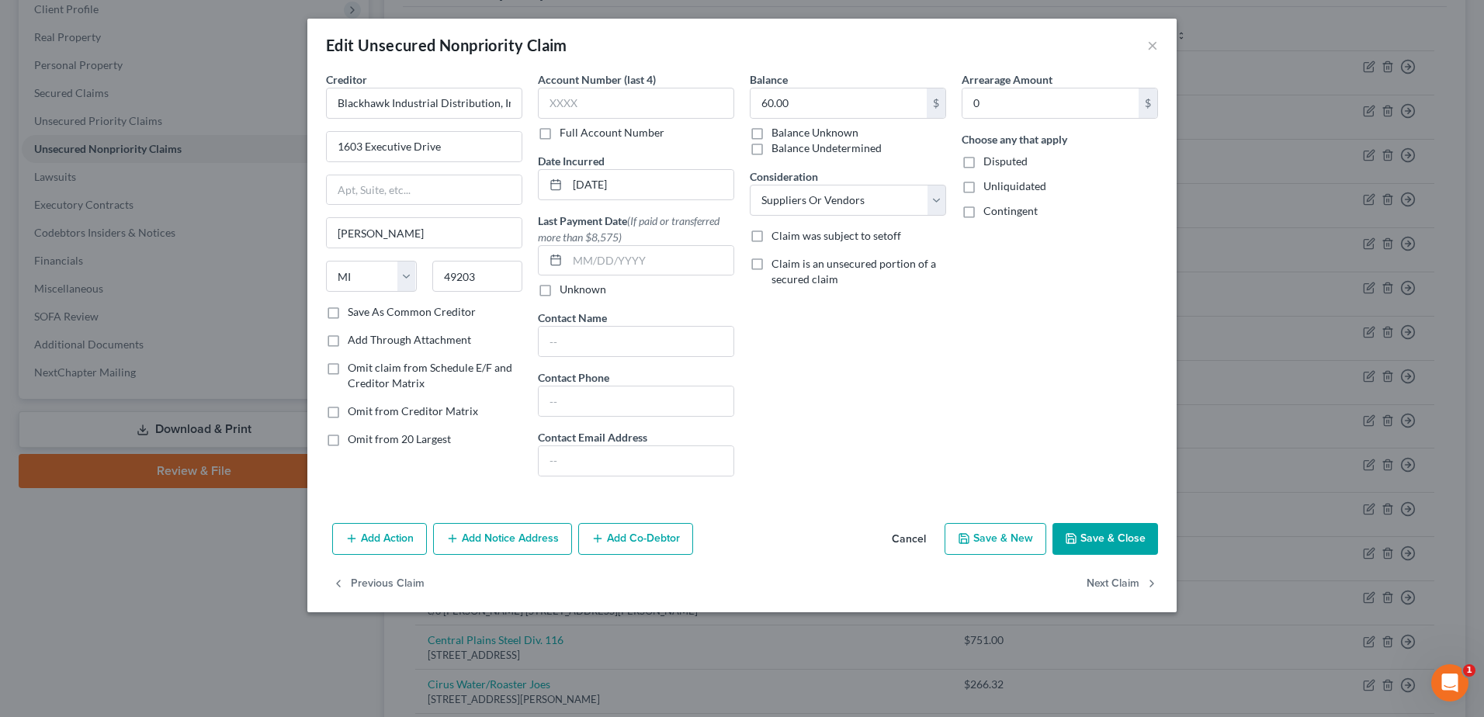
click at [1117, 539] on button "Save & Close" at bounding box center [1105, 539] width 106 height 33
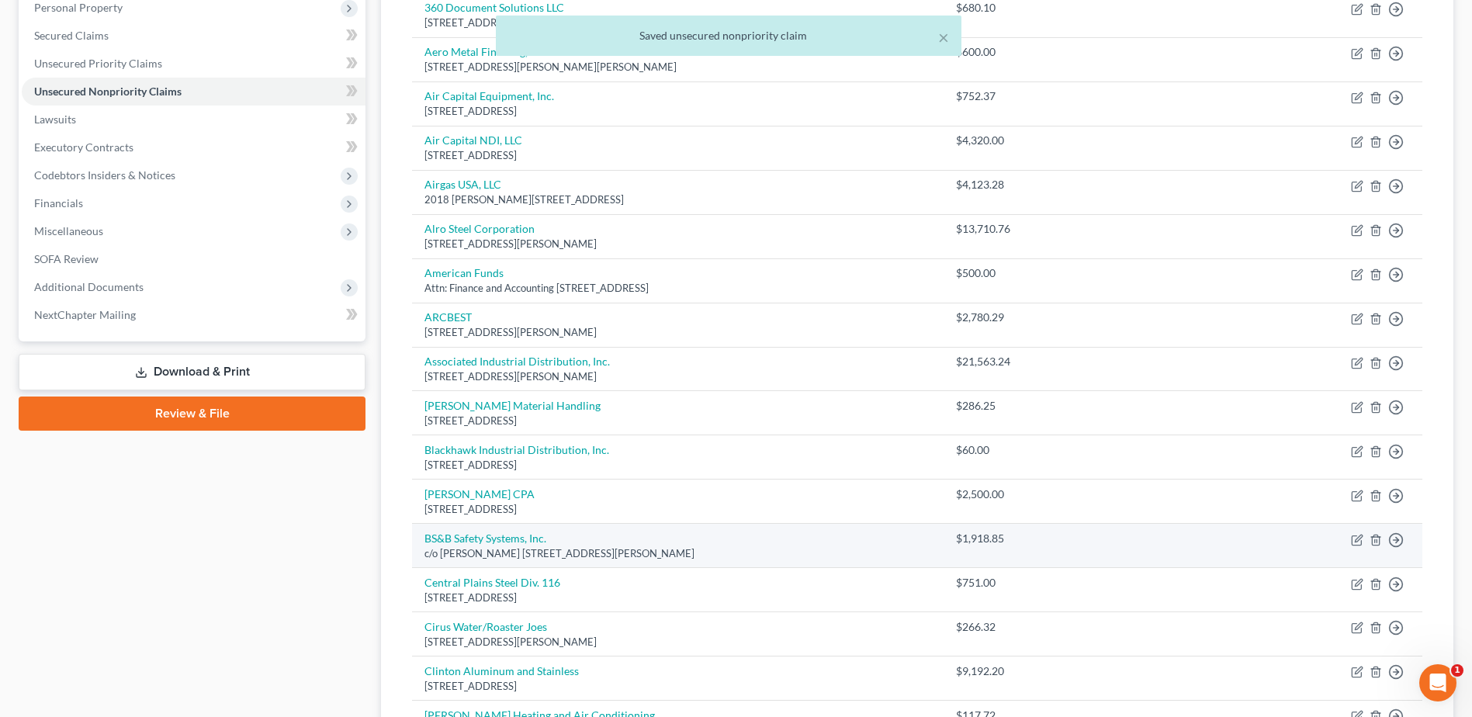
scroll to position [291, 0]
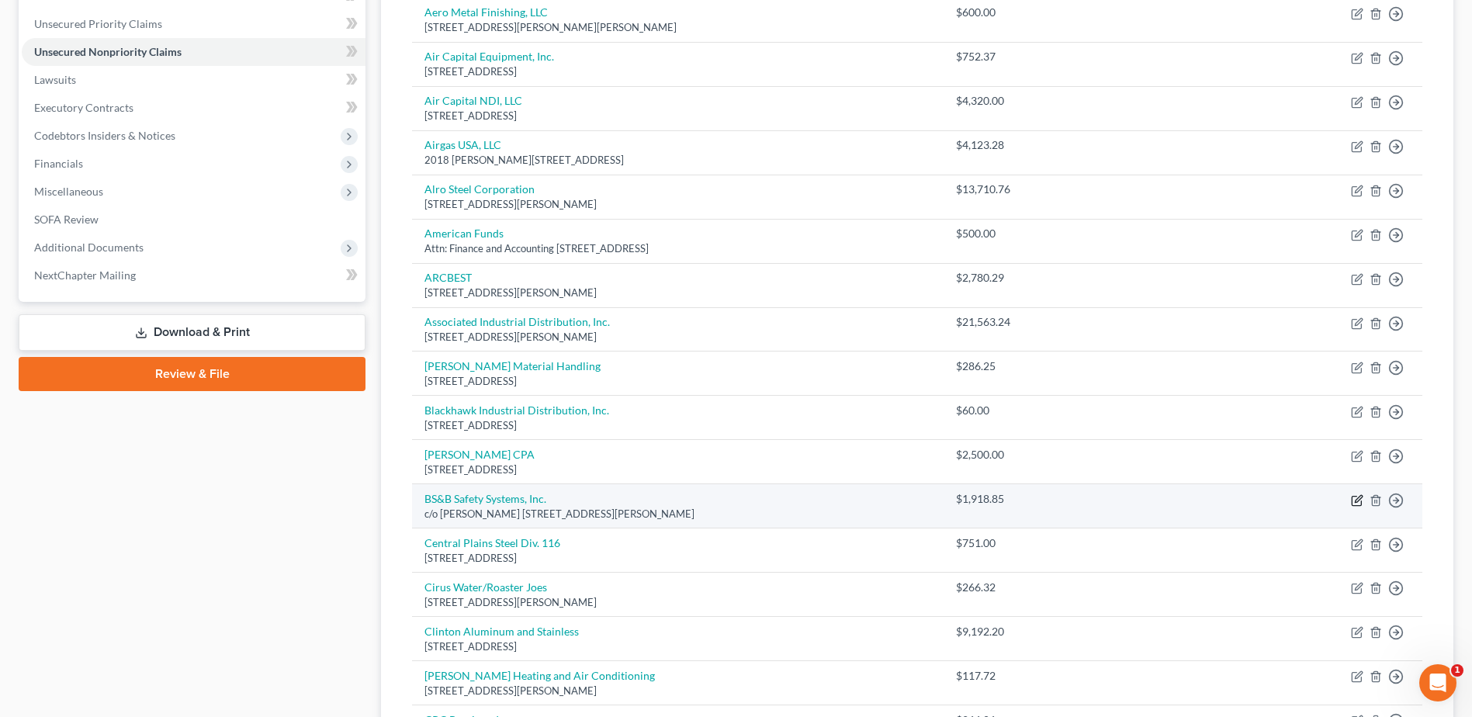
click at [1356, 495] on icon "button" at bounding box center [1357, 500] width 12 height 12
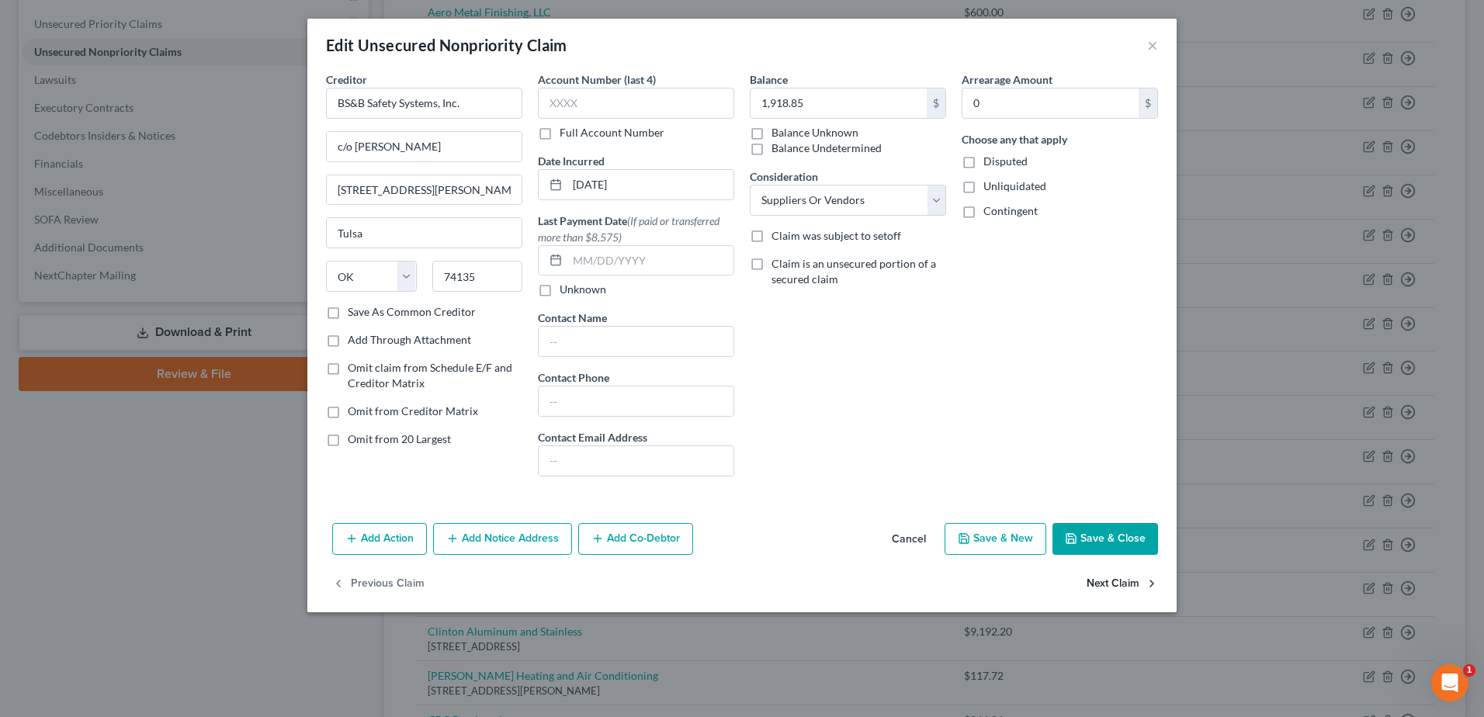
click at [1139, 577] on button "Next Claim" at bounding box center [1121, 583] width 71 height 33
click at [1118, 582] on button "Next Claim" at bounding box center [1121, 583] width 71 height 33
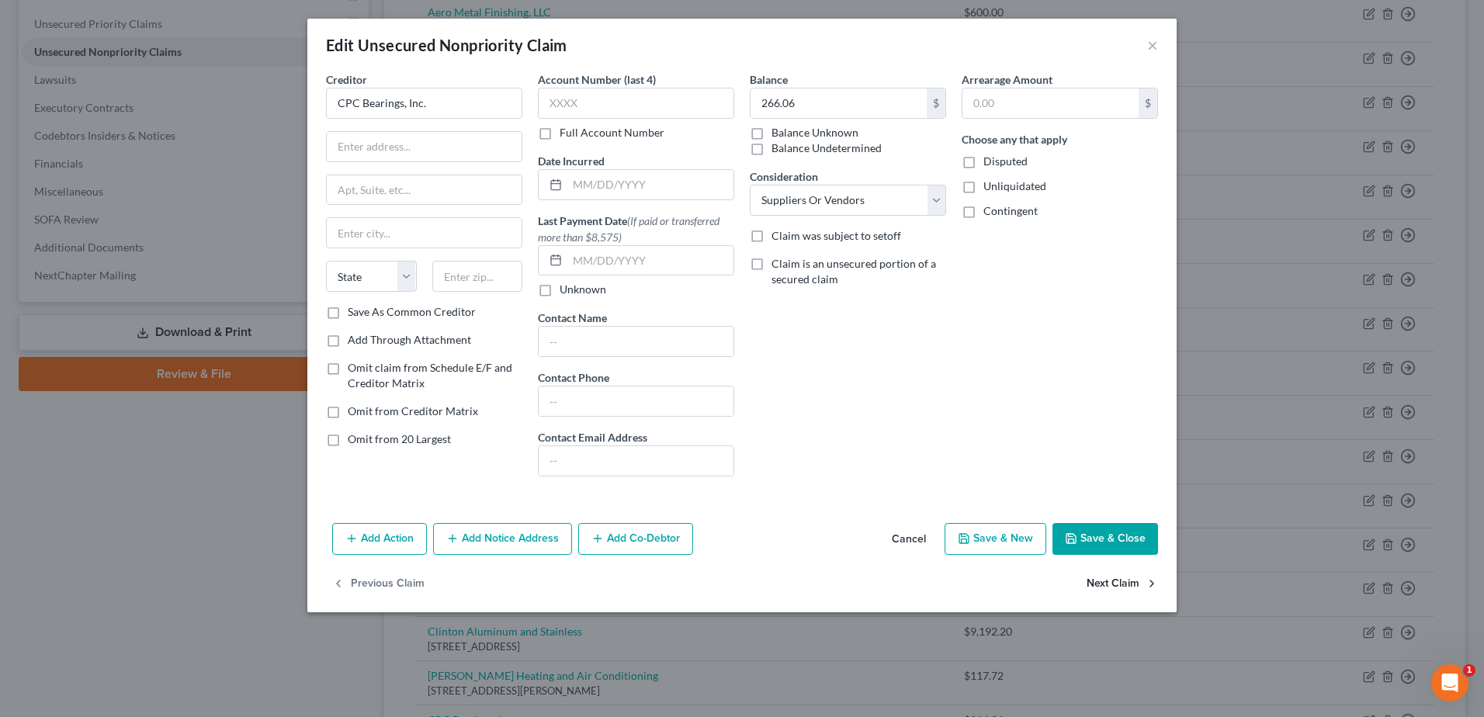
click at [1118, 582] on button "Next Claim" at bounding box center [1121, 583] width 71 height 33
click at [1157, 45] on button "×" at bounding box center [1152, 45] width 11 height 19
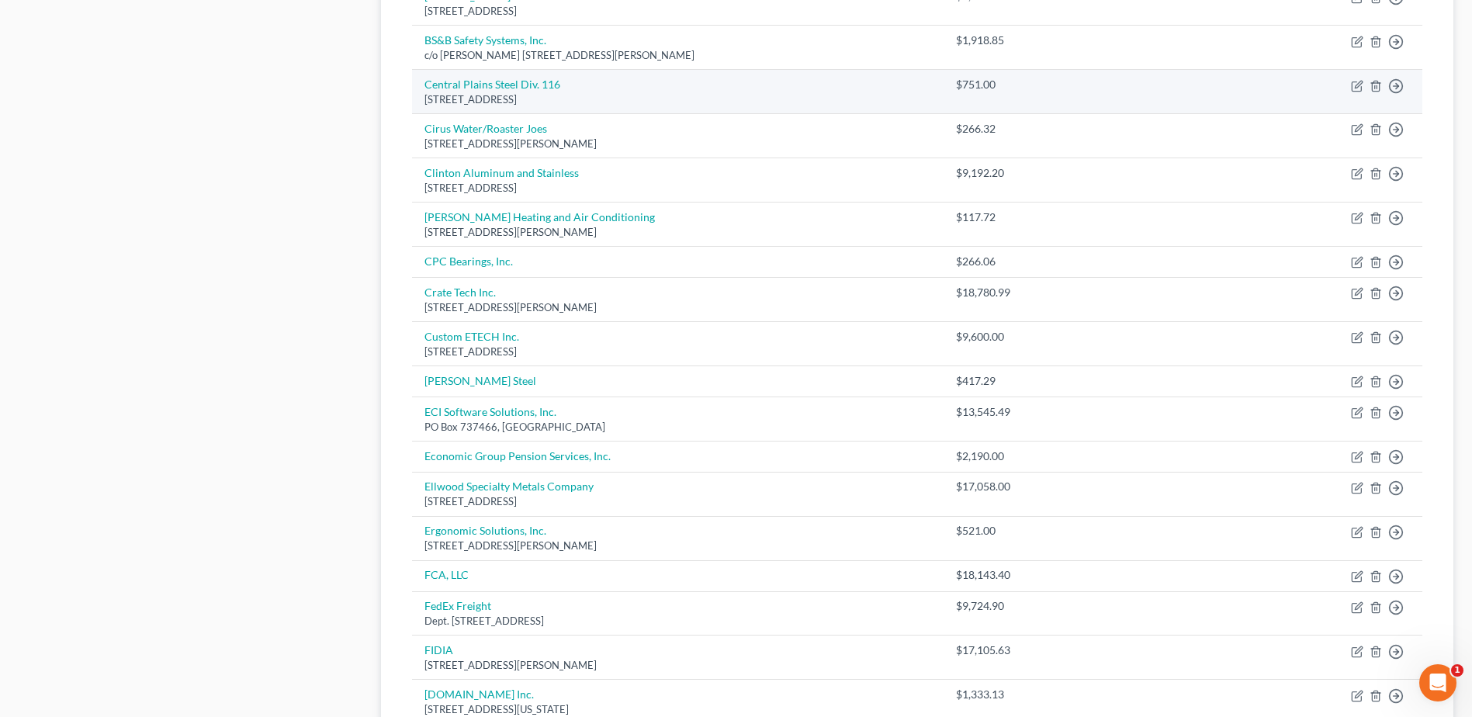
scroll to position [757, 0]
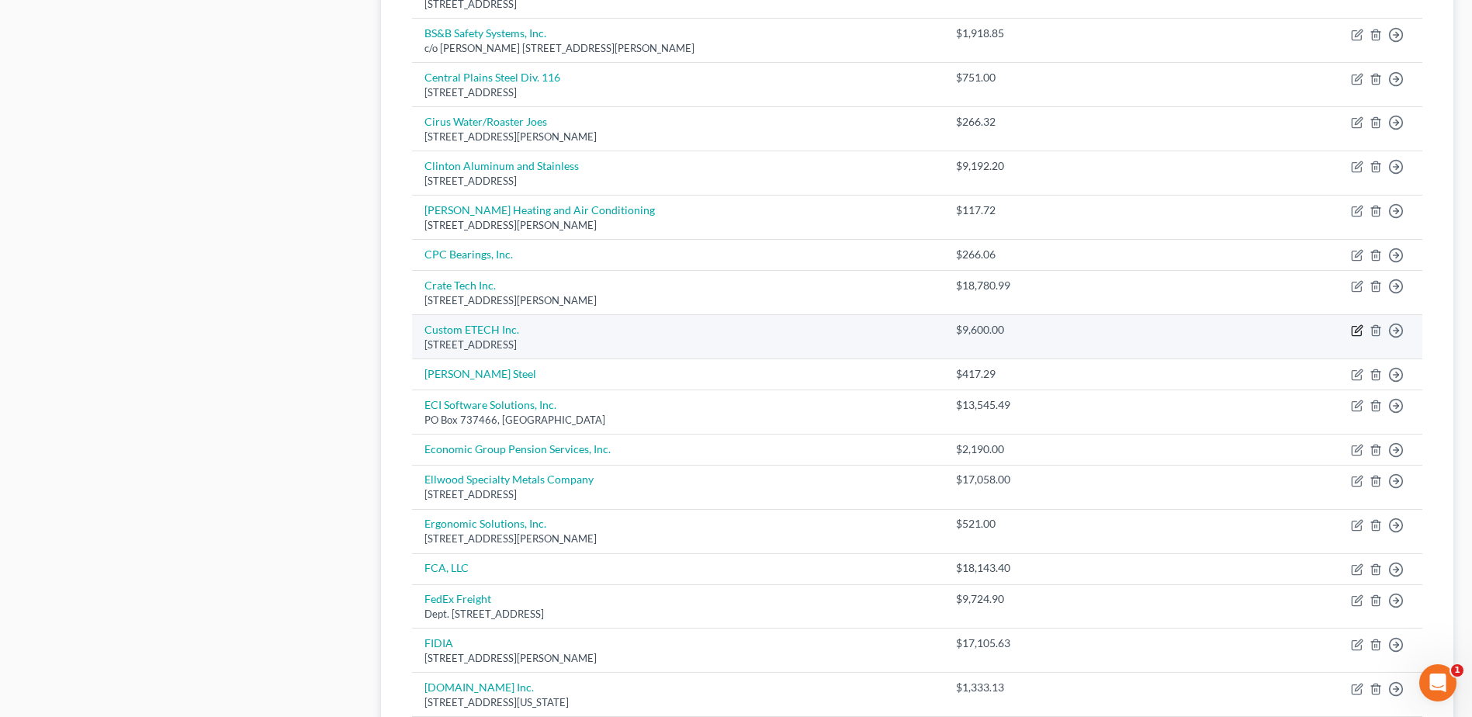
click at [1353, 326] on icon "button" at bounding box center [1357, 330] width 12 height 12
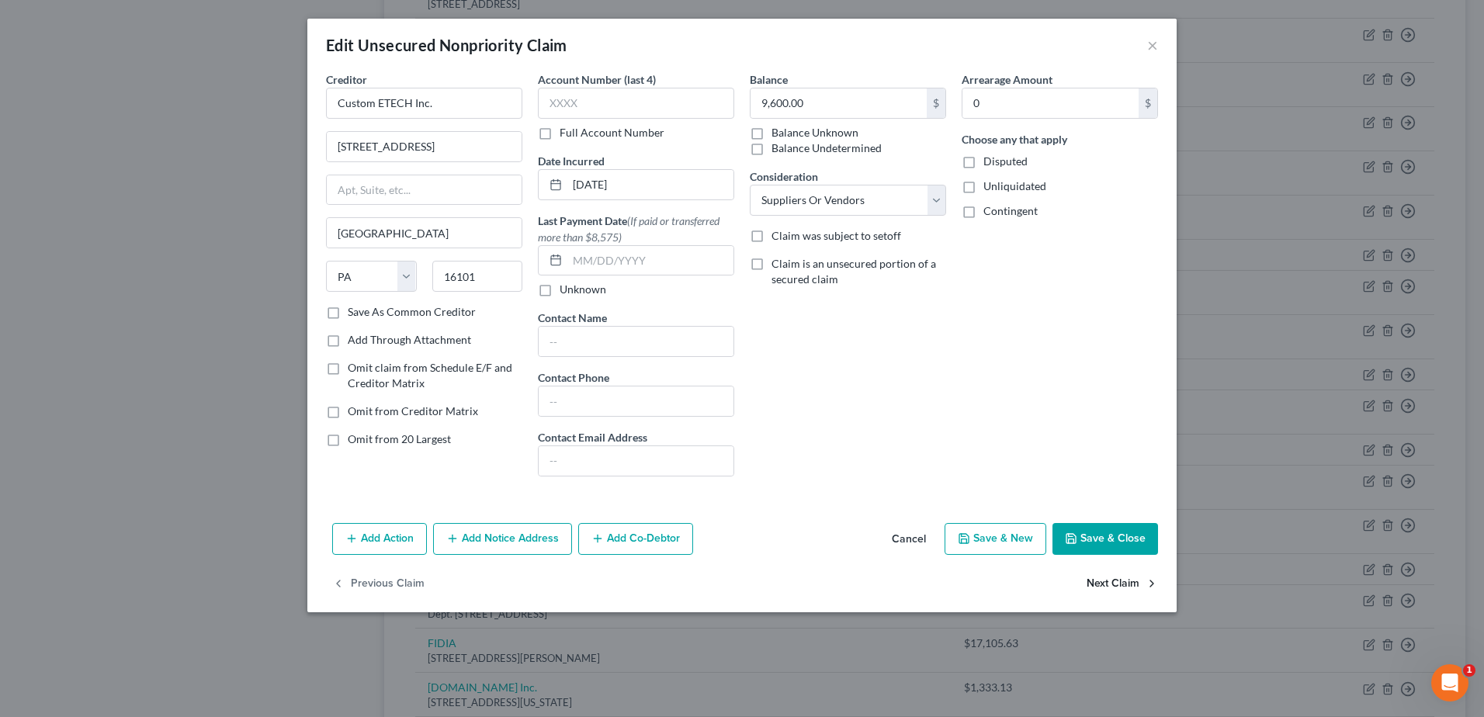
click at [1112, 582] on button "Next Claim" at bounding box center [1121, 583] width 71 height 33
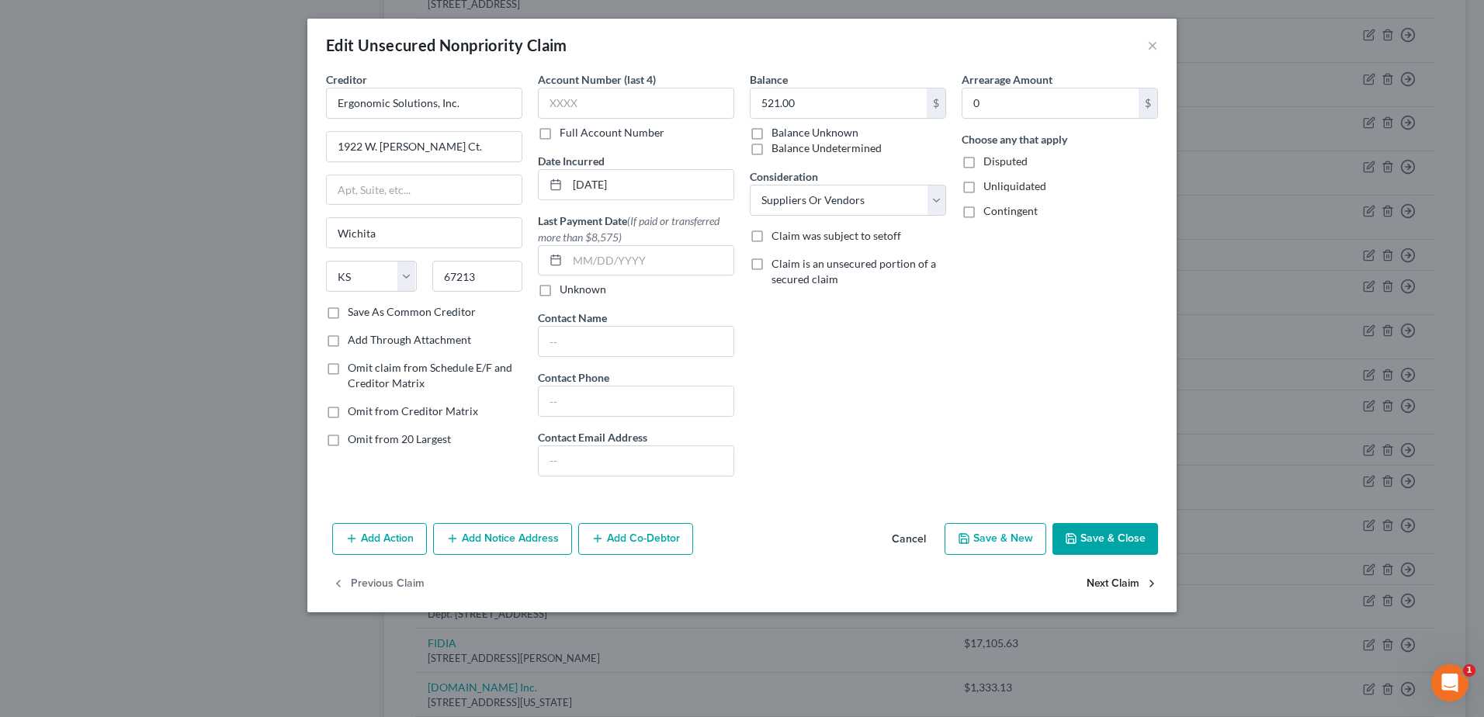
click at [1112, 582] on button "Next Claim" at bounding box center [1121, 583] width 71 height 33
click at [1148, 44] on button "×" at bounding box center [1152, 45] width 11 height 19
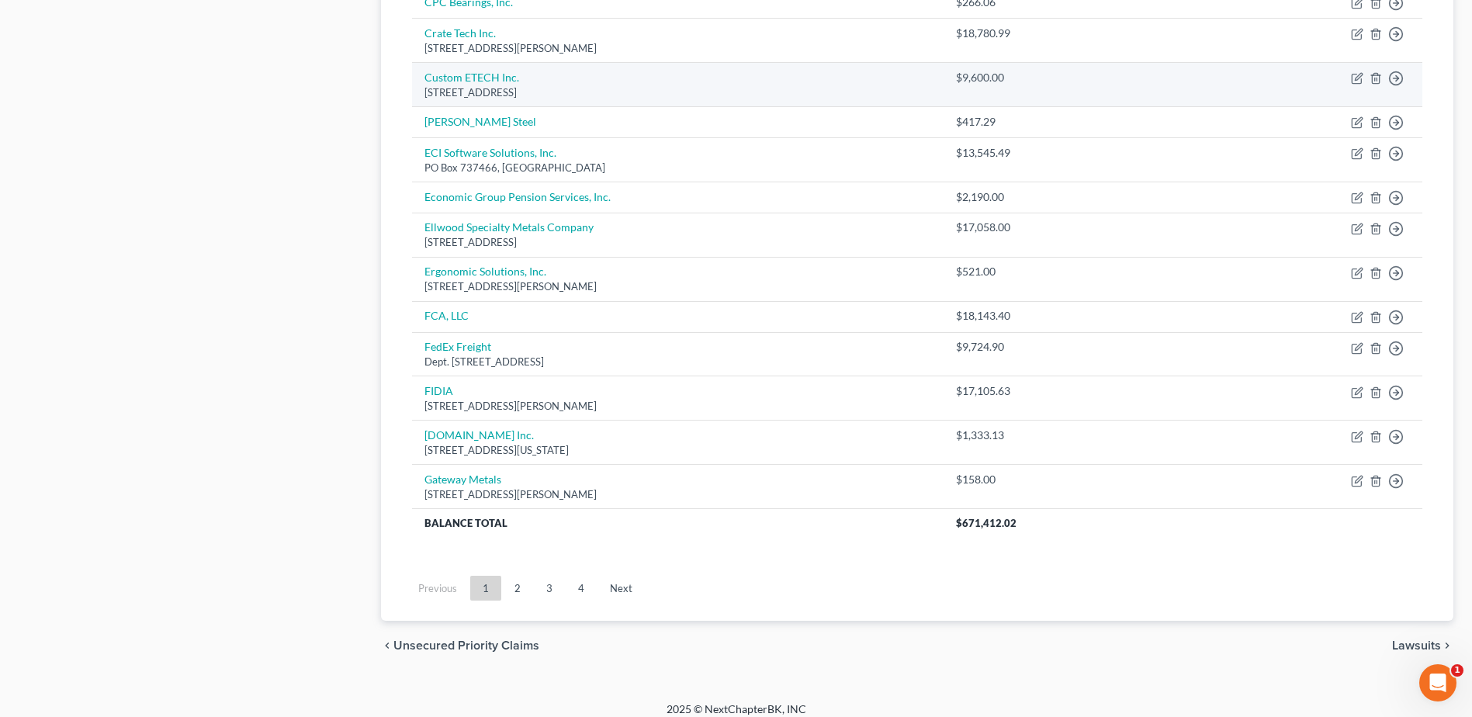
scroll to position [1021, 0]
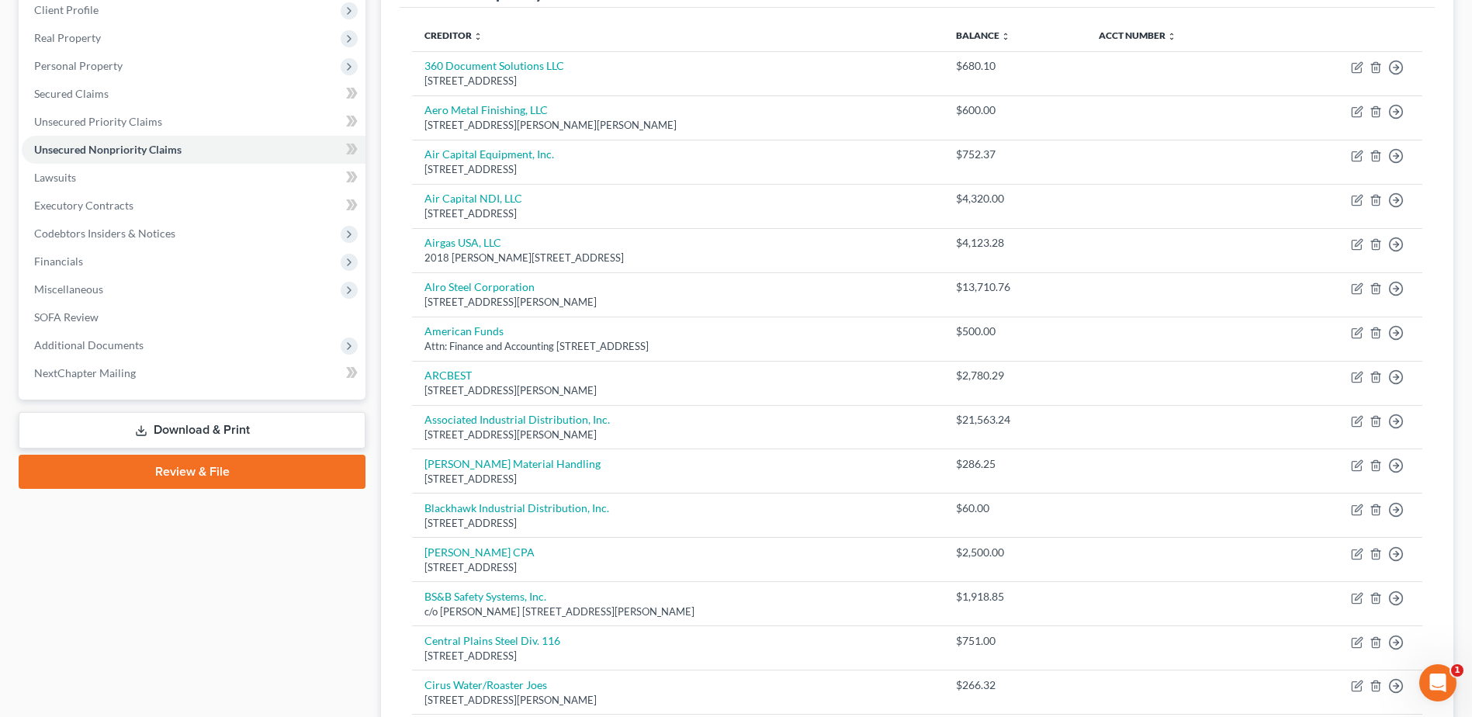
scroll to position [129, 0]
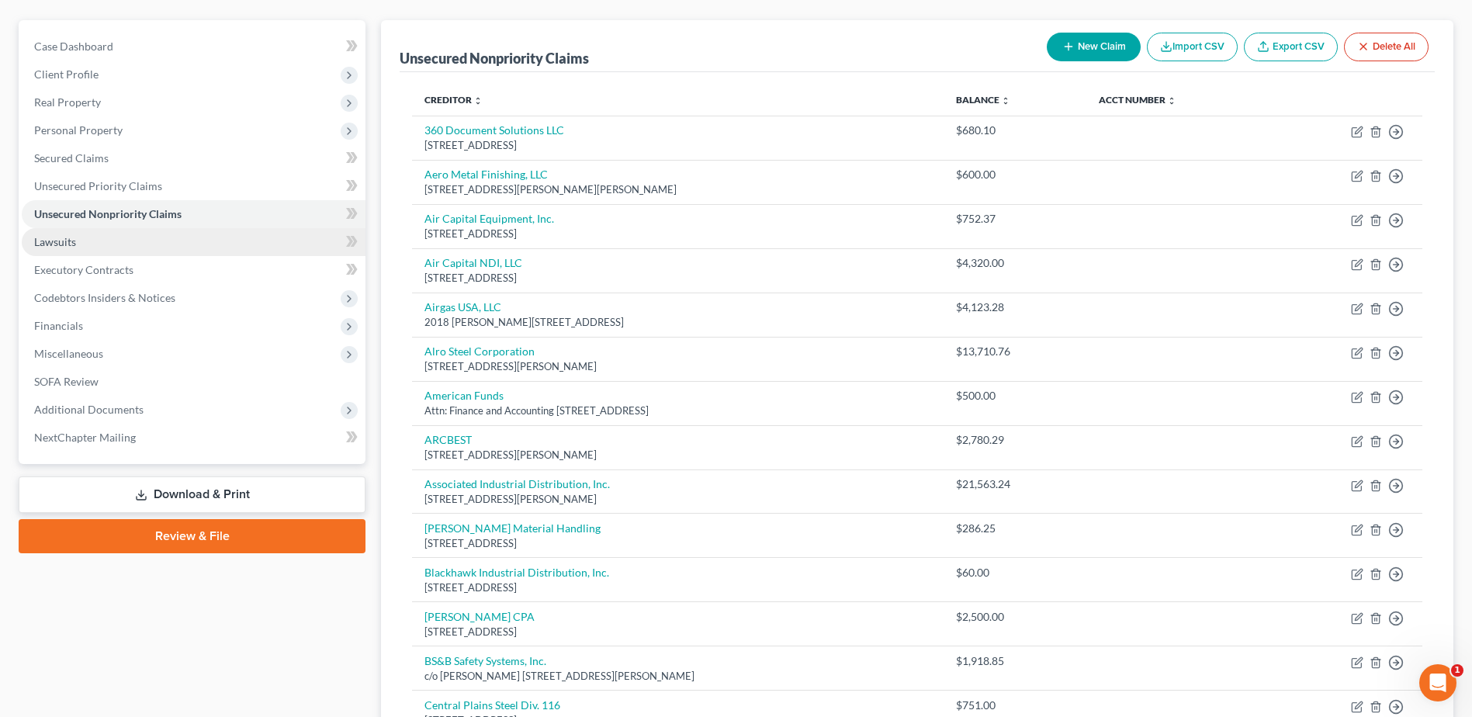
click at [56, 244] on span "Lawsuits" at bounding box center [55, 241] width 42 height 13
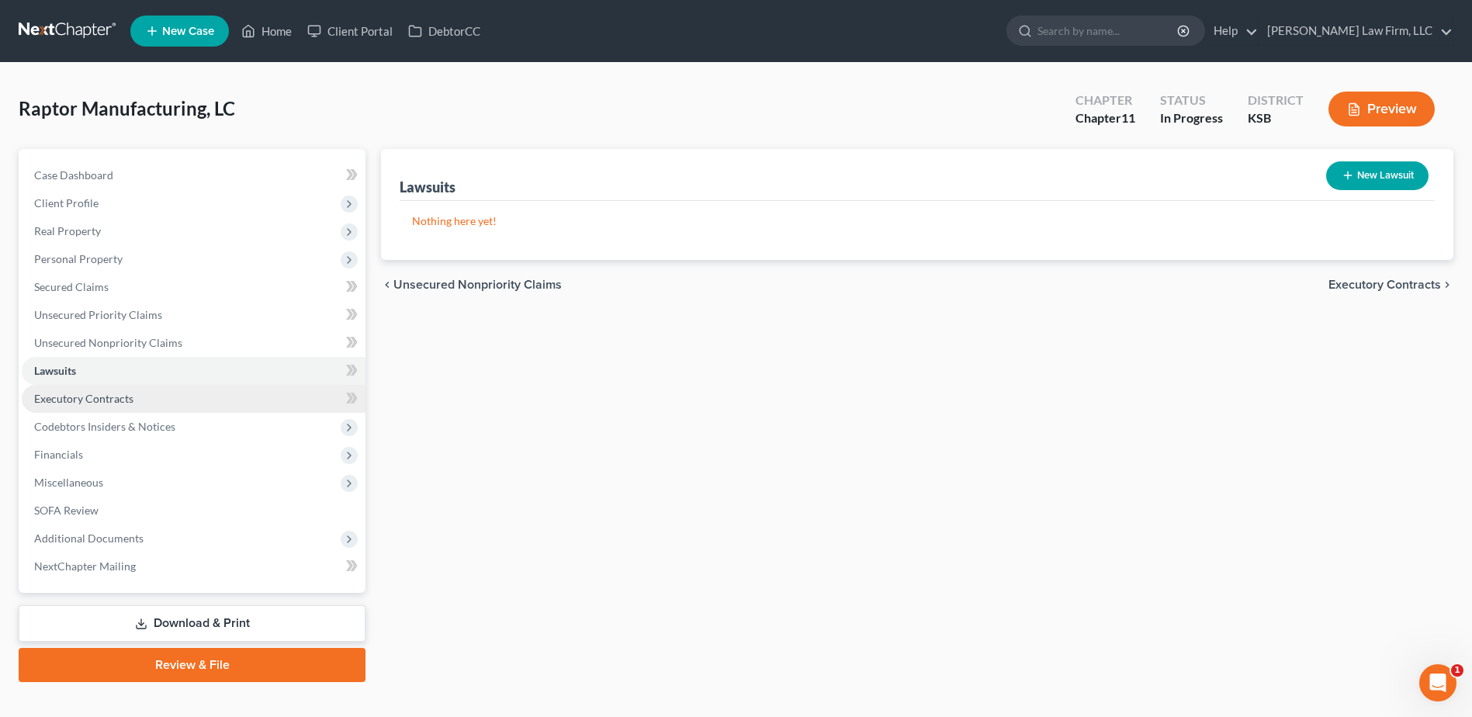
click at [58, 404] on span "Executory Contracts" at bounding box center [83, 398] width 99 height 13
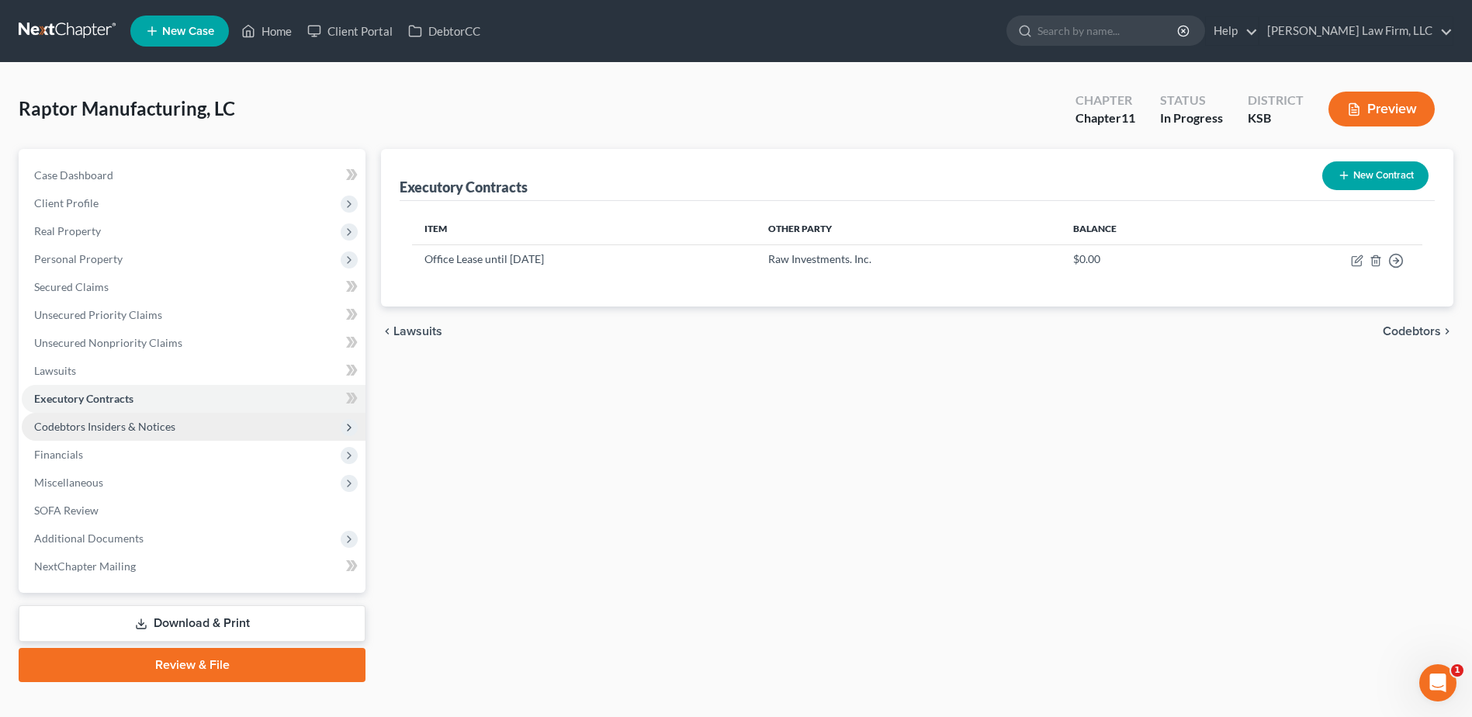
click at [66, 425] on span "Codebtors Insiders & Notices" at bounding box center [104, 426] width 141 height 13
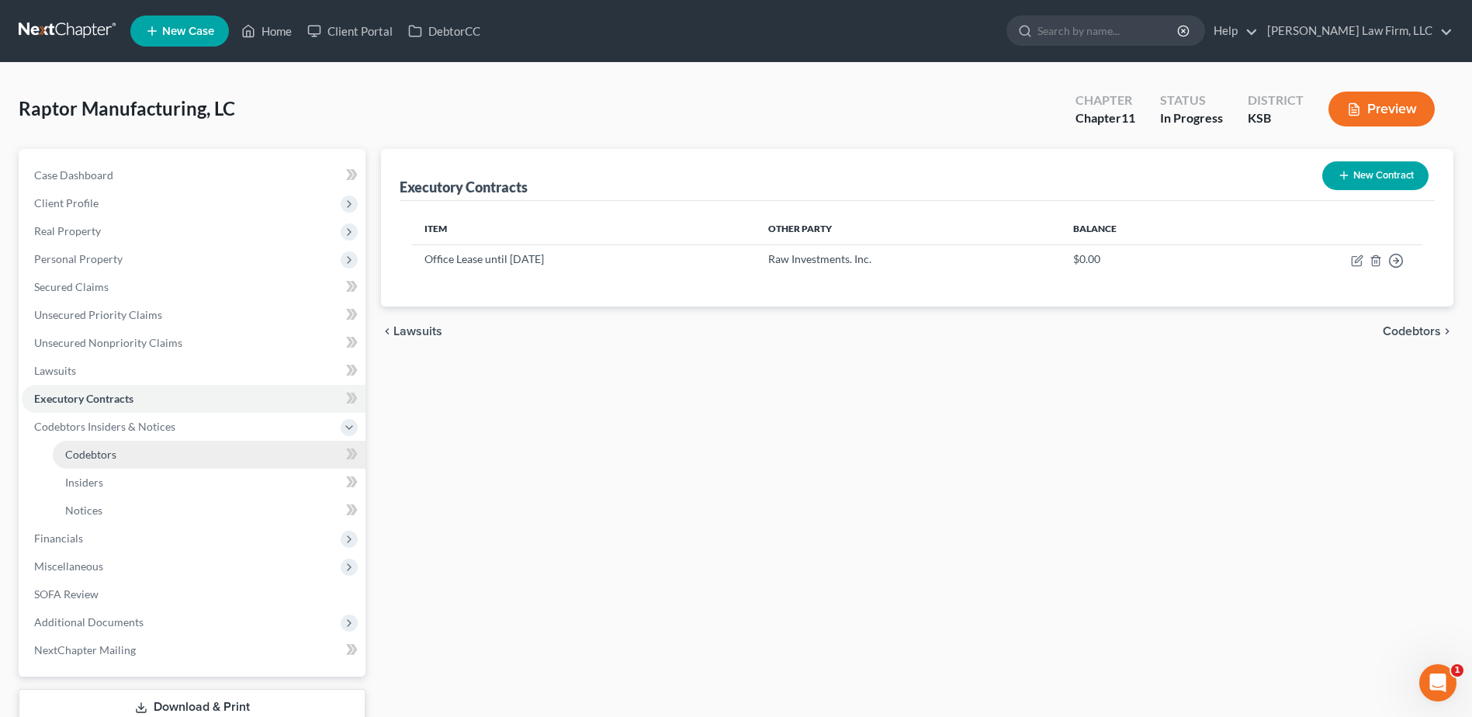
click at [81, 450] on span "Codebtors" at bounding box center [90, 454] width 51 height 13
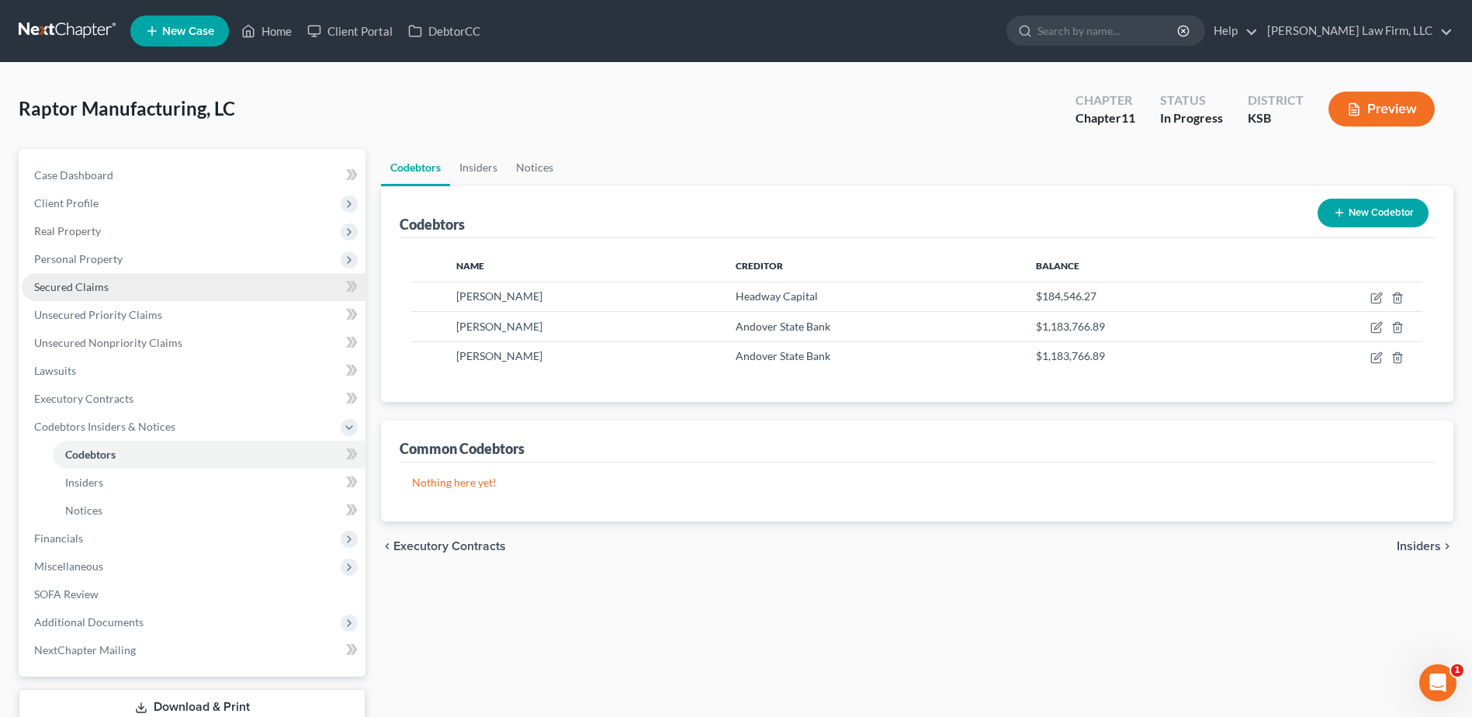
click at [58, 293] on span "Secured Claims" at bounding box center [71, 286] width 74 height 13
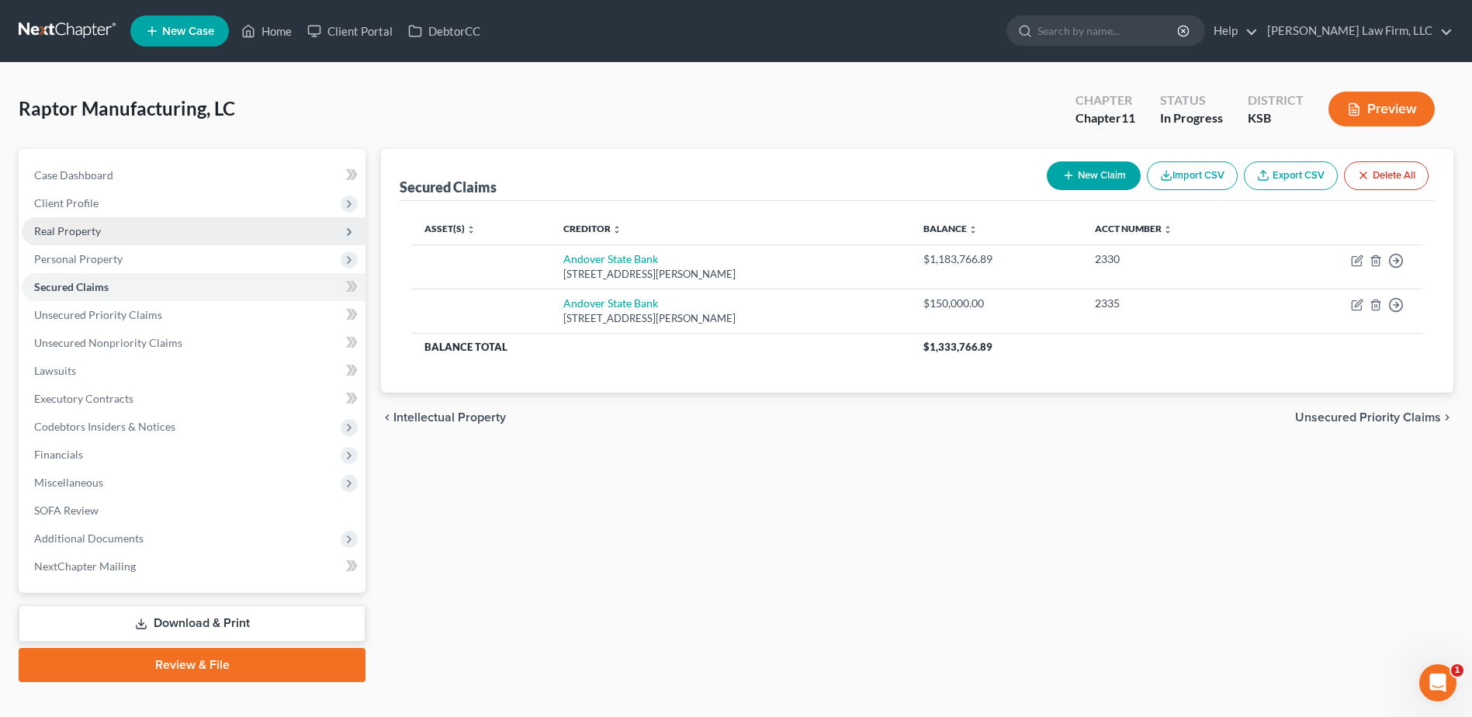
click at [65, 218] on span "Real Property" at bounding box center [194, 231] width 344 height 28
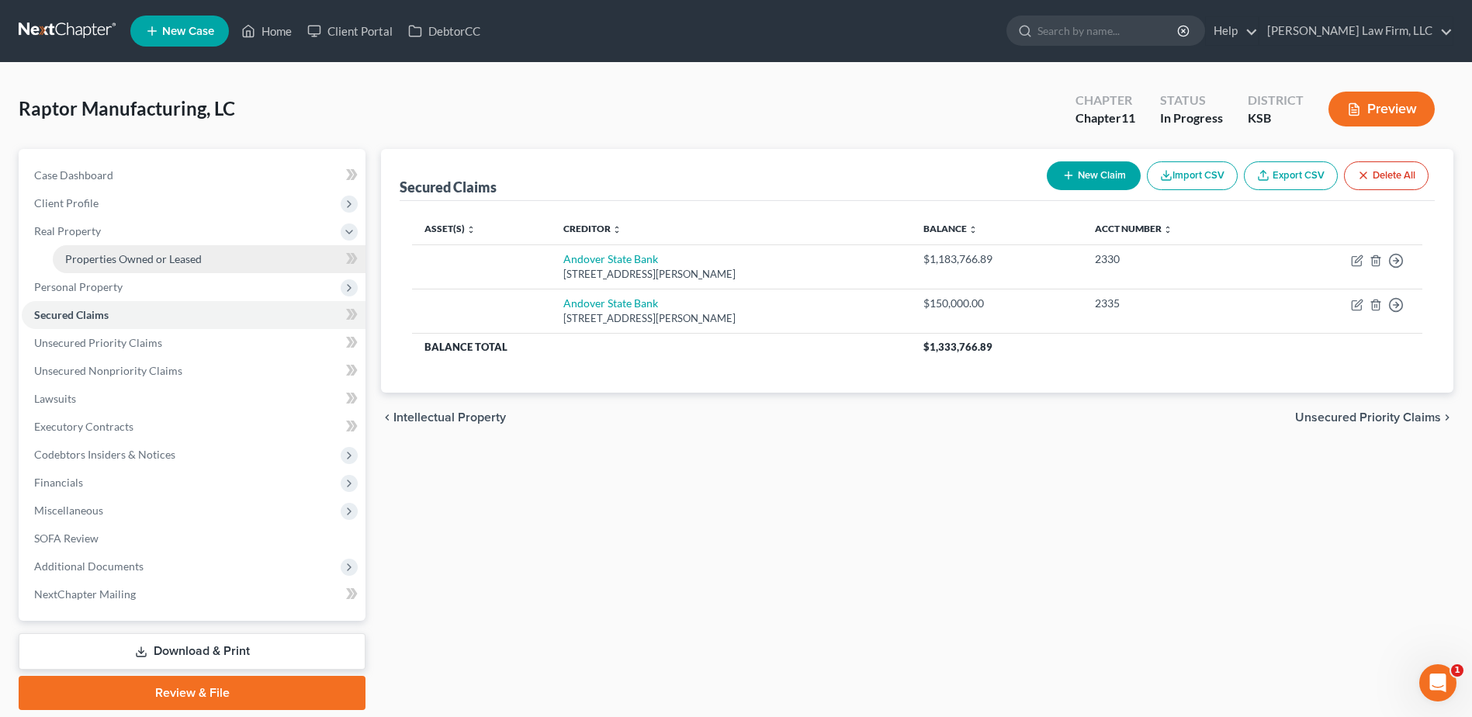
click at [86, 255] on span "Properties Owned or Leased" at bounding box center [133, 258] width 137 height 13
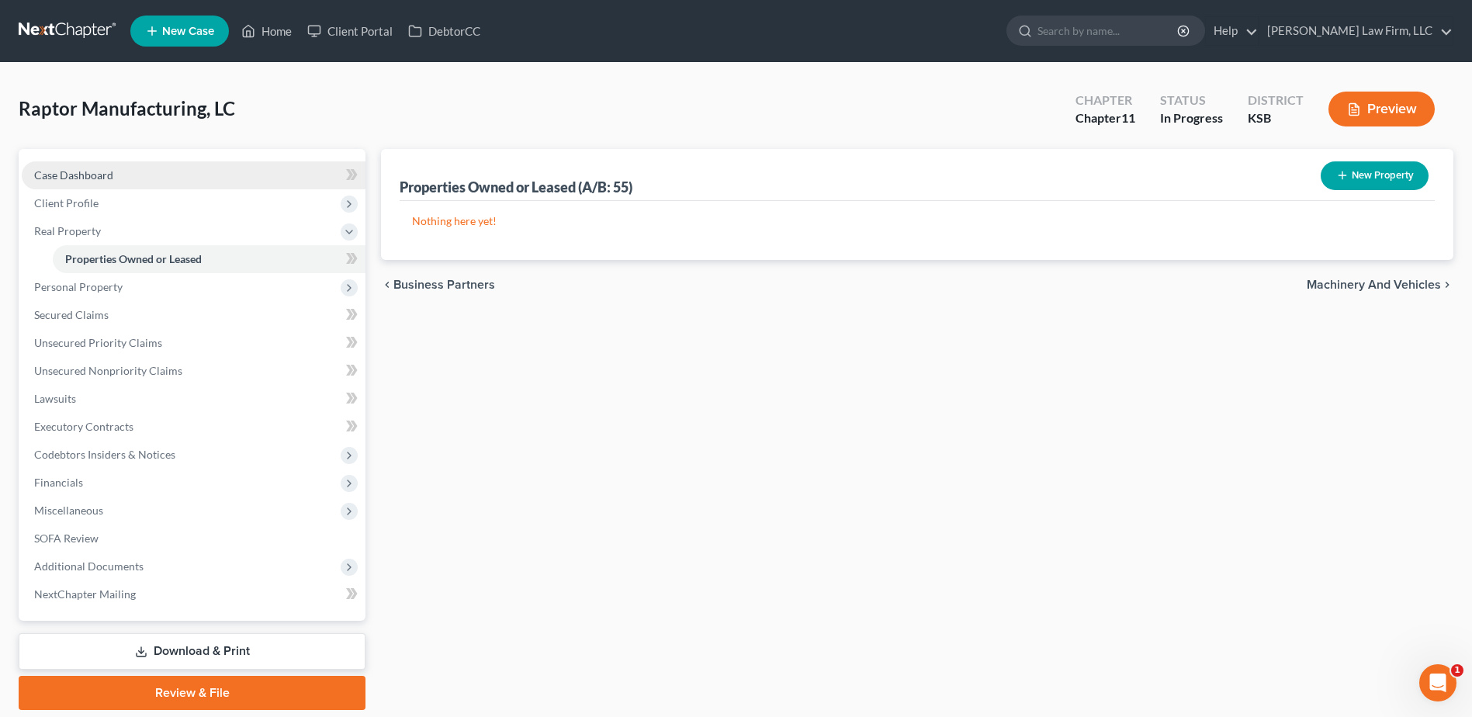
click at [72, 177] on span "Case Dashboard" at bounding box center [73, 174] width 79 height 13
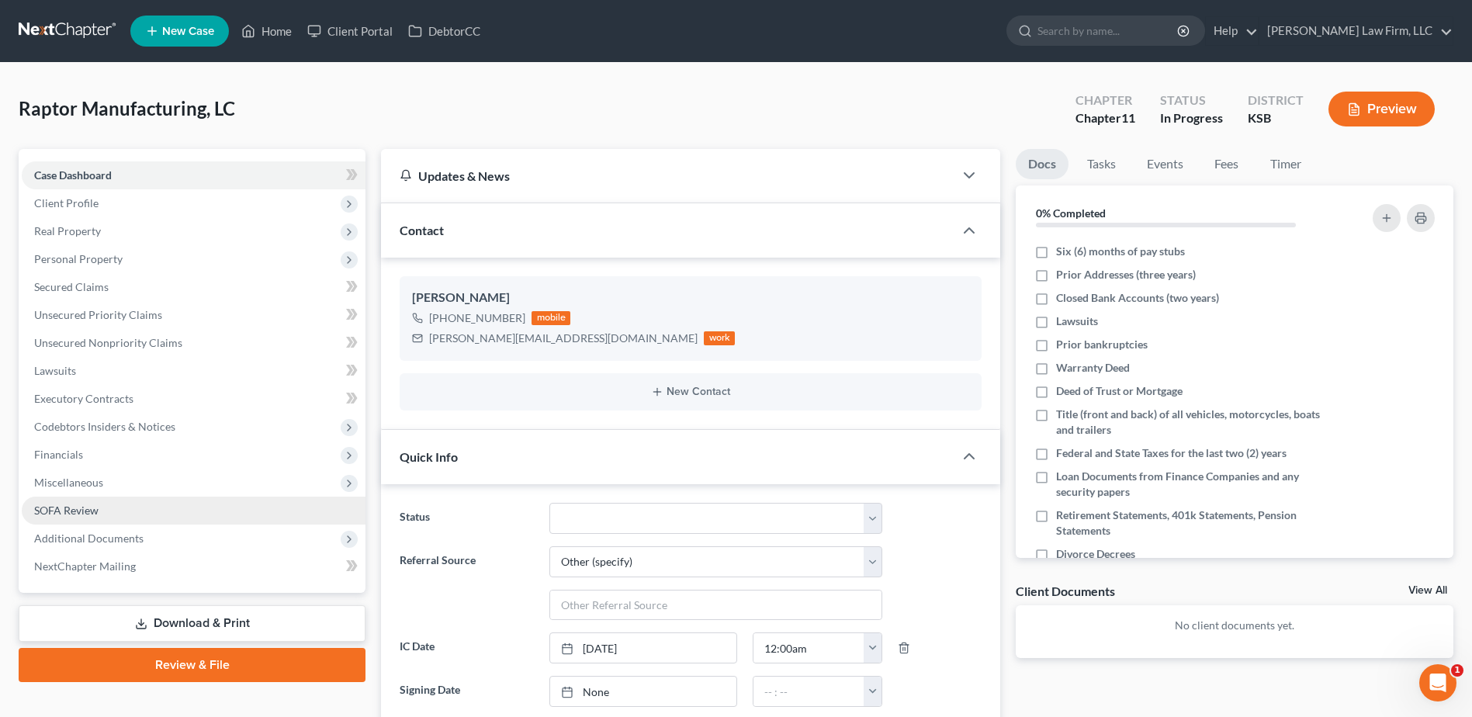
click at [77, 508] on span "SOFA Review" at bounding box center [66, 510] width 64 height 13
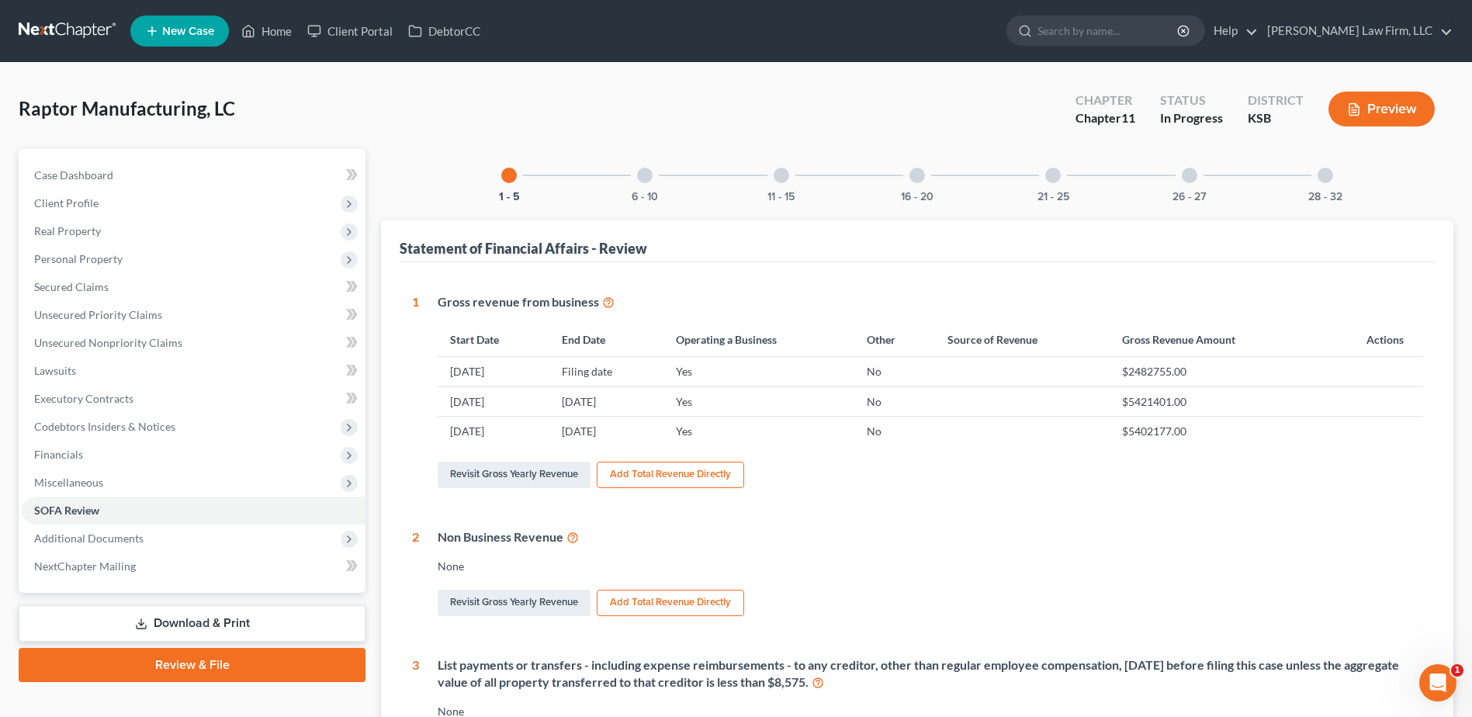
click at [644, 180] on div at bounding box center [645, 176] width 16 height 16
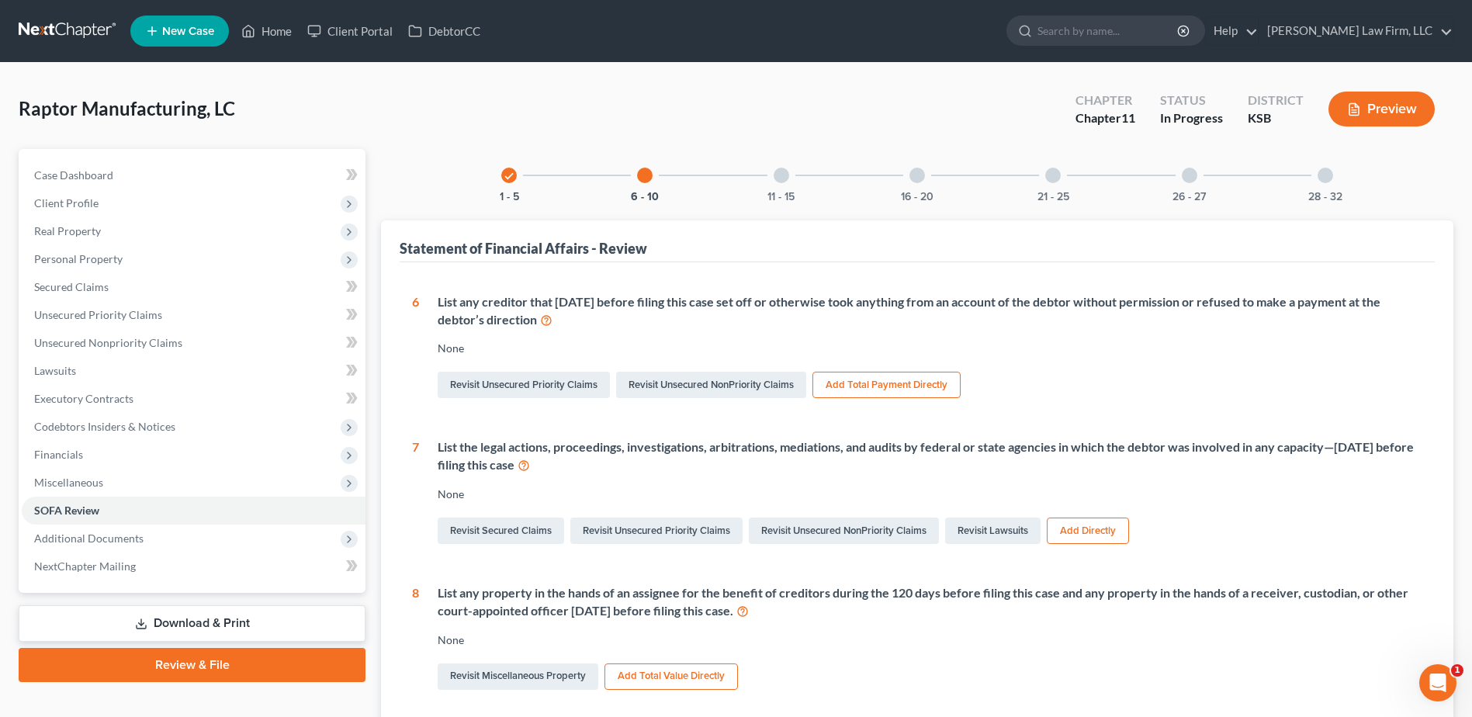
click at [790, 180] on div "11 - 15" at bounding box center [781, 175] width 53 height 53
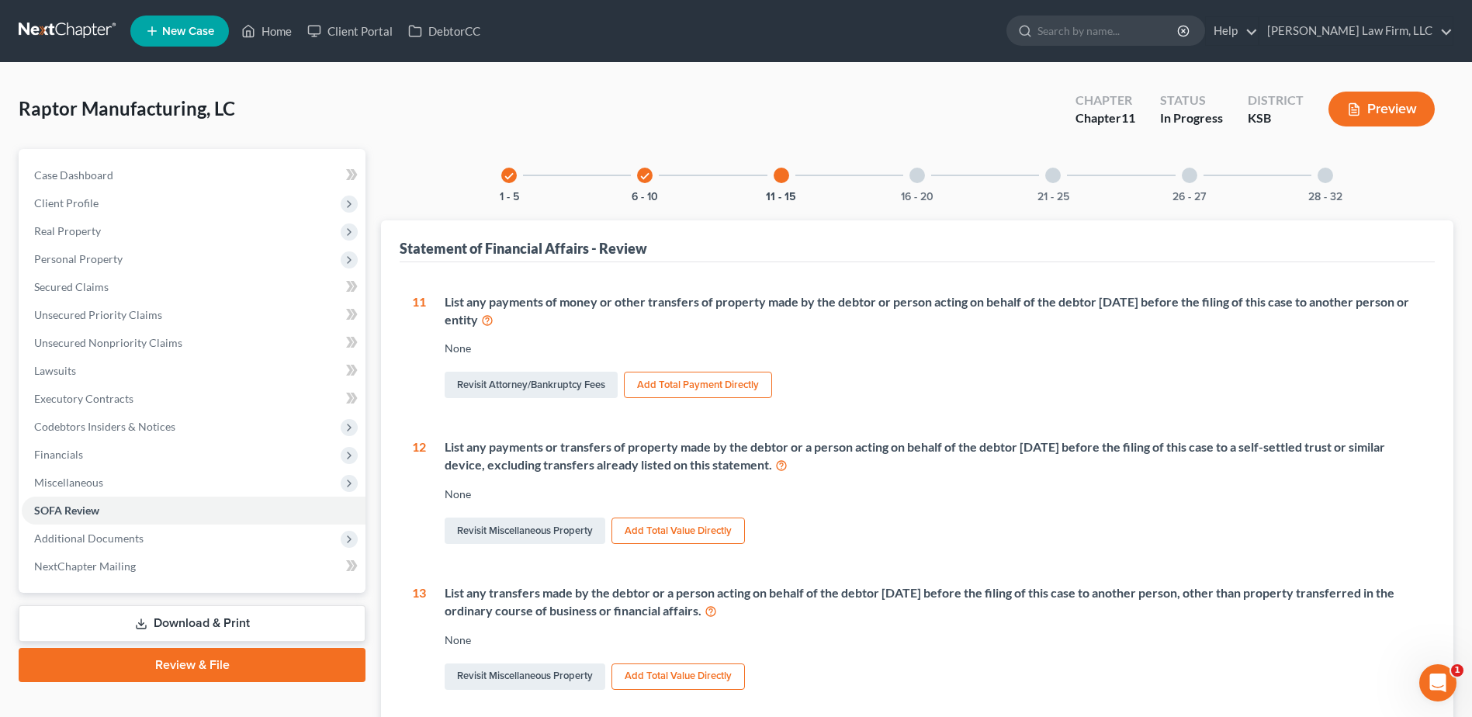
click at [896, 182] on div "16 - 20" at bounding box center [917, 175] width 53 height 53
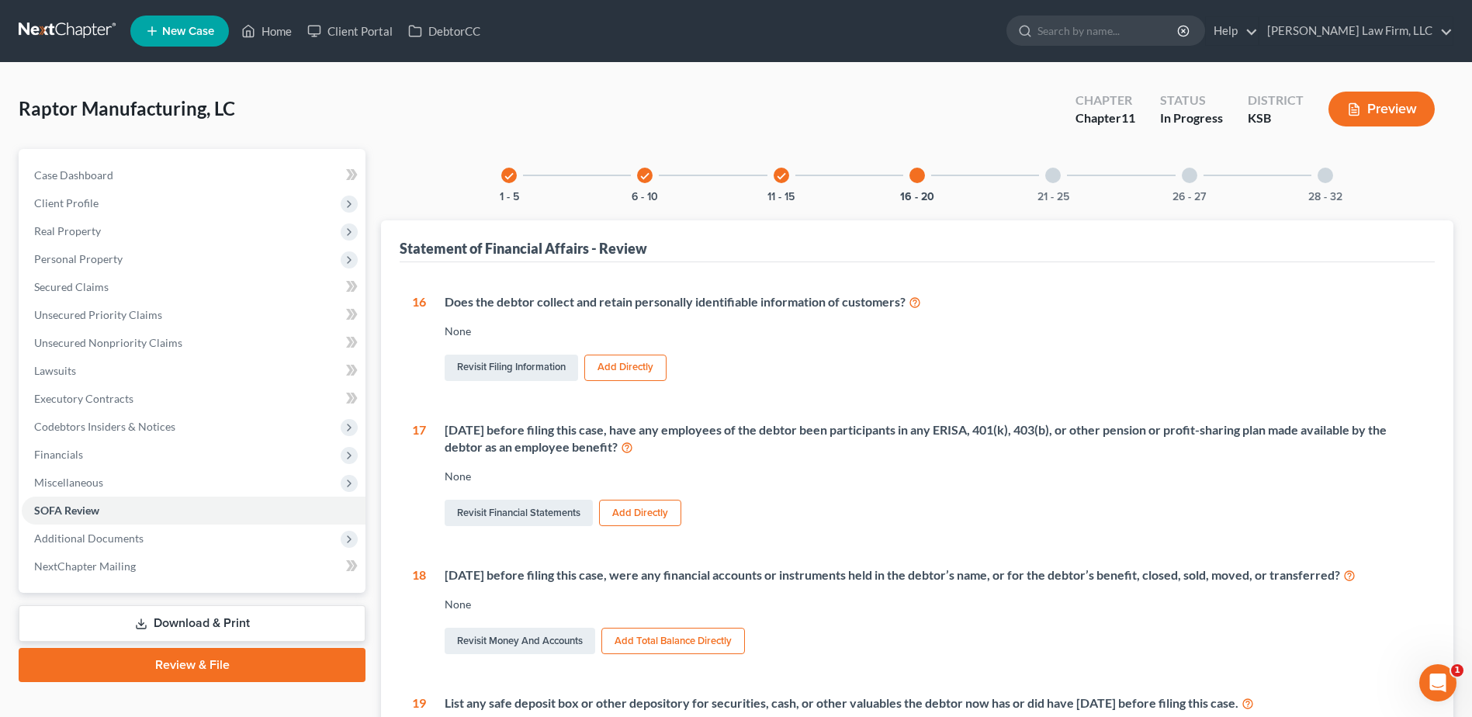
click at [916, 187] on div "16 - 20" at bounding box center [917, 175] width 53 height 53
click at [783, 192] on button "11 - 15" at bounding box center [780, 197] width 27 height 11
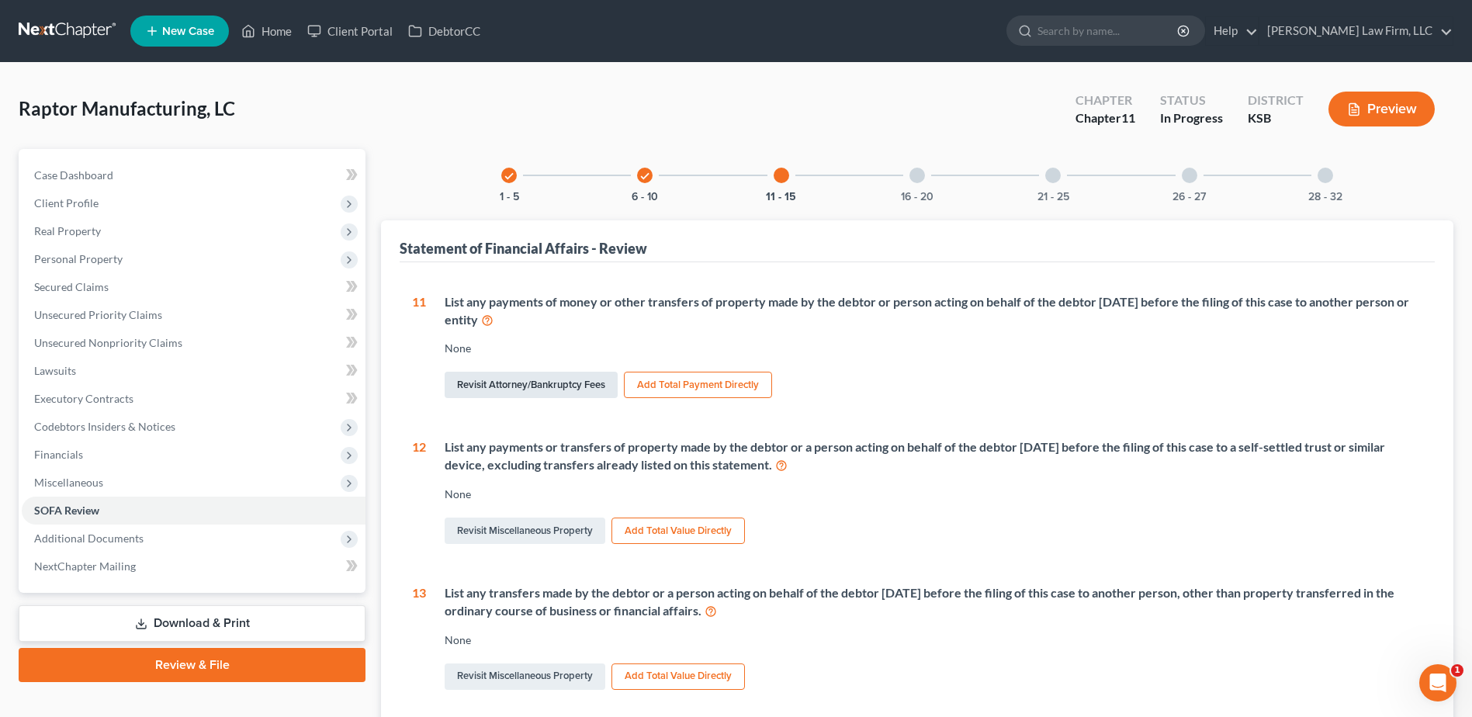
click at [549, 393] on link "Revisit Attorney/Bankruptcy Fees" at bounding box center [531, 385] width 173 height 26
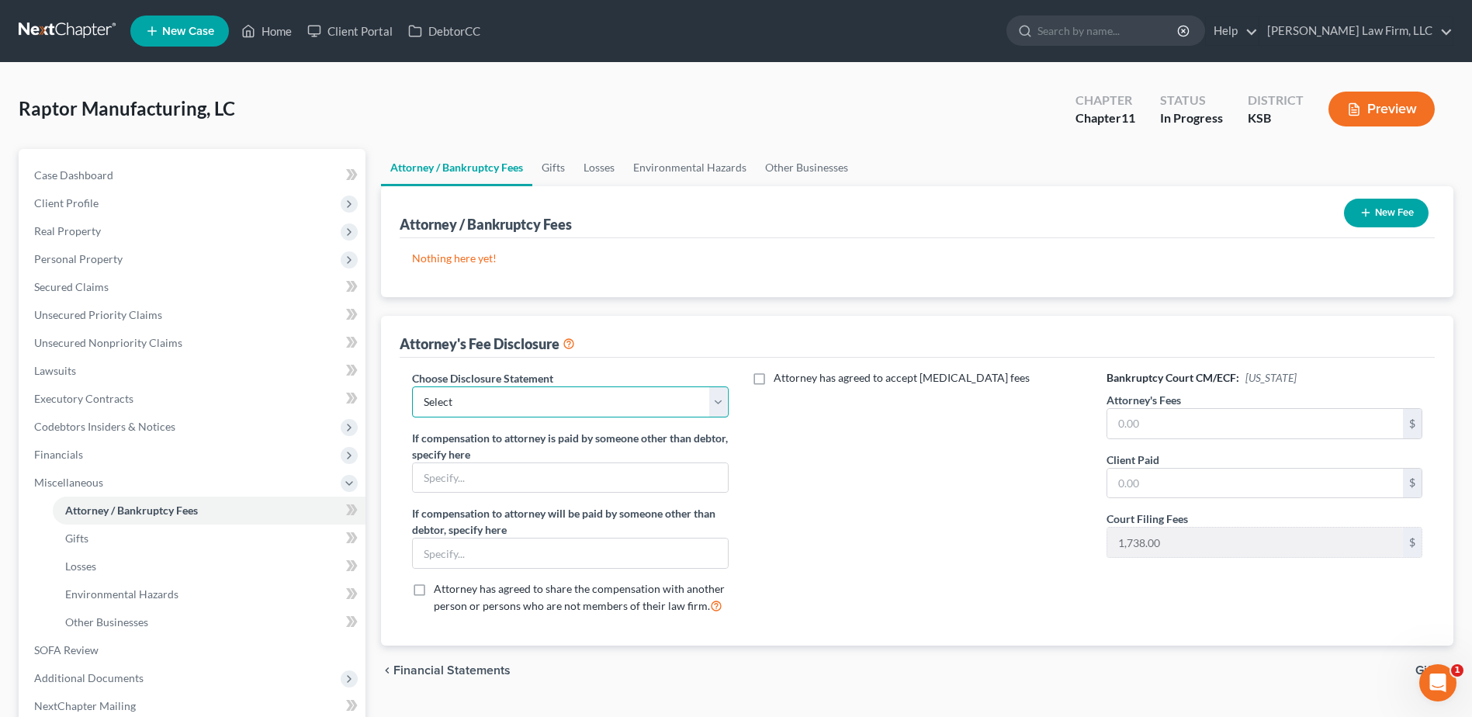
click at [547, 405] on select "Select [US_STATE] Chapter 13 [US_STATE] Chapter 7 [US_STATE] Chapter 13 [US_STA…" at bounding box center [570, 401] width 316 height 31
click at [899, 486] on div "Attorney has agreed to accept [MEDICAL_DATA] fees" at bounding box center [917, 498] width 347 height 257
click at [1388, 213] on button "New Fee" at bounding box center [1386, 213] width 85 height 29
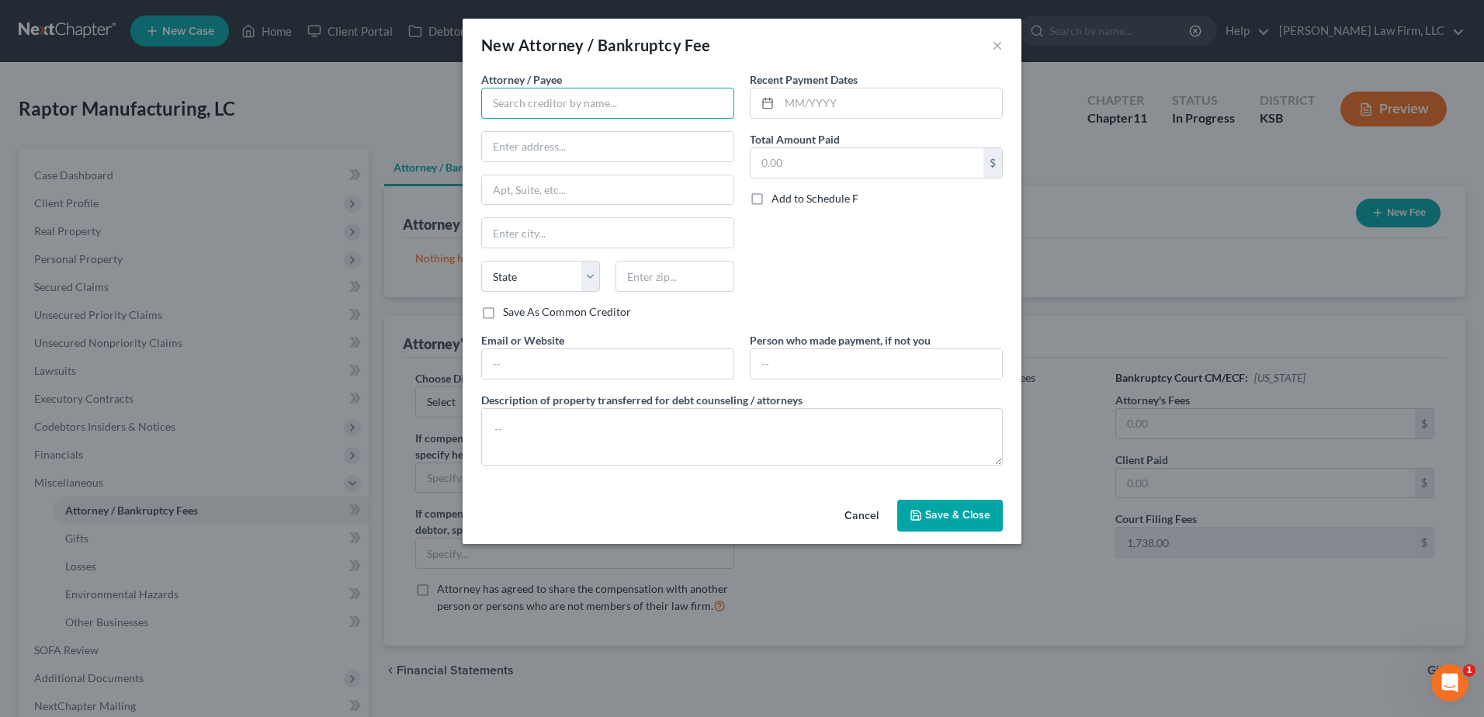
click at [612, 100] on input "text" at bounding box center [607, 103] width 253 height 31
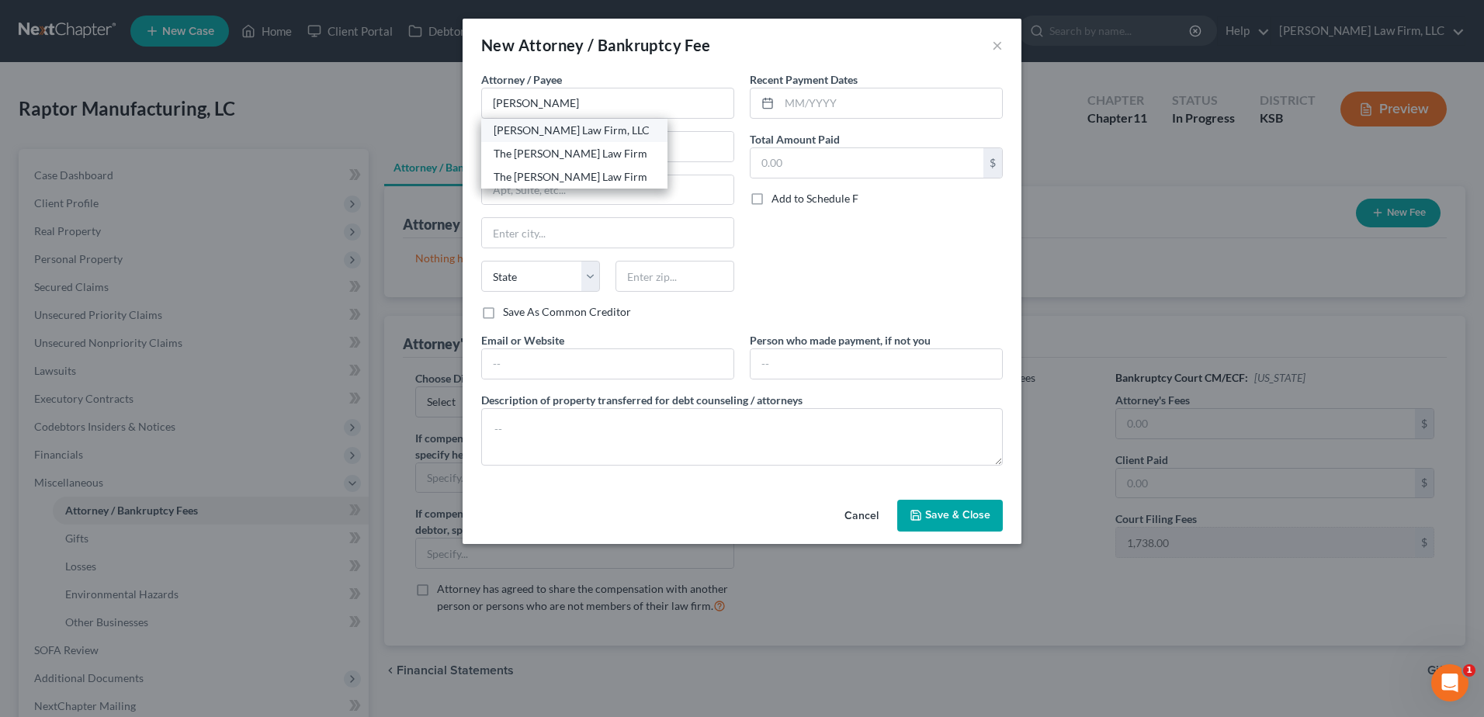
click at [592, 137] on div "[PERSON_NAME] Law Firm, LLC" at bounding box center [574, 131] width 161 height 16
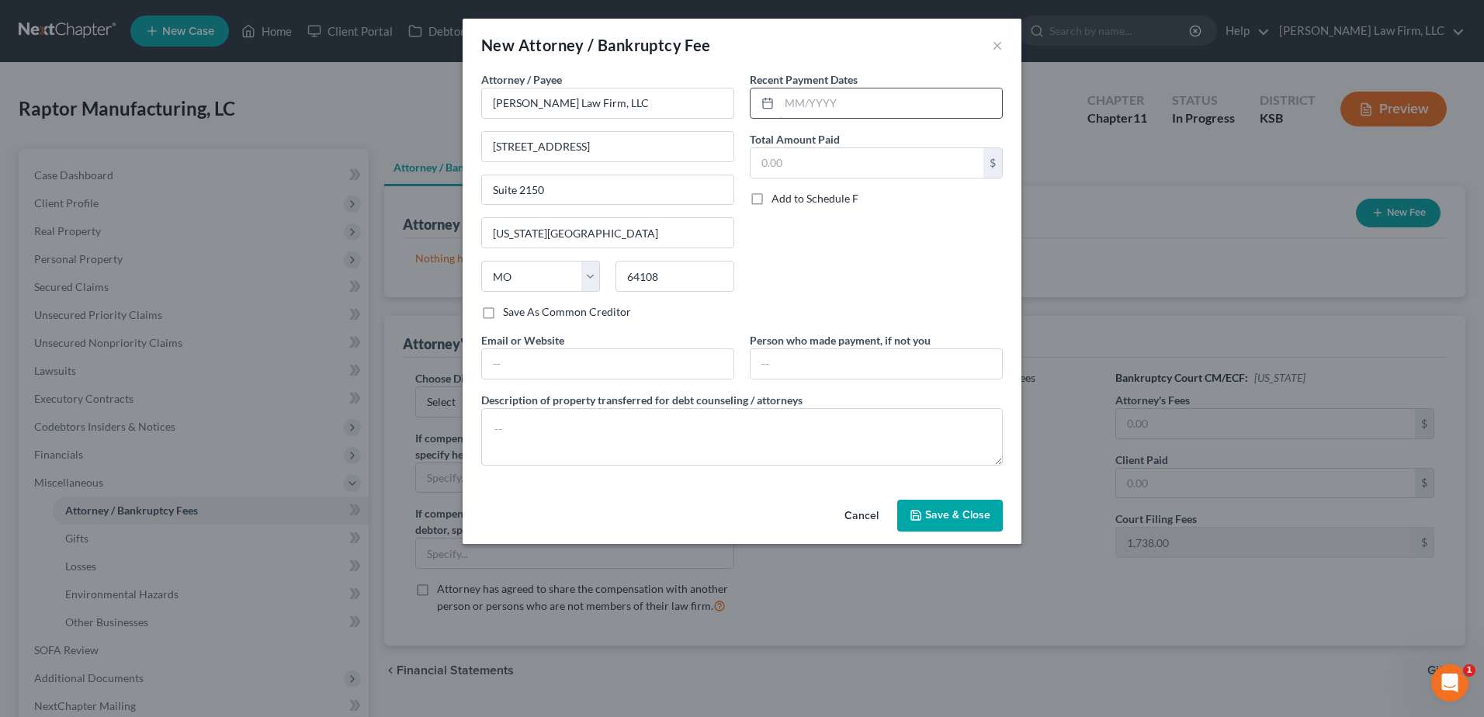
click at [904, 107] on input "text" at bounding box center [890, 102] width 223 height 29
click at [889, 170] on input "text" at bounding box center [866, 162] width 233 height 29
click at [536, 372] on input "text" at bounding box center [607, 363] width 251 height 29
click at [965, 517] on span "Save & Close" at bounding box center [957, 515] width 65 height 13
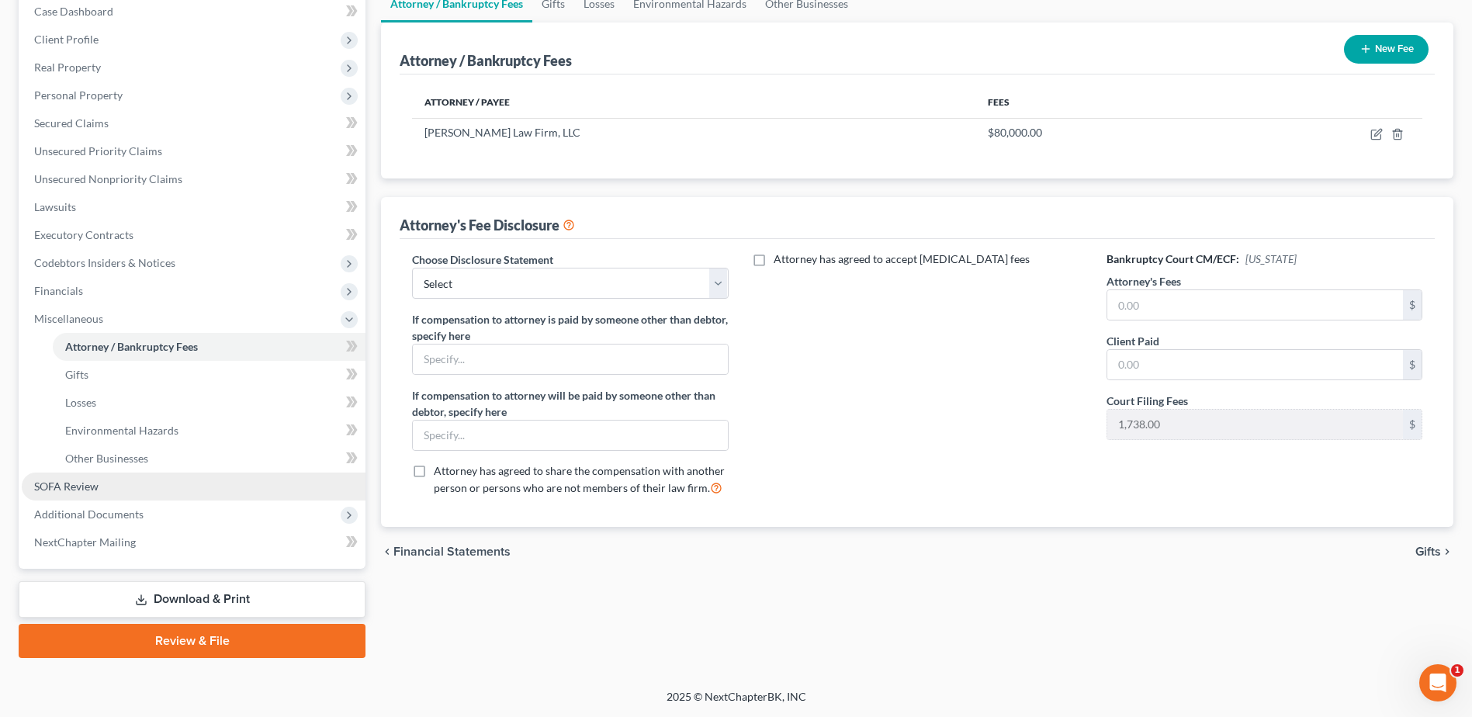
click at [78, 492] on span "SOFA Review" at bounding box center [66, 486] width 64 height 13
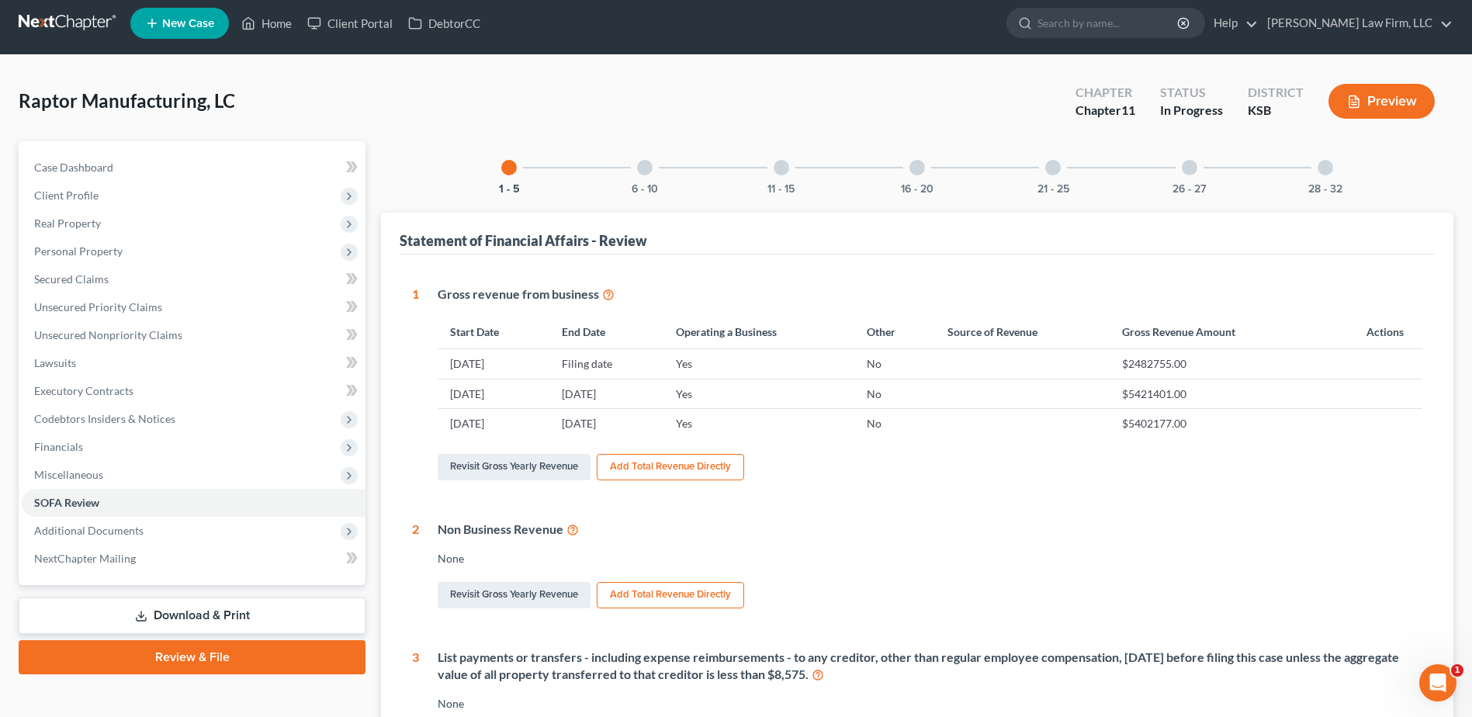
click at [1319, 170] on div at bounding box center [1326, 168] width 16 height 16
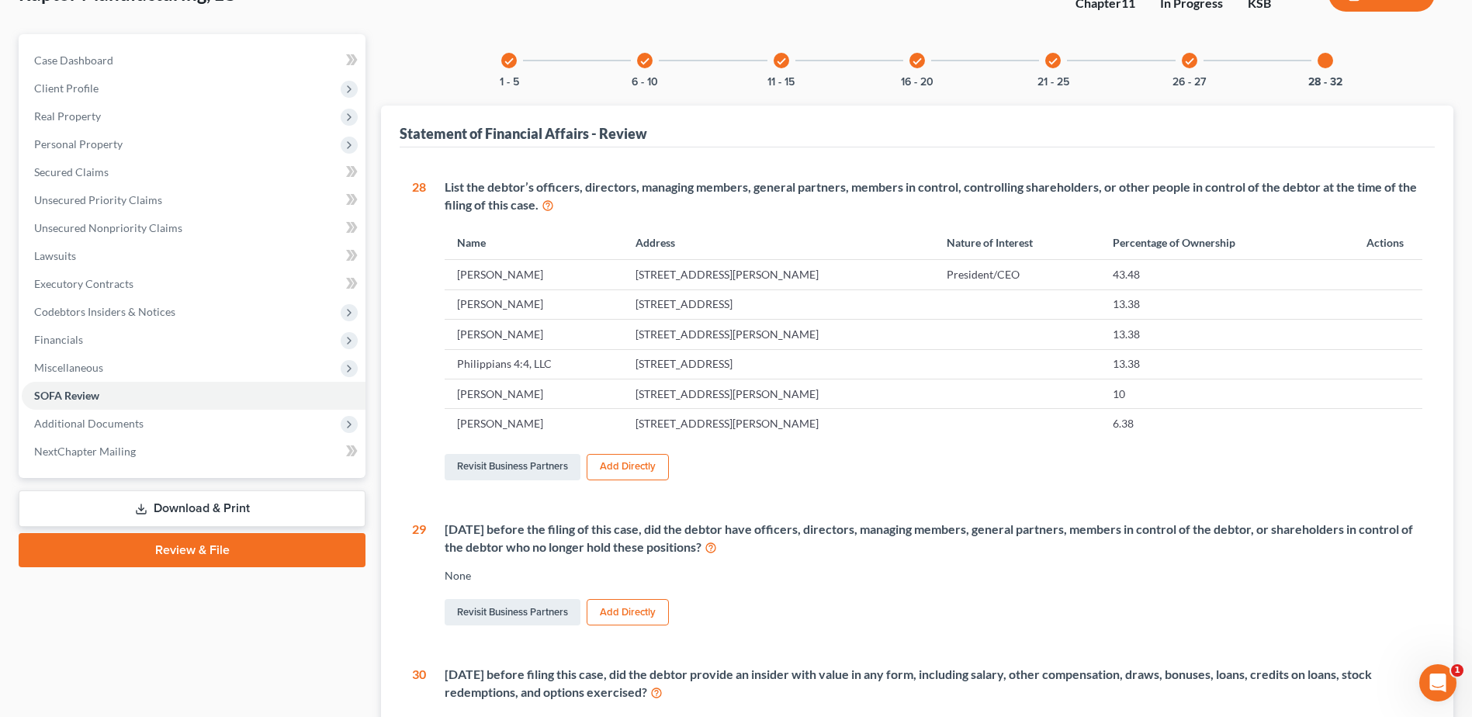
scroll to position [97, 0]
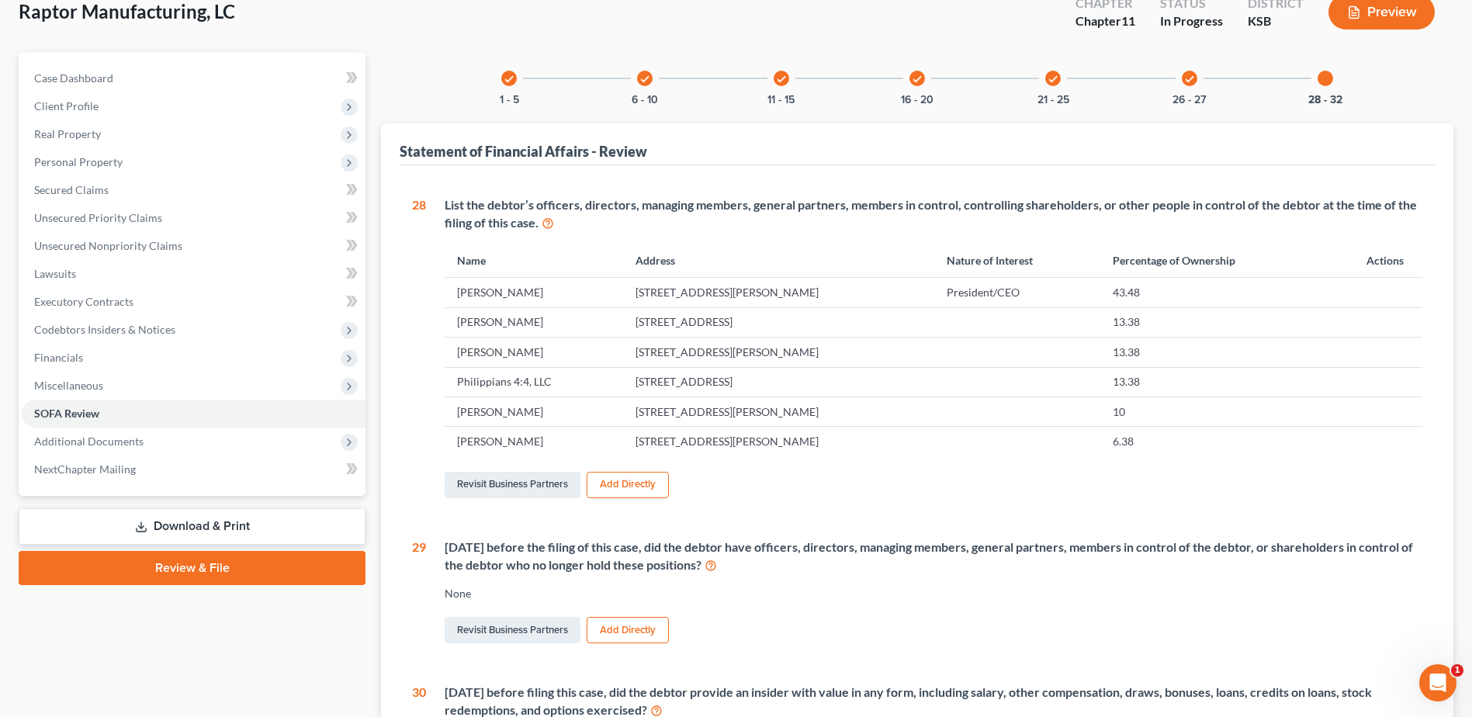
click at [1187, 86] on div "check 26 - 27" at bounding box center [1189, 78] width 53 height 53
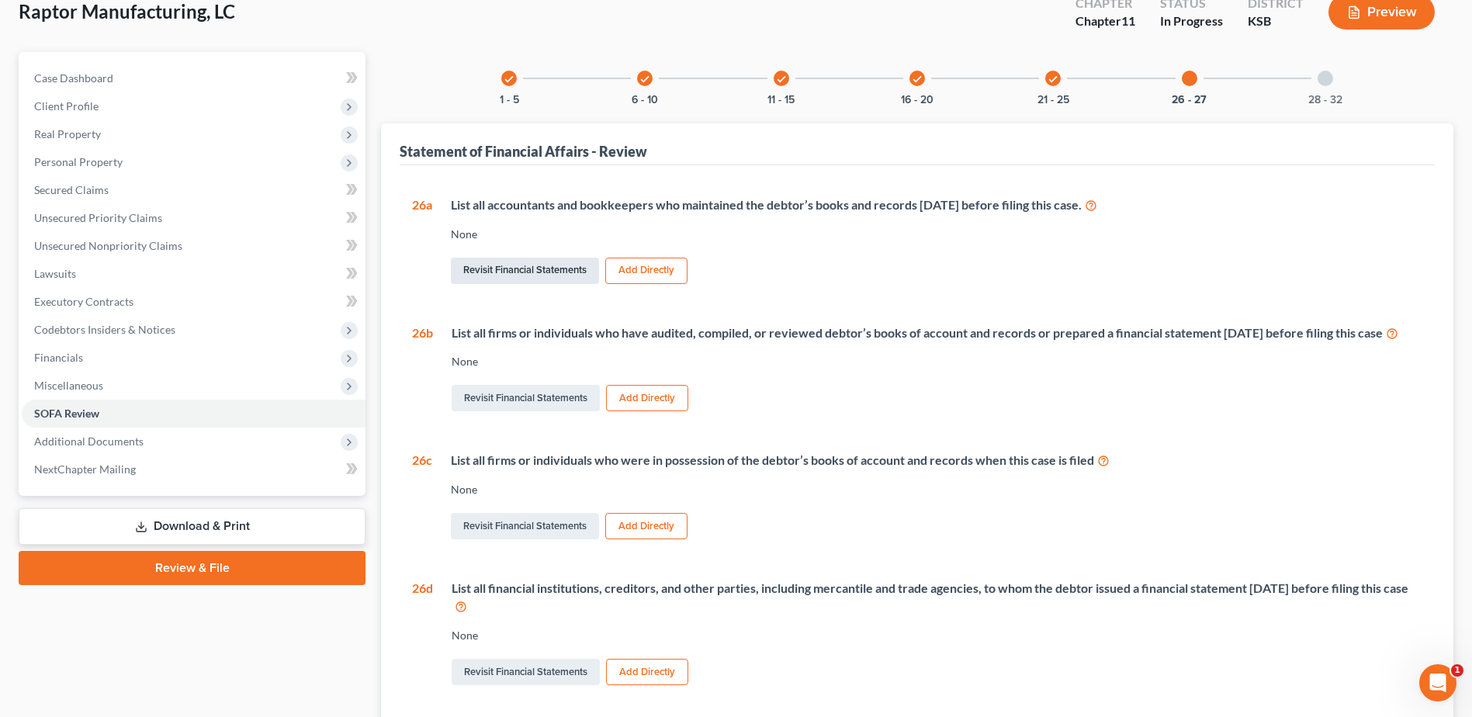
click at [515, 268] on link "Revisit Financial Statements" at bounding box center [525, 271] width 148 height 26
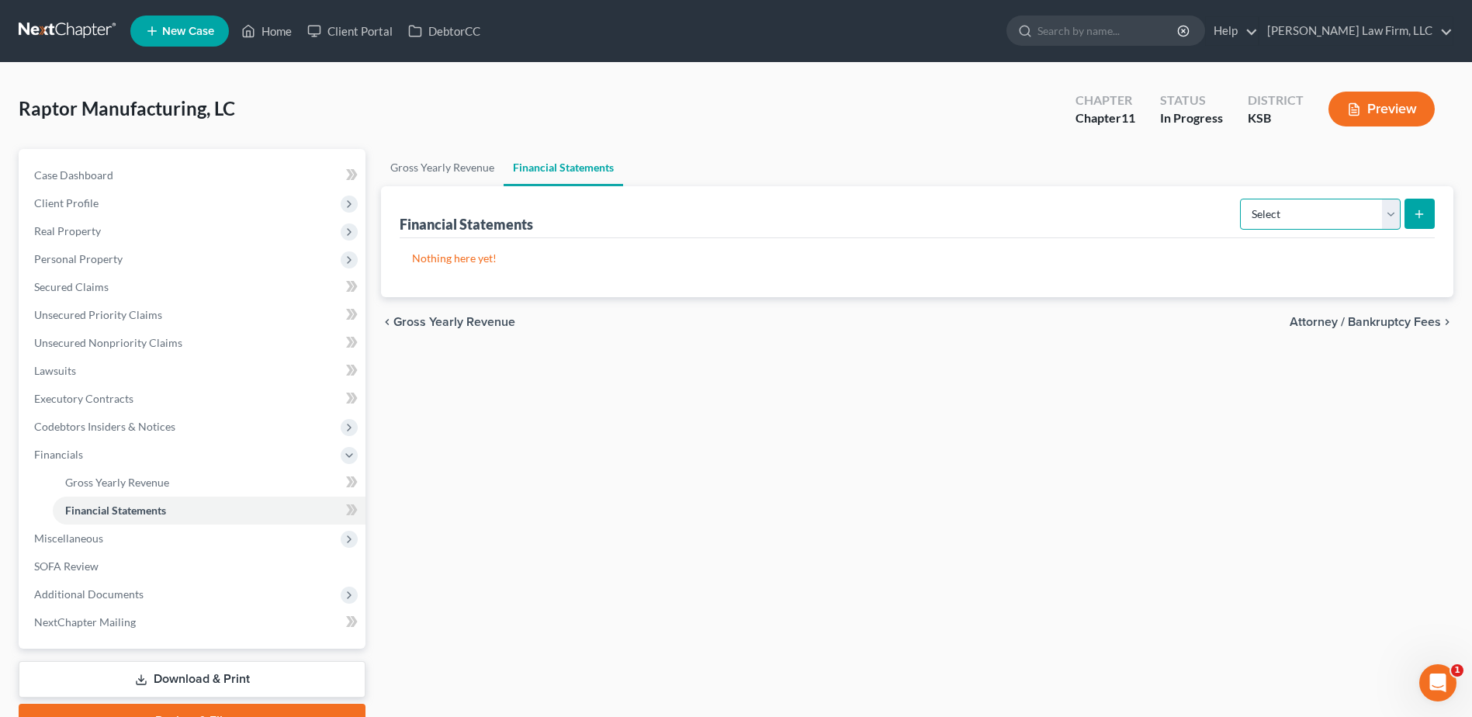
click at [1396, 213] on select "Select Auditor Bookkeeper Creditor Pension Contribution Records Keeper Tax Cons…" at bounding box center [1320, 214] width 161 height 31
click at [1242, 199] on select "Select Auditor Bookkeeper Creditor Pension Contribution Records Keeper Tax Cons…" at bounding box center [1320, 214] width 161 height 31
click at [1432, 205] on button "submit" at bounding box center [1420, 214] width 30 height 30
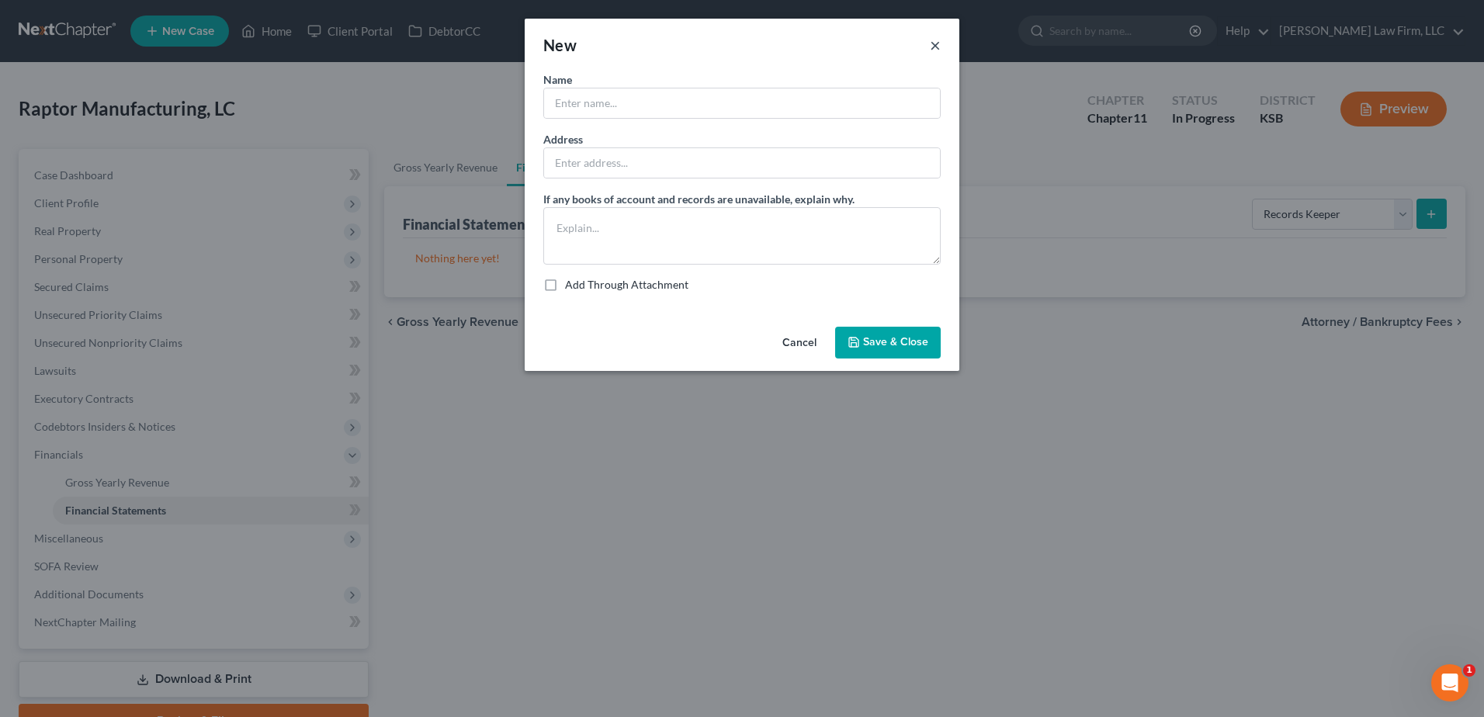
click at [936, 42] on button "×" at bounding box center [935, 45] width 11 height 19
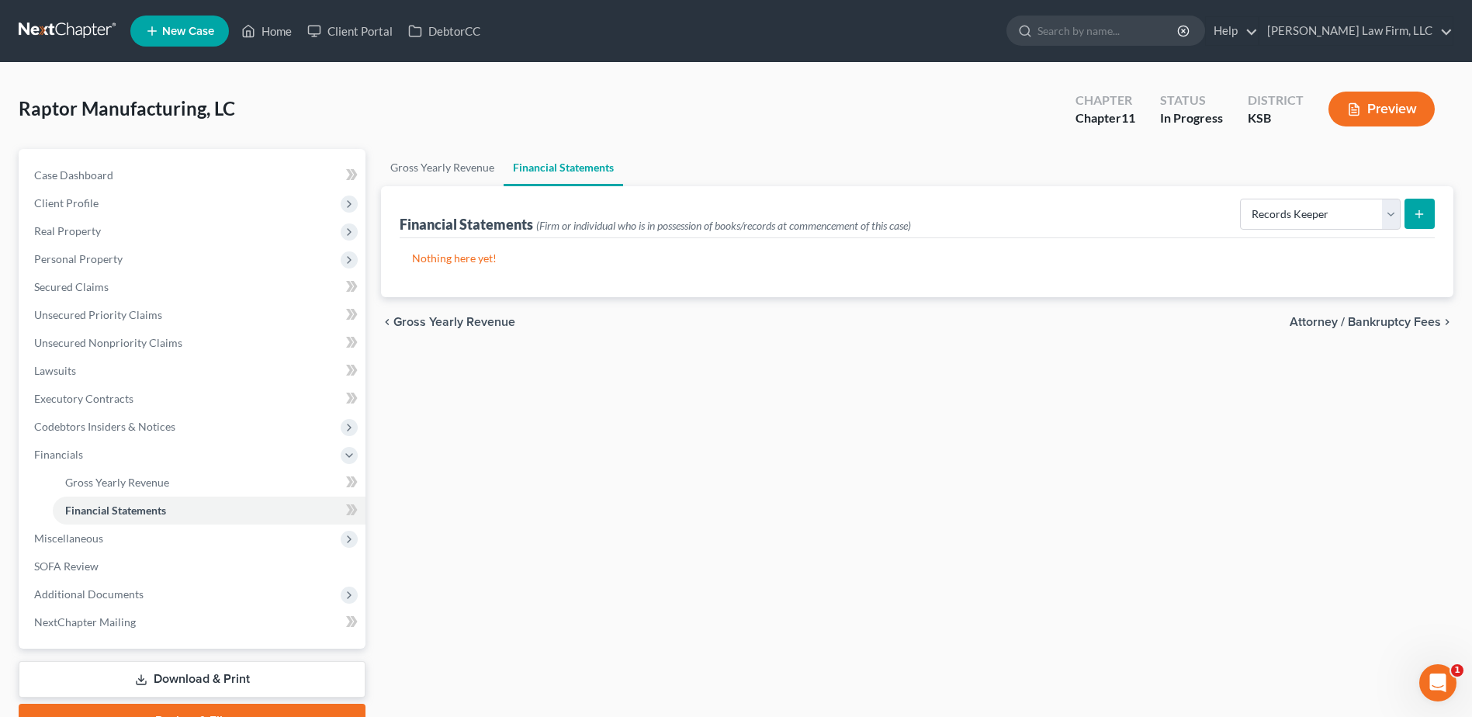
click at [948, 473] on div "Gross Yearly Revenue Financial Statements Financial Statements (Firm or individ…" at bounding box center [917, 443] width 1088 height 589
click at [71, 169] on span "Case Dashboard" at bounding box center [73, 174] width 79 height 13
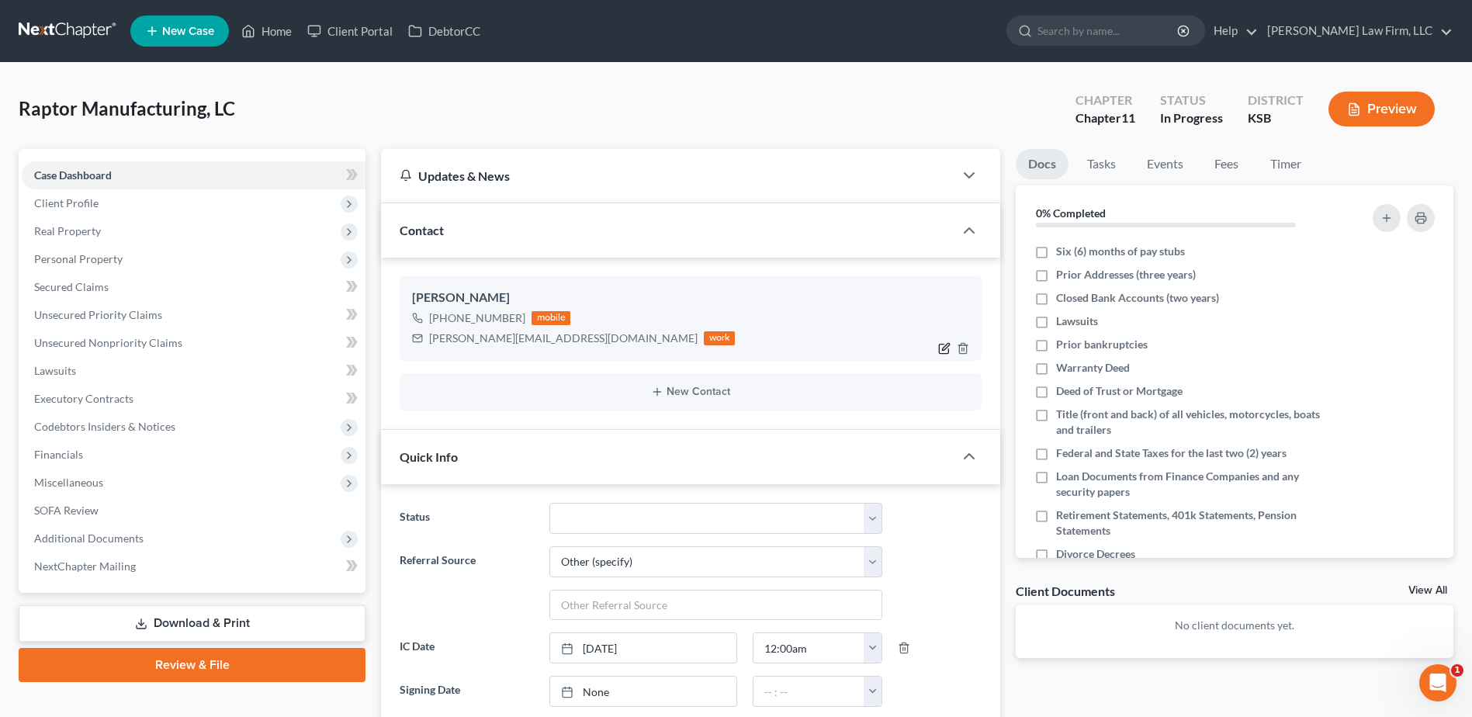
click at [943, 348] on icon "button" at bounding box center [945, 346] width 7 height 7
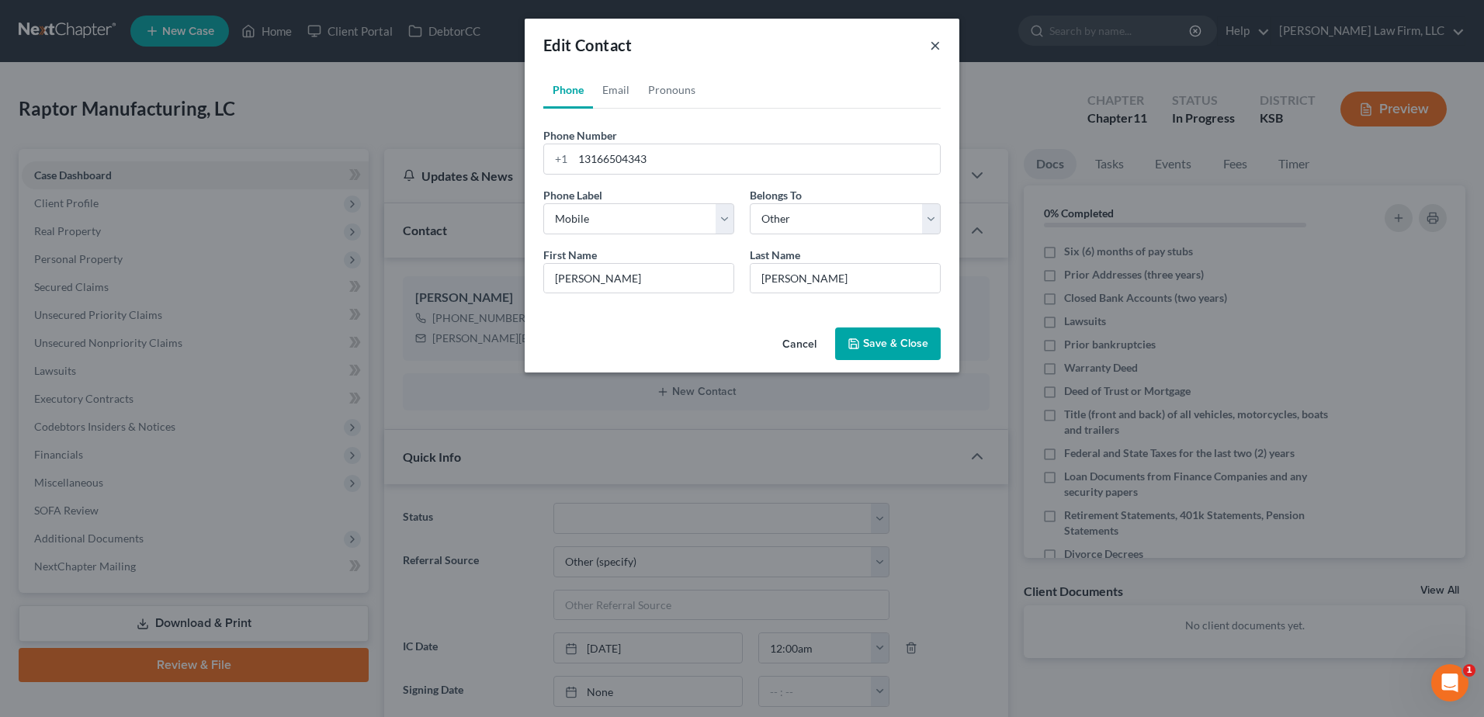
click at [934, 43] on button "×" at bounding box center [935, 45] width 11 height 19
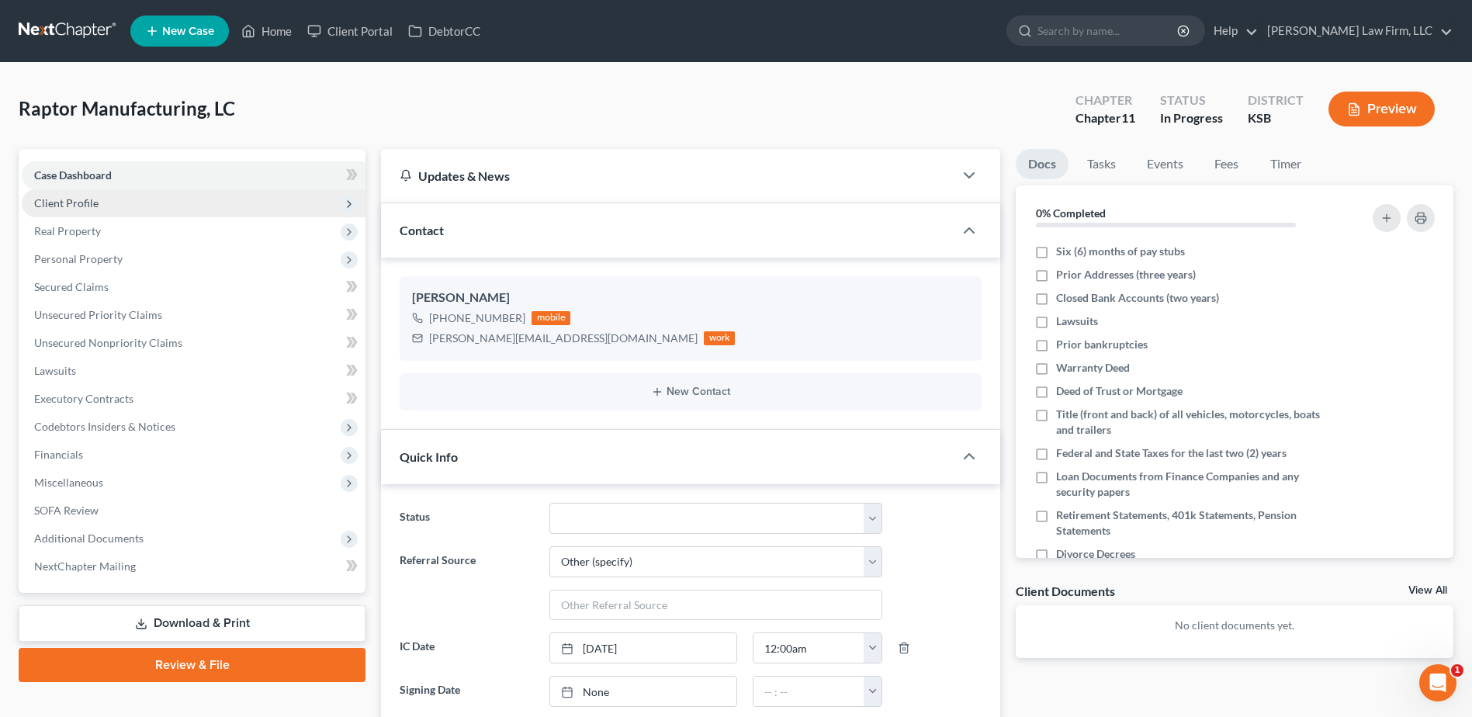
click at [82, 209] on span "Client Profile" at bounding box center [66, 202] width 64 height 13
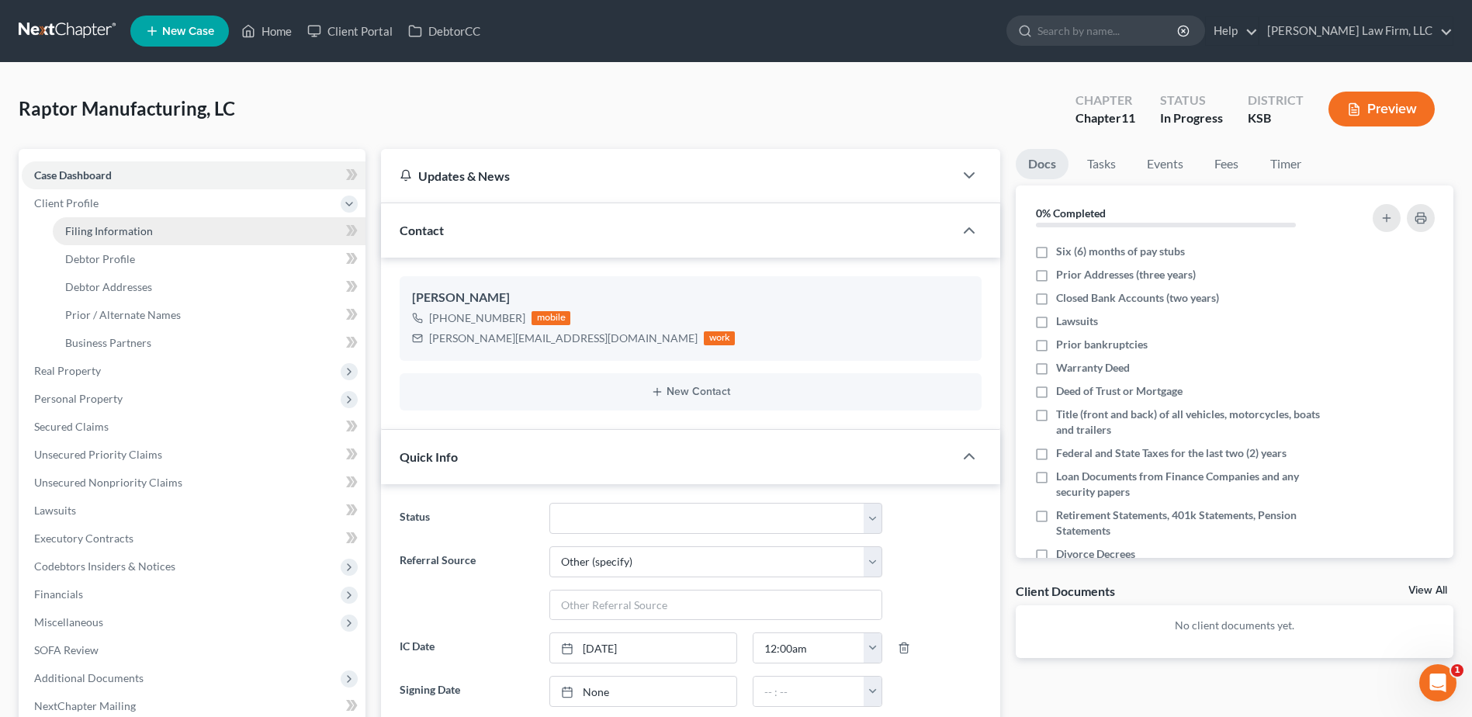
click at [92, 232] on span "Filing Information" at bounding box center [109, 230] width 88 height 13
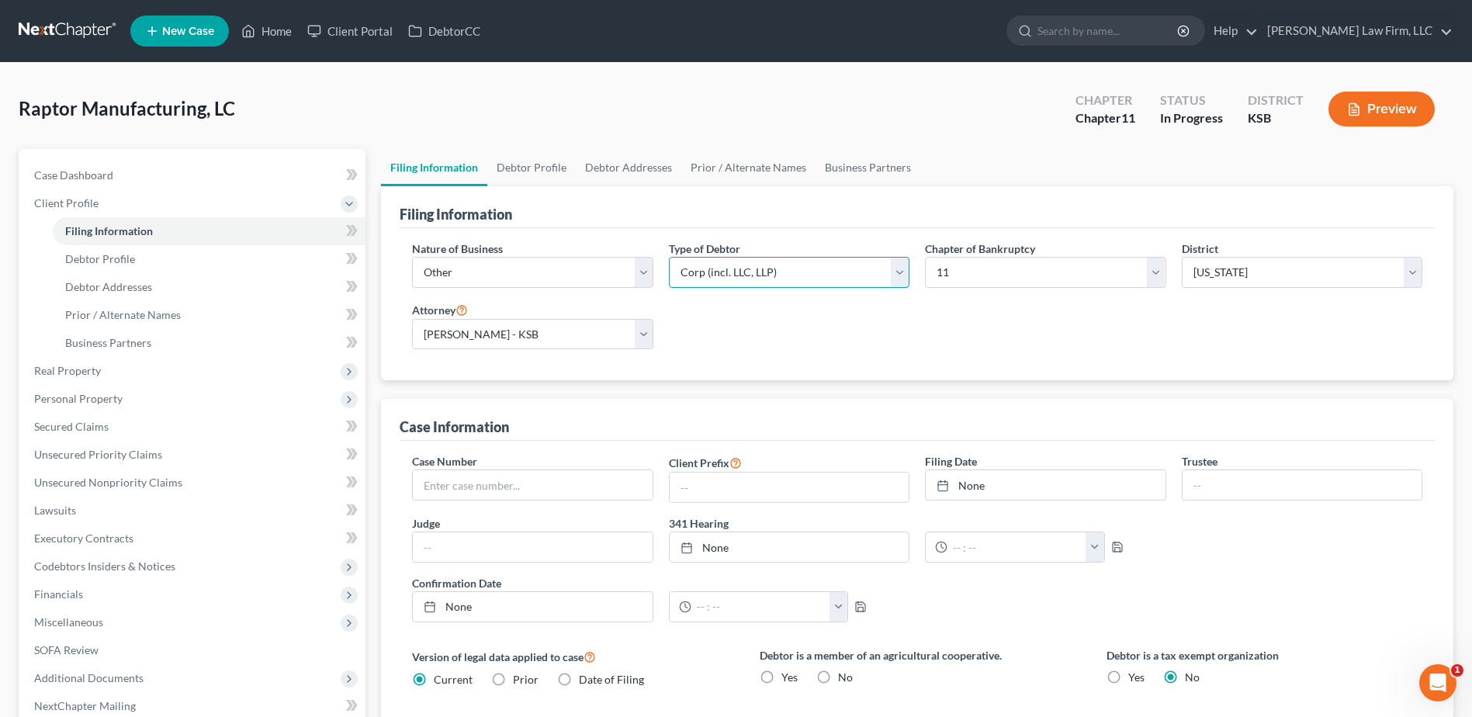
click at [809, 271] on select "Select Partnership Corp (incl. LLC, LLP) Other" at bounding box center [789, 272] width 241 height 31
click at [669, 257] on select "Select Partnership Corp (incl. LLC, LLP) Other" at bounding box center [789, 272] width 241 height 31
drag, startPoint x: 543, startPoint y: 168, endPoint x: 558, endPoint y: 170, distance: 14.9
click at [543, 168] on link "Debtor Profile" at bounding box center [531, 167] width 88 height 37
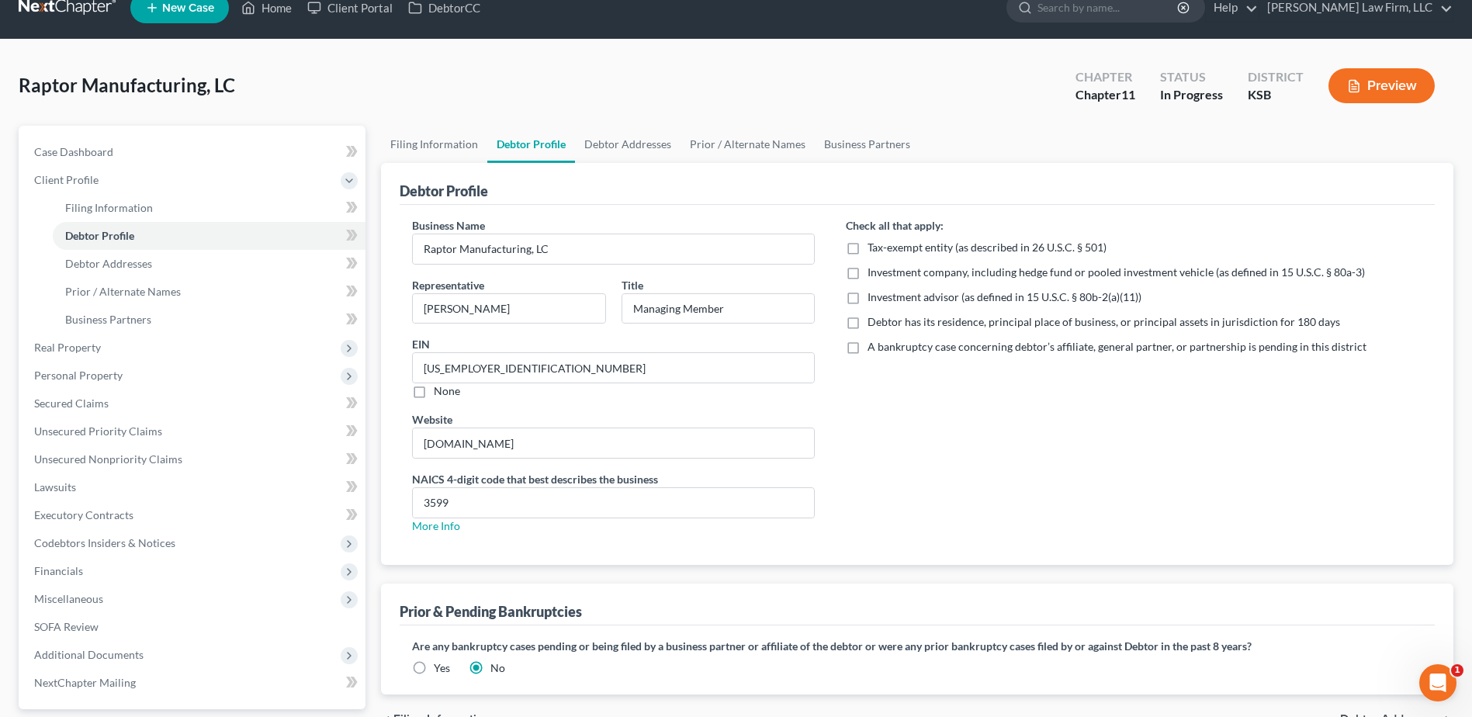
scroll to position [19, 0]
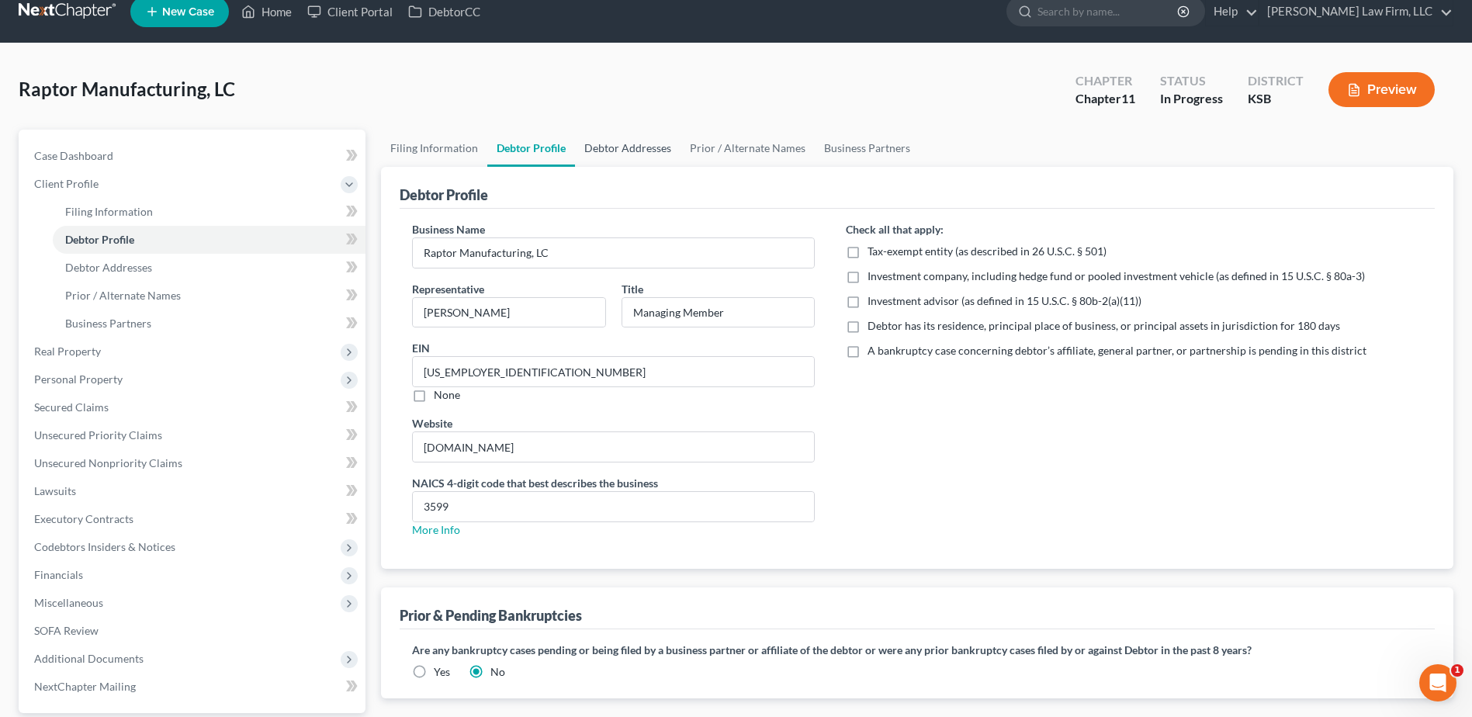
click at [630, 151] on link "Debtor Addresses" at bounding box center [628, 148] width 106 height 37
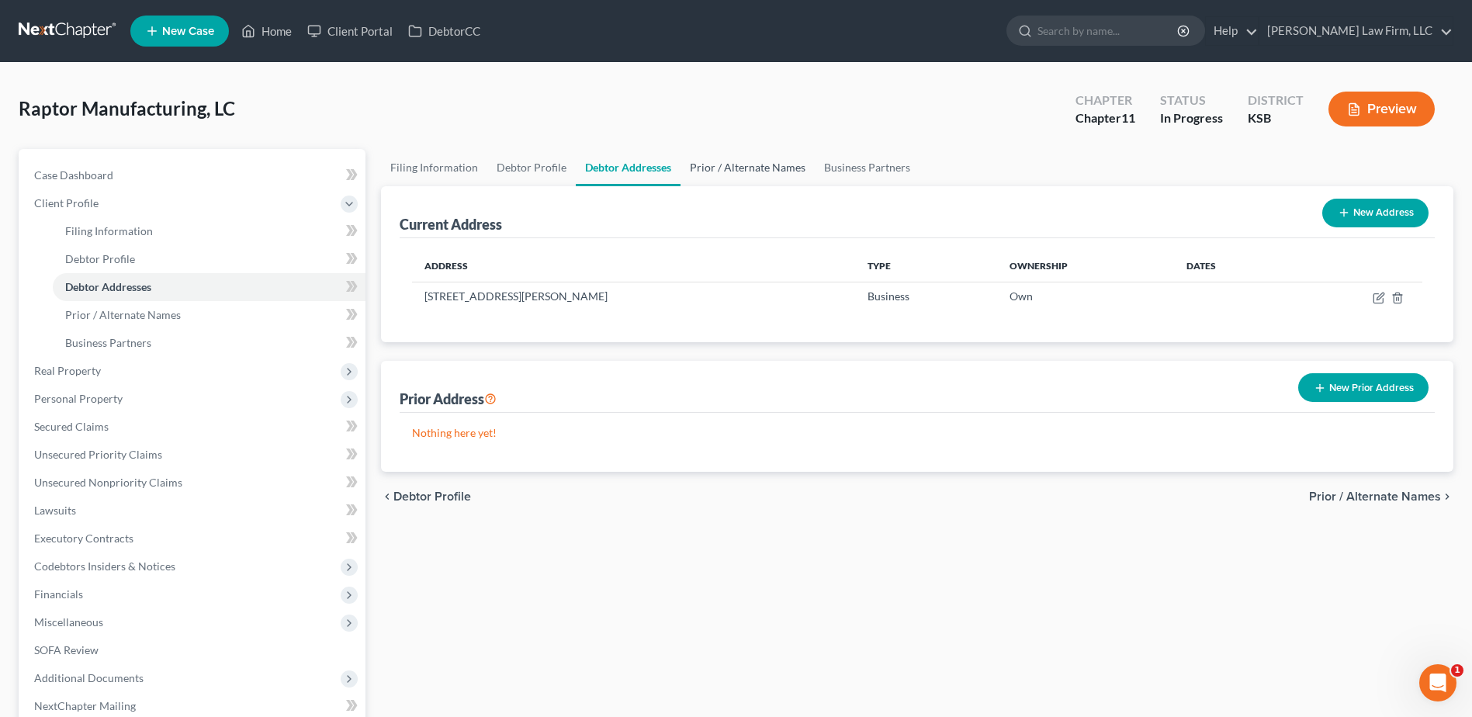
click at [741, 165] on link "Prior / Alternate Names" at bounding box center [748, 167] width 134 height 37
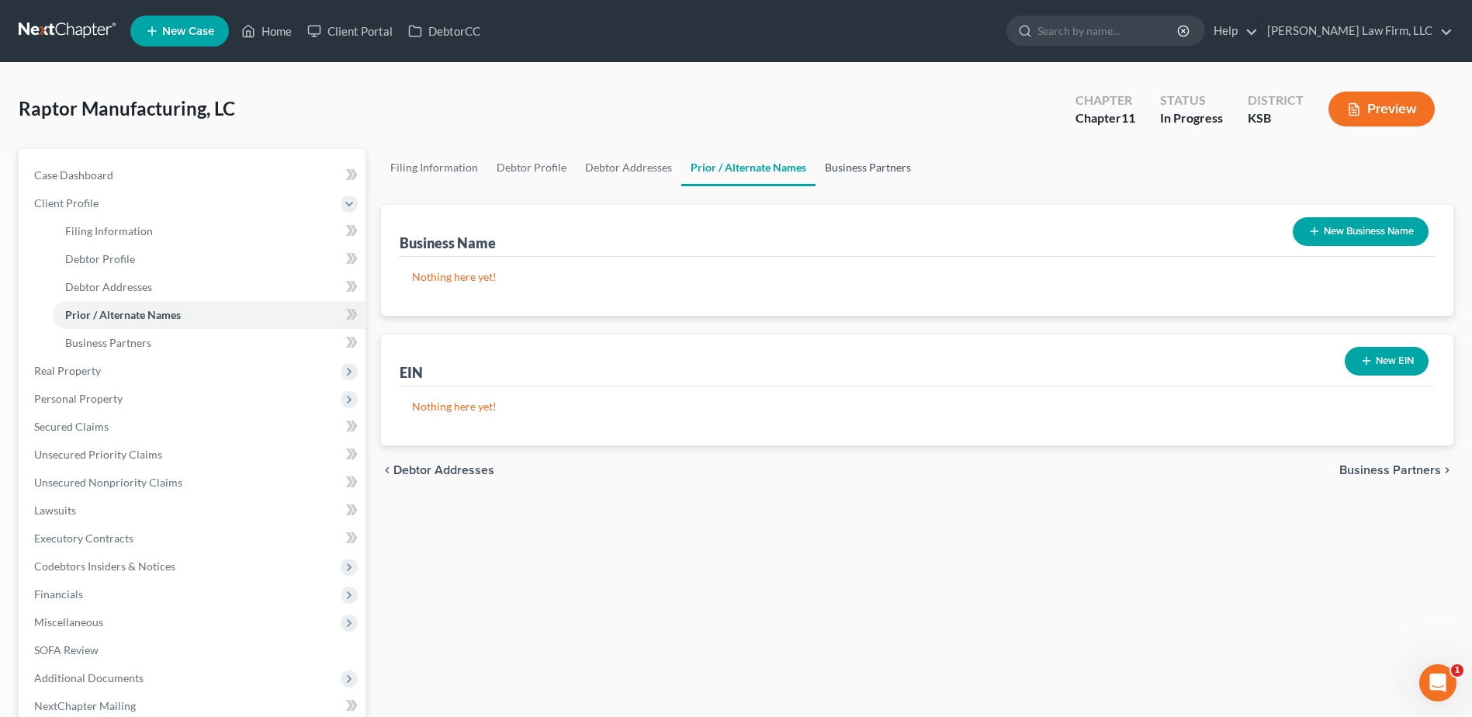
click at [890, 168] on link "Business Partners" at bounding box center [868, 167] width 105 height 37
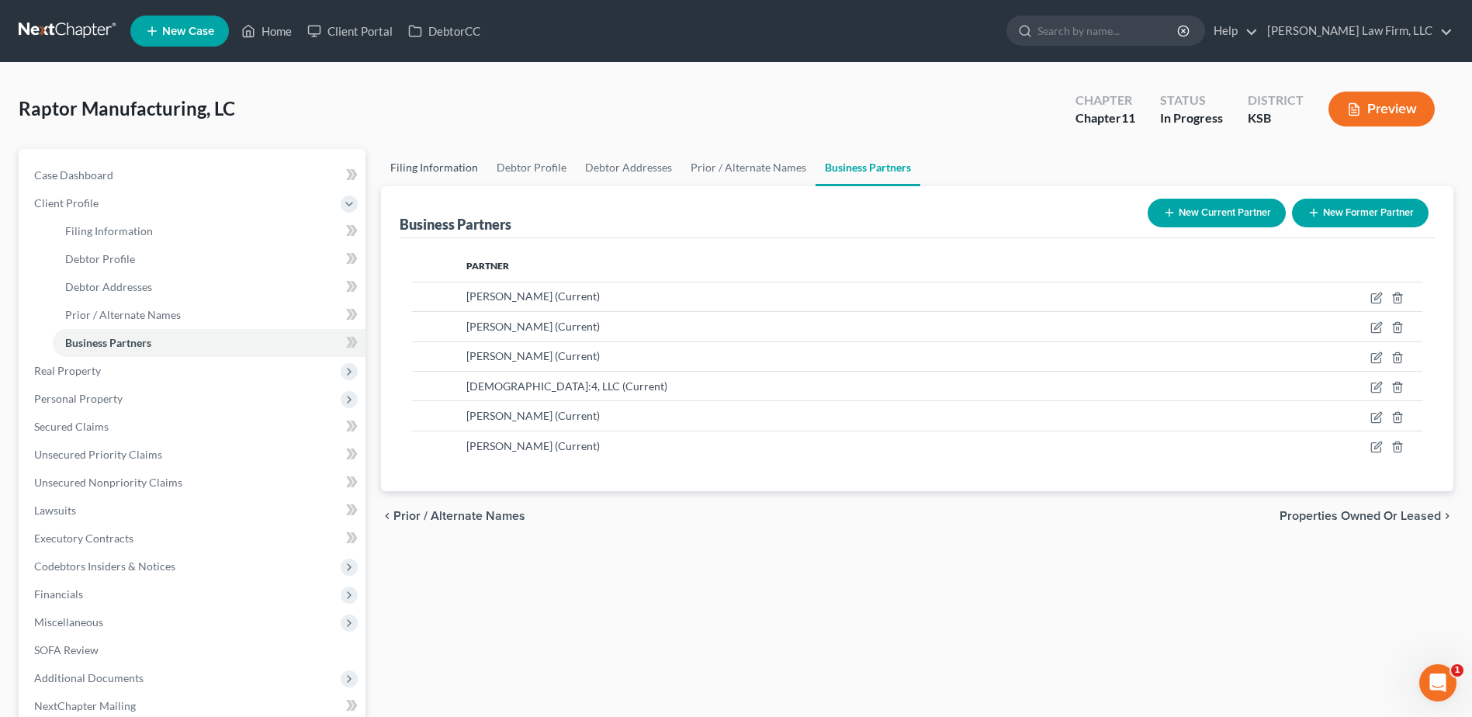
click at [400, 171] on link "Filing Information" at bounding box center [434, 167] width 106 height 37
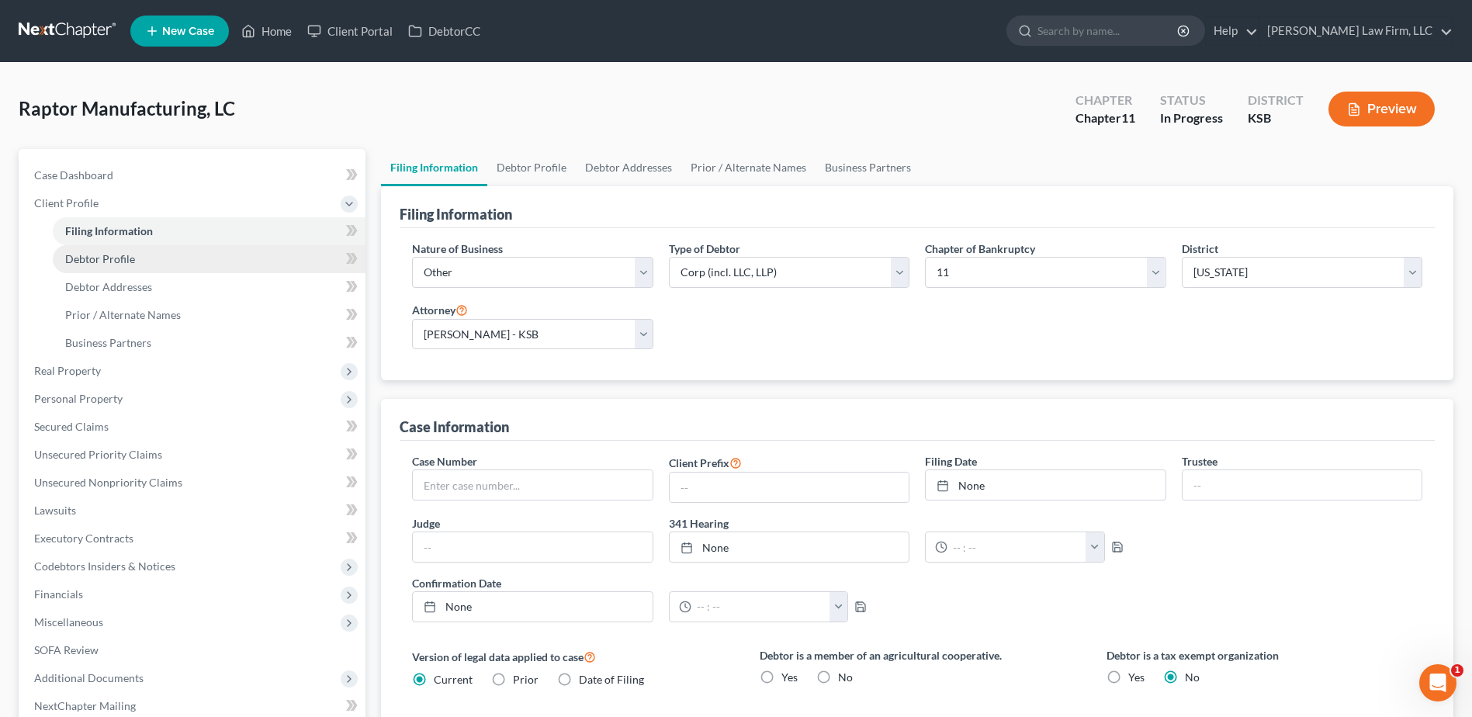
click at [108, 261] on span "Debtor Profile" at bounding box center [100, 258] width 70 height 13
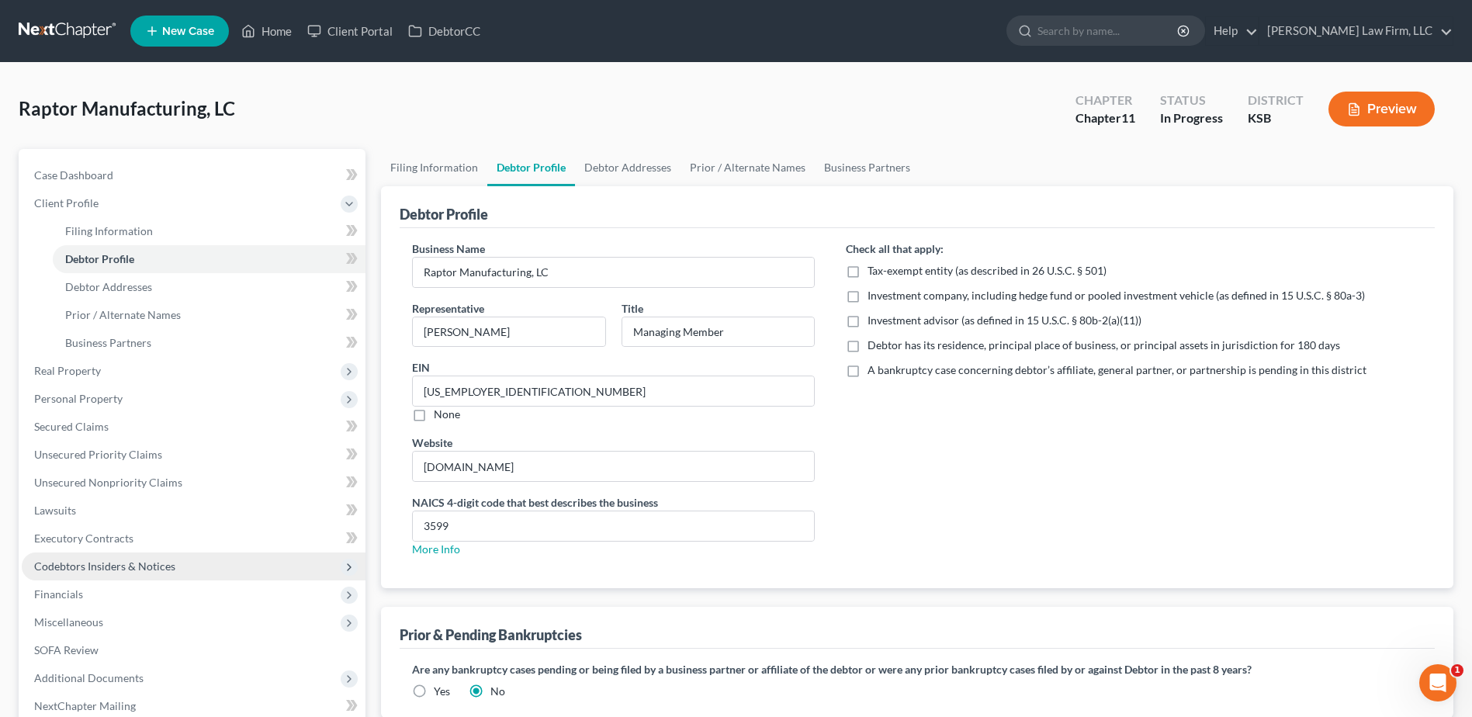
click at [158, 568] on span "Codebtors Insiders & Notices" at bounding box center [104, 566] width 141 height 13
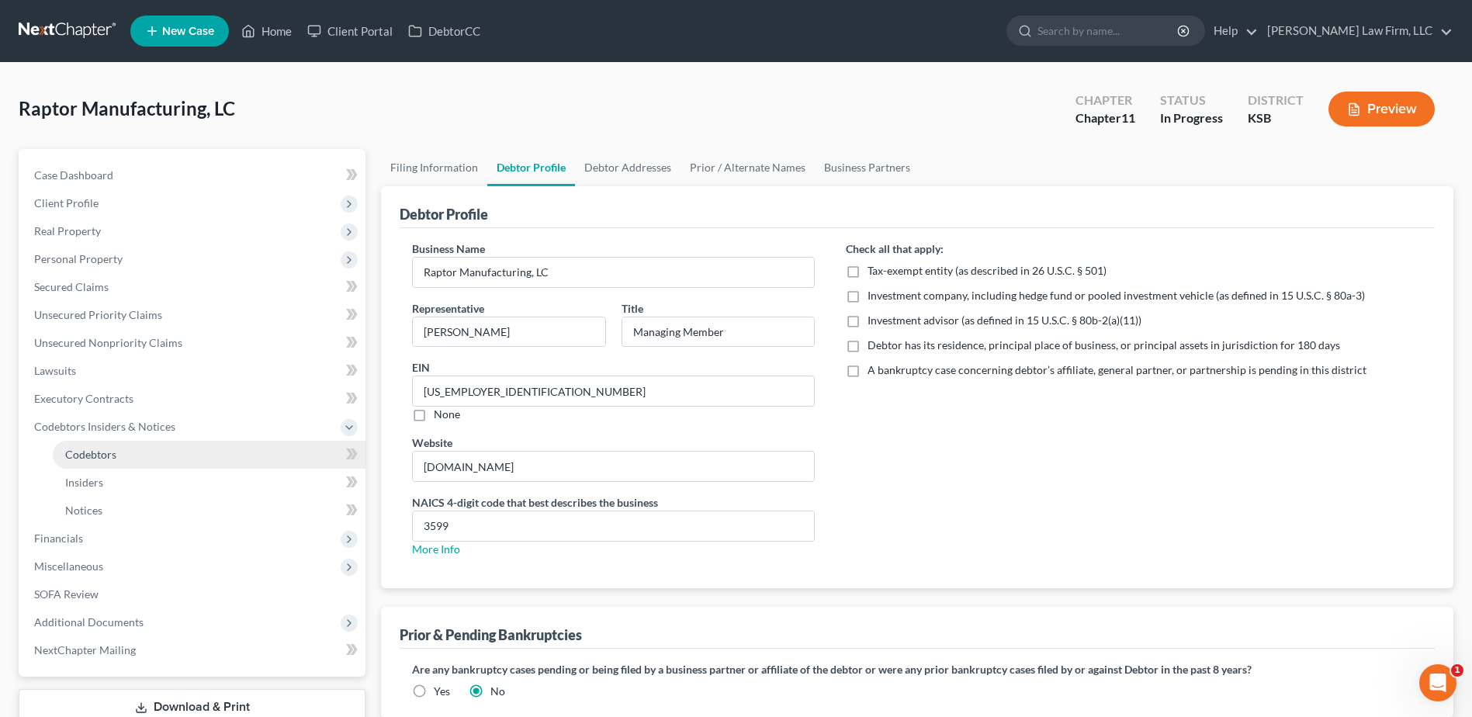
click at [85, 459] on span "Codebtors" at bounding box center [90, 454] width 51 height 13
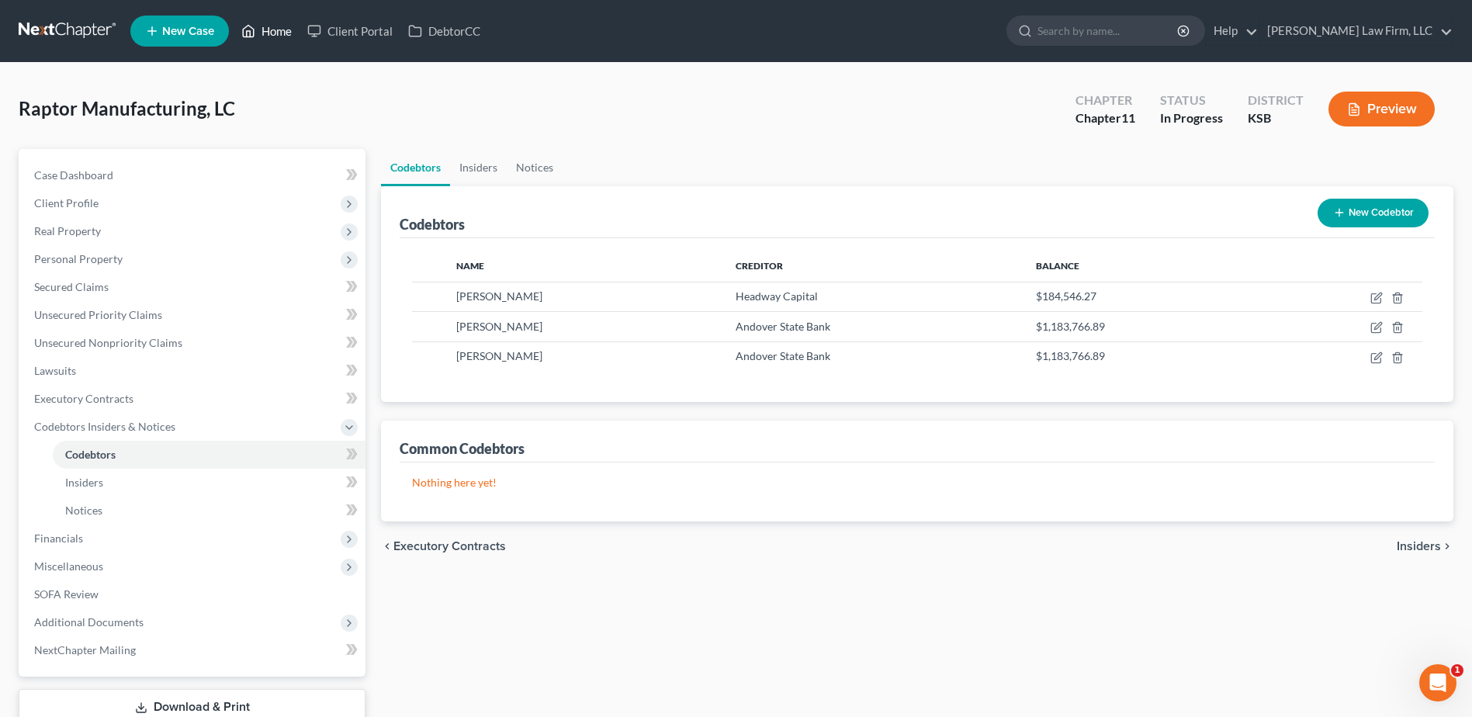
click at [277, 32] on link "Home" at bounding box center [267, 31] width 66 height 28
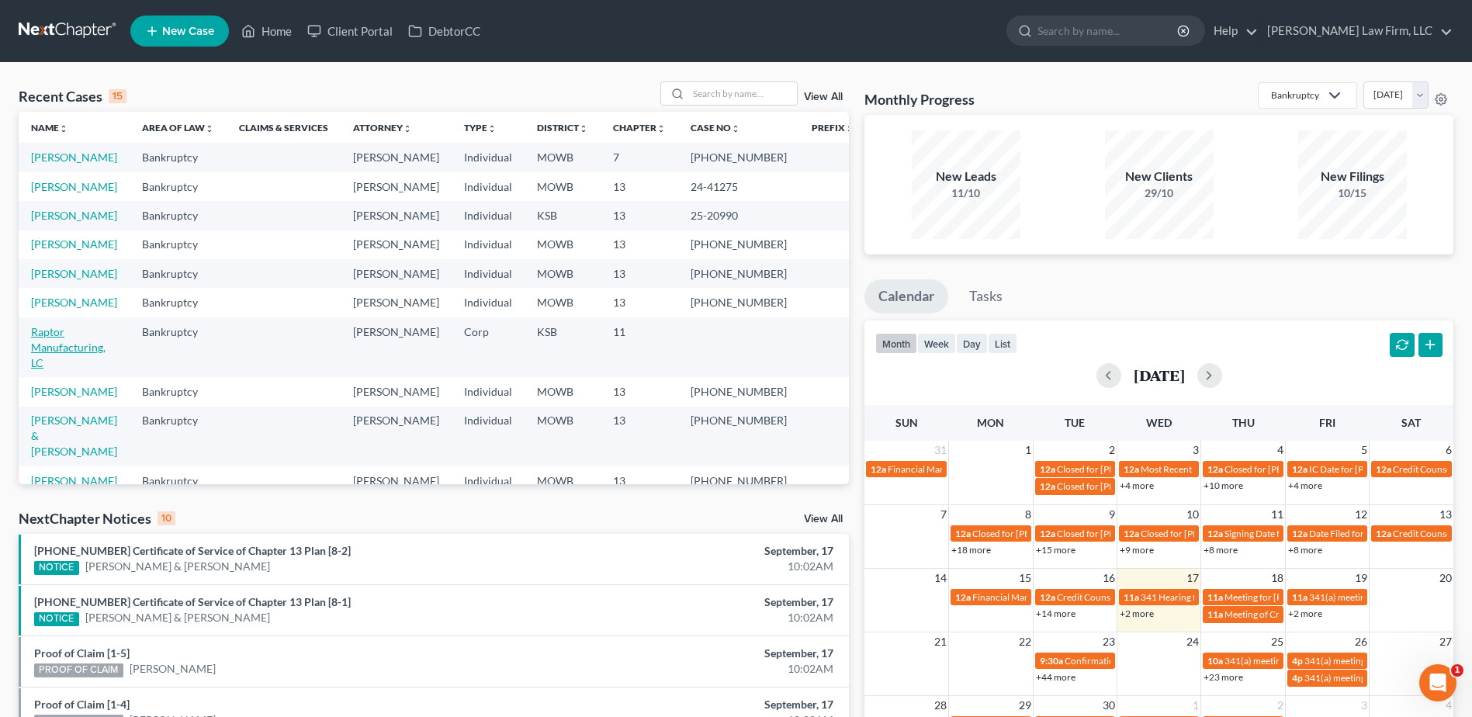
click at [59, 369] on link "Raptor Manufacturing, LC" at bounding box center [68, 347] width 74 height 44
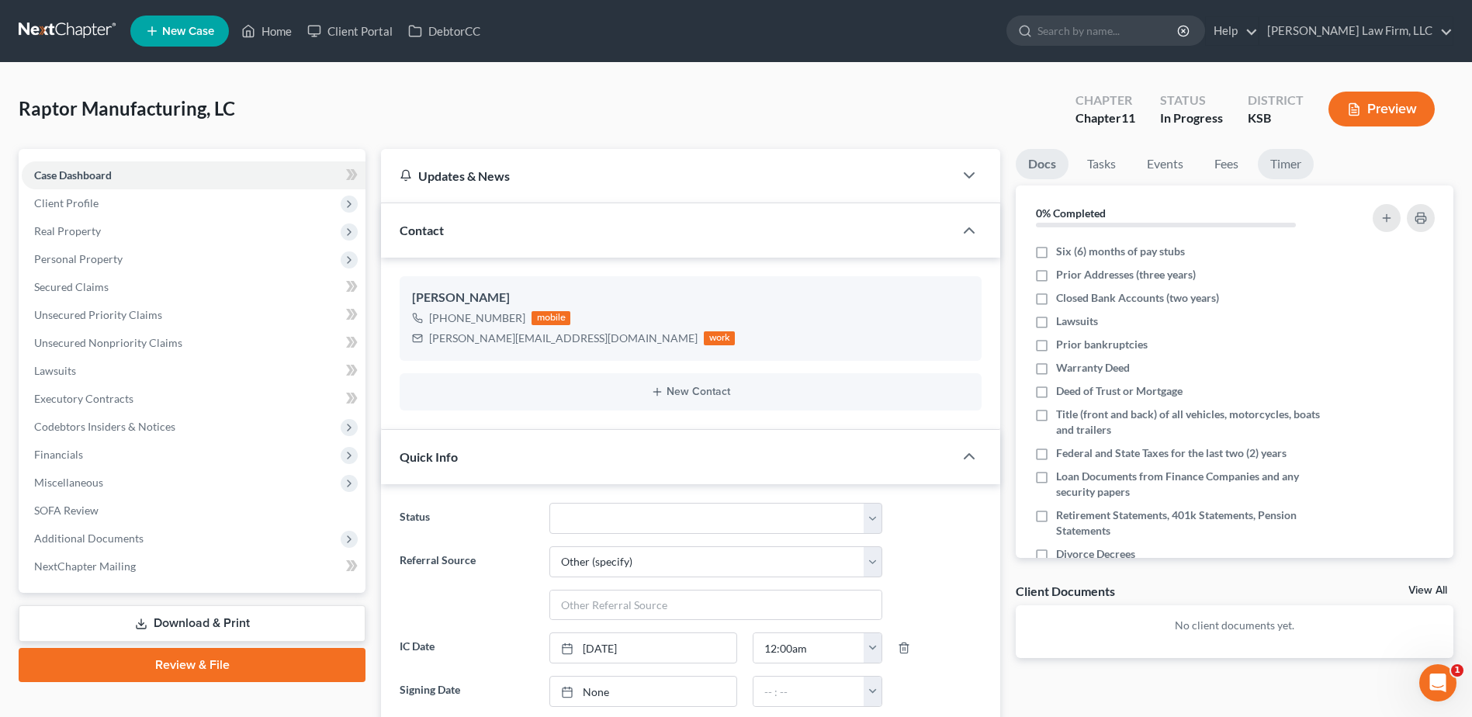
click at [1307, 164] on link "Timer" at bounding box center [1286, 164] width 56 height 30
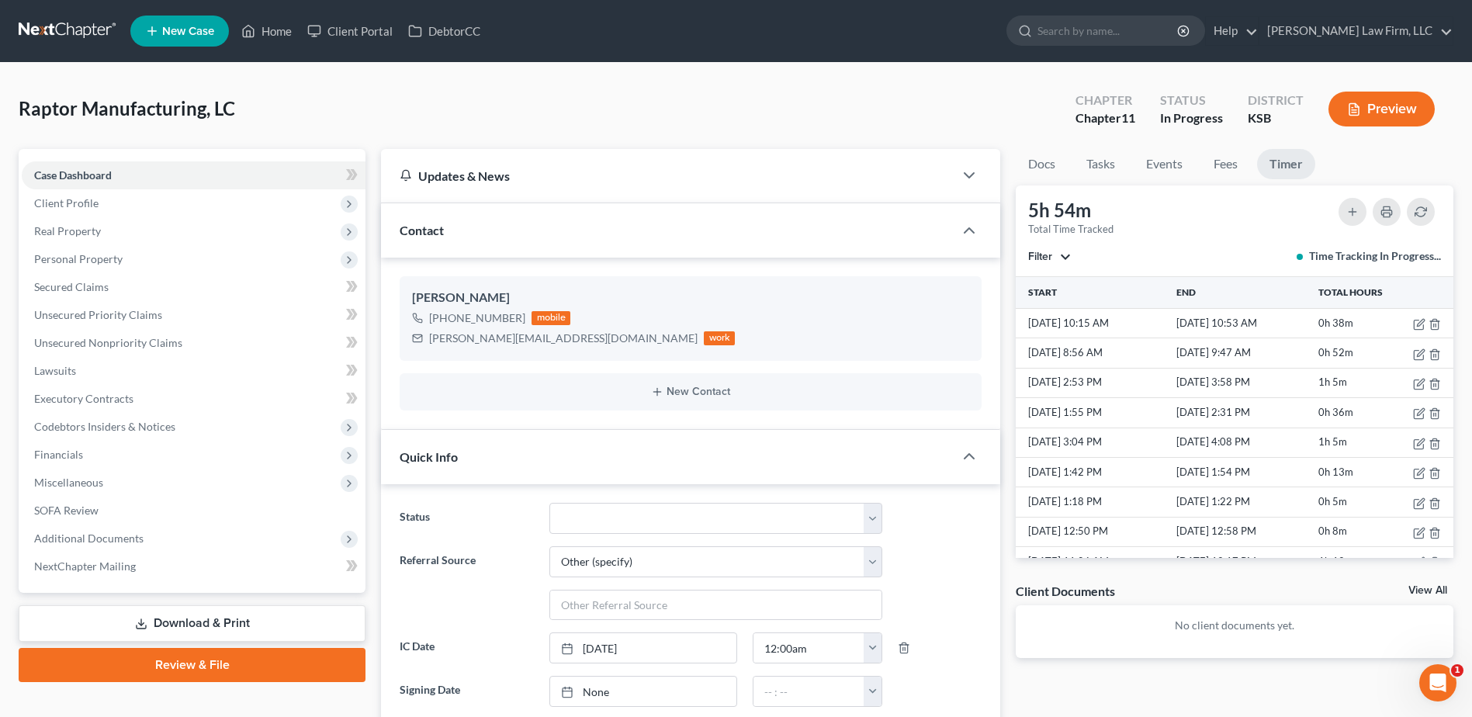
click at [1393, 110] on button "Preview" at bounding box center [1382, 109] width 106 height 35
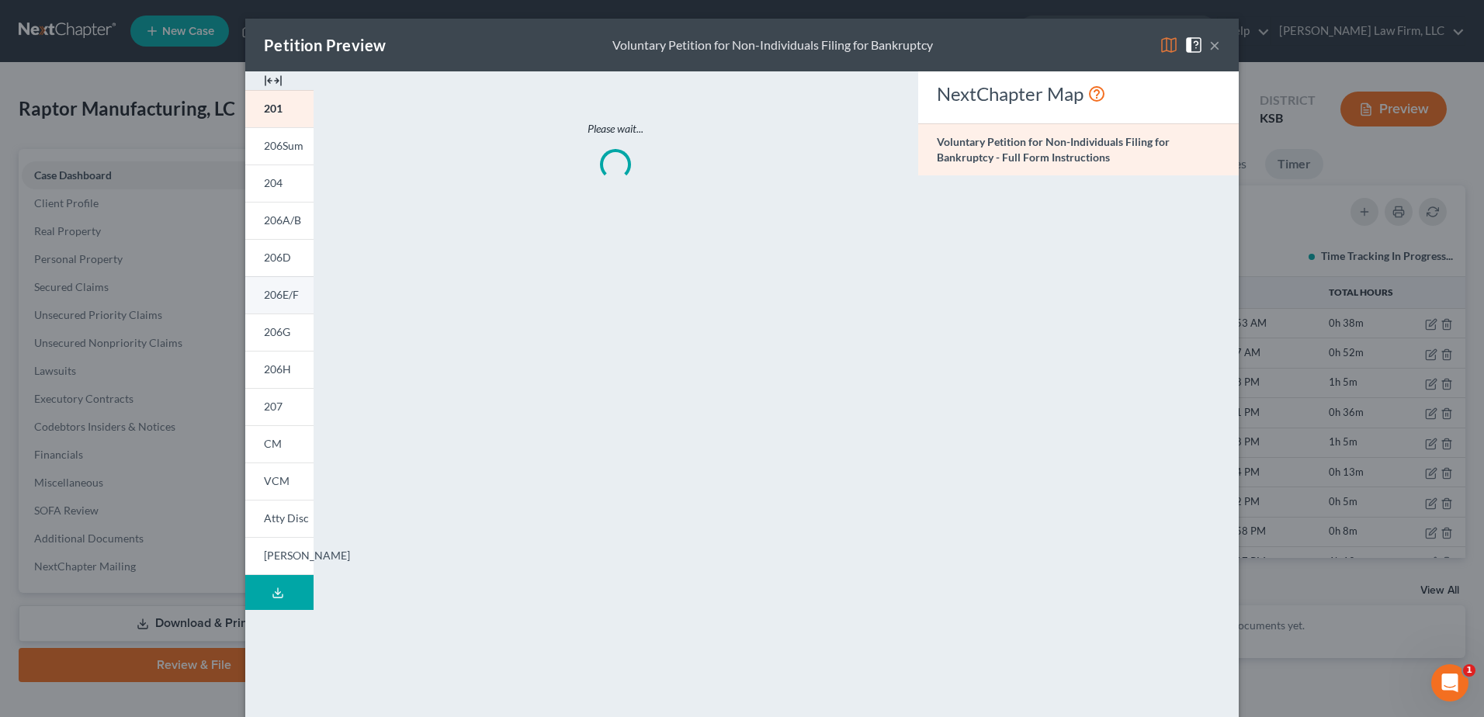
click at [257, 296] on link "206E/F" at bounding box center [279, 294] width 68 height 37
click at [275, 295] on span "206E/F" at bounding box center [281, 294] width 35 height 13
click at [1209, 45] on button "×" at bounding box center [1214, 45] width 11 height 19
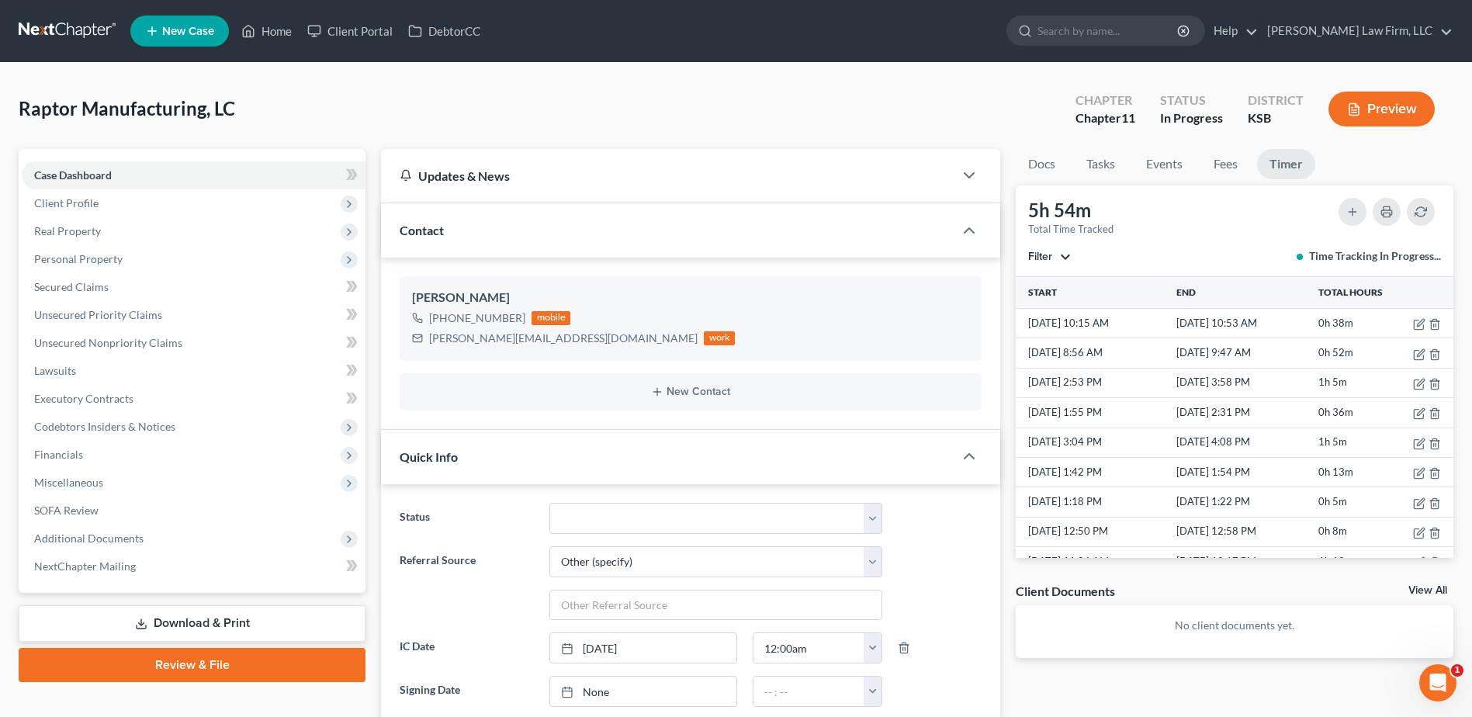
drag, startPoint x: 448, startPoint y: 104, endPoint x: 434, endPoint y: 5, distance: 100.3
click at [448, 104] on div "Raptor Manufacturing, LC Upgraded Chapter Chapter 11 Status In Progress Distric…" at bounding box center [736, 115] width 1435 height 68
